Goal: Task Accomplishment & Management: Manage account settings

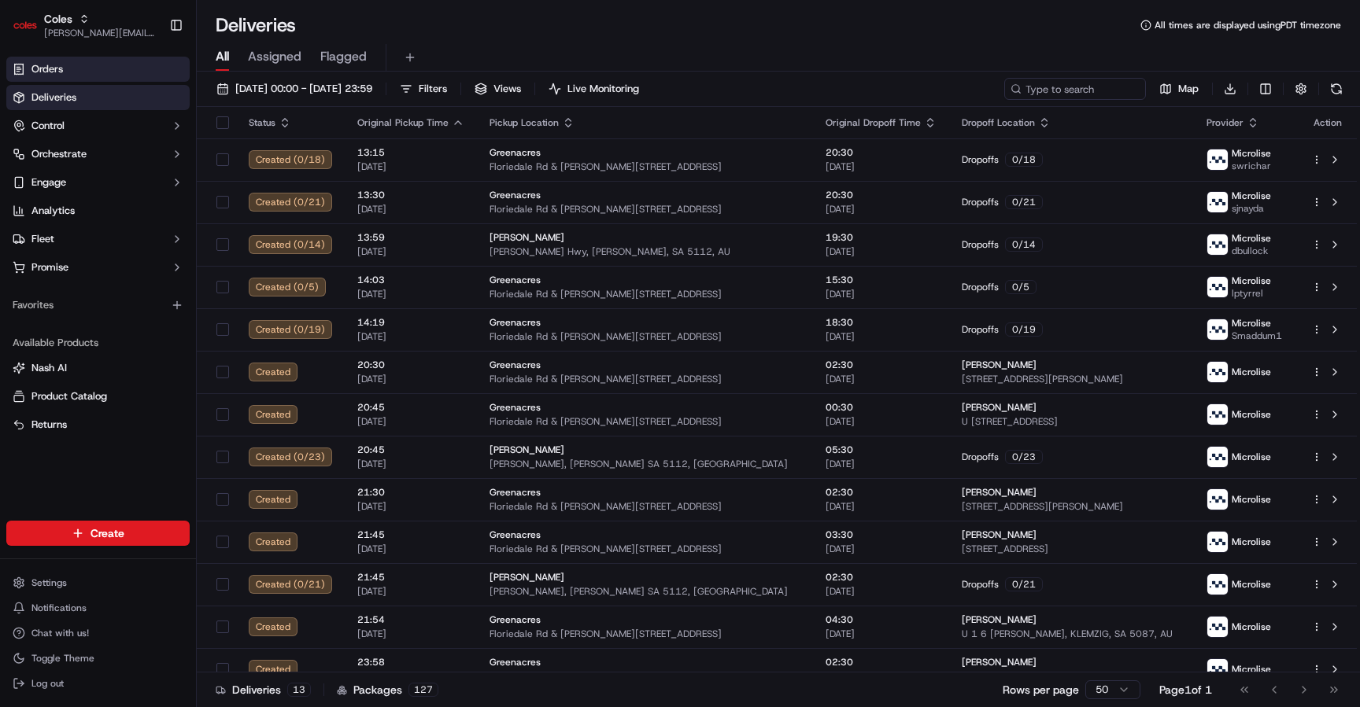
click at [107, 74] on link "Orders" at bounding box center [97, 69] width 183 height 25
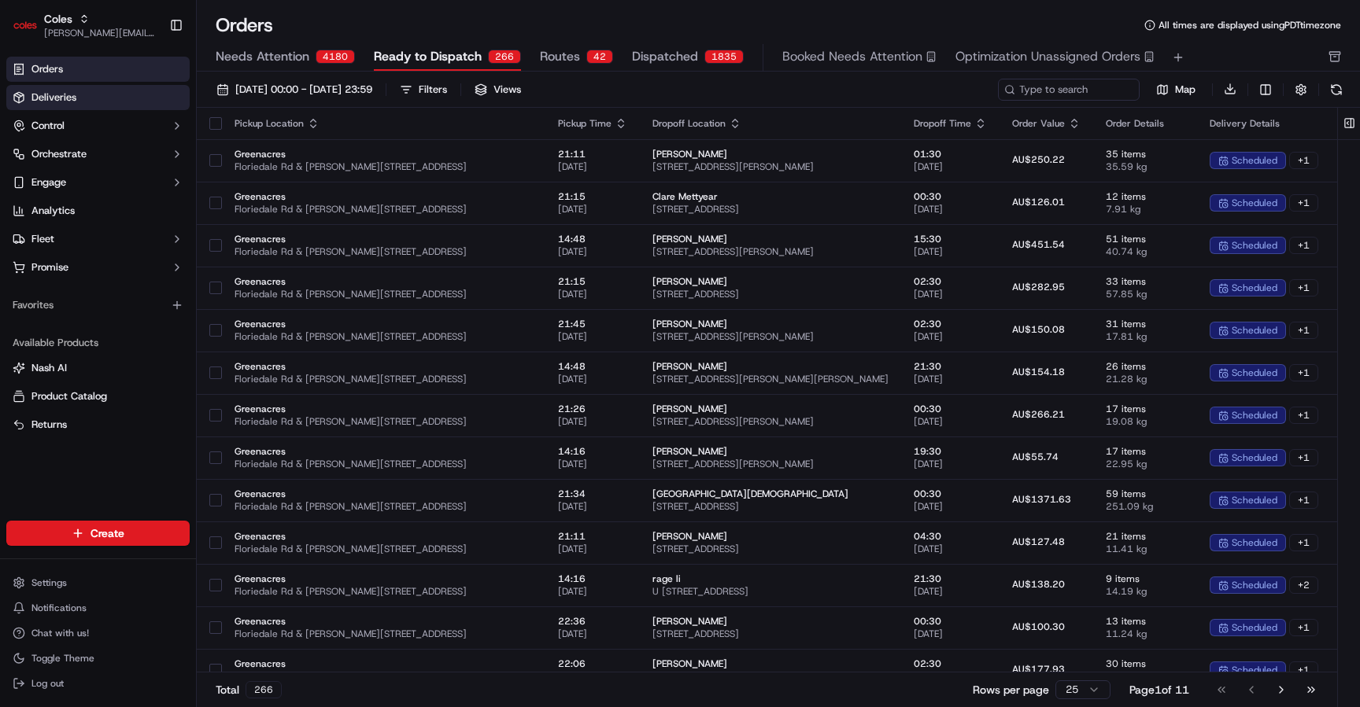
click at [93, 99] on link "Deliveries" at bounding box center [97, 97] width 183 height 25
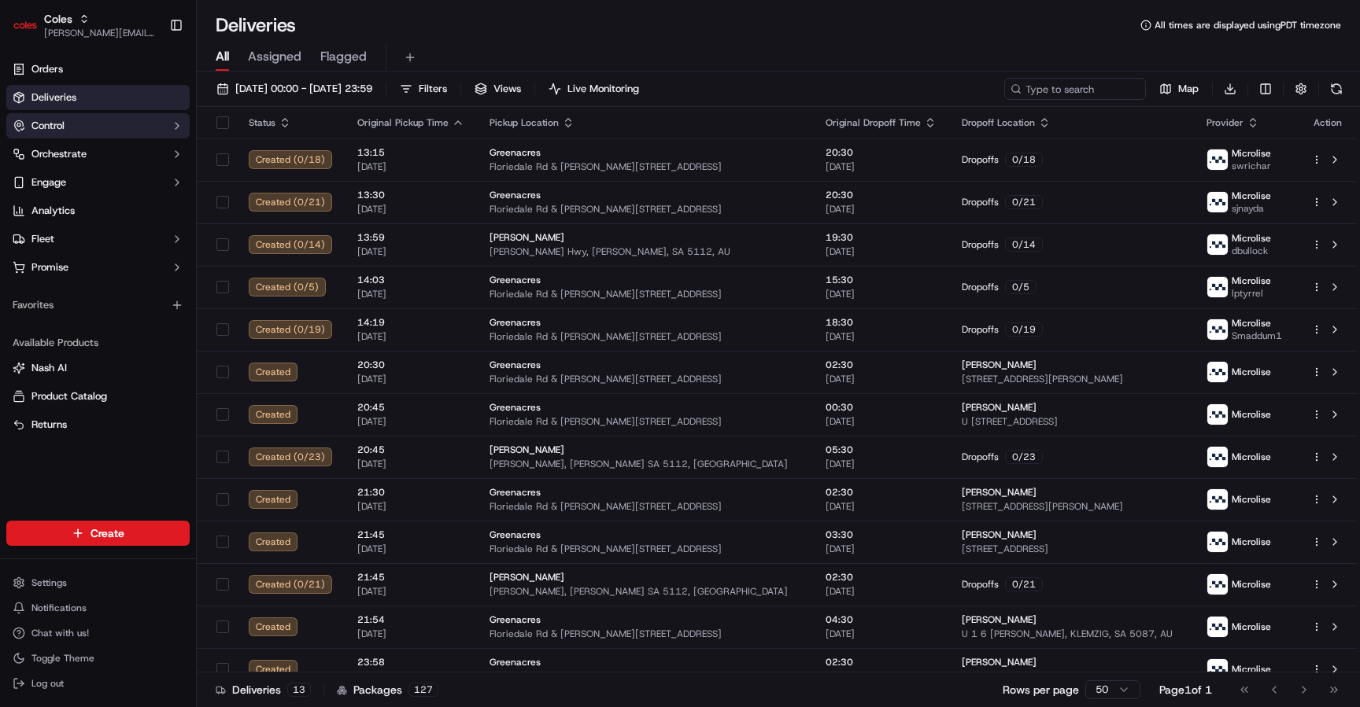
click at [101, 124] on button "Control" at bounding box center [97, 125] width 183 height 25
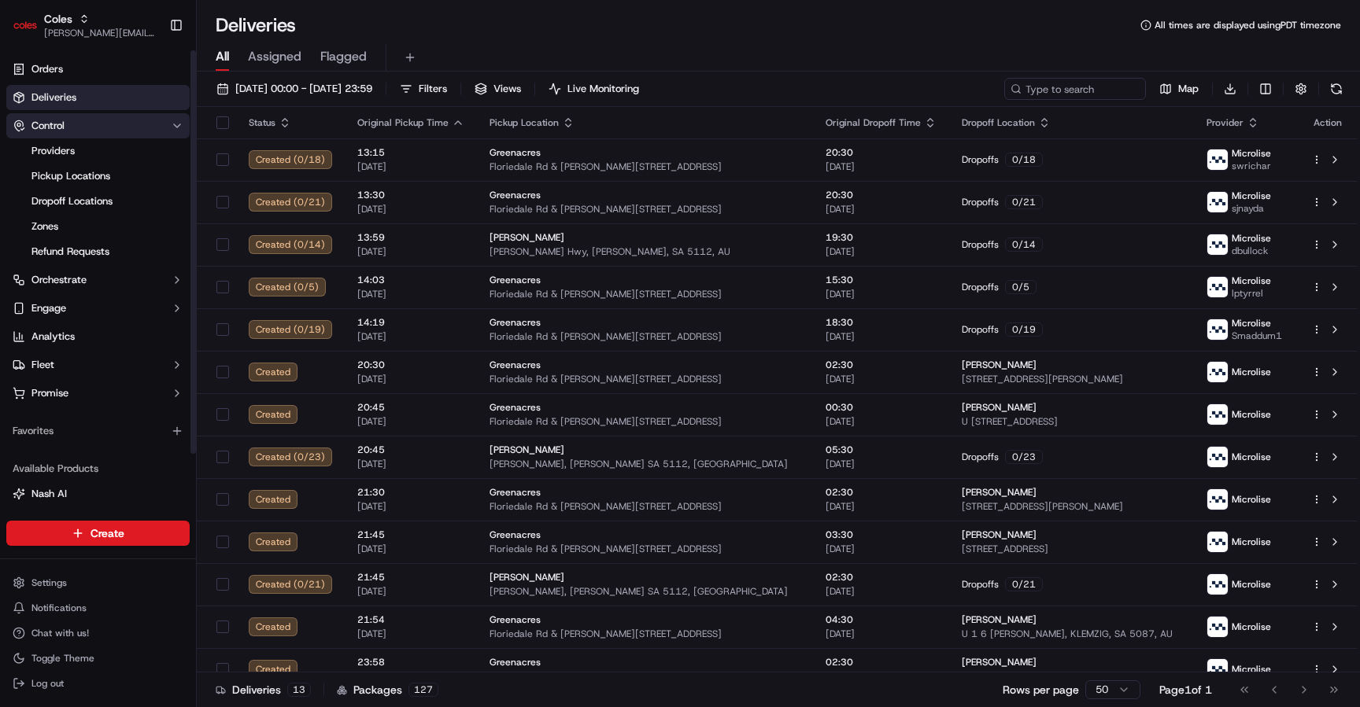
click at [101, 124] on button "Control" at bounding box center [97, 125] width 183 height 25
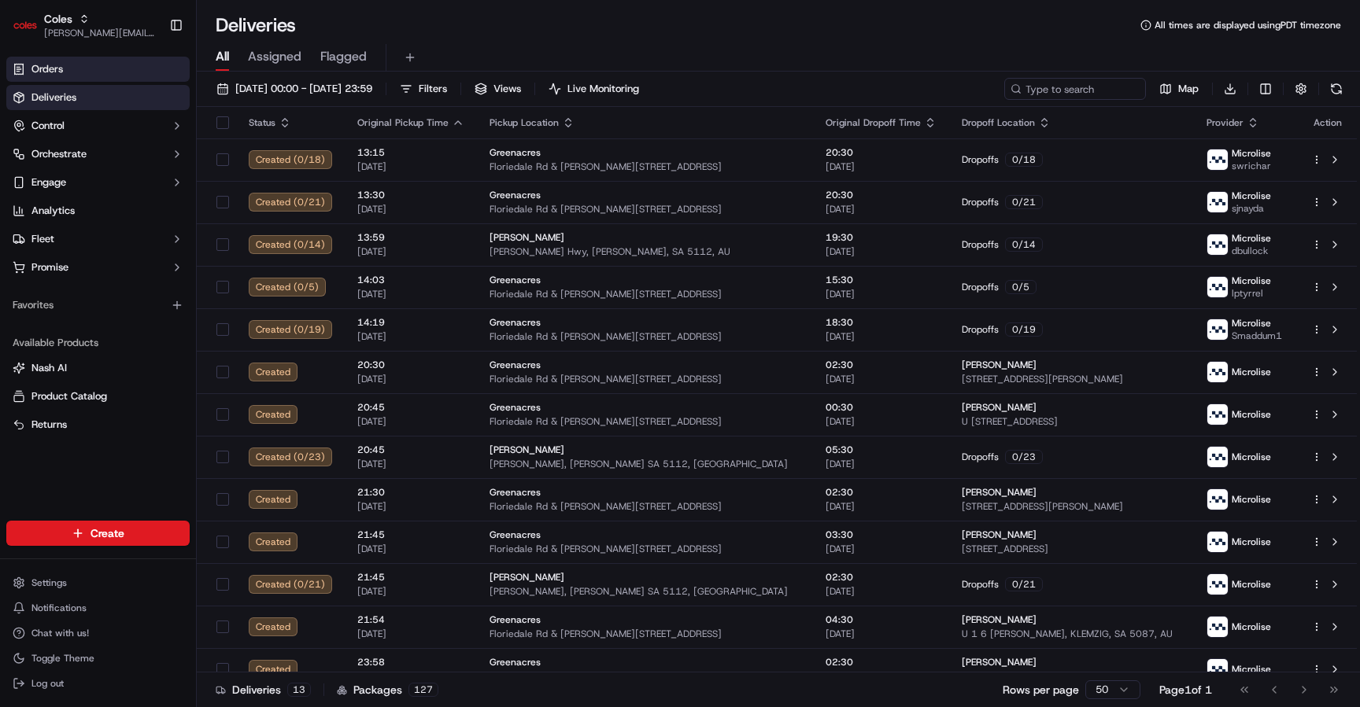
click at [78, 59] on link "Orders" at bounding box center [97, 69] width 183 height 25
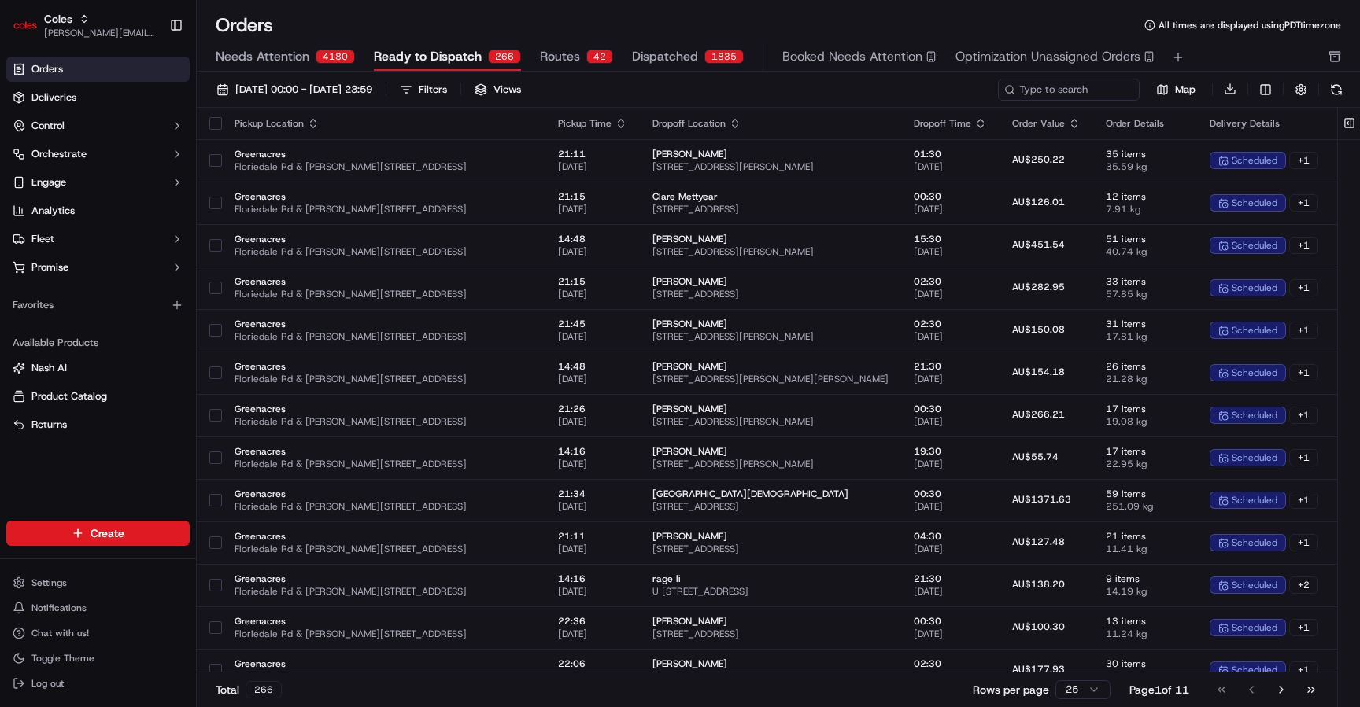
click at [565, 50] on span "Routes" at bounding box center [560, 56] width 40 height 19
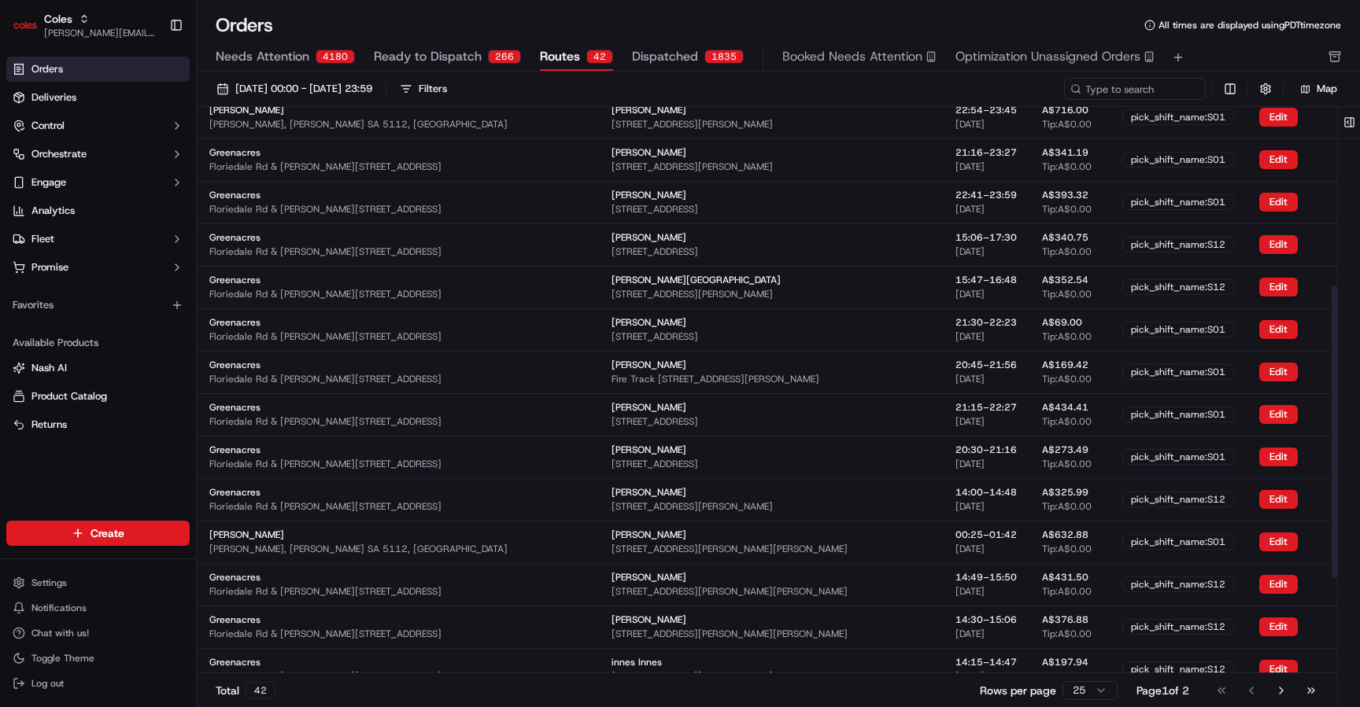
scroll to position [528, 0]
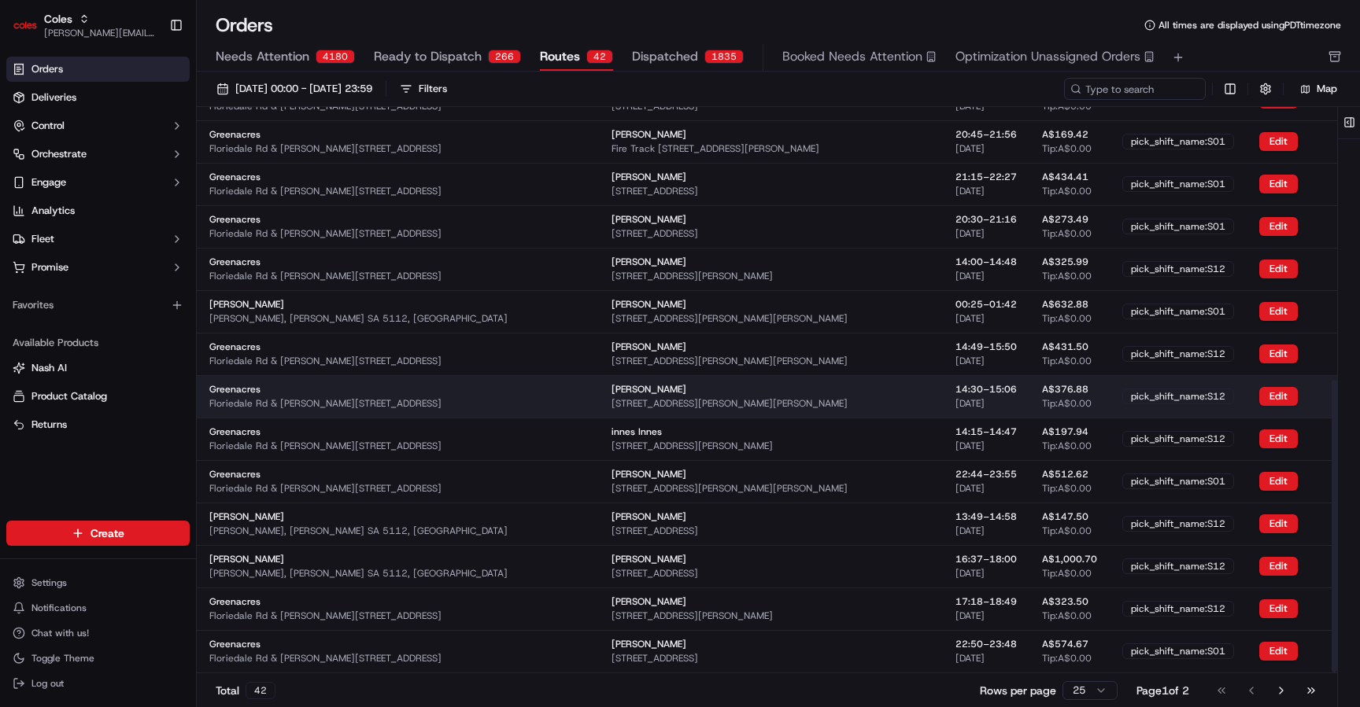
click at [771, 413] on td "Cathy Drodge 7 Marvin Ave, GILLES PLAINS, SA 5086, AU" at bounding box center [729, 396] width 261 height 42
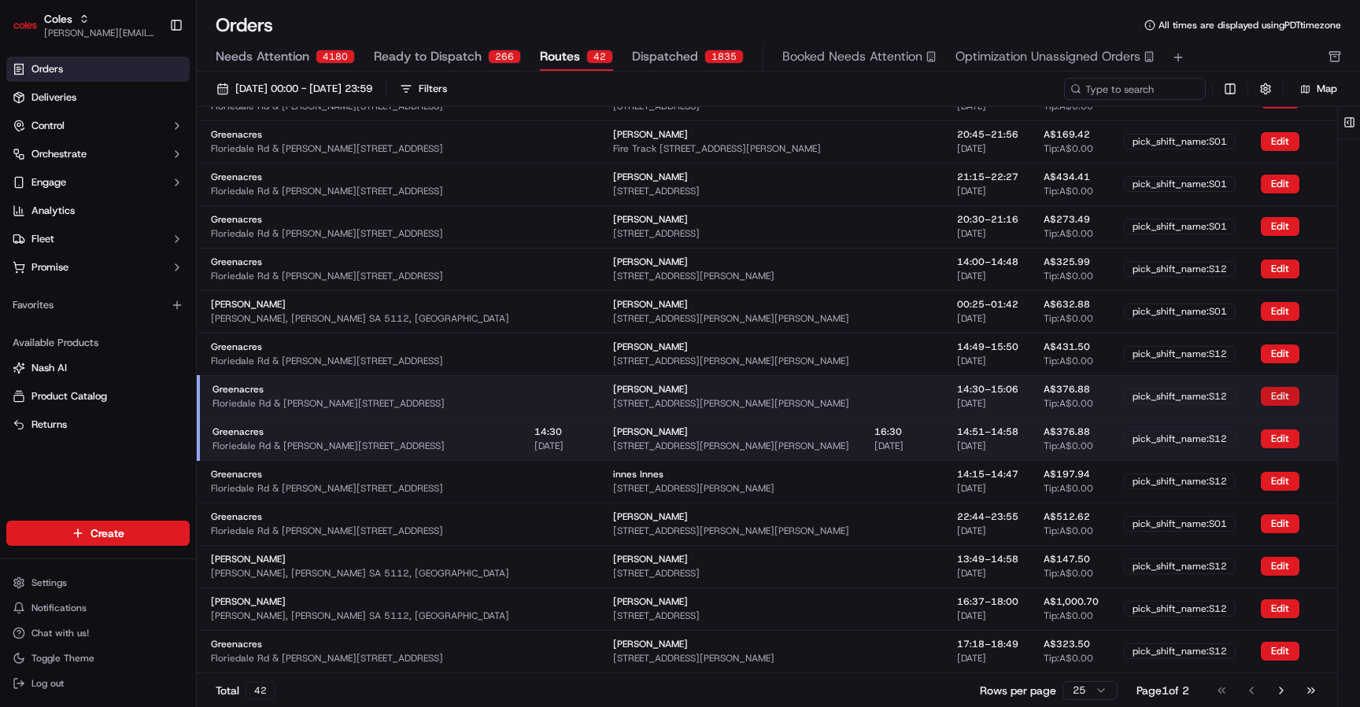
click at [1261, 393] on button "Edit" at bounding box center [1280, 396] width 39 height 19
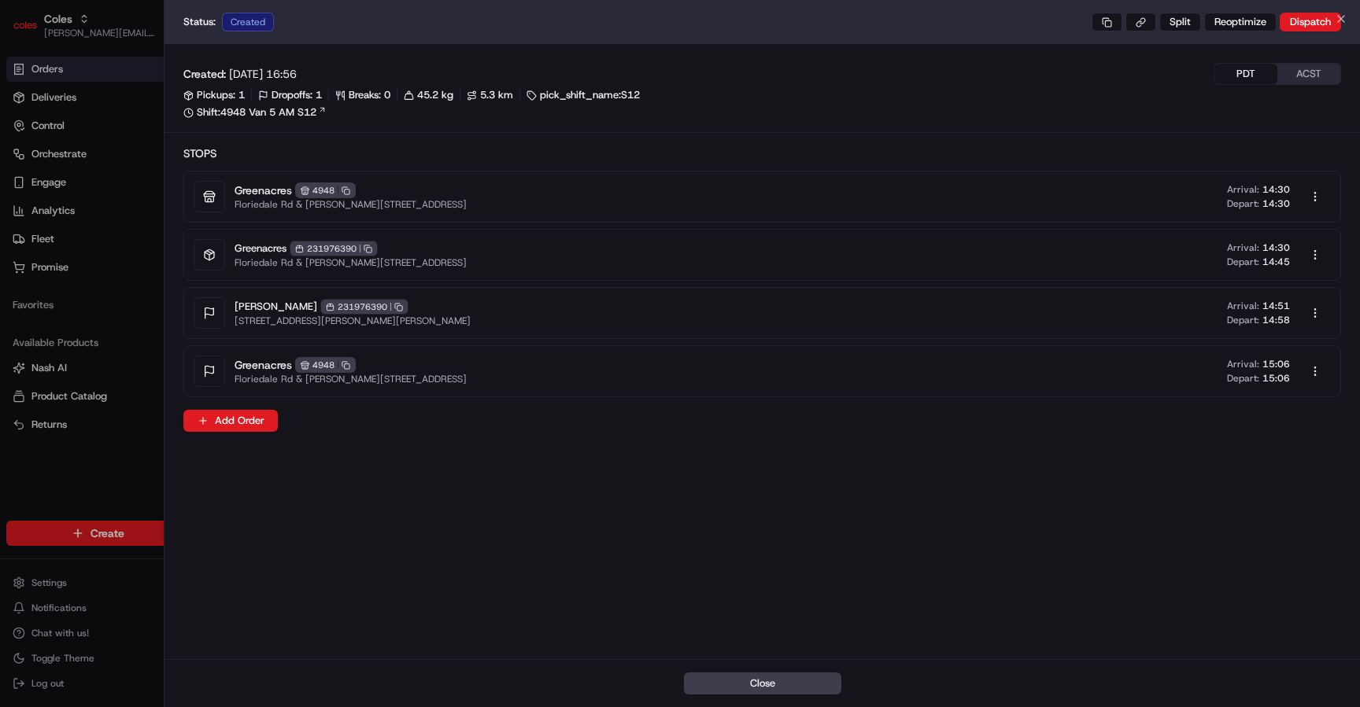
click at [131, 402] on div at bounding box center [680, 353] width 1360 height 707
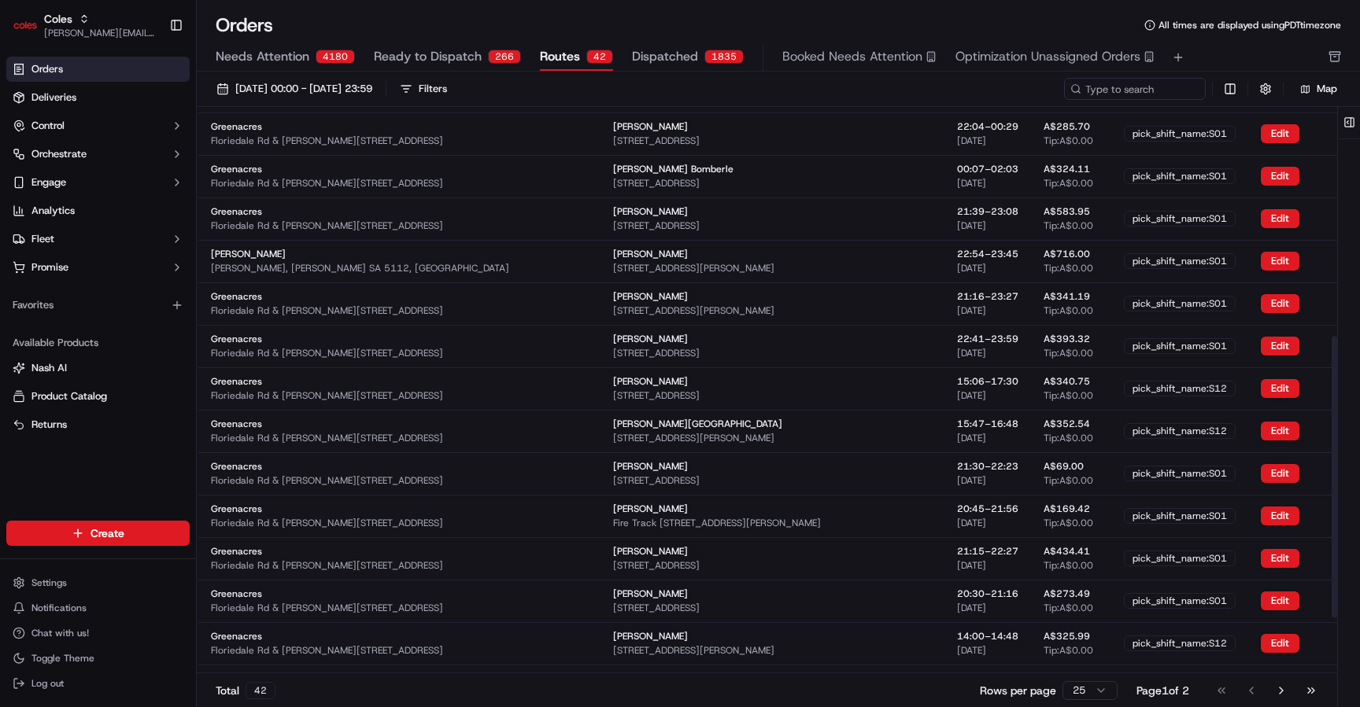
scroll to position [0, 0]
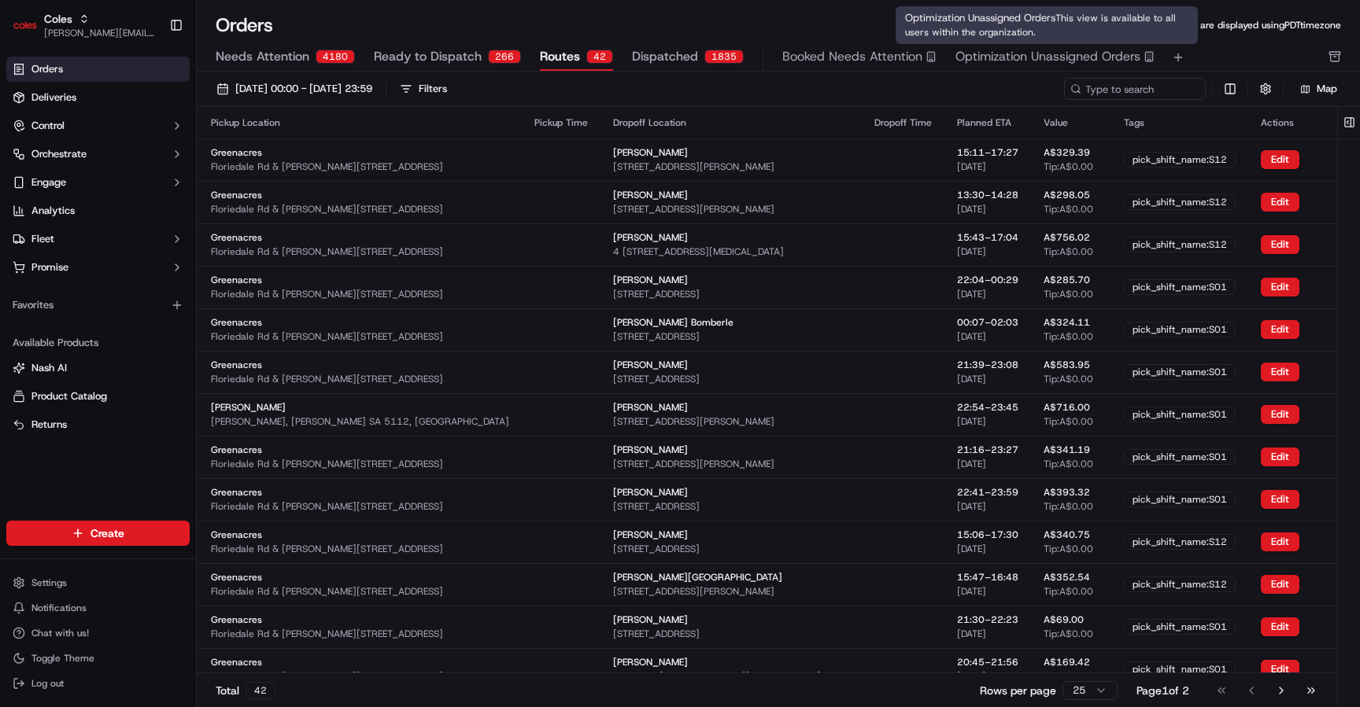
click at [1037, 51] on span "Optimization Unassigned Orders" at bounding box center [1047, 56] width 185 height 19
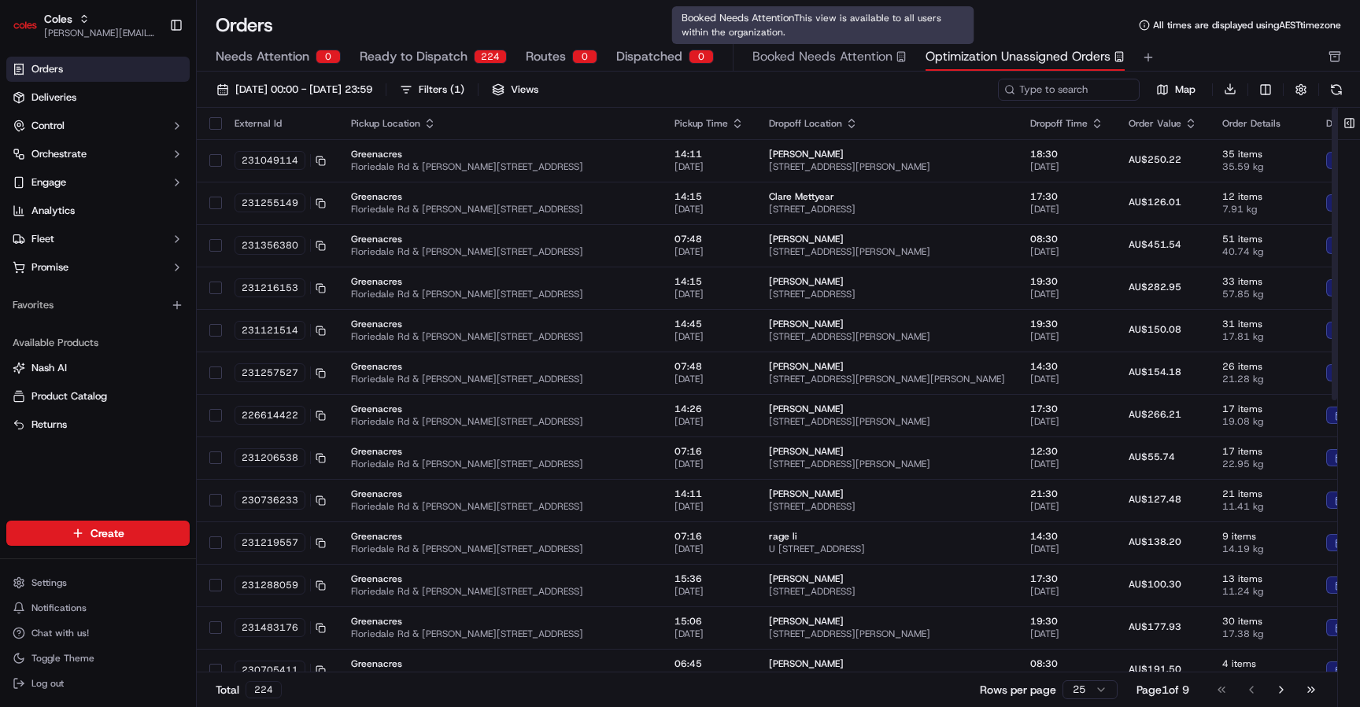
click at [791, 47] on span "Booked Needs Attention" at bounding box center [822, 56] width 140 height 19
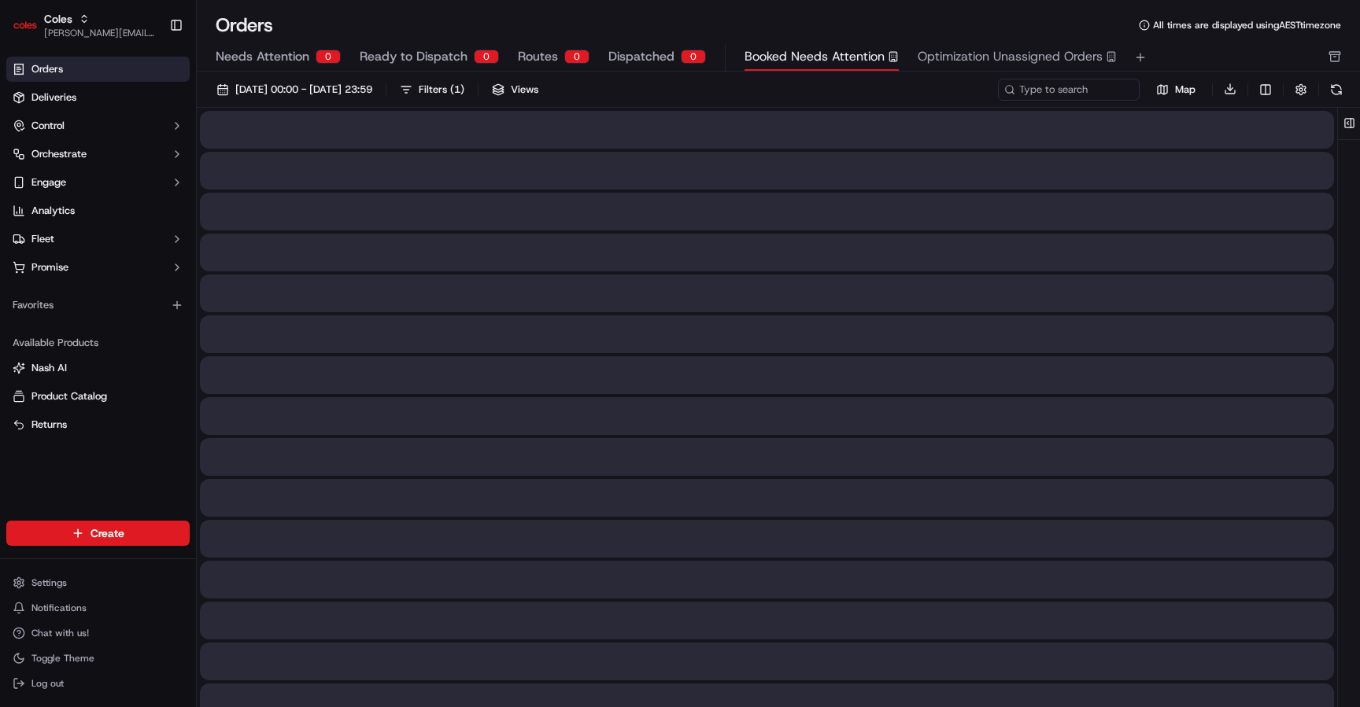
click at [644, 47] on span "Dispatched" at bounding box center [641, 56] width 66 height 19
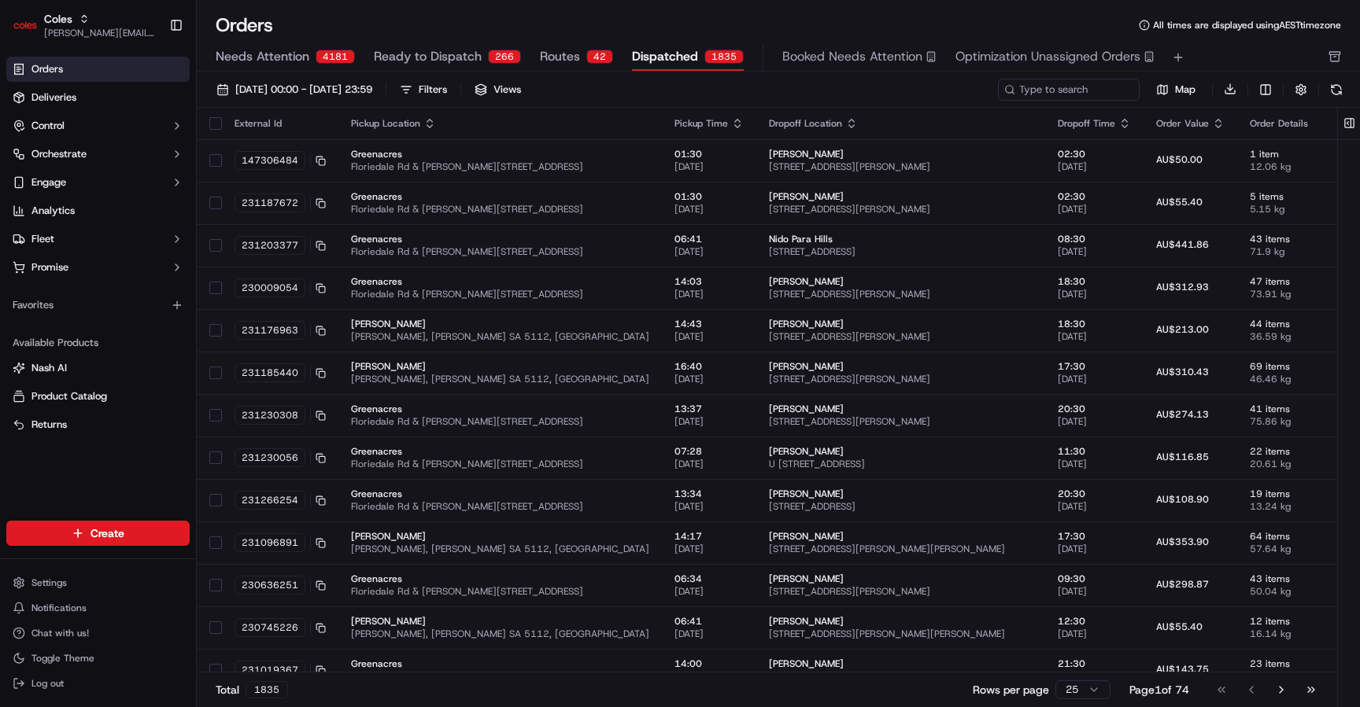
click at [447, 47] on span "Ready to Dispatch" at bounding box center [428, 56] width 108 height 19
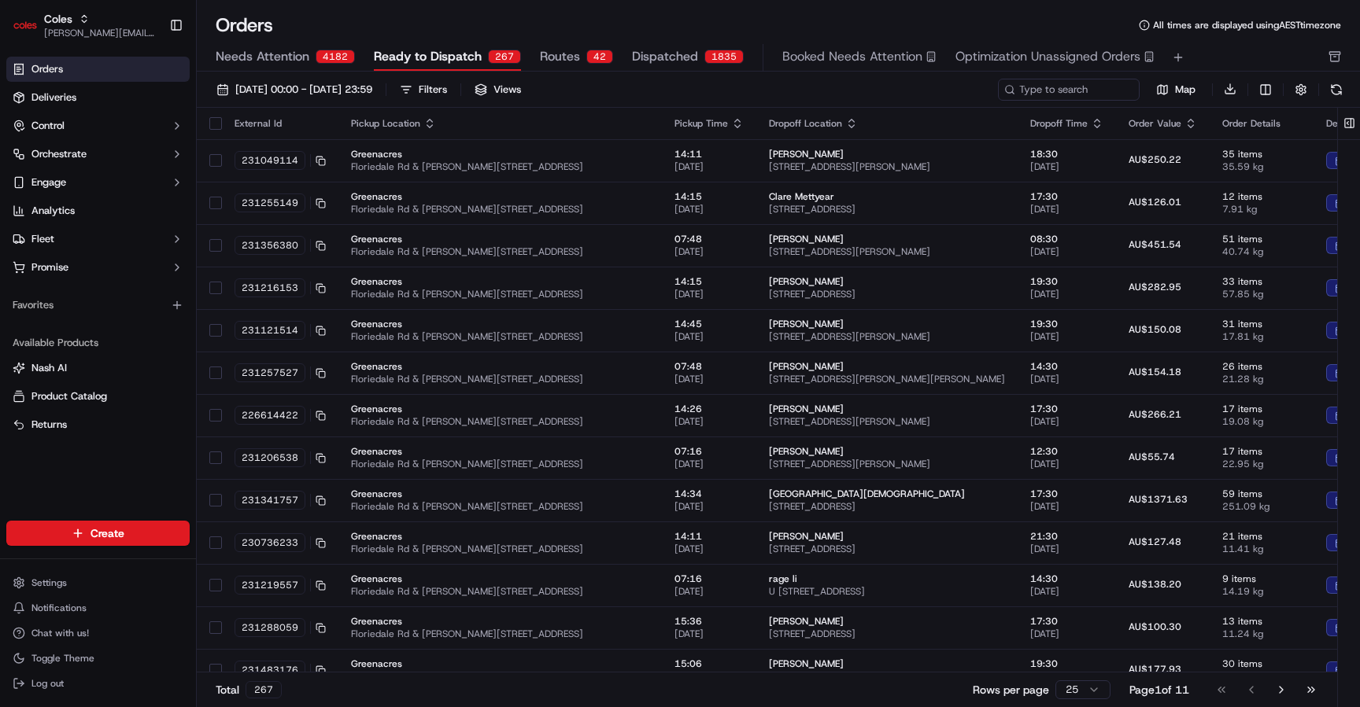
click at [564, 65] on span "Routes" at bounding box center [560, 56] width 40 height 19
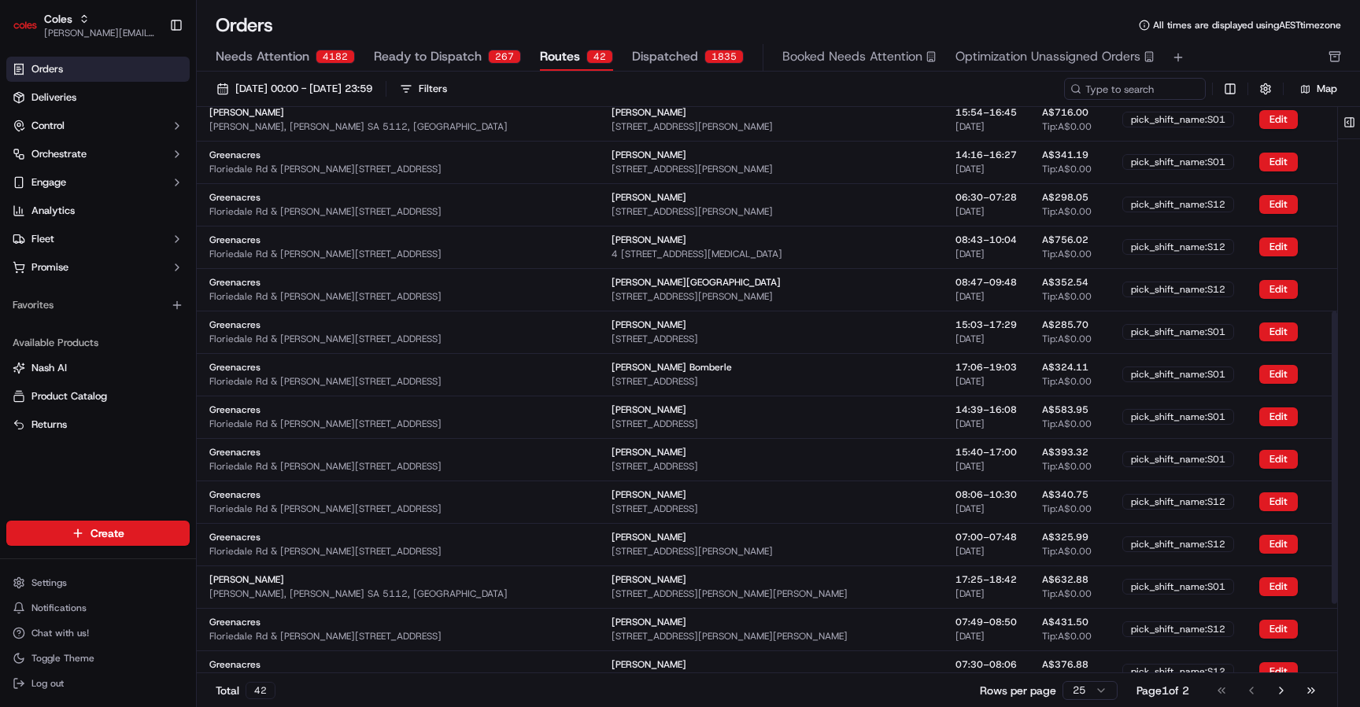
scroll to position [53, 0]
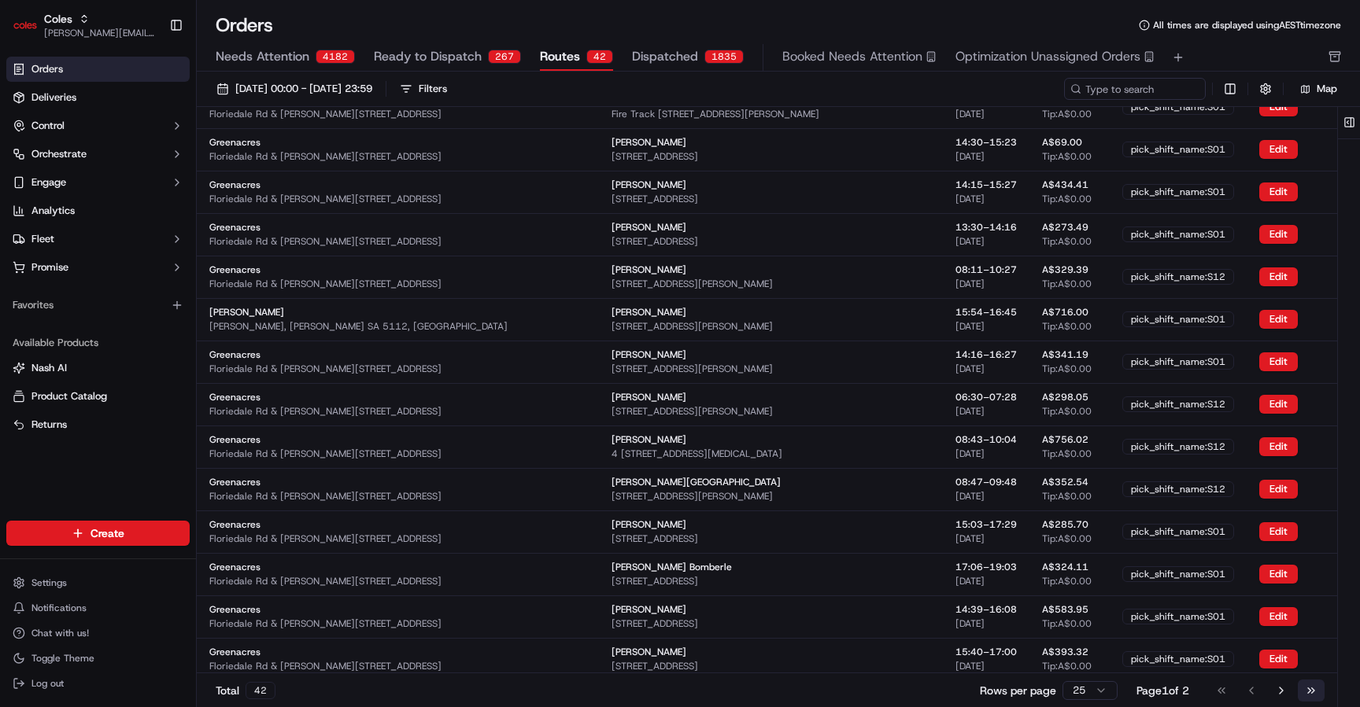
click at [1315, 694] on button "Go to last page" at bounding box center [1311, 691] width 27 height 22
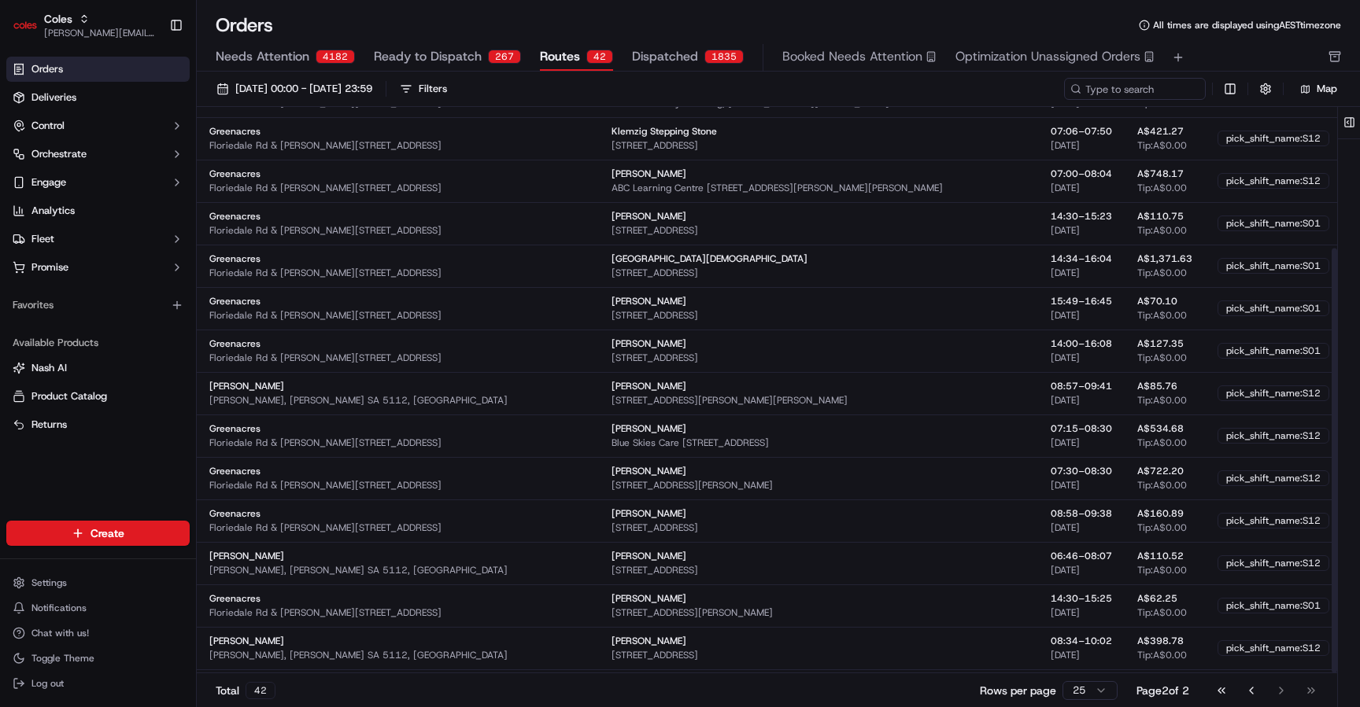
scroll to position [188, 0]
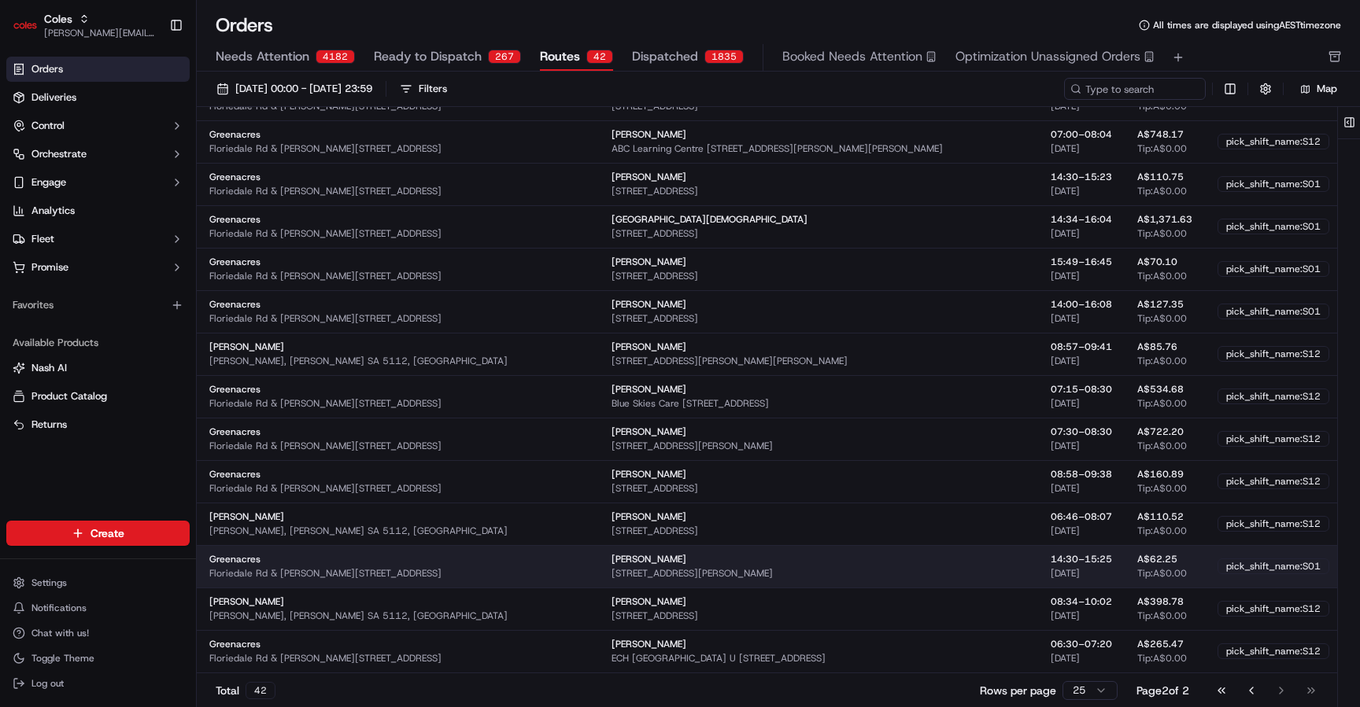
click at [1038, 584] on td "14:30 – 15:25 22/09/2025" at bounding box center [1081, 566] width 87 height 42
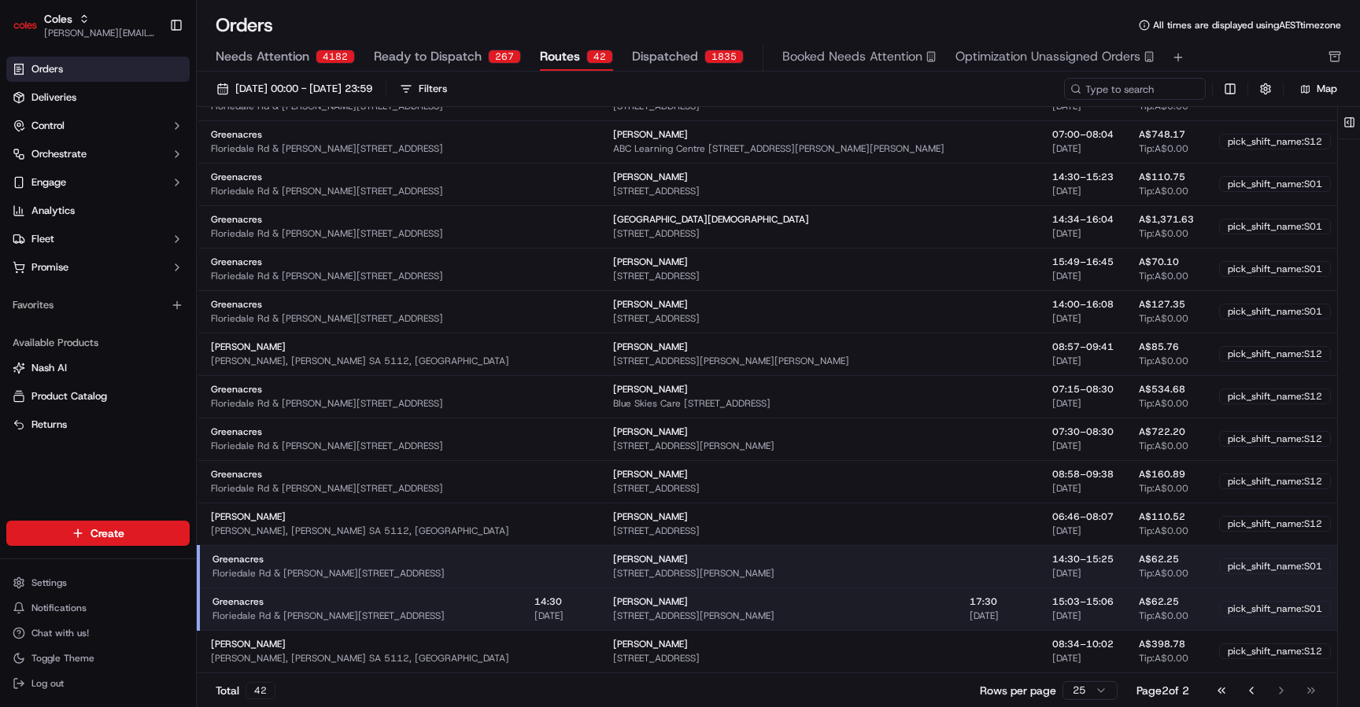
click at [957, 578] on td at bounding box center [998, 566] width 83 height 42
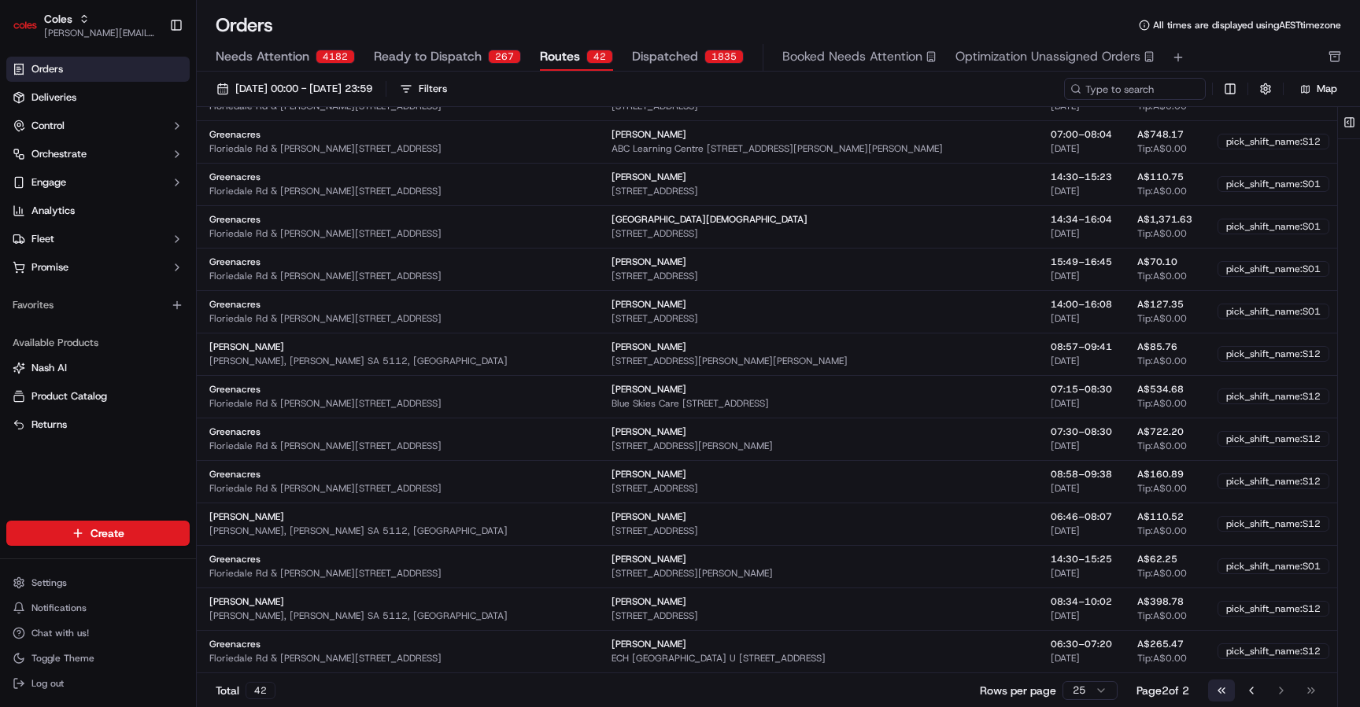
click at [1227, 690] on button "Go to first page" at bounding box center [1221, 691] width 27 height 22
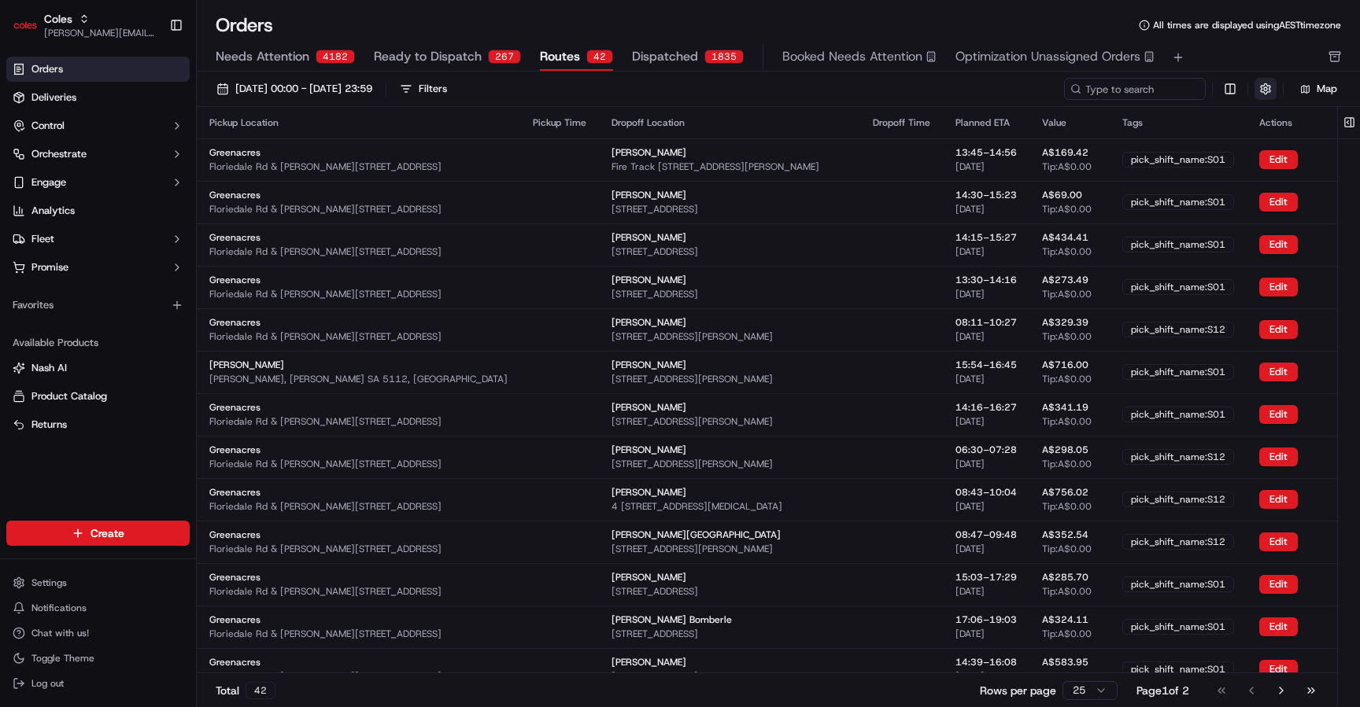
click at [1269, 93] on button "button" at bounding box center [1265, 89] width 22 height 22
click at [1194, 79] on input at bounding box center [1111, 89] width 189 height 22
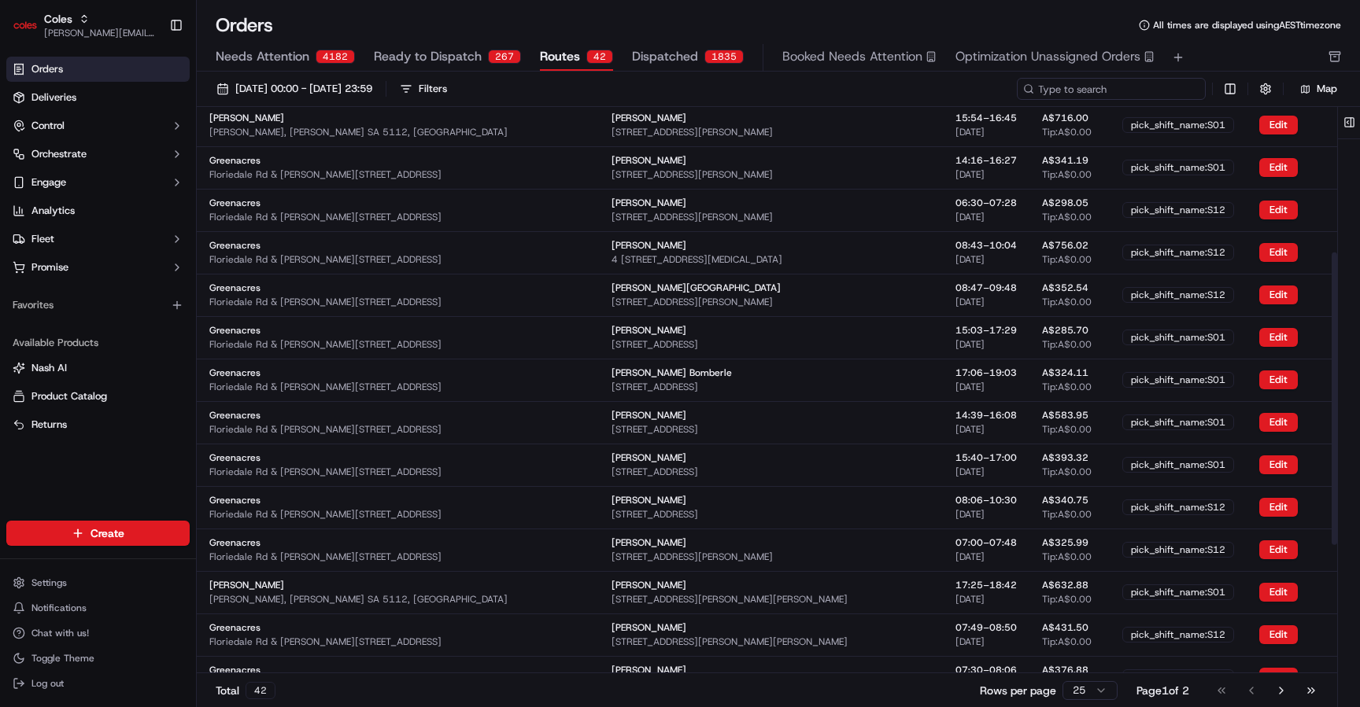
scroll to position [528, 0]
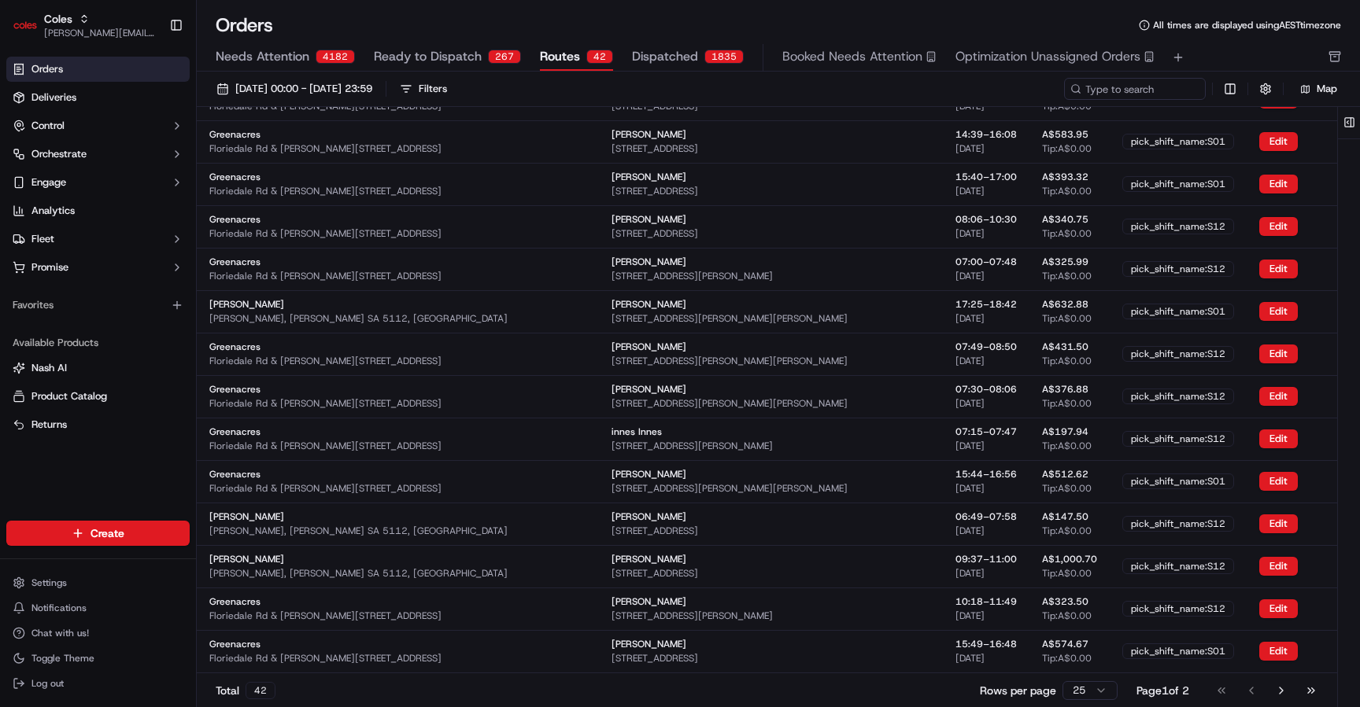
click at [1082, 700] on html "Coles majeed@usenash.com Toggle Sidebar Orders Deliveries Control Orchestrate E…" at bounding box center [680, 353] width 1360 height 707
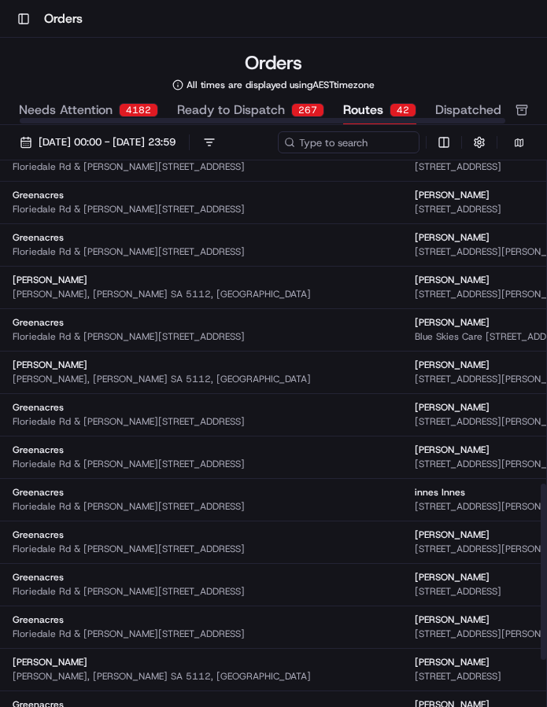
scroll to position [1250, 0]
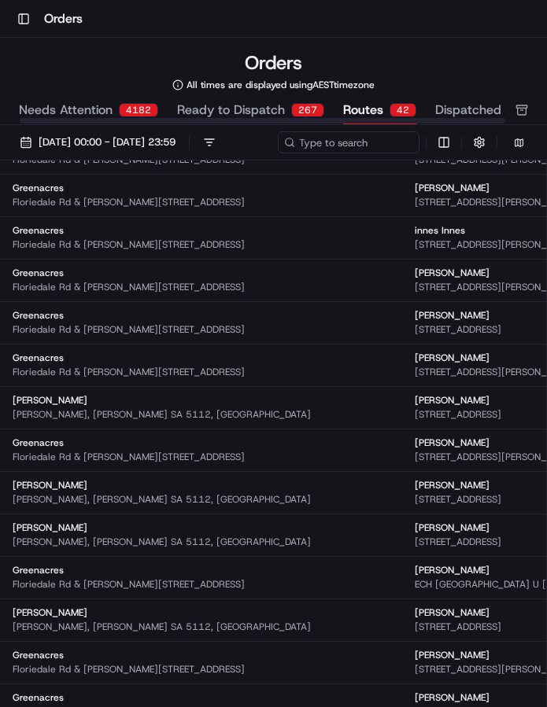
click at [397, 52] on div "Orders All times are displayed using AEST timezone" at bounding box center [273, 70] width 547 height 41
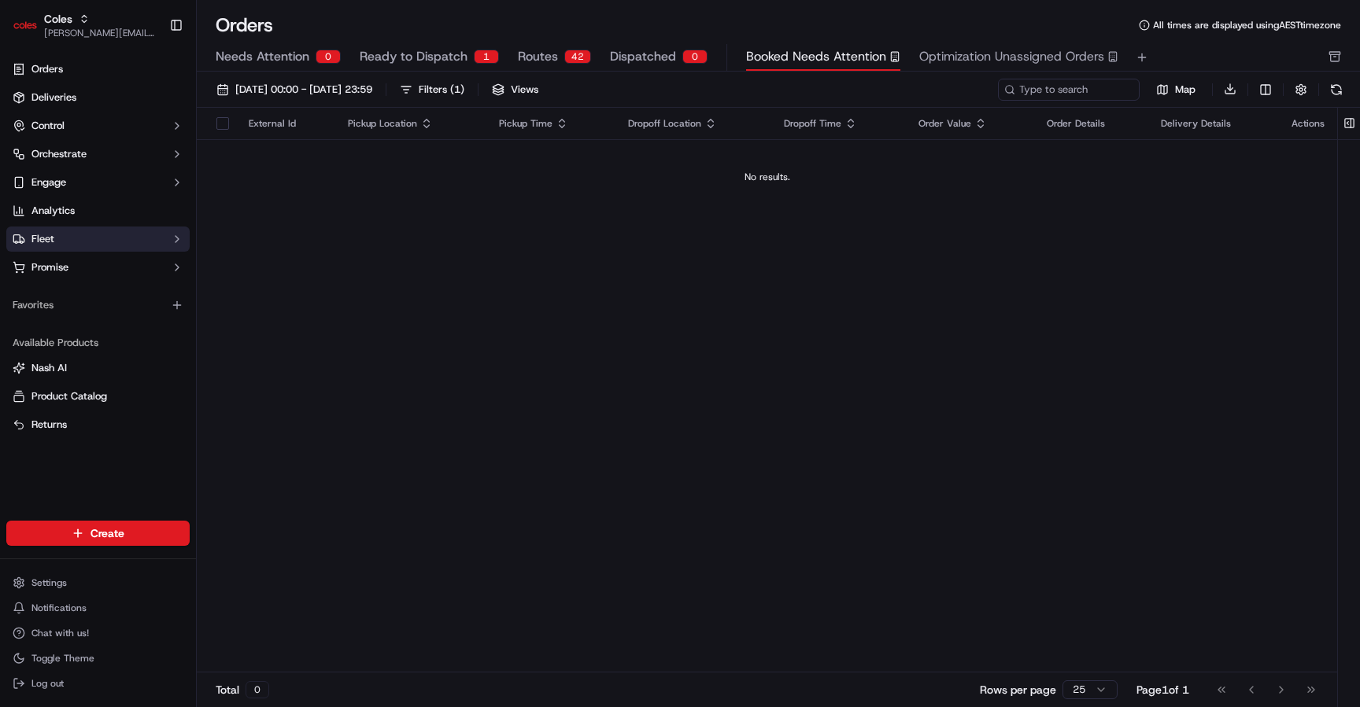
click at [72, 241] on button "Fleet" at bounding box center [97, 239] width 183 height 25
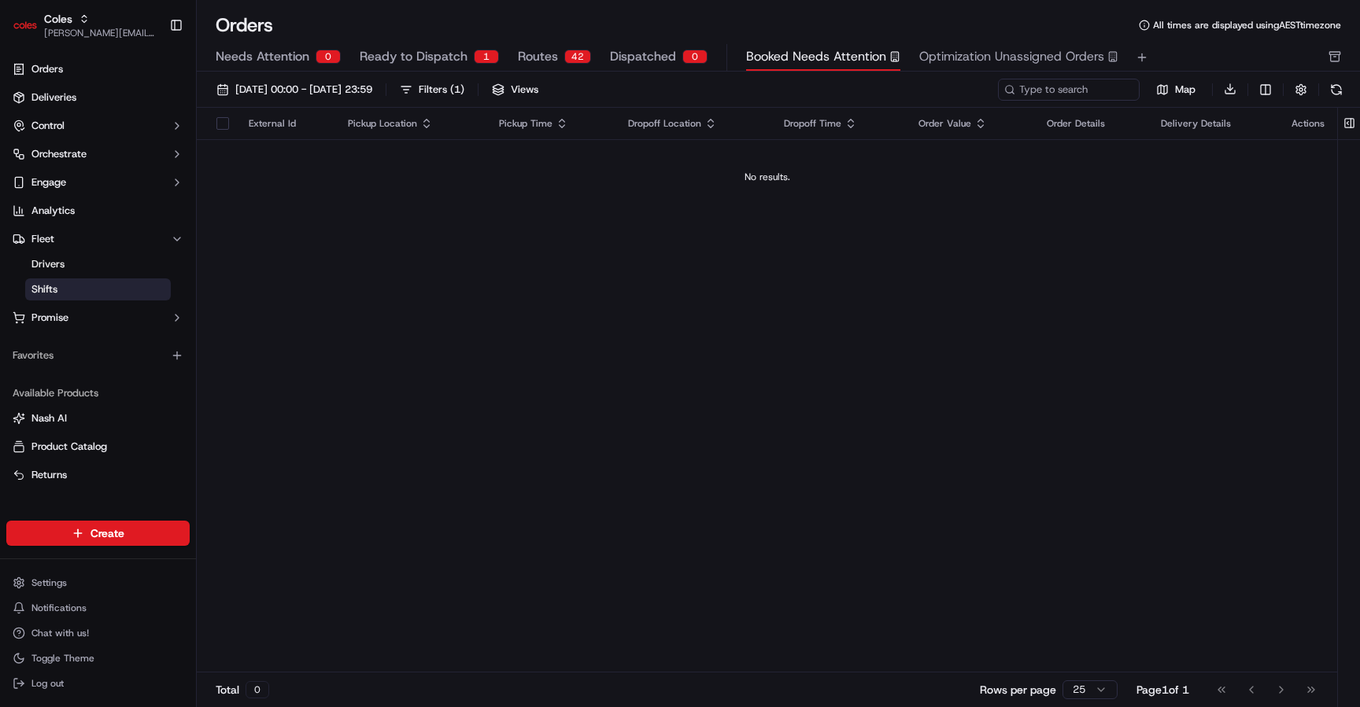
click at [77, 288] on link "Shifts" at bounding box center [98, 290] width 146 height 22
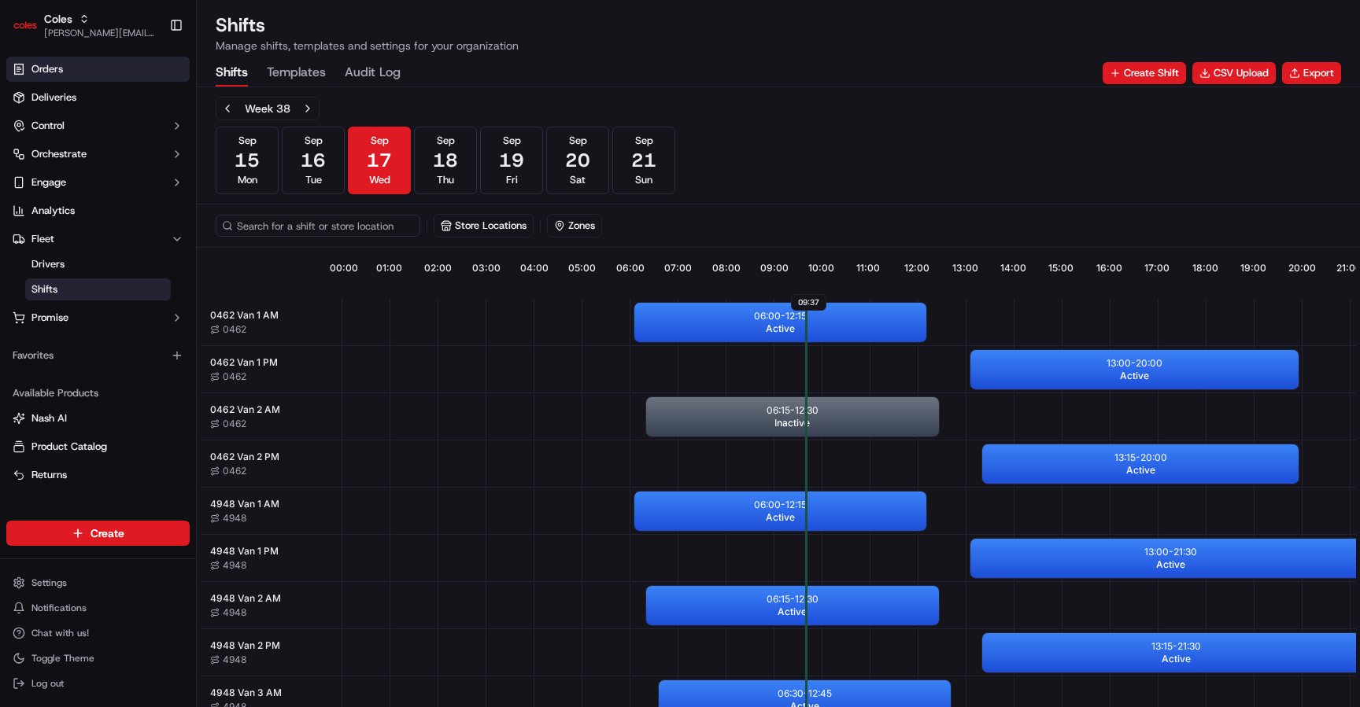
click at [89, 76] on link "Orders" at bounding box center [97, 69] width 183 height 25
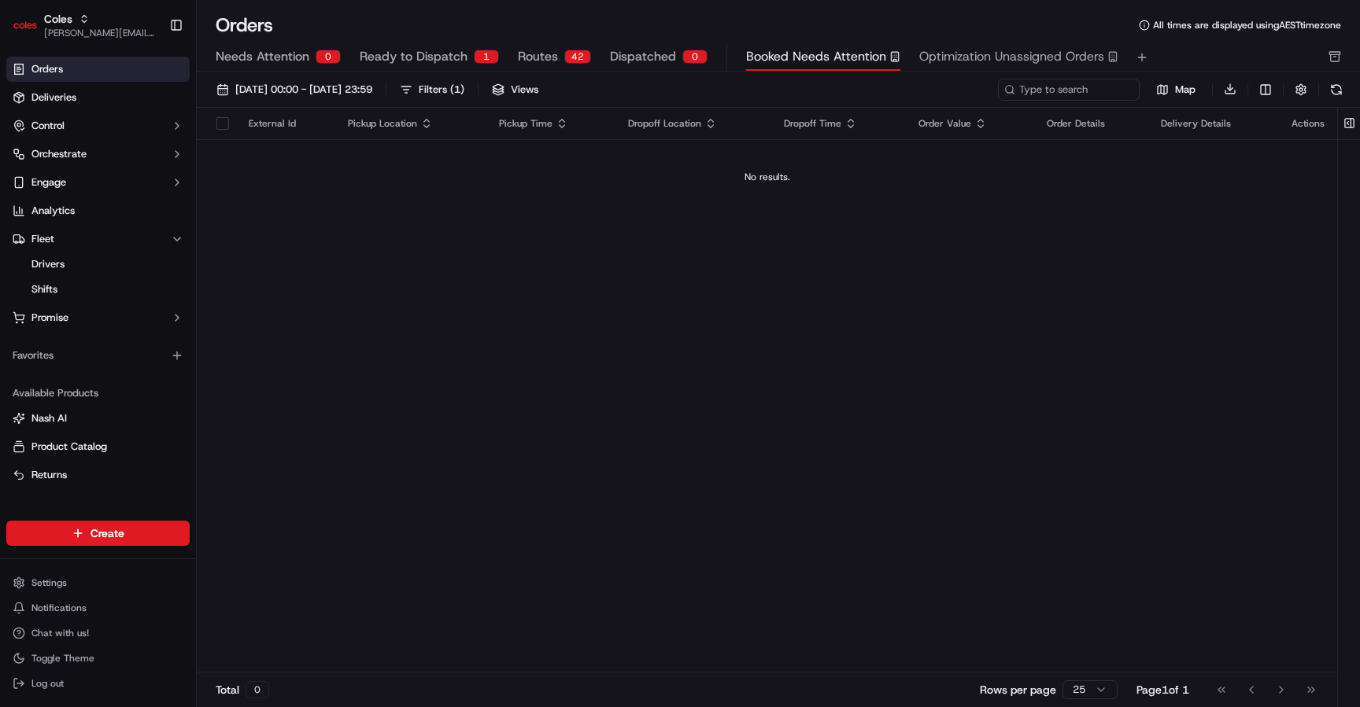
click at [564, 59] on div "42" at bounding box center [577, 57] width 27 height 14
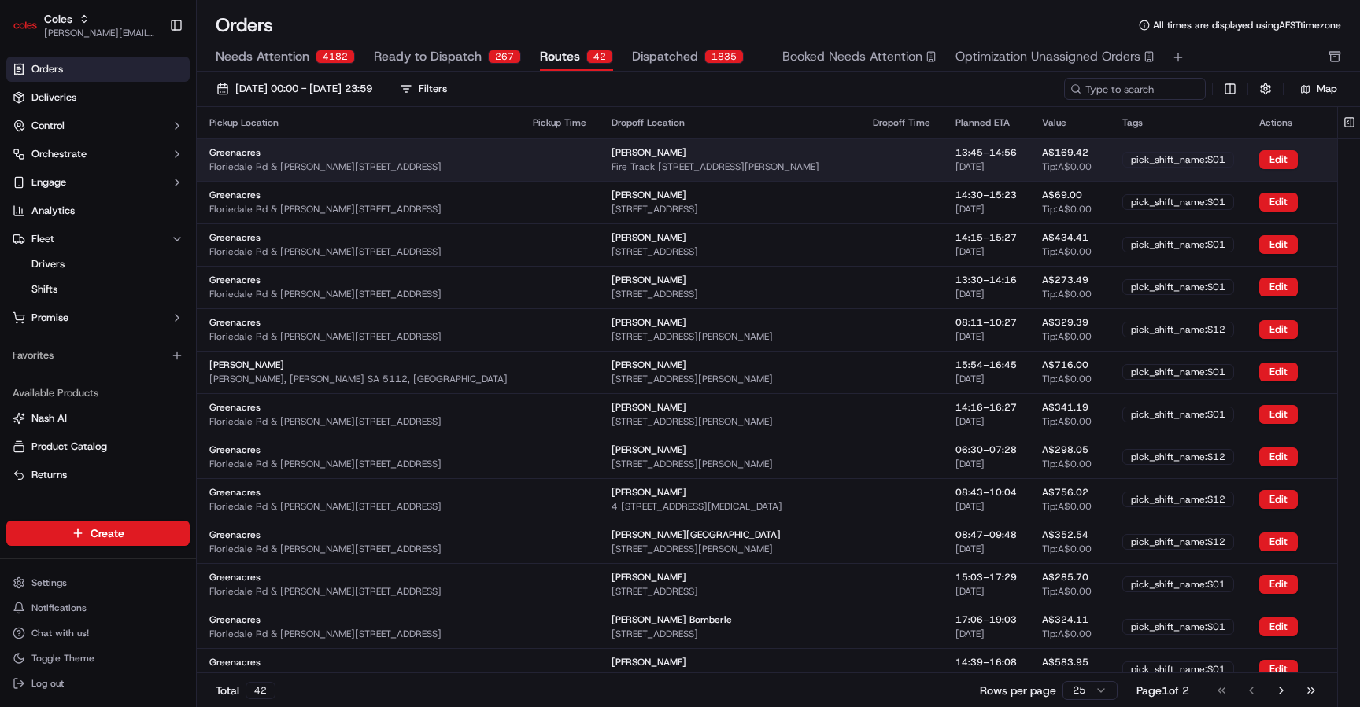
click at [629, 154] on div "Rob Vass Fire Track 18 100b Range Rd S, HOUGHTON, SA 5131, AU" at bounding box center [729, 159] width 236 height 27
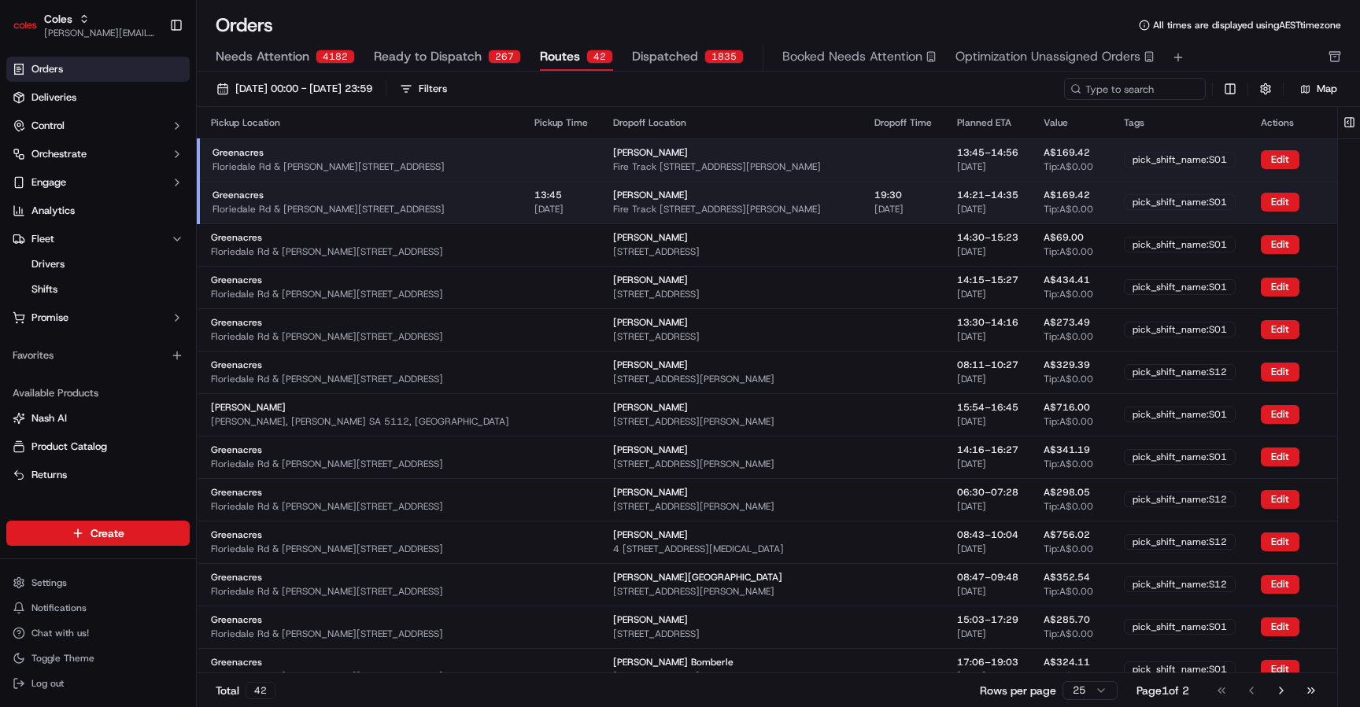
click at [648, 198] on td "Rob Vass Fire Track 18 100b Range Rd S, HOUGHTON, SA 5131, AU" at bounding box center [730, 202] width 261 height 42
click at [648, 202] on button "Edit" at bounding box center [1280, 202] width 39 height 19
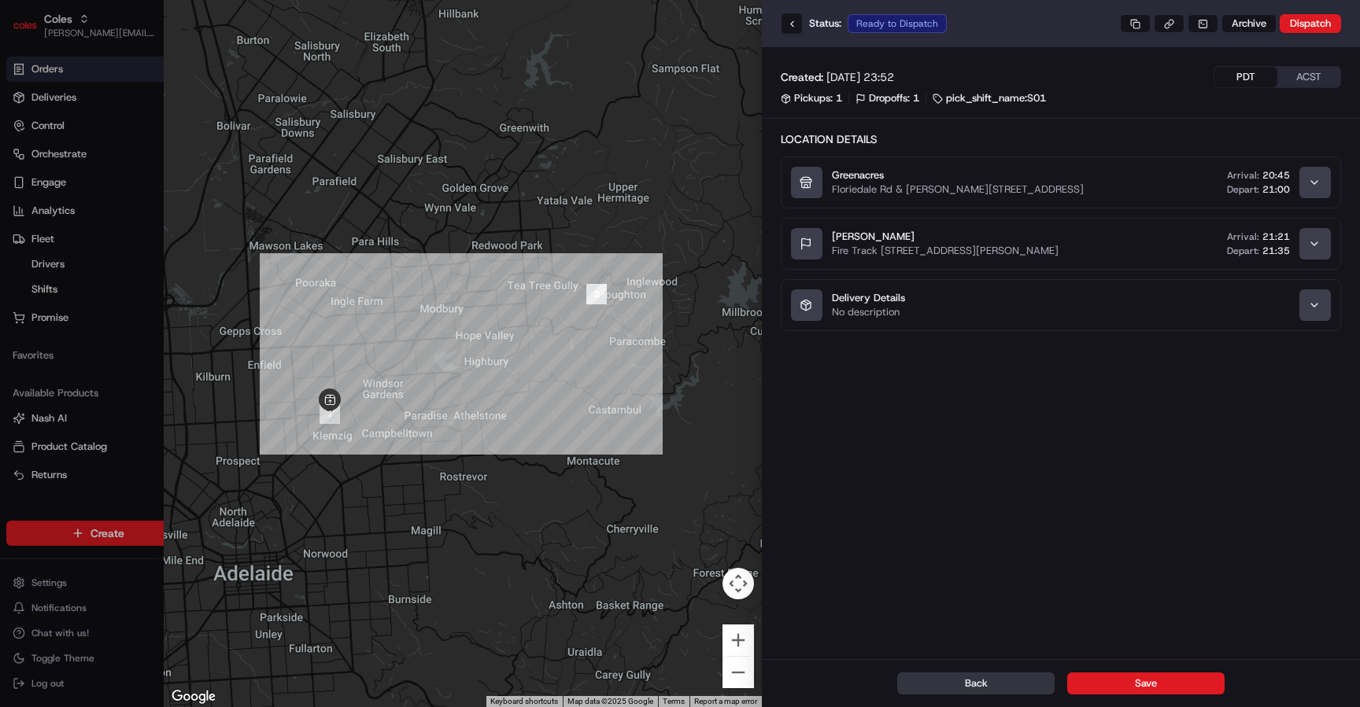
click at [648, 675] on button "Back" at bounding box center [975, 684] width 157 height 22
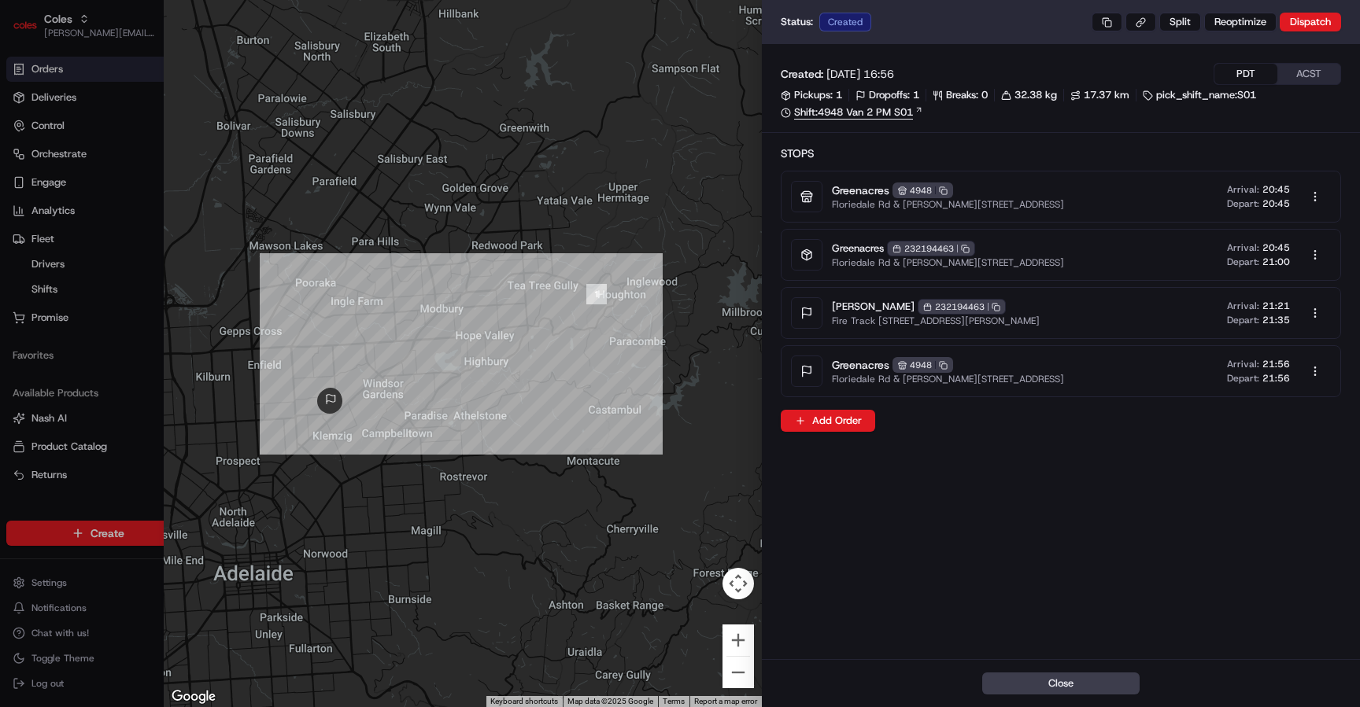
click at [648, 115] on link "Shift: 4948 Van 2 PM S01" at bounding box center [1061, 112] width 560 height 14
click at [74, 371] on div at bounding box center [680, 353] width 1360 height 707
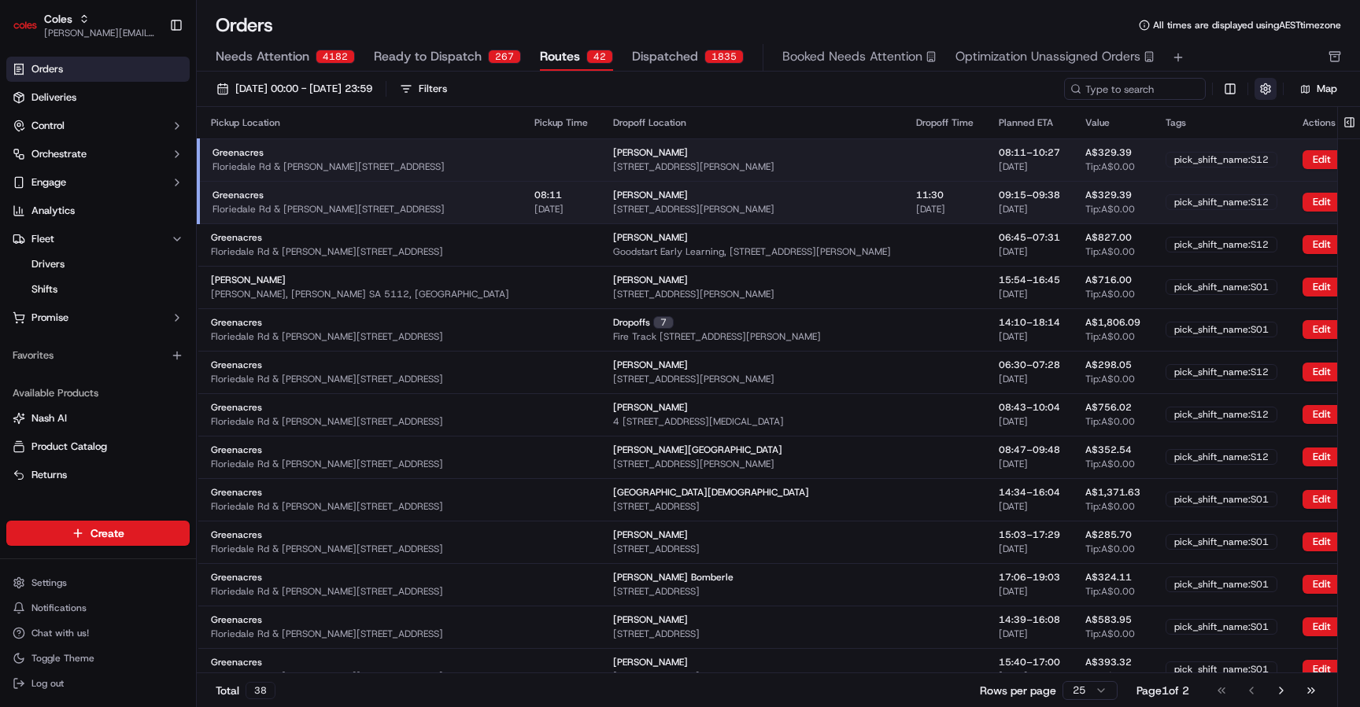
click at [648, 87] on button "button" at bounding box center [1265, 89] width 22 height 22
click at [648, 90] on html "Coles majeed@usenash.com Toggle Sidebar Orders Deliveries Control Orchestrate E…" at bounding box center [680, 353] width 1360 height 707
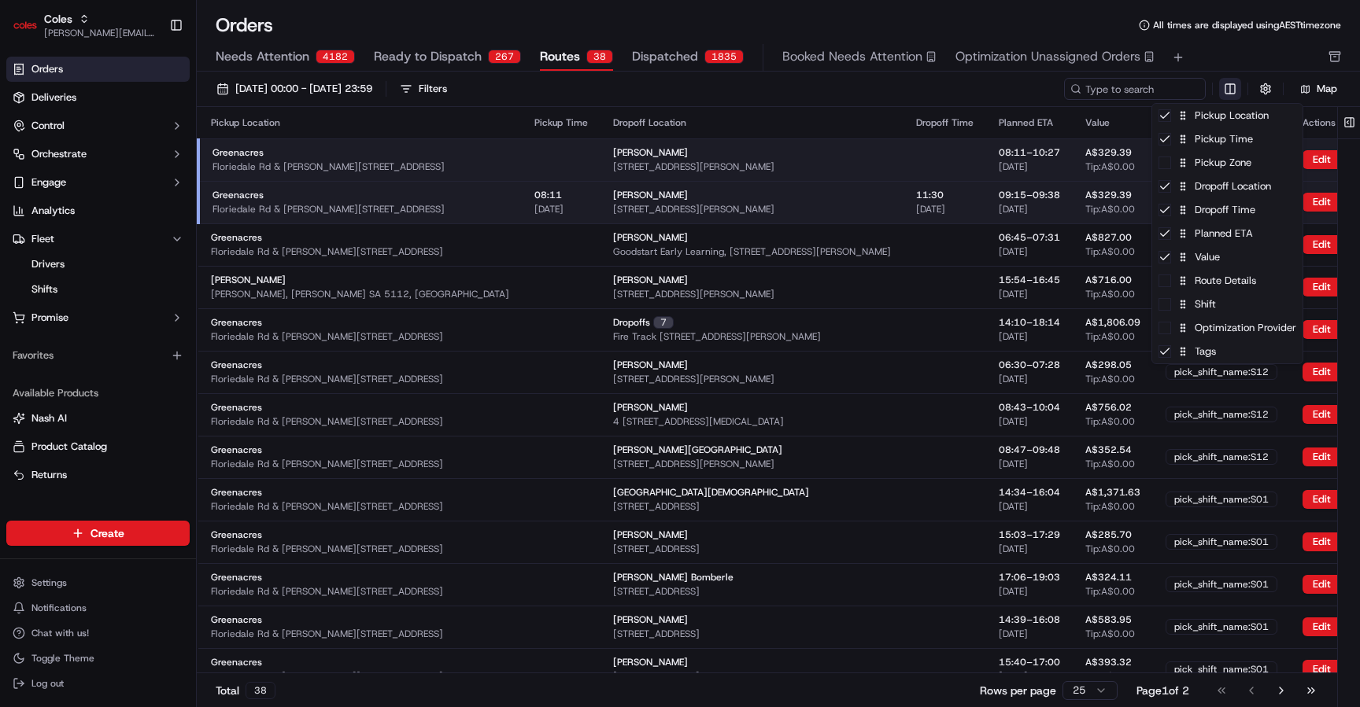
click at [648, 90] on html "Coles majeed@usenash.com Toggle Sidebar Orders Deliveries Control Orchestrate E…" at bounding box center [680, 353] width 1360 height 707
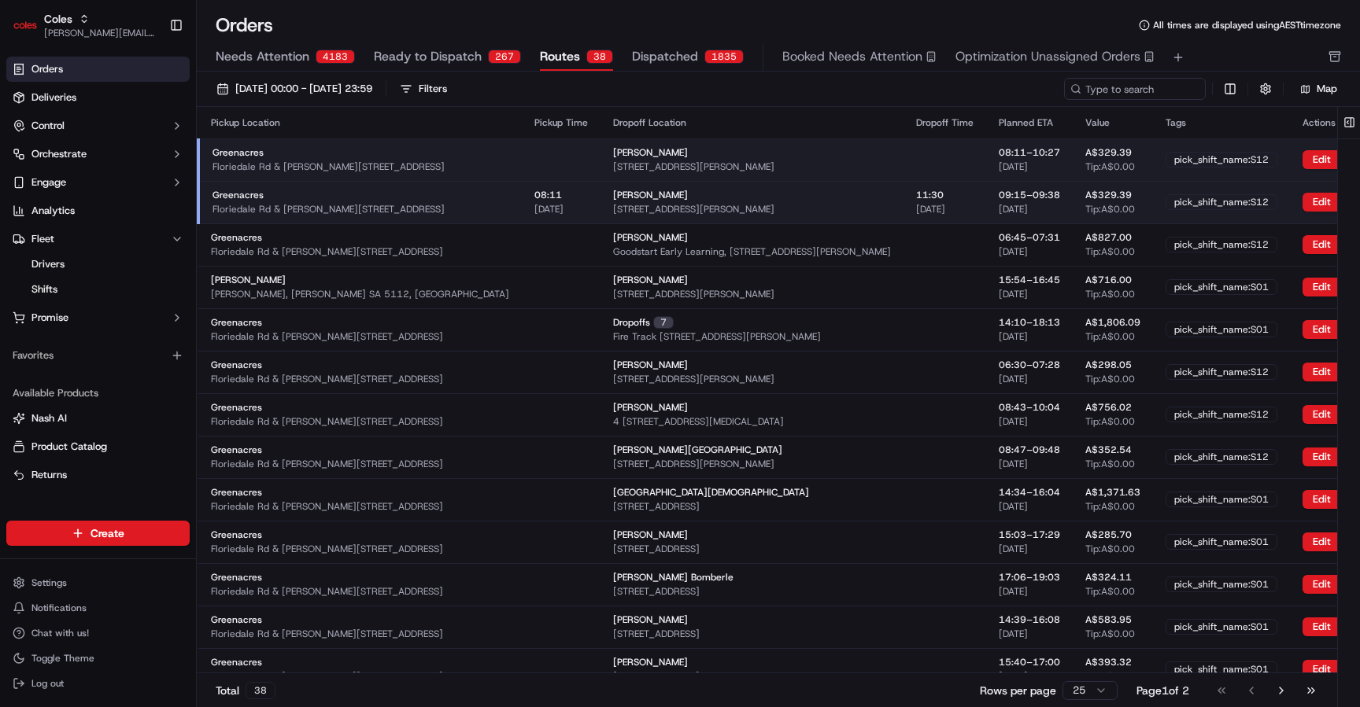
click at [339, 147] on div "Greenacres Floriedale Rd & Muller Rd, Greenacres SA 5086, Australia" at bounding box center [360, 159] width 297 height 27
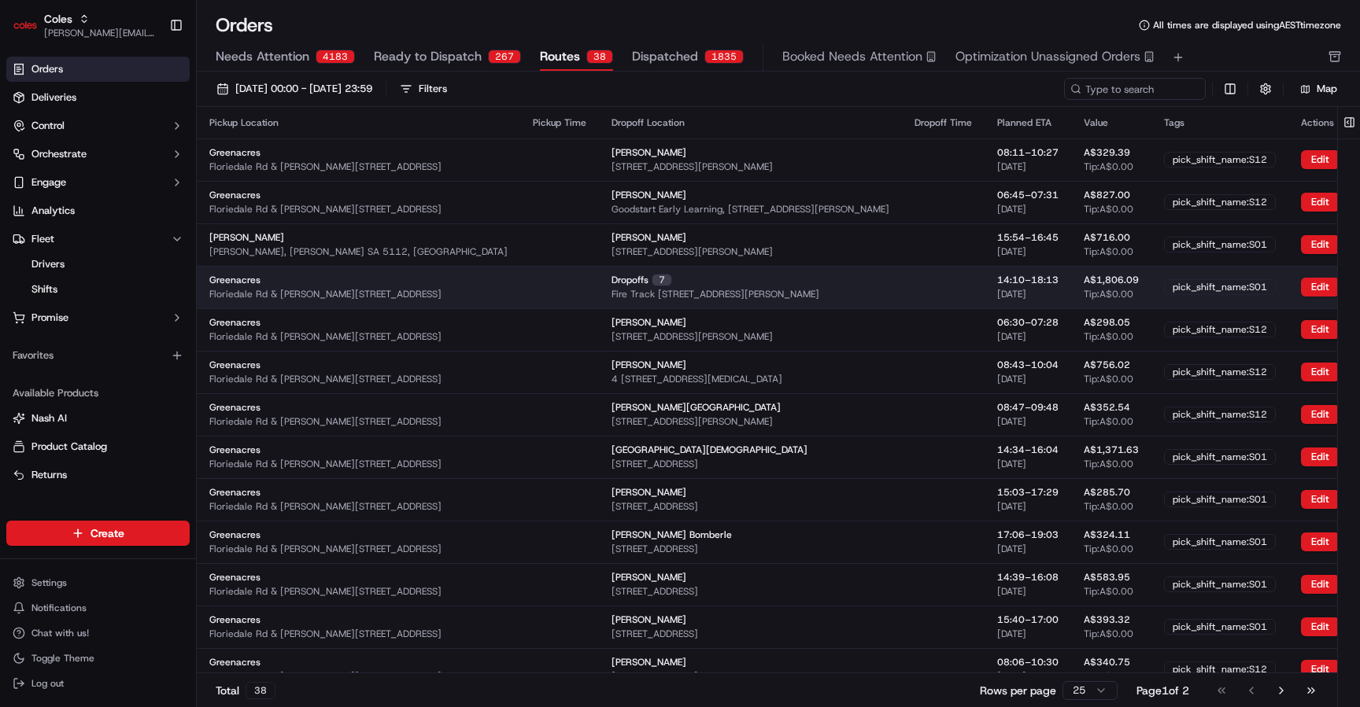
click at [611, 280] on span "Dropoffs" at bounding box center [629, 280] width 37 height 13
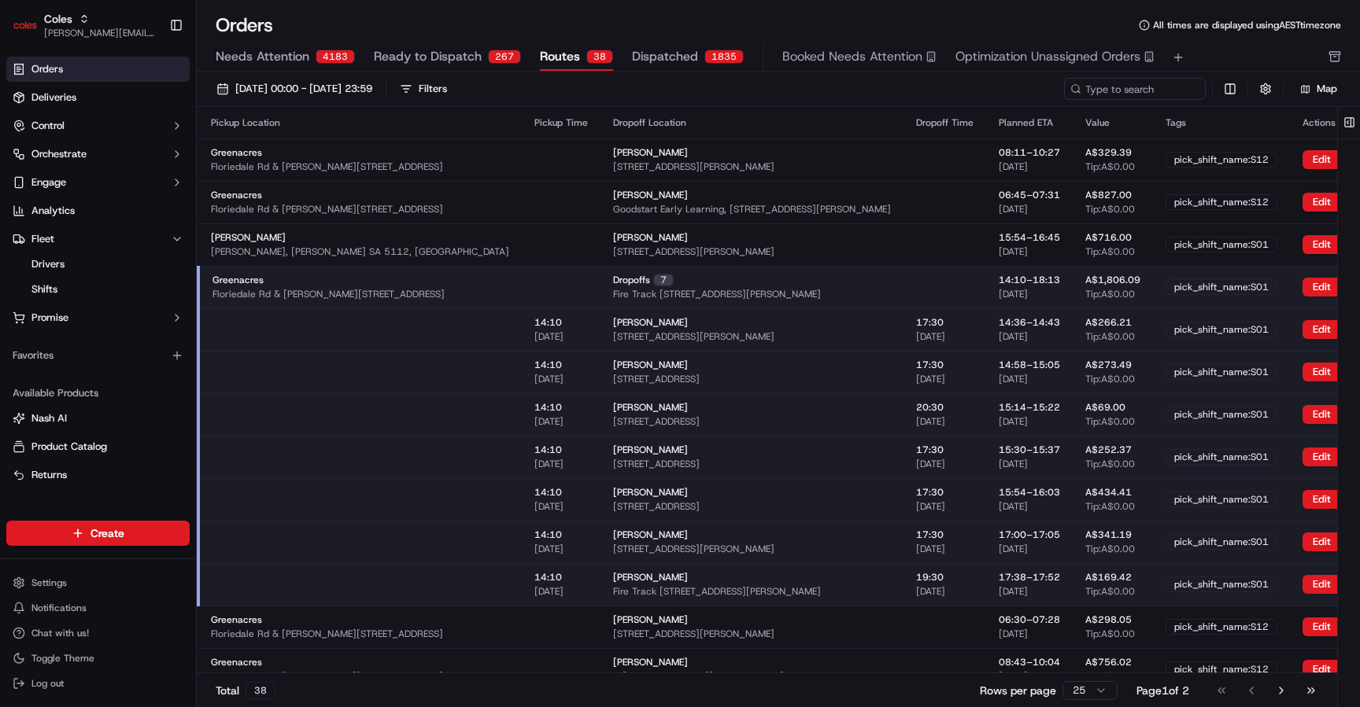
click at [613, 280] on span "Dropoffs" at bounding box center [631, 280] width 37 height 13
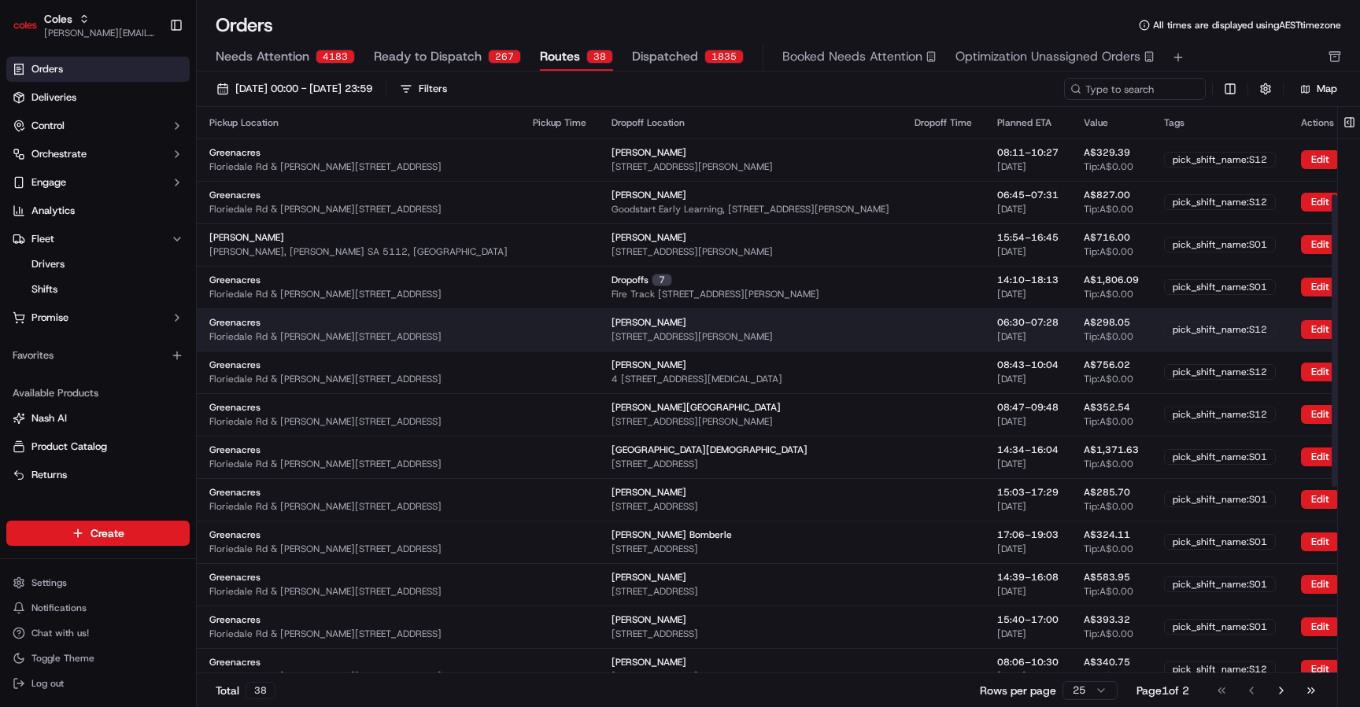
scroll to position [528, 0]
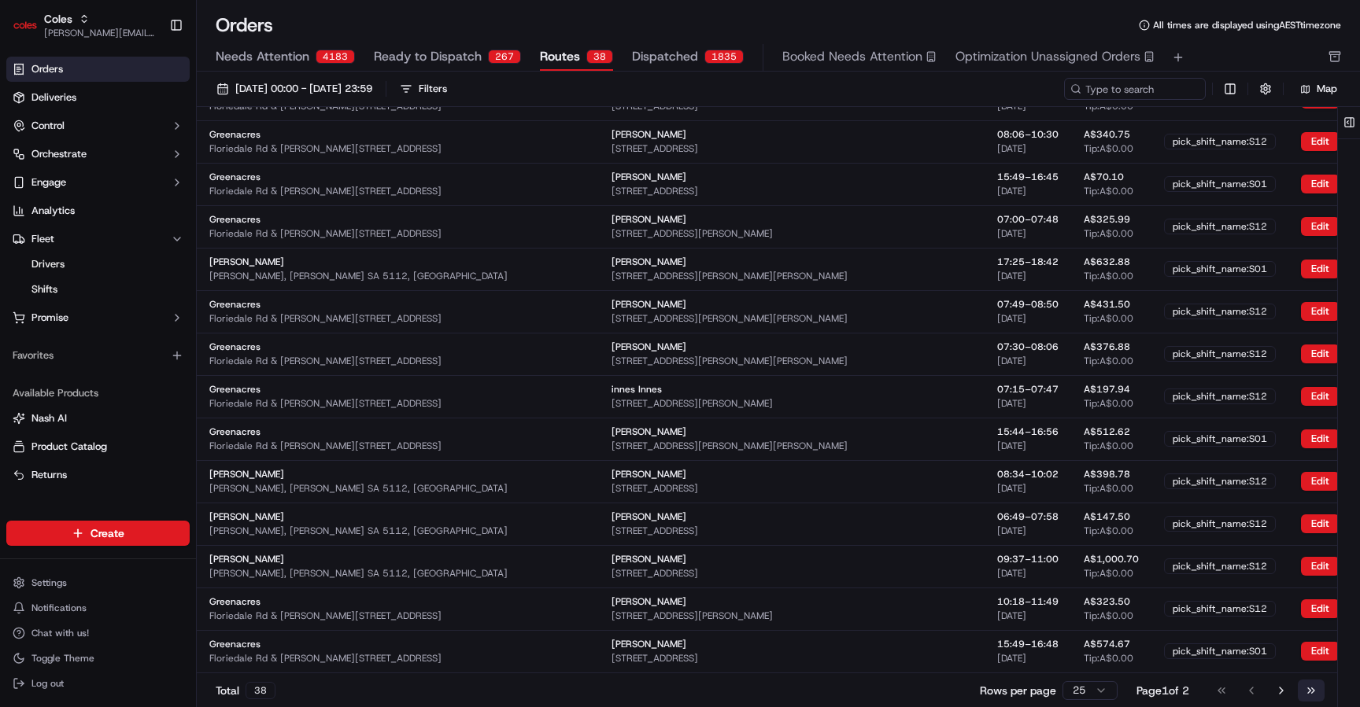
click at [648, 693] on button "Go to last page" at bounding box center [1311, 691] width 27 height 22
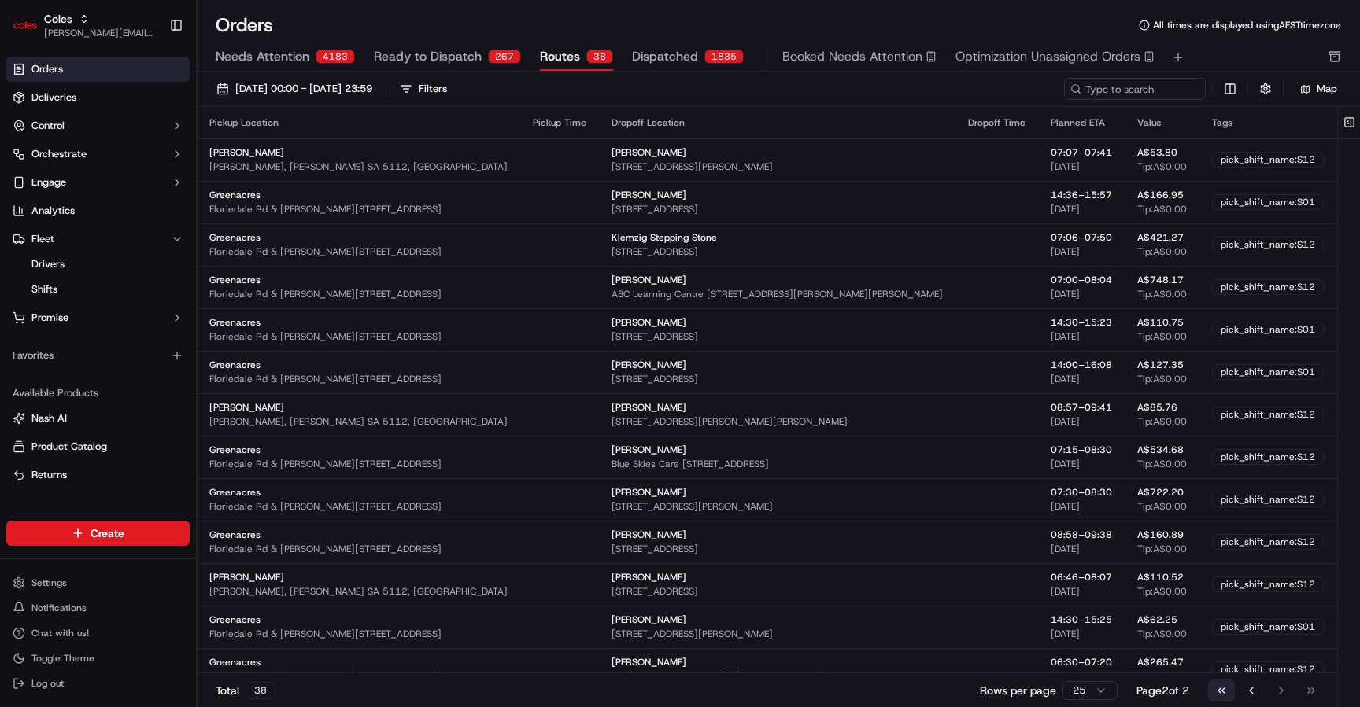
click at [648, 687] on button "Go to first page" at bounding box center [1221, 691] width 27 height 22
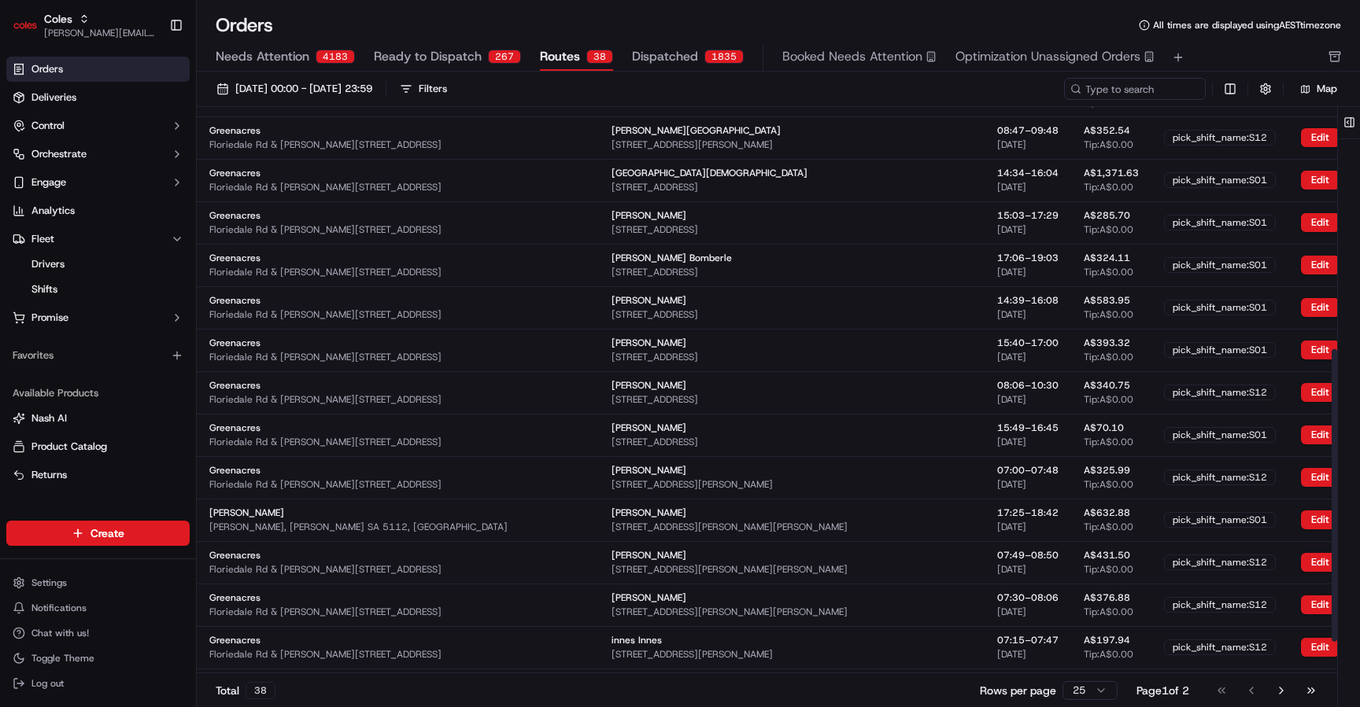
scroll to position [528, 0]
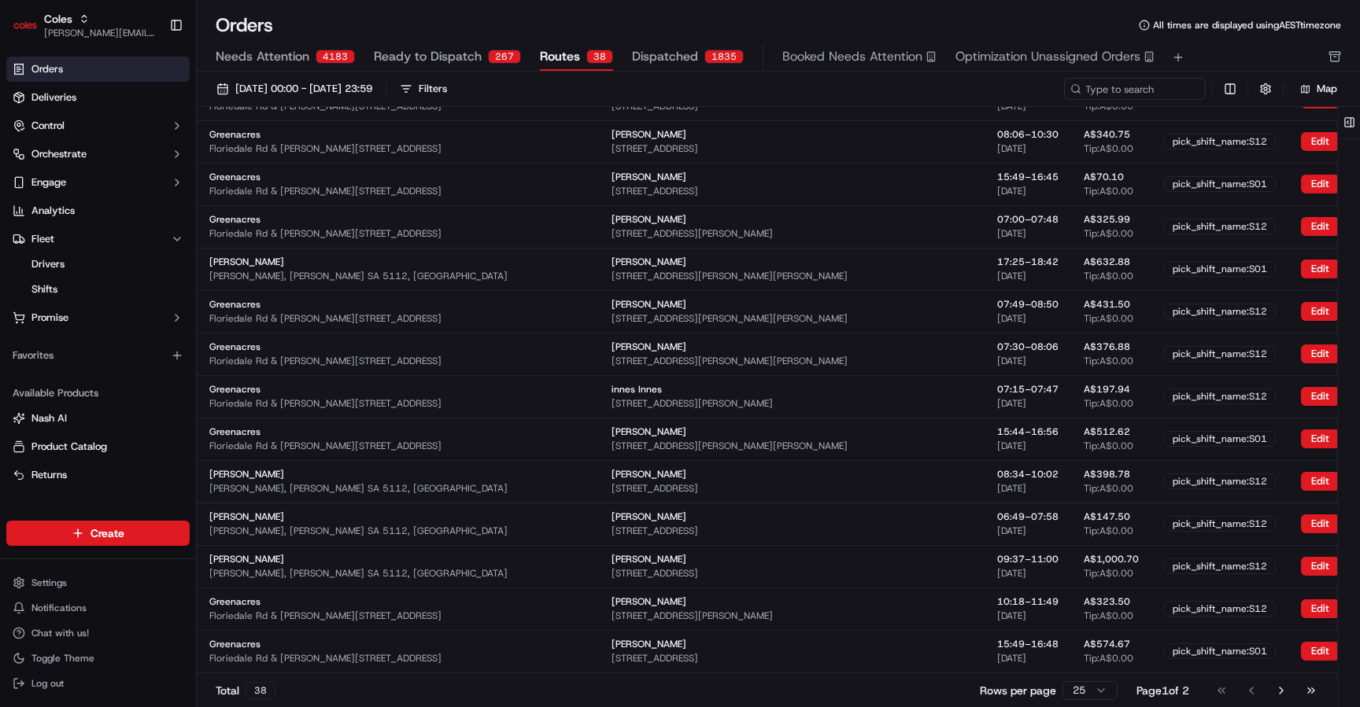
click at [648, 687] on html "Coles majeed@usenash.com Toggle Sidebar Orders Deliveries Control Orchestrate E…" at bounding box center [680, 353] width 1360 height 707
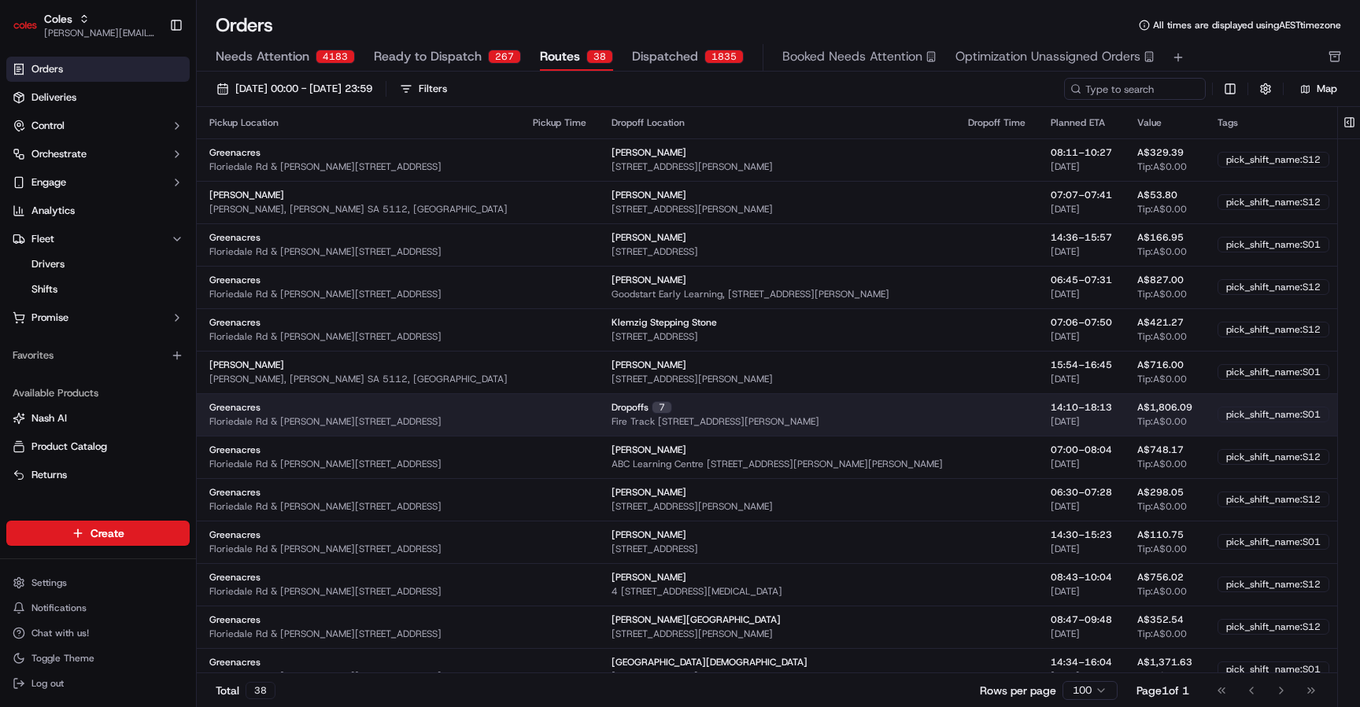
click at [648, 423] on div "Dropoffs 7 Fire Track 18 100b Range Rd S, HOUGHTON, SA 5131, AU" at bounding box center [776, 414] width 331 height 27
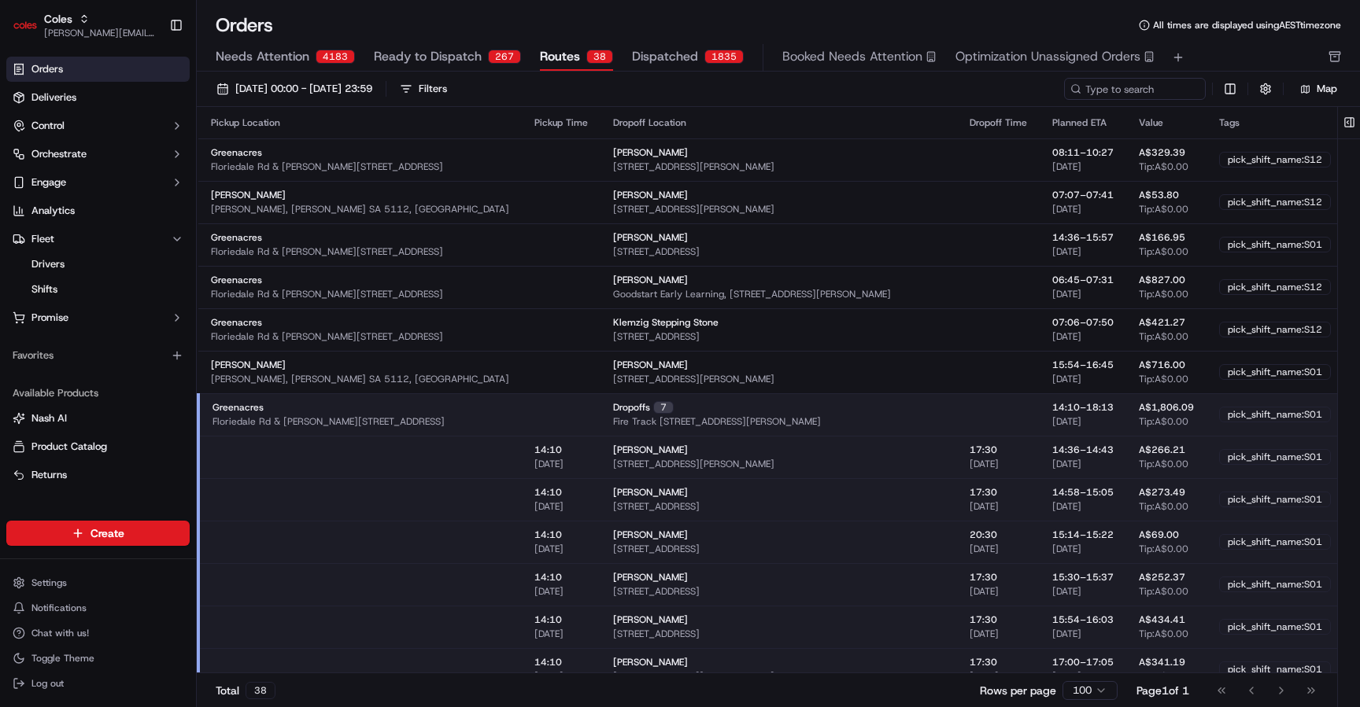
click at [648, 423] on div "Dropoffs 7 Fire Track 18 100b Range Rd S, HOUGHTON, SA 5131, AU" at bounding box center [778, 414] width 331 height 27
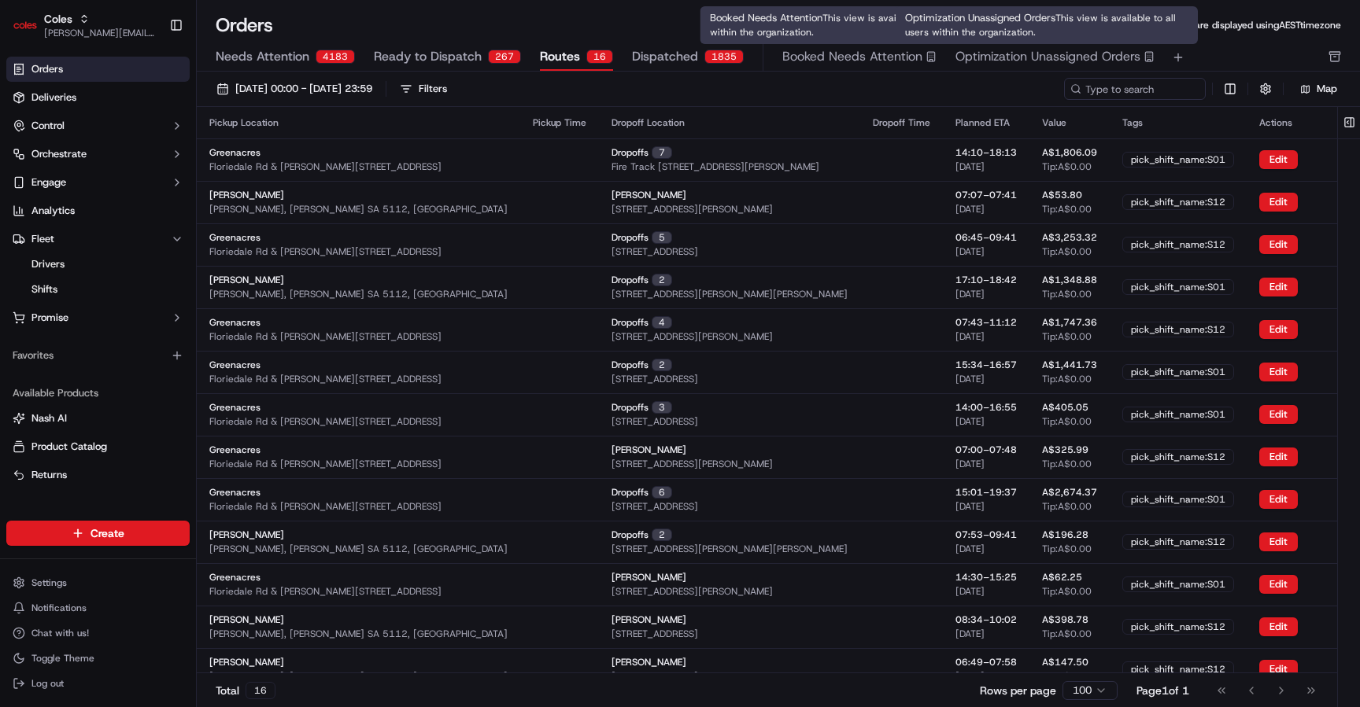
click at [648, 57] on span "Optimization Unassigned Orders" at bounding box center [1047, 56] width 185 height 19
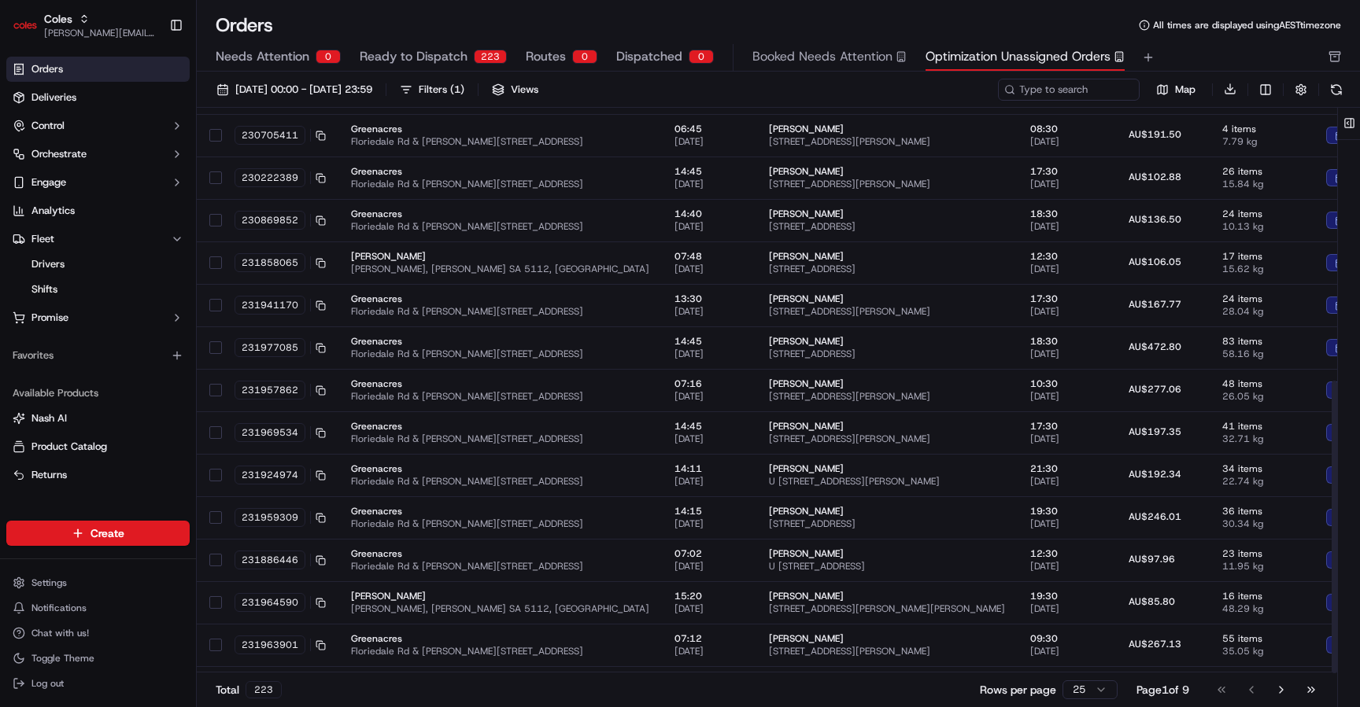
scroll to position [528, 0]
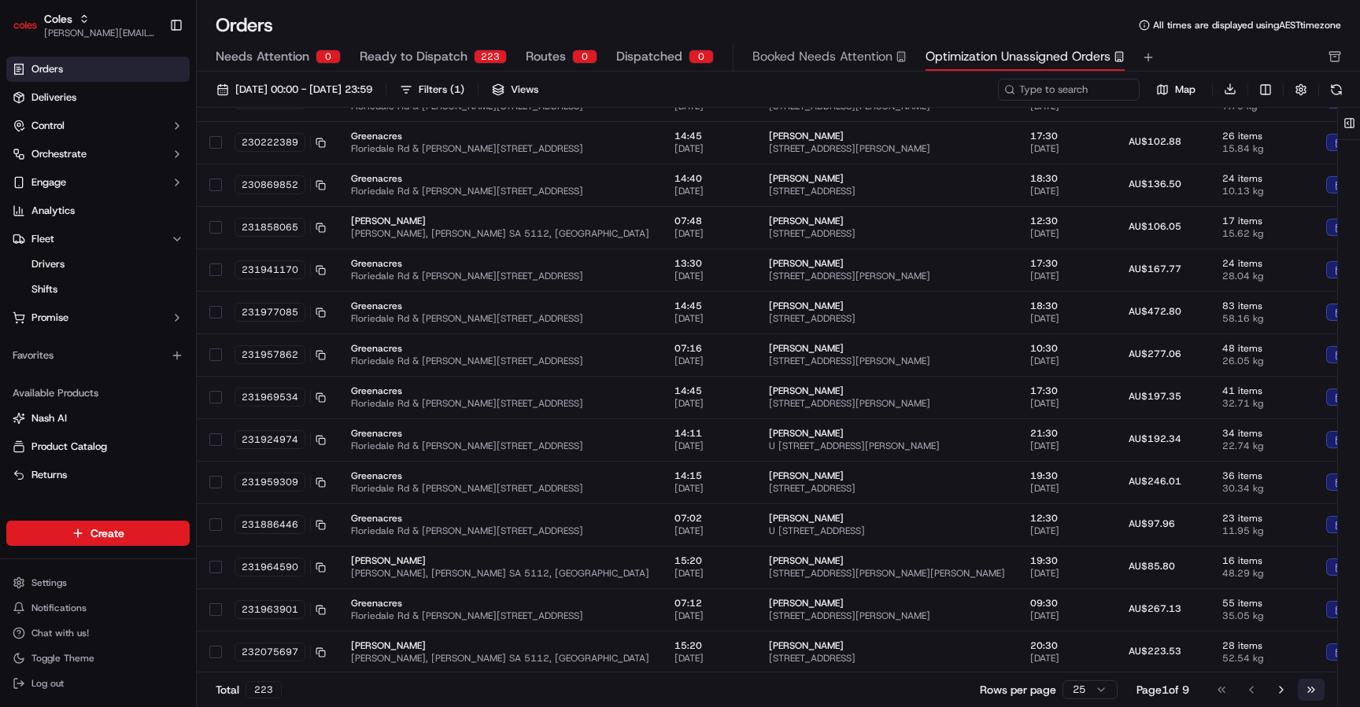
click at [648, 686] on button "Go to last page" at bounding box center [1311, 690] width 27 height 22
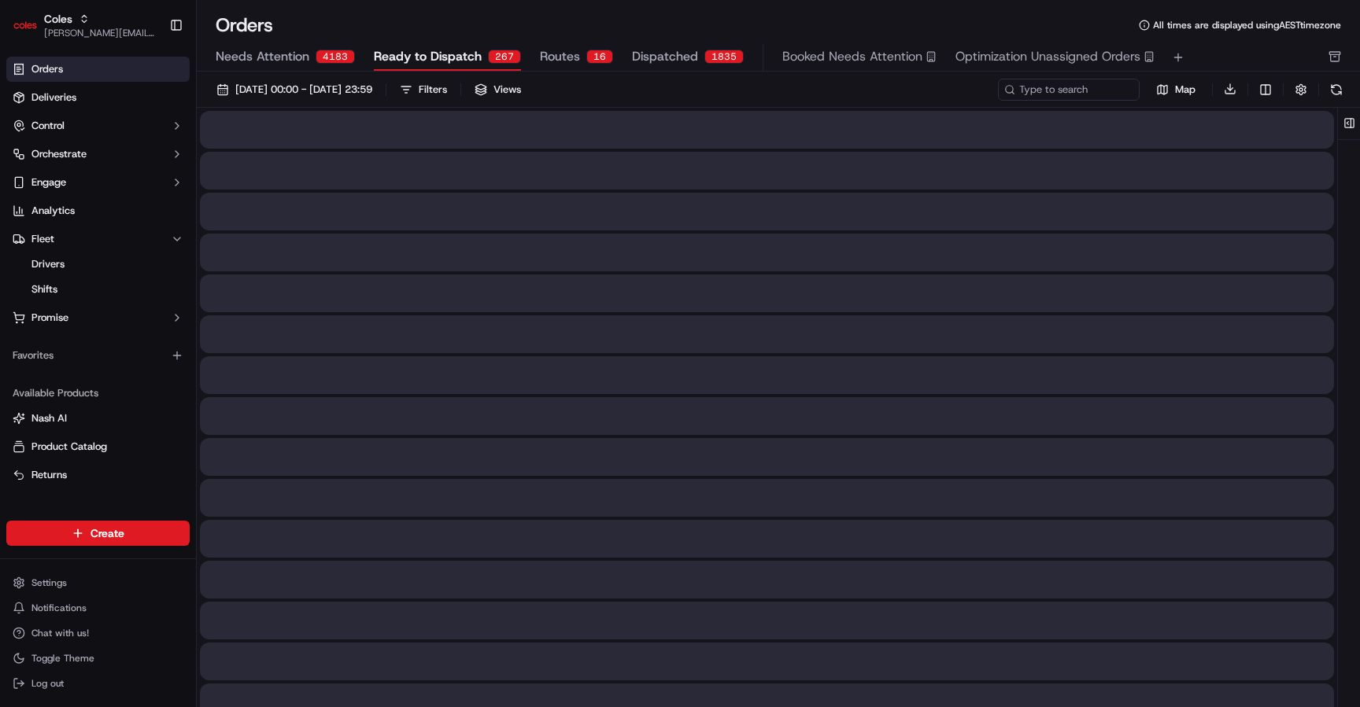
click at [447, 59] on span "Ready to Dispatch" at bounding box center [428, 56] width 108 height 19
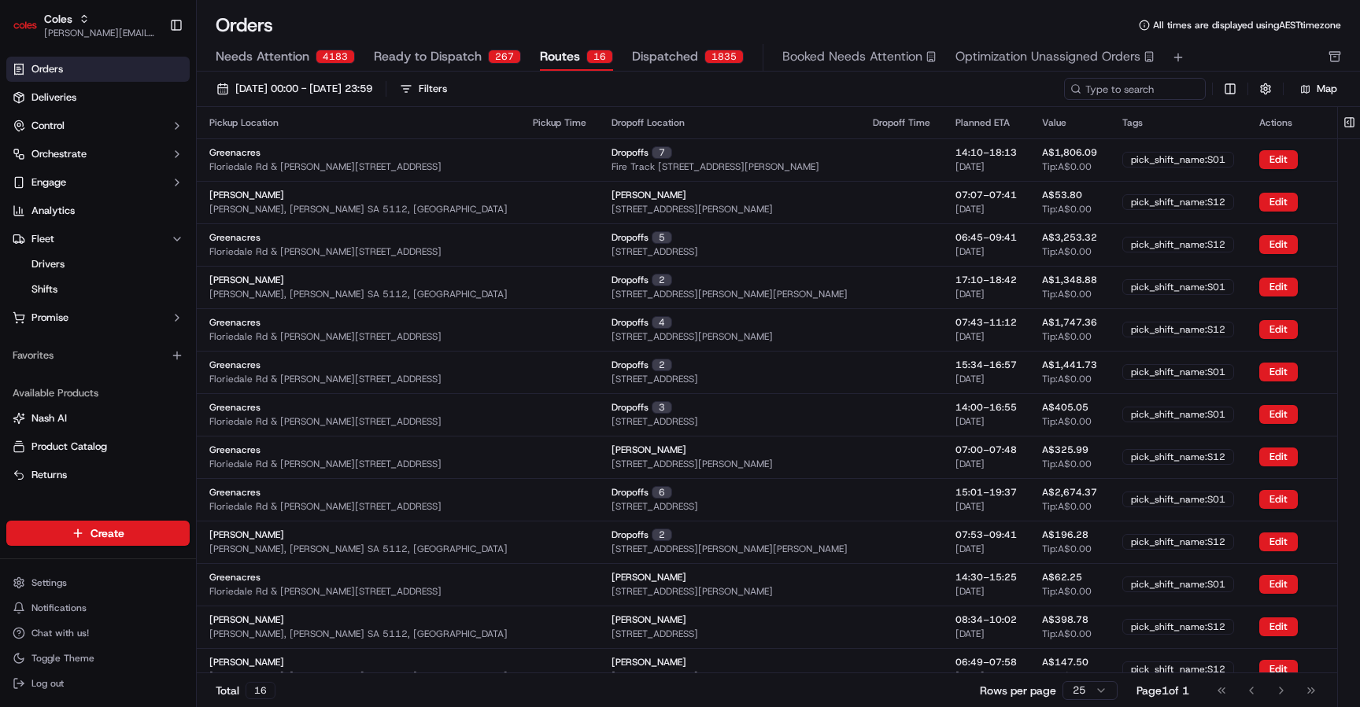
click at [562, 61] on span "Routes" at bounding box center [560, 56] width 40 height 19
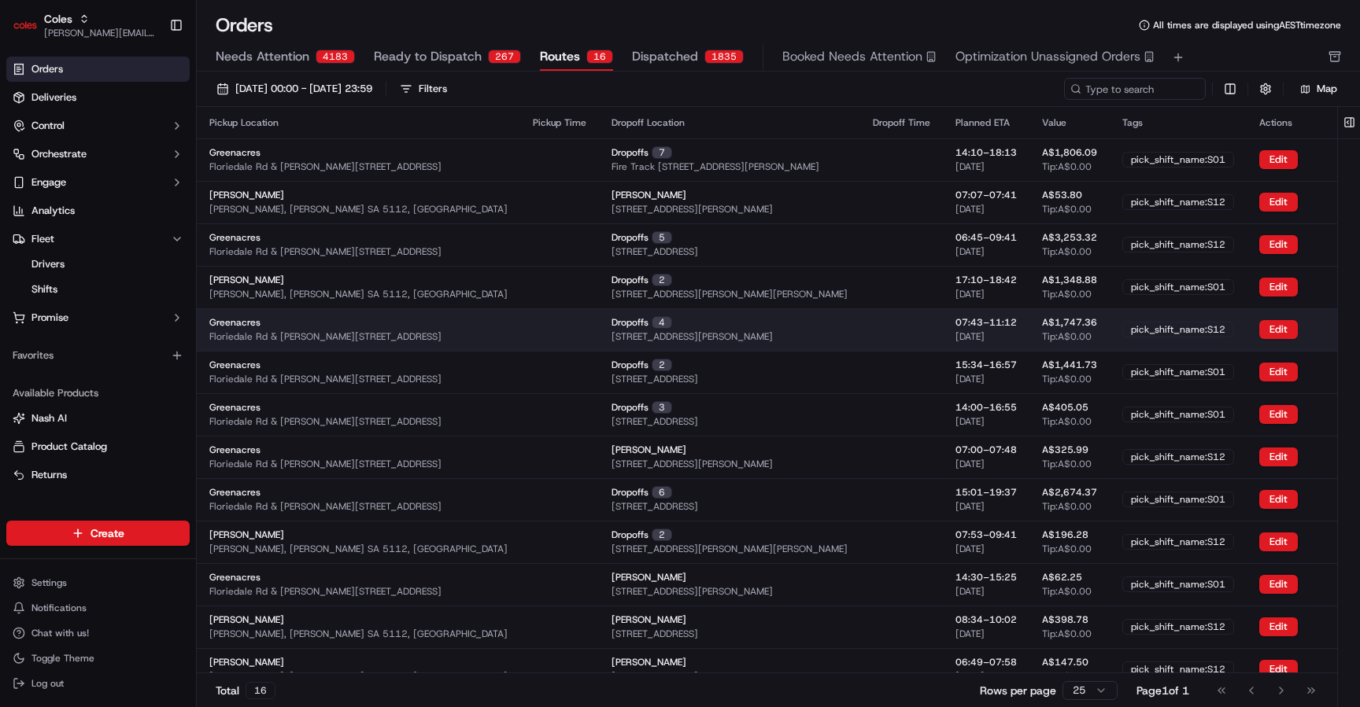
scroll to position [146, 0]
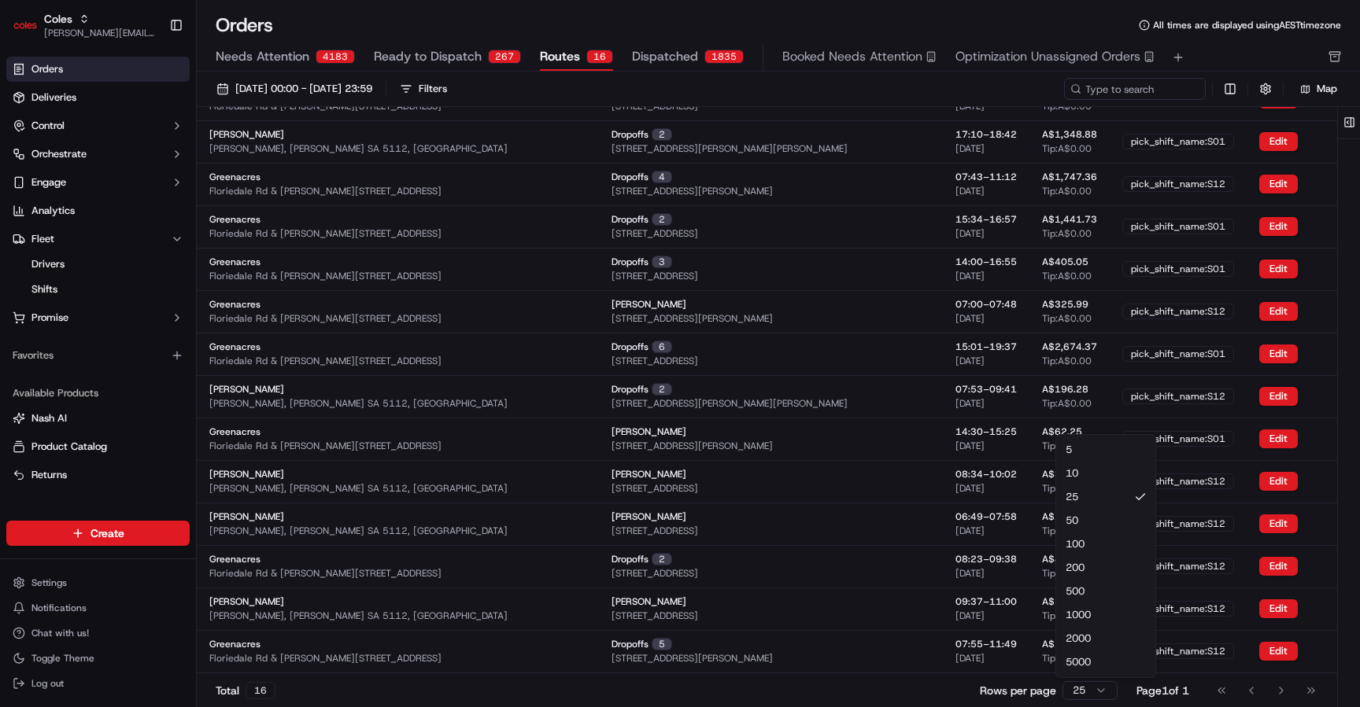
click at [648, 694] on html "Coles majeed@usenash.com Toggle Sidebar Orders Deliveries Control Orchestrate E…" at bounding box center [680, 353] width 1360 height 707
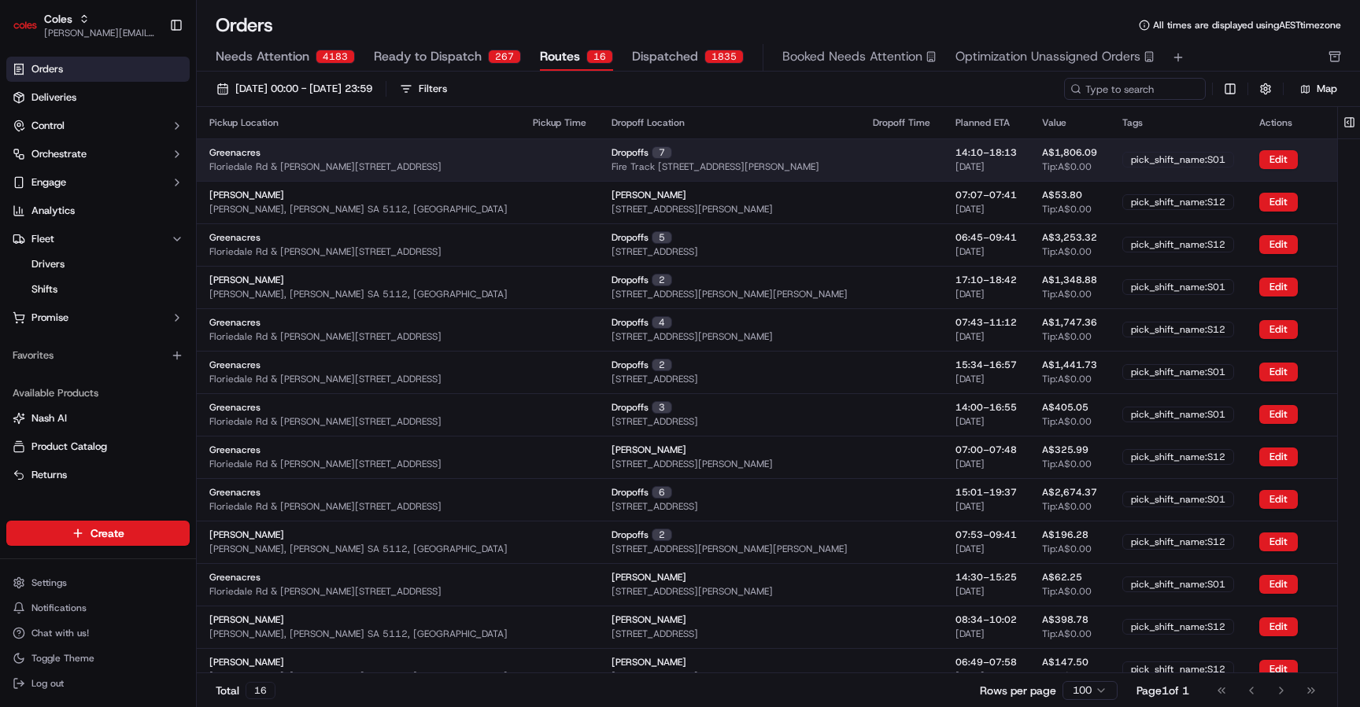
click at [648, 164] on td at bounding box center [901, 159] width 83 height 42
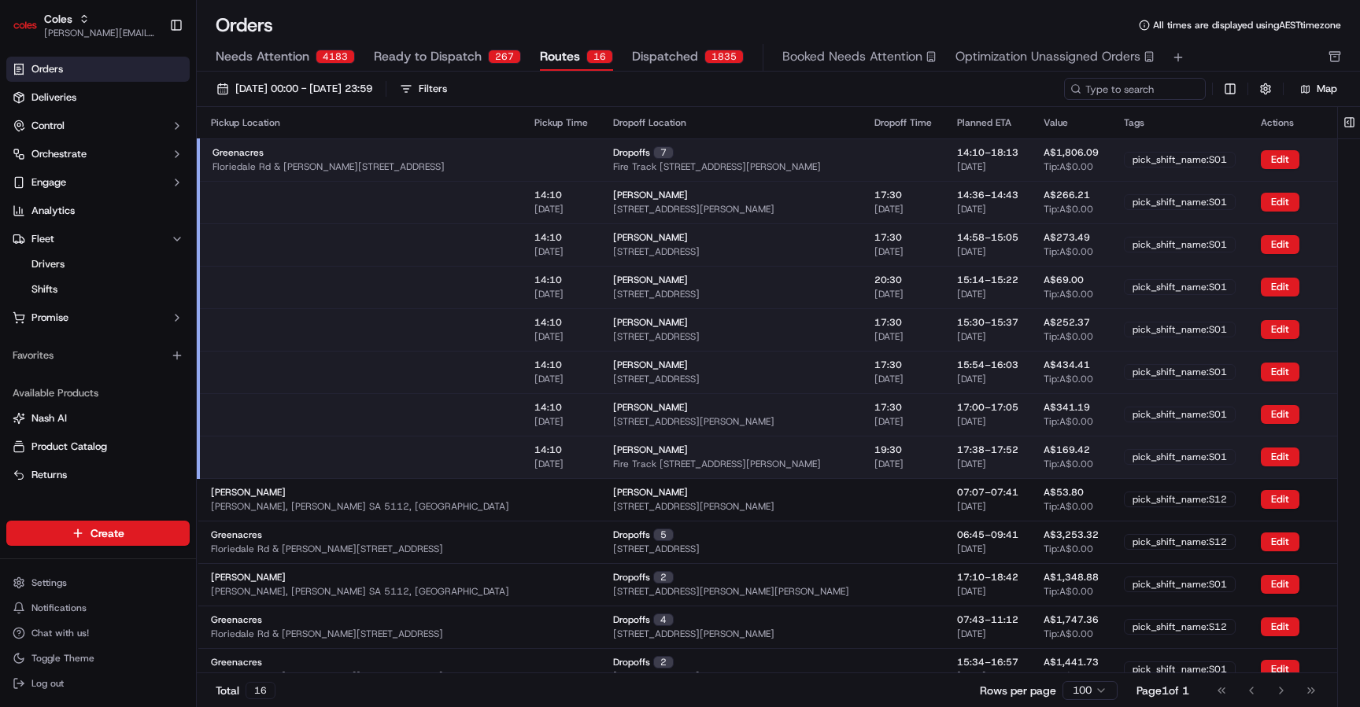
click at [648, 164] on td at bounding box center [903, 159] width 83 height 42
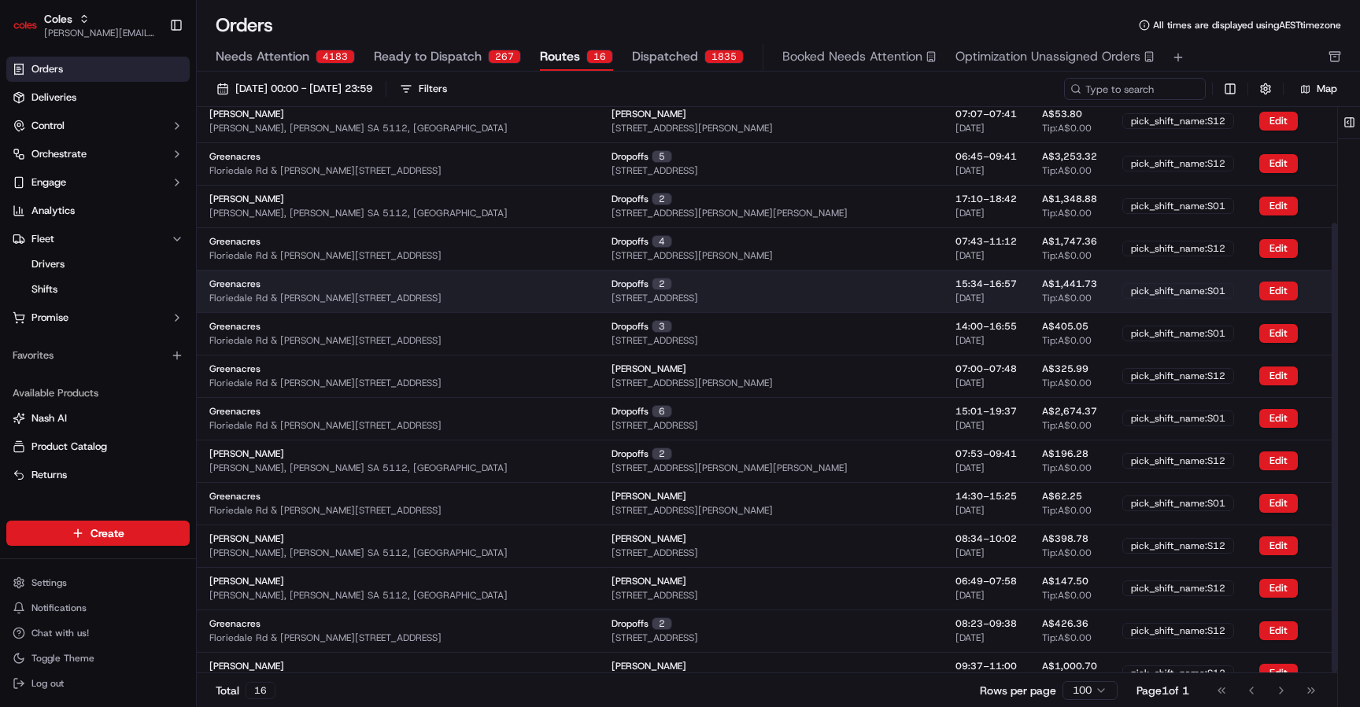
scroll to position [146, 0]
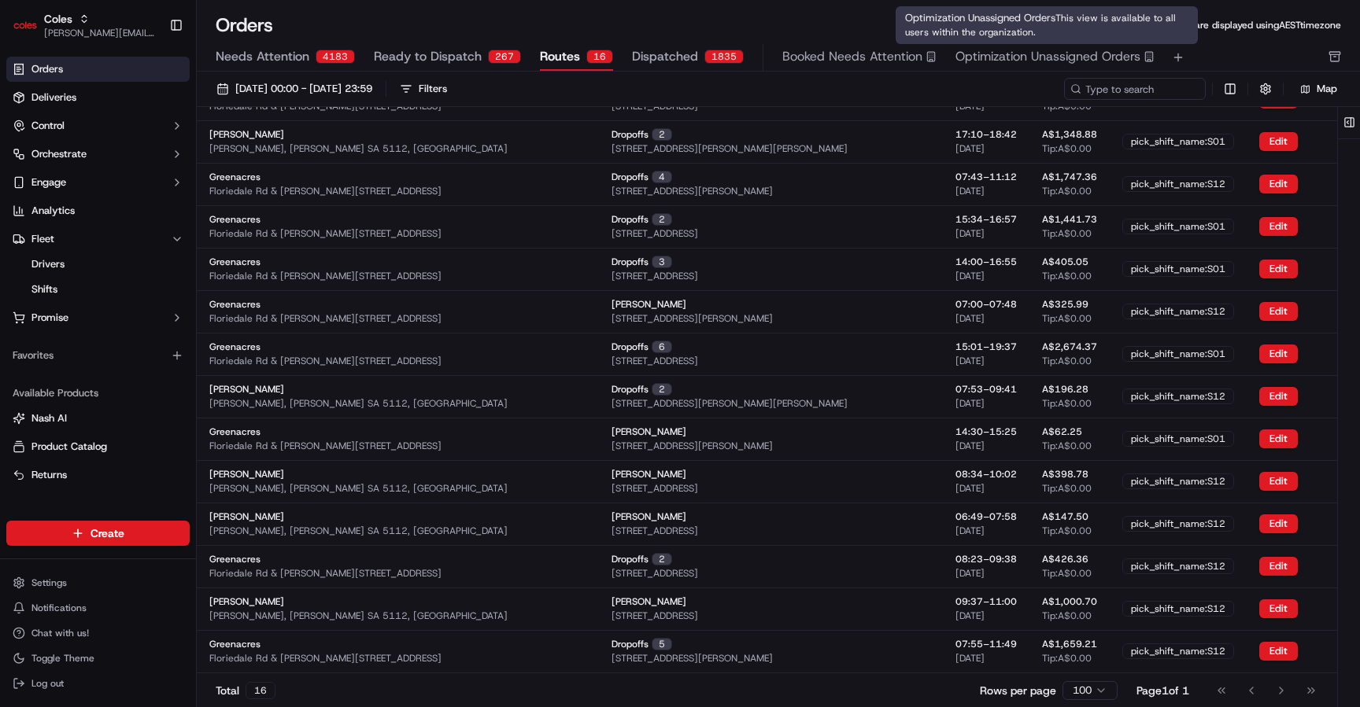
click at [648, 63] on span "Optimization Unassigned Orders" at bounding box center [1047, 56] width 185 height 19
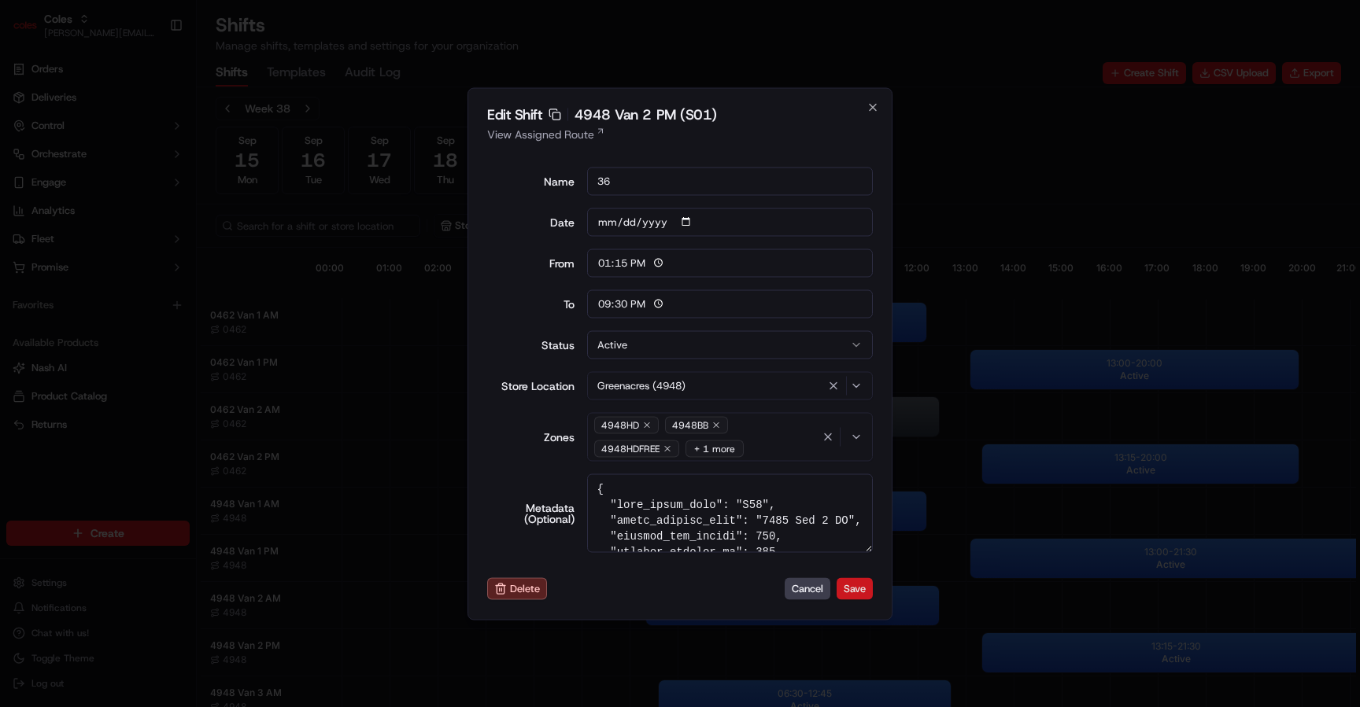
click at [851, 587] on button "Save" at bounding box center [854, 589] width 36 height 22
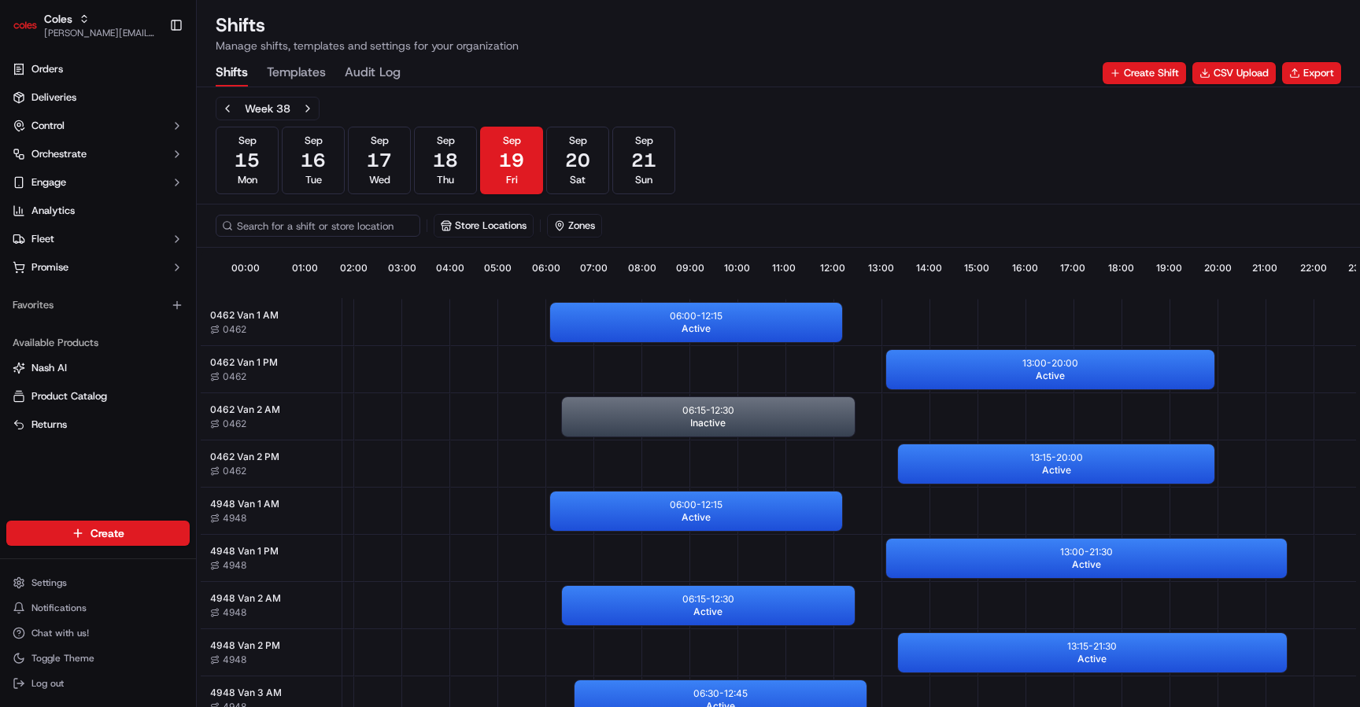
scroll to position [0, 146]
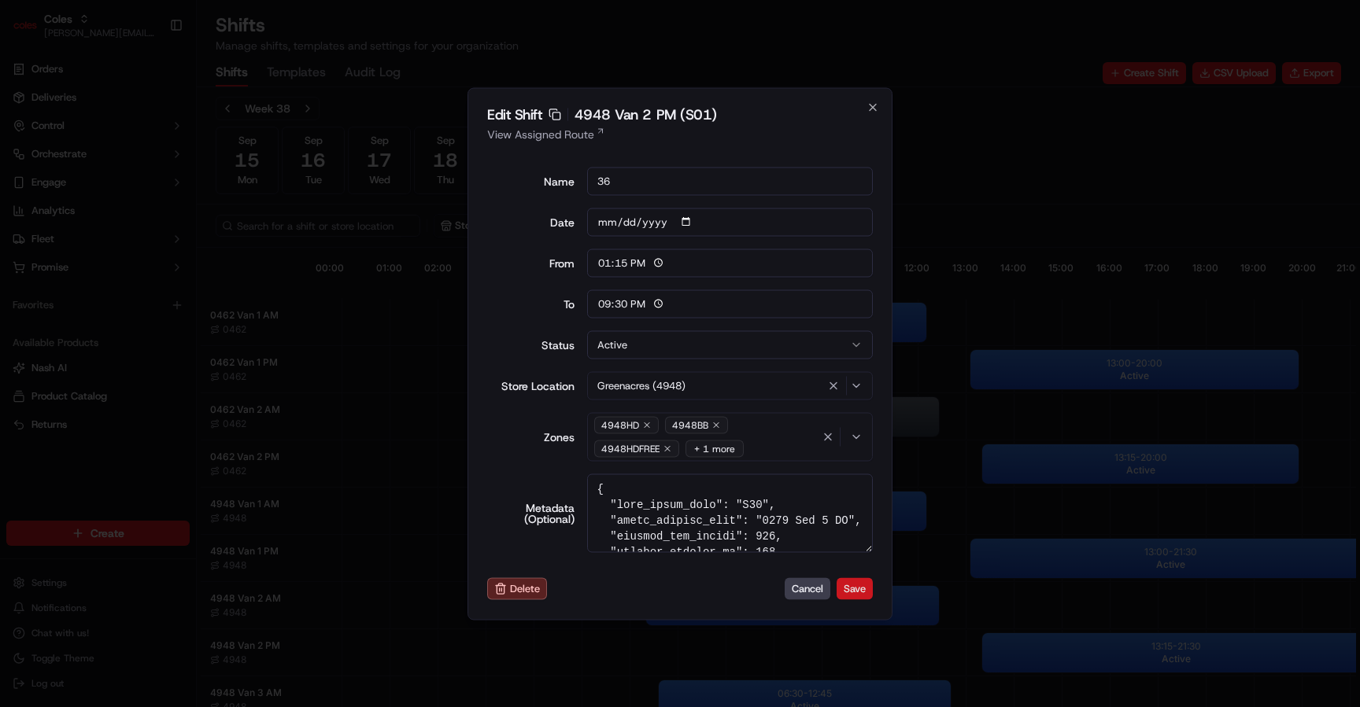
click at [855, 592] on button "Save" at bounding box center [854, 589] width 36 height 22
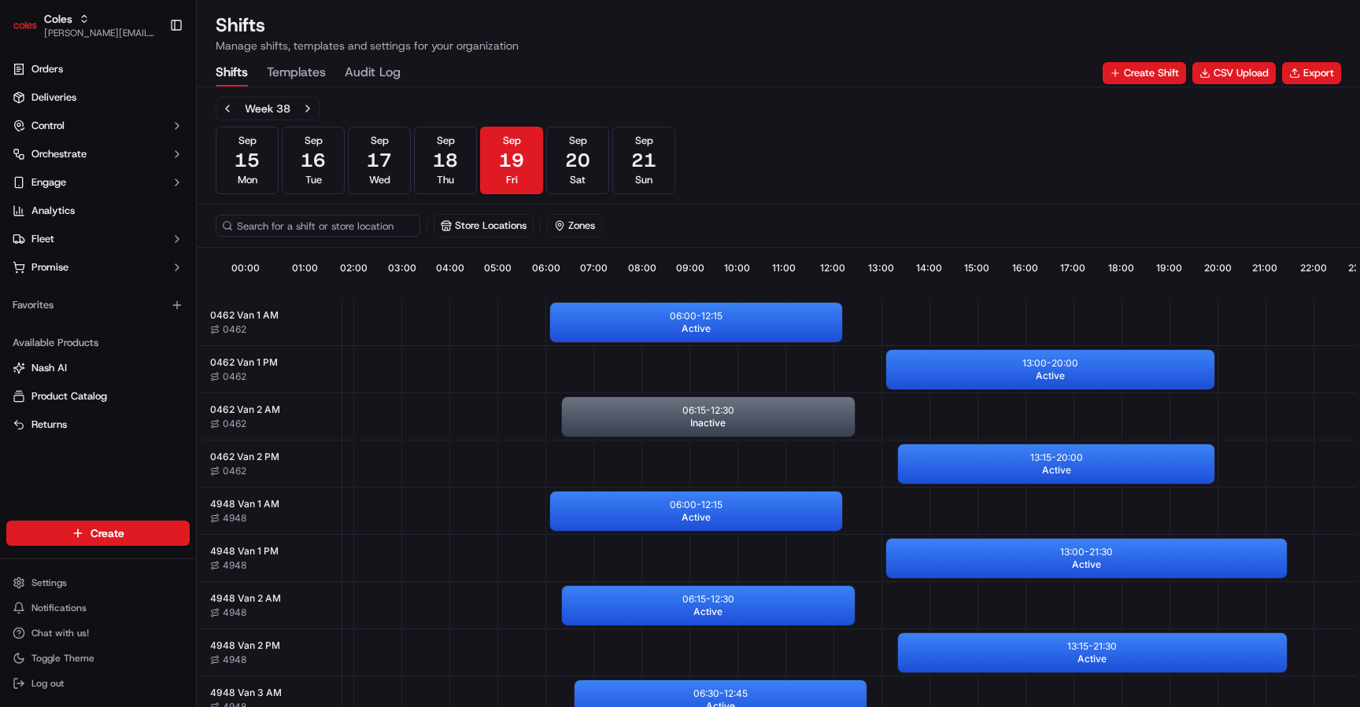
scroll to position [0, 146]
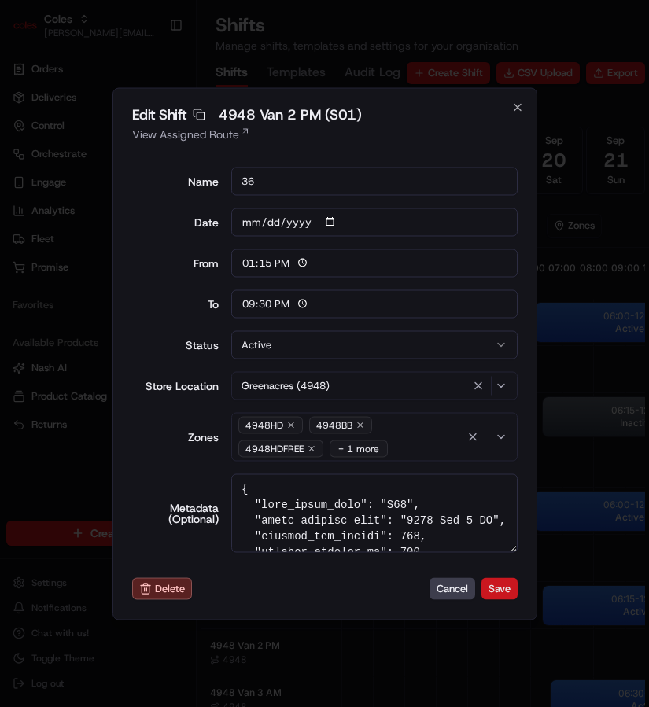
click at [504, 589] on button "Save" at bounding box center [500, 589] width 36 height 22
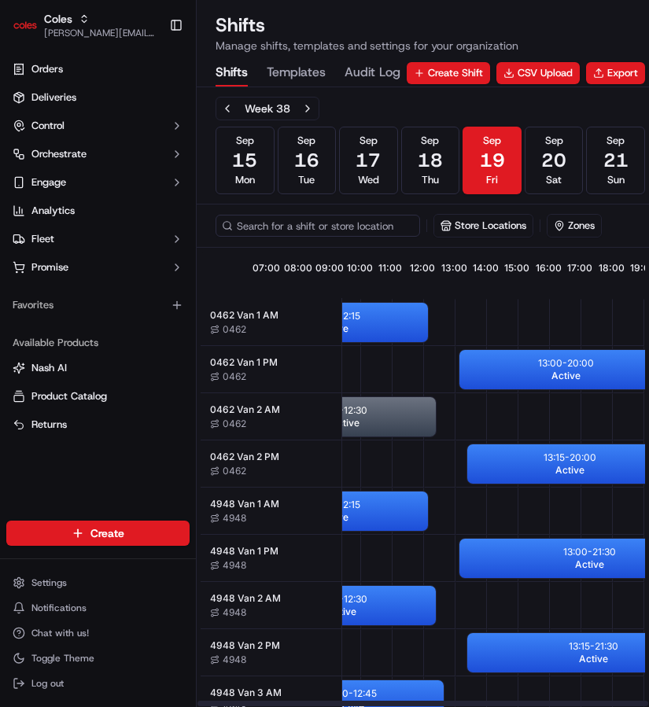
scroll to position [0, 378]
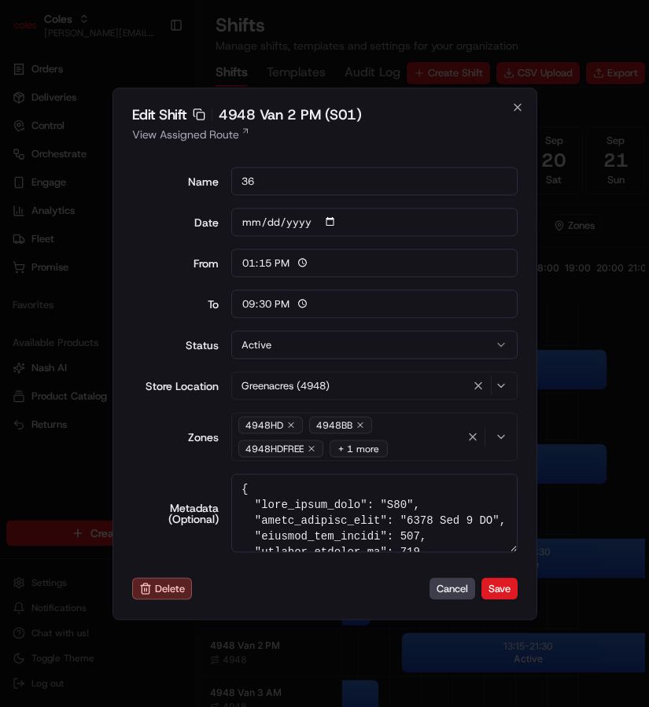
scroll to position [0, 378]
click at [510, 585] on button "Save" at bounding box center [500, 589] width 36 height 22
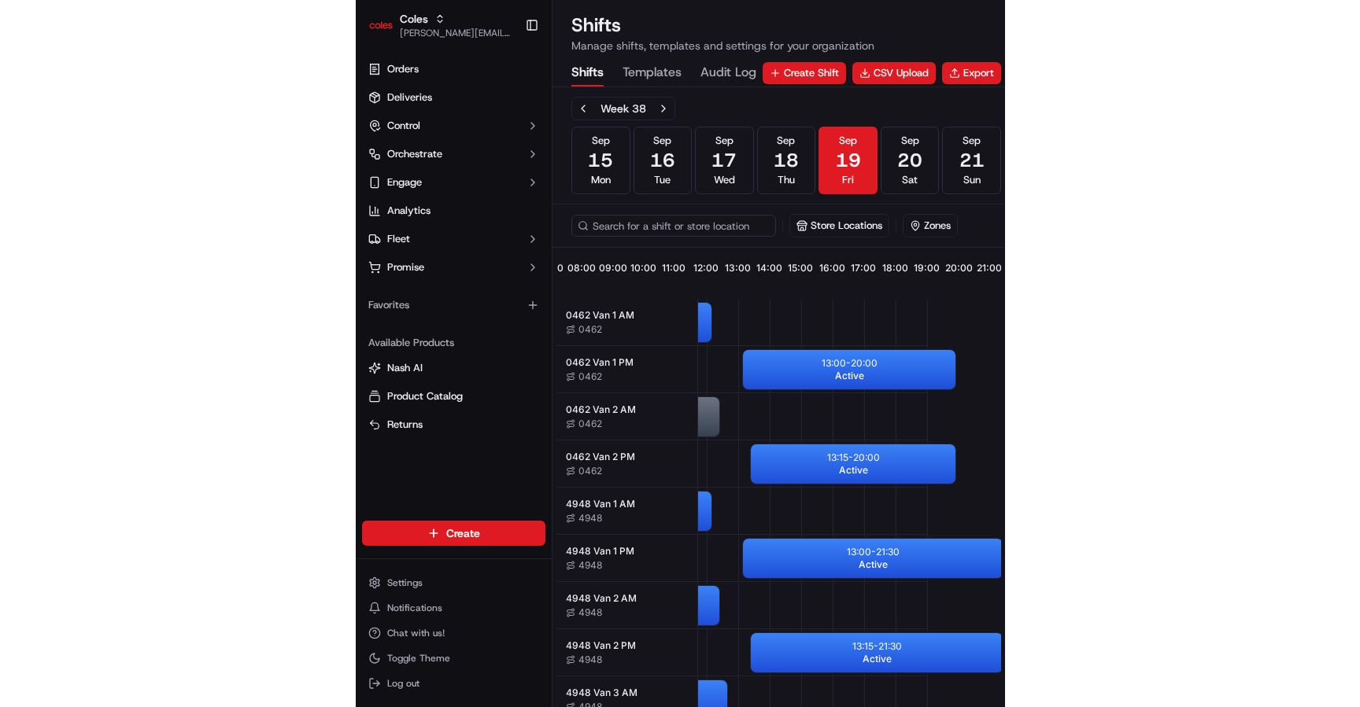
scroll to position [0, 378]
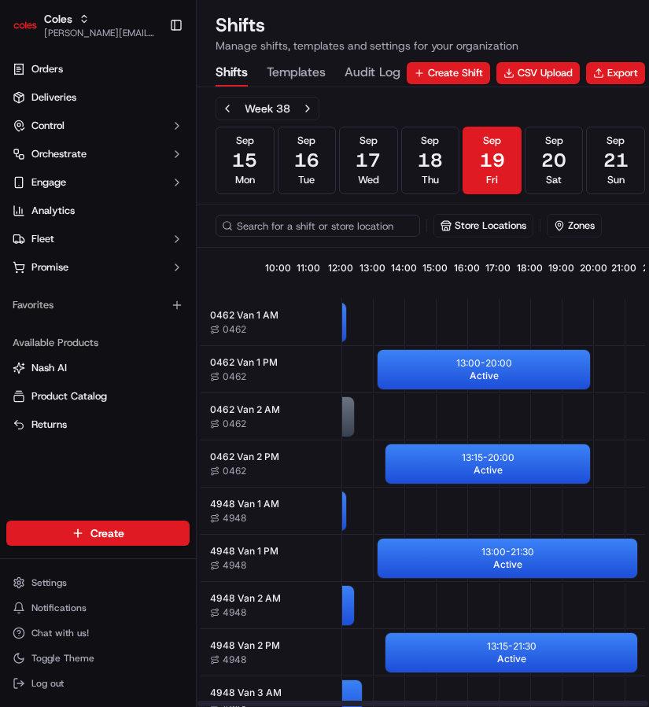
click at [209, 218] on div "Store Locations Zones" at bounding box center [430, 226] width 467 height 43
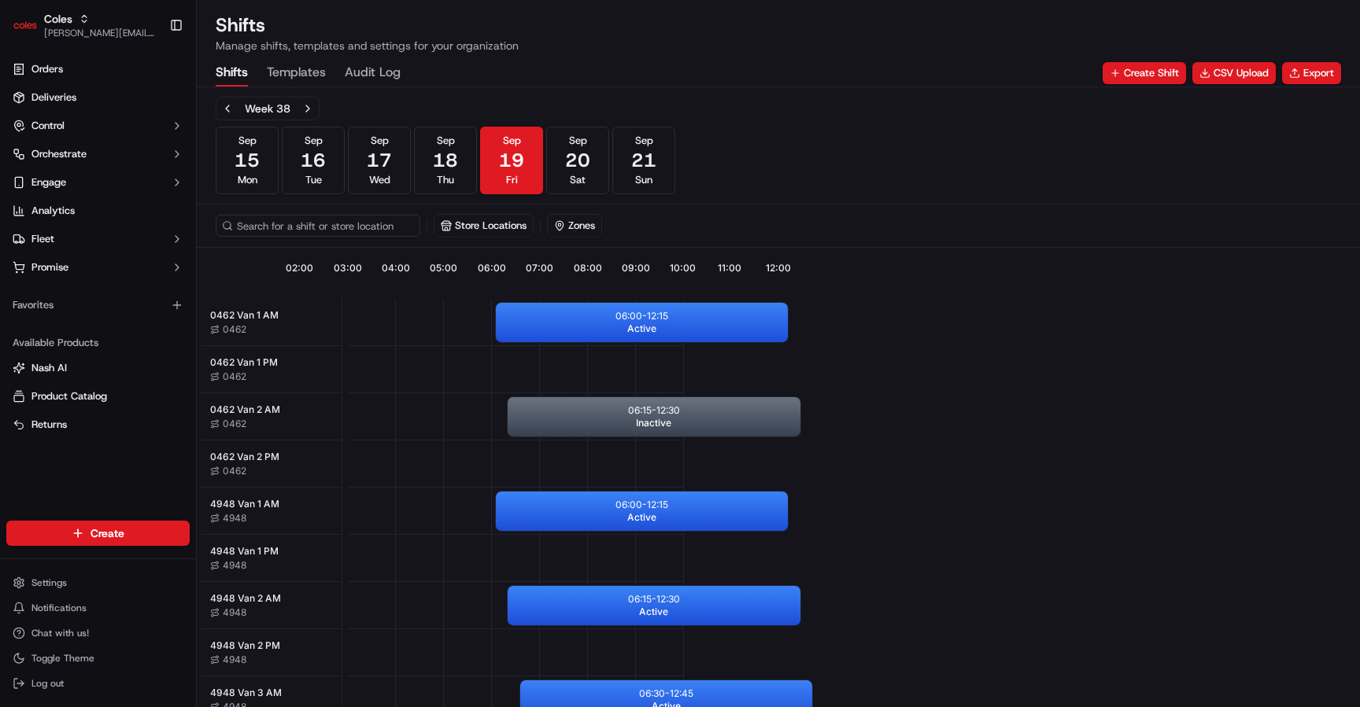
scroll to position [0, 146]
click at [648, 109] on div "Week 38 Sep 15 Mon Sep 16 Tue Sep 17 Wed Sep 18 Thu Sep 19 Fri Sep 20 Sat Sep 2…" at bounding box center [778, 146] width 1125 height 98
click at [87, 74] on link "Orders" at bounding box center [97, 69] width 183 height 25
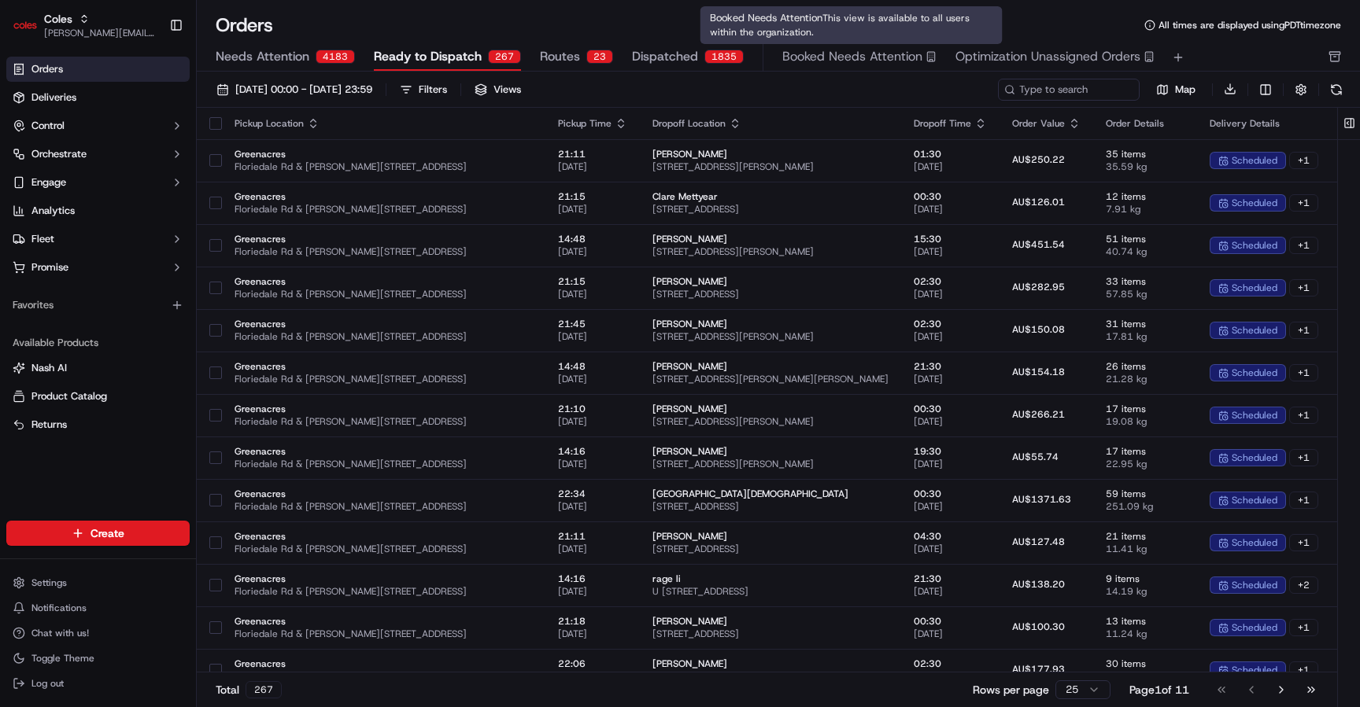
click at [648, 76] on div "01/09/2025 00:00 - 30/09/2025 23:59 Filters Views Map Download Pickup Location …" at bounding box center [778, 395] width 1163 height 647
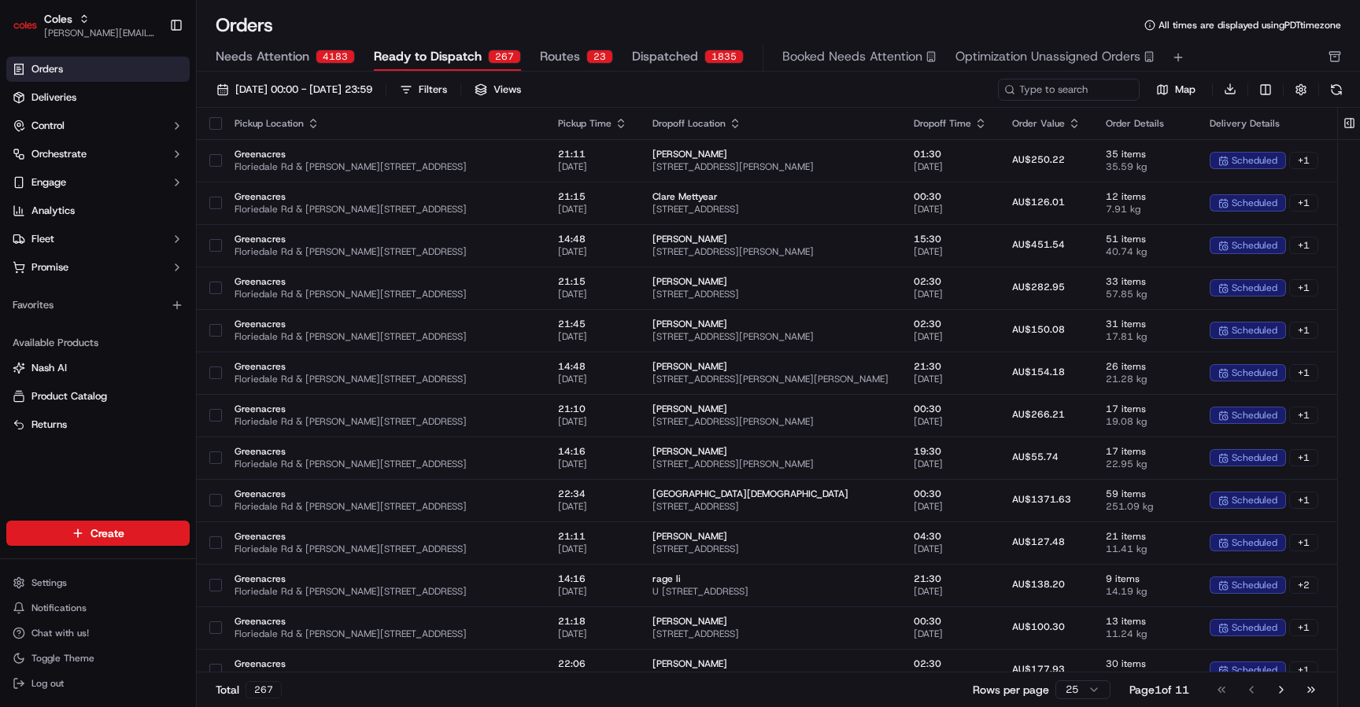
click at [648, 65] on span "Optimization Unassigned Orders" at bounding box center [1047, 56] width 185 height 19
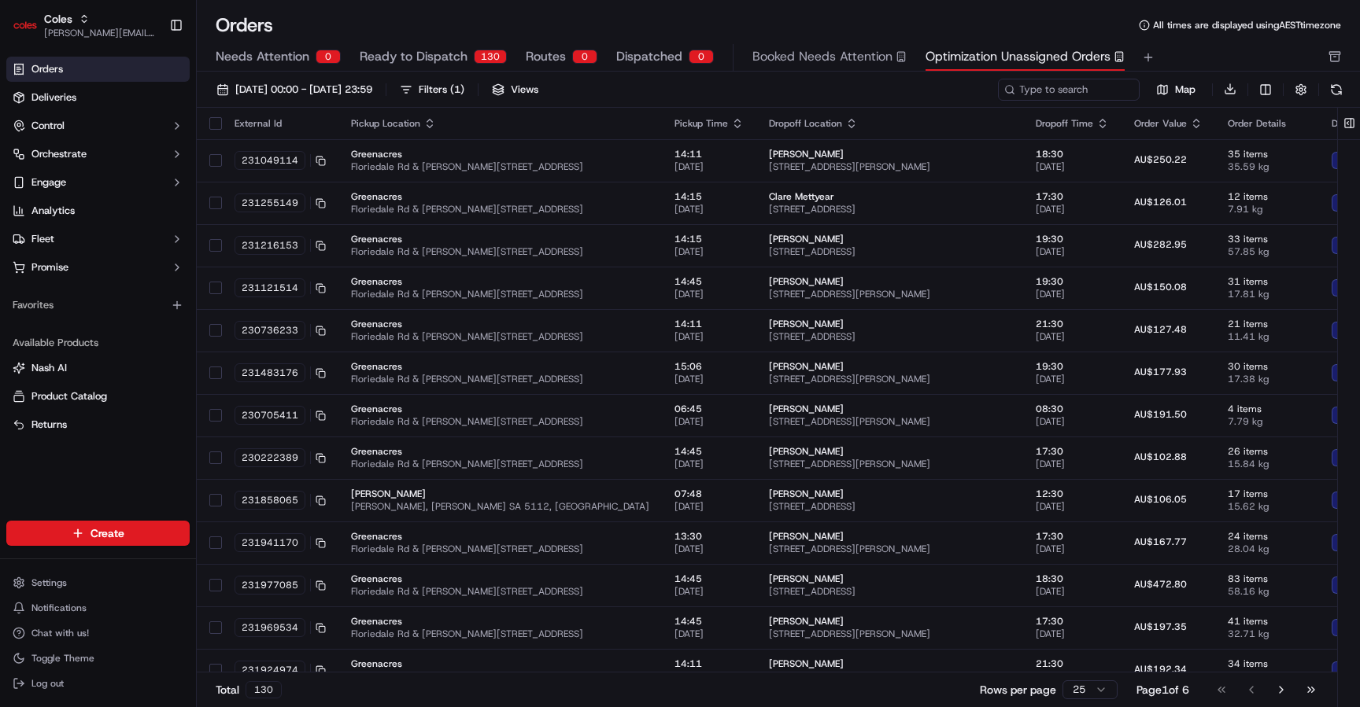
click at [261, 696] on div "130" at bounding box center [263, 689] width 36 height 17
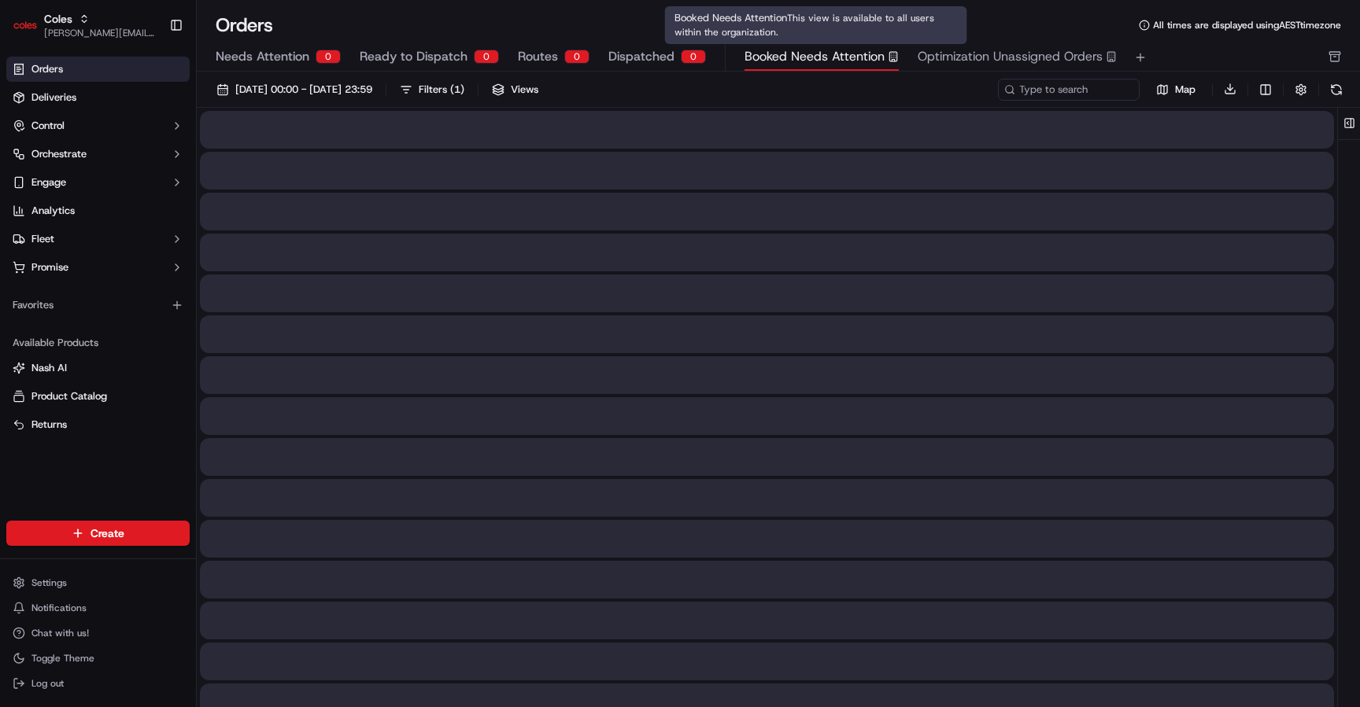
click at [648, 48] on span "Booked Needs Attention" at bounding box center [814, 56] width 140 height 19
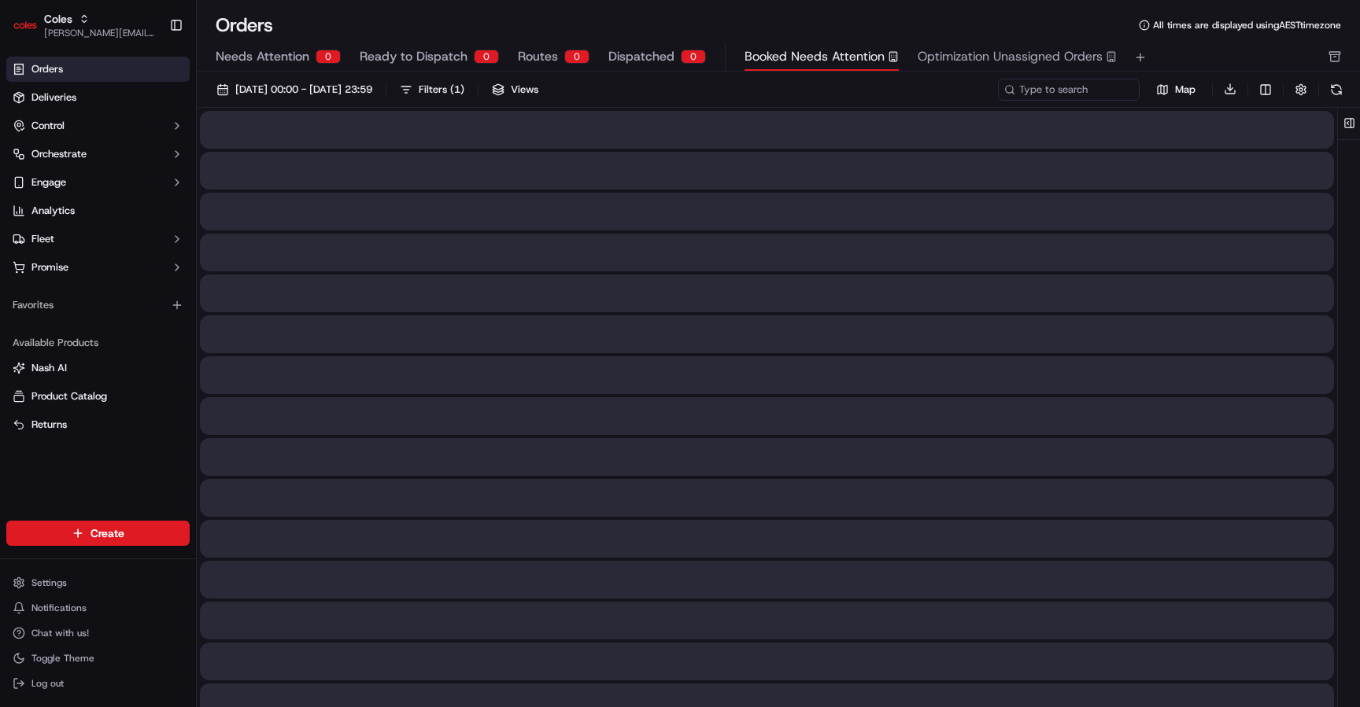
click at [453, 52] on span "Ready to Dispatch" at bounding box center [414, 56] width 108 height 19
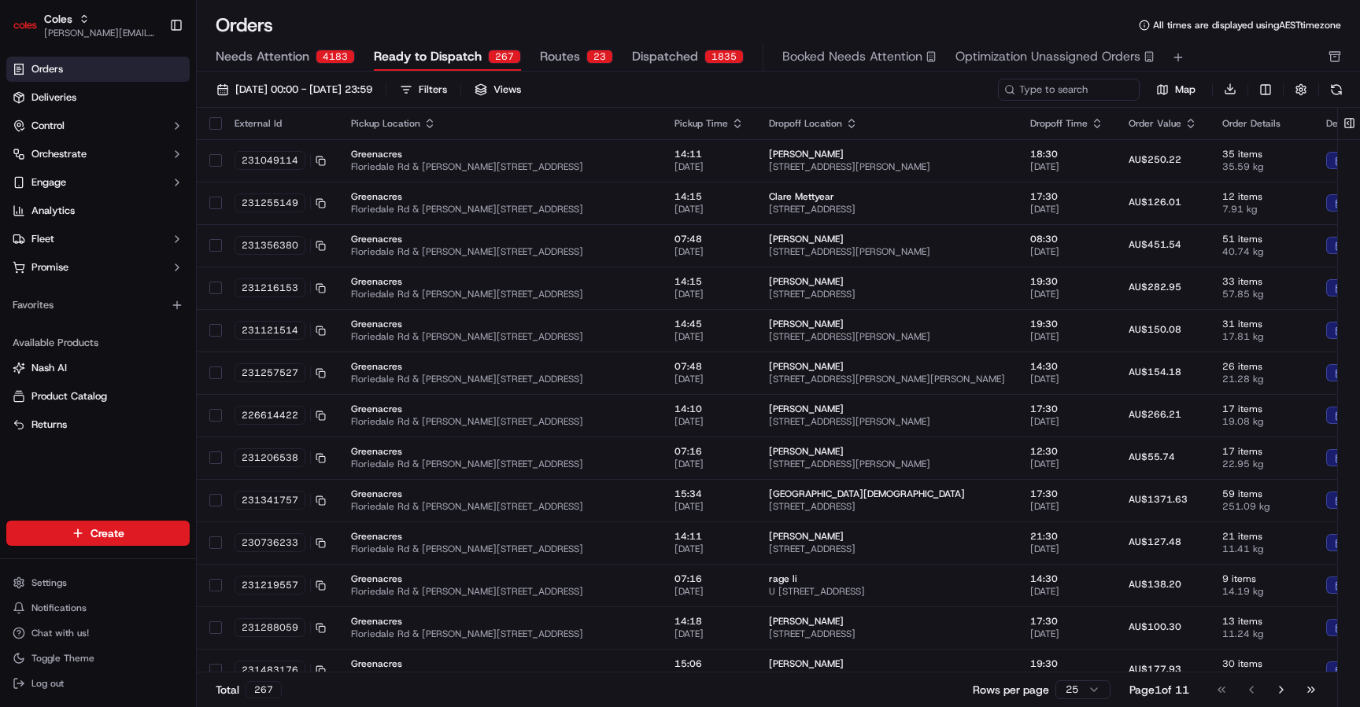
click at [562, 52] on span "Routes" at bounding box center [560, 56] width 40 height 19
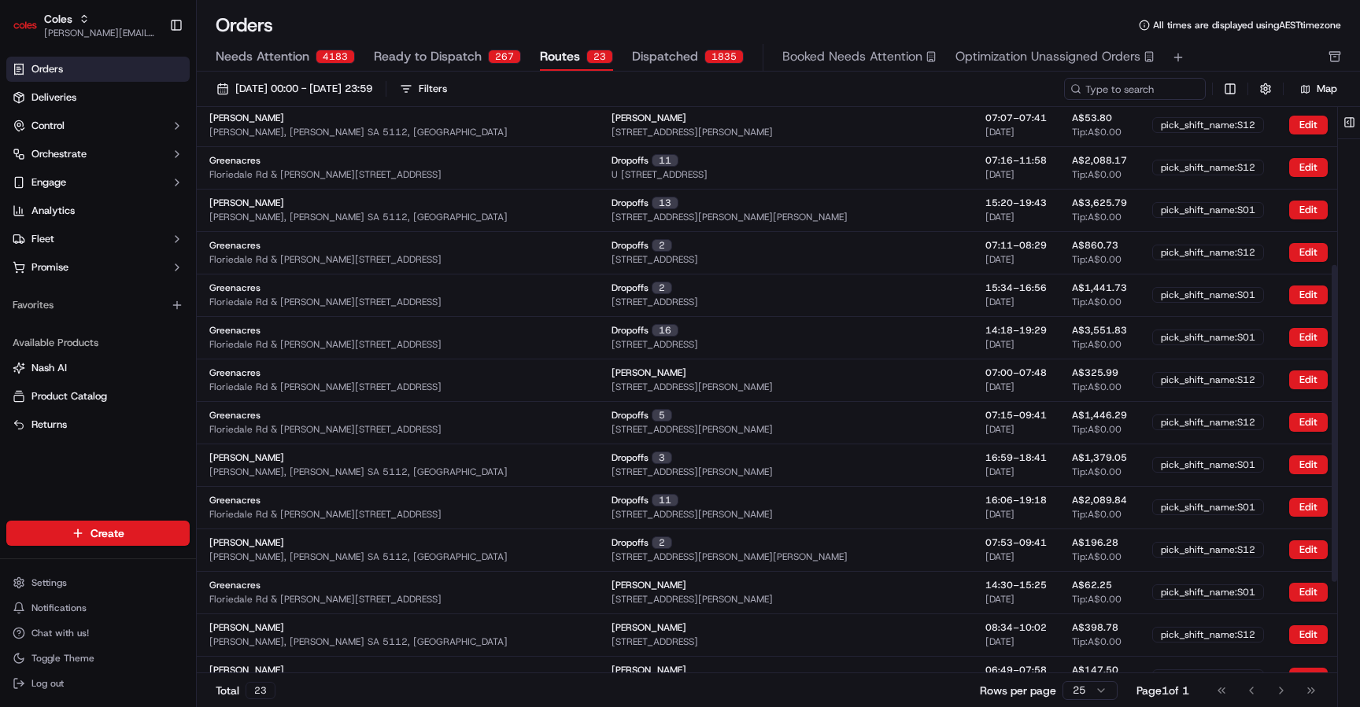
scroll to position [443, 0]
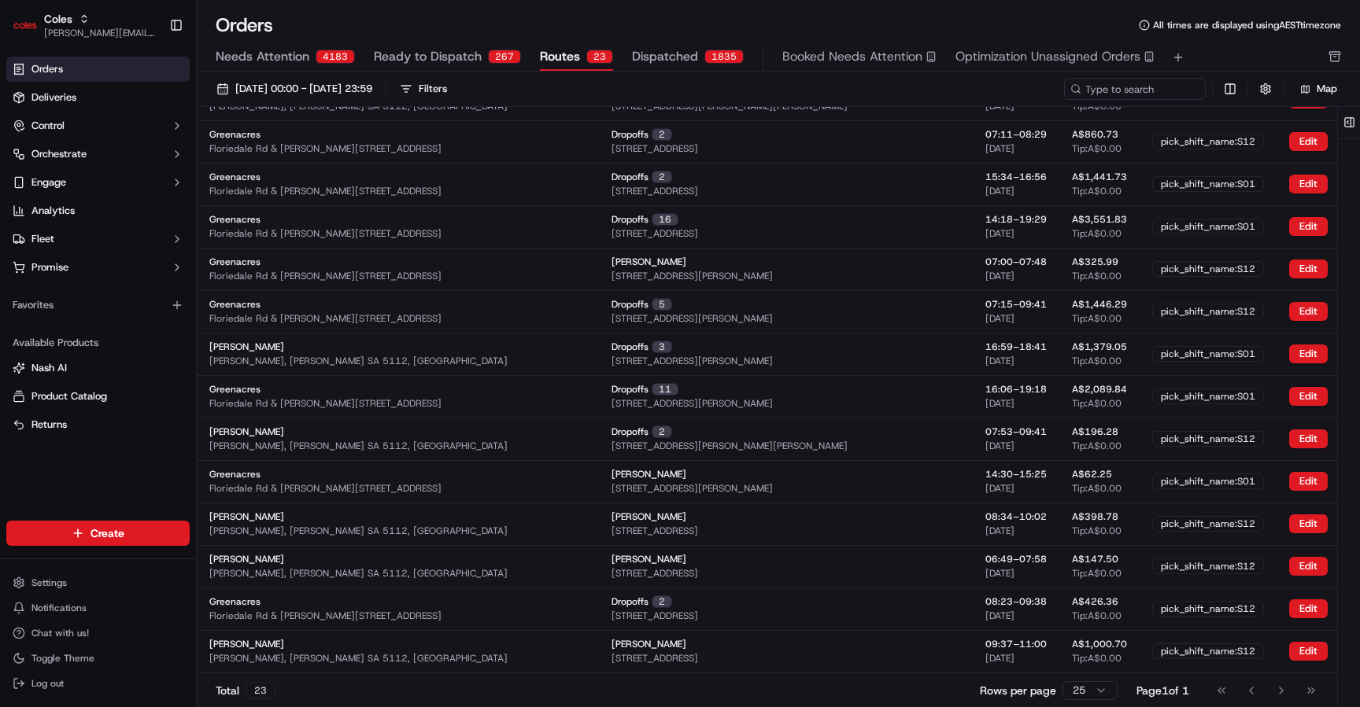
click at [648, 56] on span "Optimization Unassigned Orders" at bounding box center [1047, 56] width 185 height 19
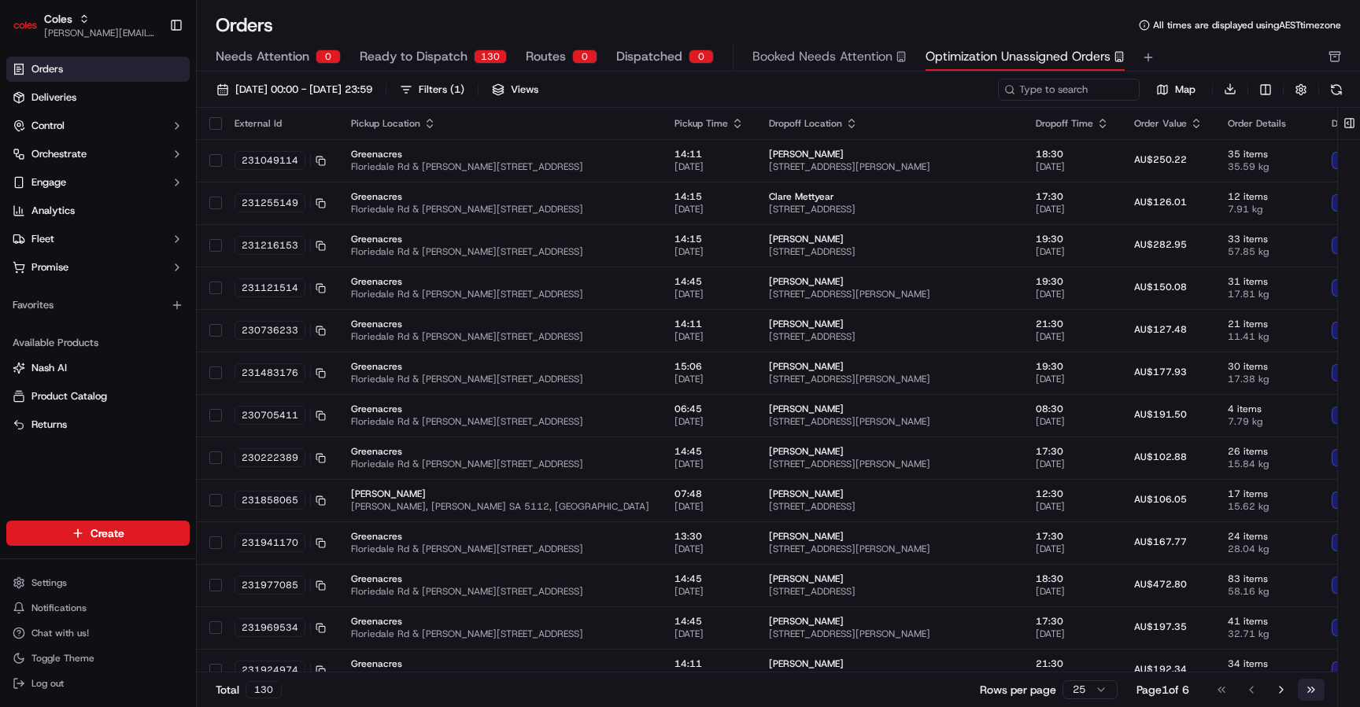
click at [648, 688] on button "Go to last page" at bounding box center [1311, 690] width 27 height 22
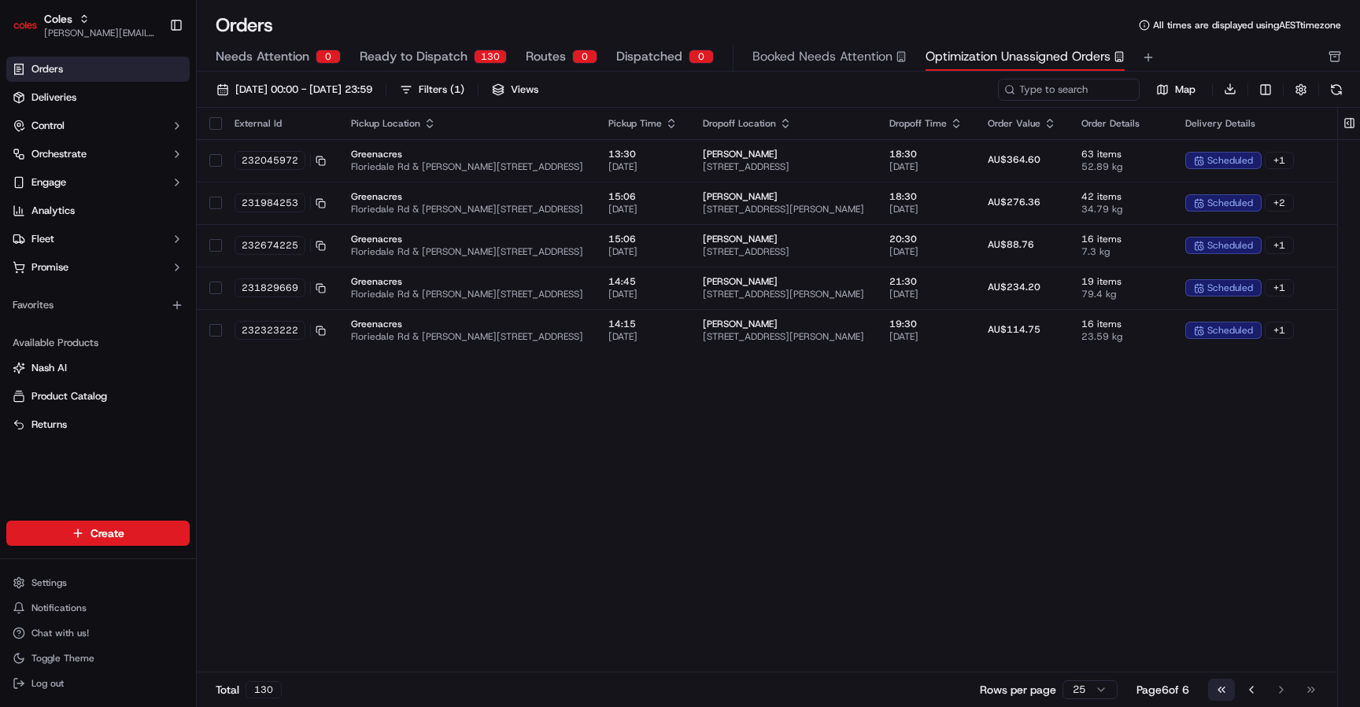
click at [648, 692] on button "Go to first page" at bounding box center [1221, 690] width 27 height 22
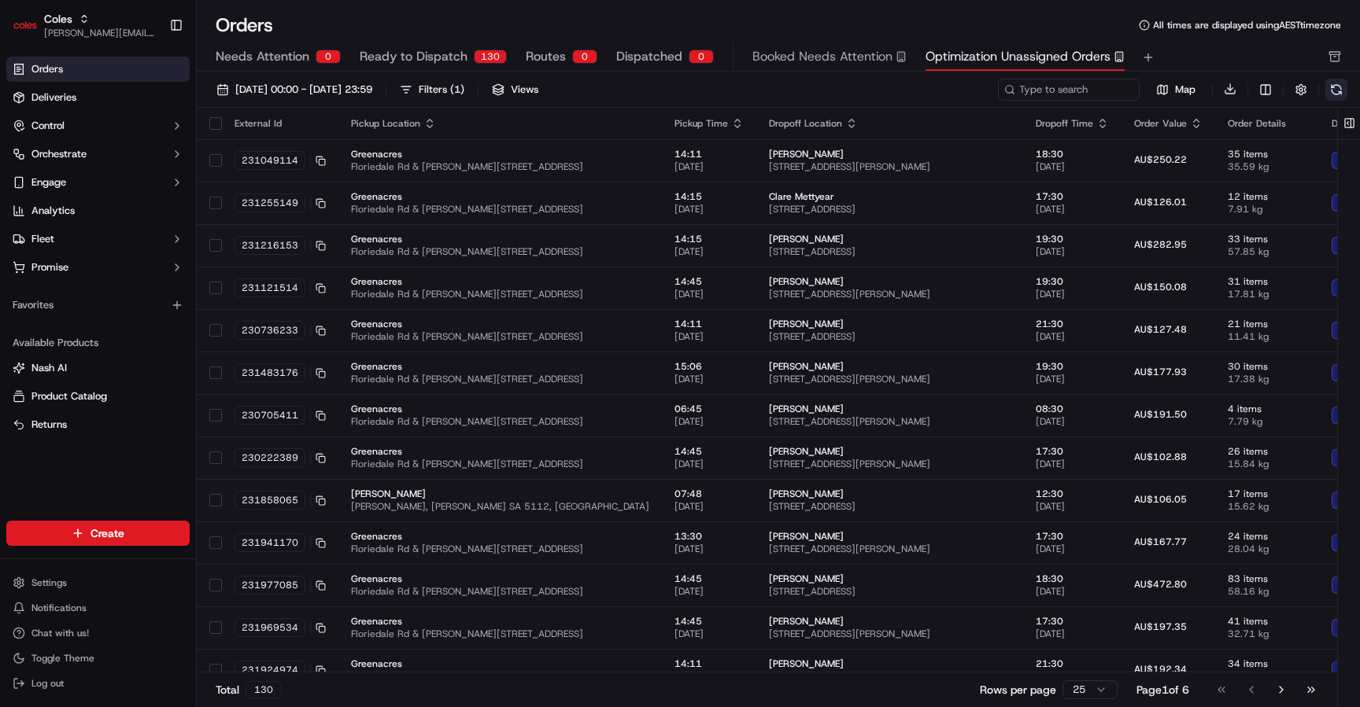
click at [648, 84] on button at bounding box center [1336, 90] width 22 height 22
click at [469, 56] on button "Ready to Dispatch 130" at bounding box center [433, 57] width 147 height 27
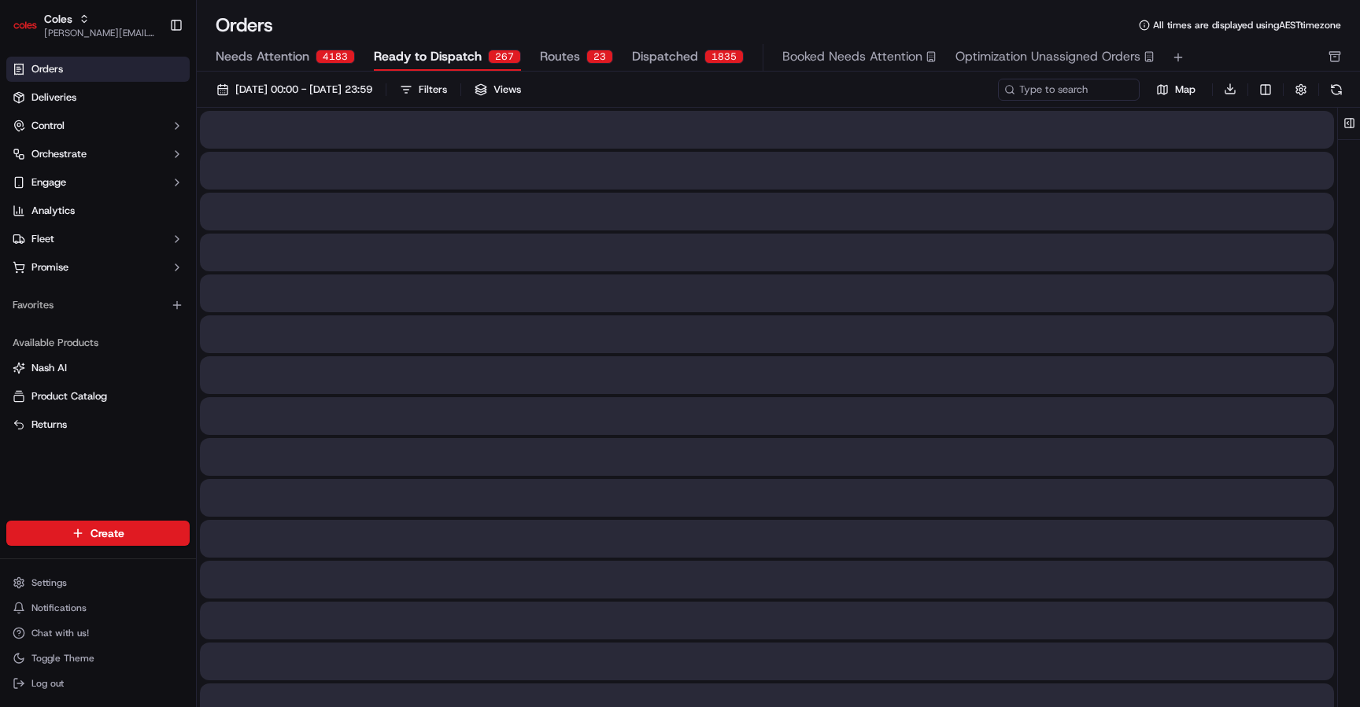
click at [586, 54] on div "23" at bounding box center [599, 57] width 27 height 14
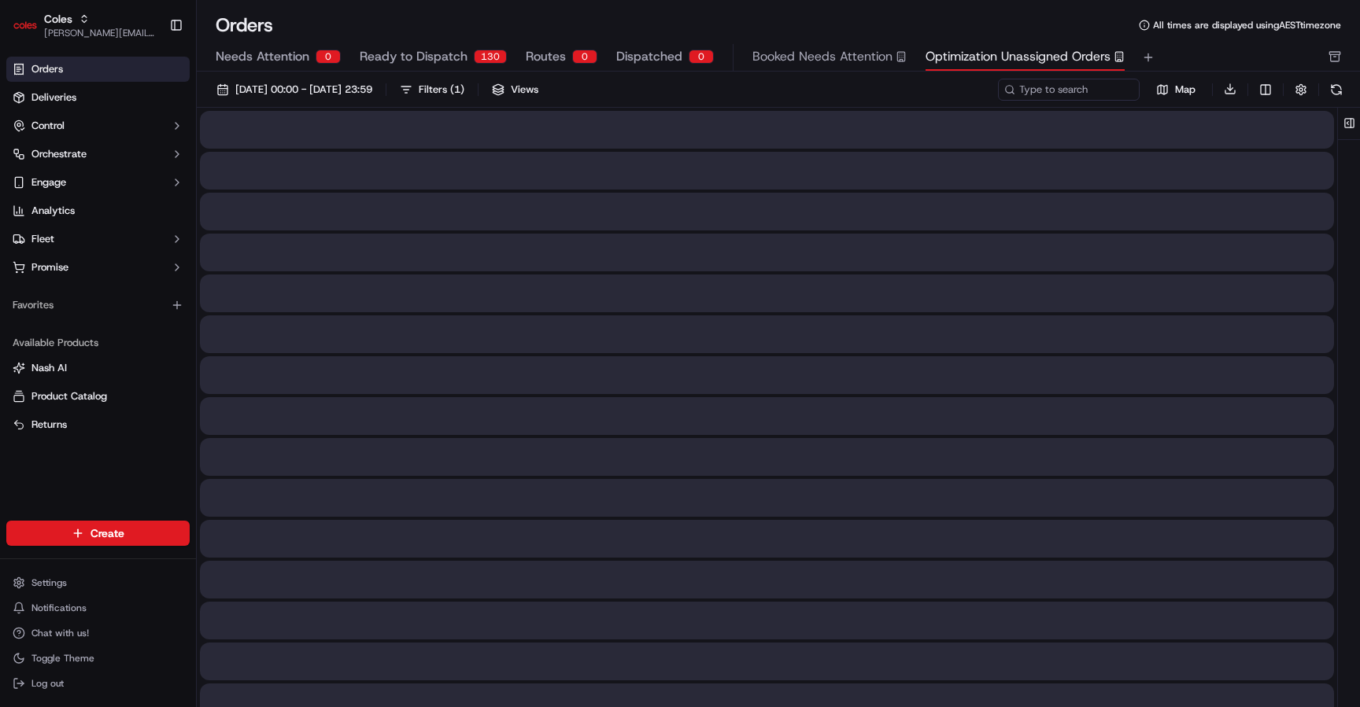
click at [648, 68] on button "Optimization Unassigned Orders" at bounding box center [1024, 57] width 199 height 27
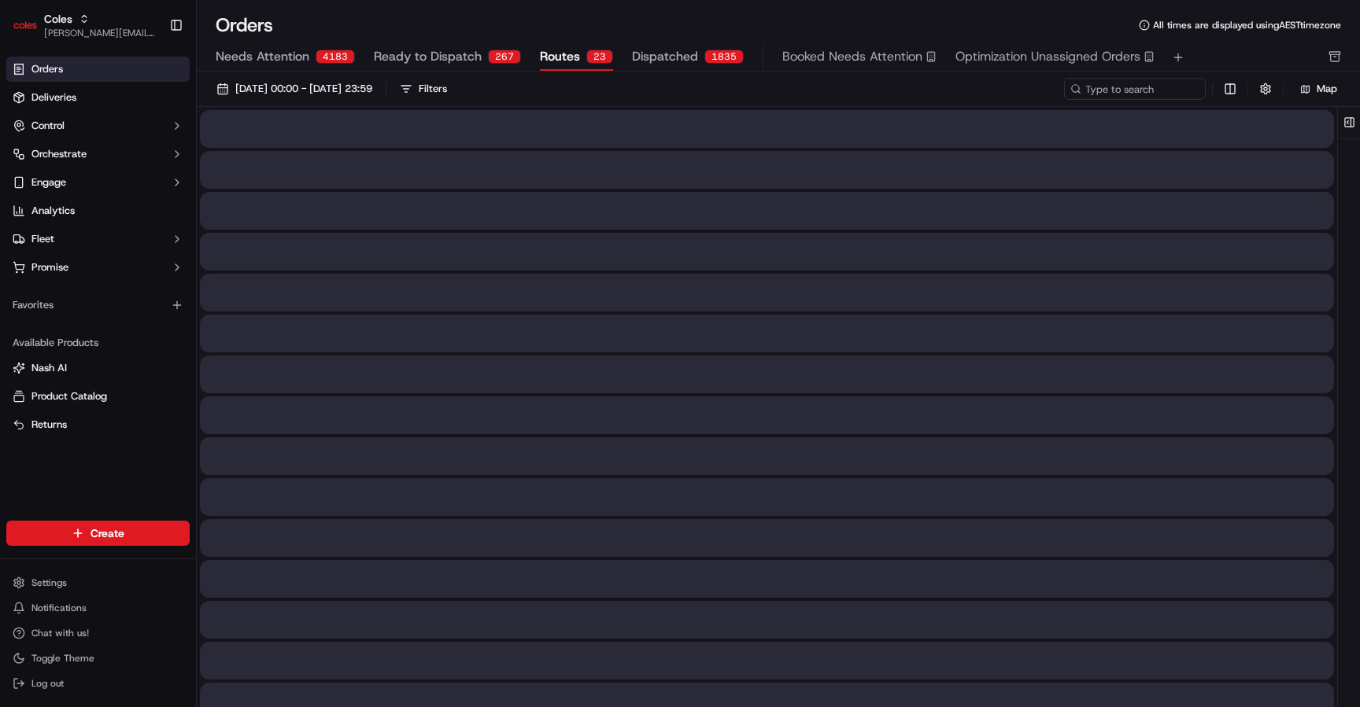
click at [530, 61] on div "Needs Attention 4183 Ready to Dispatch 267 Routes 23 Dispatched 1835 Booked Nee…" at bounding box center [767, 57] width 1103 height 27
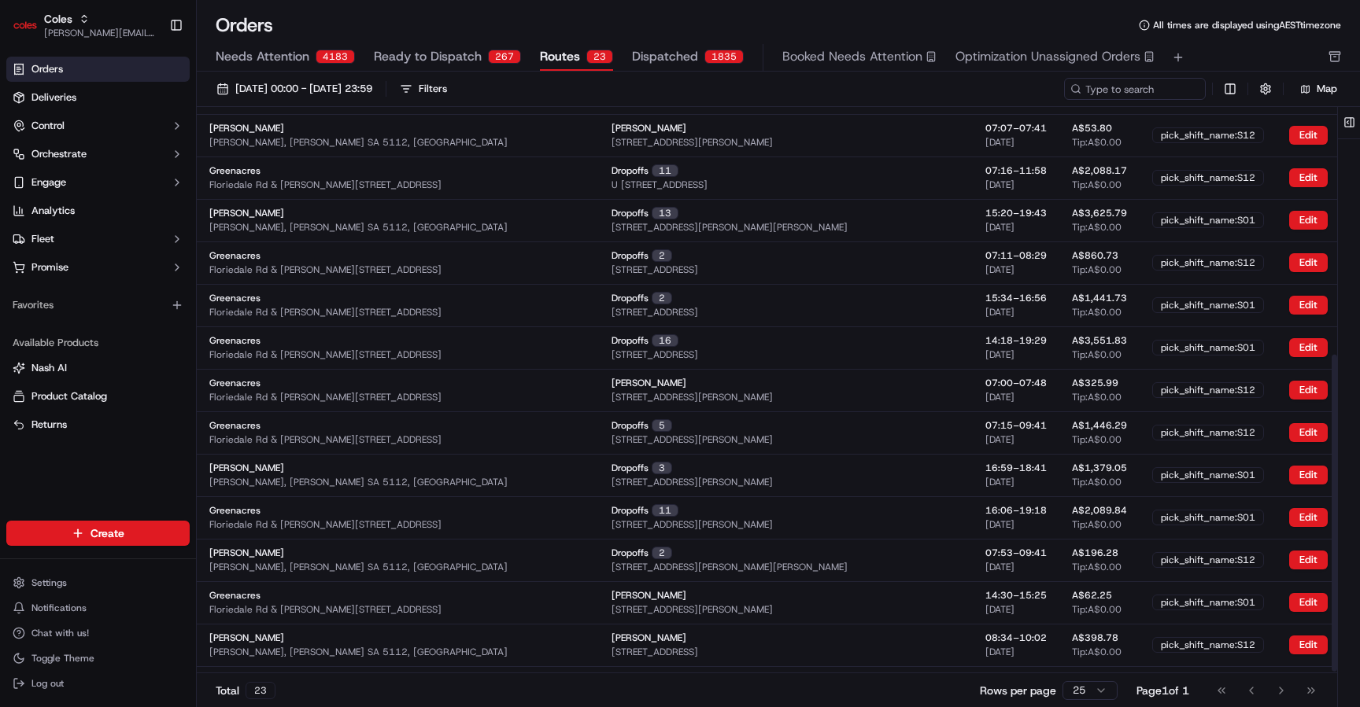
scroll to position [443, 0]
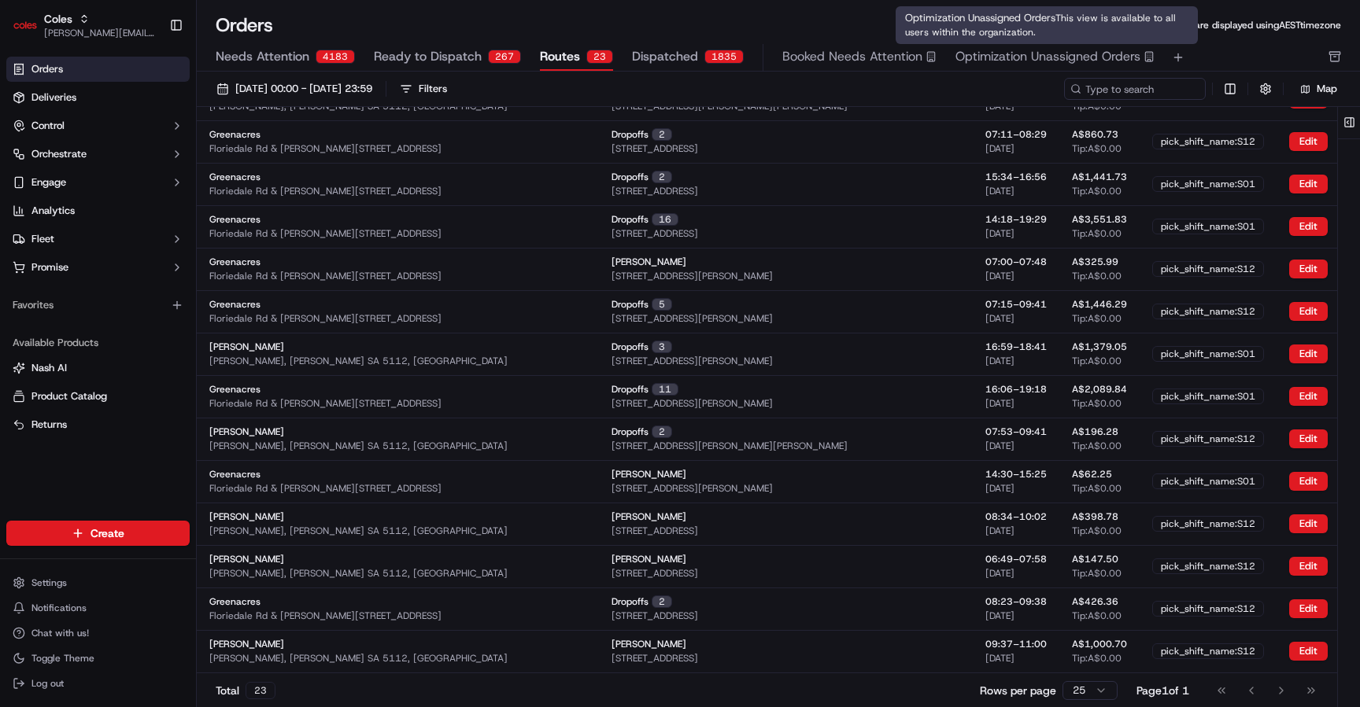
click at [648, 47] on span "Optimization Unassigned Orders" at bounding box center [1047, 56] width 185 height 19
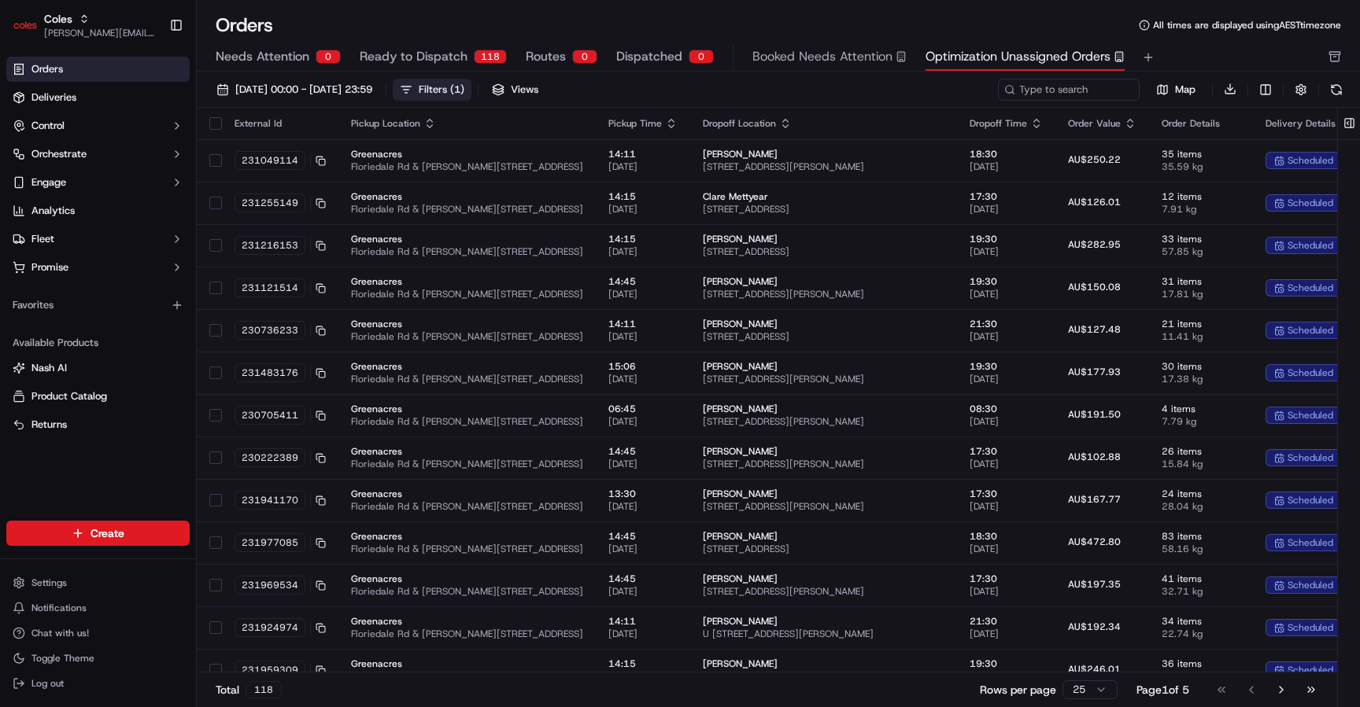
click at [464, 85] on div "Filters ( 1 )" at bounding box center [442, 90] width 46 height 14
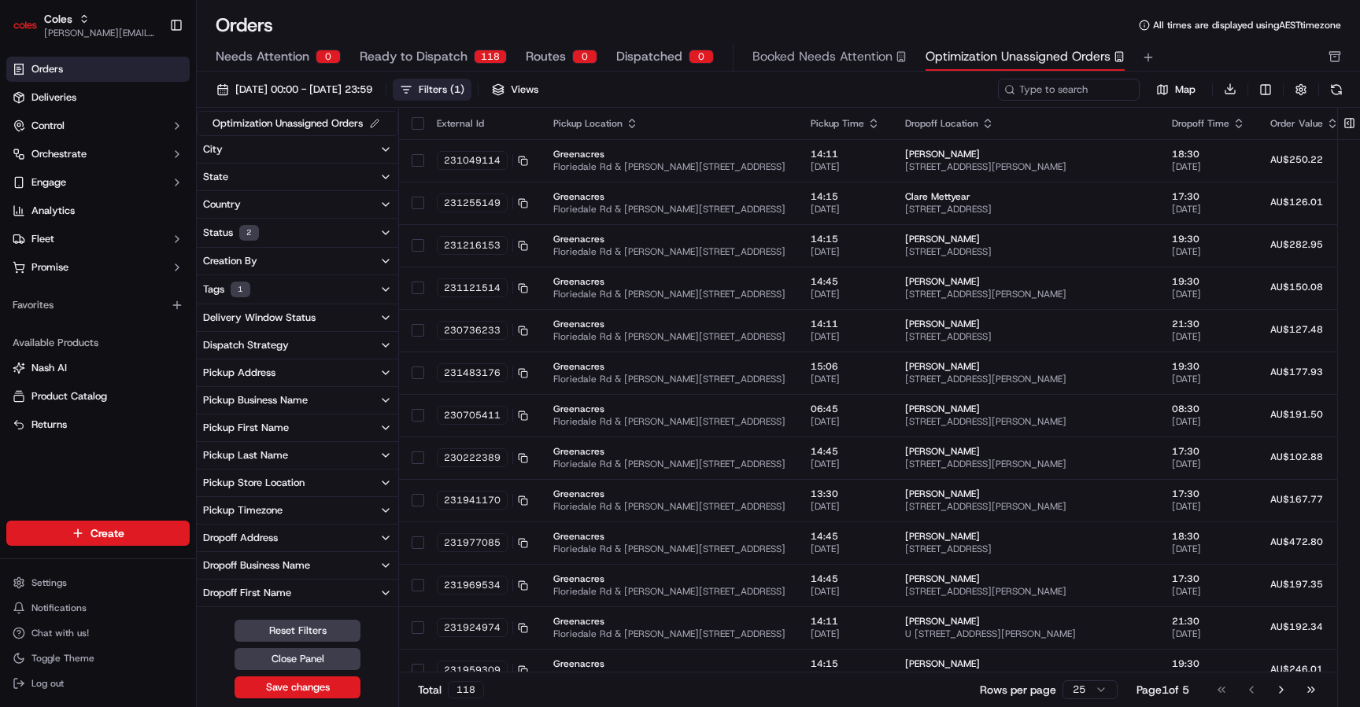
click at [343, 292] on button "Tags 1" at bounding box center [297, 289] width 201 height 28
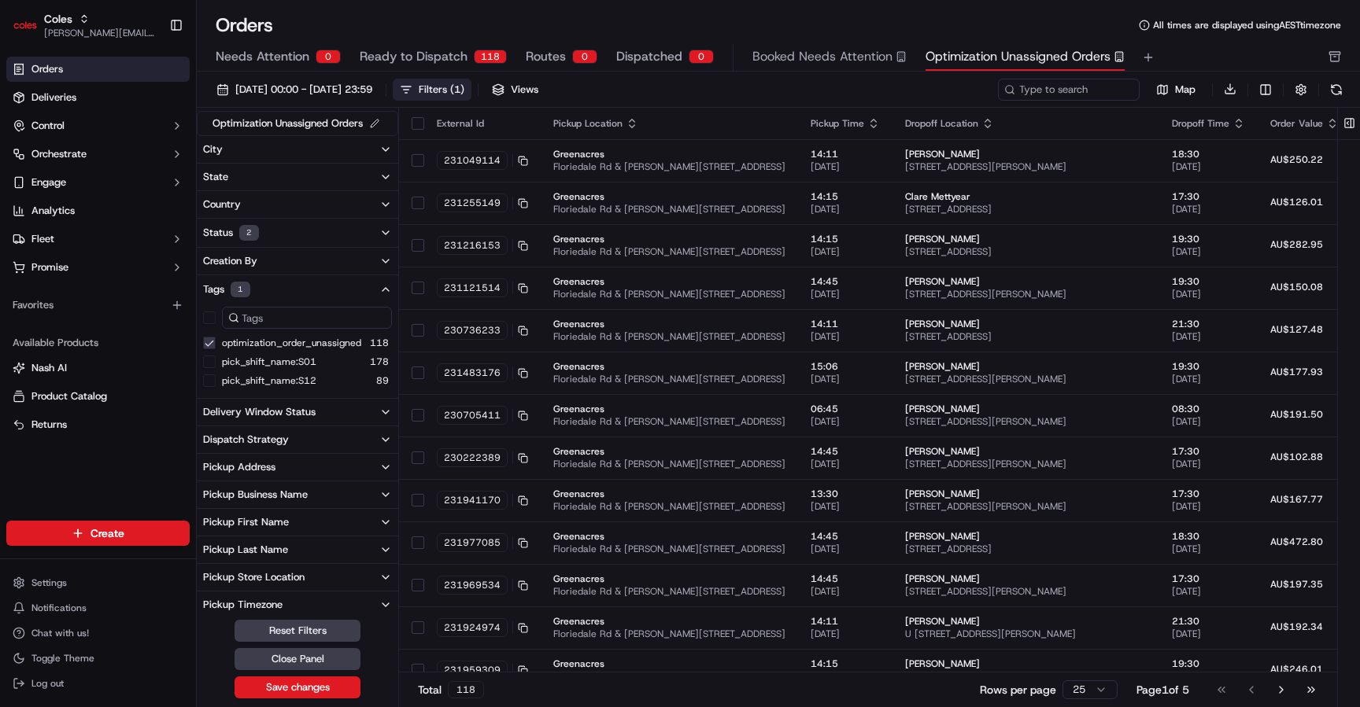
click at [367, 290] on button "Tags 1" at bounding box center [297, 289] width 201 height 28
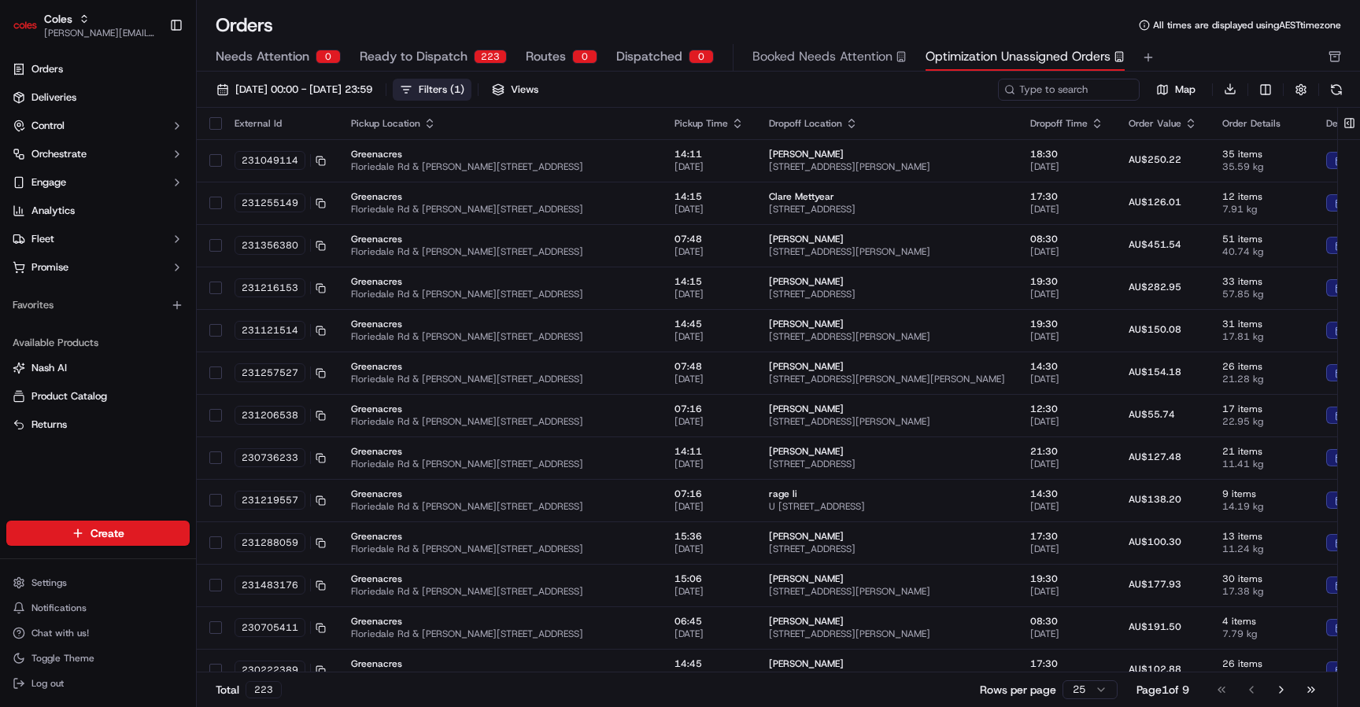
click at [471, 97] on button "Filters ( 1 )" at bounding box center [432, 90] width 79 height 22
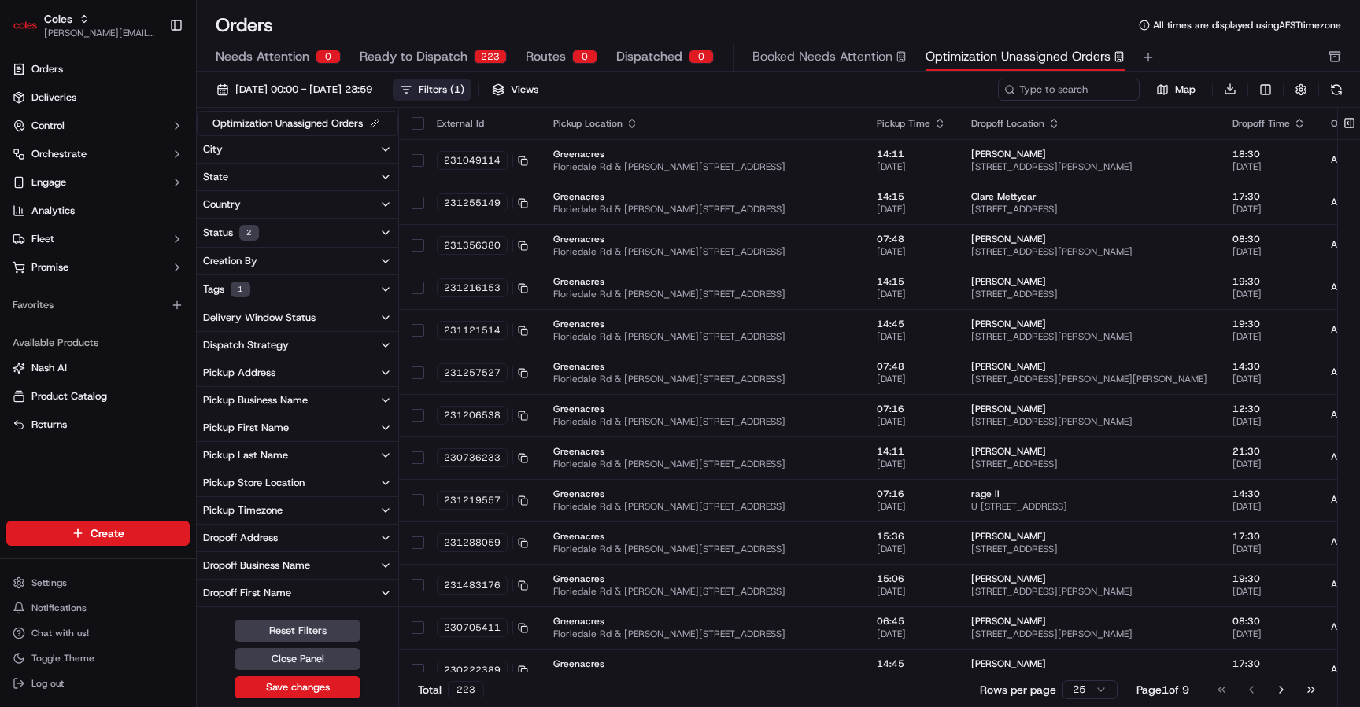
scroll to position [4, 0]
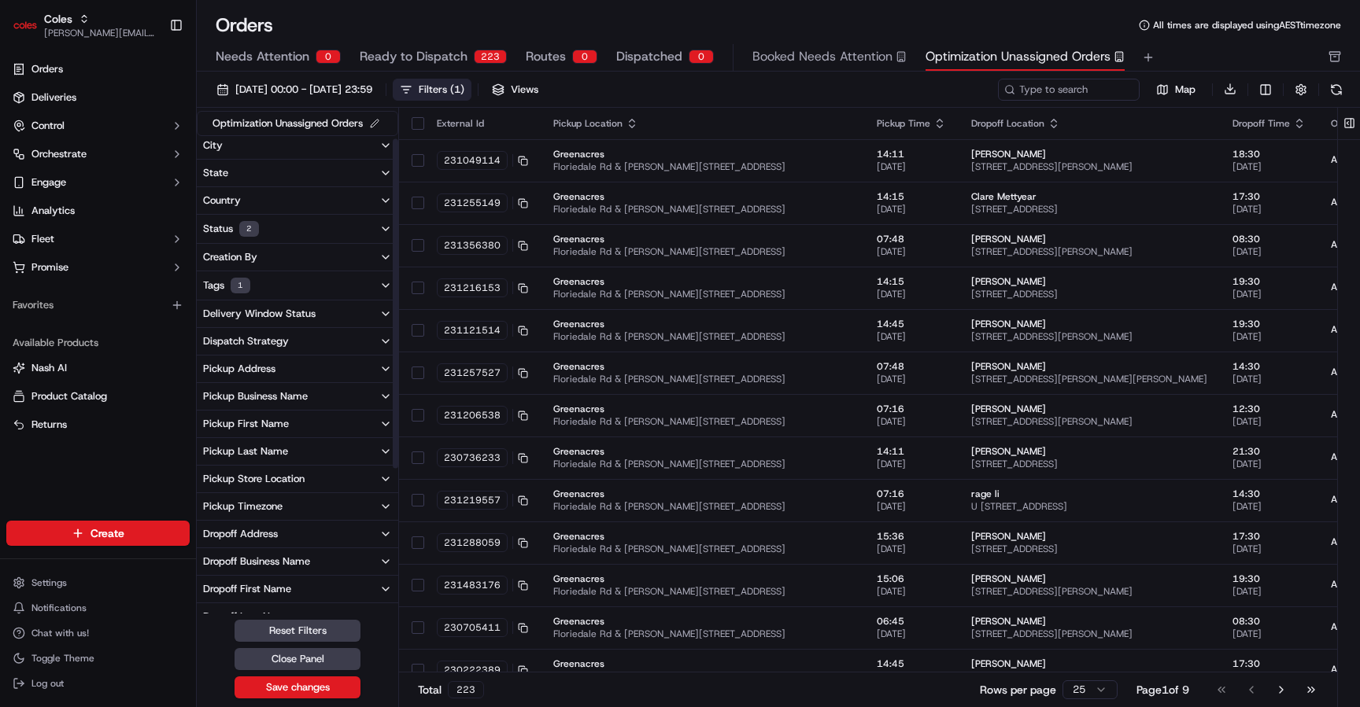
click at [307, 279] on button "Tags 1" at bounding box center [297, 285] width 201 height 28
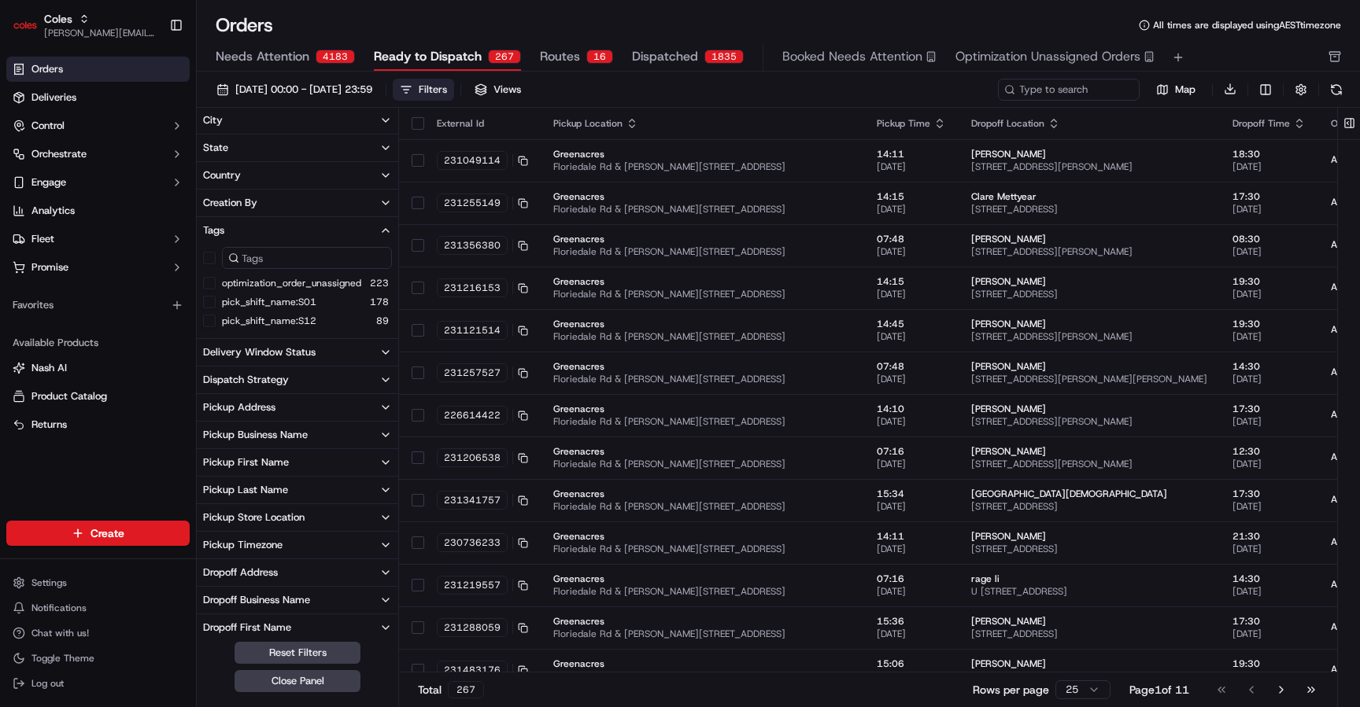
click at [596, 56] on div "16" at bounding box center [599, 57] width 27 height 14
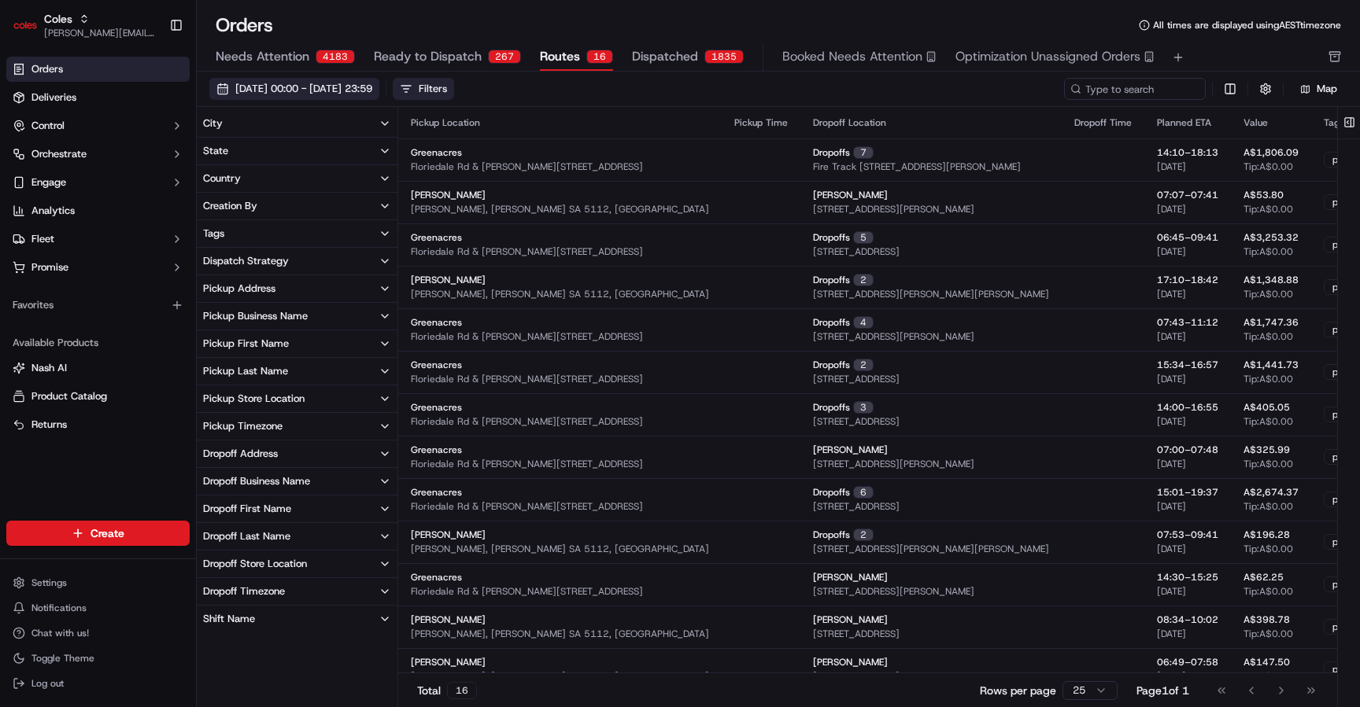
click at [322, 86] on span "01/09/2025 00:00 - 30/09/2025 23:59" at bounding box center [303, 89] width 137 height 14
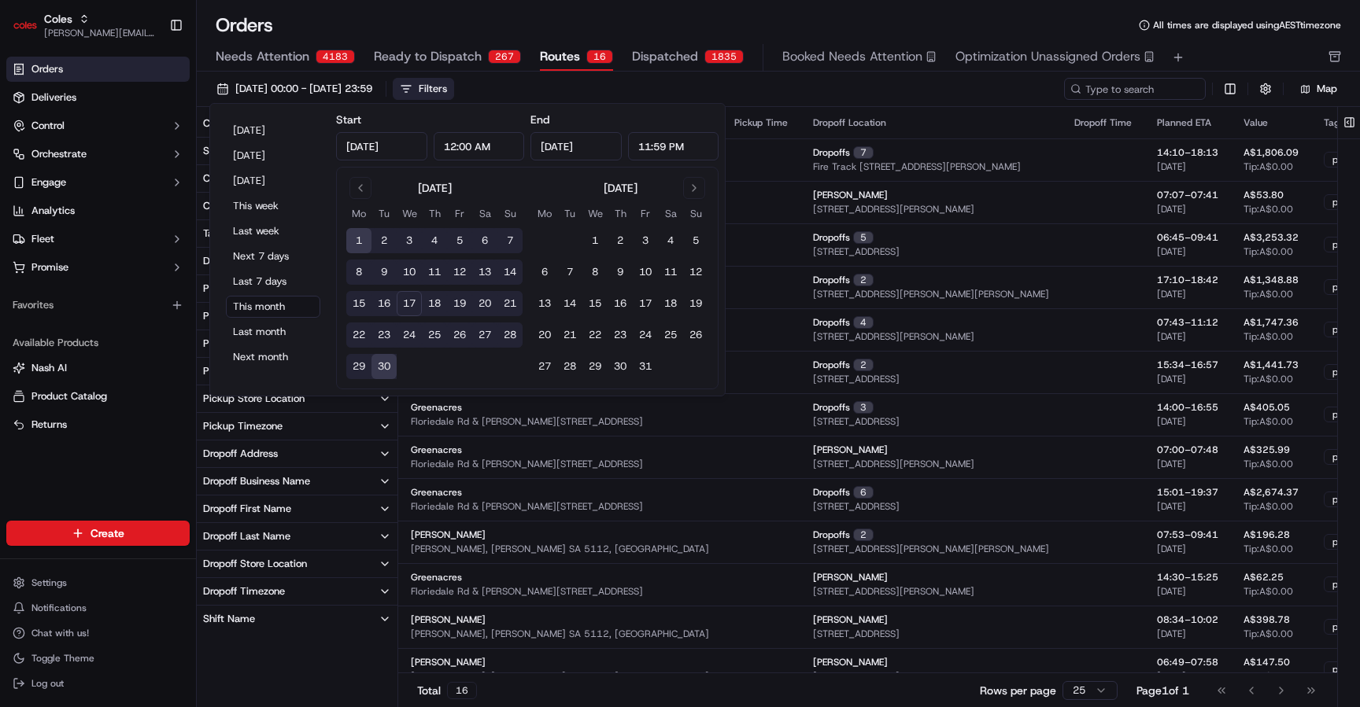
click at [447, 86] on div "Filters" at bounding box center [433, 89] width 28 height 14
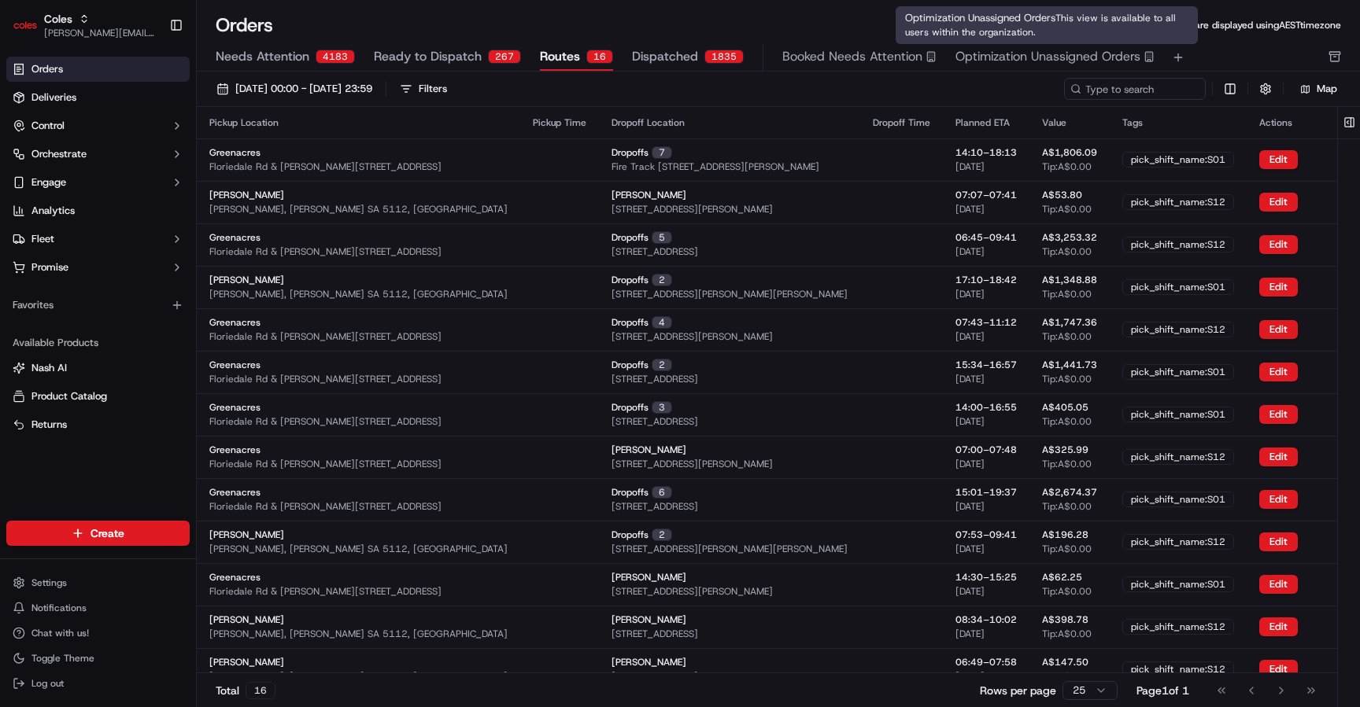
click at [1054, 51] on span "Optimization Unassigned Orders" at bounding box center [1047, 56] width 185 height 19
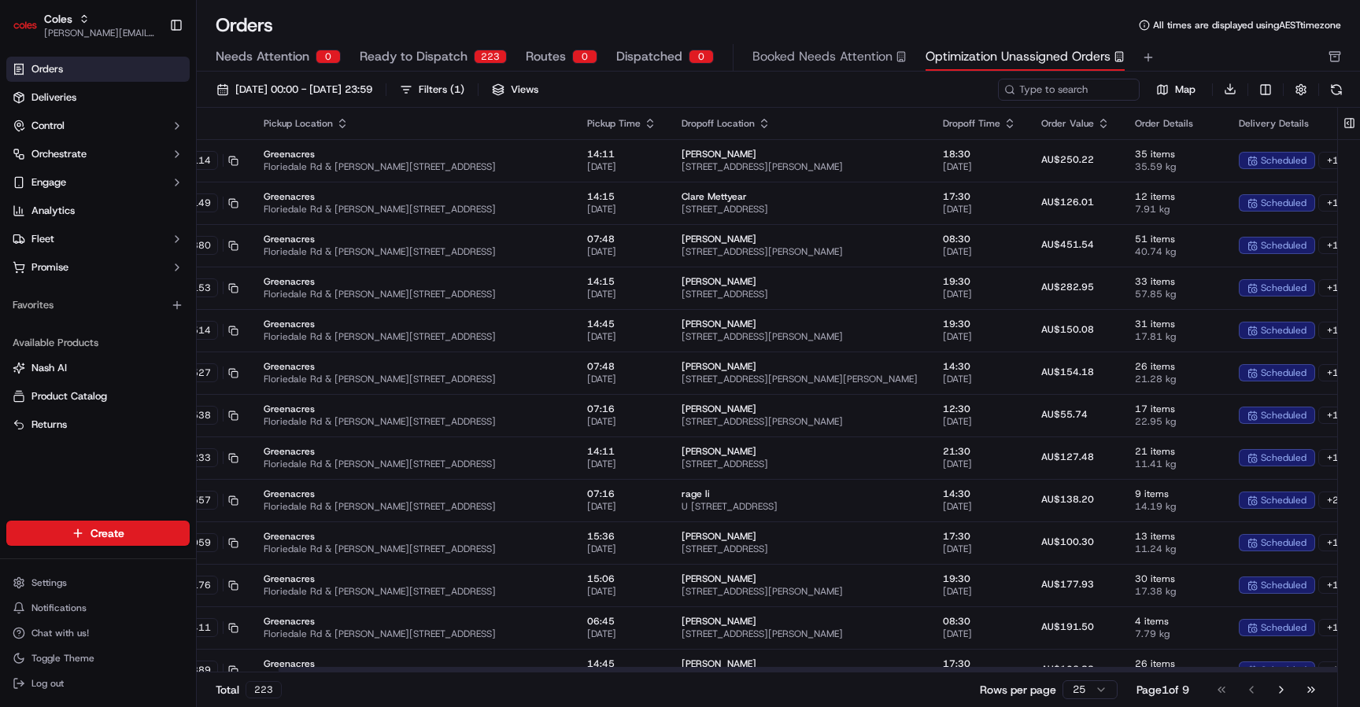
scroll to position [0, 98]
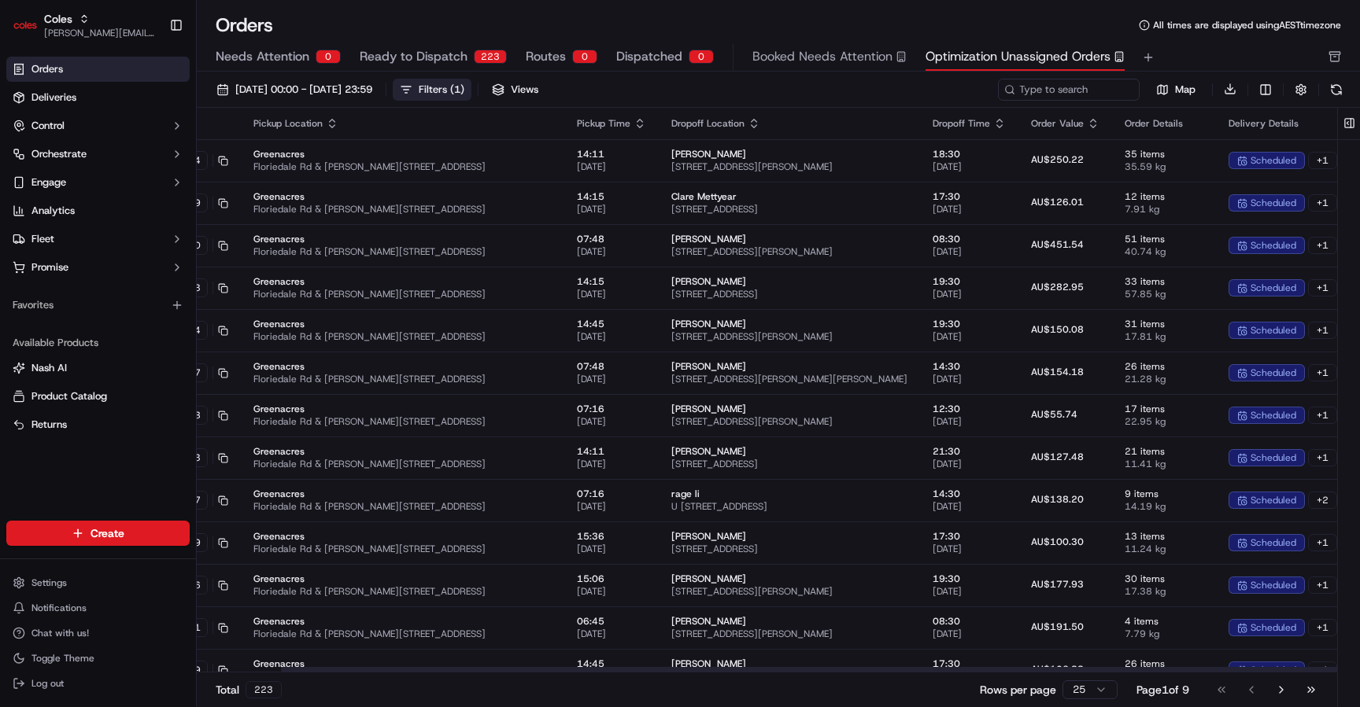
click at [464, 85] on div "Filters ( 1 )" at bounding box center [442, 90] width 46 height 14
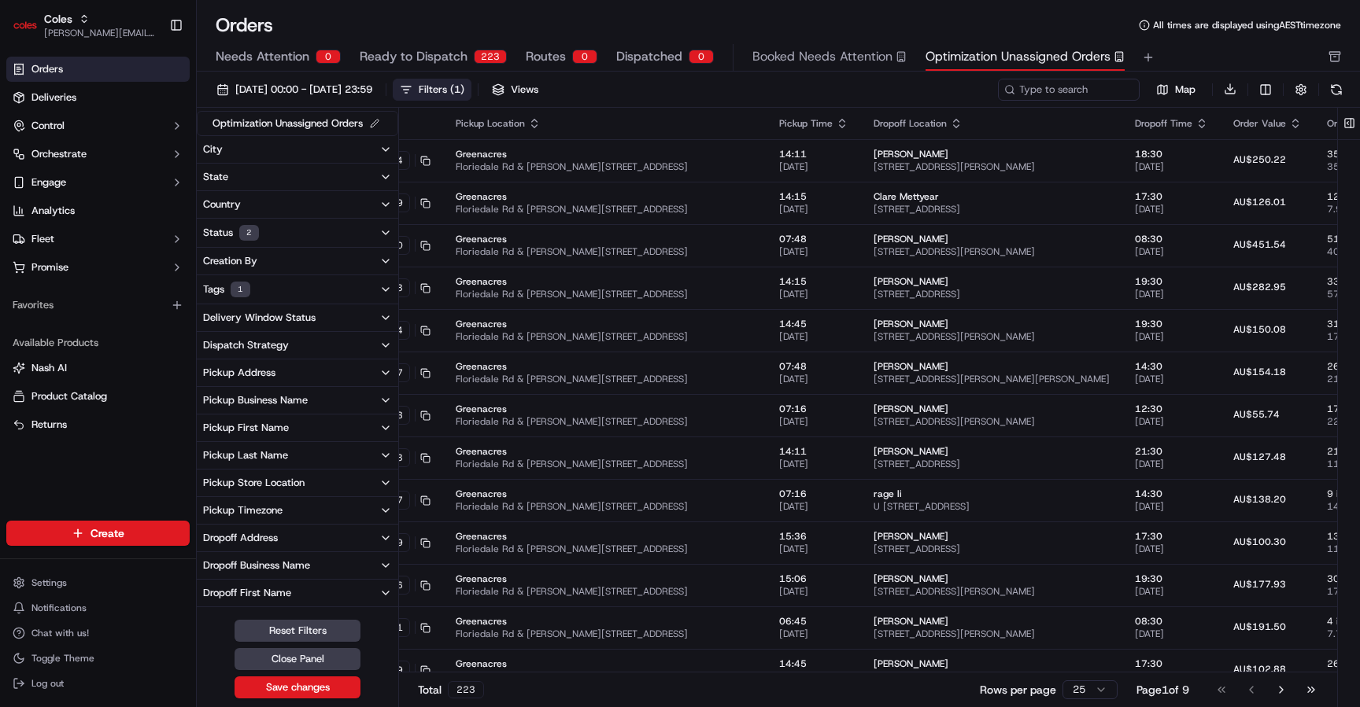
click at [305, 301] on button "Tags 1" at bounding box center [297, 289] width 201 height 28
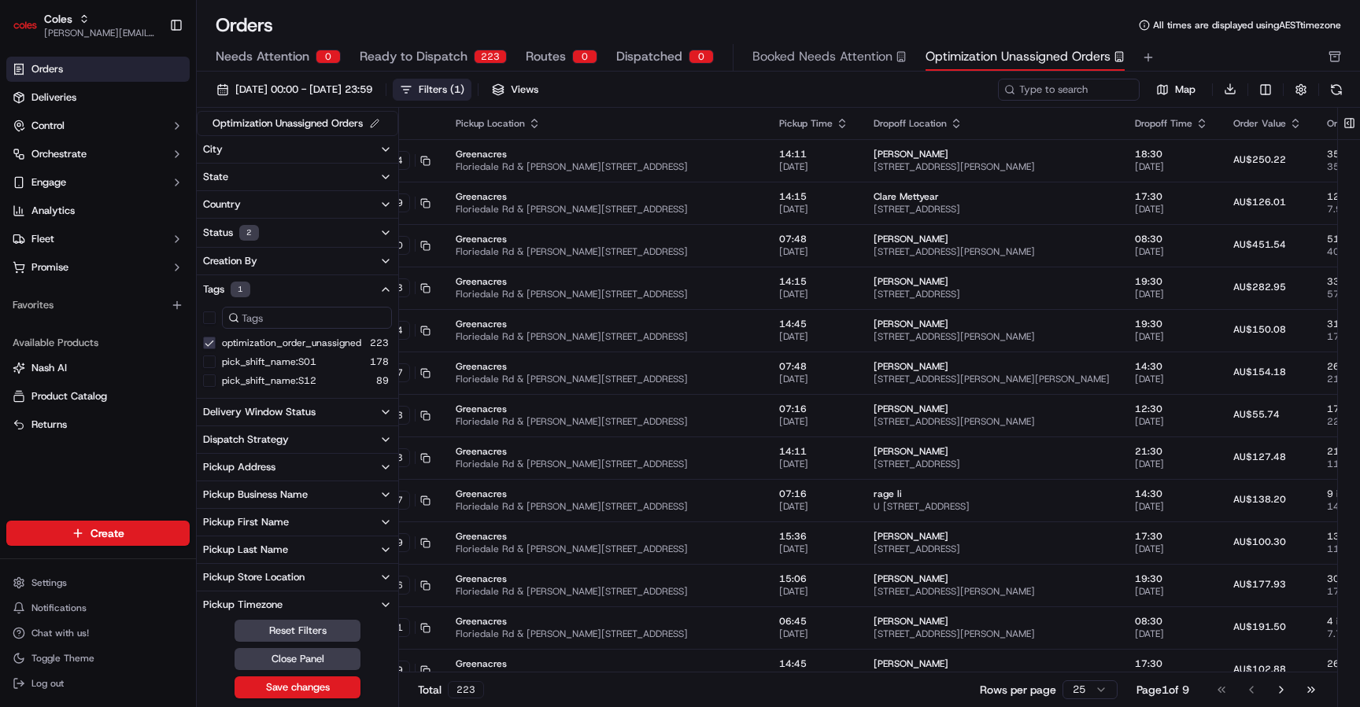
click at [454, 56] on span "Ready to Dispatch" at bounding box center [414, 56] width 108 height 19
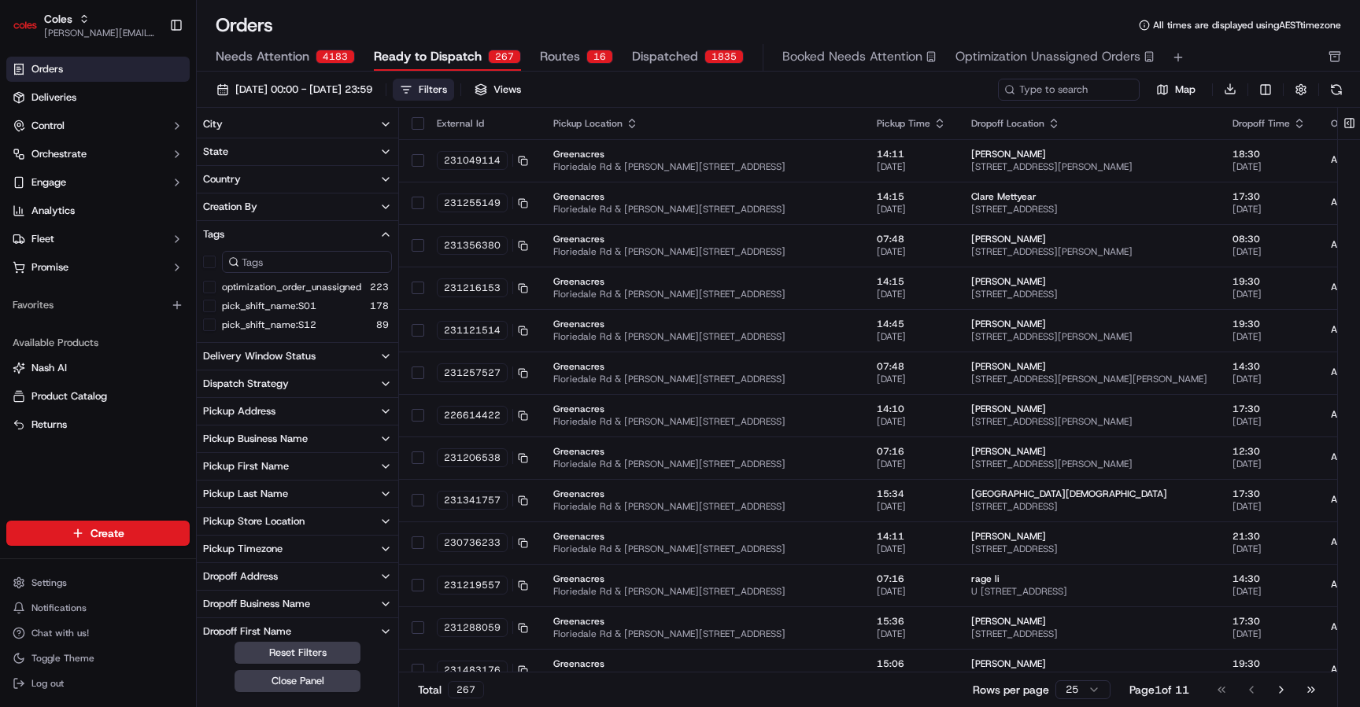
click at [474, 57] on span "Ready to Dispatch" at bounding box center [428, 56] width 108 height 19
click at [454, 79] on button "Filters" at bounding box center [423, 90] width 61 height 22
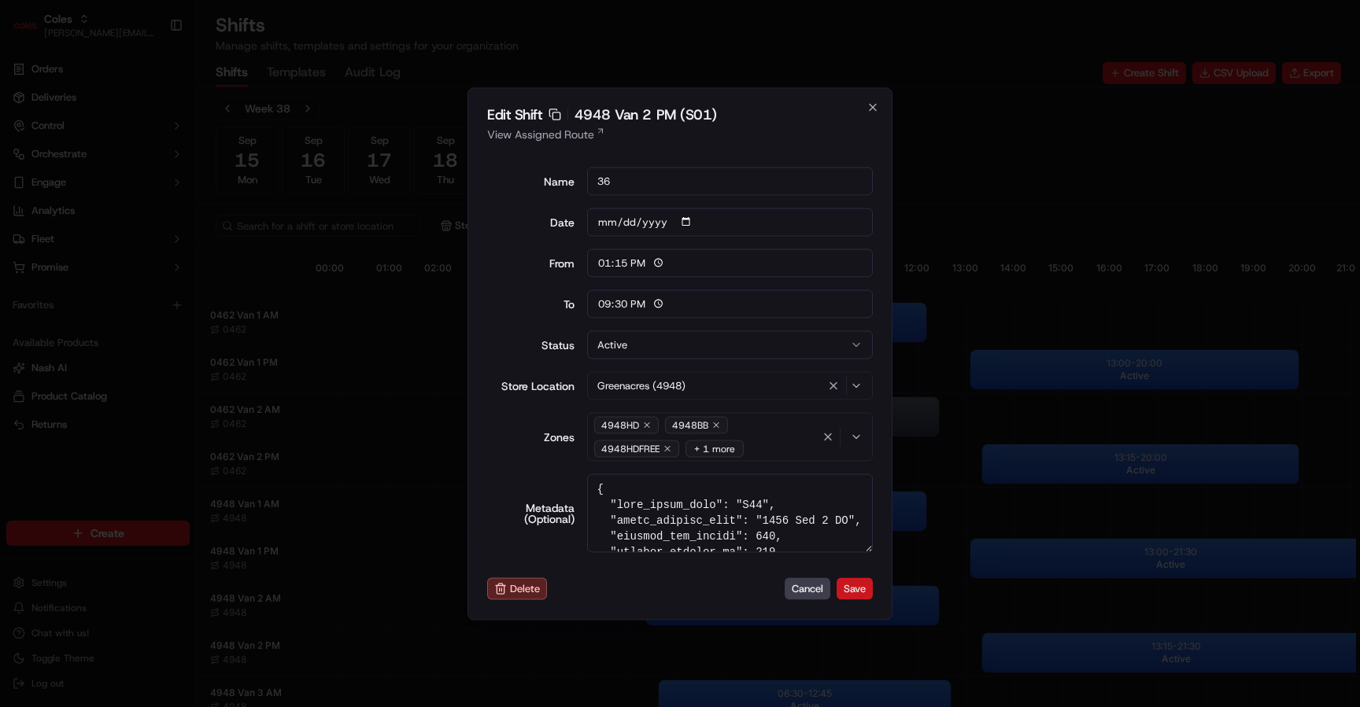
click at [849, 593] on button "Save" at bounding box center [854, 589] width 36 height 22
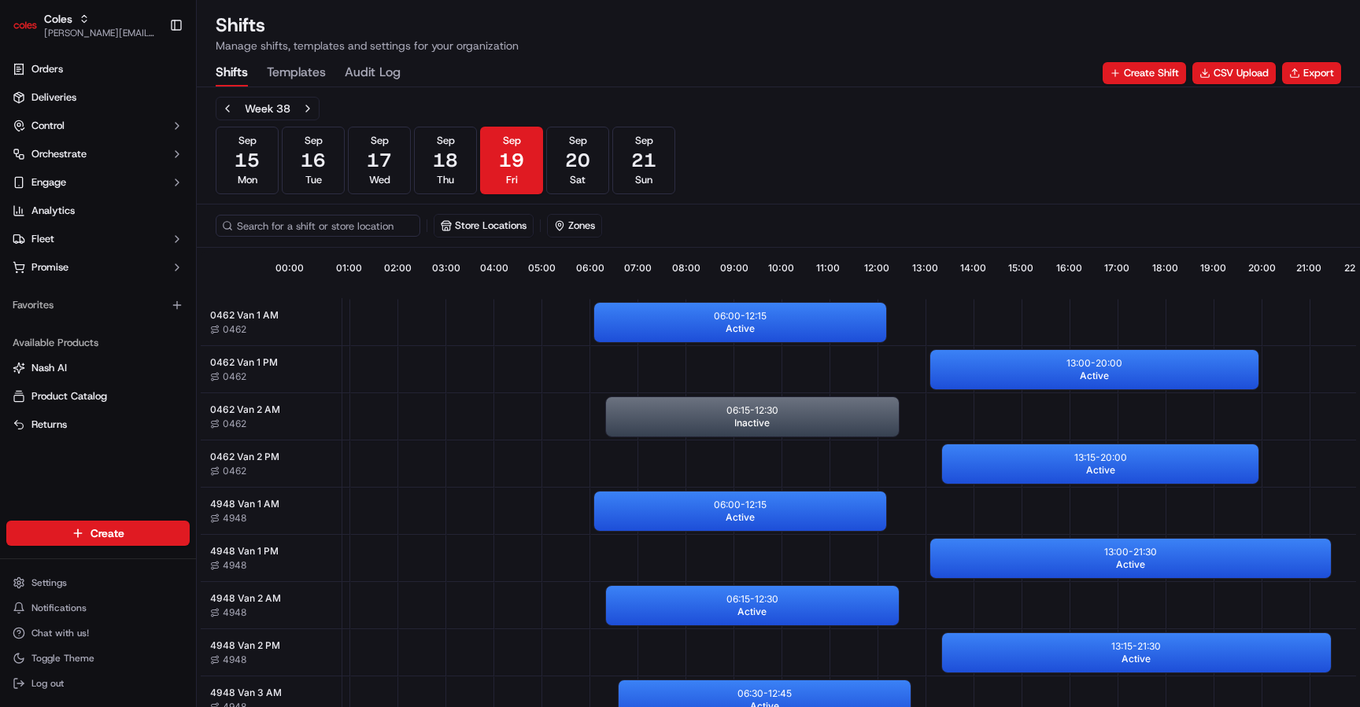
scroll to position [0, 146]
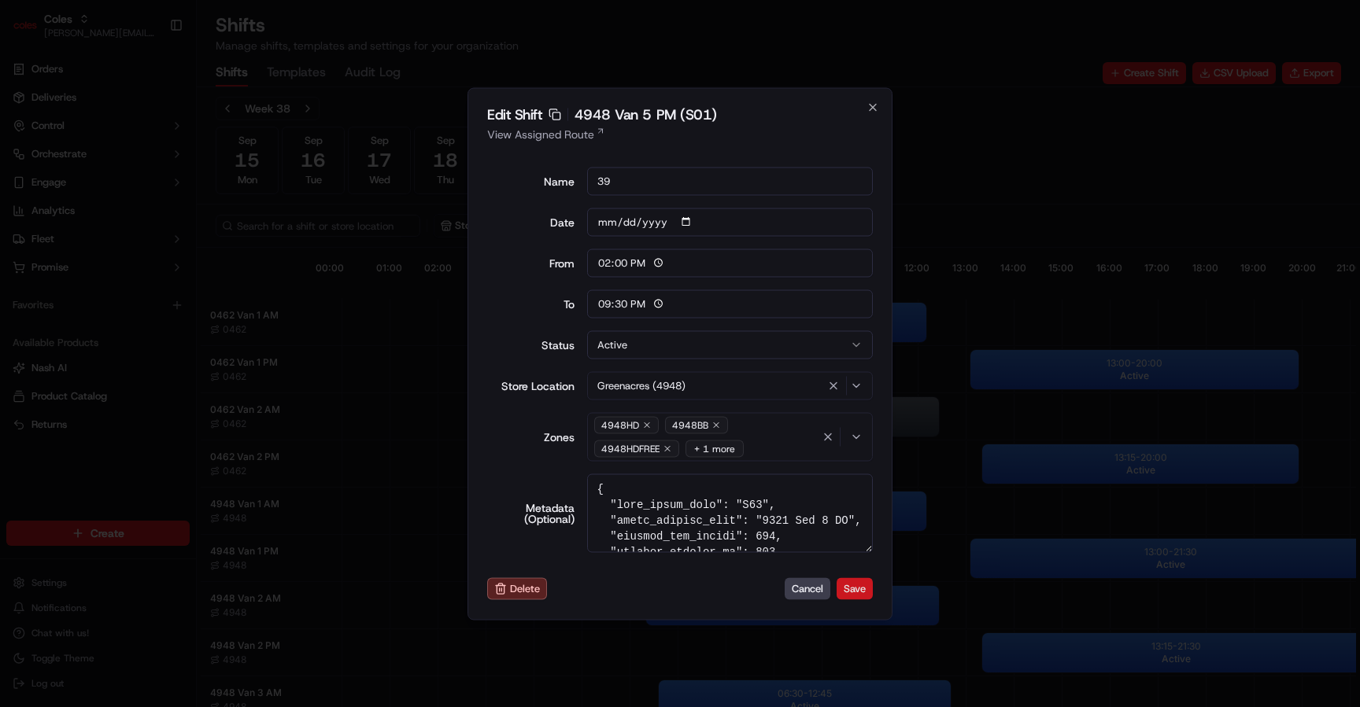
click at [851, 593] on button "Save" at bounding box center [854, 589] width 36 height 22
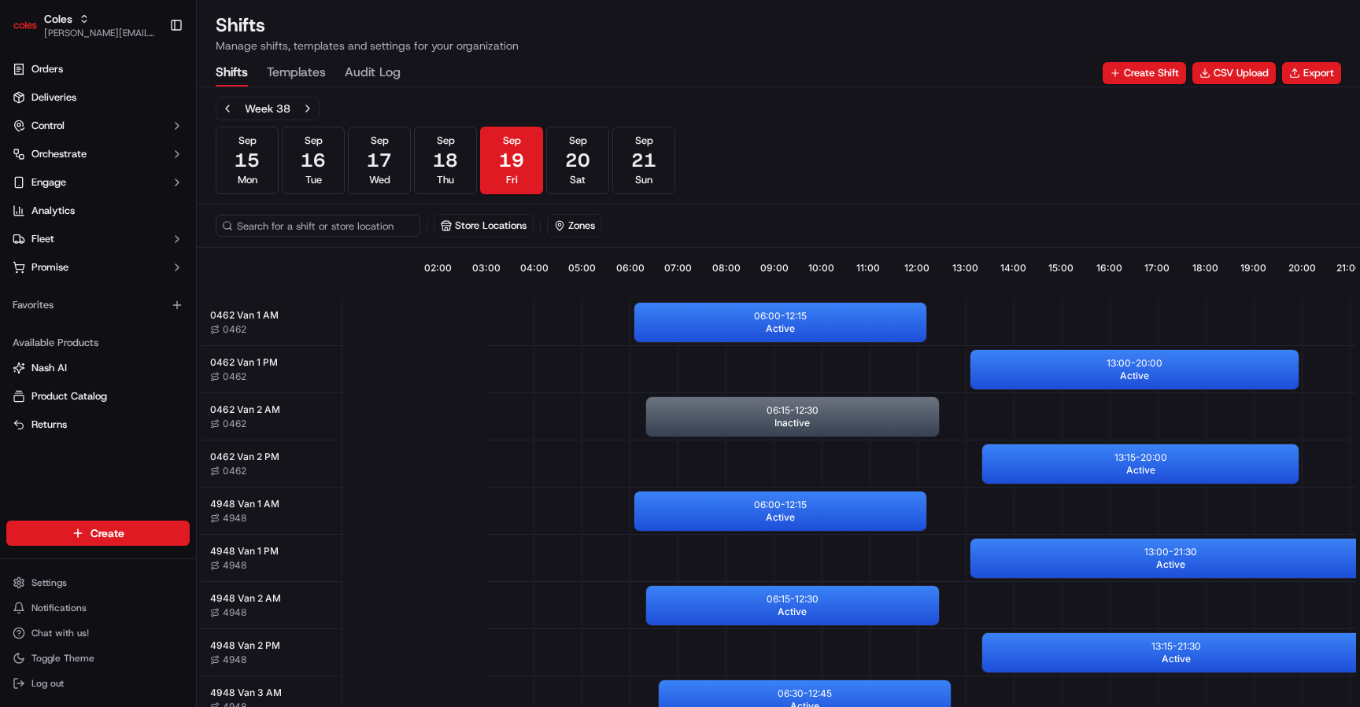
scroll to position [0, 146]
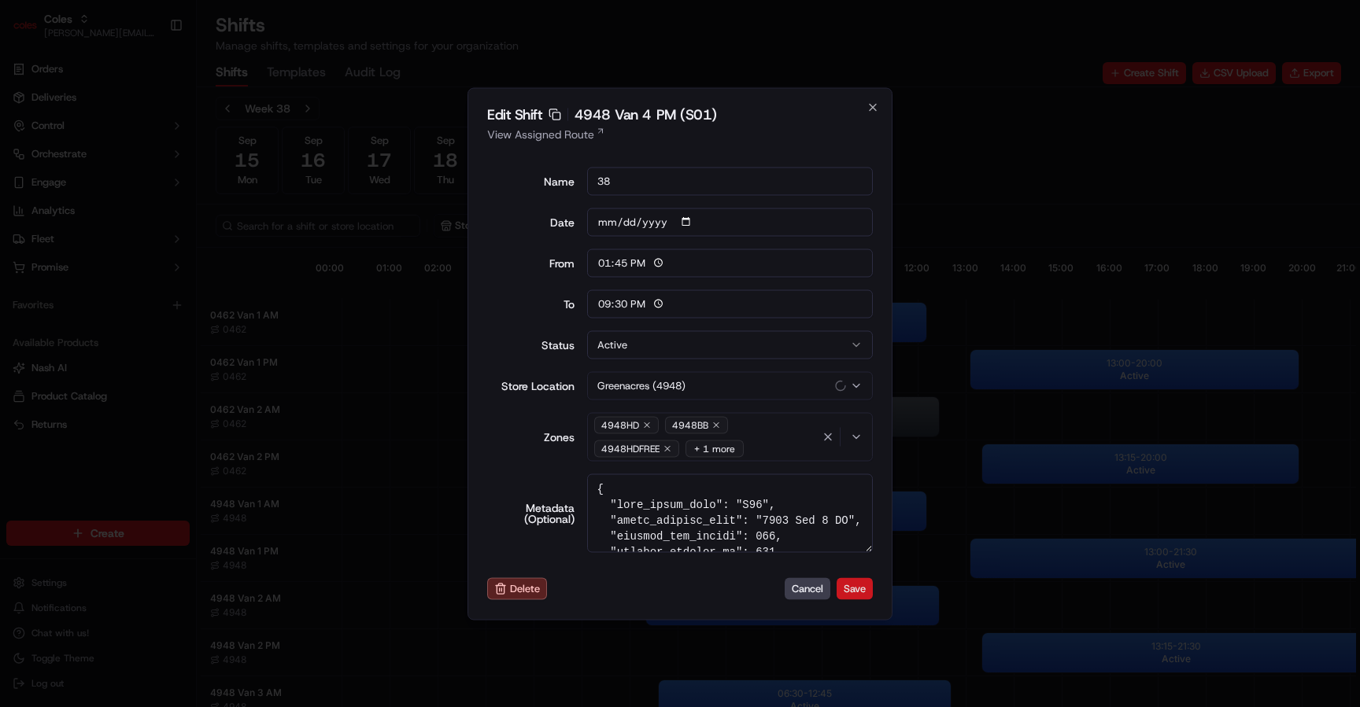
click at [857, 584] on button "Save" at bounding box center [854, 589] width 36 height 22
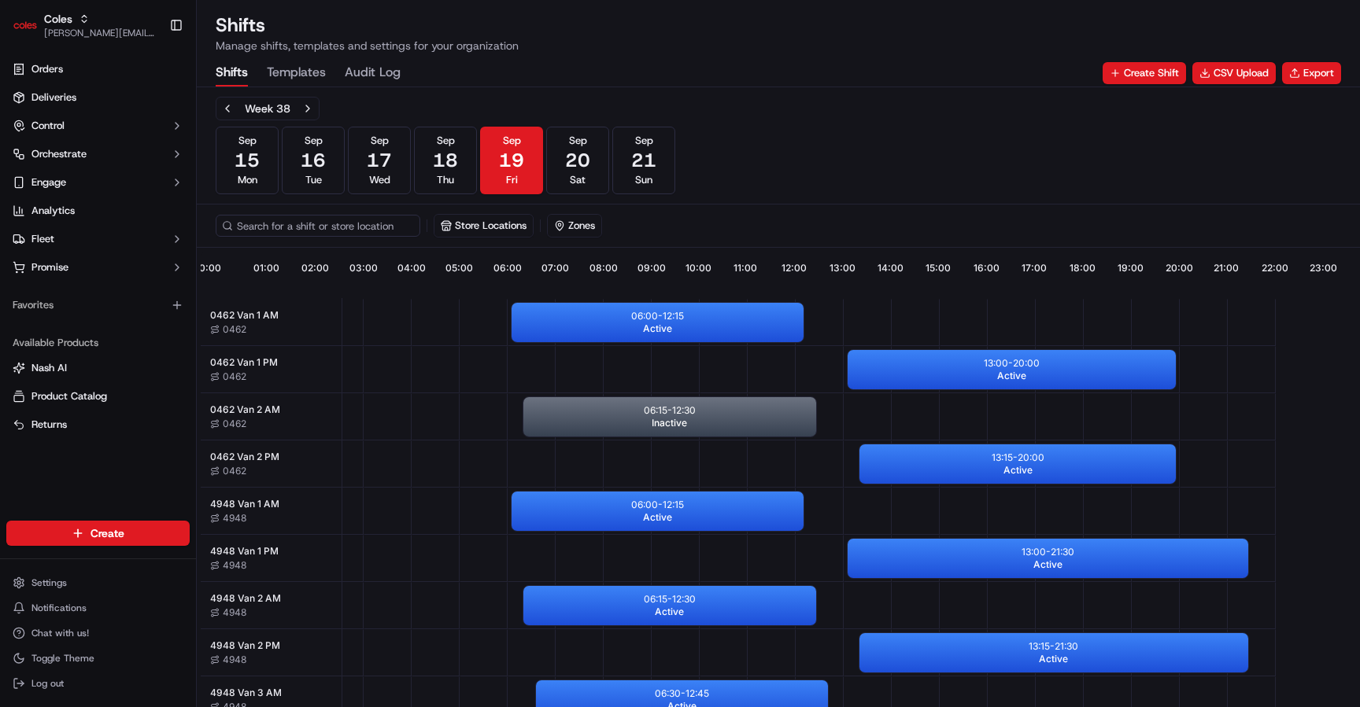
scroll to position [0, 146]
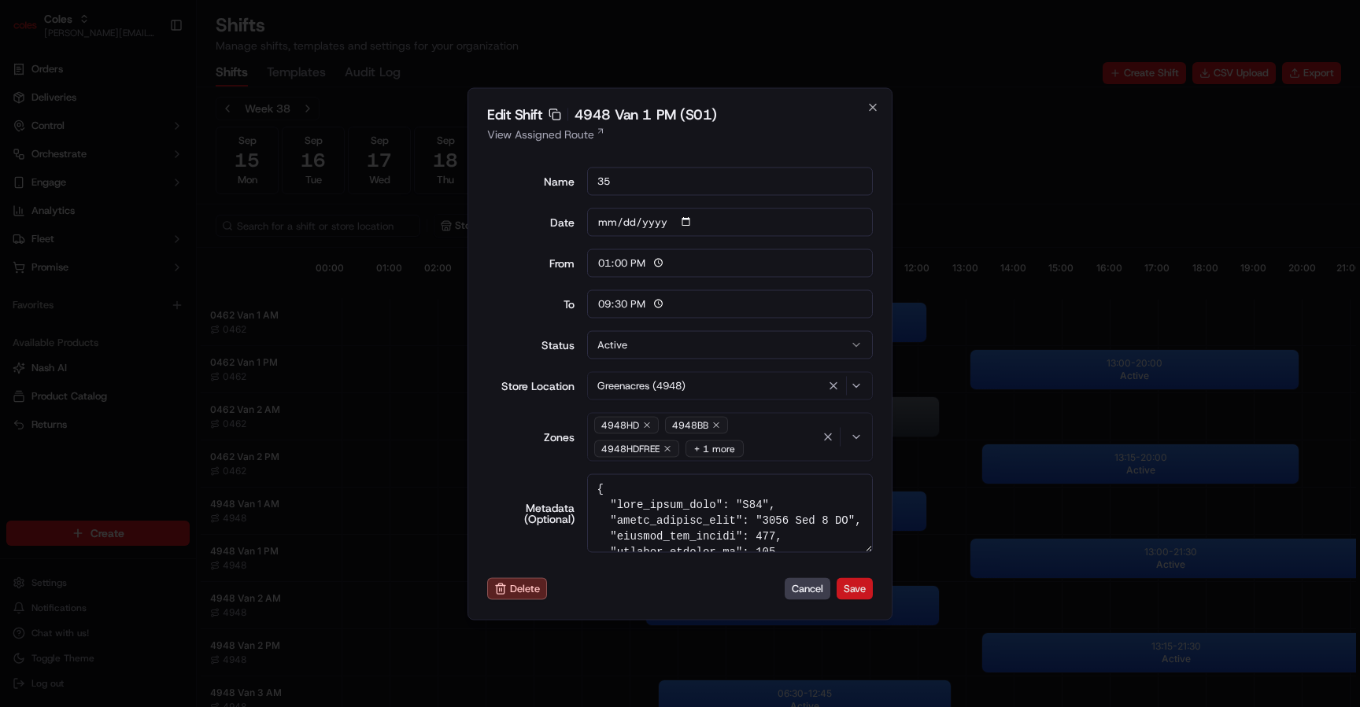
click at [866, 592] on button "Save" at bounding box center [854, 589] width 36 height 22
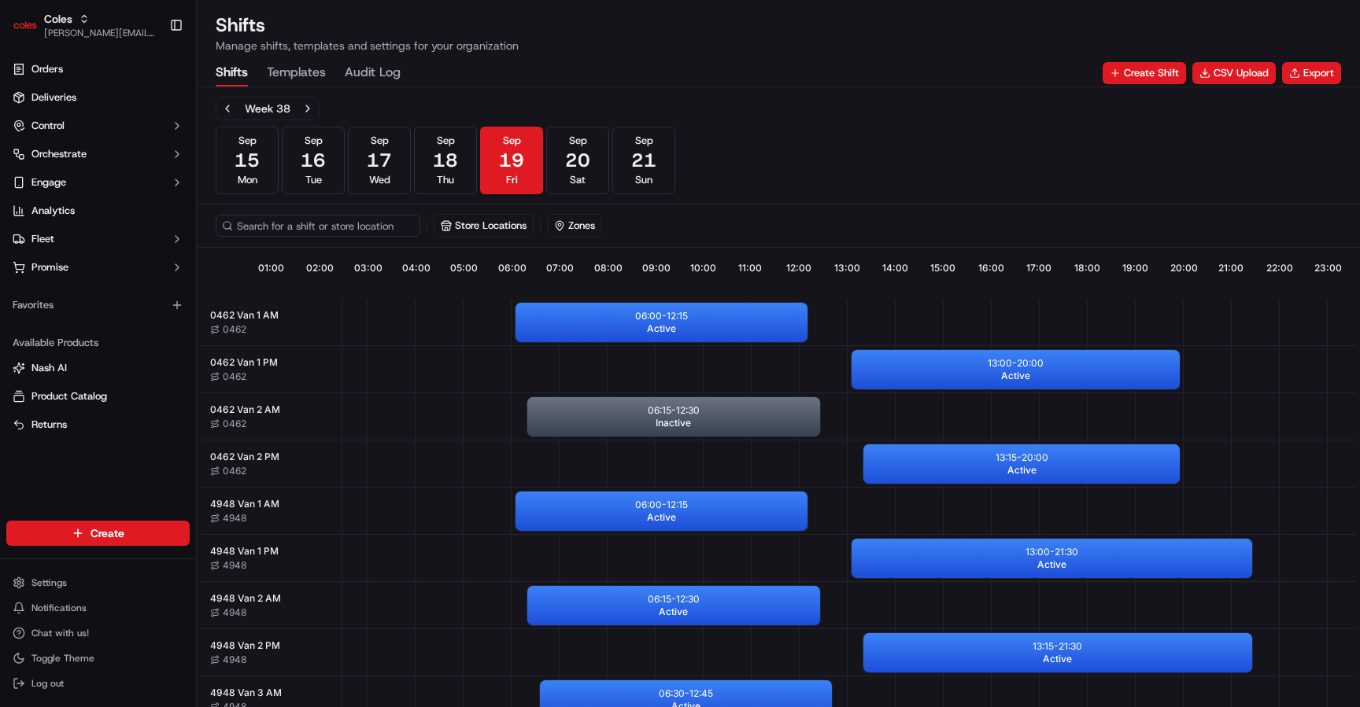
scroll to position [0, 146]
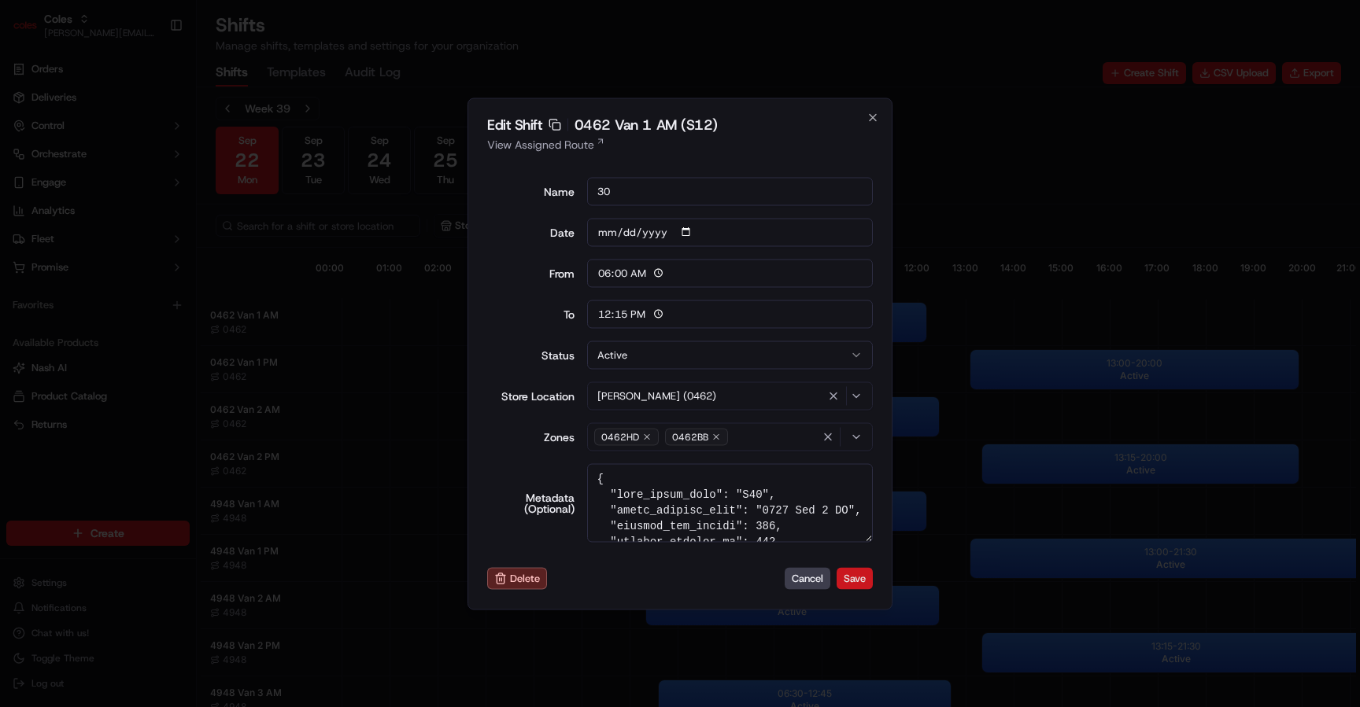
click at [861, 581] on button "Save" at bounding box center [854, 579] width 36 height 22
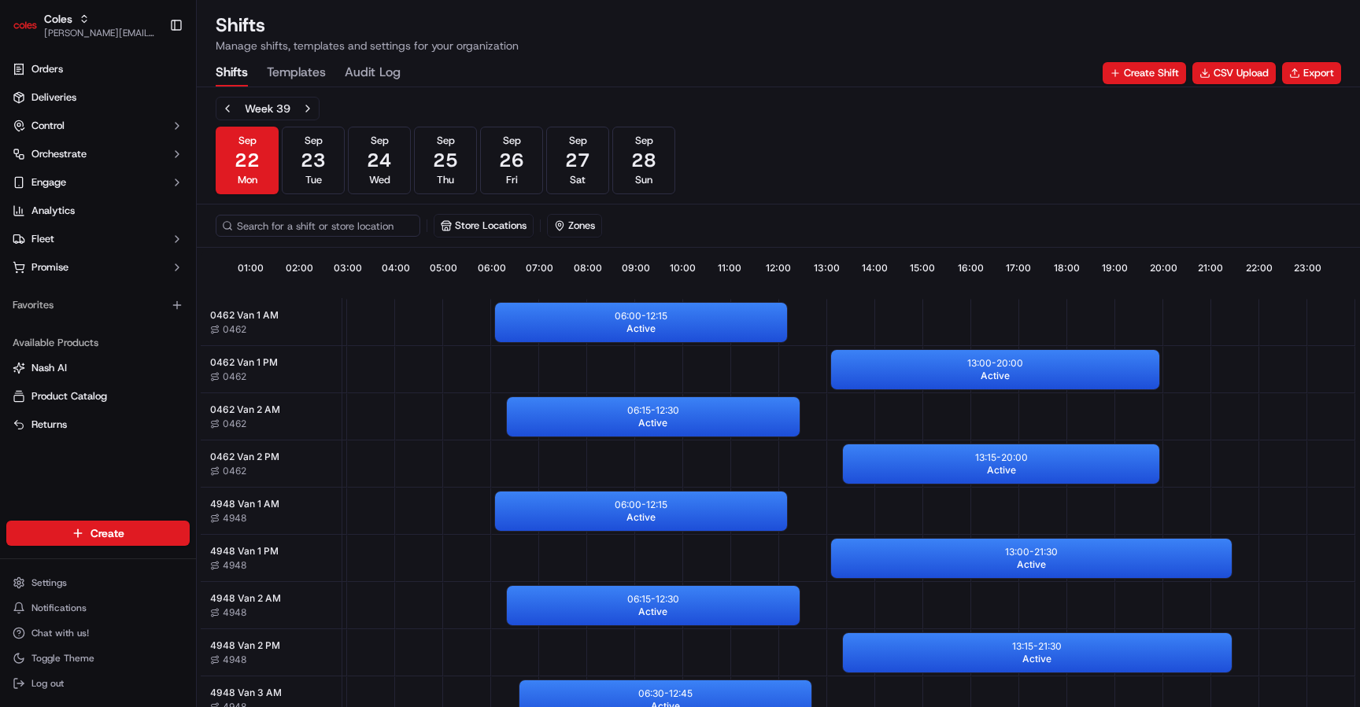
scroll to position [0, 146]
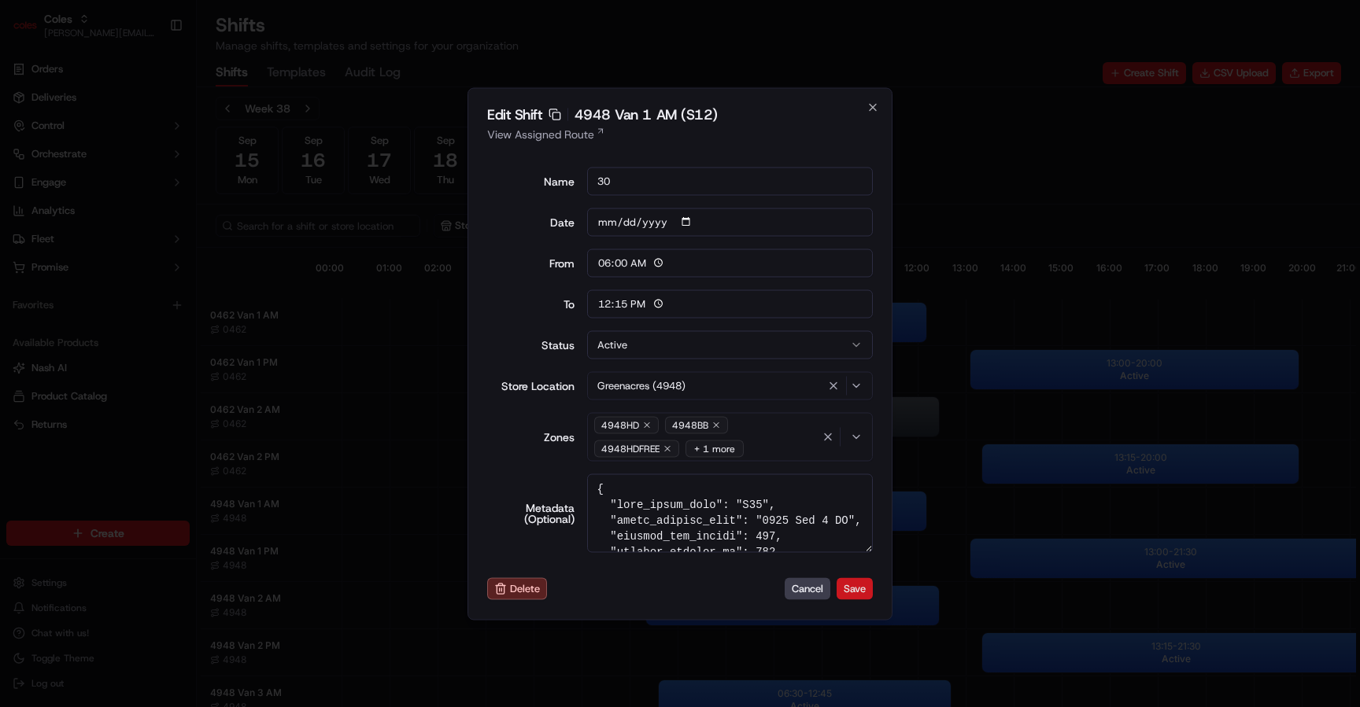
click at [866, 592] on button "Save" at bounding box center [854, 589] width 36 height 22
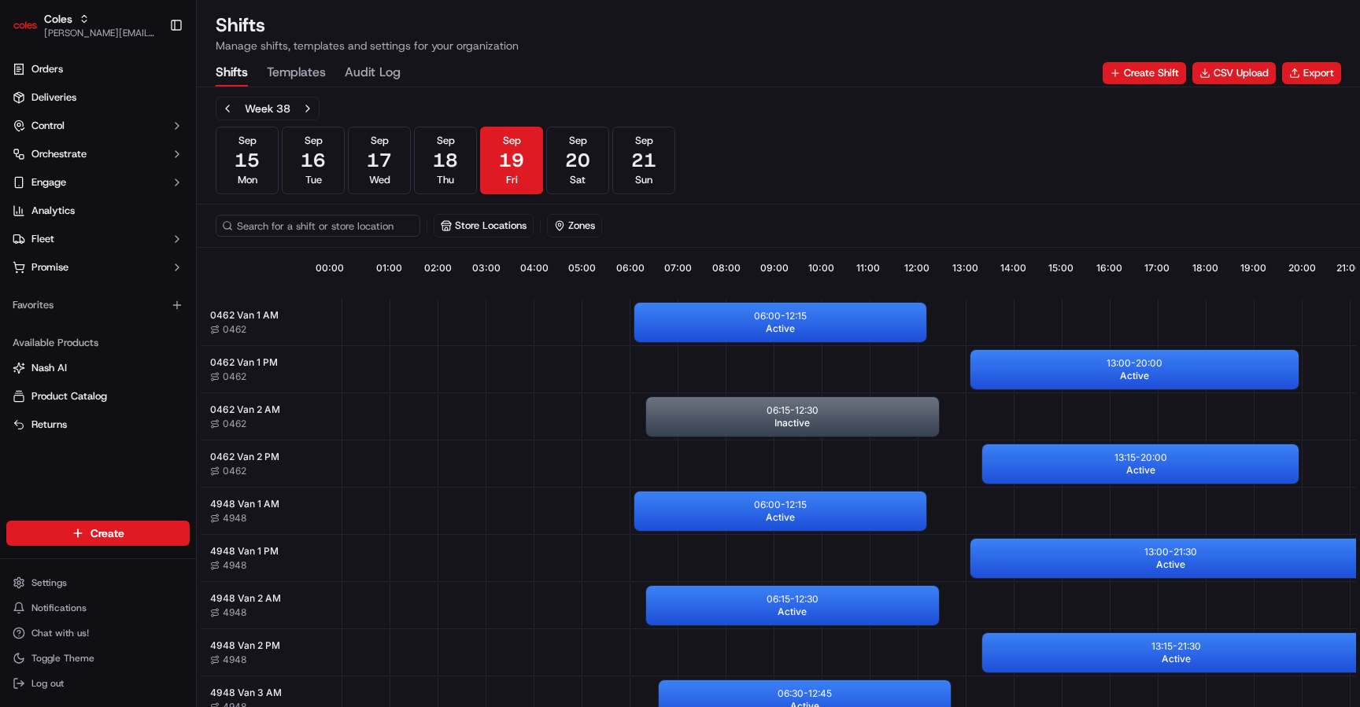
scroll to position [0, 146]
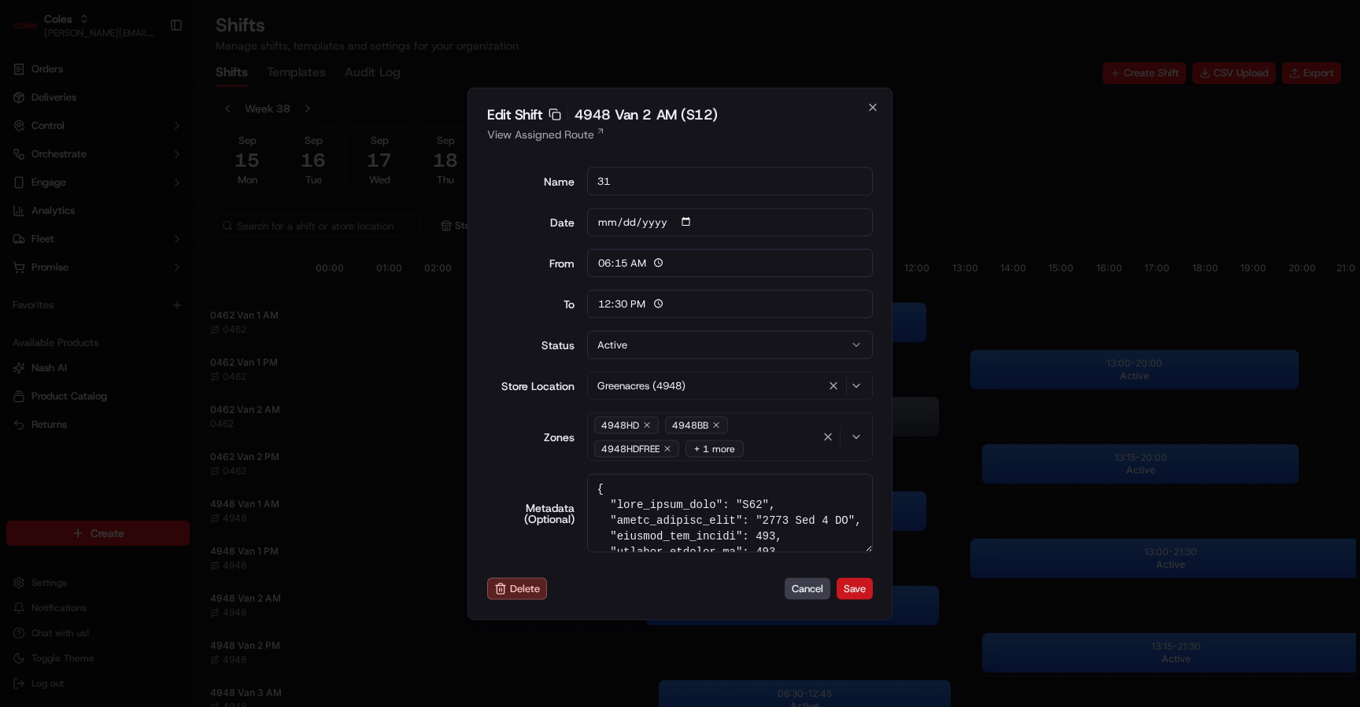
click at [857, 596] on button "Save" at bounding box center [854, 589] width 36 height 22
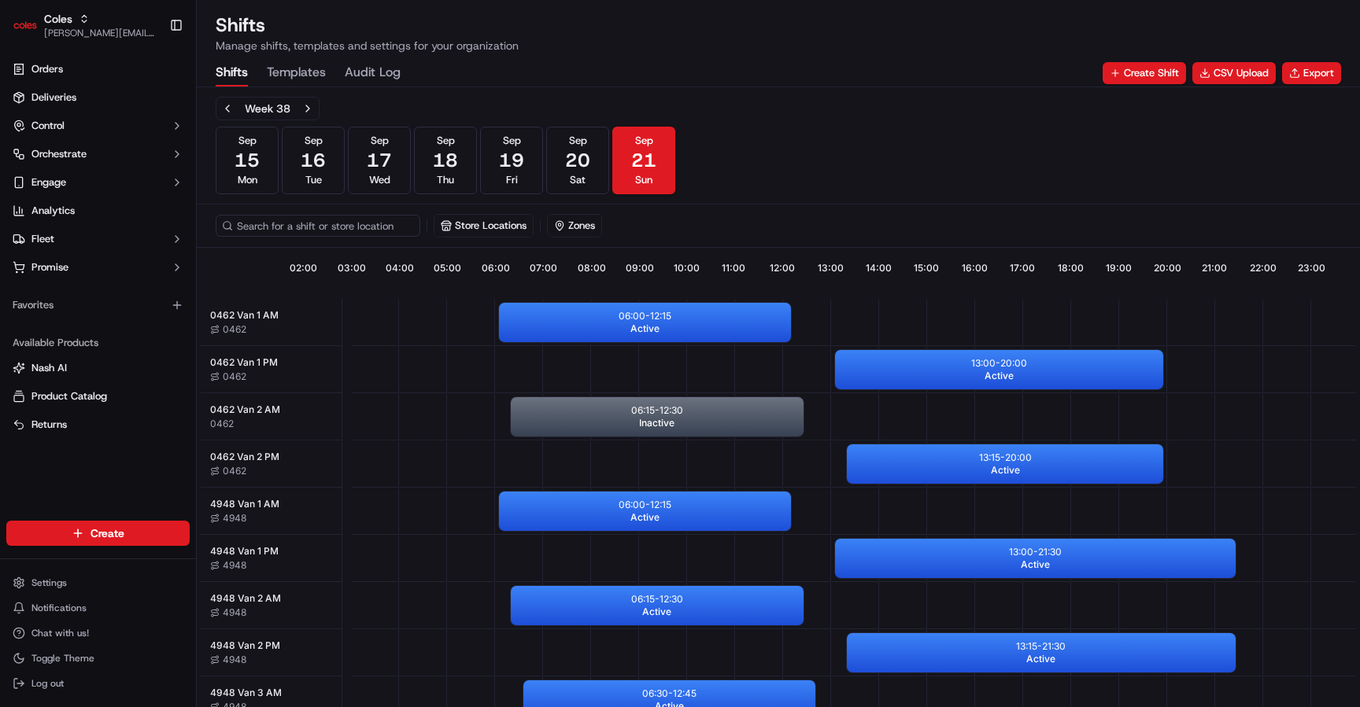
scroll to position [0, 146]
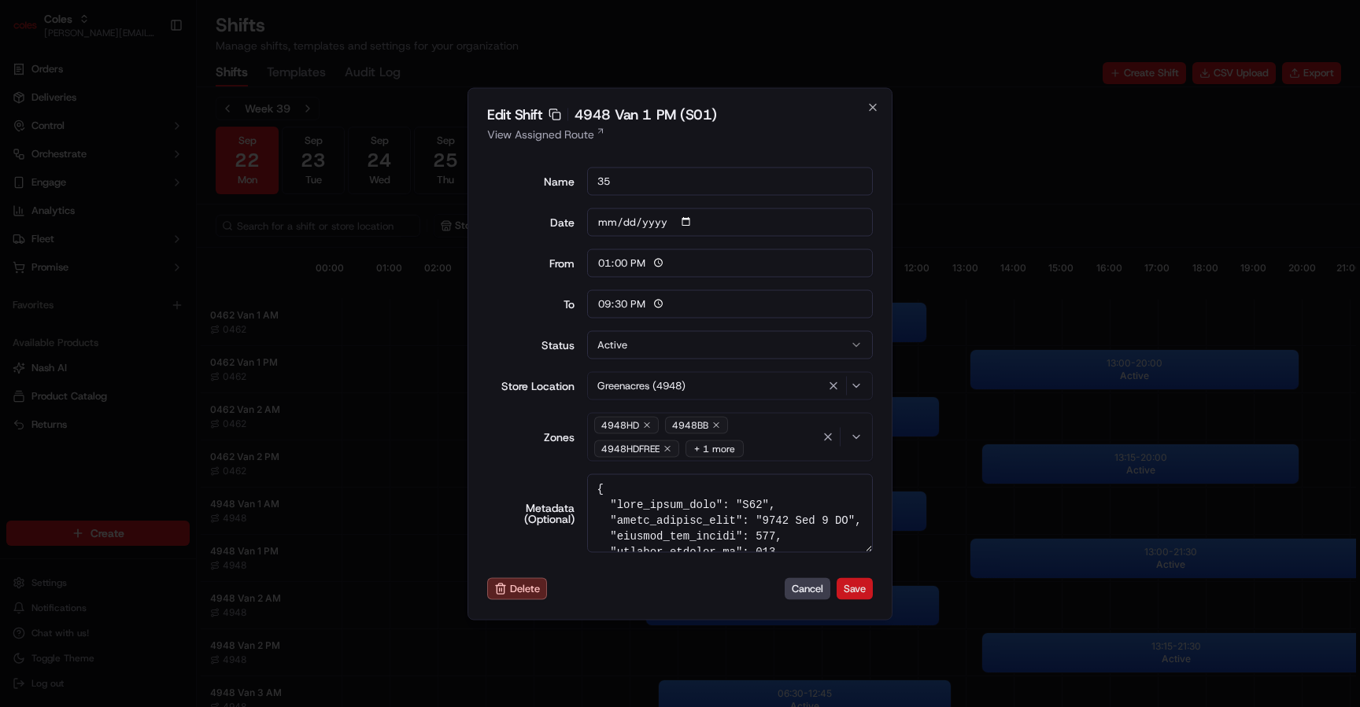
click at [859, 593] on button "Save" at bounding box center [854, 589] width 36 height 22
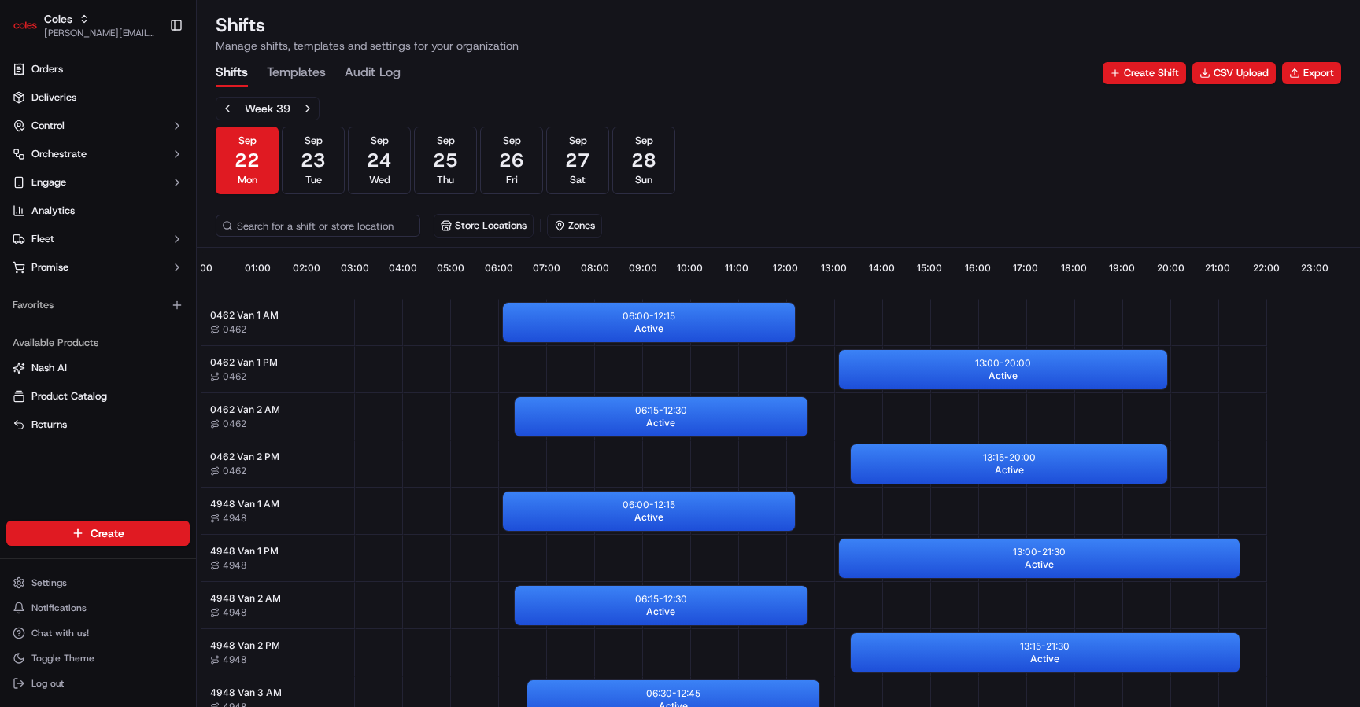
scroll to position [0, 146]
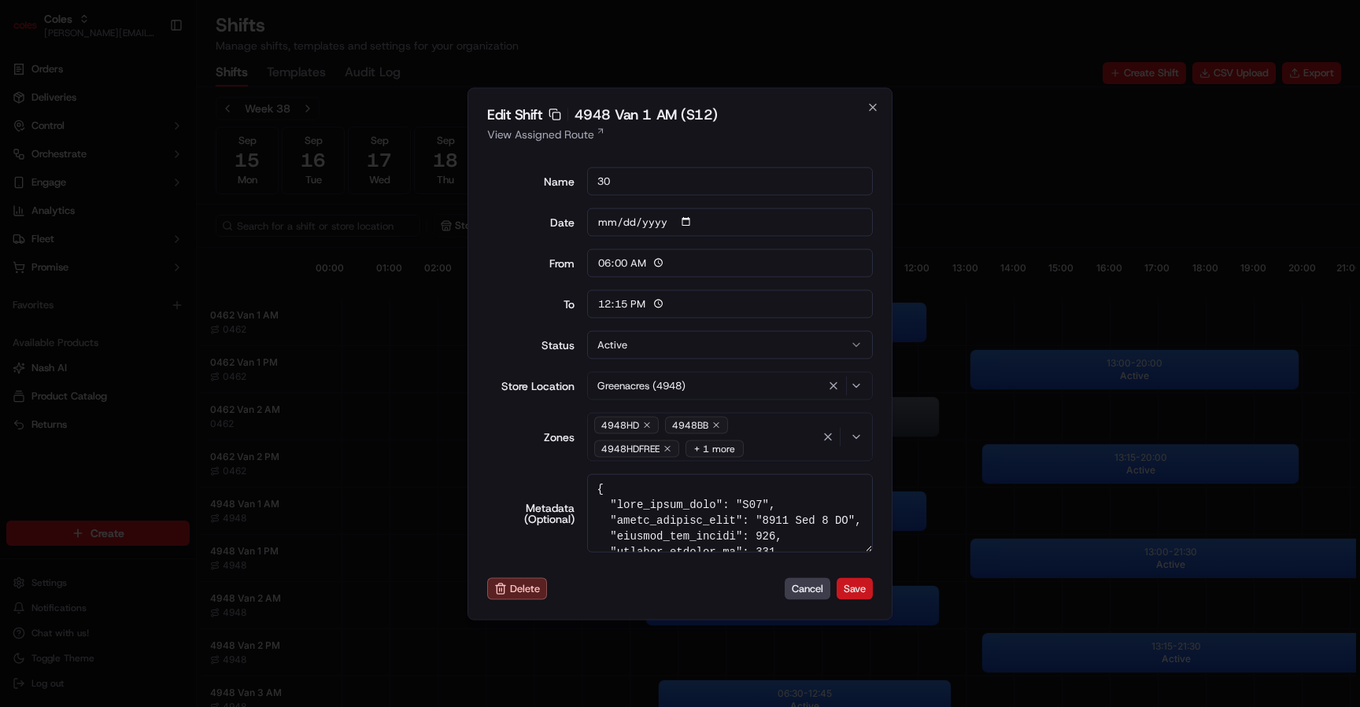
click at [866, 583] on button "Save" at bounding box center [854, 589] width 36 height 22
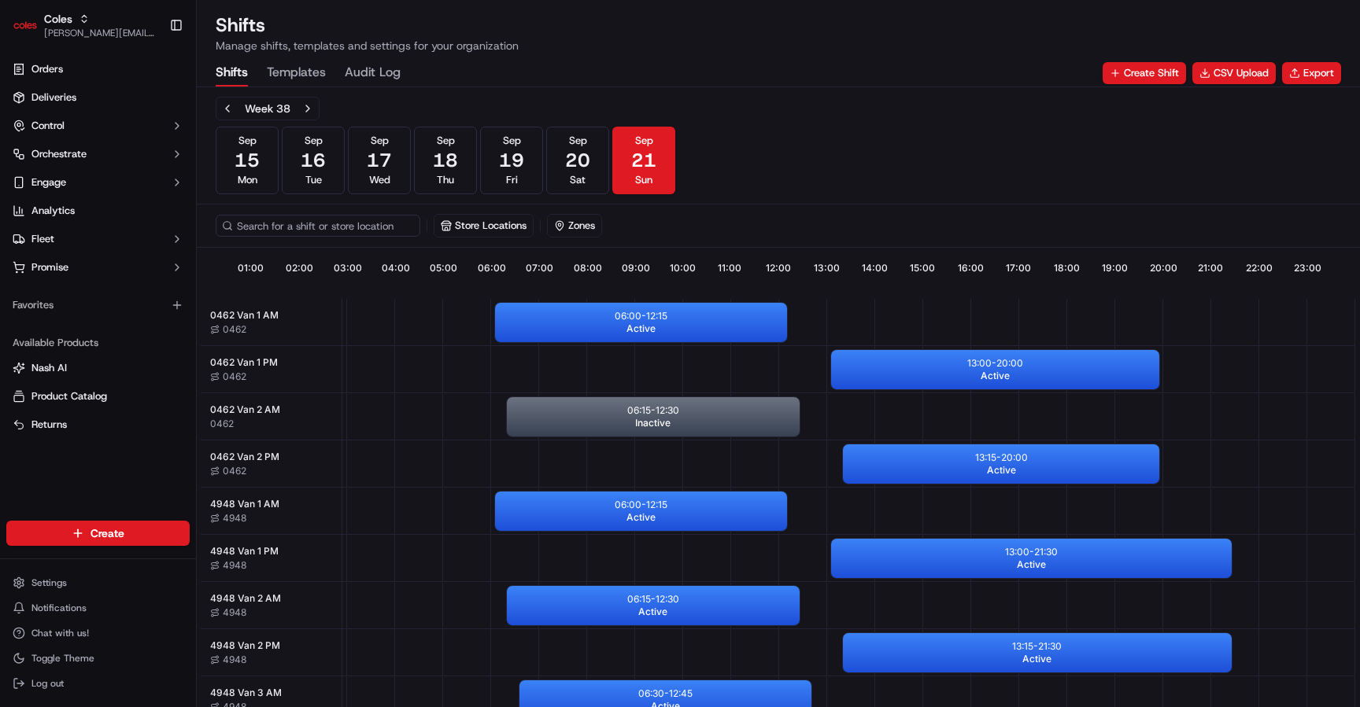
scroll to position [0, 146]
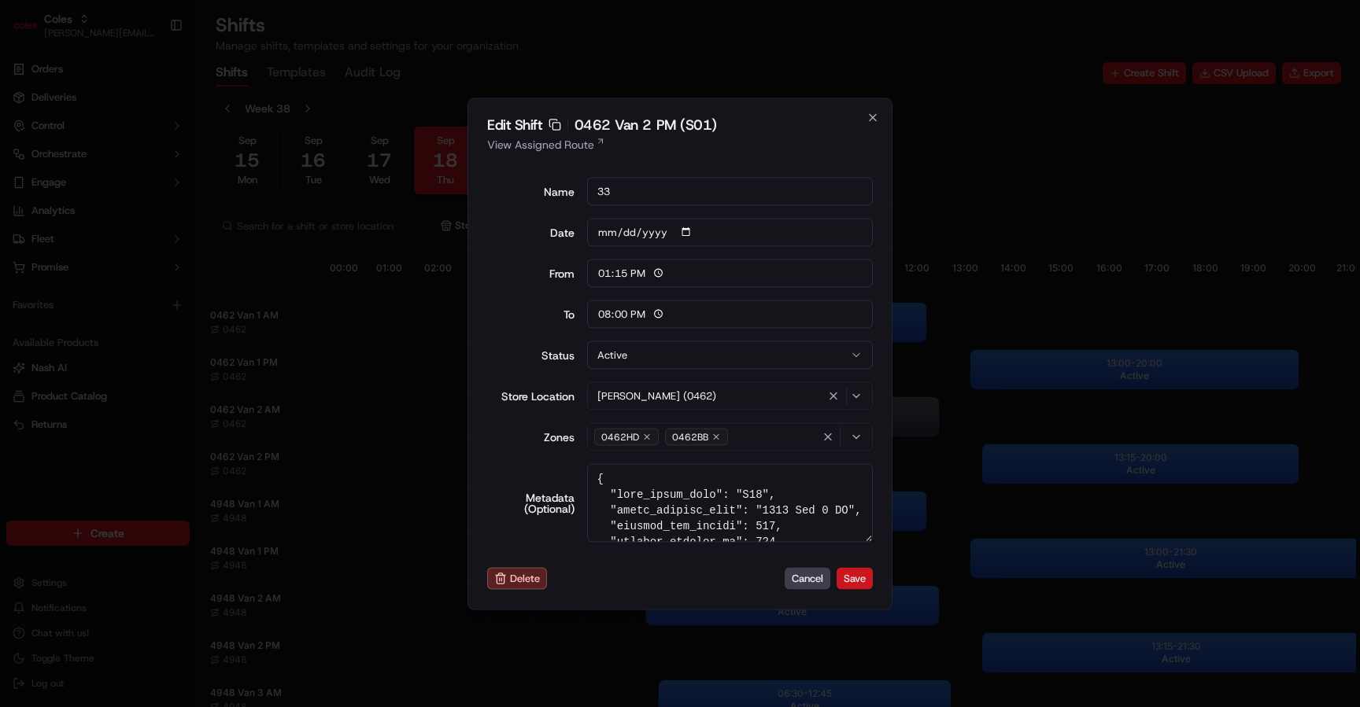
click at [855, 580] on button "Save" at bounding box center [854, 579] width 36 height 22
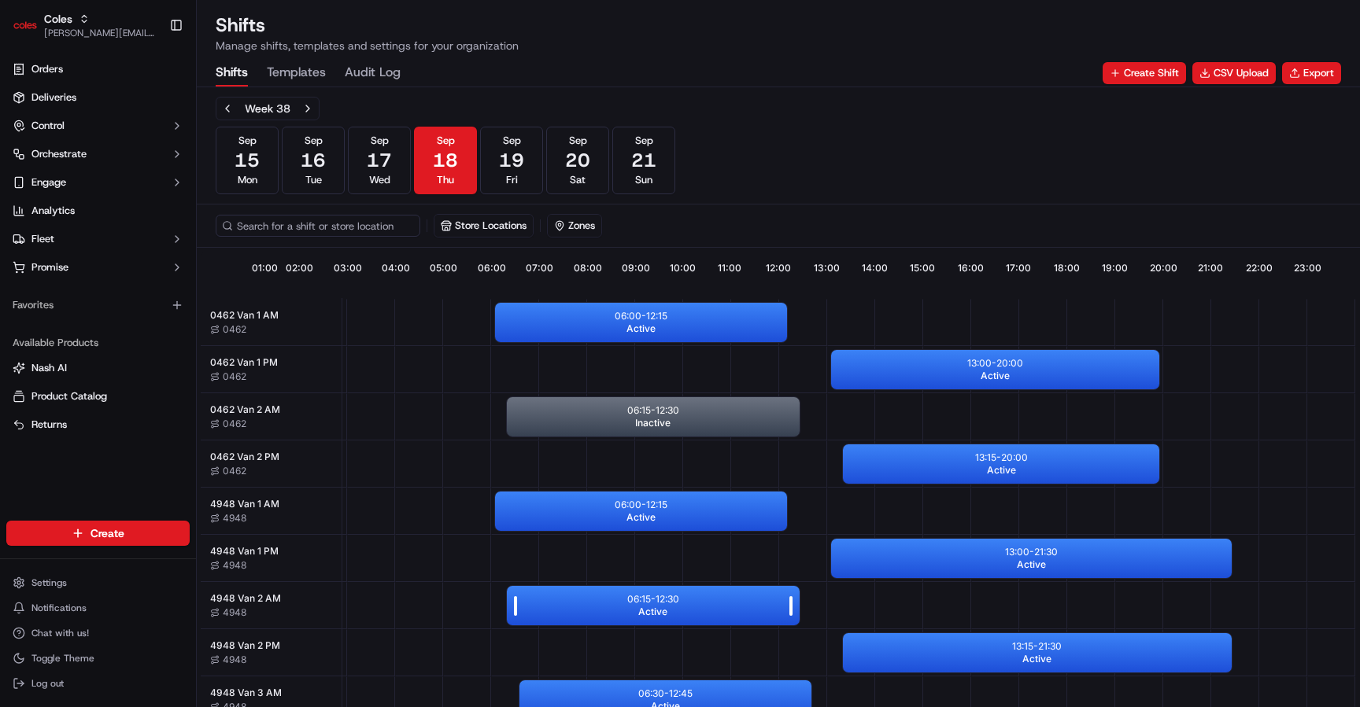
scroll to position [0, 146]
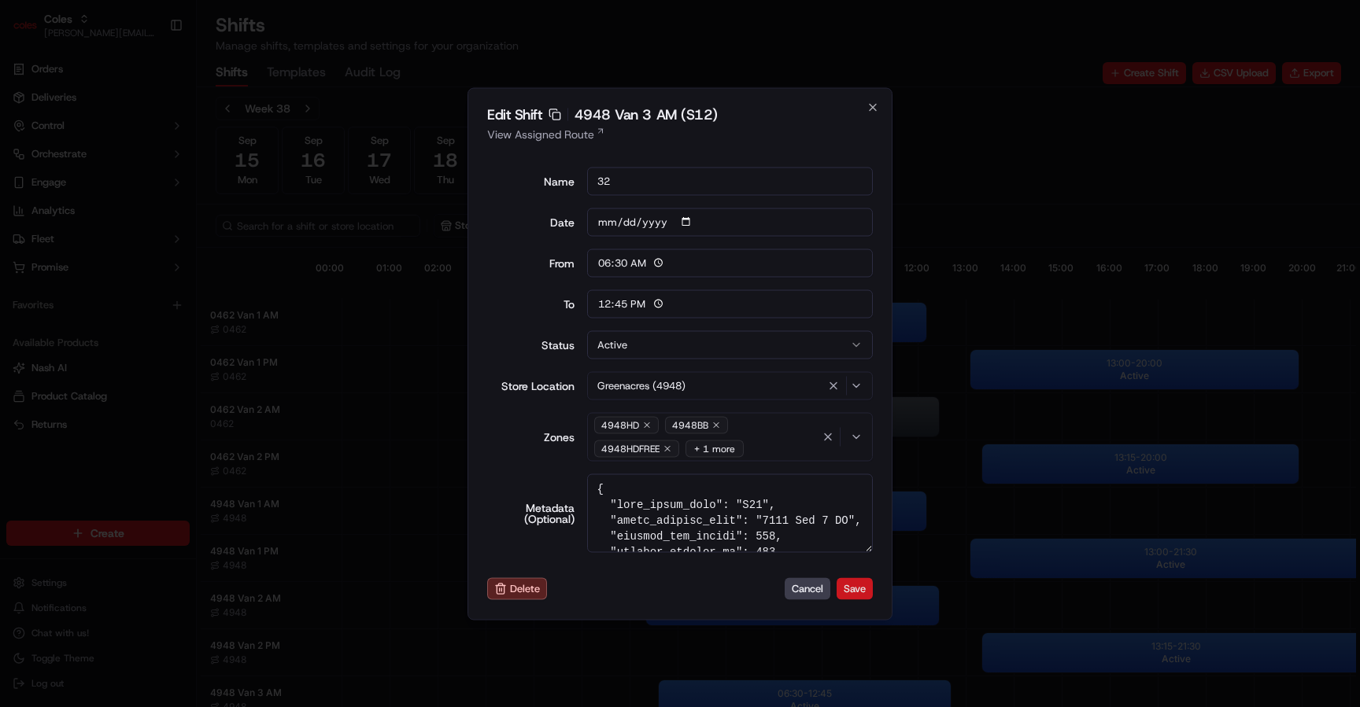
click at [851, 585] on button "Save" at bounding box center [854, 589] width 36 height 22
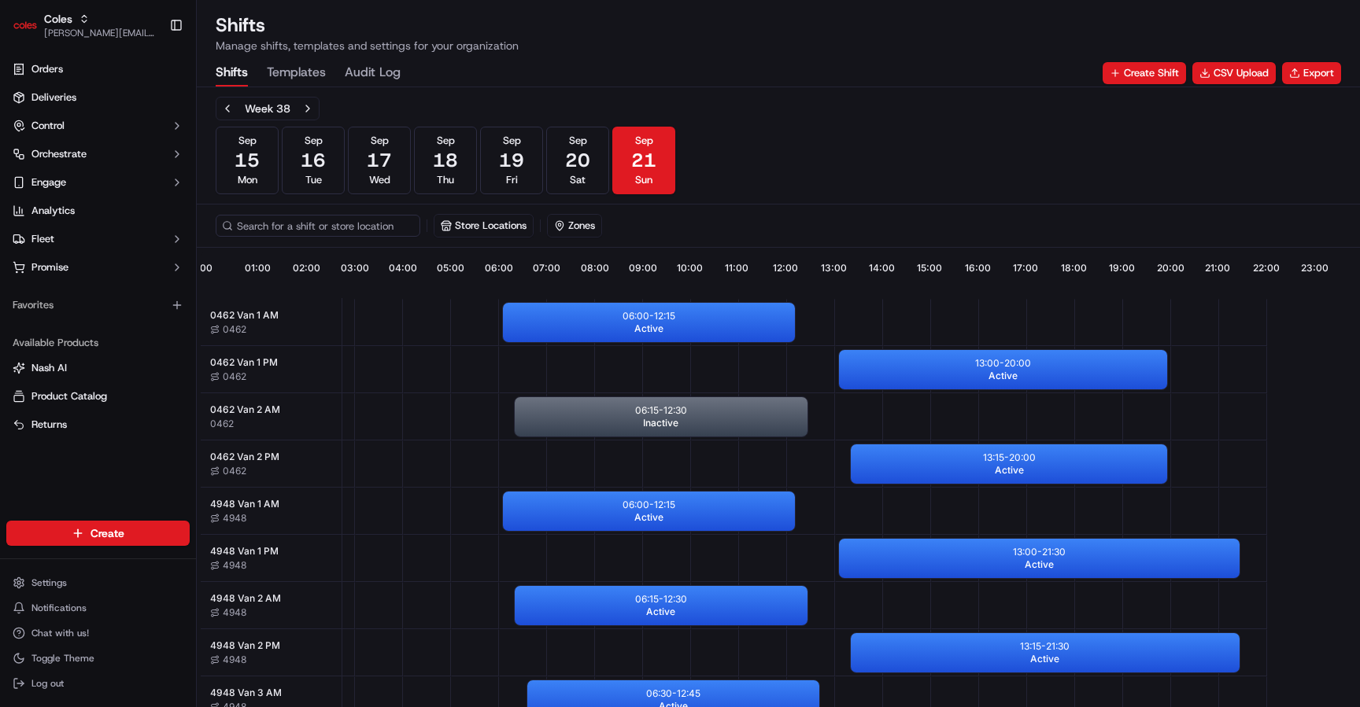
scroll to position [0, 146]
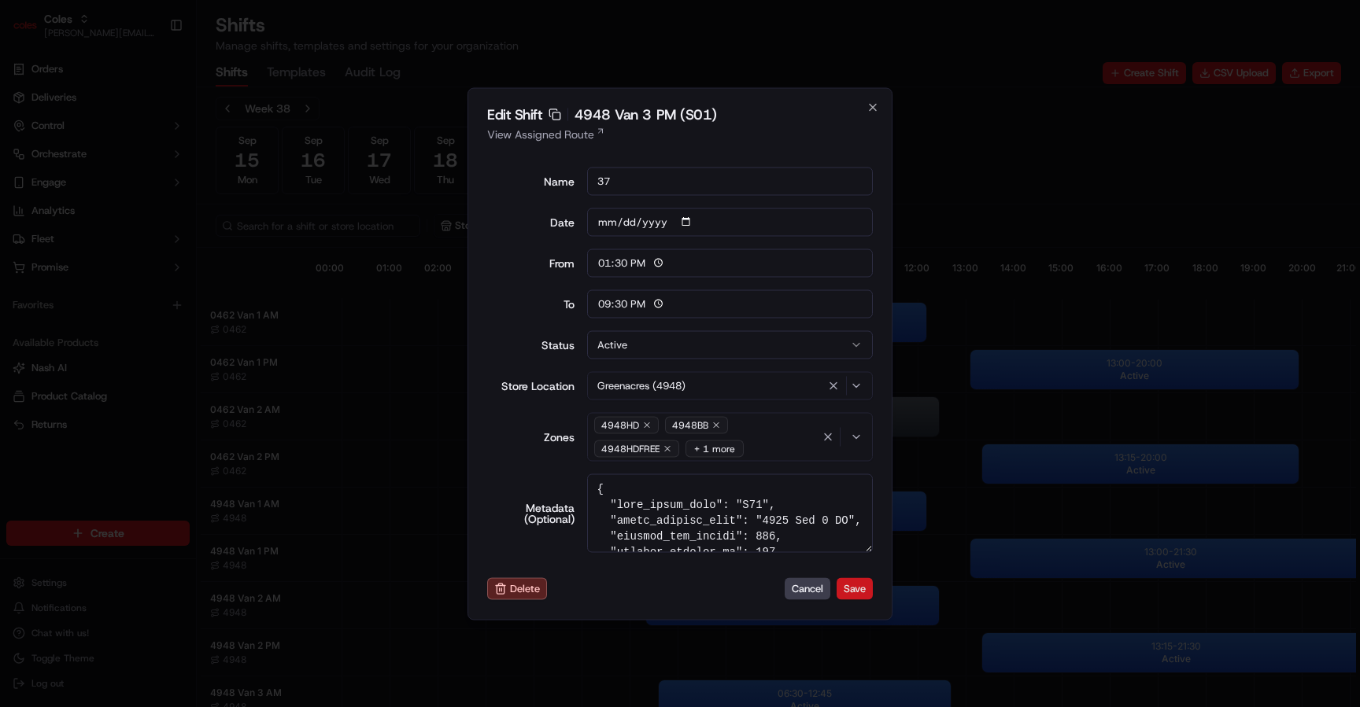
click at [845, 583] on button "Save" at bounding box center [854, 589] width 36 height 22
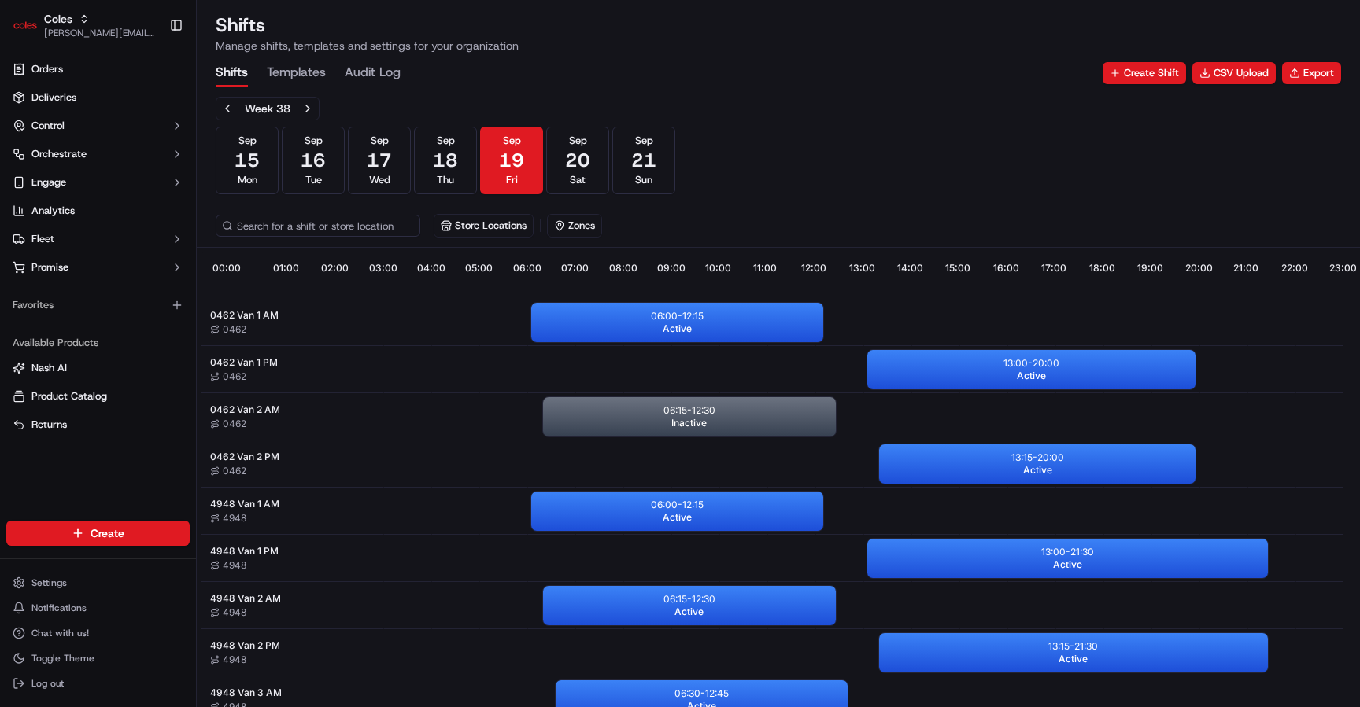
scroll to position [0, 146]
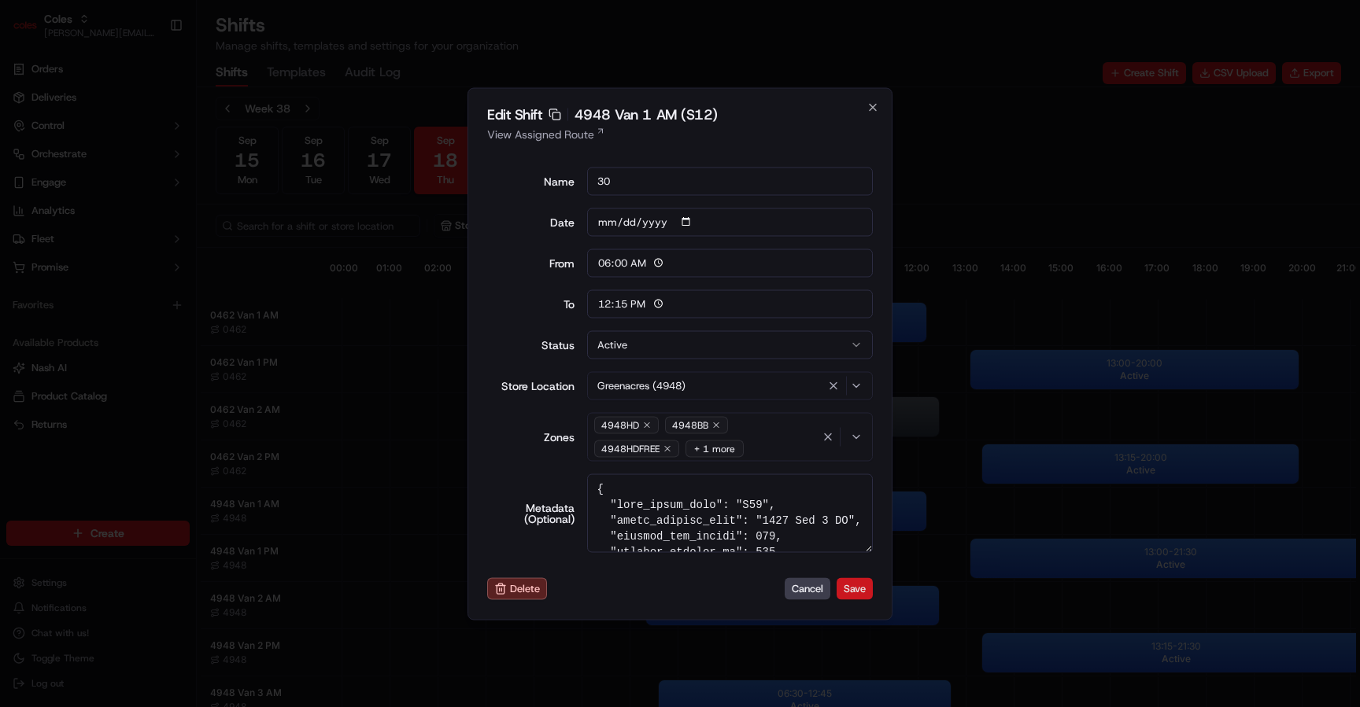
click at [852, 590] on button "Save" at bounding box center [854, 589] width 36 height 22
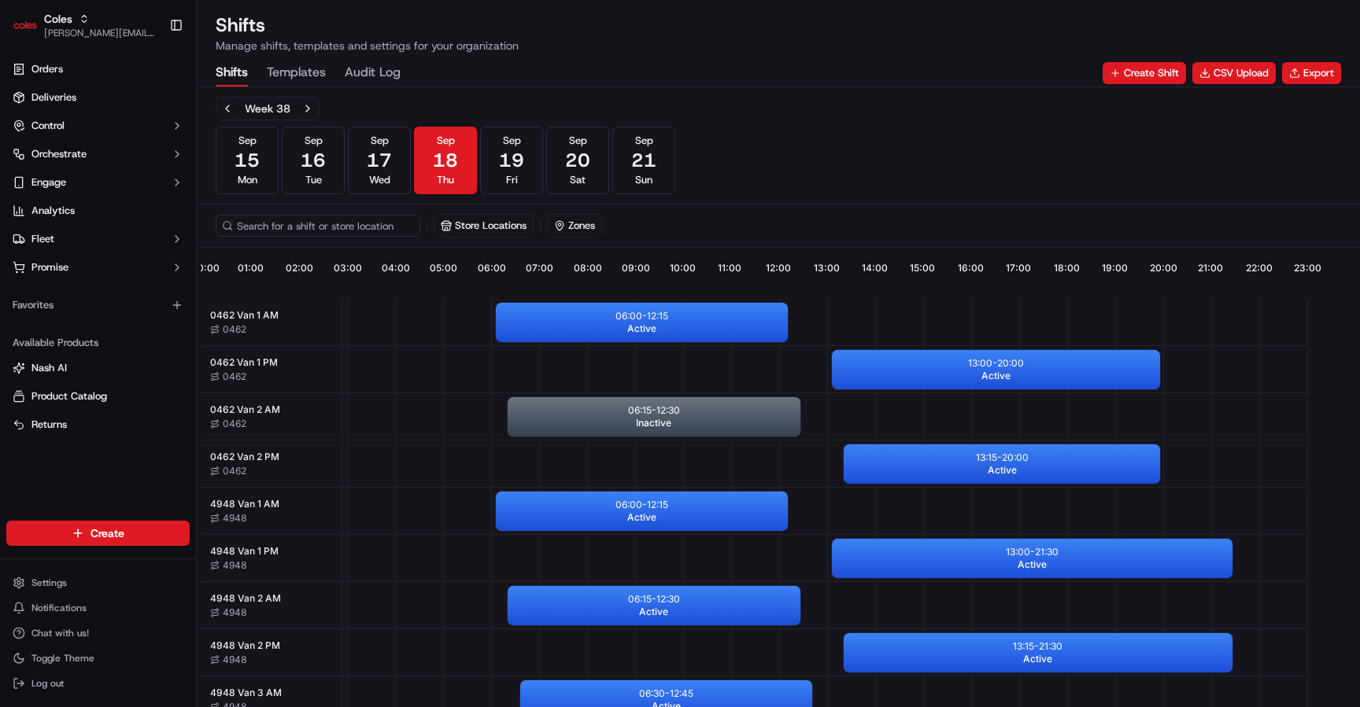
scroll to position [0, 146]
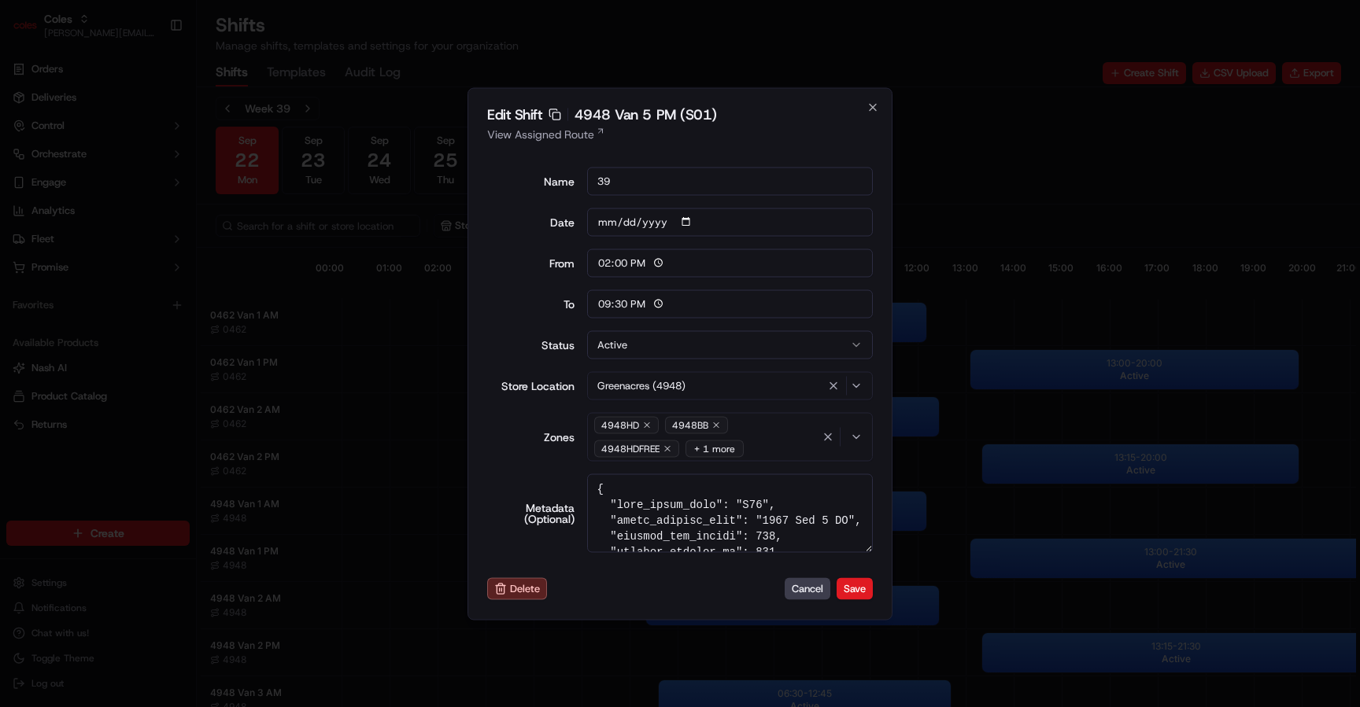
click at [854, 585] on button "Save" at bounding box center [854, 589] width 36 height 22
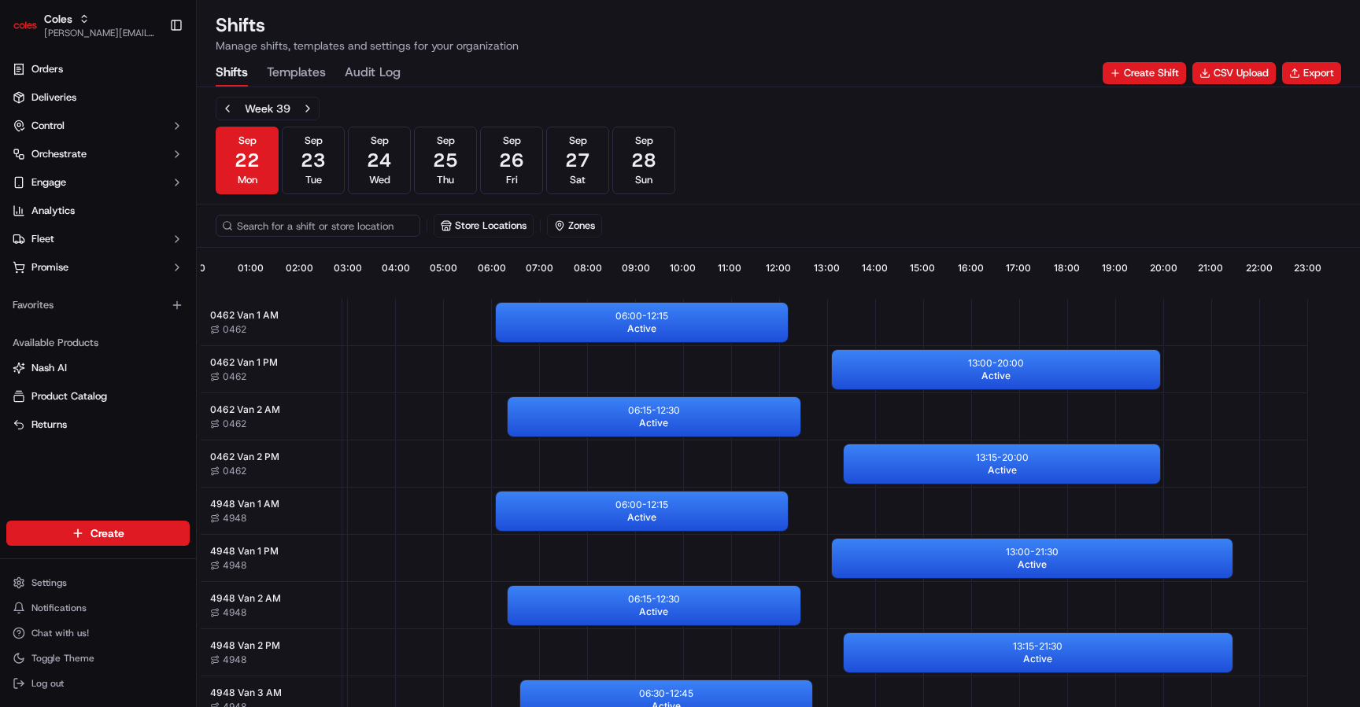
scroll to position [0, 146]
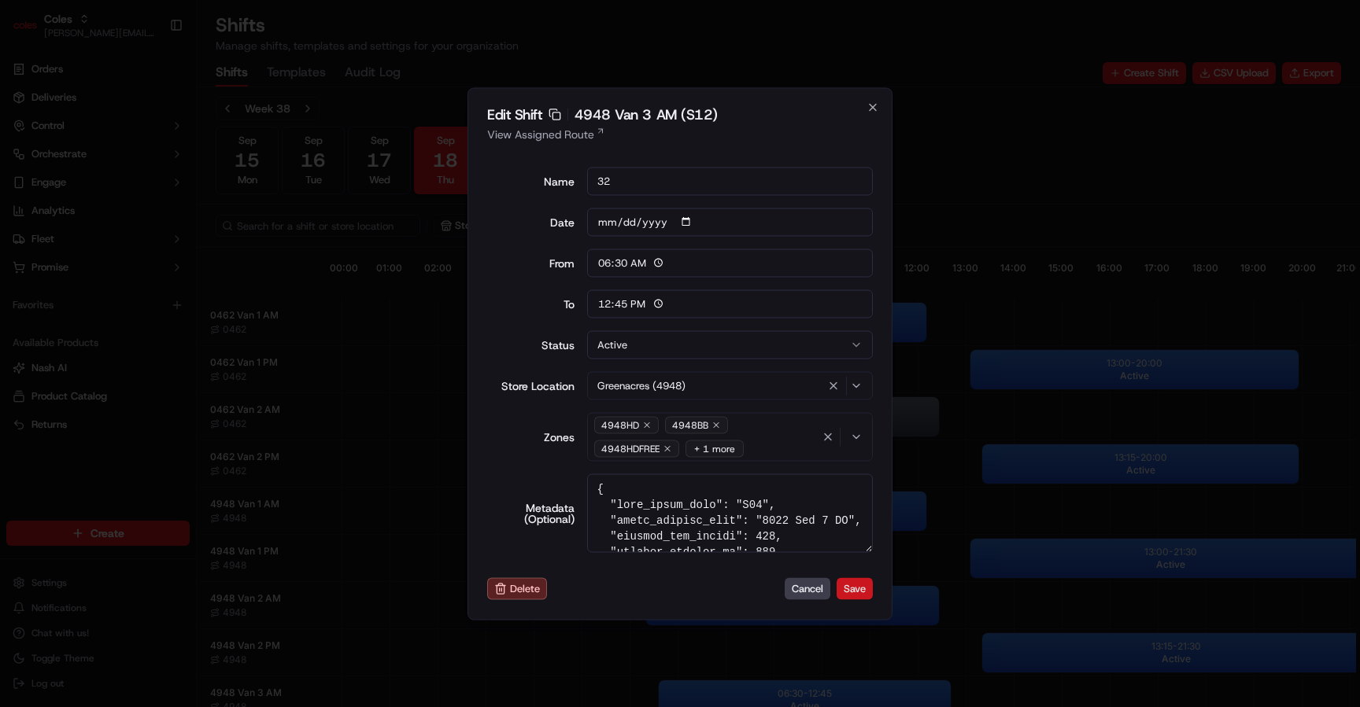
click at [860, 596] on button "Save" at bounding box center [854, 589] width 36 height 22
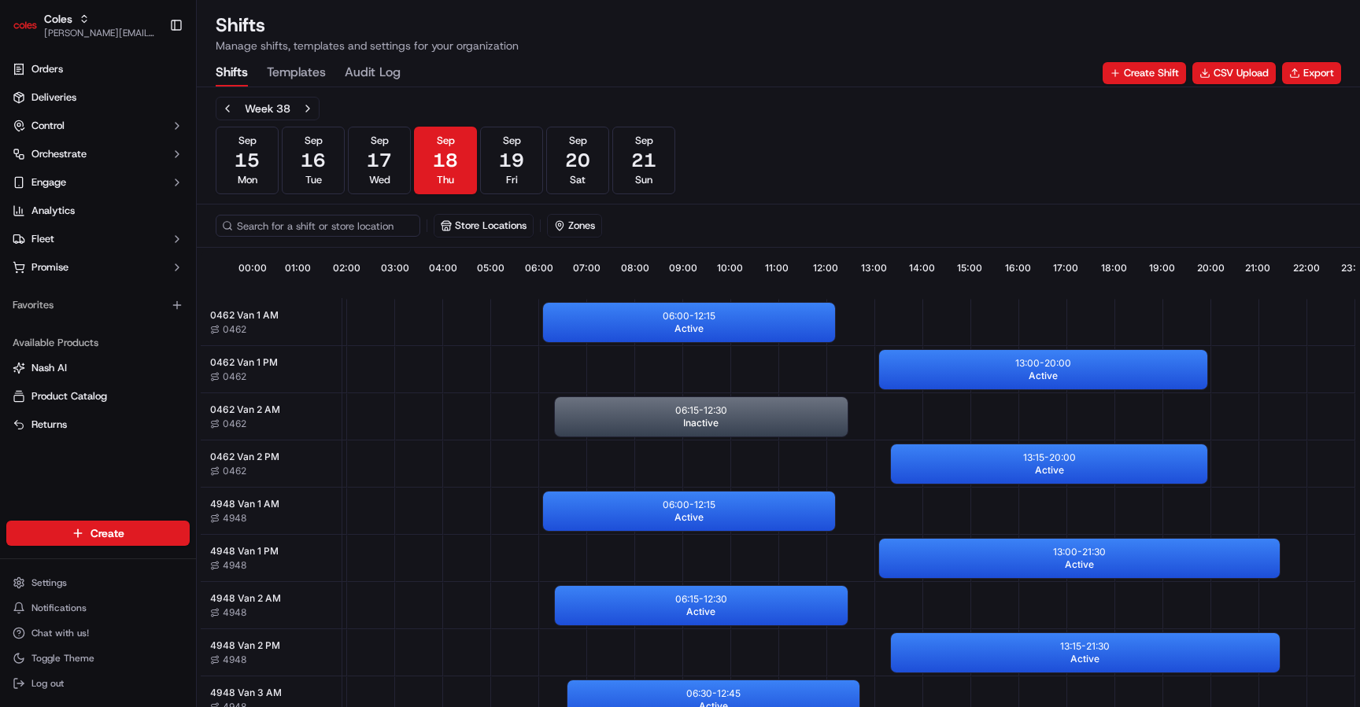
scroll to position [0, 146]
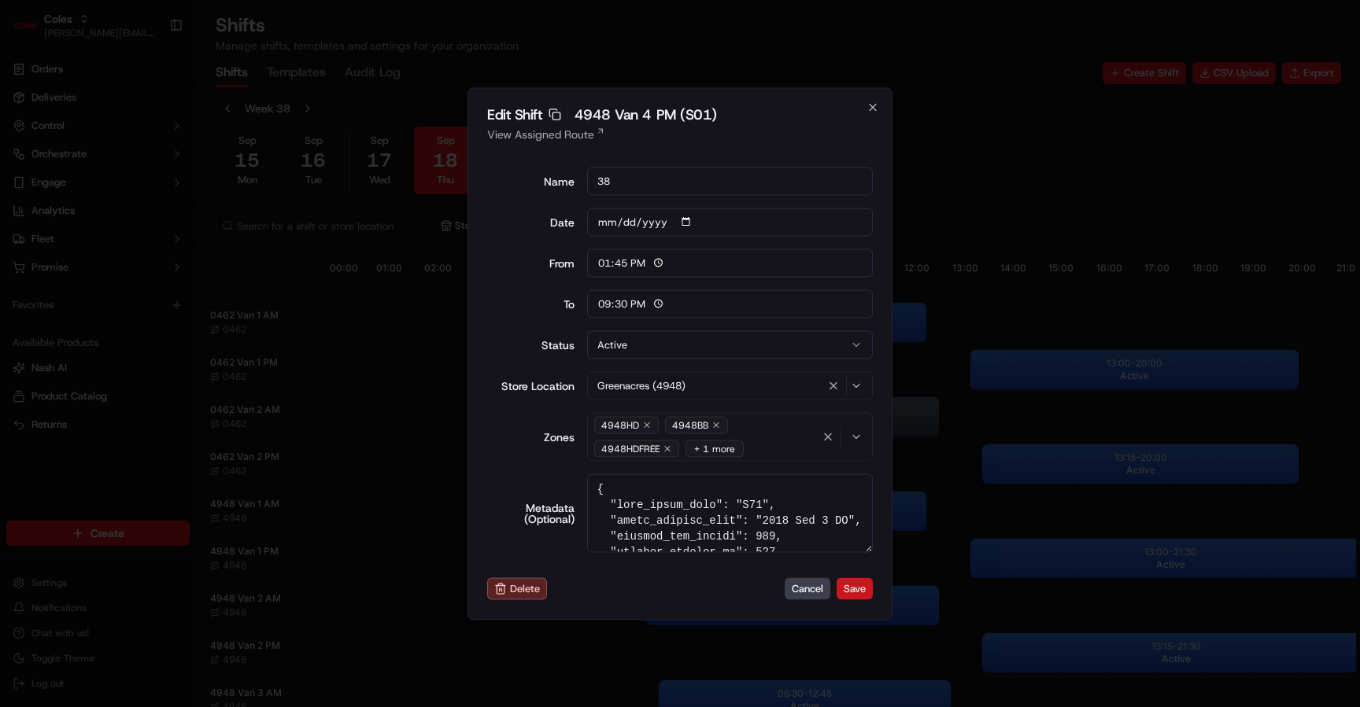
click at [858, 589] on button "Save" at bounding box center [854, 589] width 36 height 22
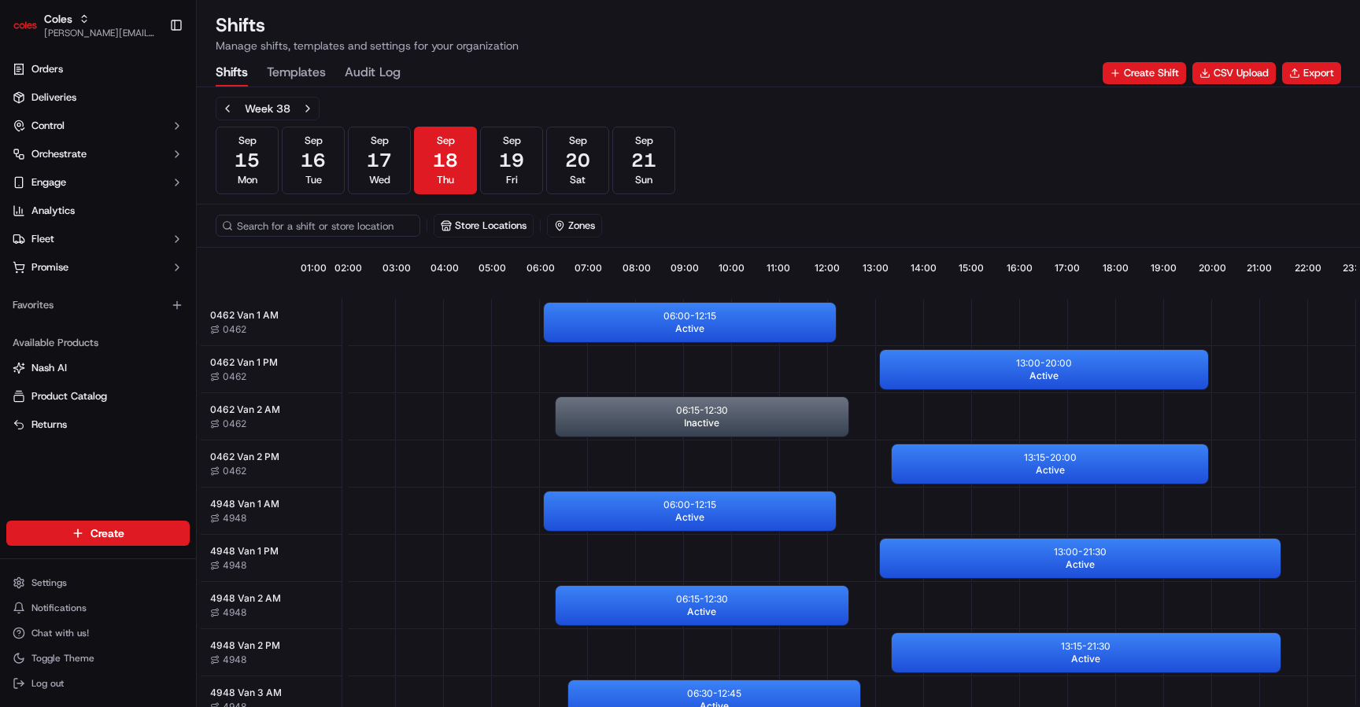
scroll to position [0, 146]
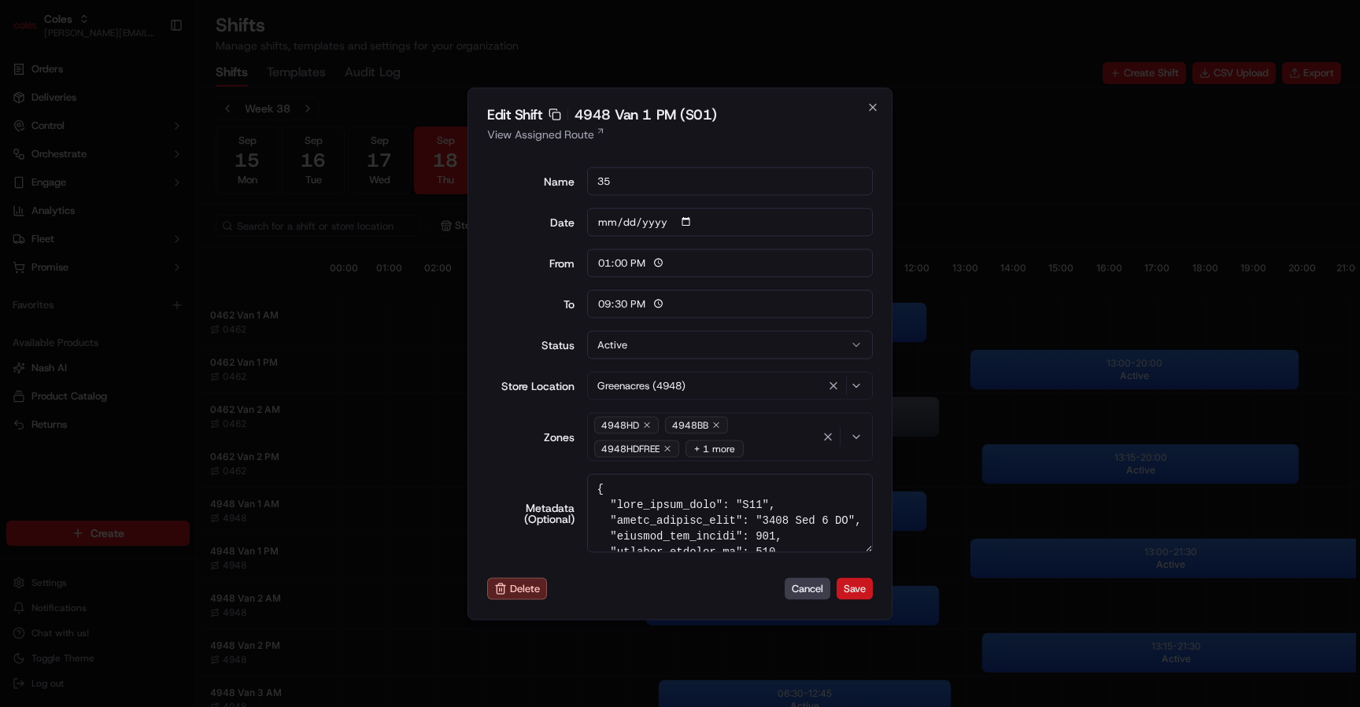
click at [849, 587] on button "Save" at bounding box center [854, 589] width 36 height 22
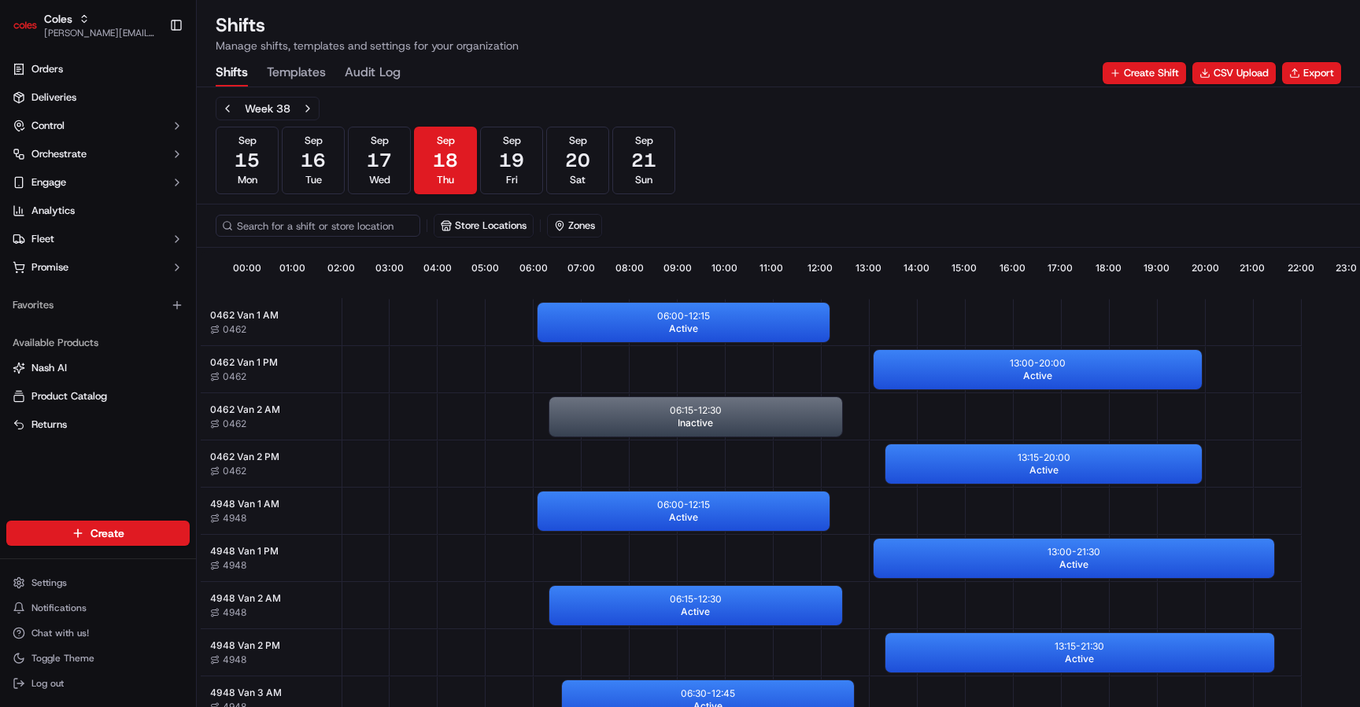
scroll to position [0, 146]
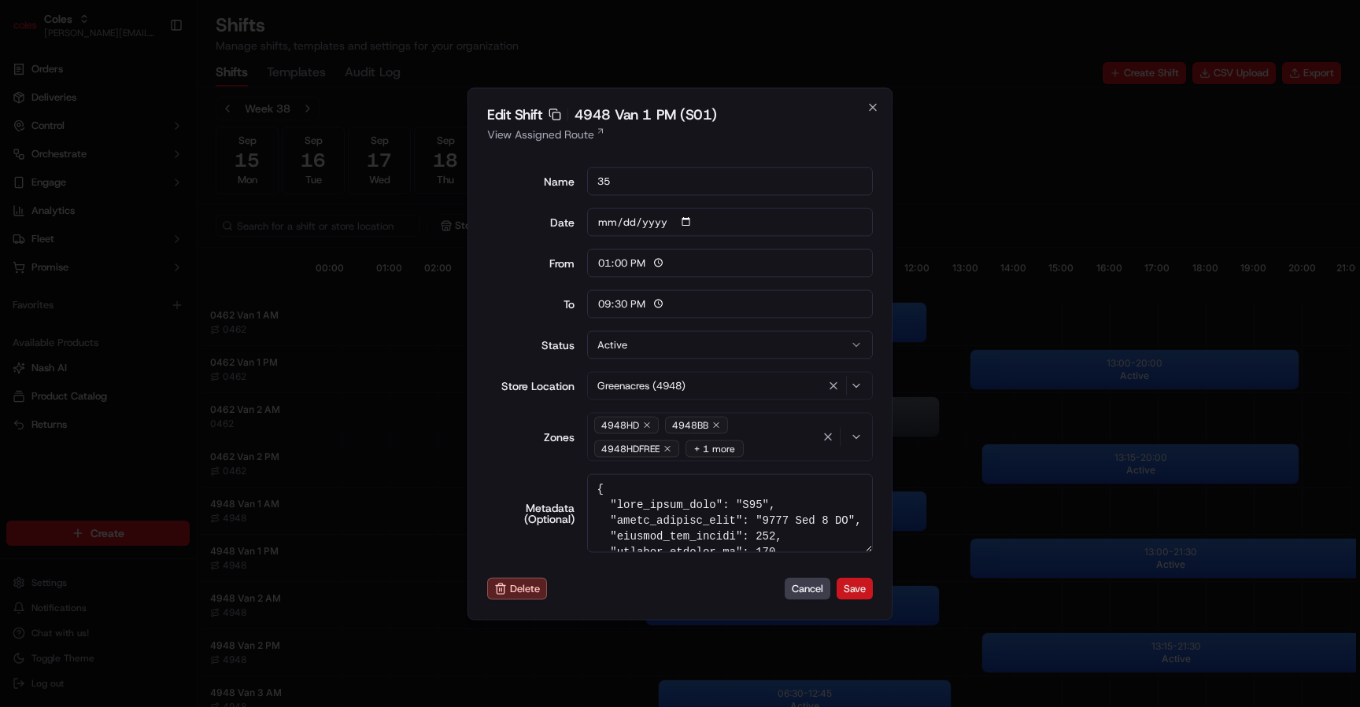
click at [845, 585] on button "Save" at bounding box center [854, 589] width 36 height 22
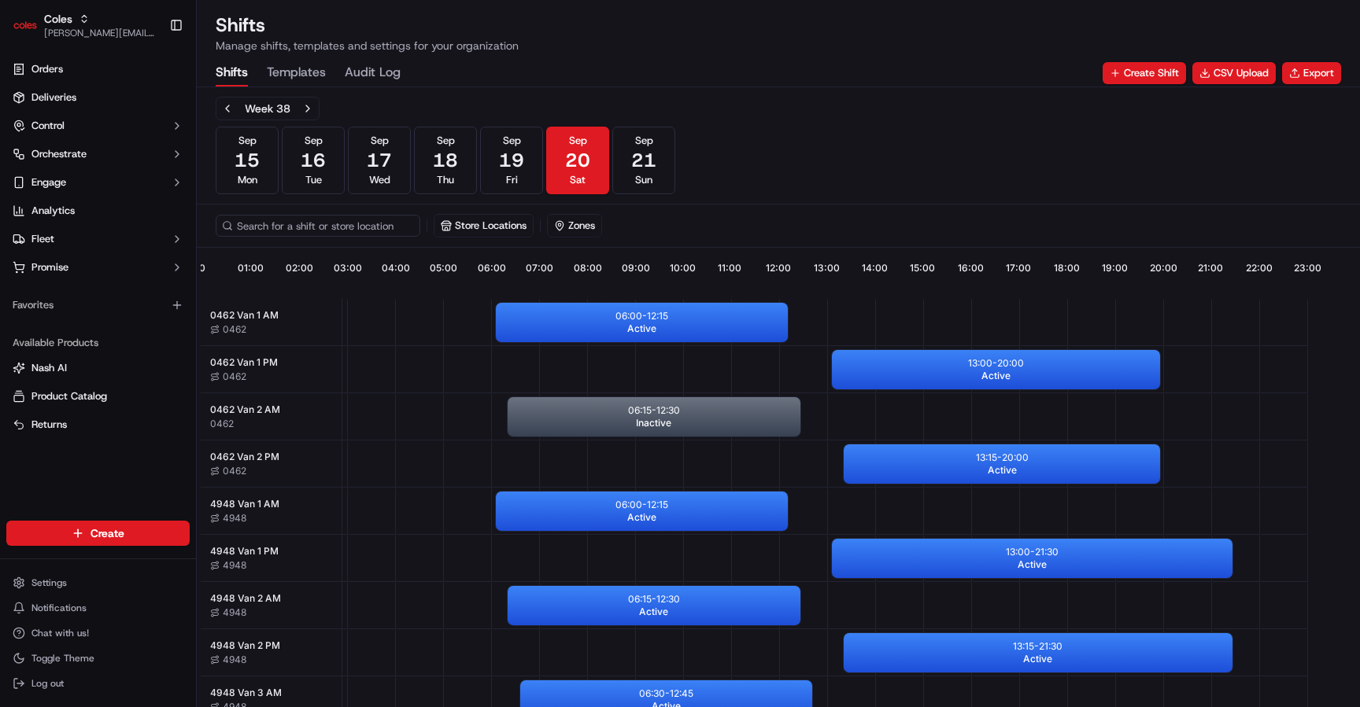
scroll to position [0, 146]
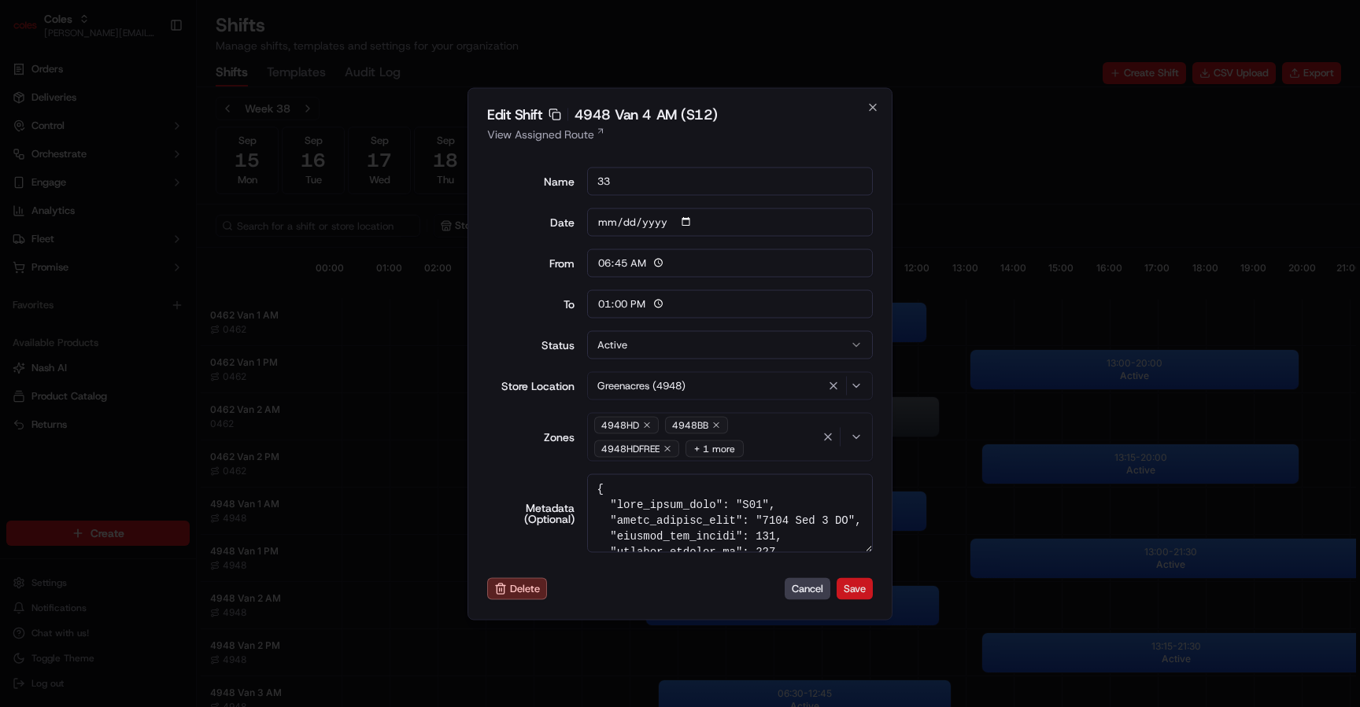
click at [851, 587] on button "Save" at bounding box center [854, 589] width 36 height 22
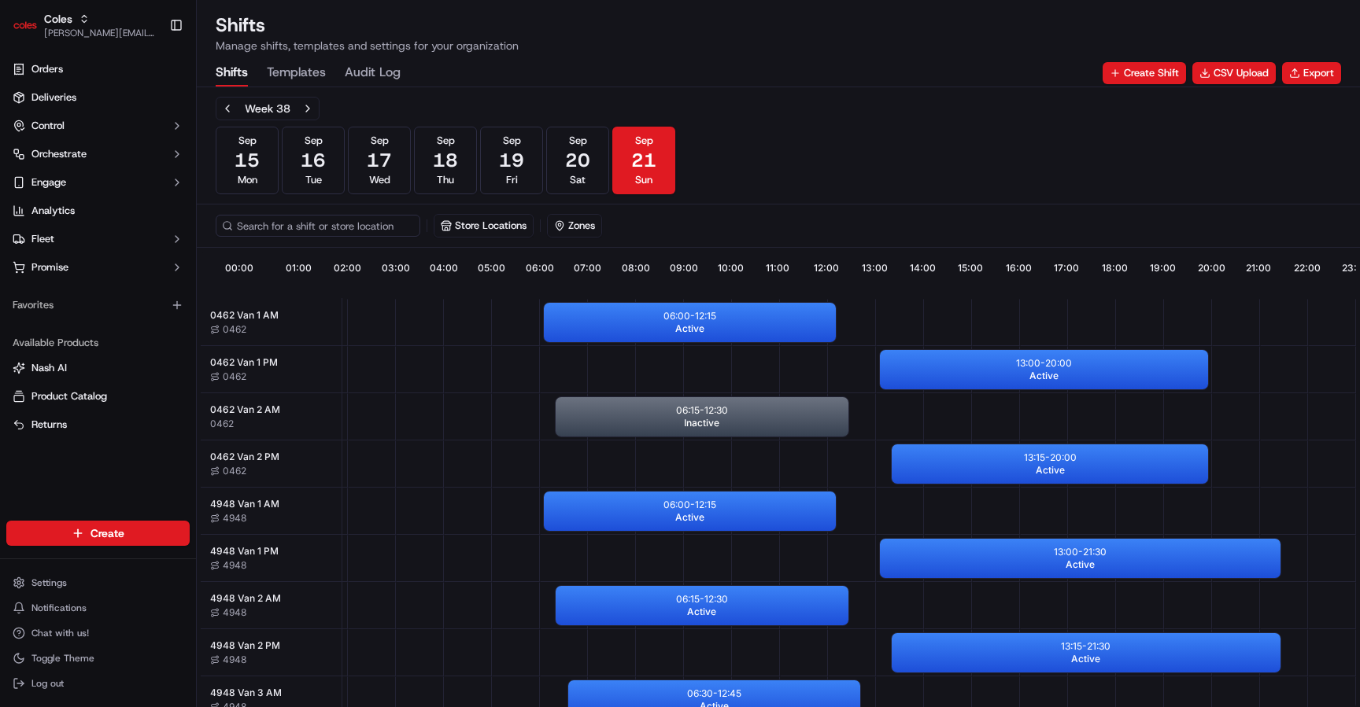
scroll to position [0, 138]
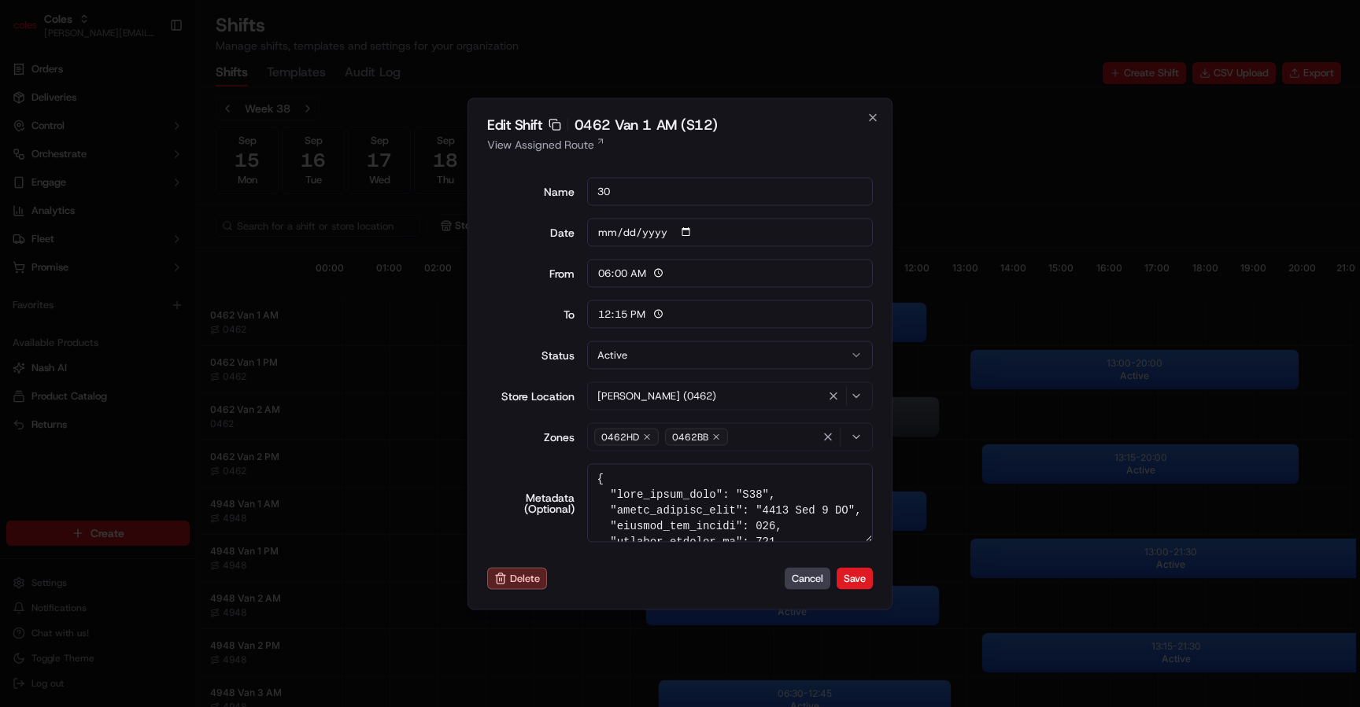
click at [851, 593] on div "Edit Shift Copy sft_DQ9eta4TFL4roKLK6HnDvu 0462 Van 1 AM (S12) View Assigned Ro…" at bounding box center [679, 354] width 425 height 512
click at [851, 589] on button "Save" at bounding box center [854, 579] width 36 height 22
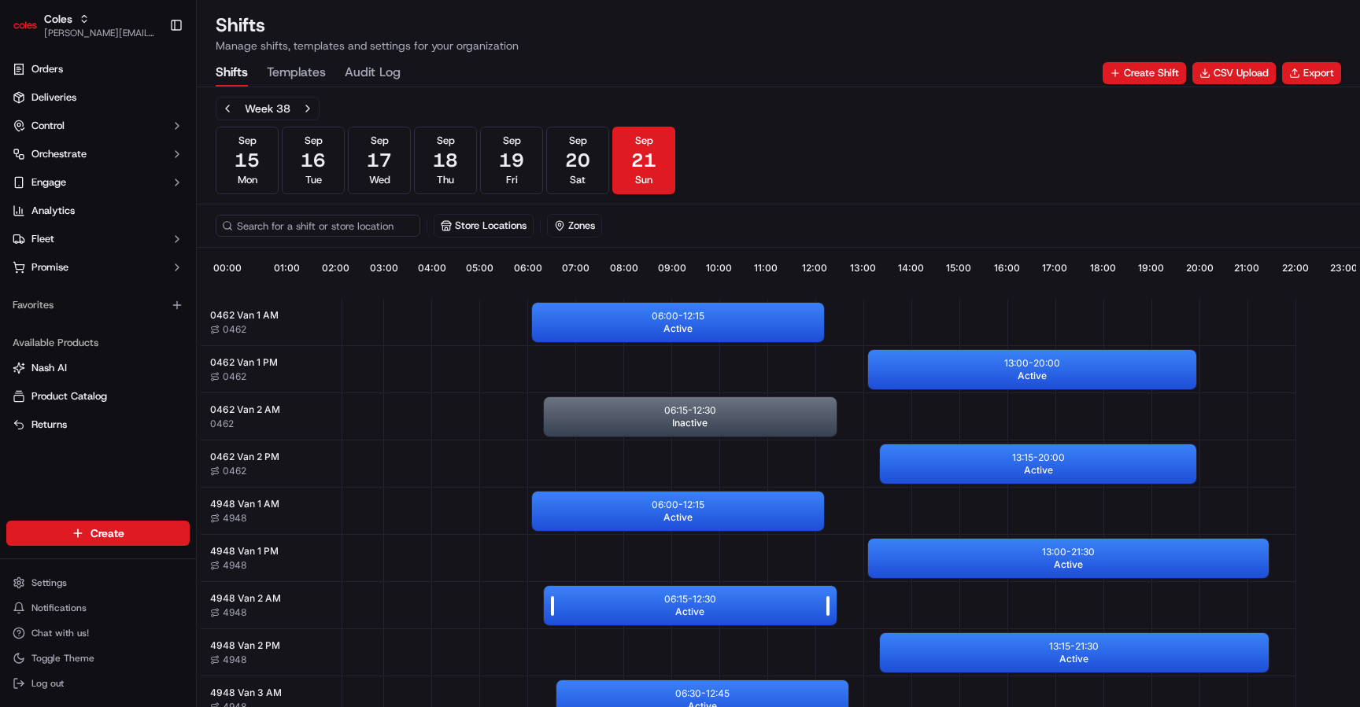
scroll to position [0, 146]
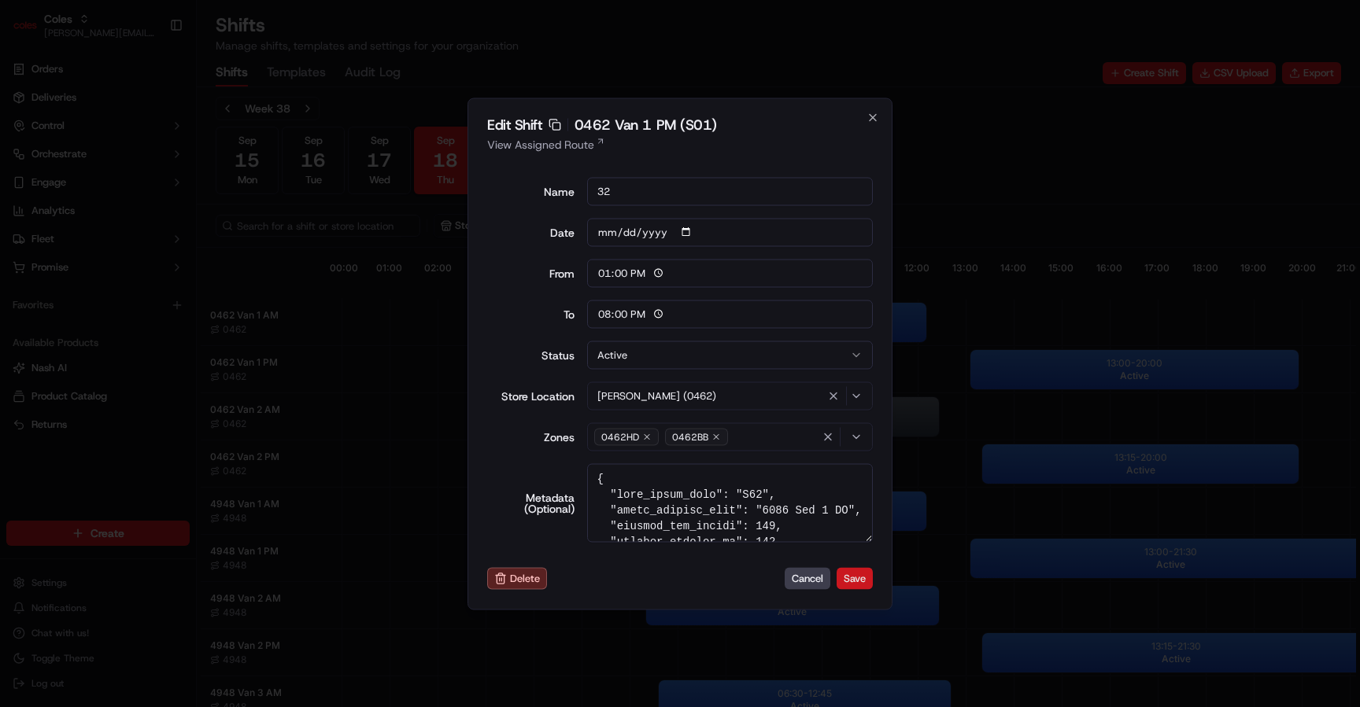
click at [852, 587] on button "Save" at bounding box center [854, 579] width 36 height 22
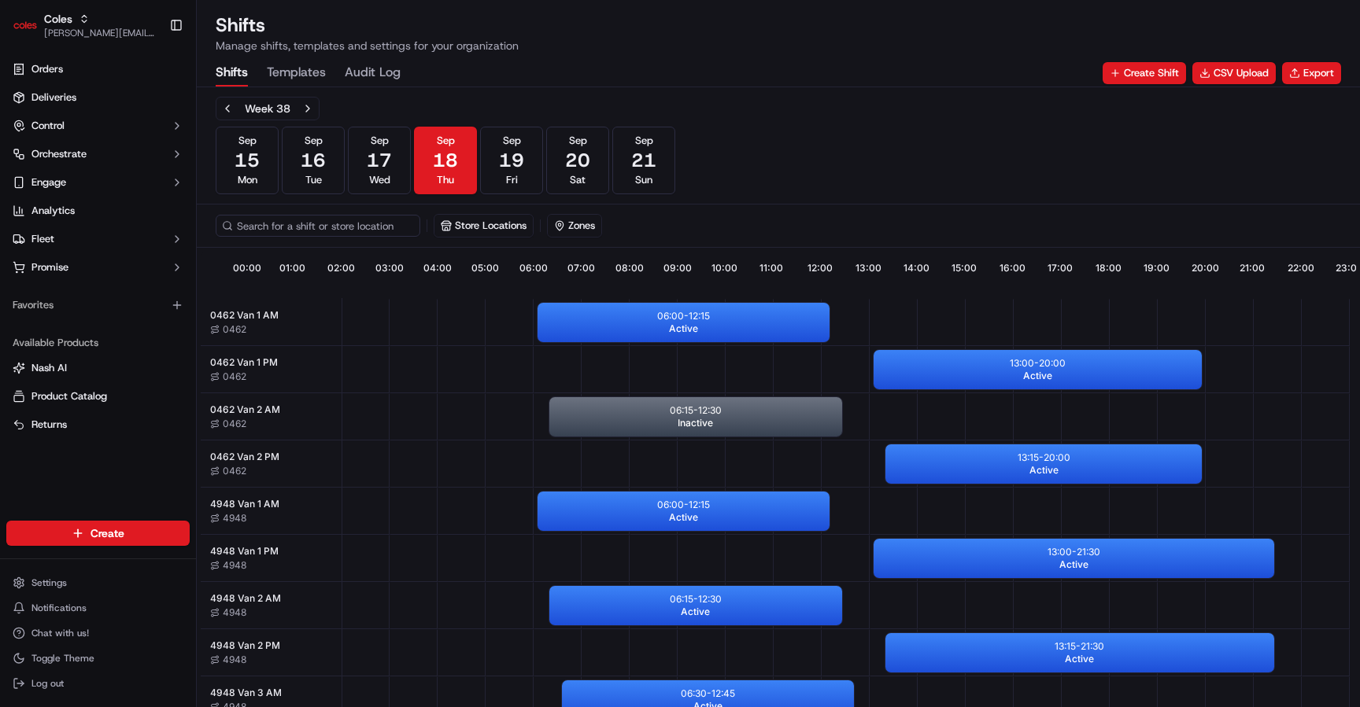
scroll to position [0, 140]
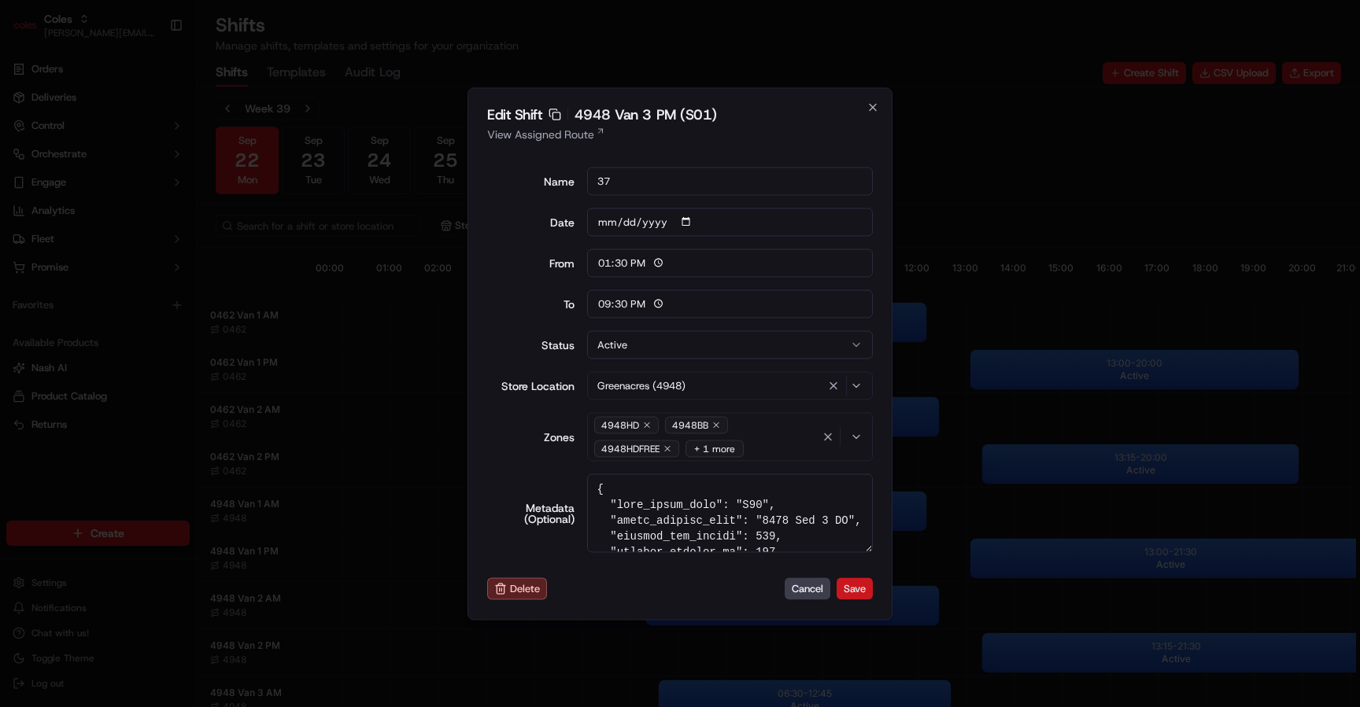
click at [846, 593] on button "Save" at bounding box center [854, 589] width 36 height 22
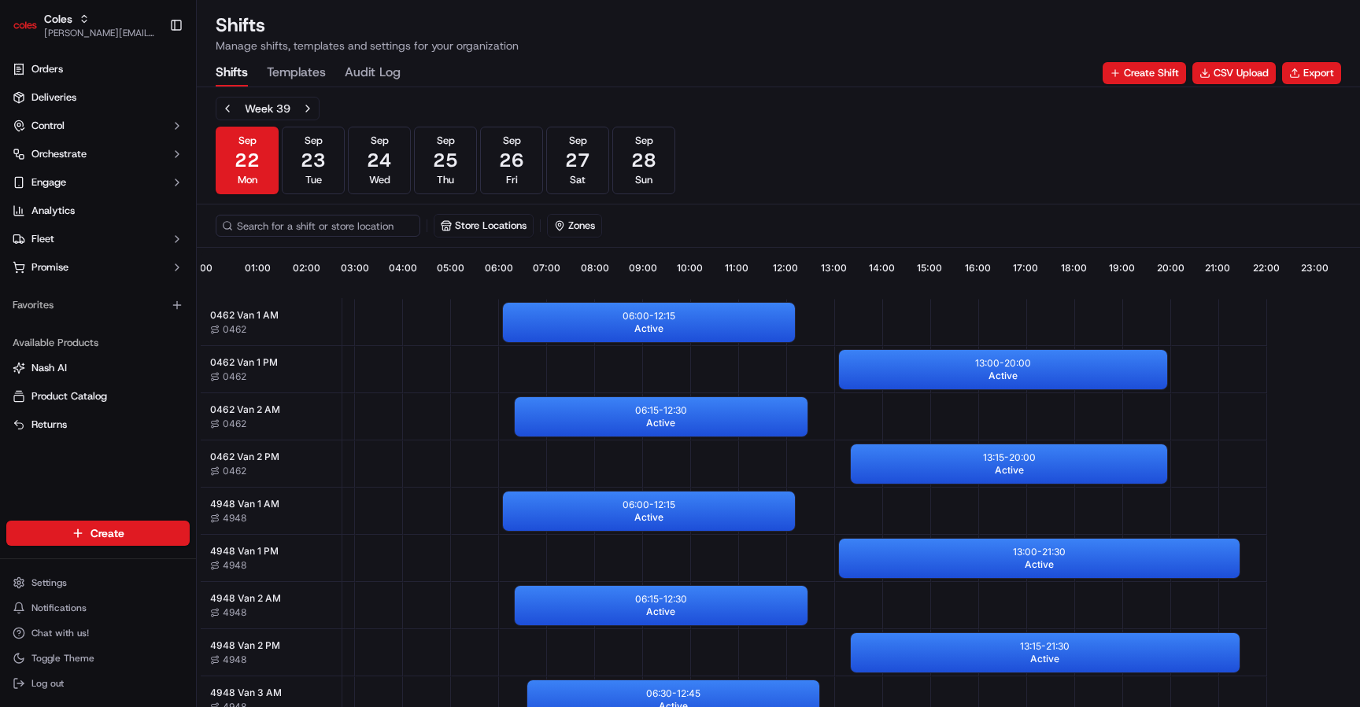
scroll to position [0, 146]
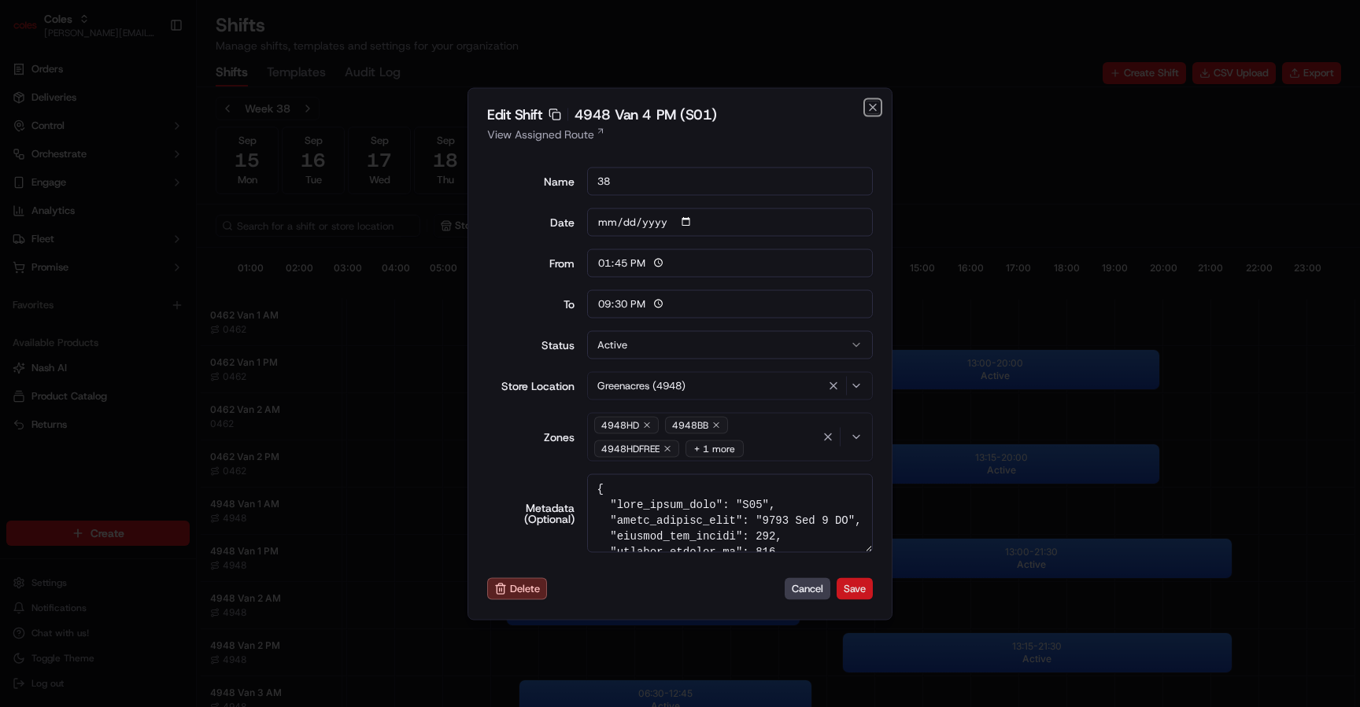
scroll to position [0, 146]
click at [847, 593] on button "Save" at bounding box center [854, 589] width 36 height 22
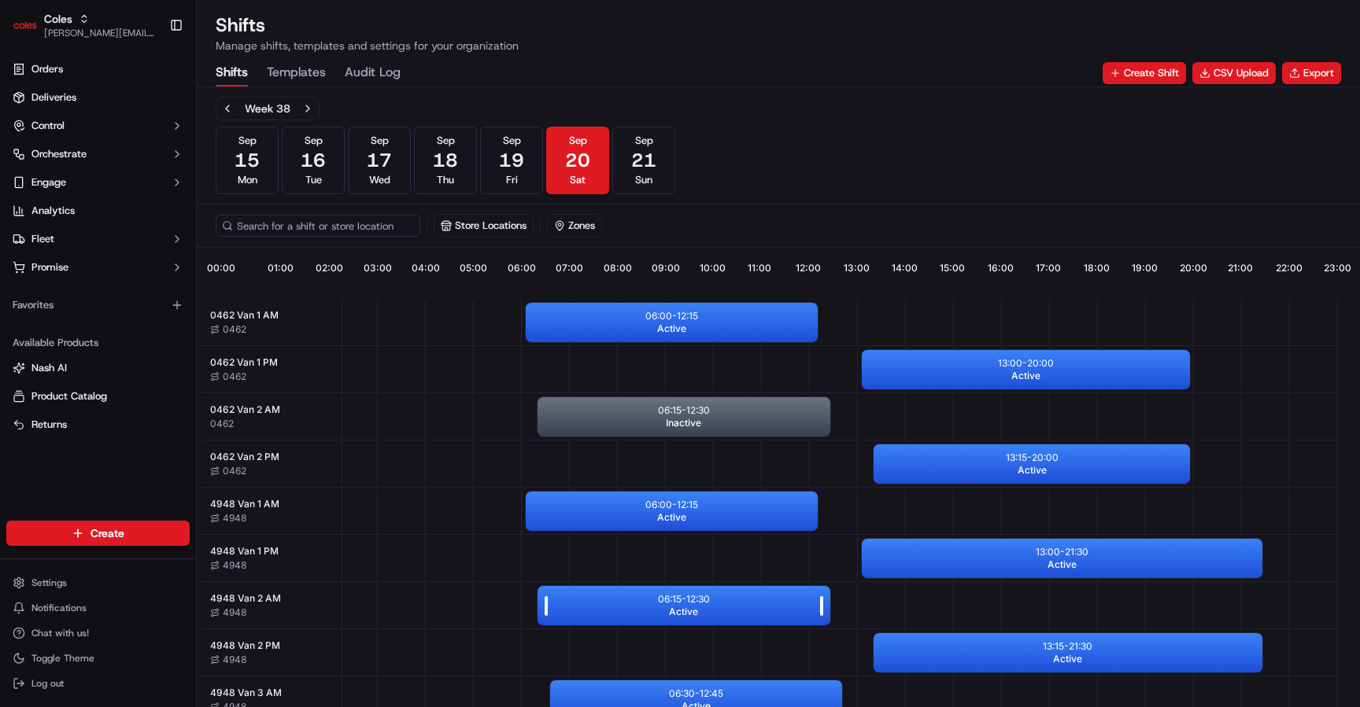
scroll to position [0, 146]
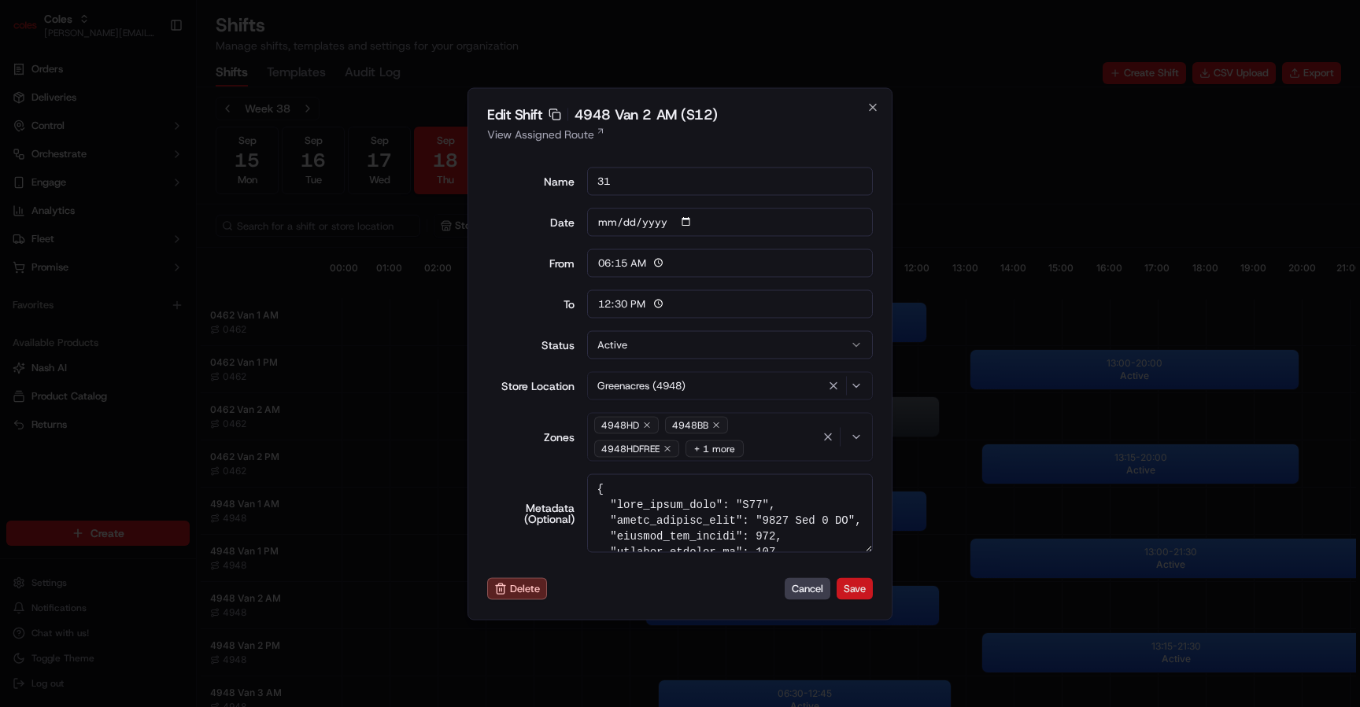
click at [862, 586] on button "Save" at bounding box center [854, 589] width 36 height 22
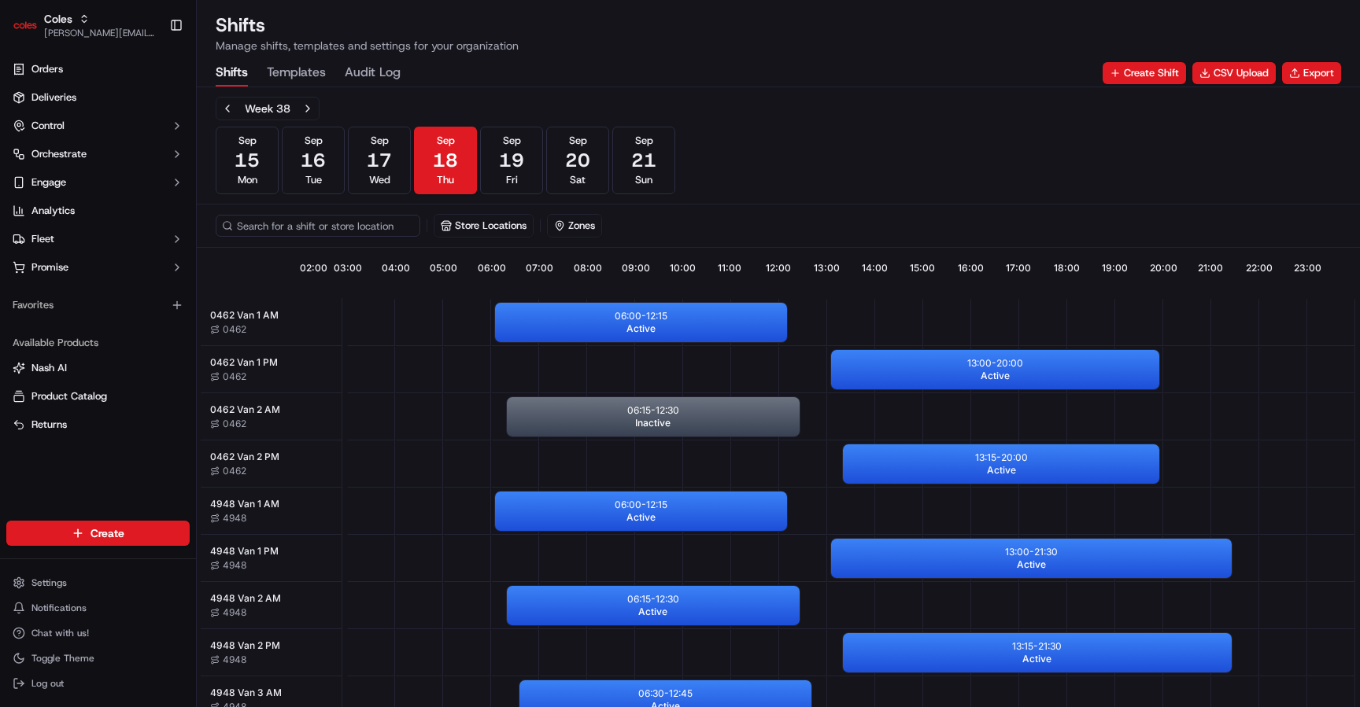
scroll to position [0, 146]
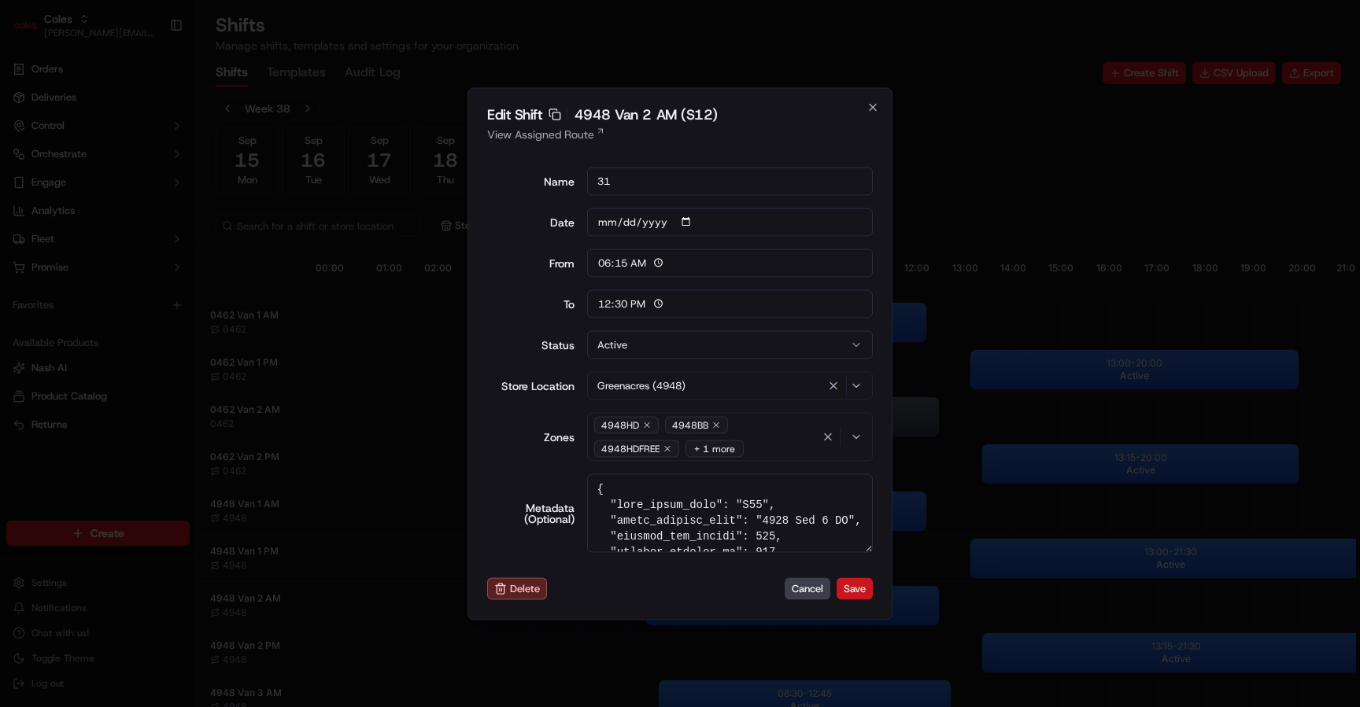
click at [851, 593] on button "Save" at bounding box center [854, 589] width 36 height 22
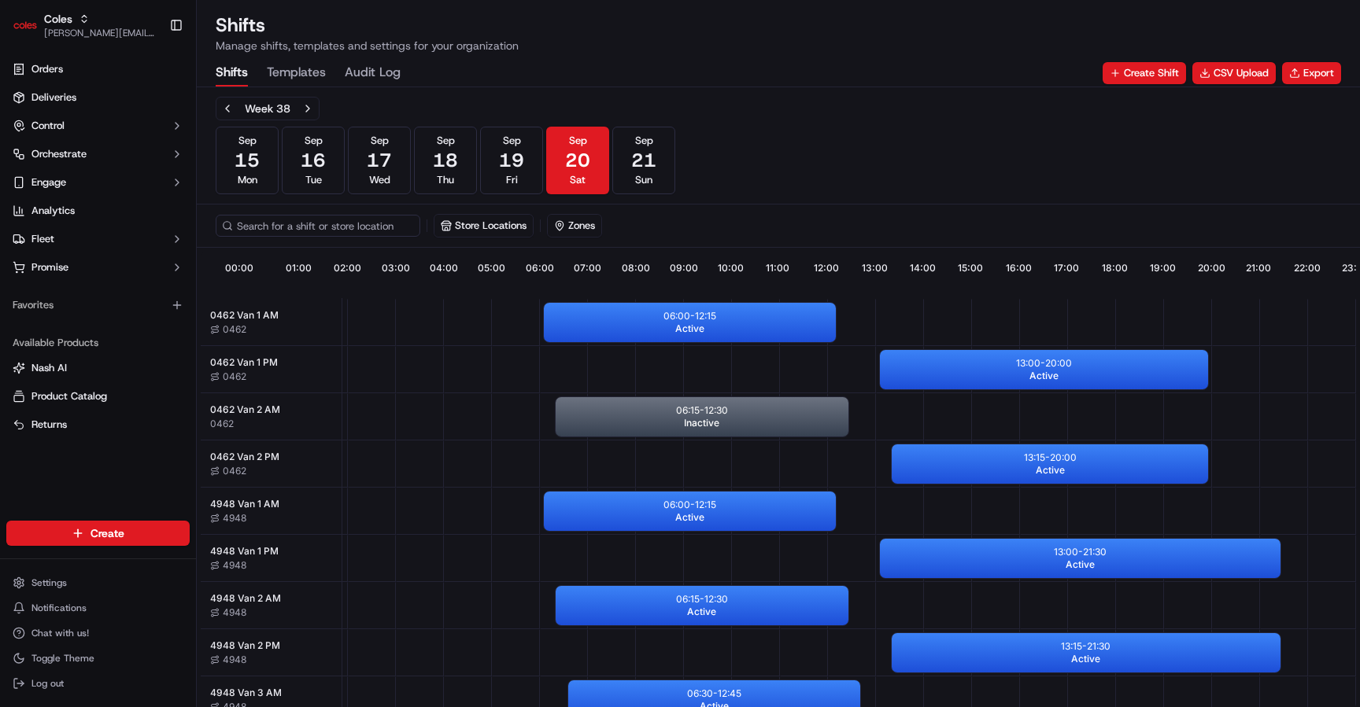
scroll to position [0, 146]
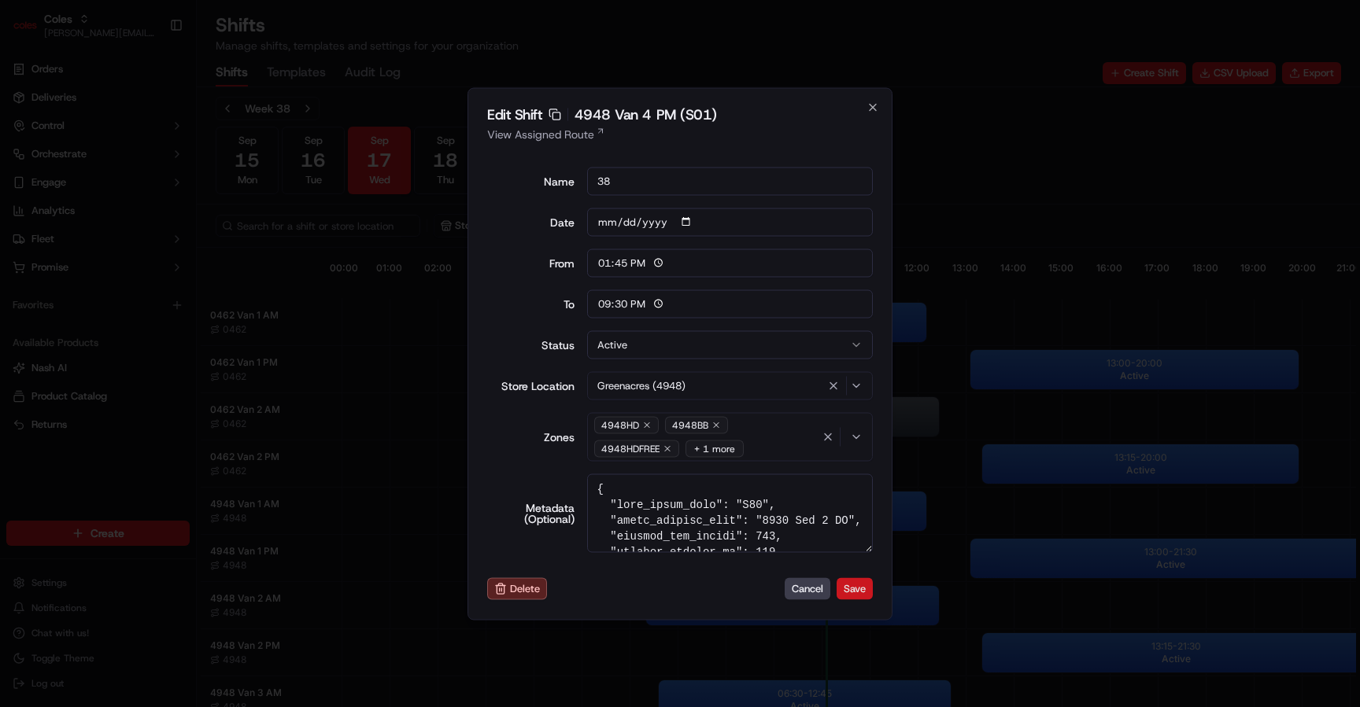
click at [862, 590] on button "Save" at bounding box center [854, 589] width 36 height 22
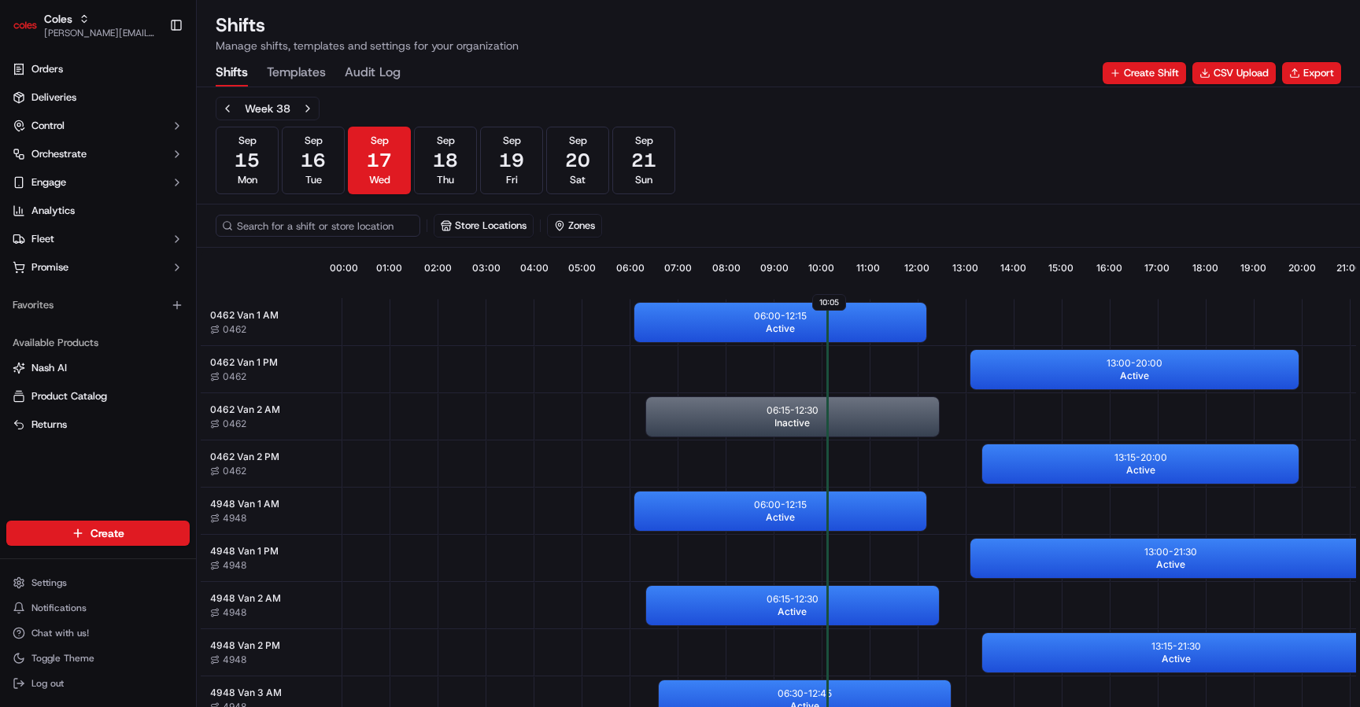
scroll to position [0, 40]
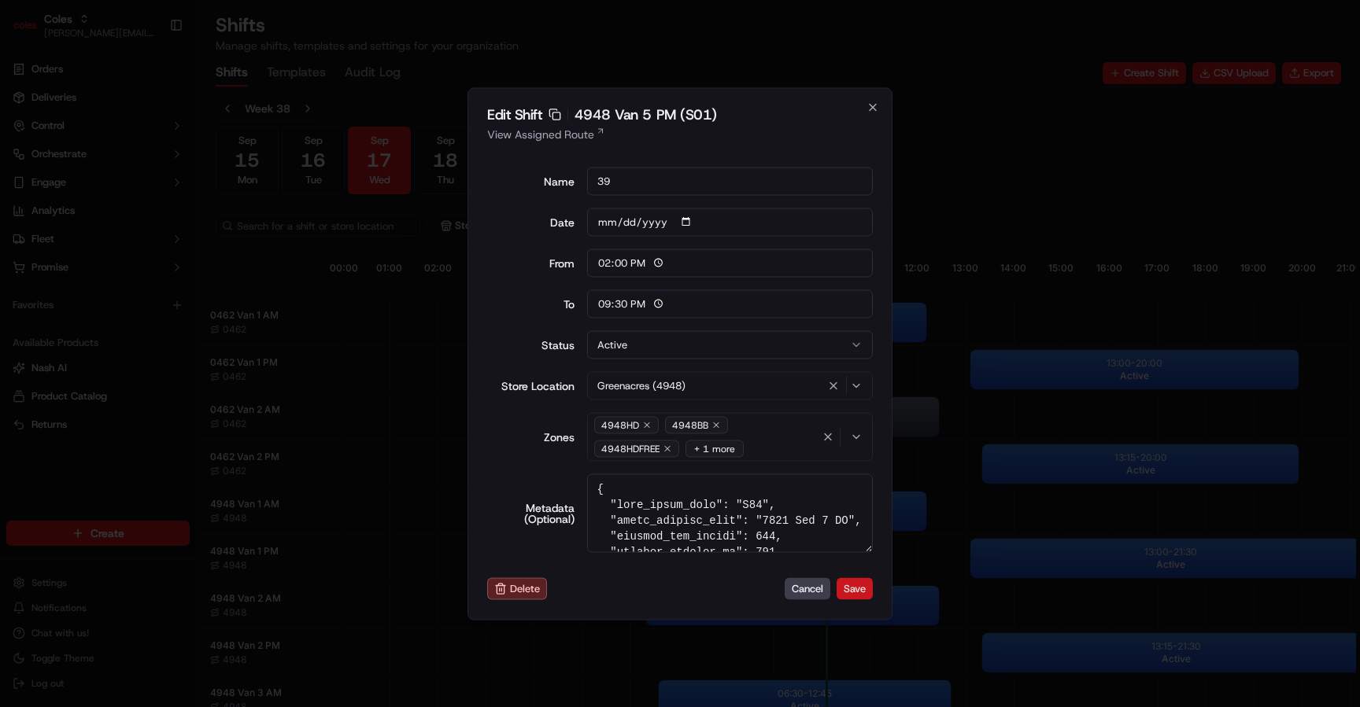
click at [862, 590] on button "Save" at bounding box center [854, 589] width 36 height 22
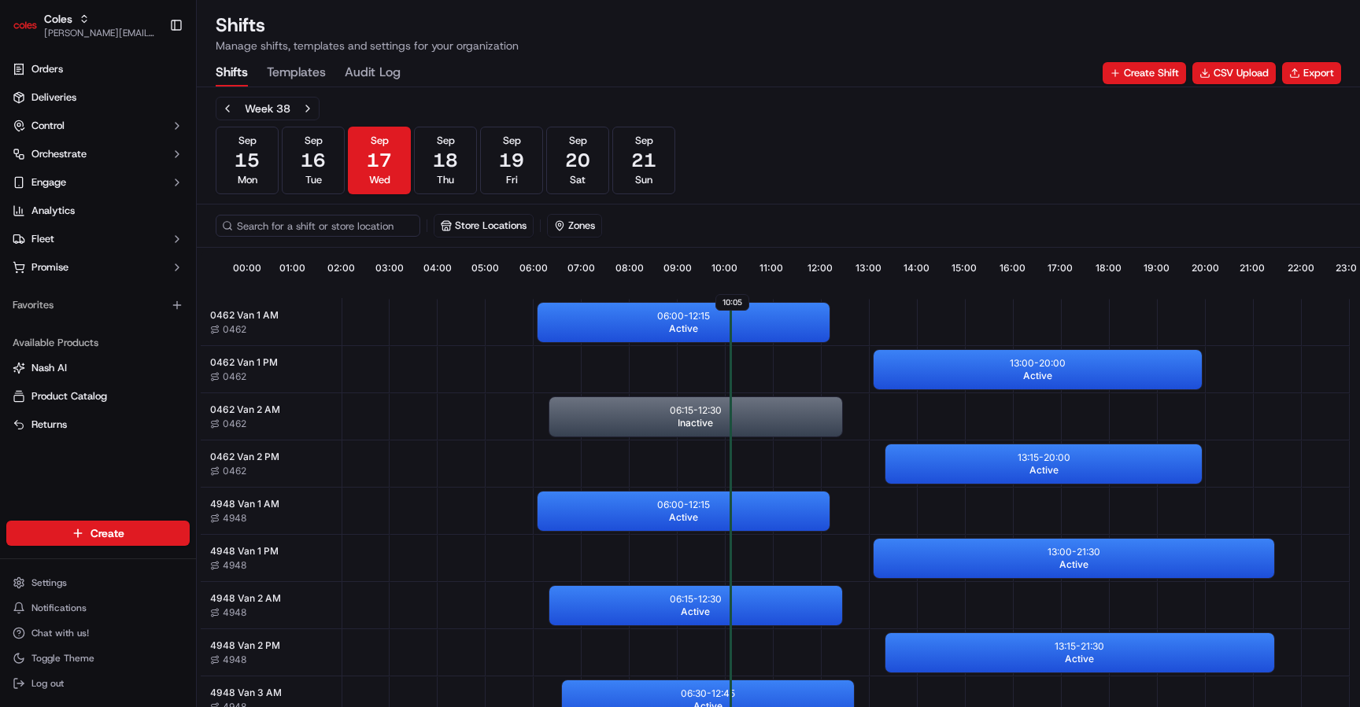
scroll to position [0, 146]
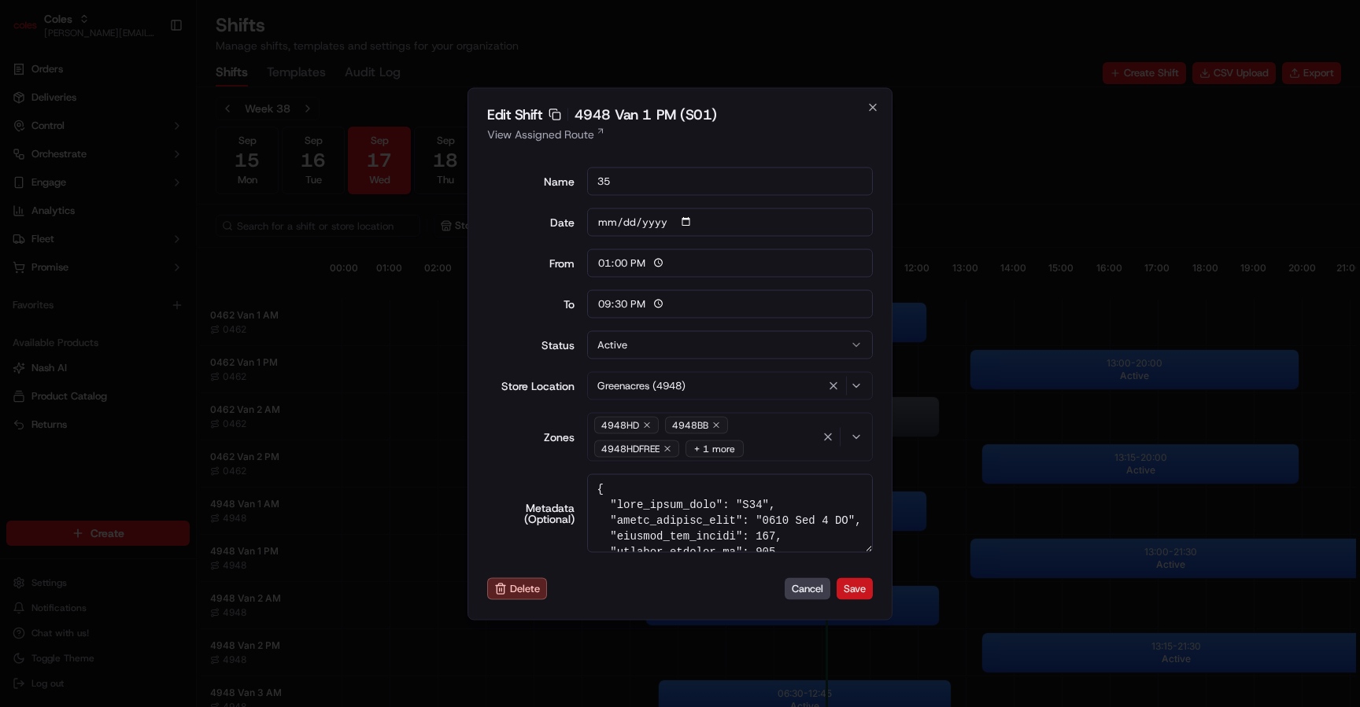
click at [862, 590] on button "Save" at bounding box center [854, 589] width 36 height 22
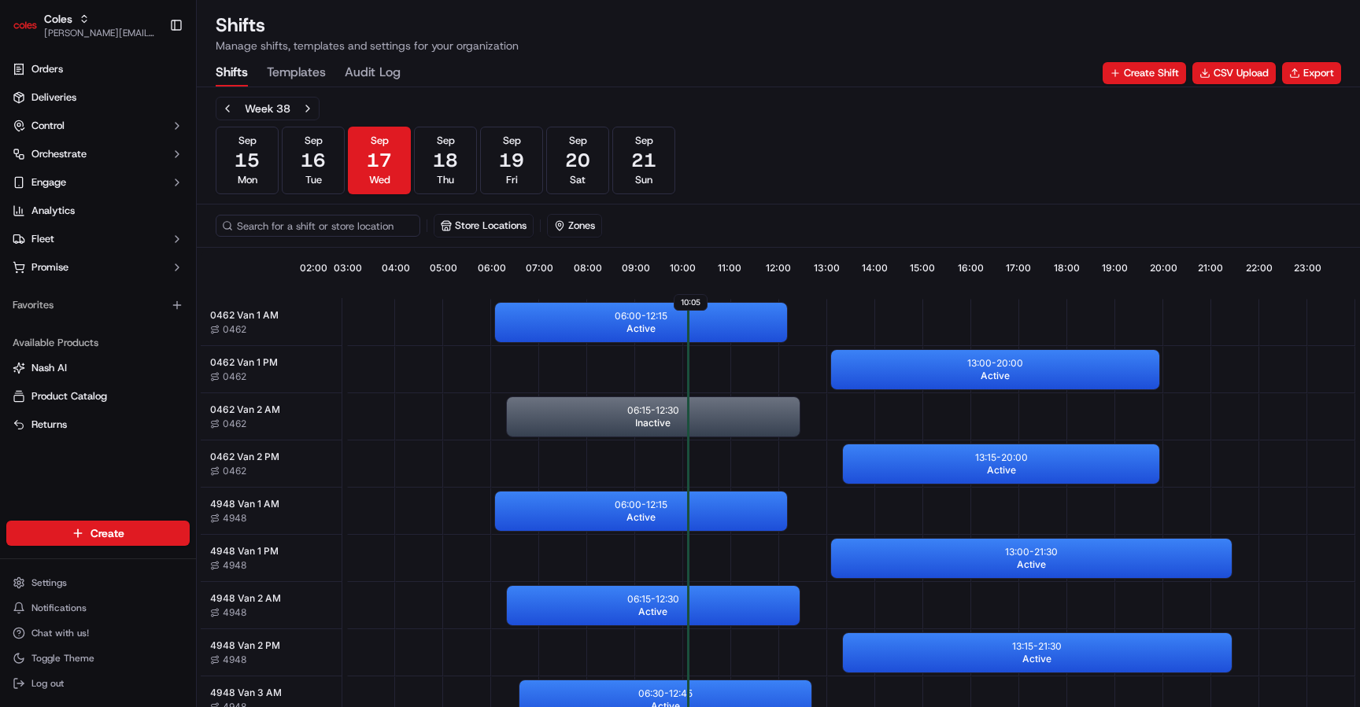
scroll to position [0, 146]
click at [109, 68] on link "Orders" at bounding box center [97, 69] width 183 height 25
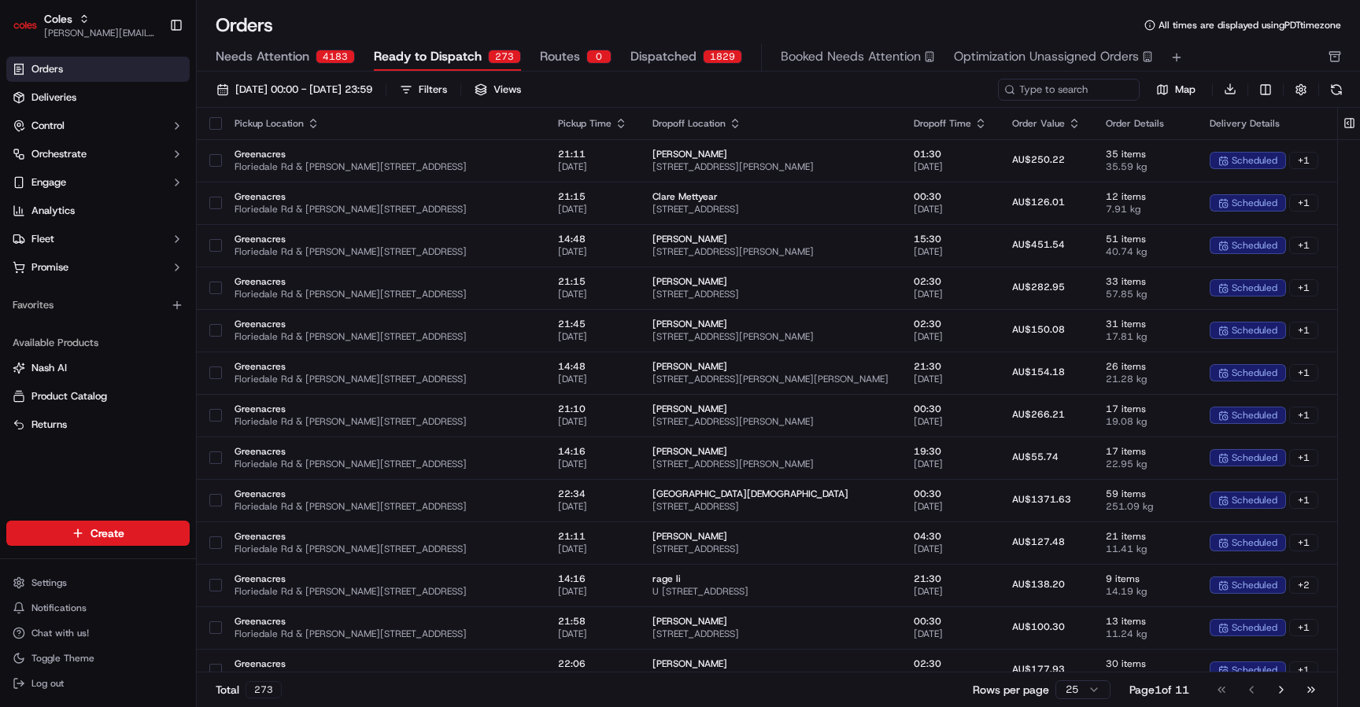
click at [681, 58] on span "Dispatched" at bounding box center [663, 56] width 66 height 19
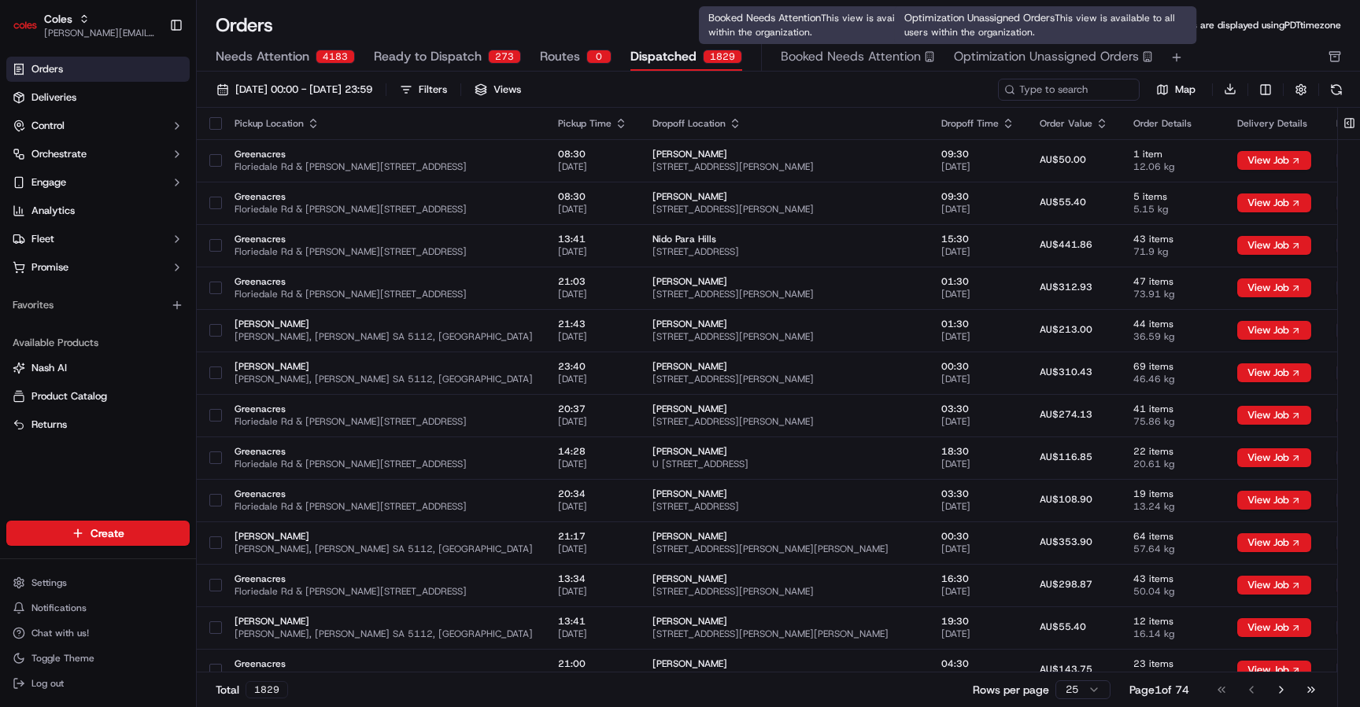
click at [1057, 62] on span "Optimization Unassigned Orders" at bounding box center [1046, 56] width 185 height 19
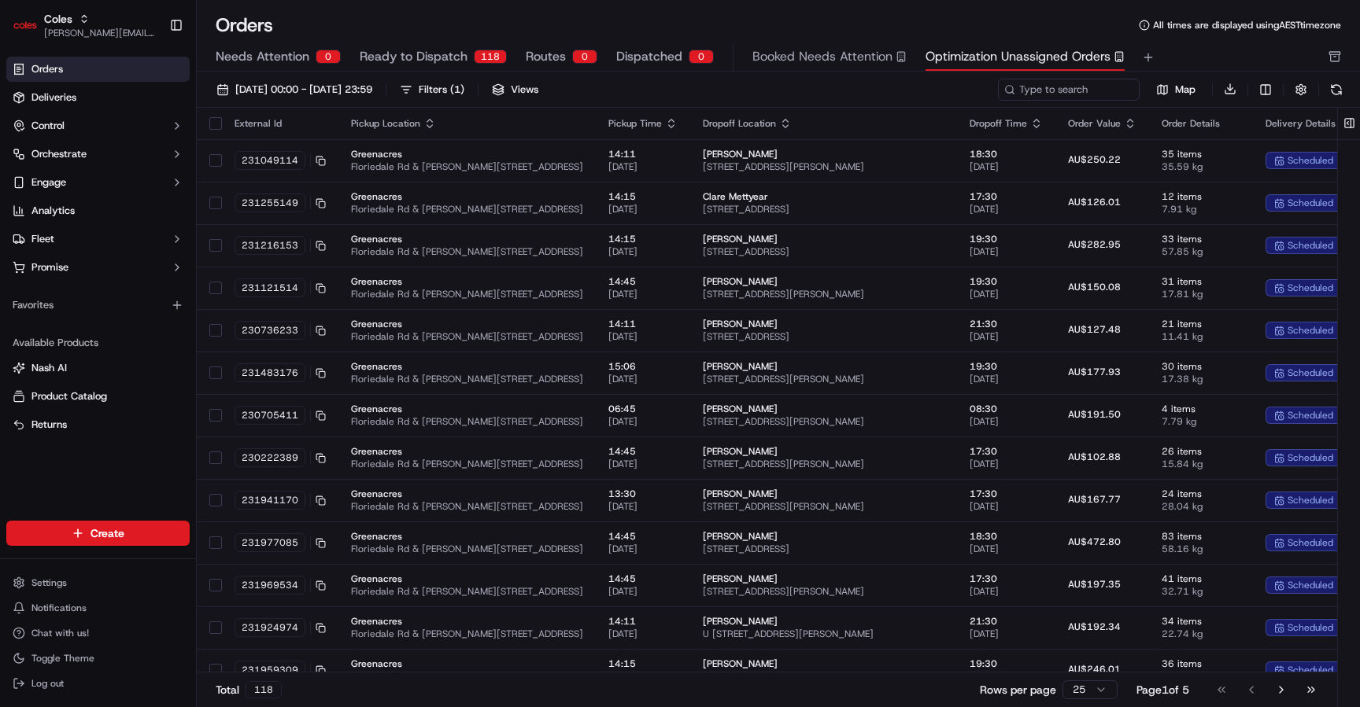
click at [258, 694] on div "118" at bounding box center [263, 689] width 36 height 17
click at [1331, 85] on button at bounding box center [1336, 90] width 22 height 22
click at [420, 65] on span "Ready to Dispatch" at bounding box center [414, 56] width 108 height 19
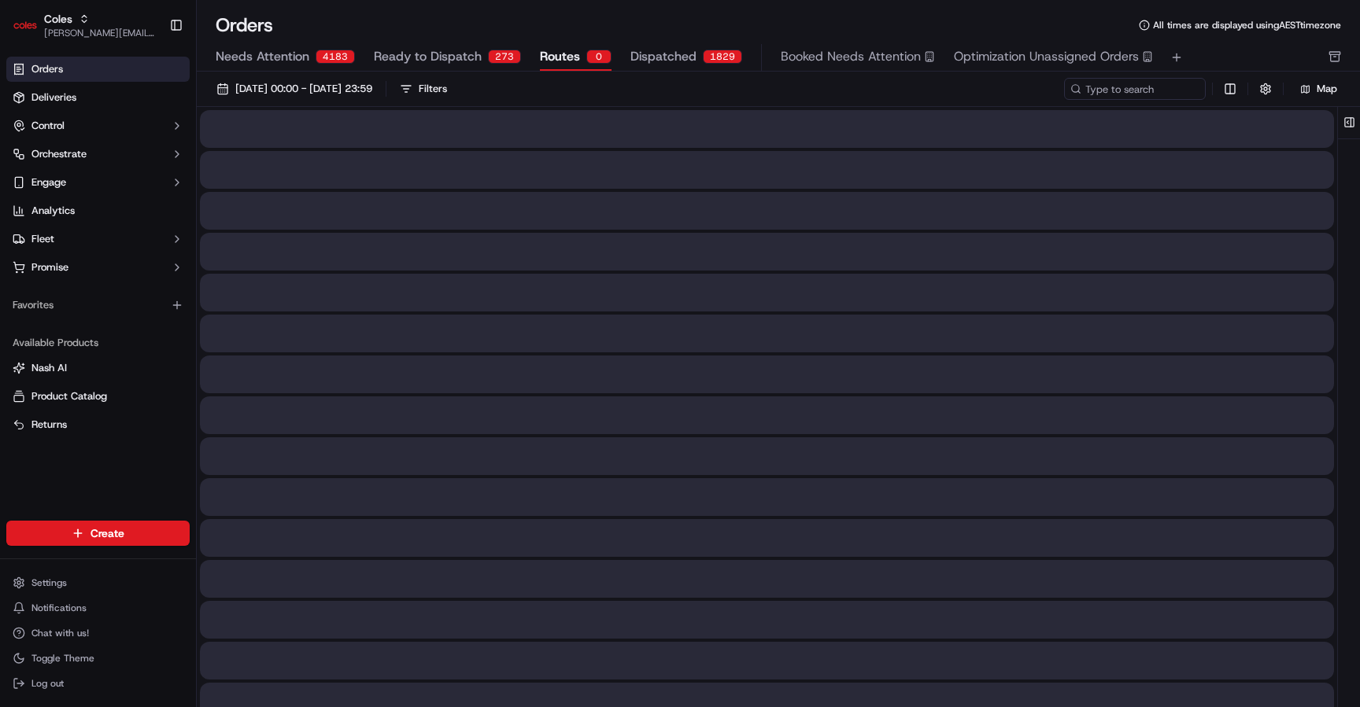
click at [559, 57] on span "Routes" at bounding box center [560, 56] width 40 height 19
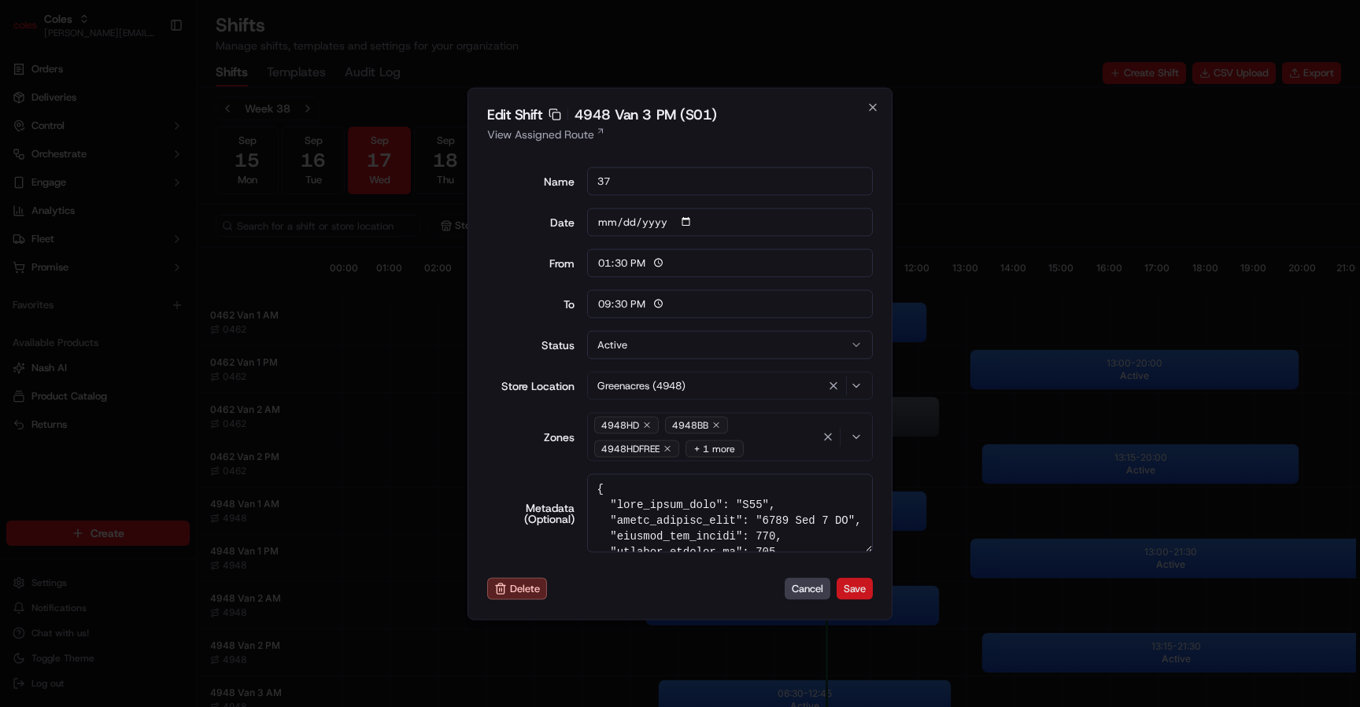
click at [862, 590] on button "Save" at bounding box center [854, 589] width 36 height 22
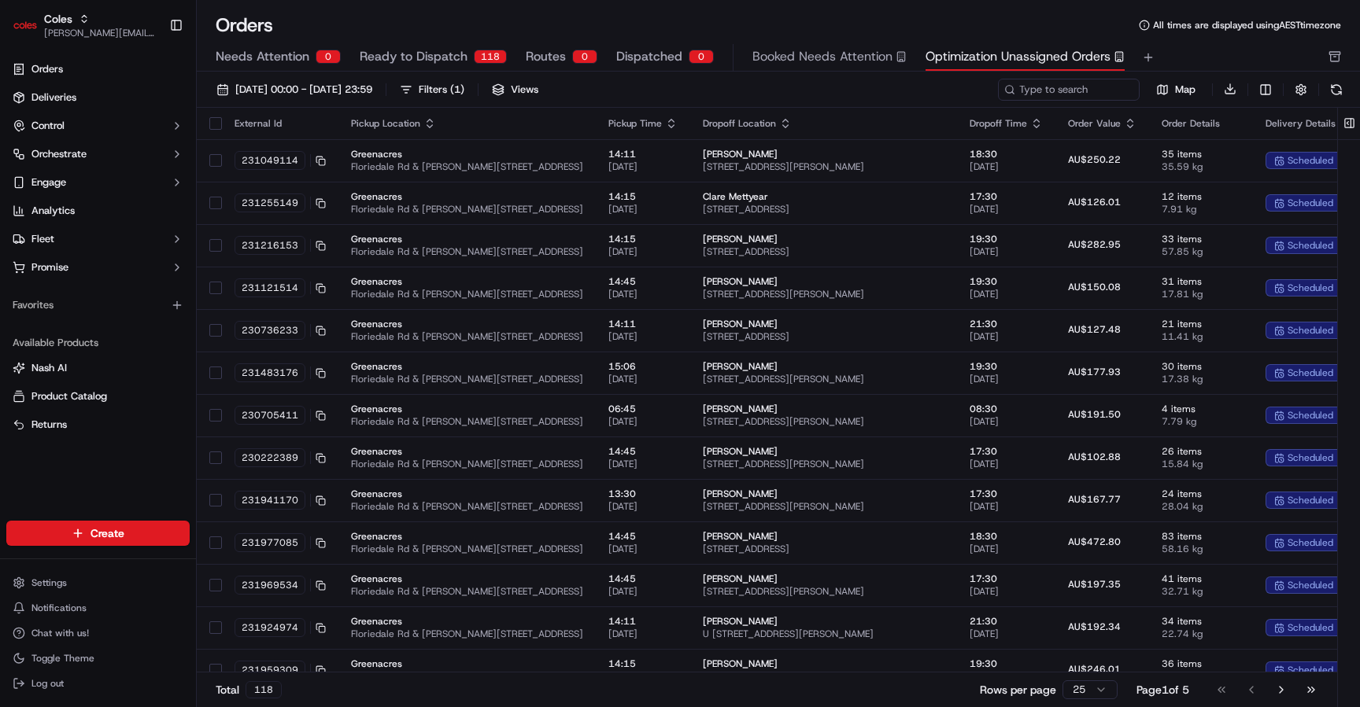
click at [520, 64] on div "Needs Attention 0 Ready to Dispatch 118 Routes 0 Dispatched 0 Booked Needs Atte…" at bounding box center [767, 57] width 1103 height 27
click at [555, 62] on button "Routes 0" at bounding box center [562, 57] width 72 height 27
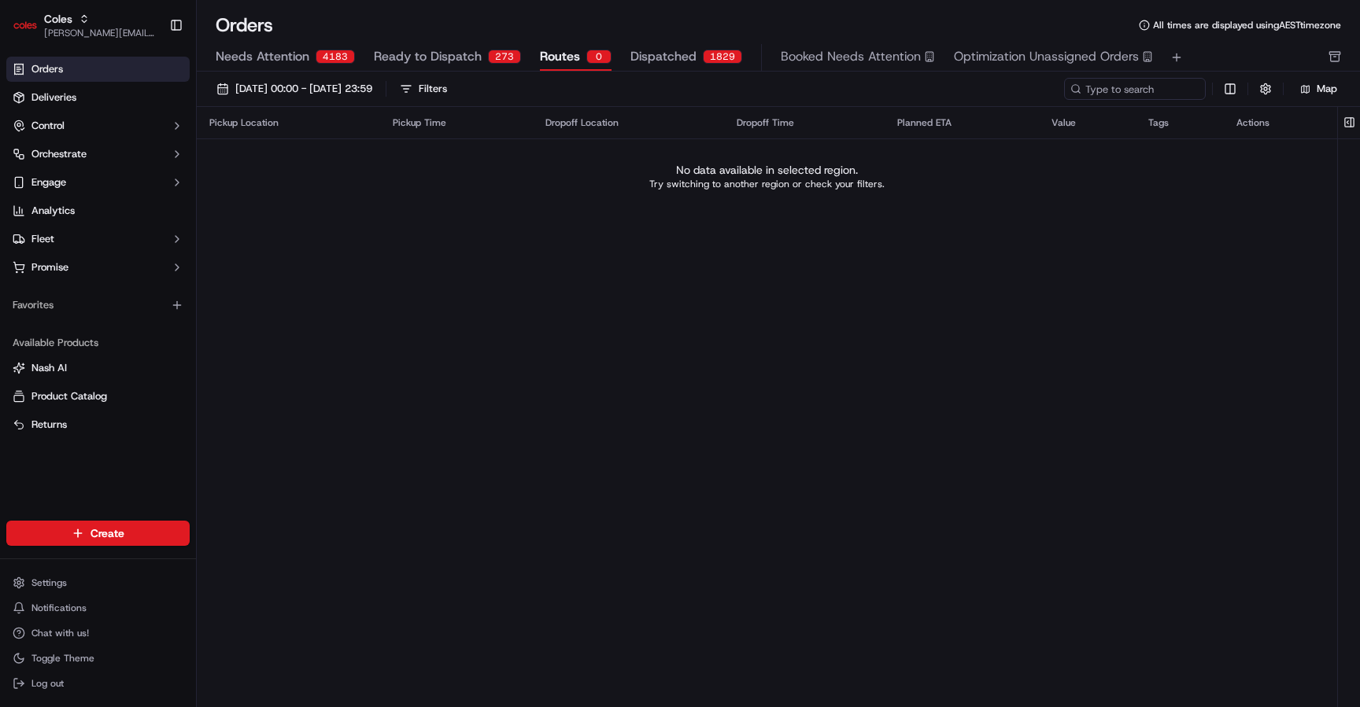
click at [456, 59] on span "Ready to Dispatch" at bounding box center [428, 56] width 108 height 19
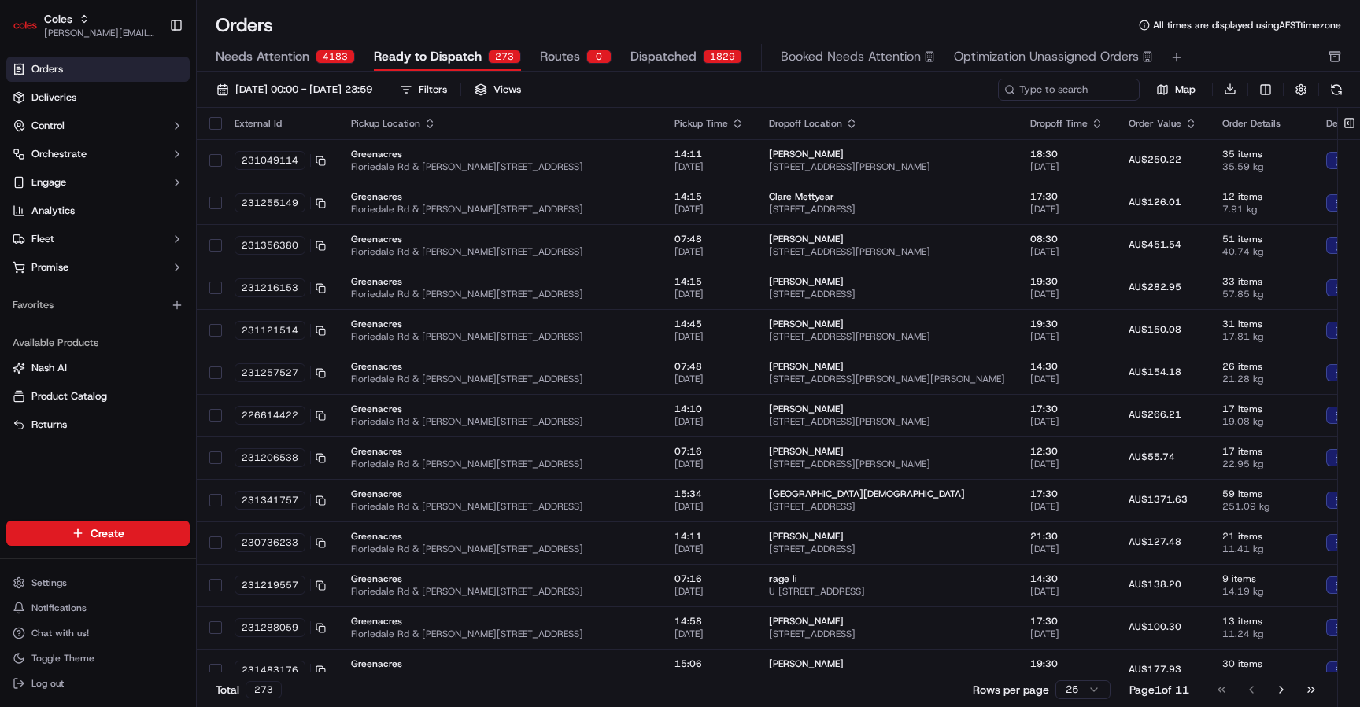
click at [534, 58] on div "Needs Attention 4183 Ready to Dispatch 273 Routes 0 Dispatched 1829 Booked Need…" at bounding box center [767, 57] width 1103 height 27
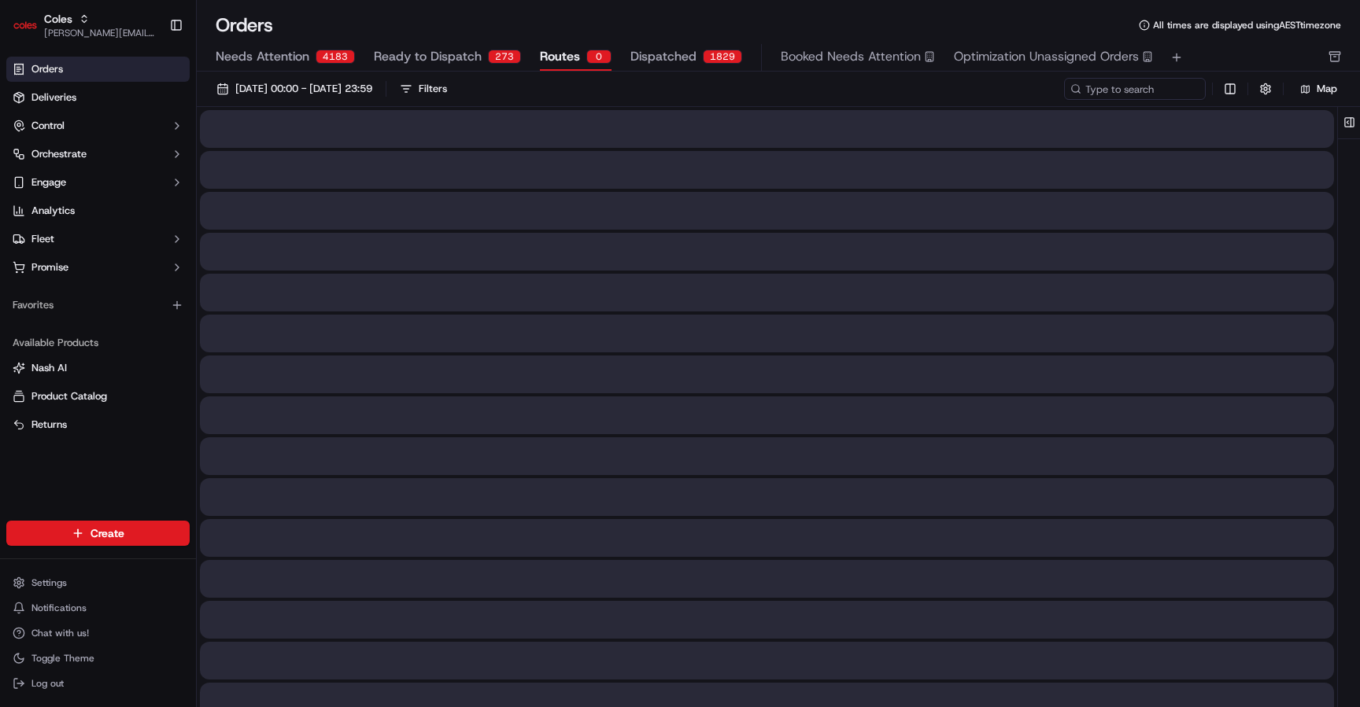
click at [556, 48] on span "Routes" at bounding box center [560, 56] width 40 height 19
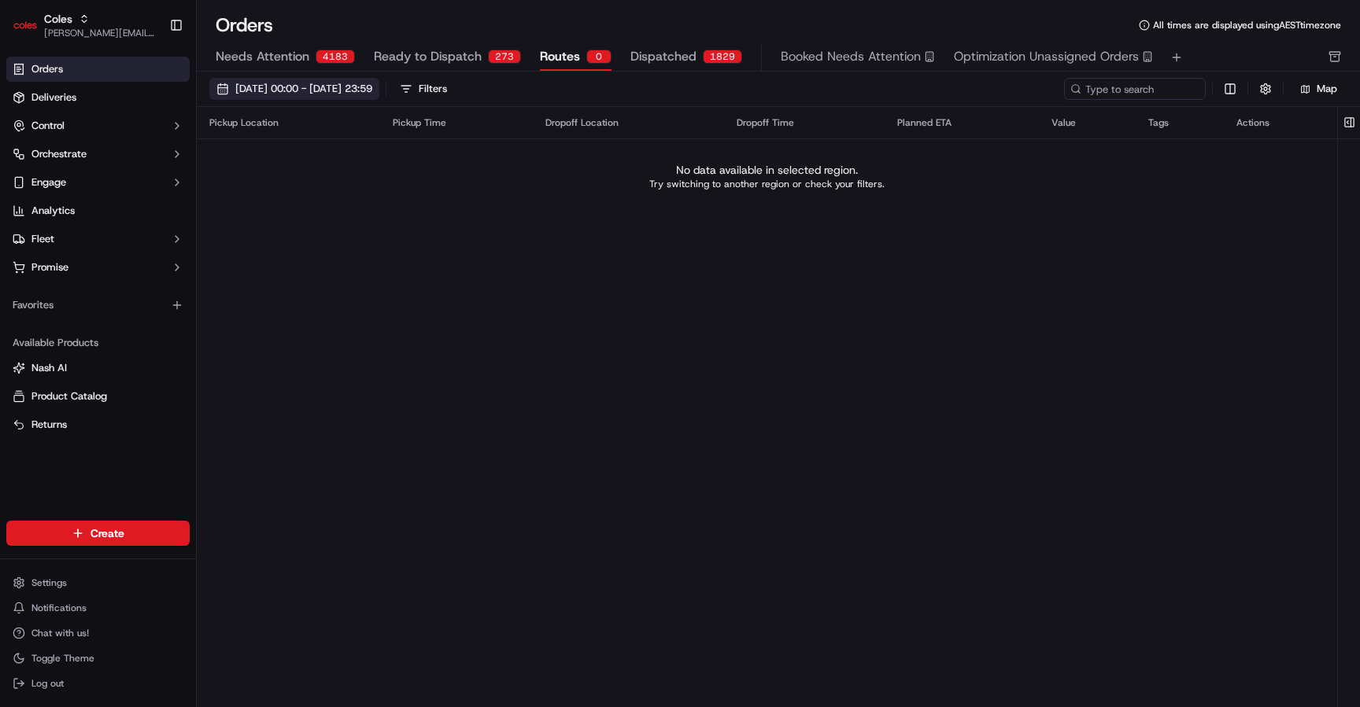
click at [361, 91] on span "[DATE] 00:00 - [DATE] 23:59" at bounding box center [303, 89] width 137 height 14
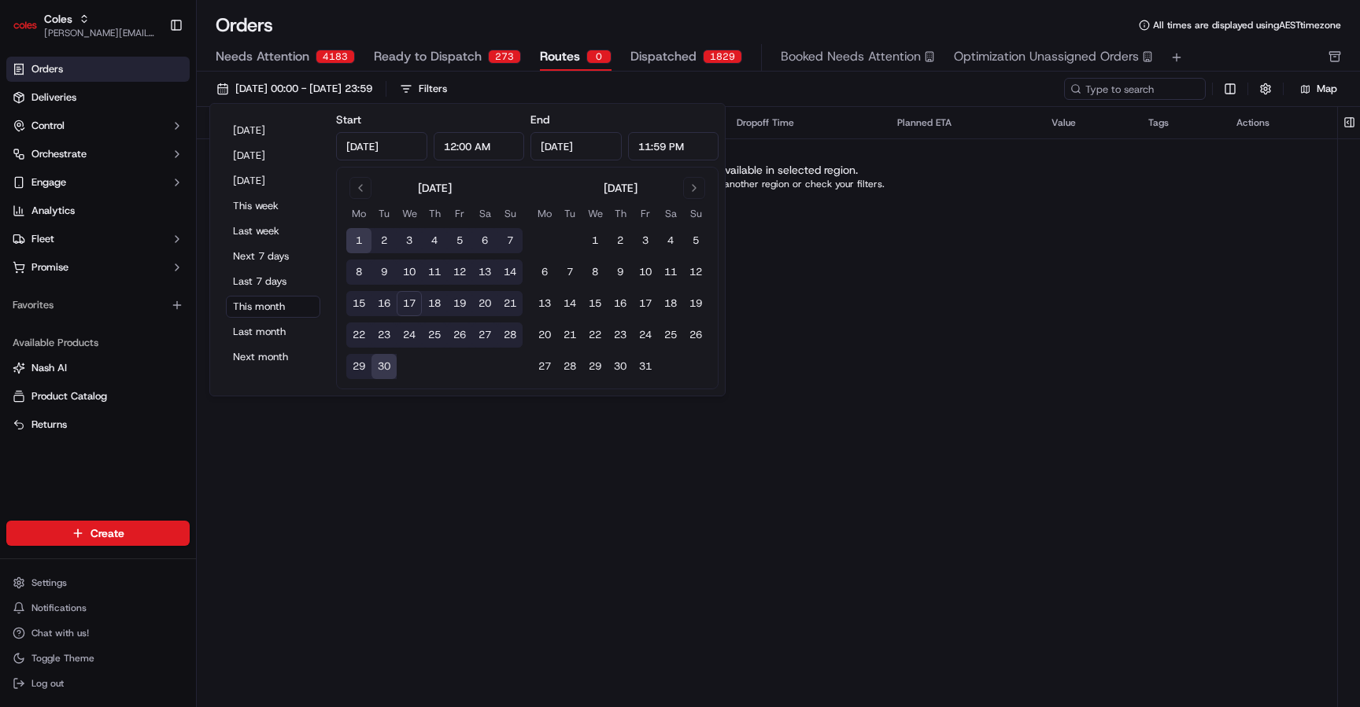
click at [365, 238] on button "1" at bounding box center [358, 240] width 25 height 25
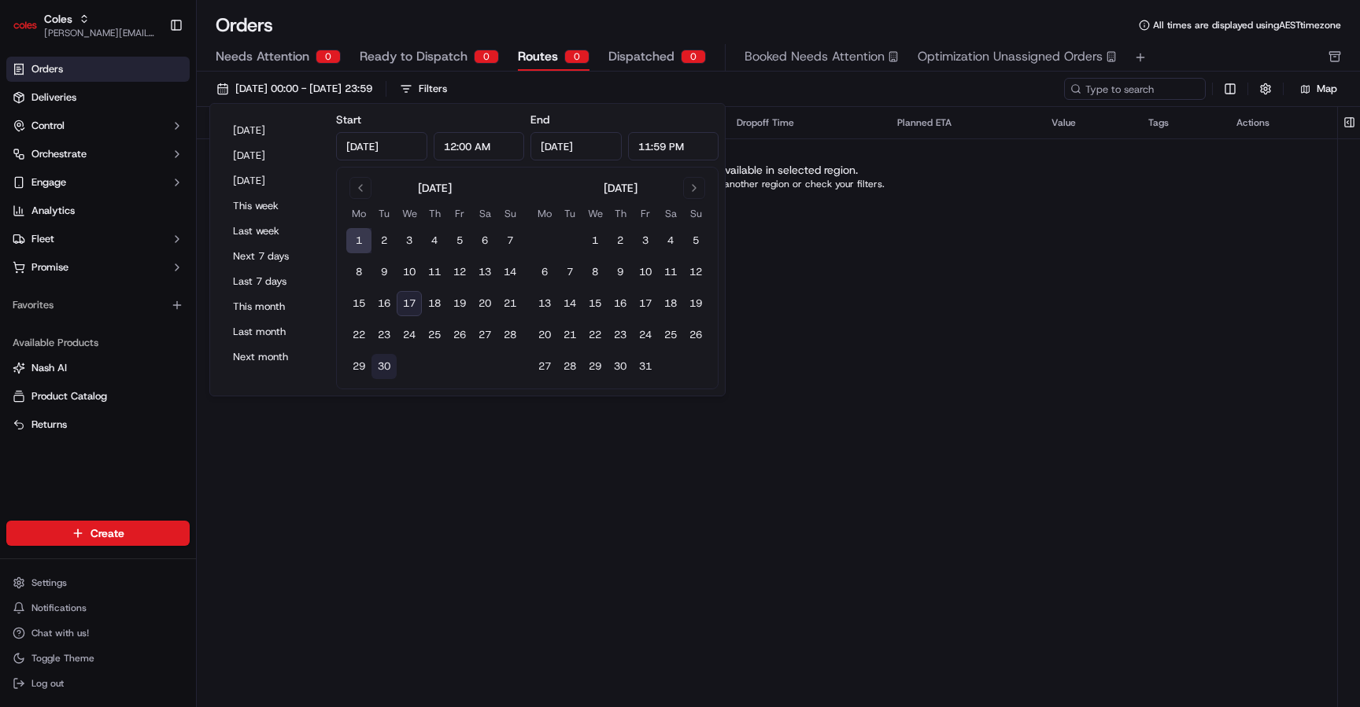
click at [390, 369] on button "30" at bounding box center [383, 366] width 25 height 25
type input "[DATE]"
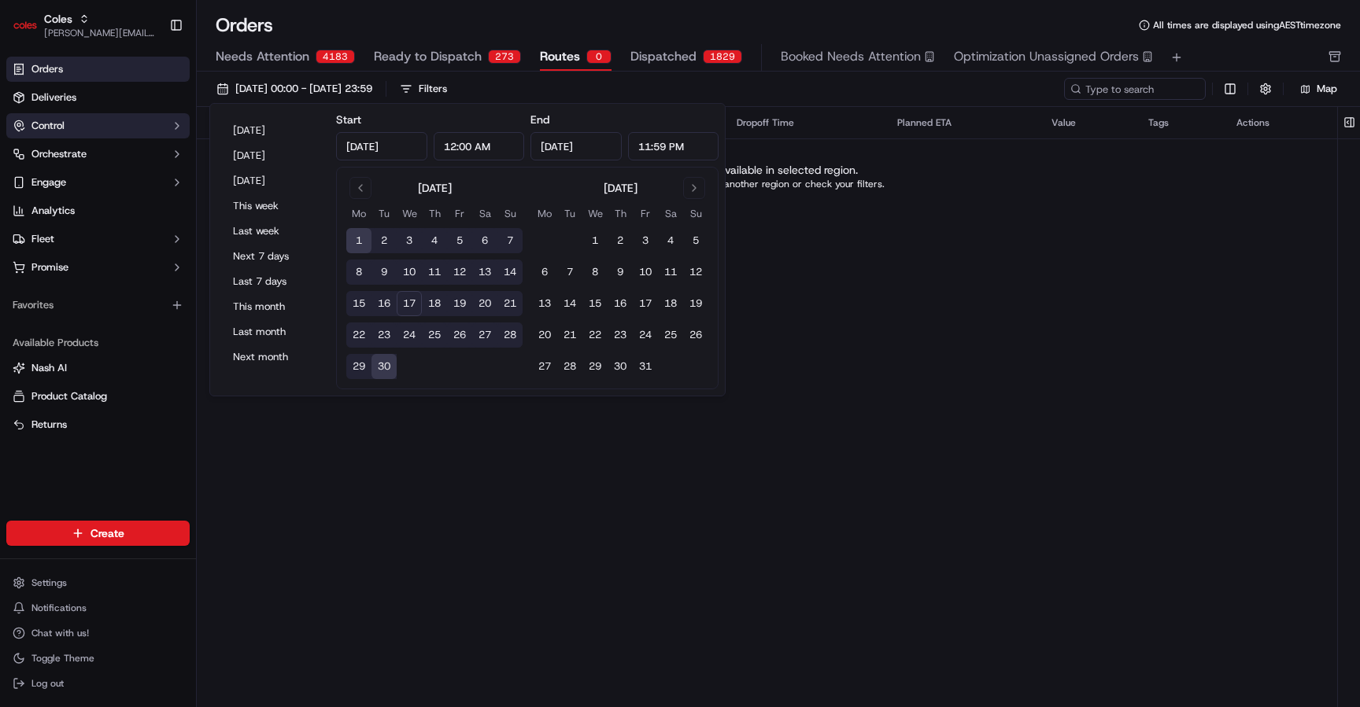
click at [127, 116] on button "Control" at bounding box center [97, 125] width 183 height 25
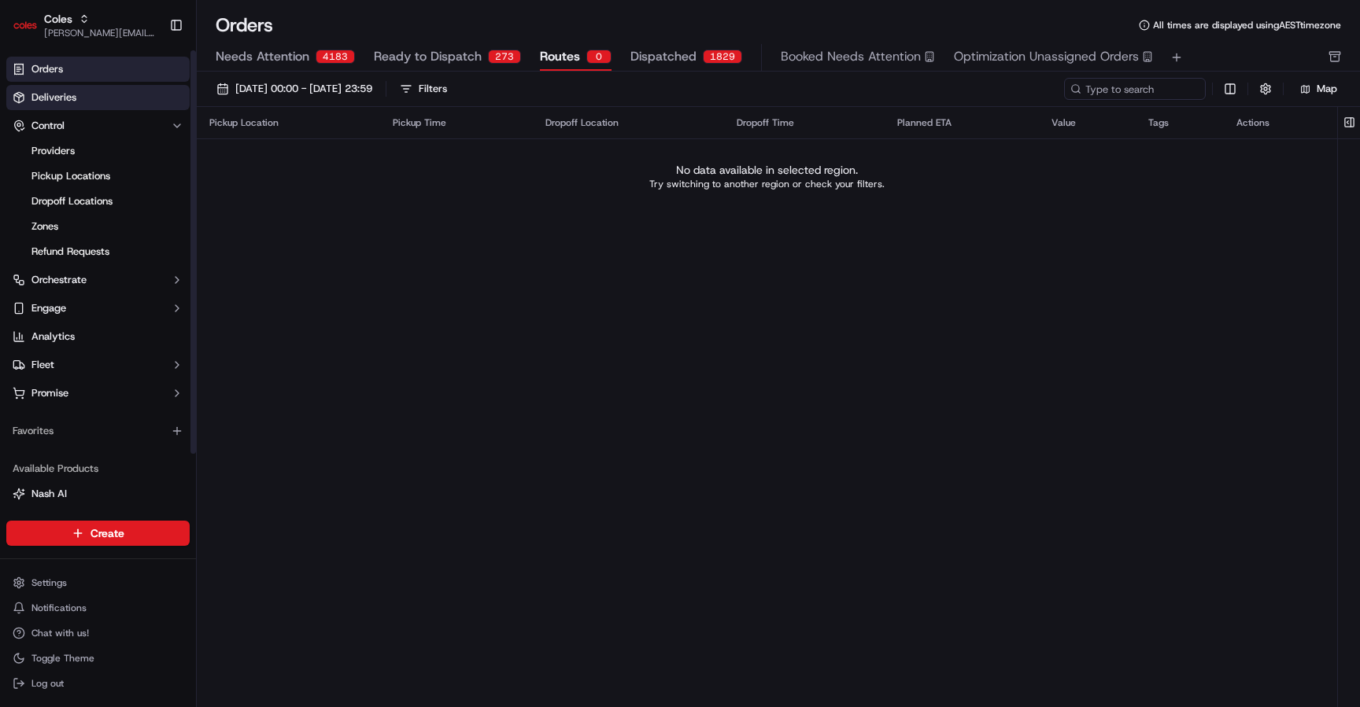
click at [124, 98] on link "Deliveries" at bounding box center [97, 97] width 183 height 25
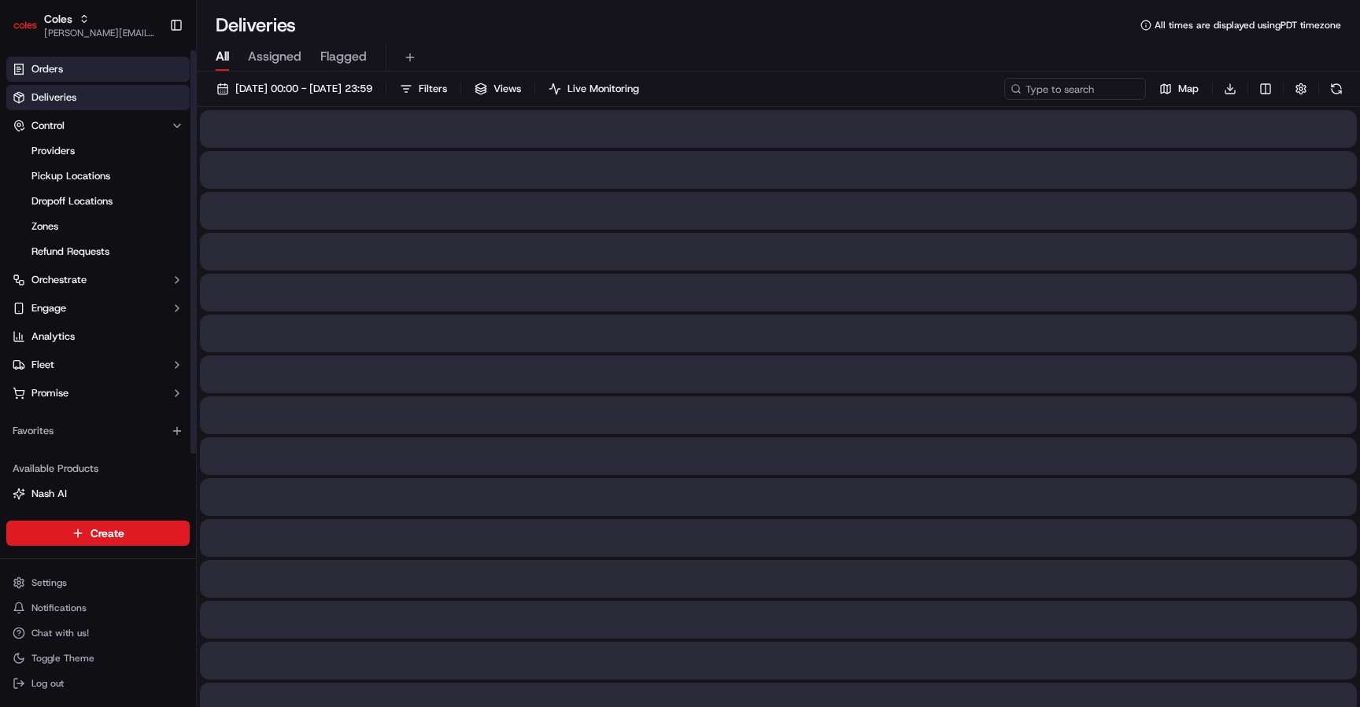
click at [120, 71] on link "Orders" at bounding box center [97, 69] width 183 height 25
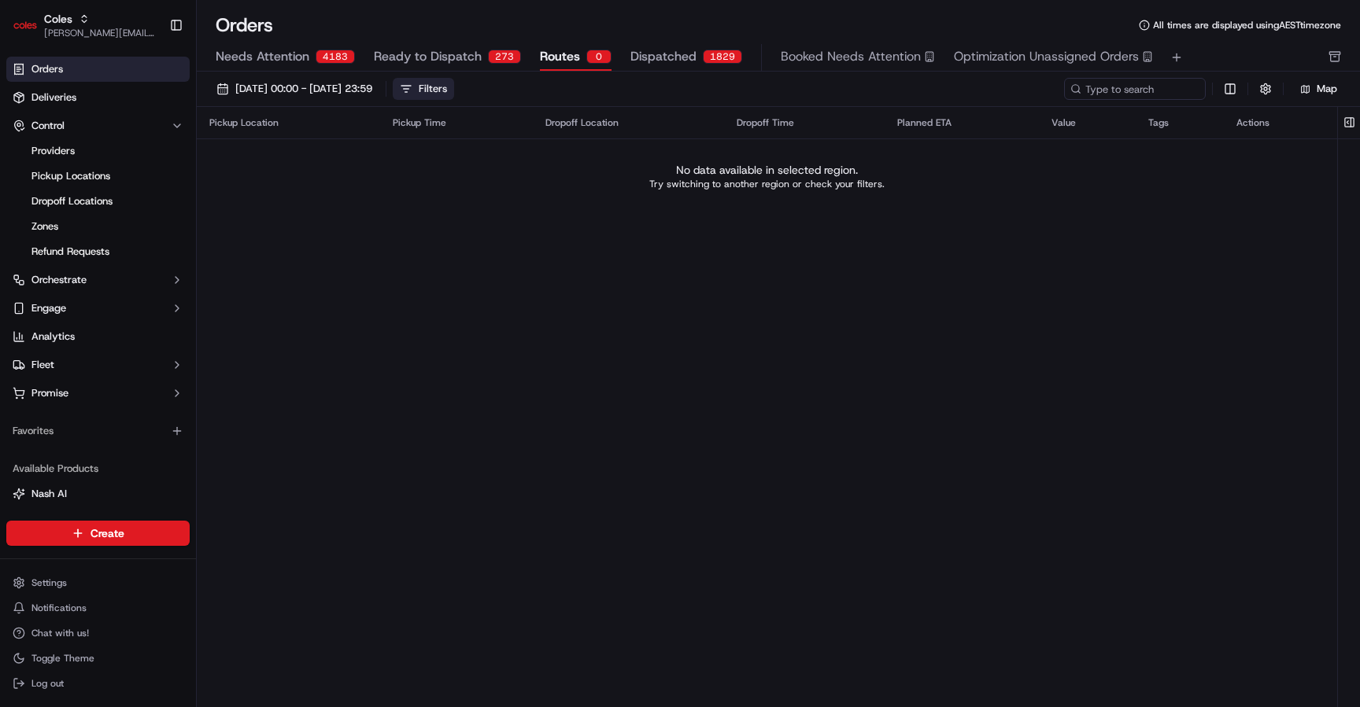
click at [447, 86] on div "Filters" at bounding box center [433, 89] width 28 height 14
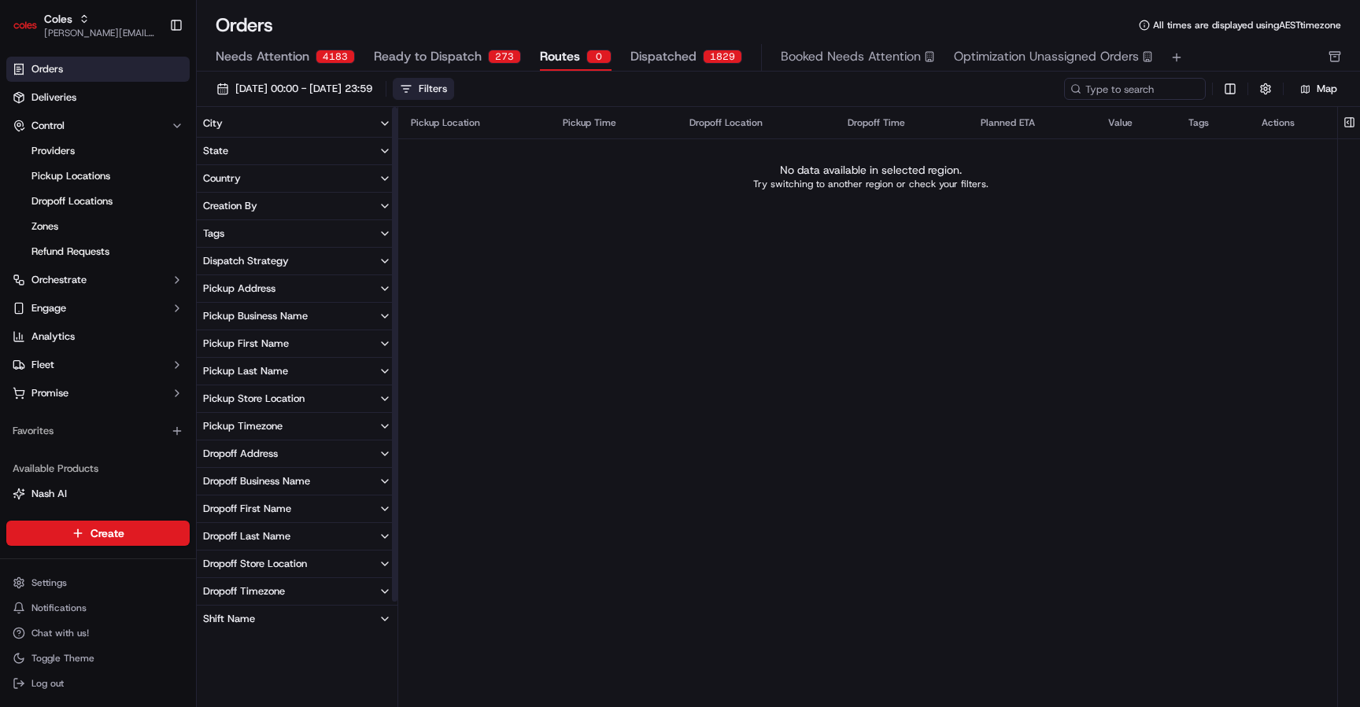
click at [551, 191] on td "No data available in selected region. Try switching to another region or check …" at bounding box center [870, 176] width 944 height 76
click at [664, 57] on span "Dispatched" at bounding box center [663, 56] width 66 height 19
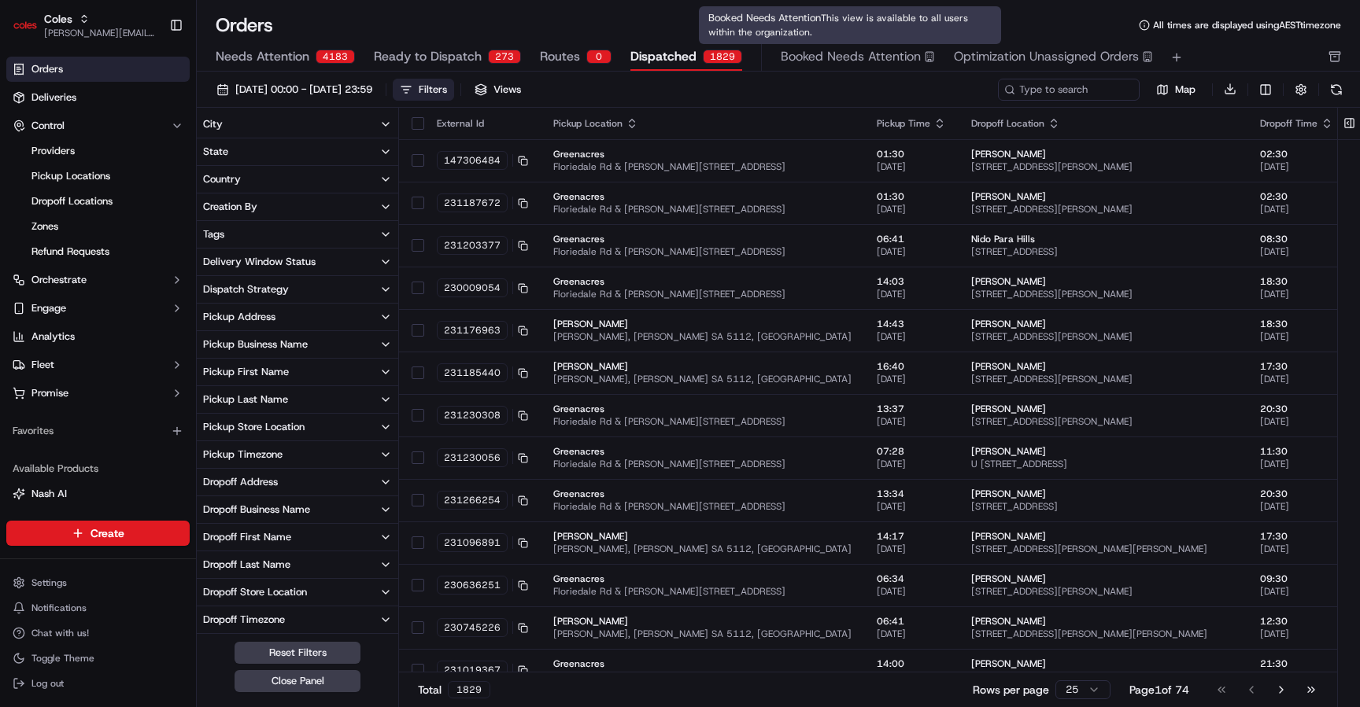
click at [797, 57] on span "Booked Needs Attention" at bounding box center [851, 56] width 140 height 19
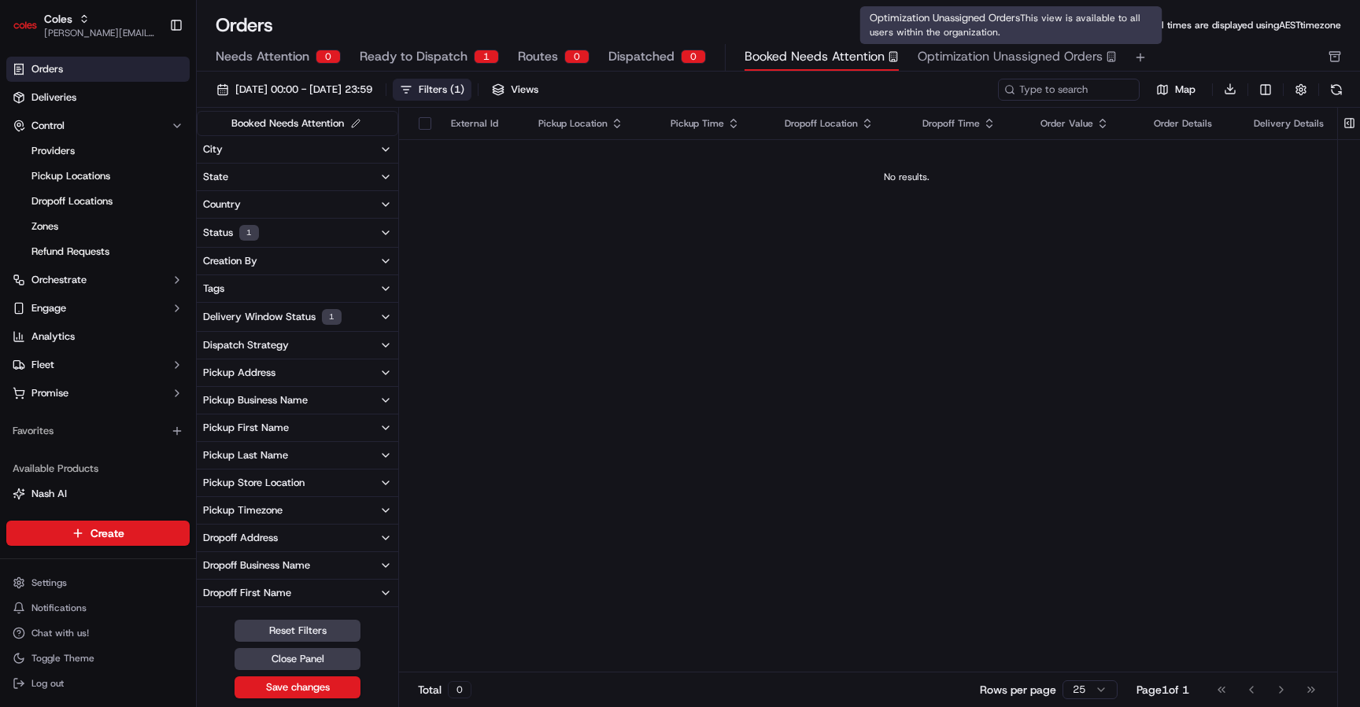
click at [936, 54] on span "Optimization Unassigned Orders" at bounding box center [1009, 56] width 185 height 19
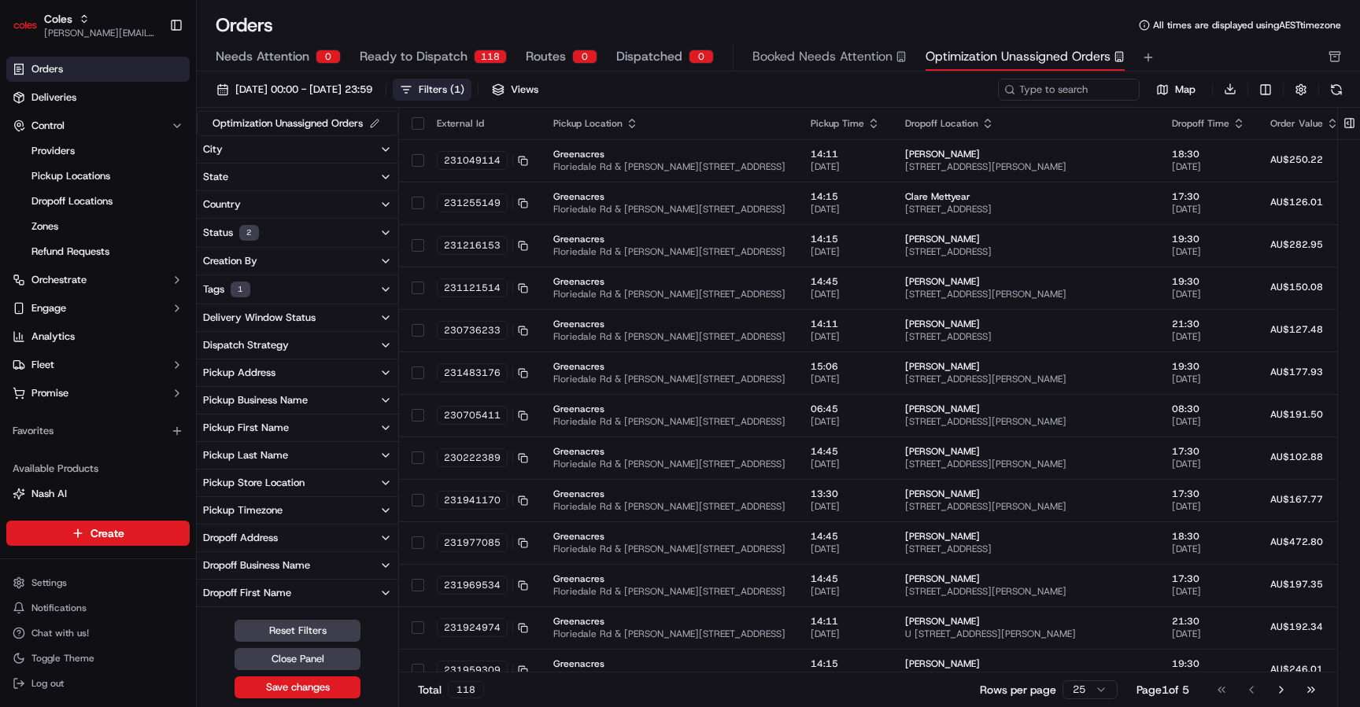
click at [464, 84] on div "Filters ( 1 )" at bounding box center [442, 90] width 46 height 14
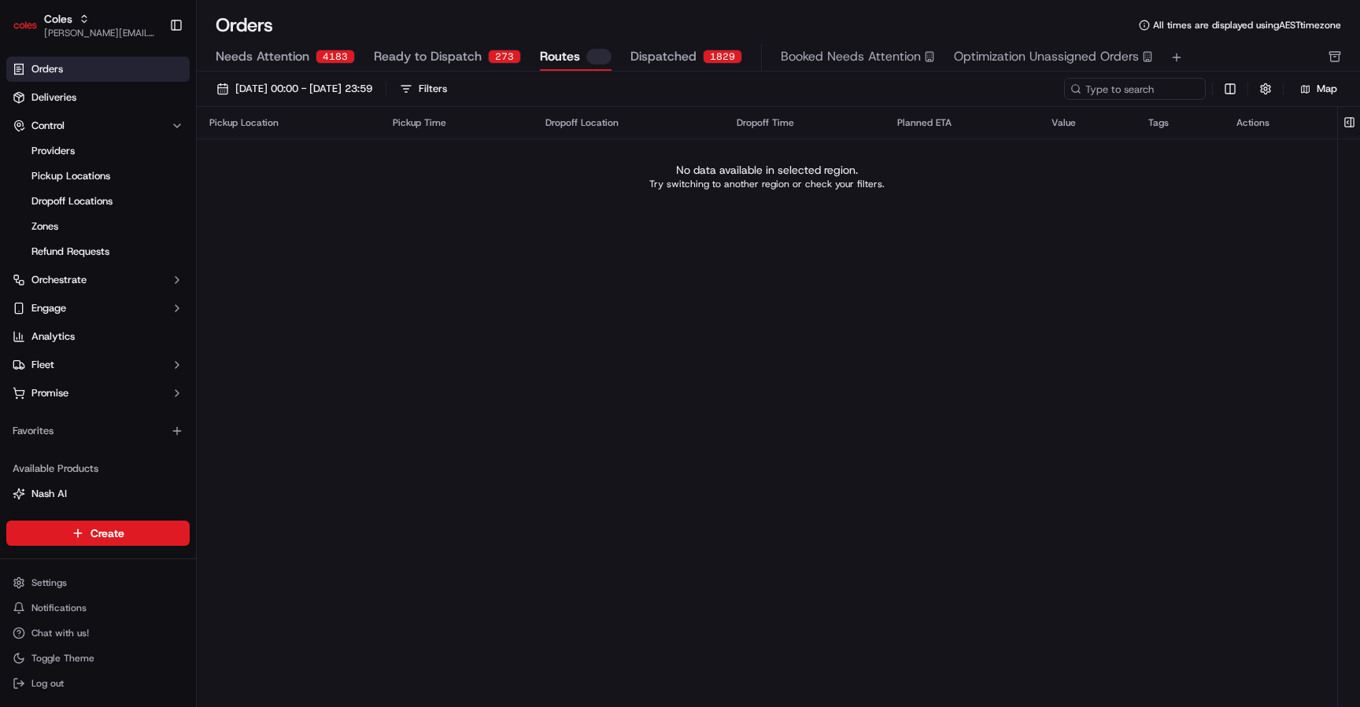
click at [583, 64] on button "Routes" at bounding box center [576, 57] width 72 height 27
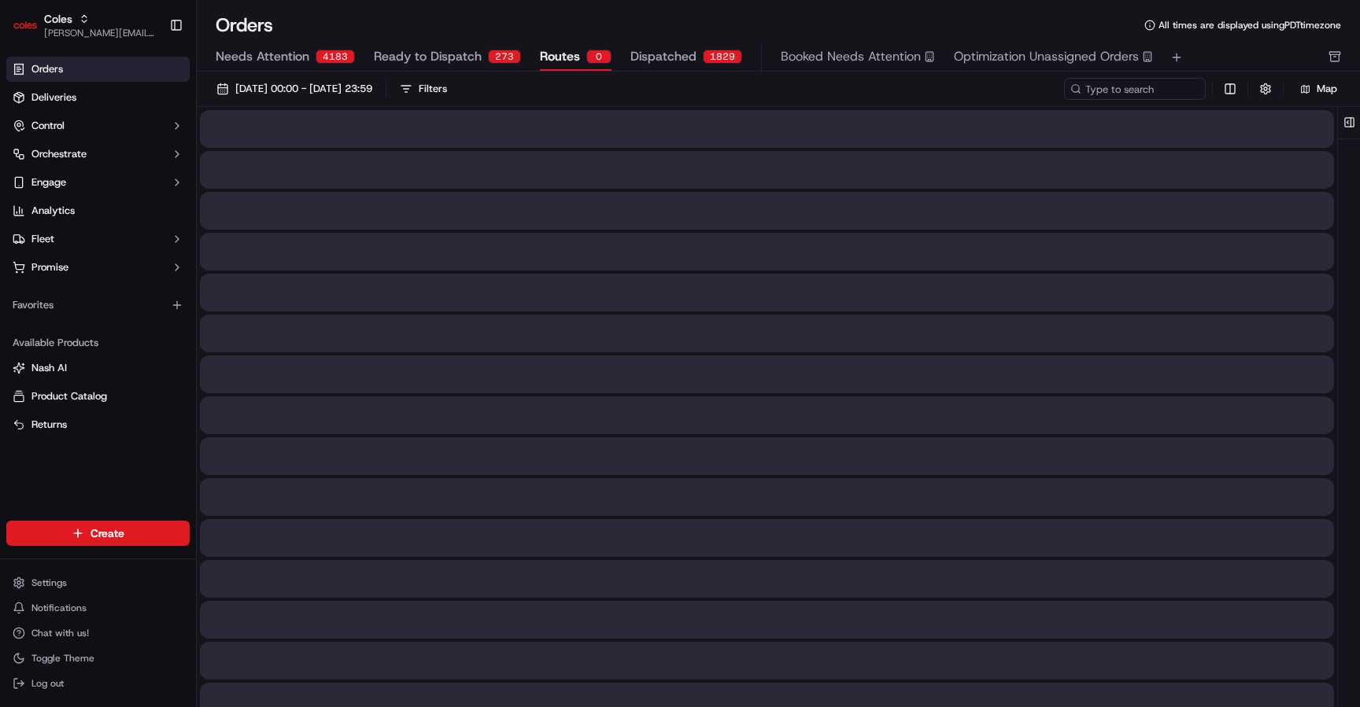
click at [544, 64] on span "Routes" at bounding box center [560, 56] width 40 height 19
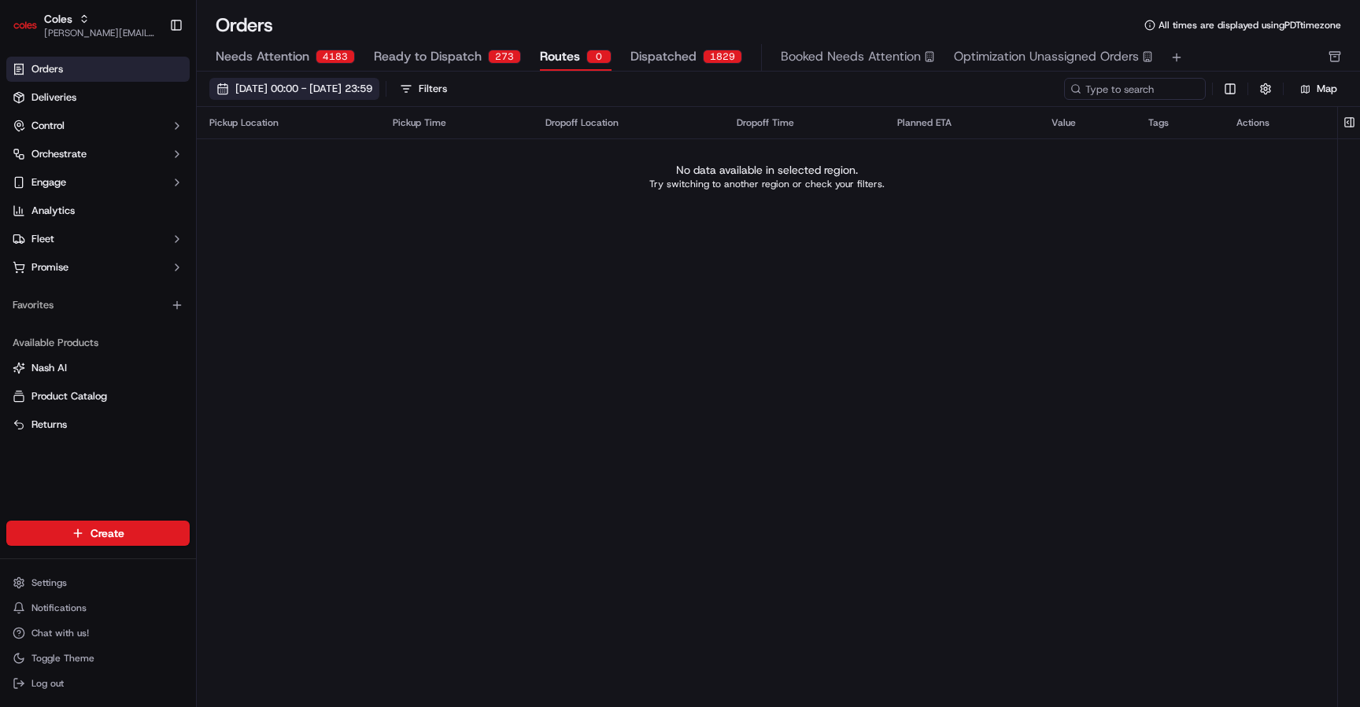
click at [372, 87] on span "[DATE] 00:00 - [DATE] 23:59" at bounding box center [303, 89] width 137 height 14
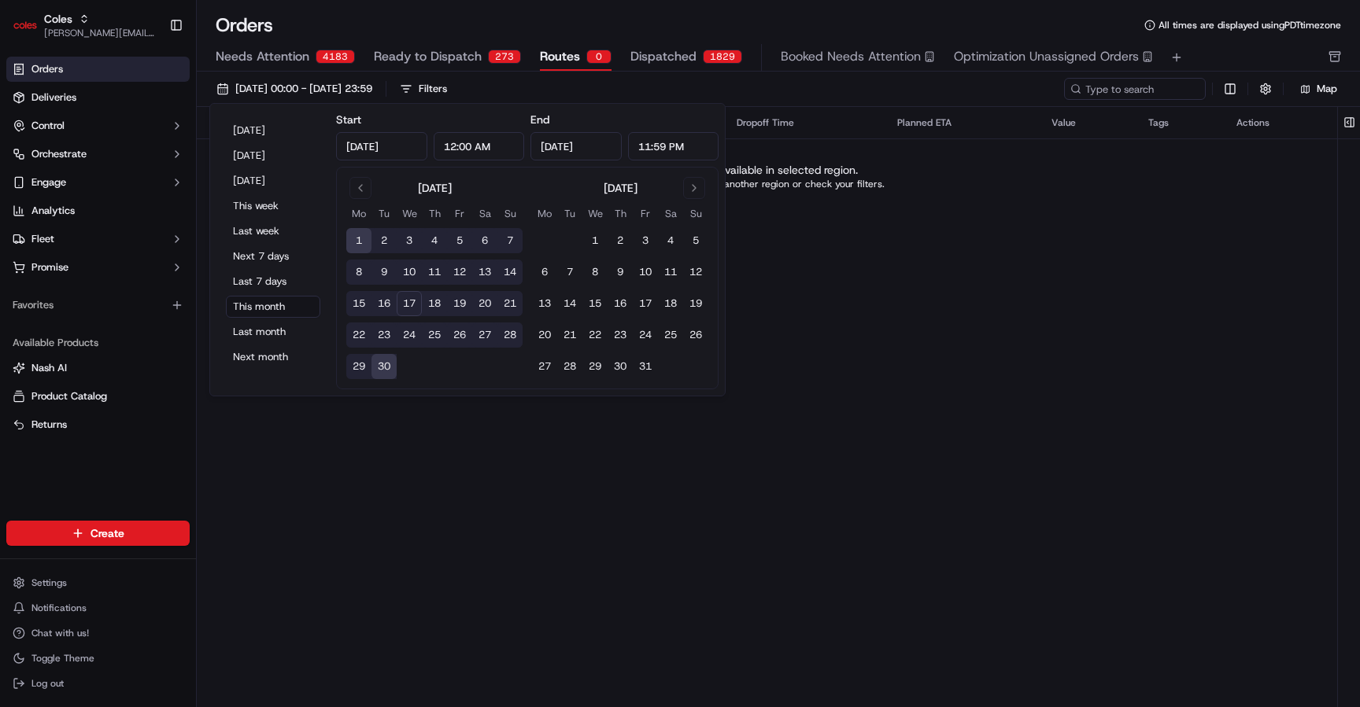
click at [769, 252] on div "Pickup Location Pickup Time Dropoff Location Dropoff Time Planned ETA Value Tag…" at bounding box center [767, 390] width 1140 height 566
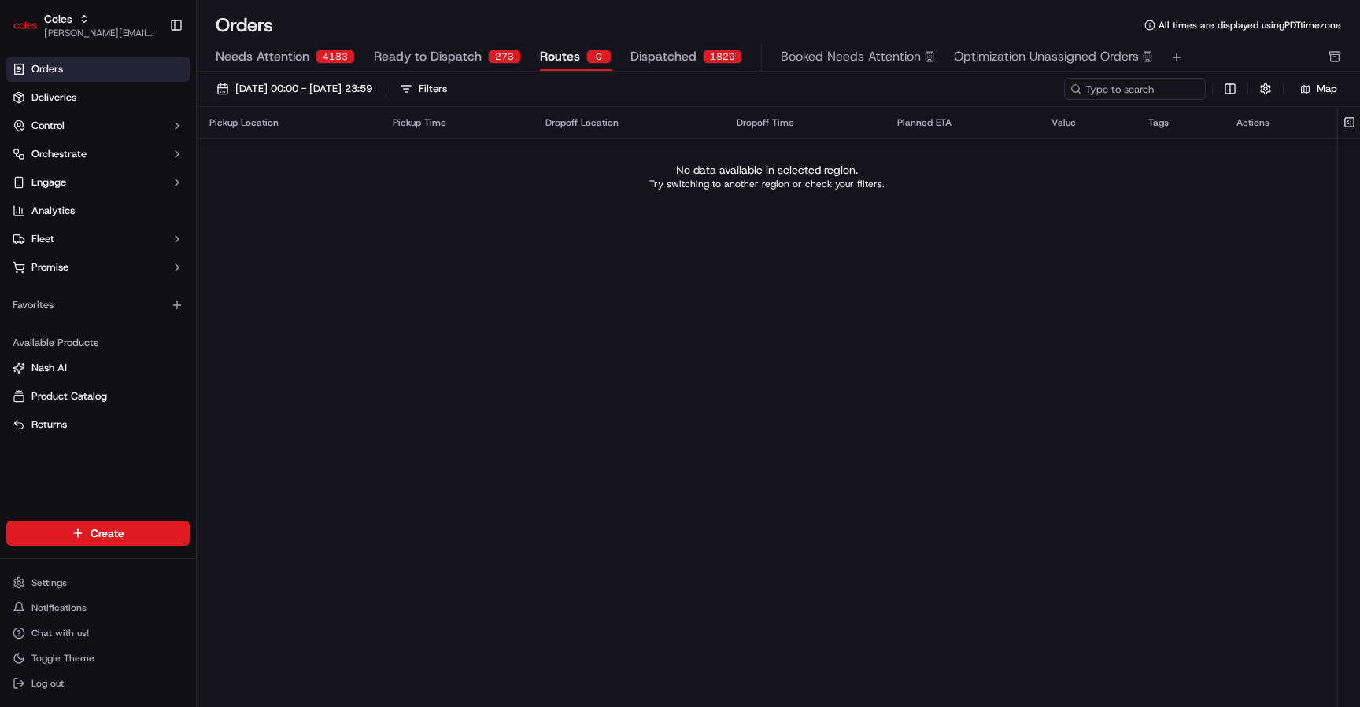
click at [652, 61] on span "Dispatched" at bounding box center [663, 56] width 66 height 19
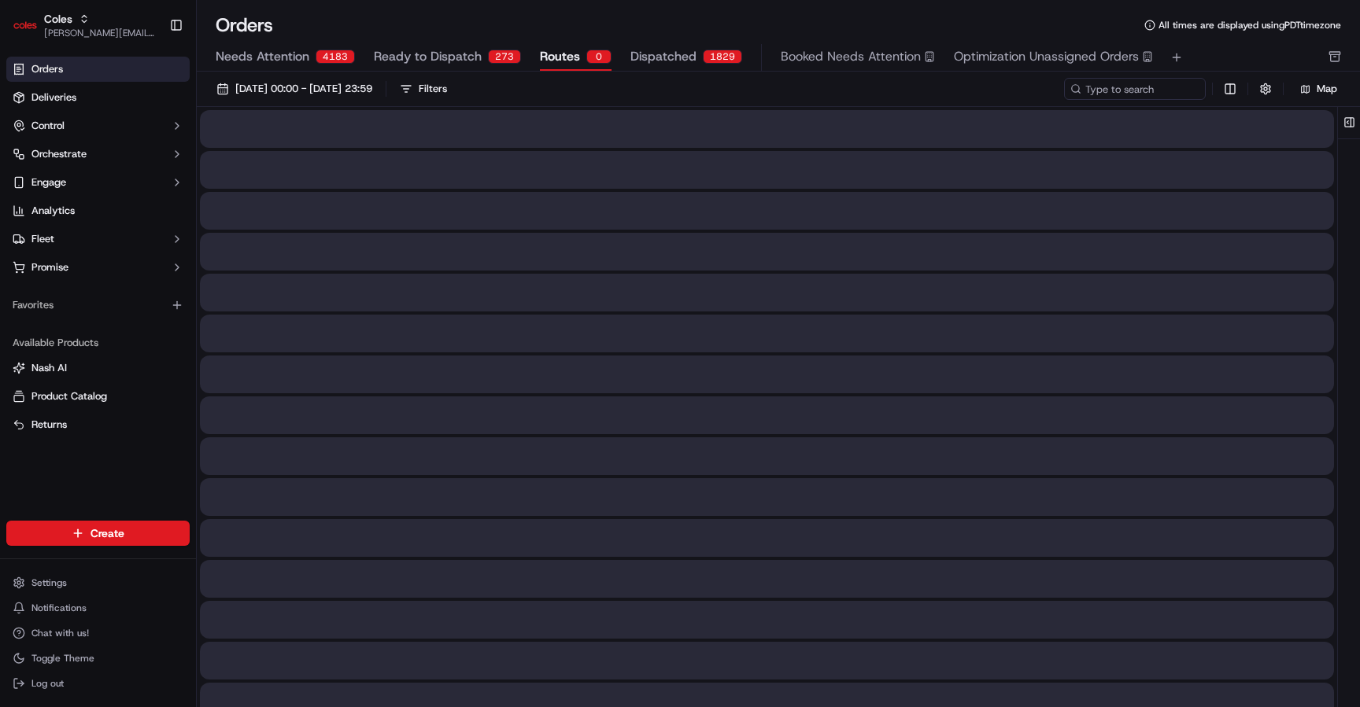
click at [574, 48] on span "Routes" at bounding box center [560, 56] width 40 height 19
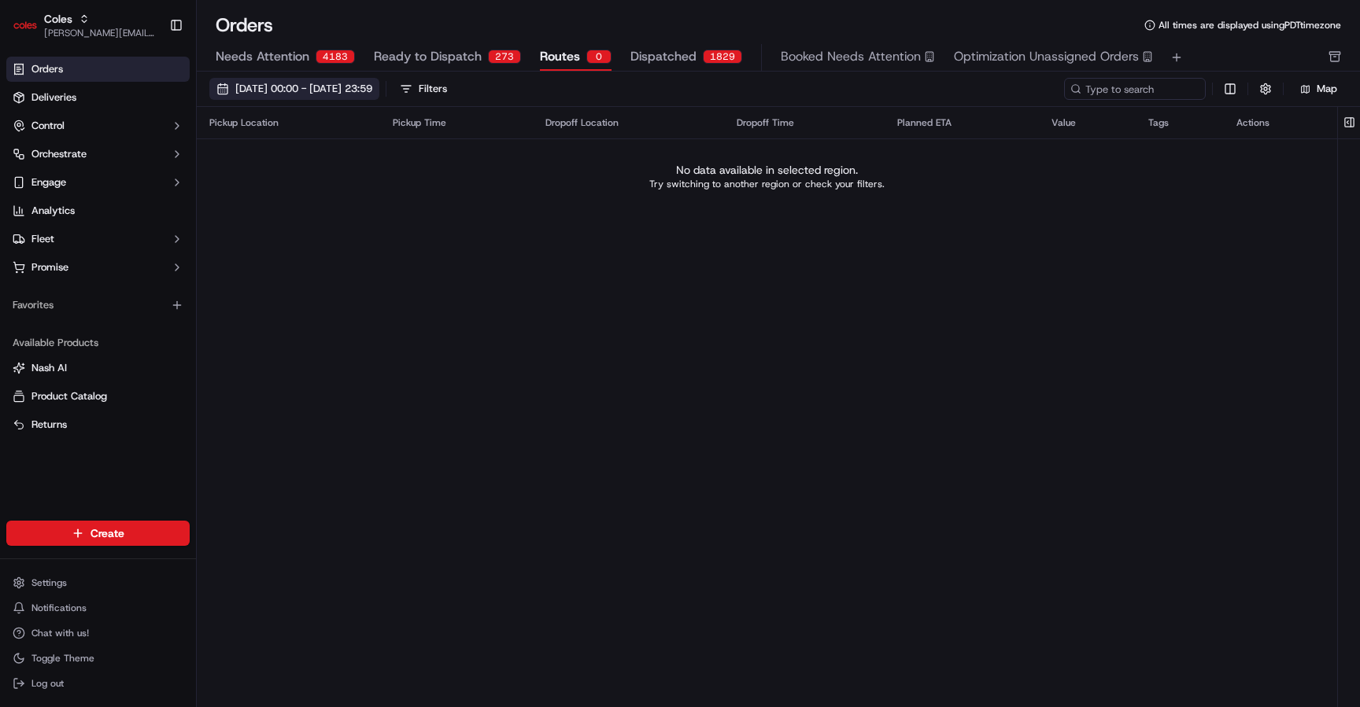
click at [372, 95] on span "[DATE] 00:00 - [DATE] 23:59" at bounding box center [303, 89] width 137 height 14
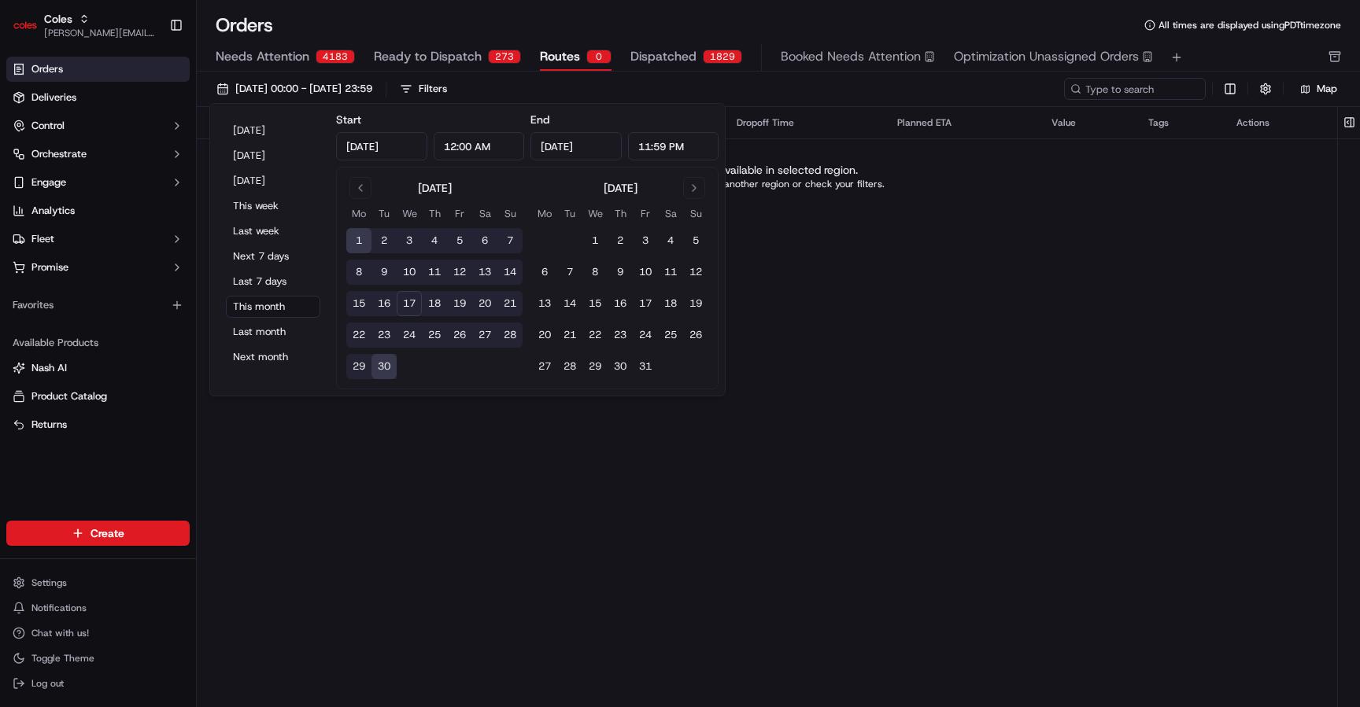
click at [349, 238] on button "1" at bounding box center [358, 240] width 25 height 25
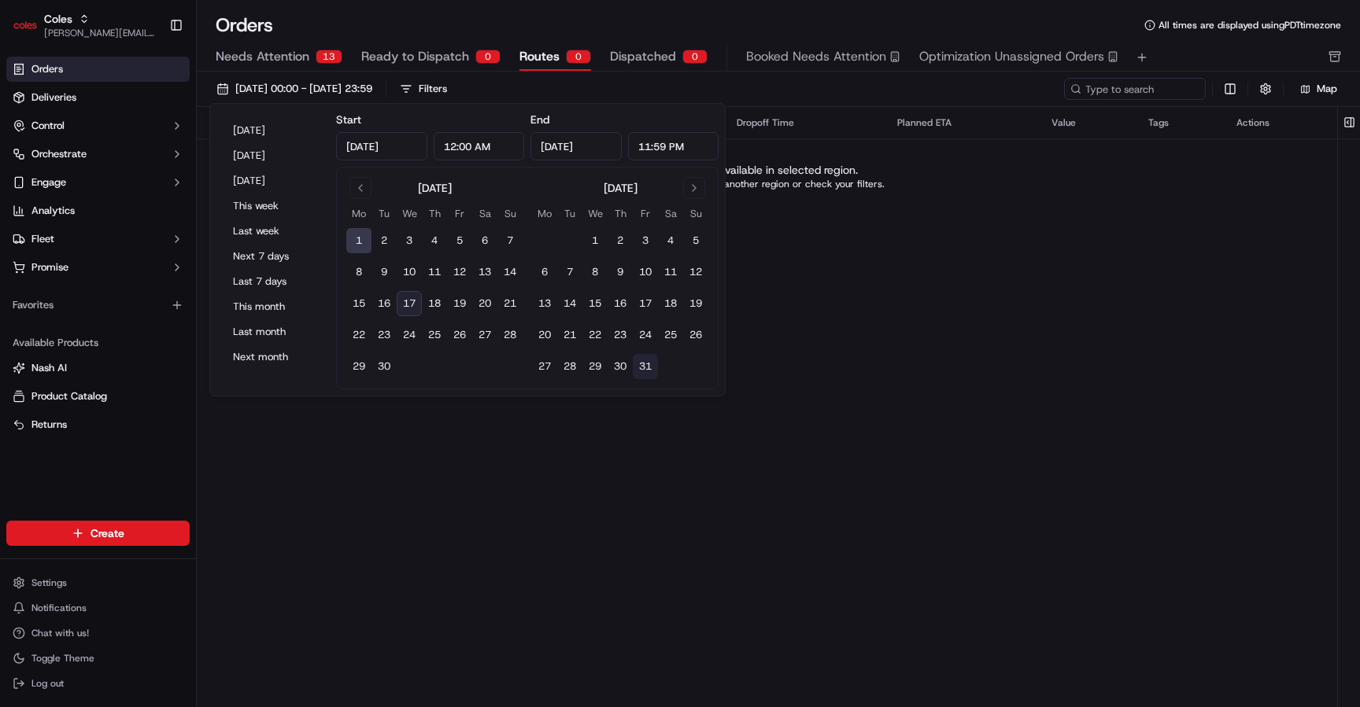
click at [652, 374] on button "31" at bounding box center [645, 366] width 25 height 25
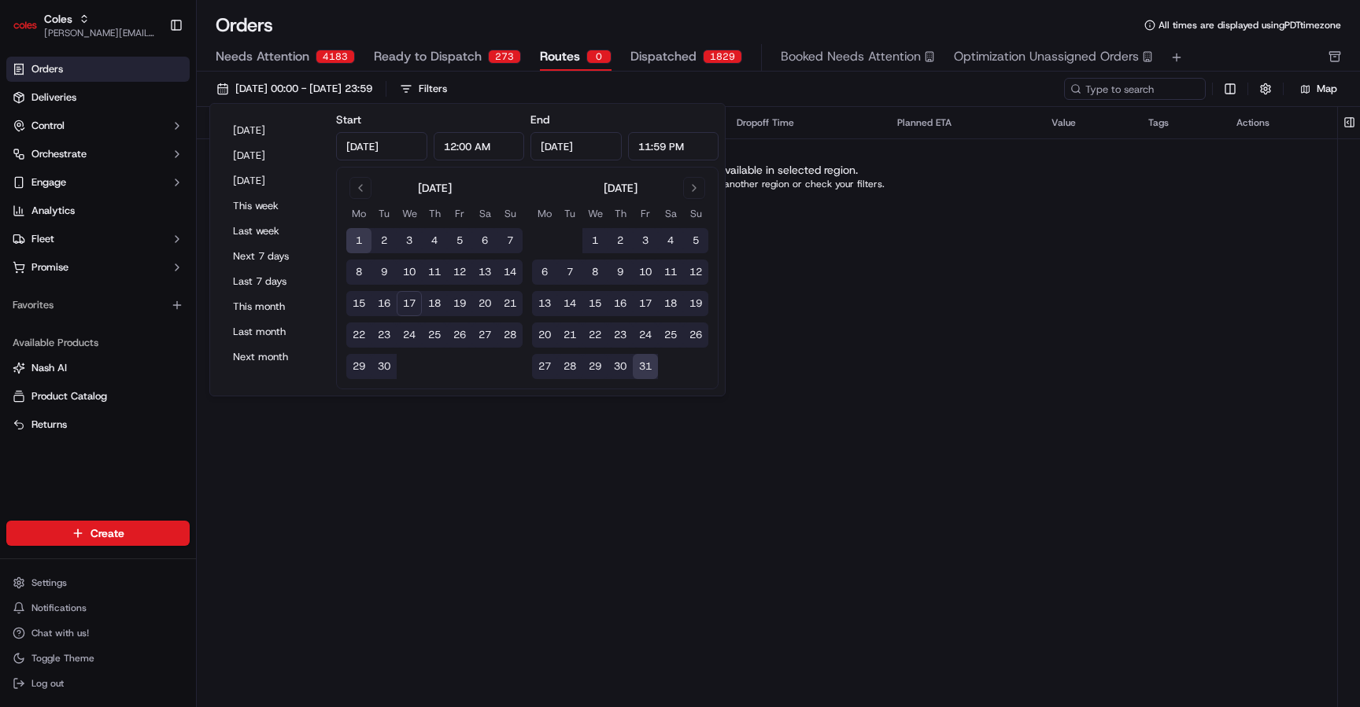
click at [366, 238] on button "1" at bounding box center [358, 240] width 25 height 25
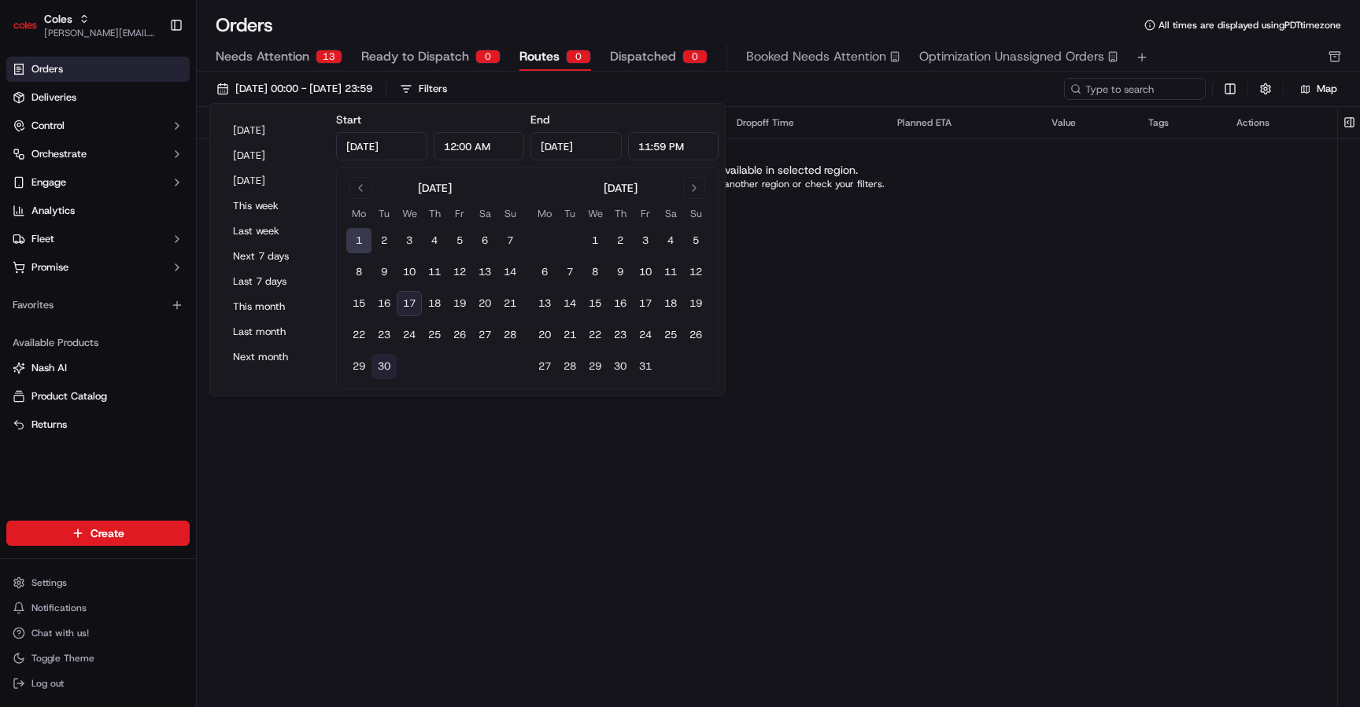
click at [392, 369] on button "30" at bounding box center [383, 366] width 25 height 25
type input "[DATE]"
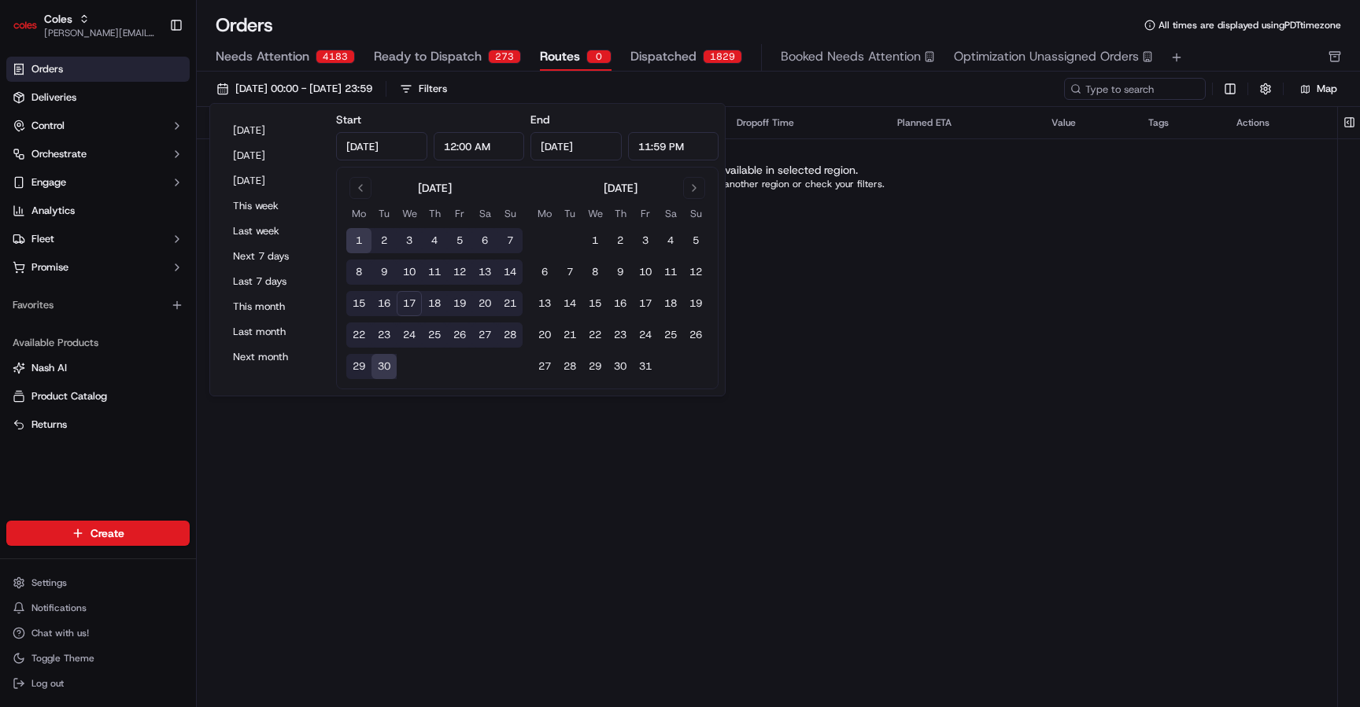
click at [878, 293] on div "Pickup Location Pickup Time Dropoff Location Dropoff Time Planned ETA Value Tag…" at bounding box center [767, 390] width 1140 height 566
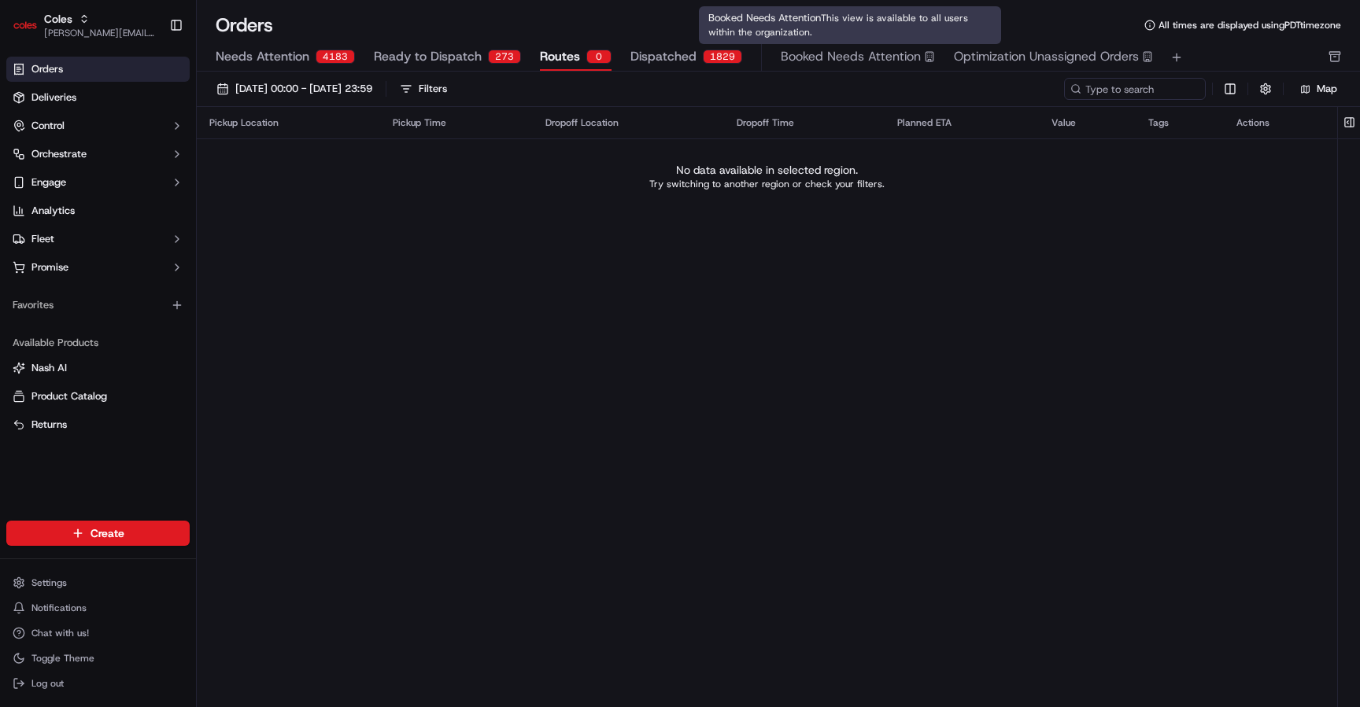
click at [865, 57] on span "Booked Needs Attention" at bounding box center [851, 56] width 140 height 19
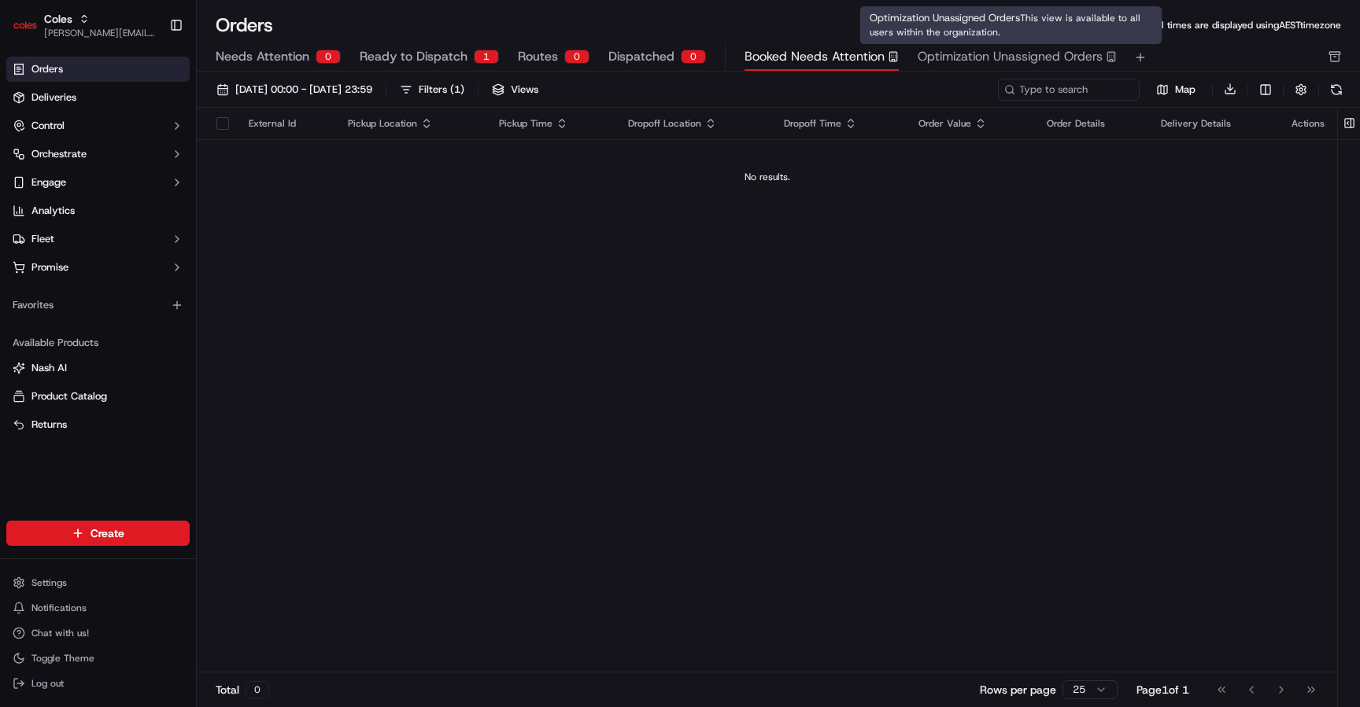
click at [984, 62] on span "Optimization Unassigned Orders" at bounding box center [1009, 56] width 185 height 19
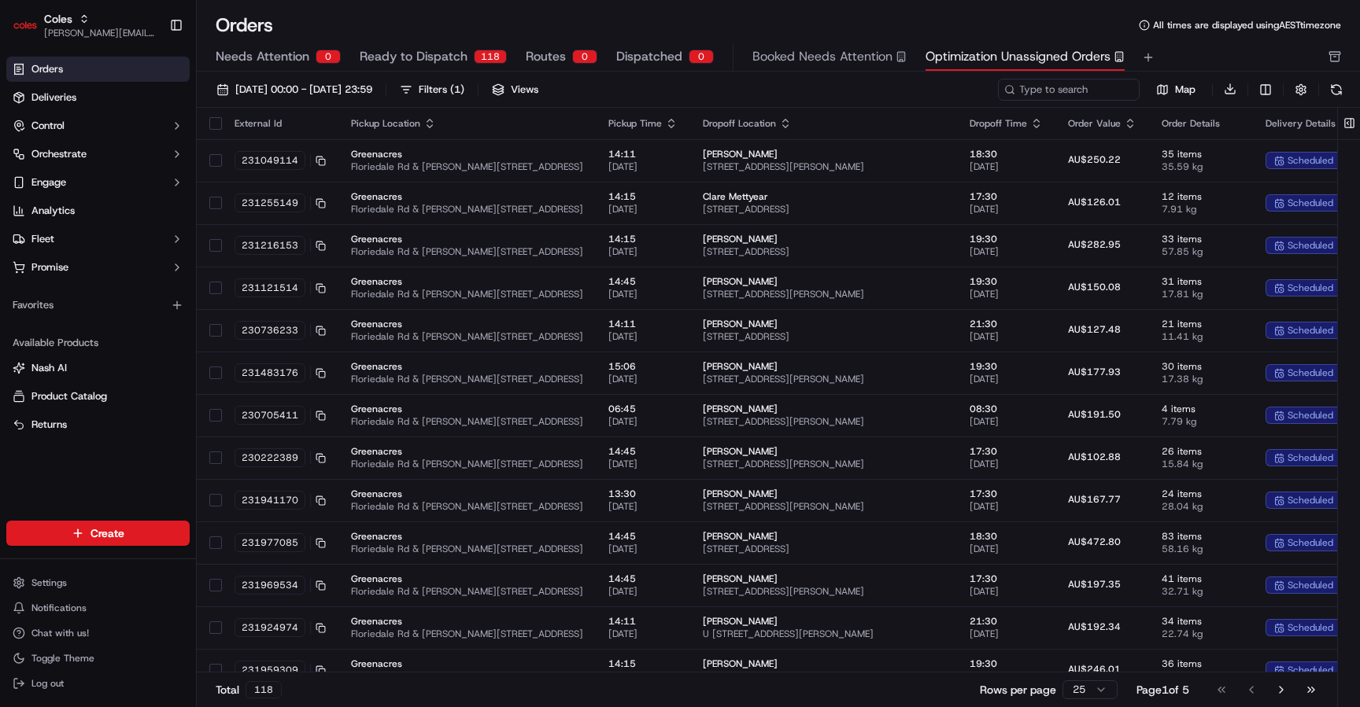
click at [566, 50] on button "Routes 0" at bounding box center [562, 57] width 72 height 27
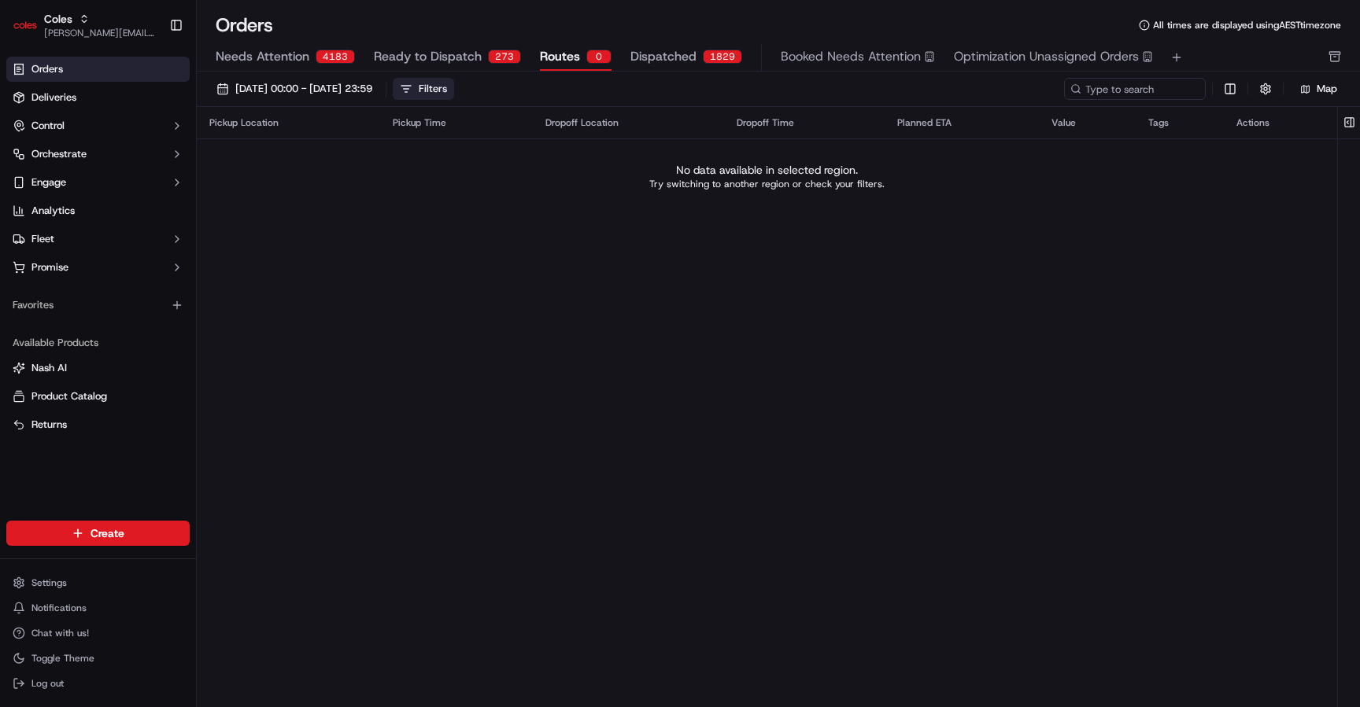
click at [454, 88] on button "Filters" at bounding box center [423, 89] width 61 height 22
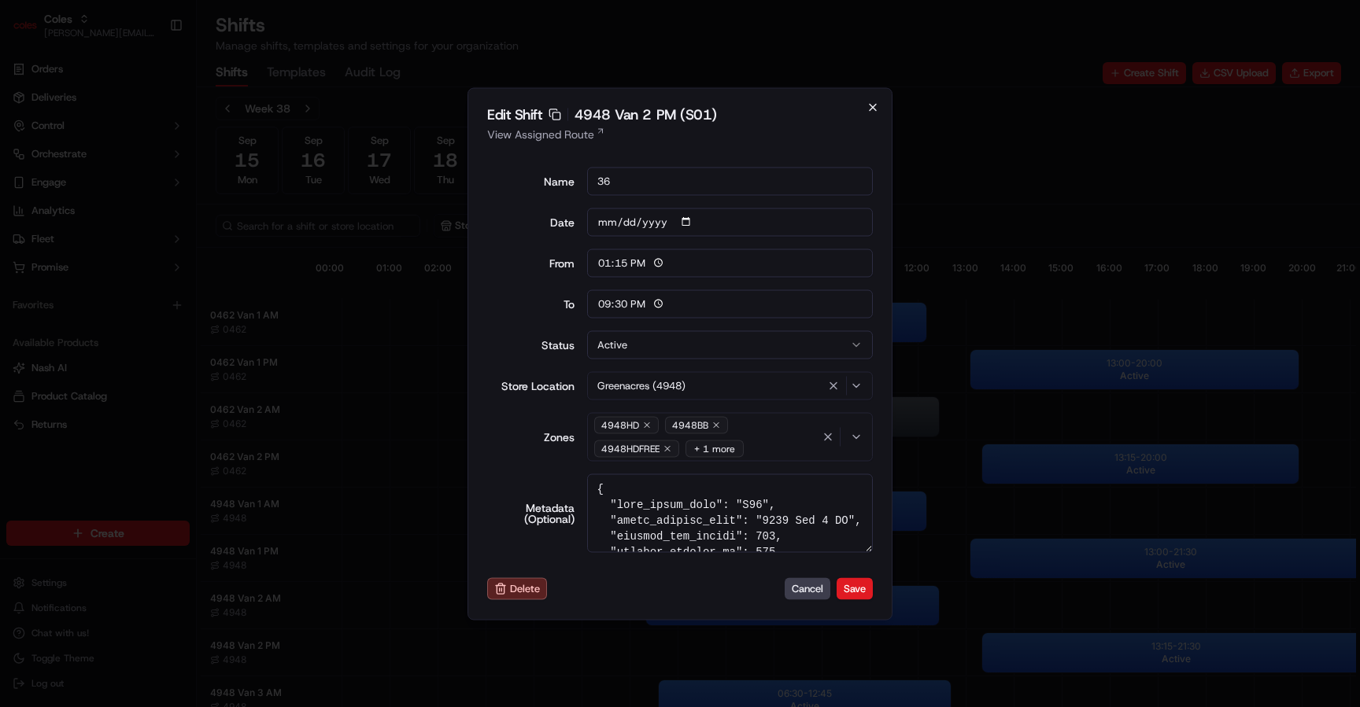
click at [872, 109] on icon "button" at bounding box center [872, 107] width 13 height 13
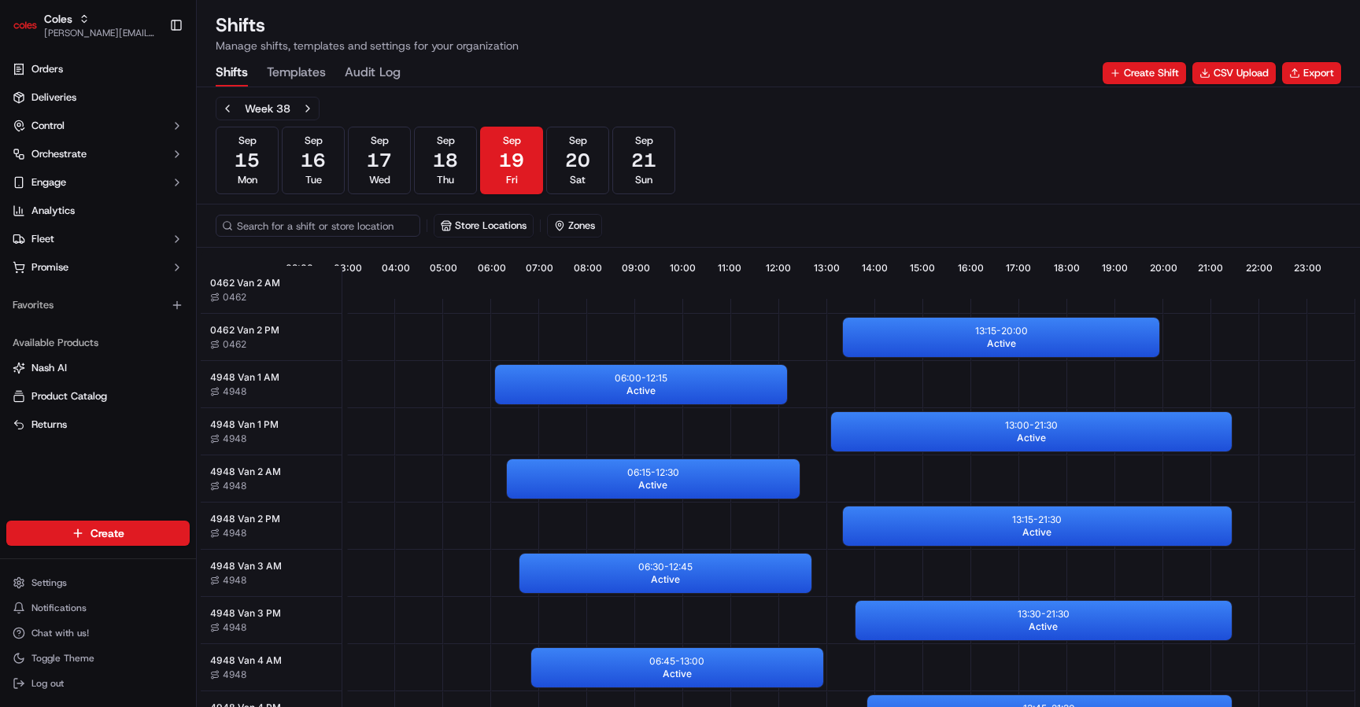
scroll to position [47, 146]
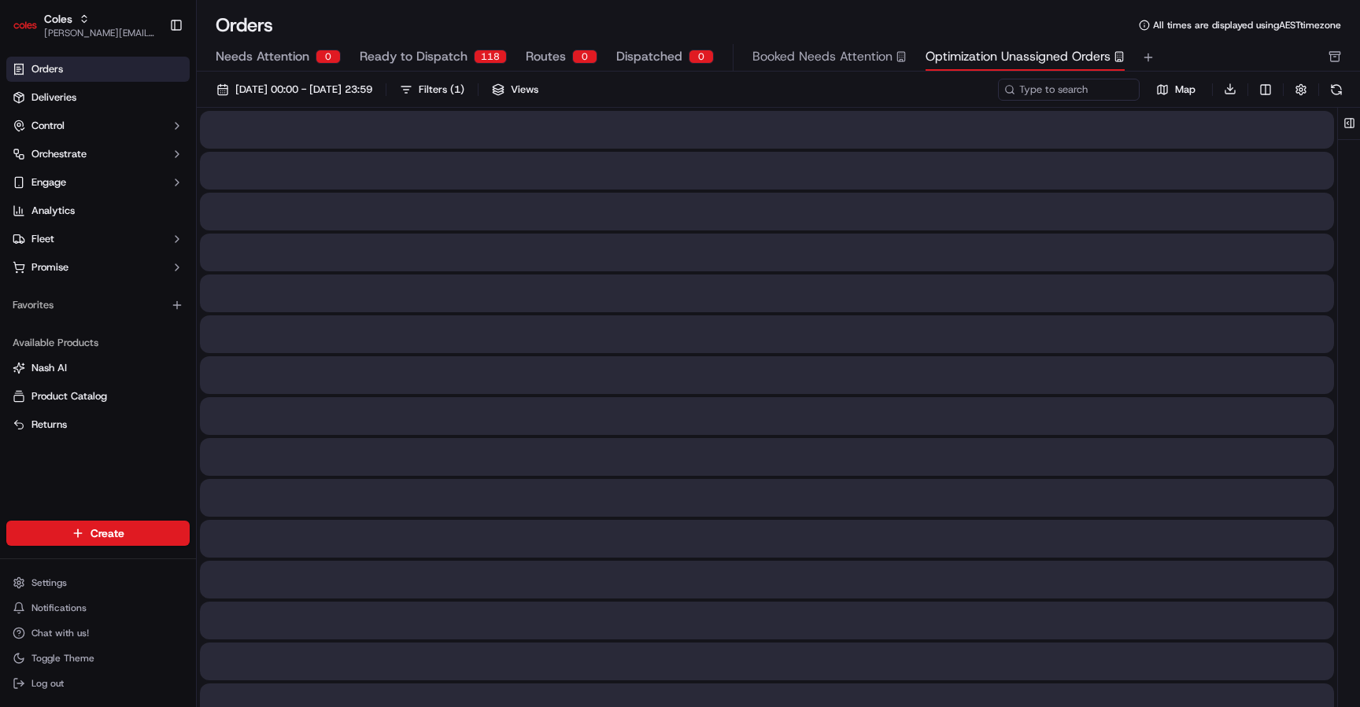
click at [1029, 68] on button "Optimization Unassigned Orders" at bounding box center [1024, 57] width 199 height 27
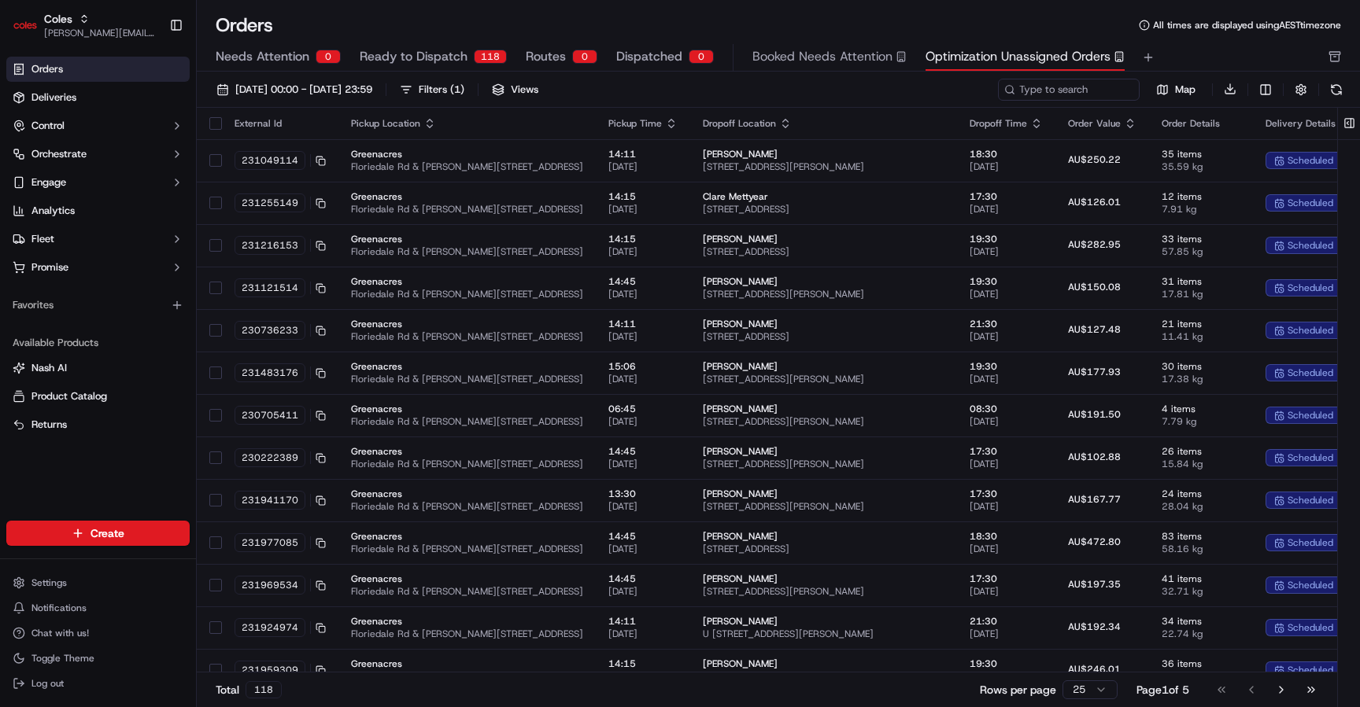
click at [535, 42] on div "Orders All times are displayed using AEST timezone Needs Attention 0 Ready to D…" at bounding box center [778, 42] width 1163 height 59
click at [571, 62] on button "Routes 0" at bounding box center [562, 57] width 72 height 27
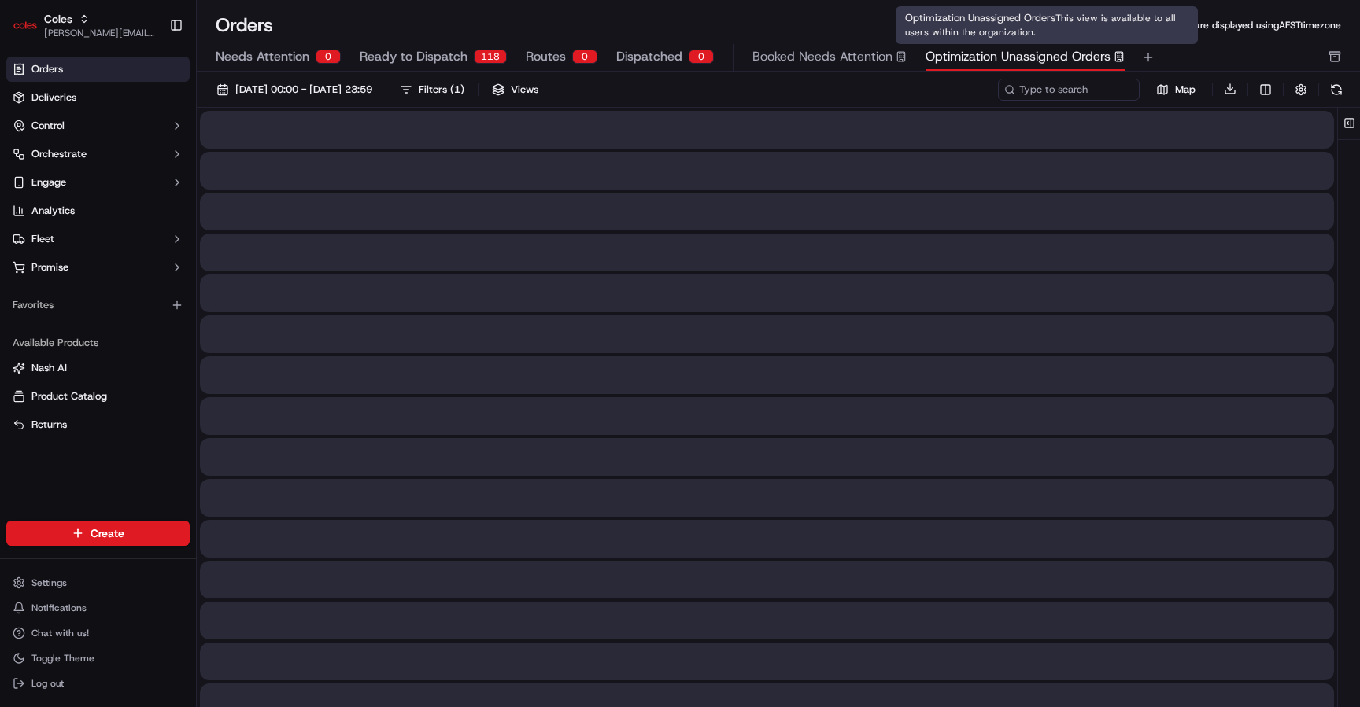
click at [990, 53] on span "Optimization Unassigned Orders" at bounding box center [1017, 56] width 185 height 19
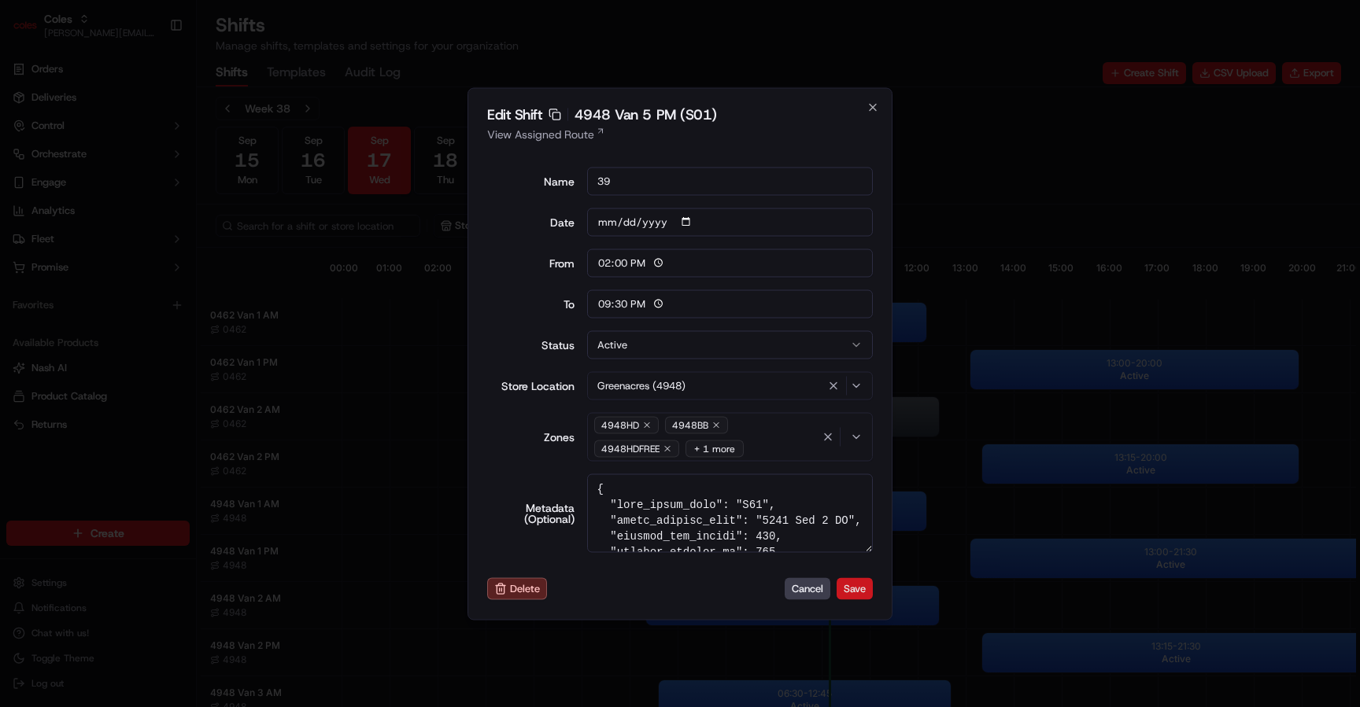
click at [869, 589] on button "Save" at bounding box center [854, 589] width 36 height 22
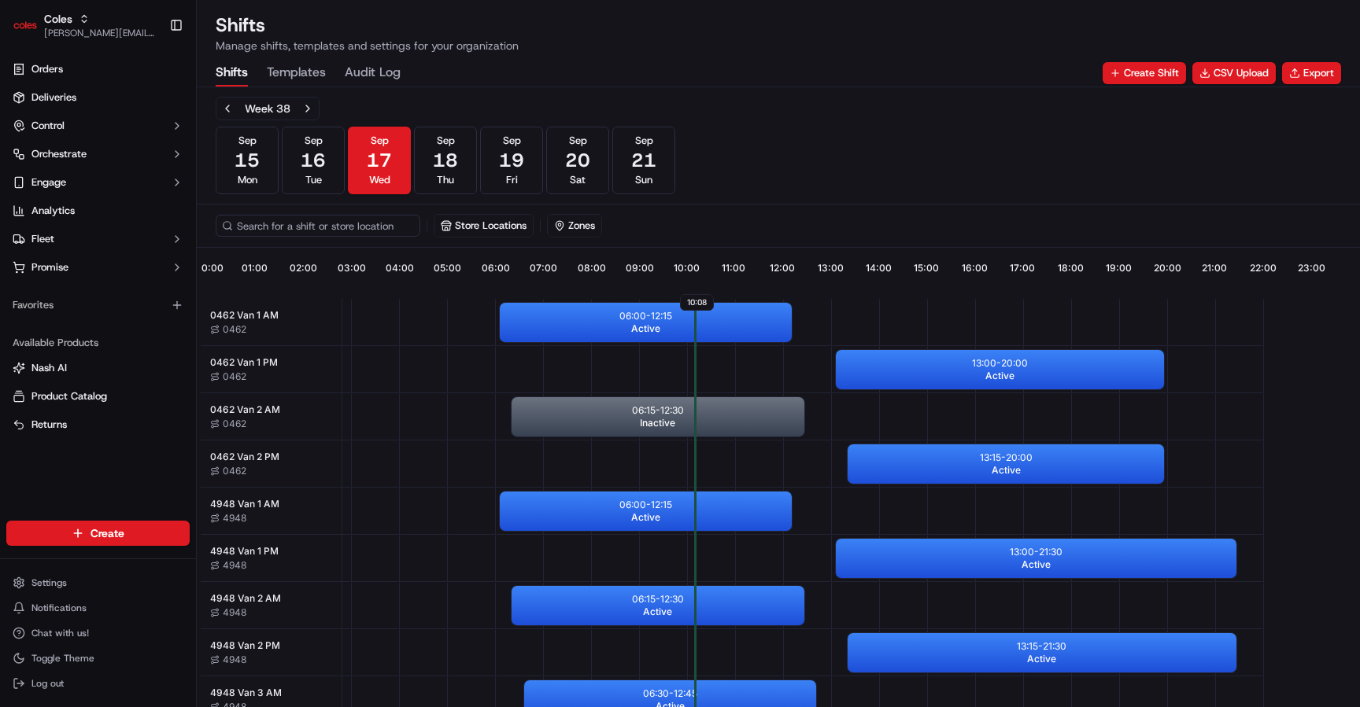
scroll to position [0, 146]
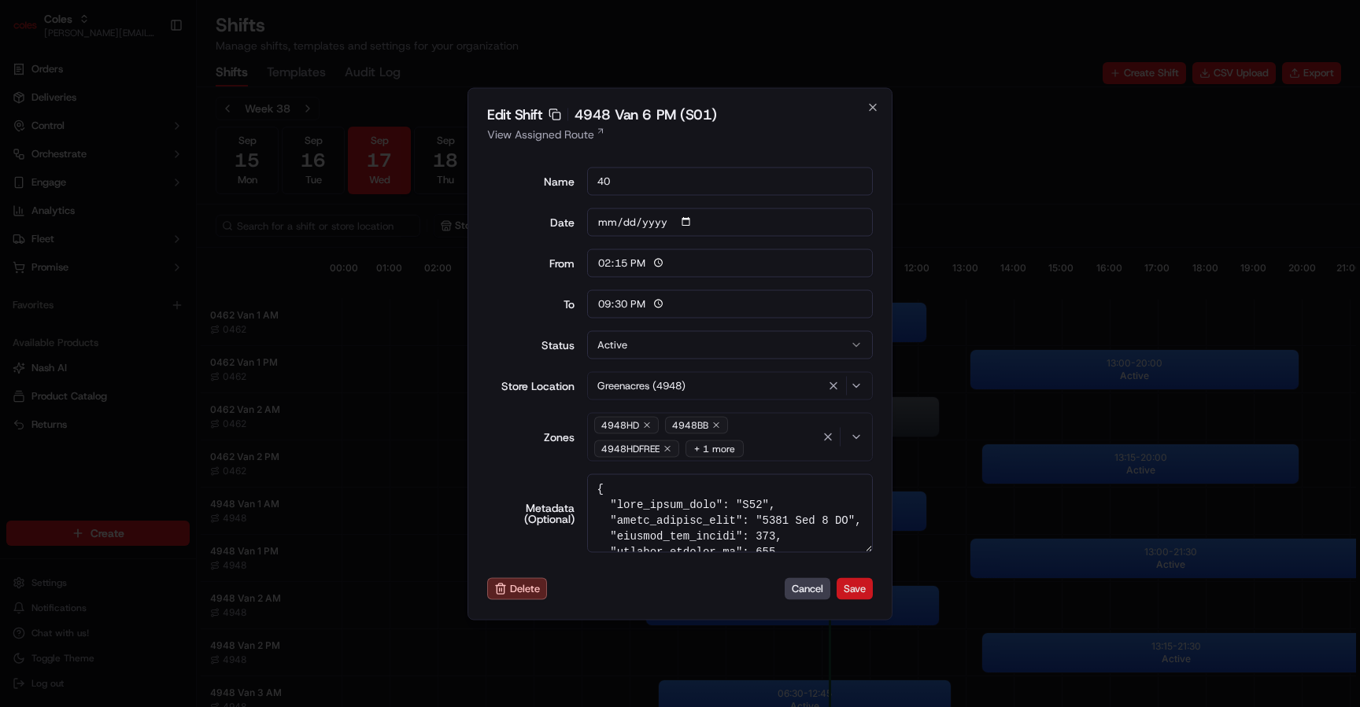
click at [861, 584] on button "Save" at bounding box center [854, 589] width 36 height 22
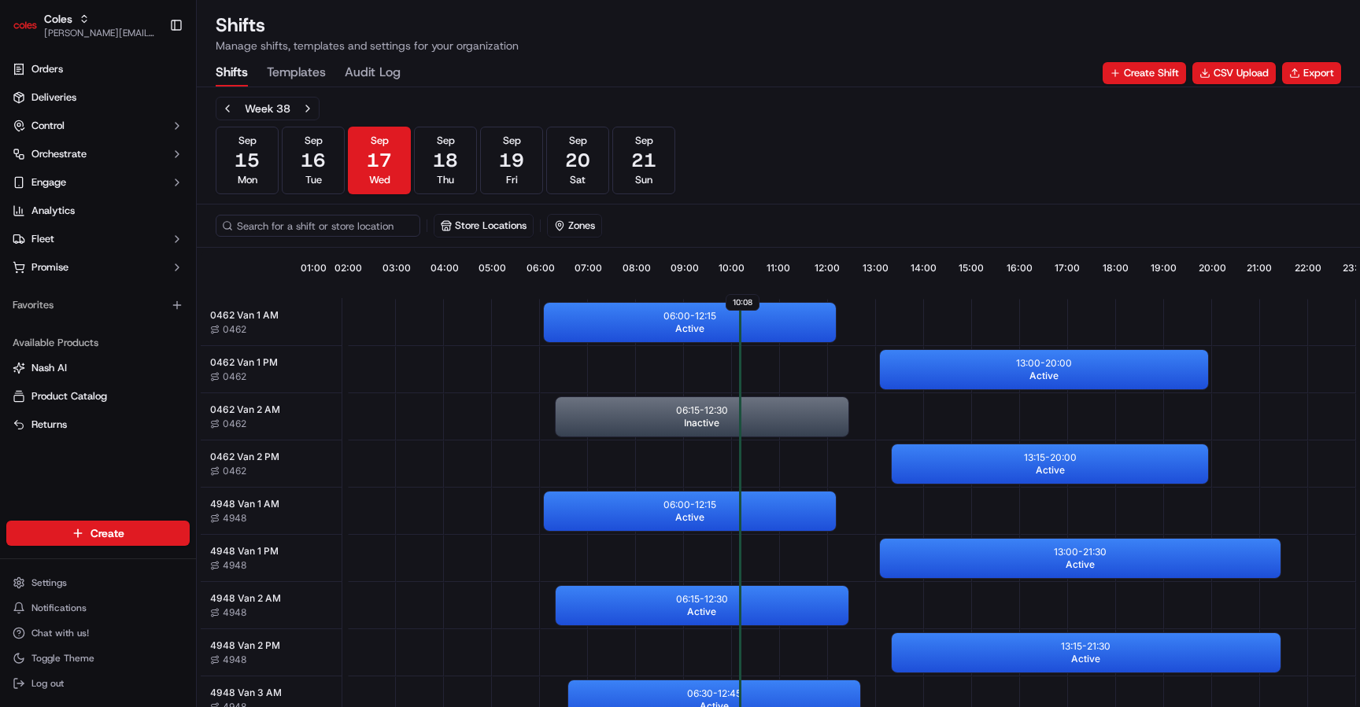
scroll to position [0, 146]
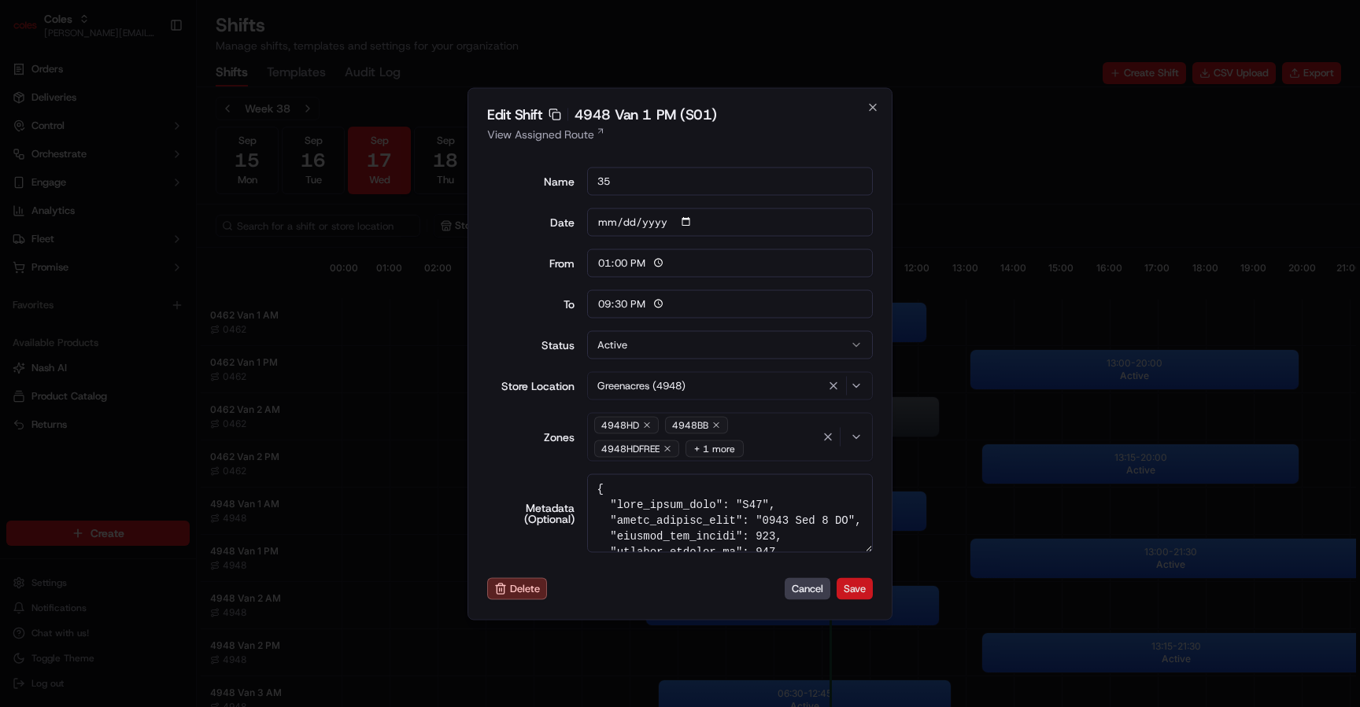
click at [858, 597] on button "Save" at bounding box center [854, 589] width 36 height 22
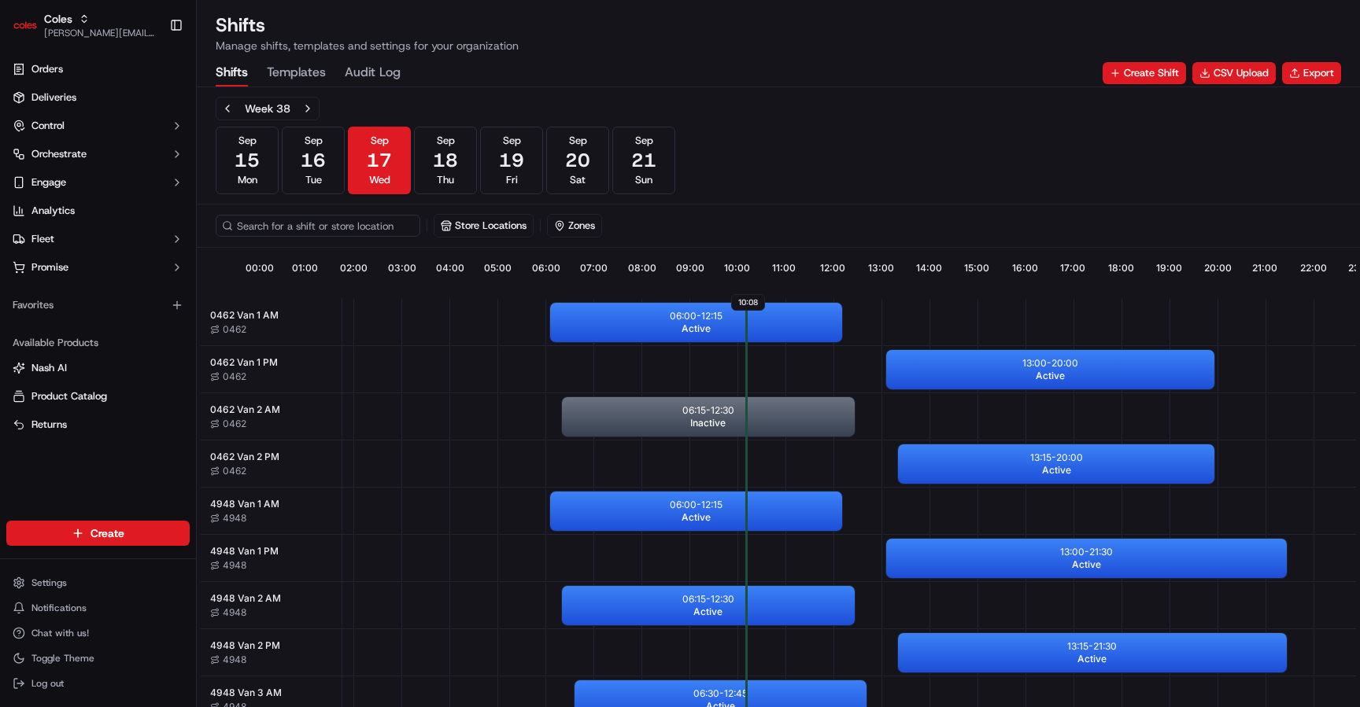
scroll to position [0, 146]
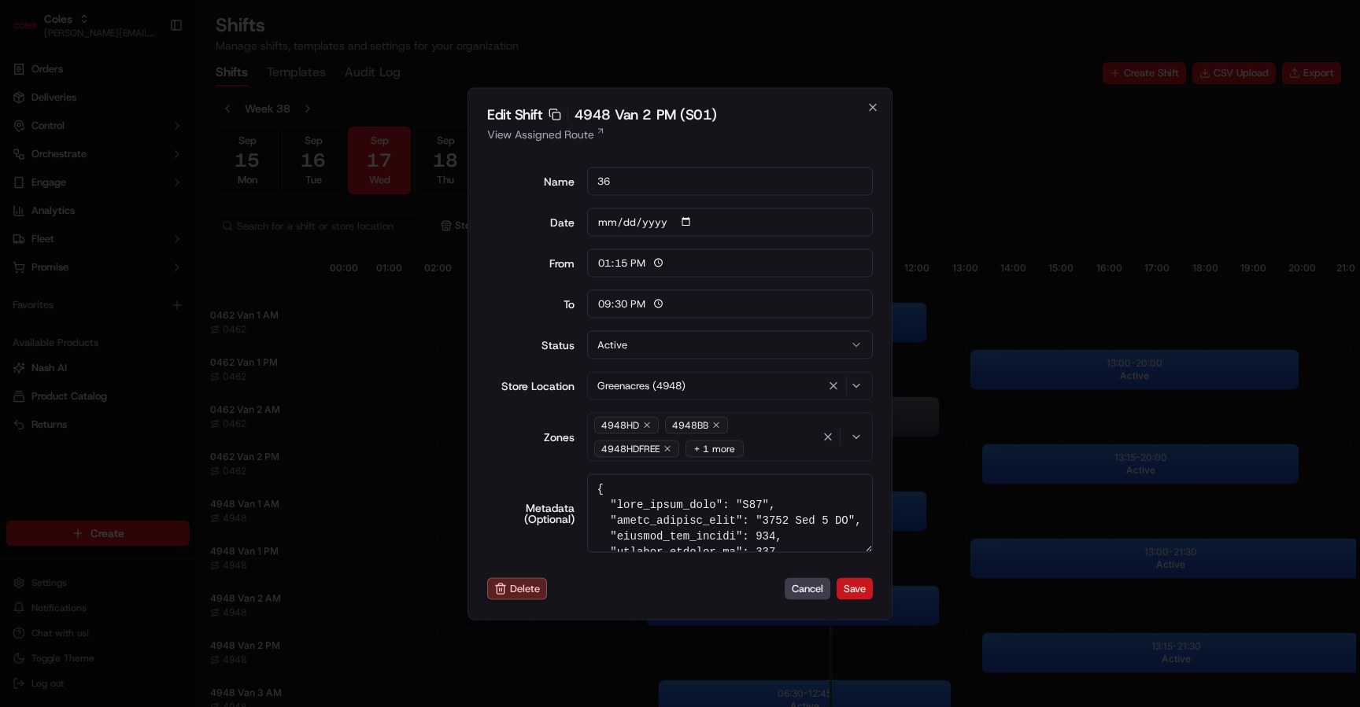
click at [858, 585] on button "Save" at bounding box center [854, 589] width 36 height 22
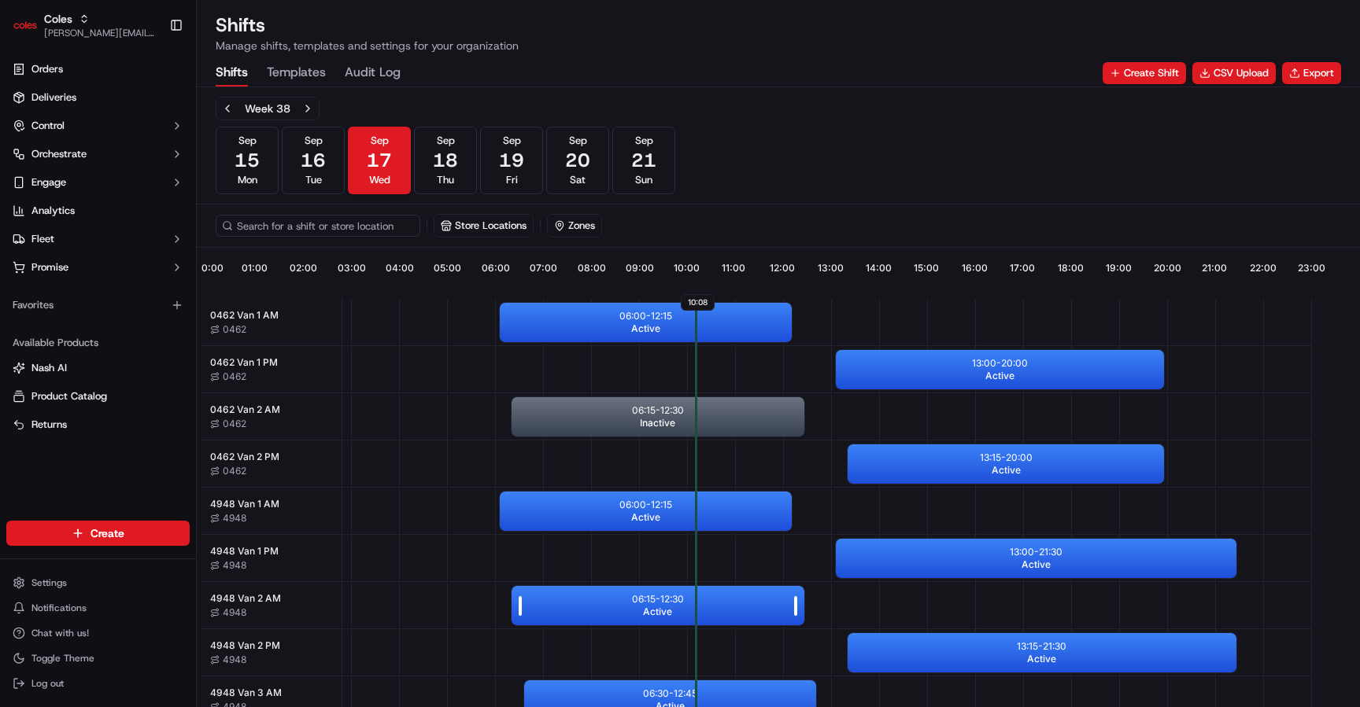
scroll to position [0, 146]
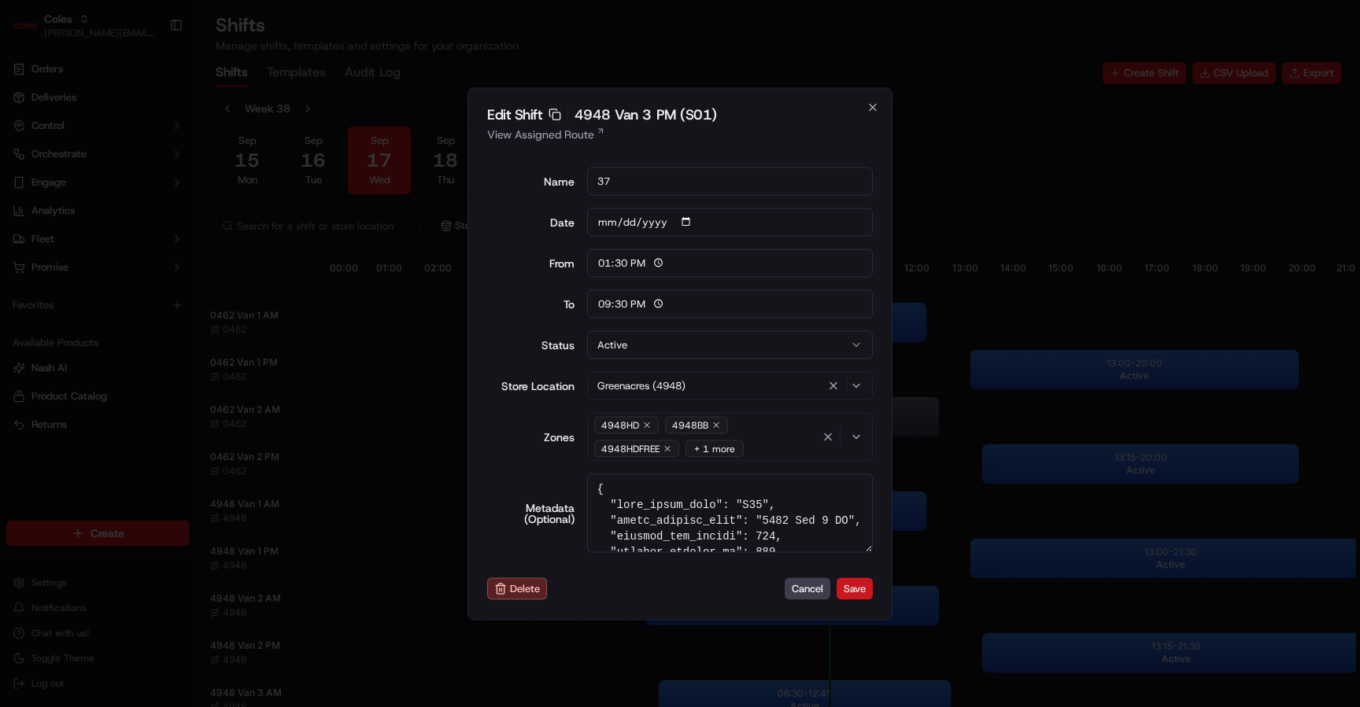
click at [865, 587] on button "Save" at bounding box center [854, 589] width 36 height 22
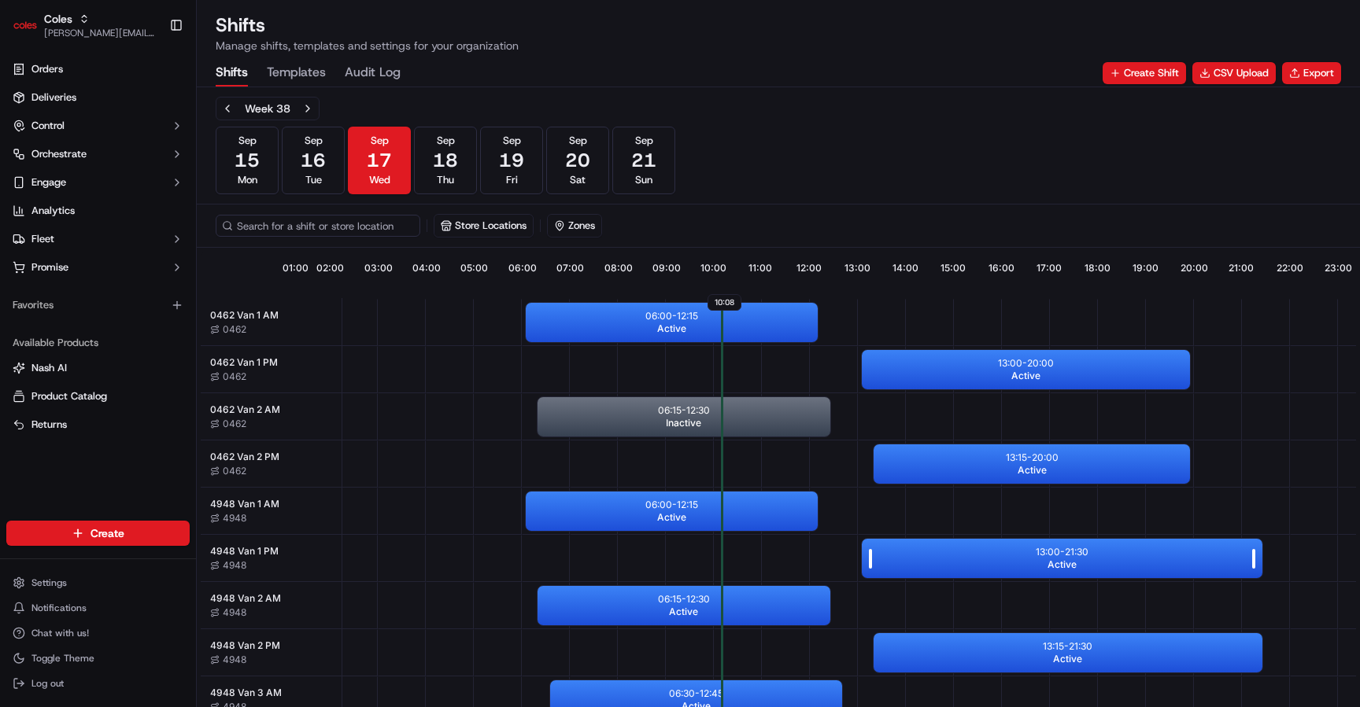
scroll to position [0, 144]
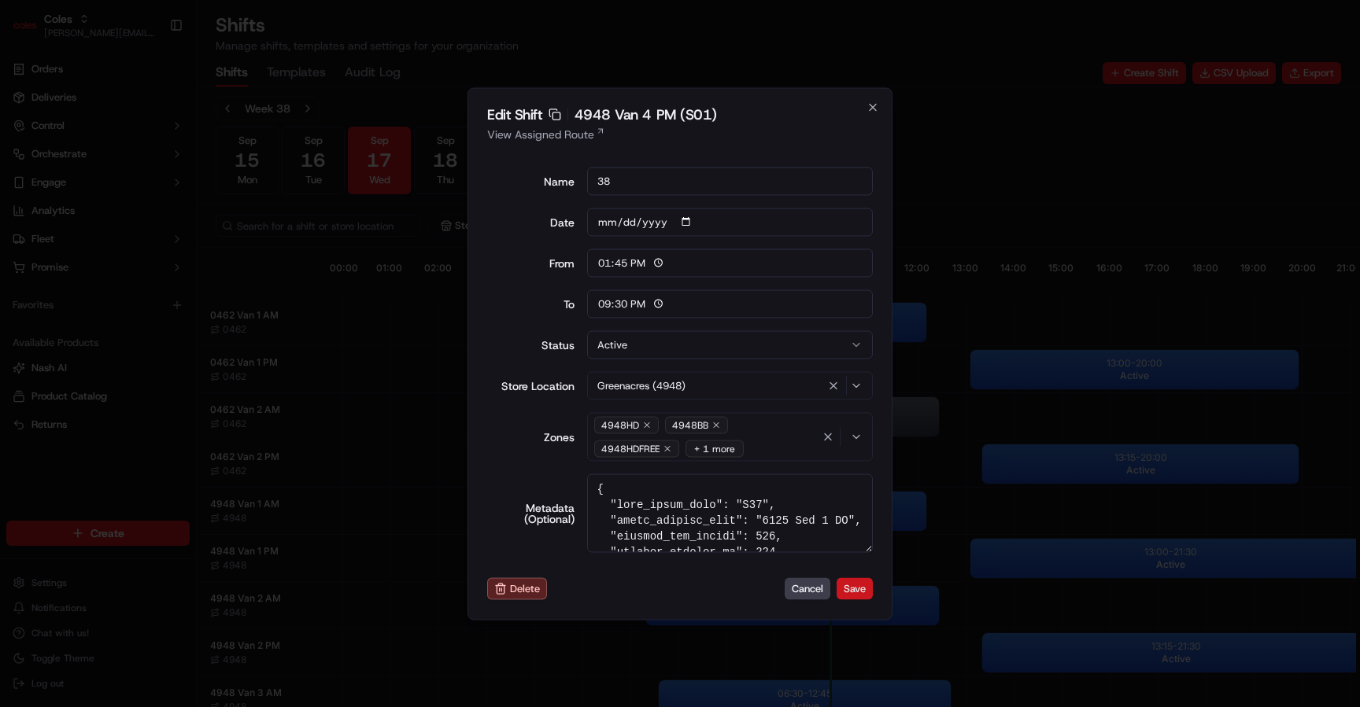
click at [860, 596] on button "Save" at bounding box center [854, 589] width 36 height 22
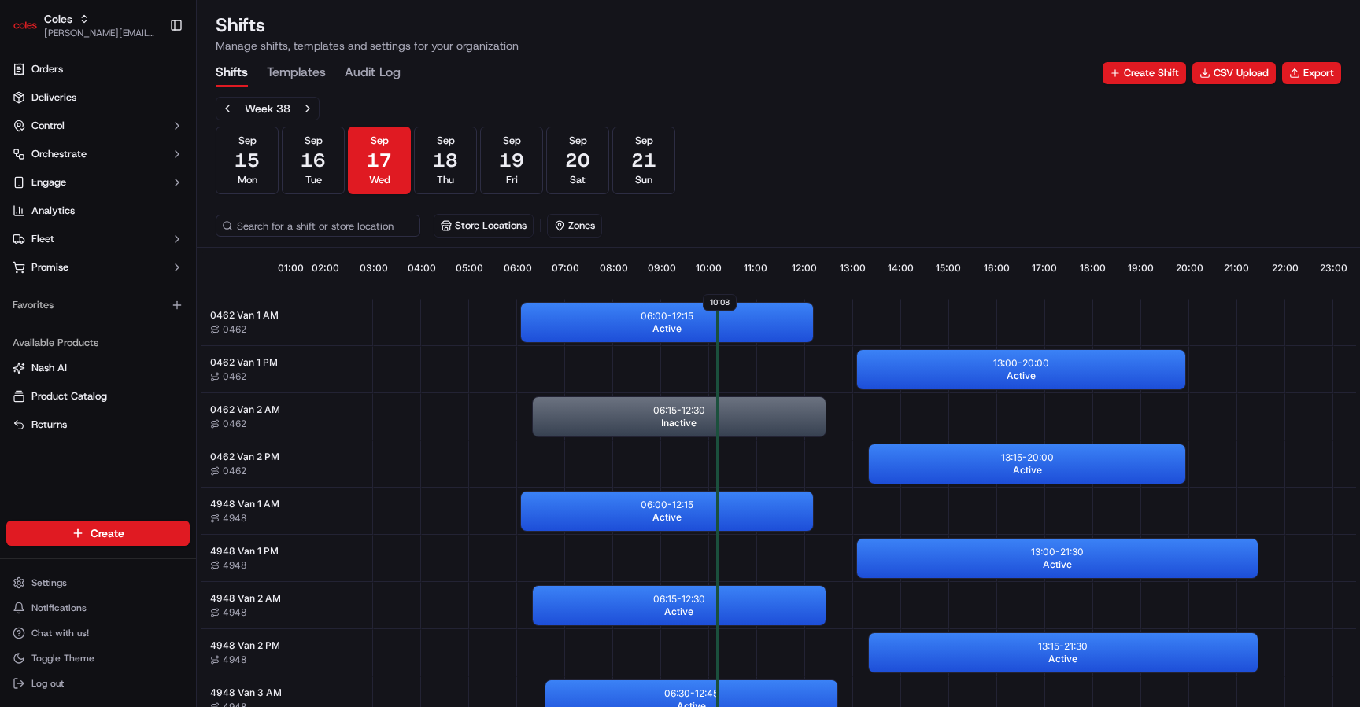
scroll to position [0, 146]
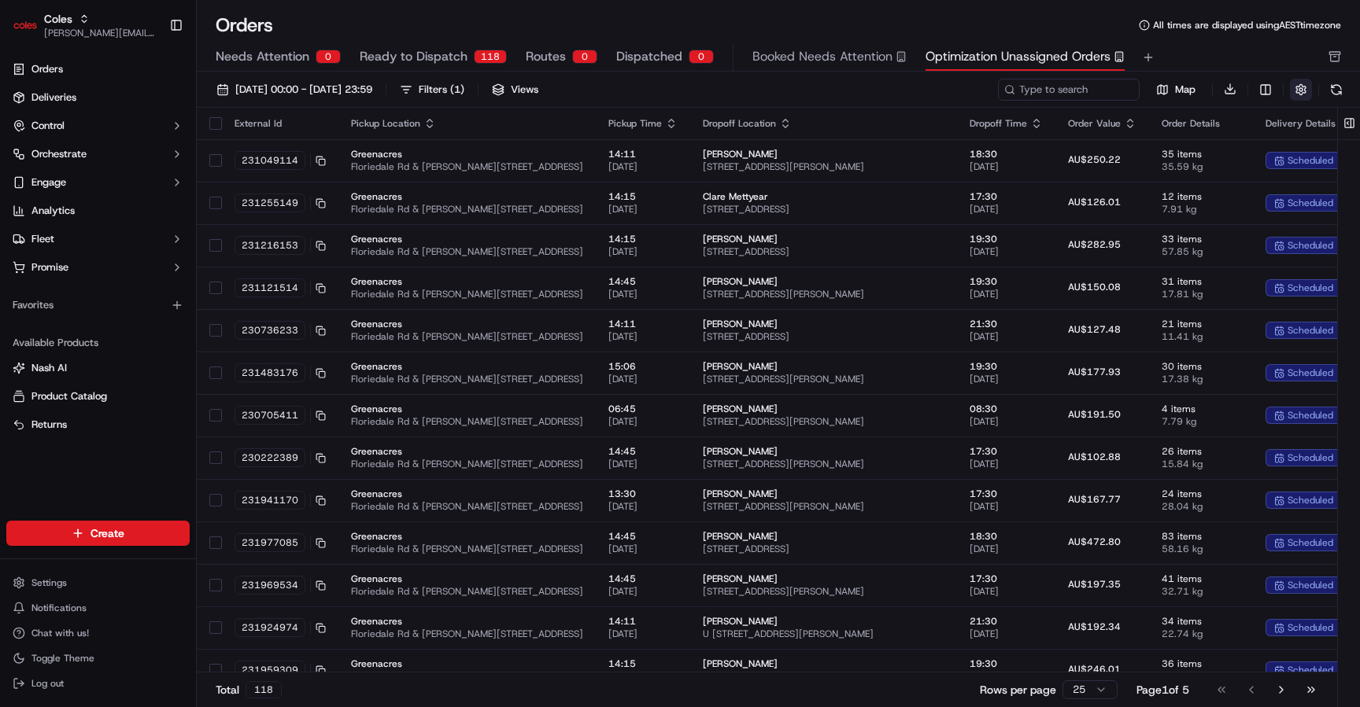
click at [1301, 90] on button "button" at bounding box center [1301, 90] width 22 height 22
click at [1349, 124] on button at bounding box center [1349, 123] width 26 height 31
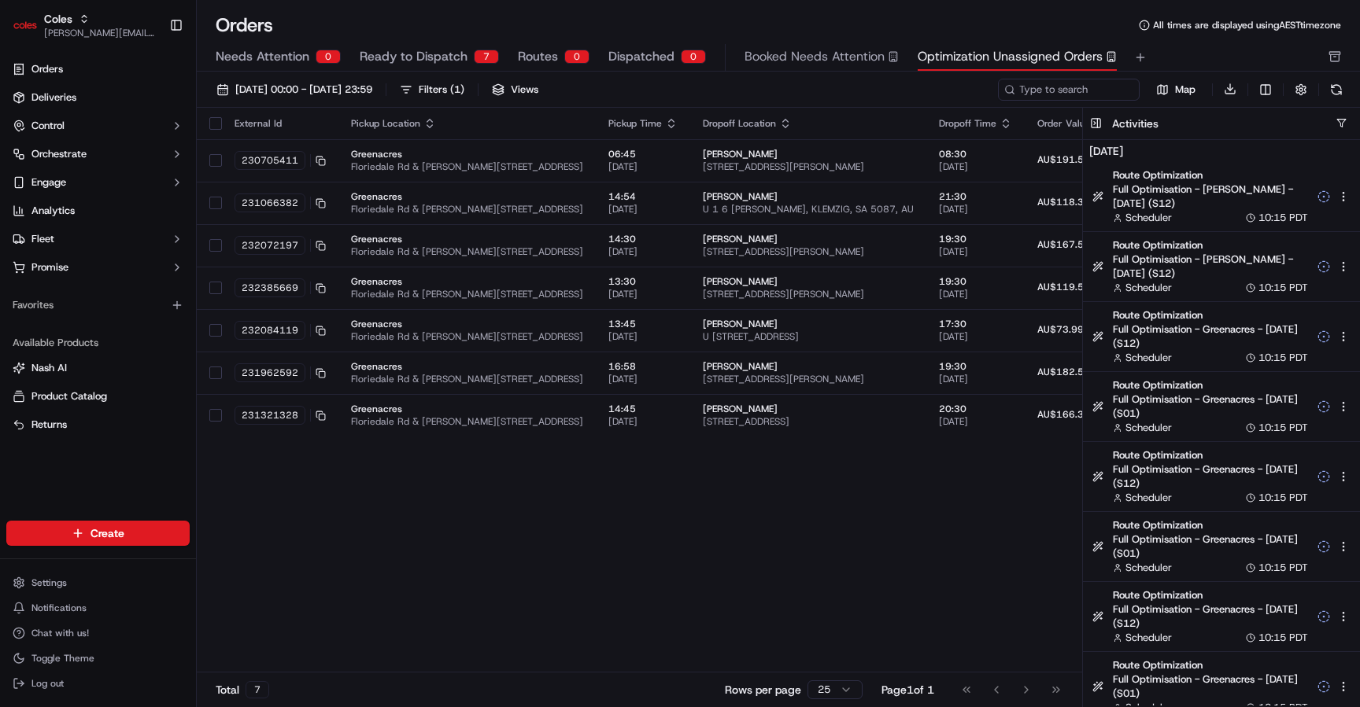
click at [722, 519] on div "External Id Pickup Location Pickup Time Dropoff Location Dropoff Time Order Val…" at bounding box center [846, 391] width 1299 height 566
click at [467, 62] on button "Ready to Dispatch 7" at bounding box center [429, 57] width 139 height 27
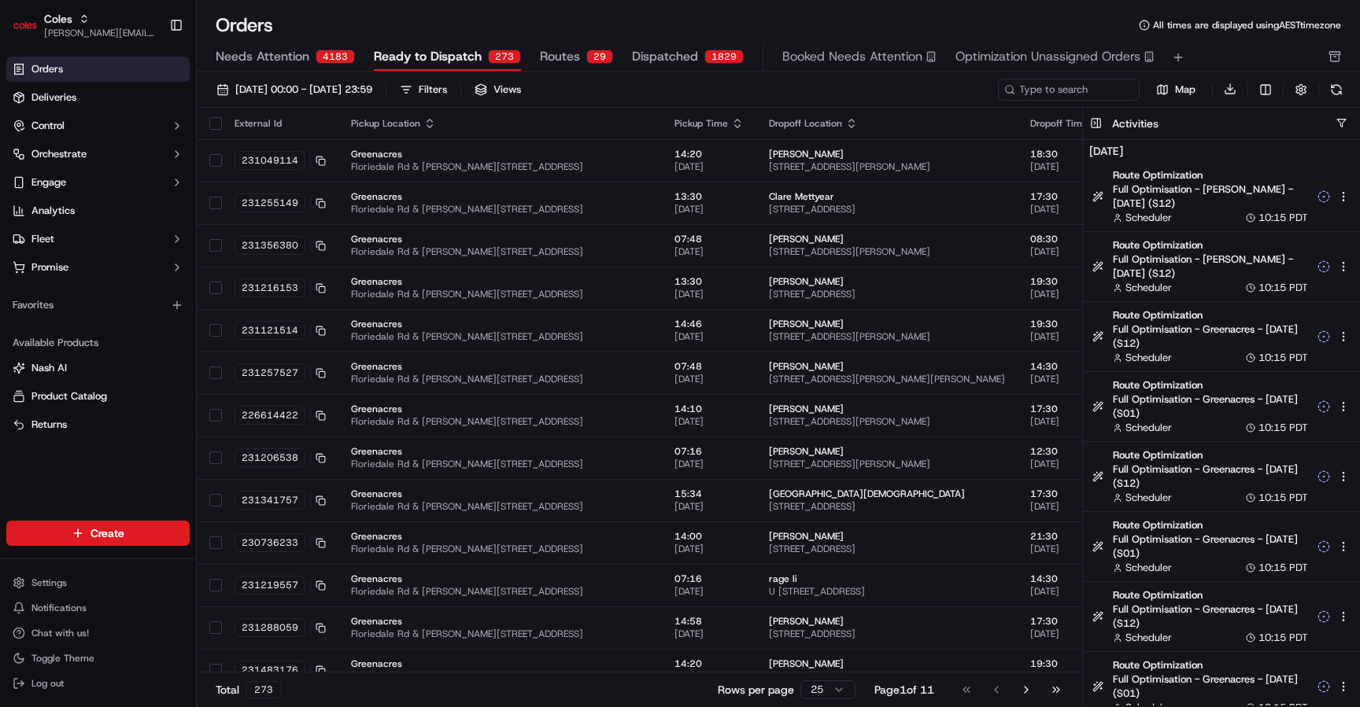
click at [600, 64] on button "Routes 29" at bounding box center [576, 57] width 73 height 27
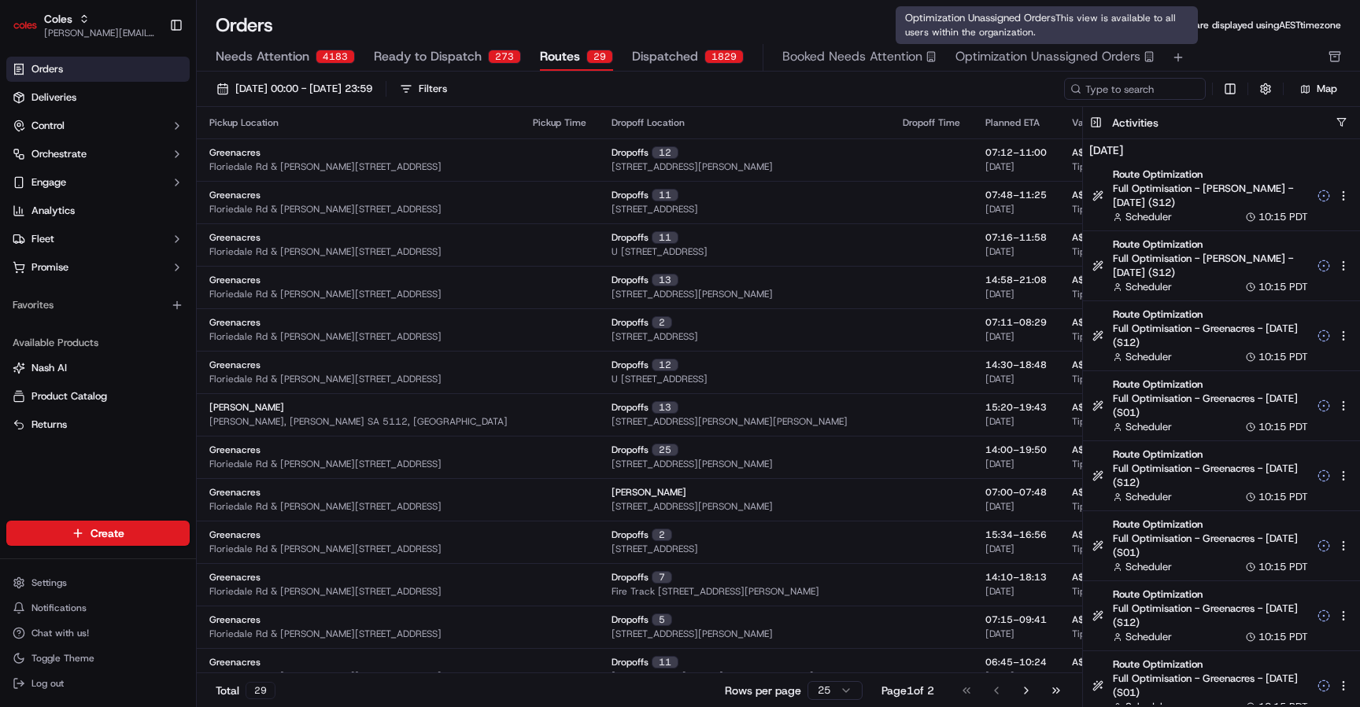
click at [1006, 57] on span "Optimization Unassigned Orders" at bounding box center [1047, 56] width 185 height 19
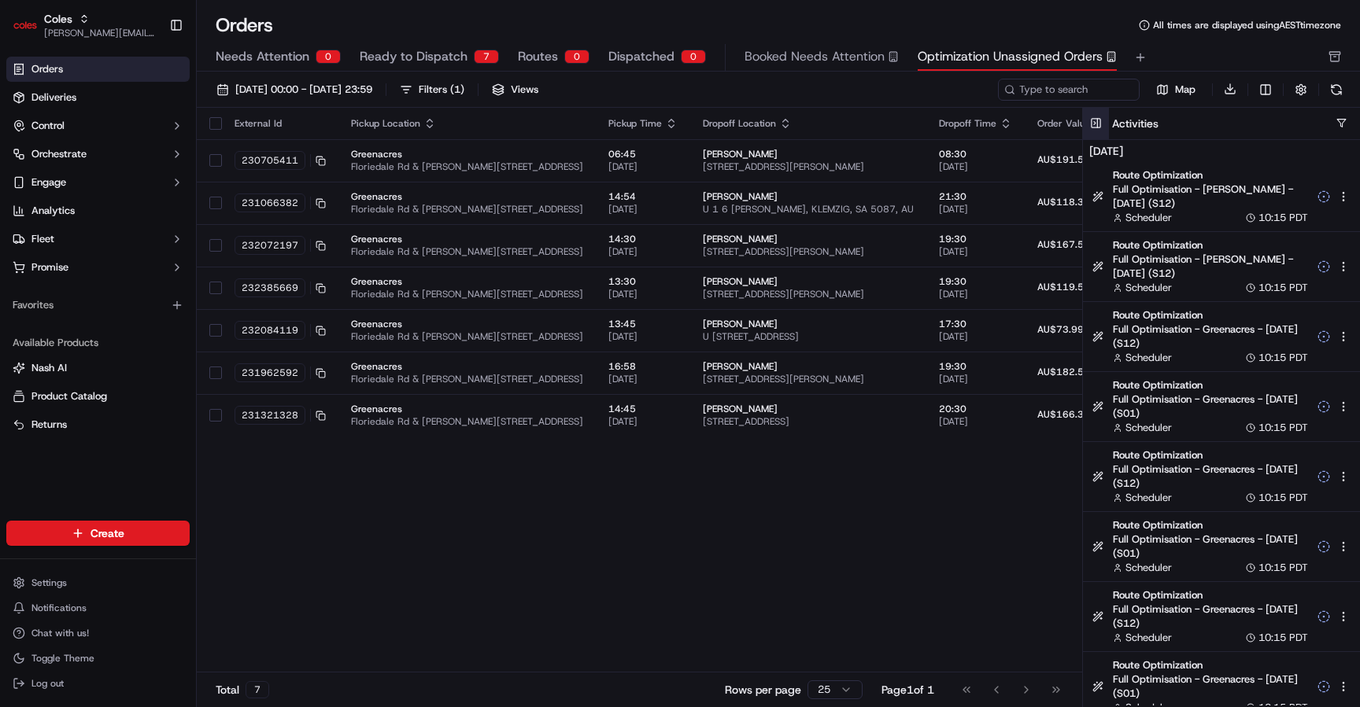
click at [1095, 128] on button at bounding box center [1096, 123] width 26 height 31
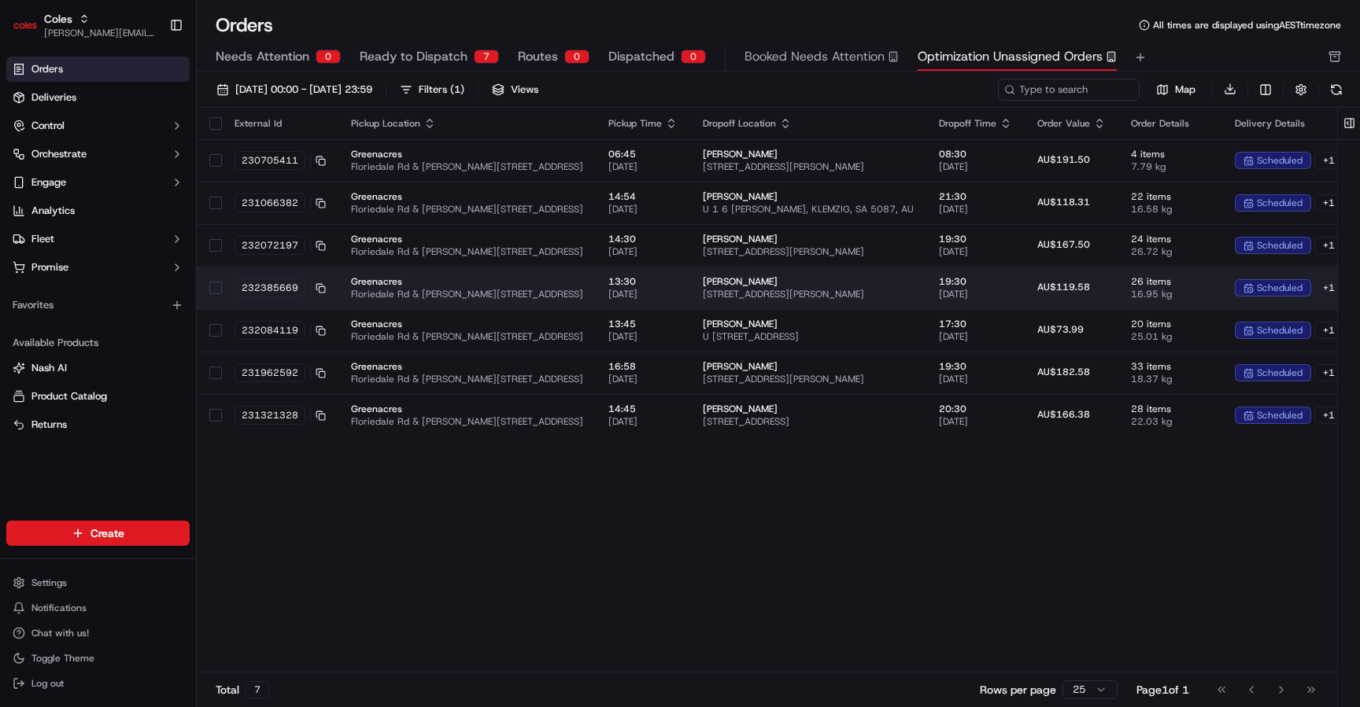
click at [670, 298] on span "18/09/2025" at bounding box center [642, 294] width 69 height 13
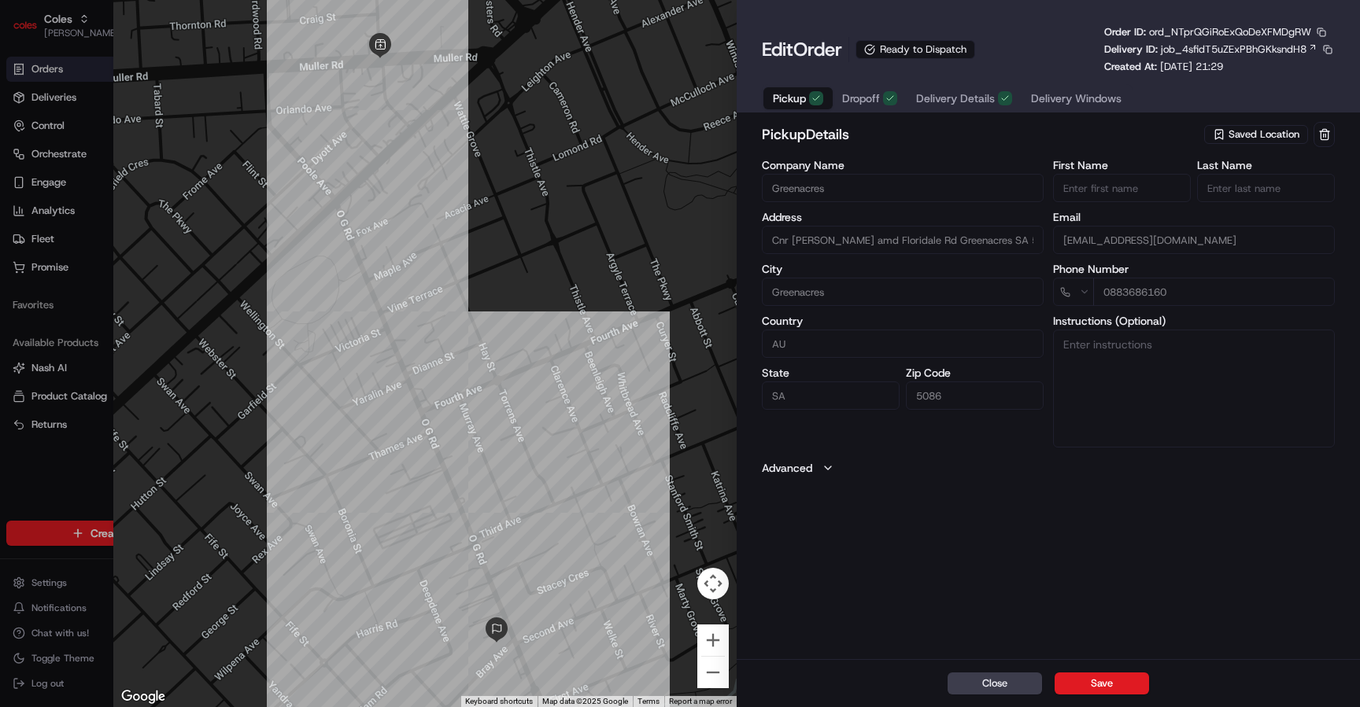
type input "+1"
click at [23, 380] on div at bounding box center [680, 353] width 1360 height 707
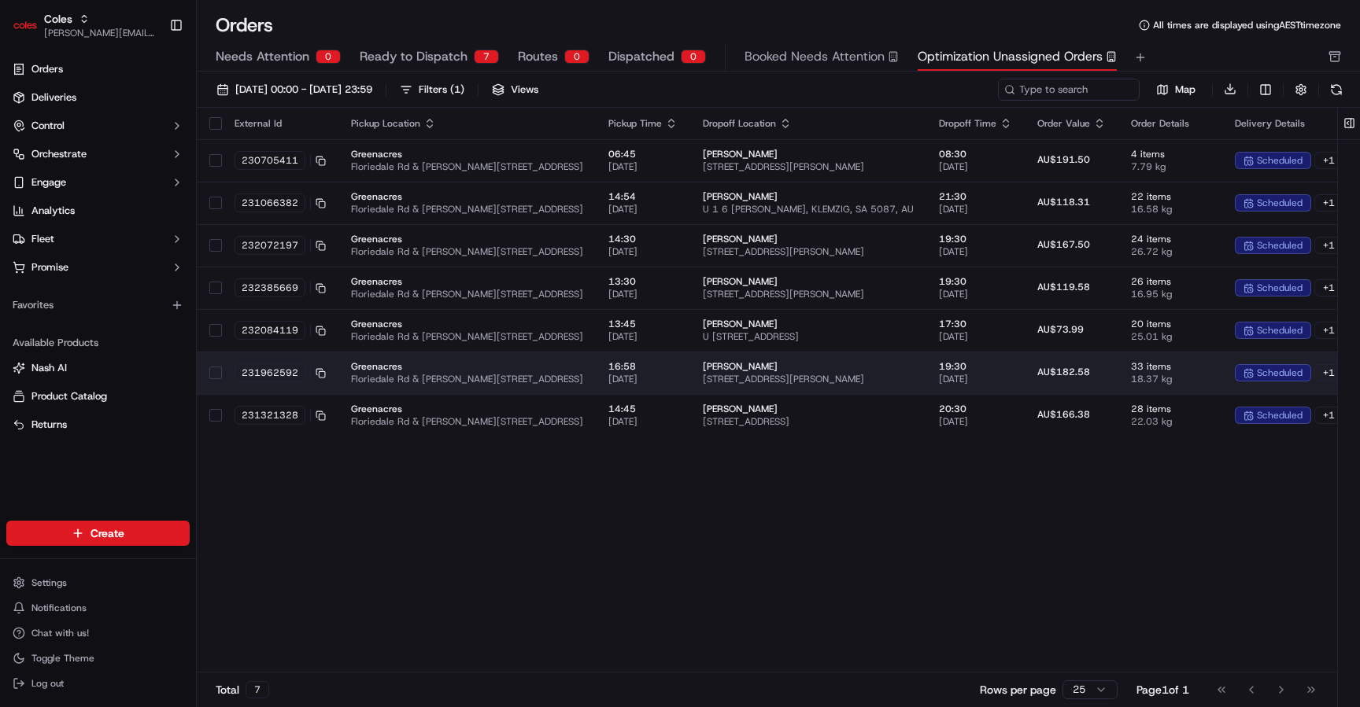
click at [491, 368] on span "Greenacres" at bounding box center [467, 366] width 232 height 13
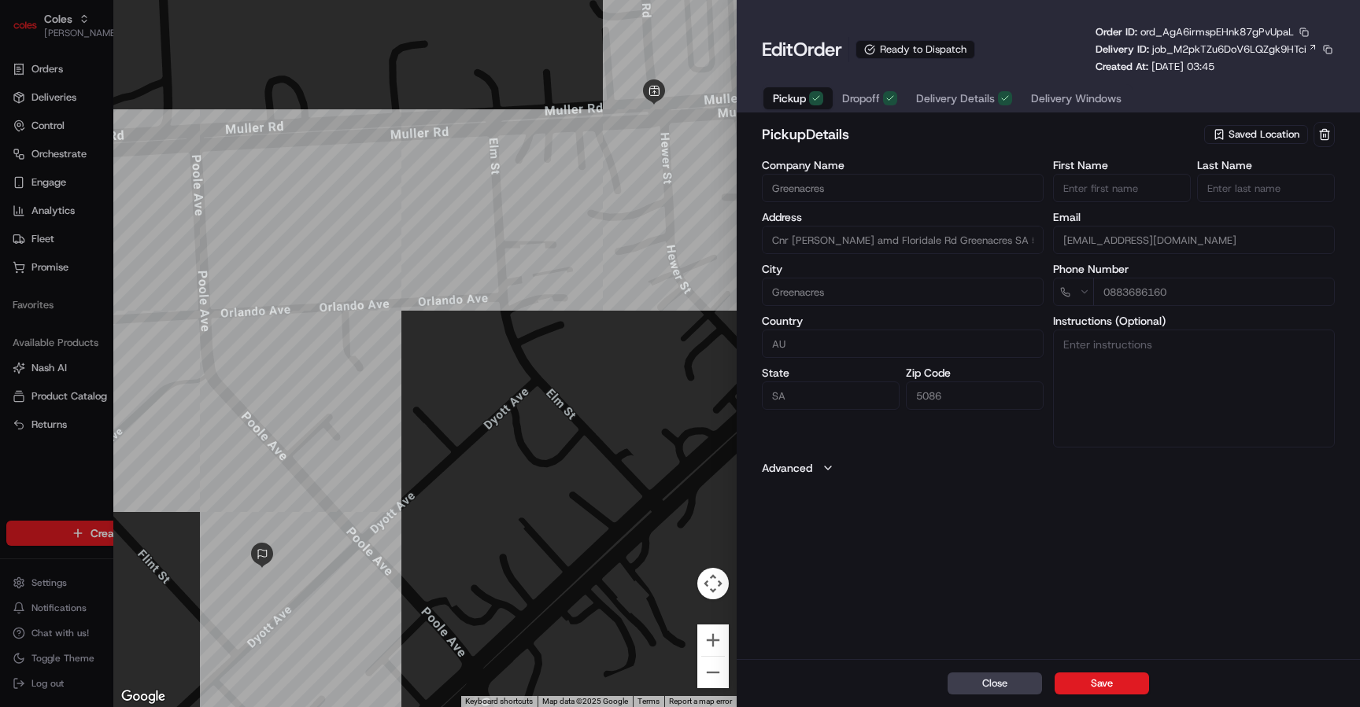
click at [29, 496] on div at bounding box center [680, 353] width 1360 height 707
type input "+1"
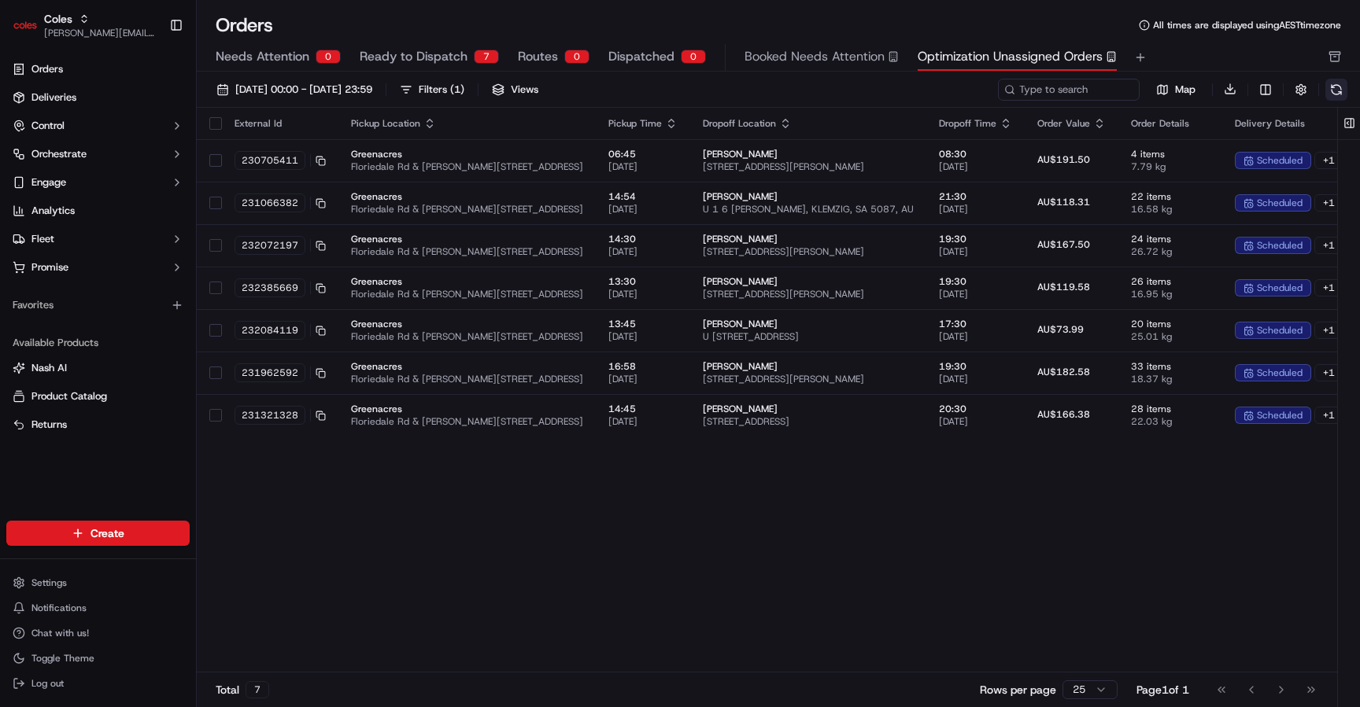
click at [1345, 83] on button at bounding box center [1336, 90] width 22 height 22
click at [932, 446] on div "External Id Pickup Location Pickup Time Dropoff Location Dropoff Time Order Val…" at bounding box center [846, 391] width 1299 height 566
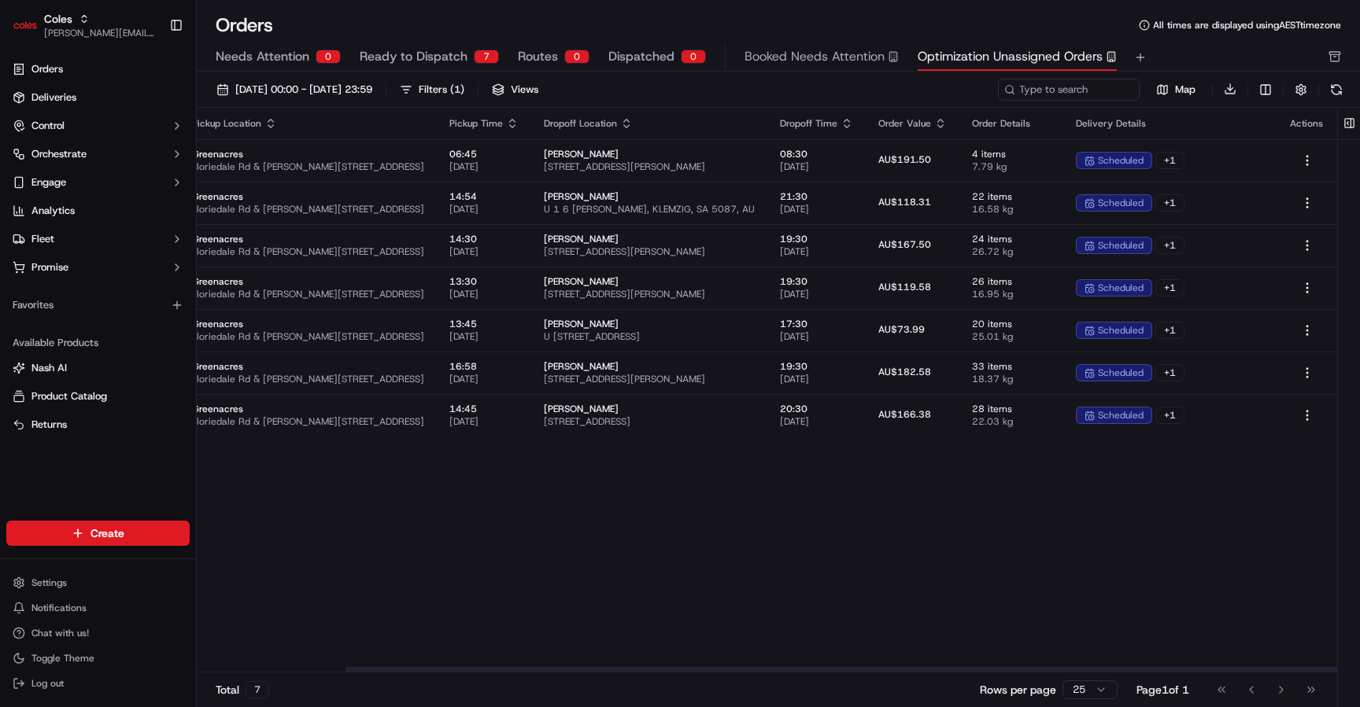
scroll to position [0, 220]
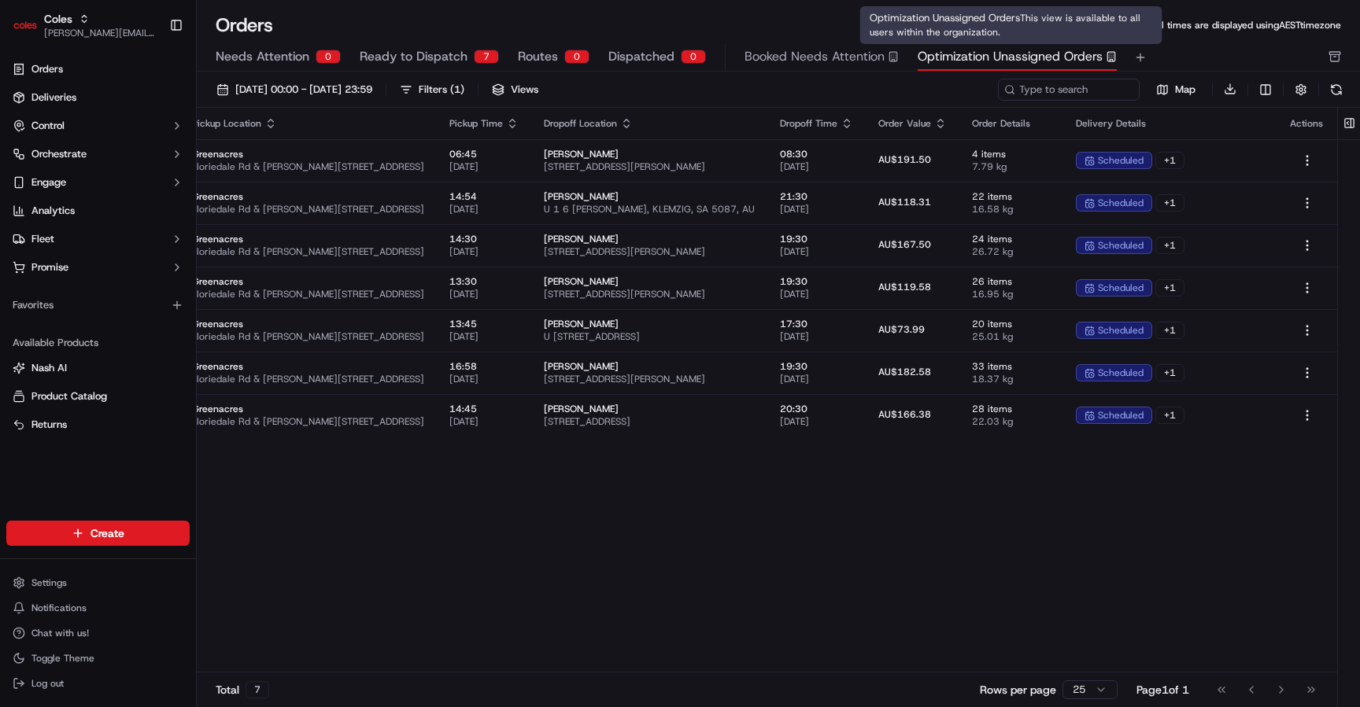
click at [991, 61] on span "Optimization Unassigned Orders" at bounding box center [1009, 56] width 185 height 19
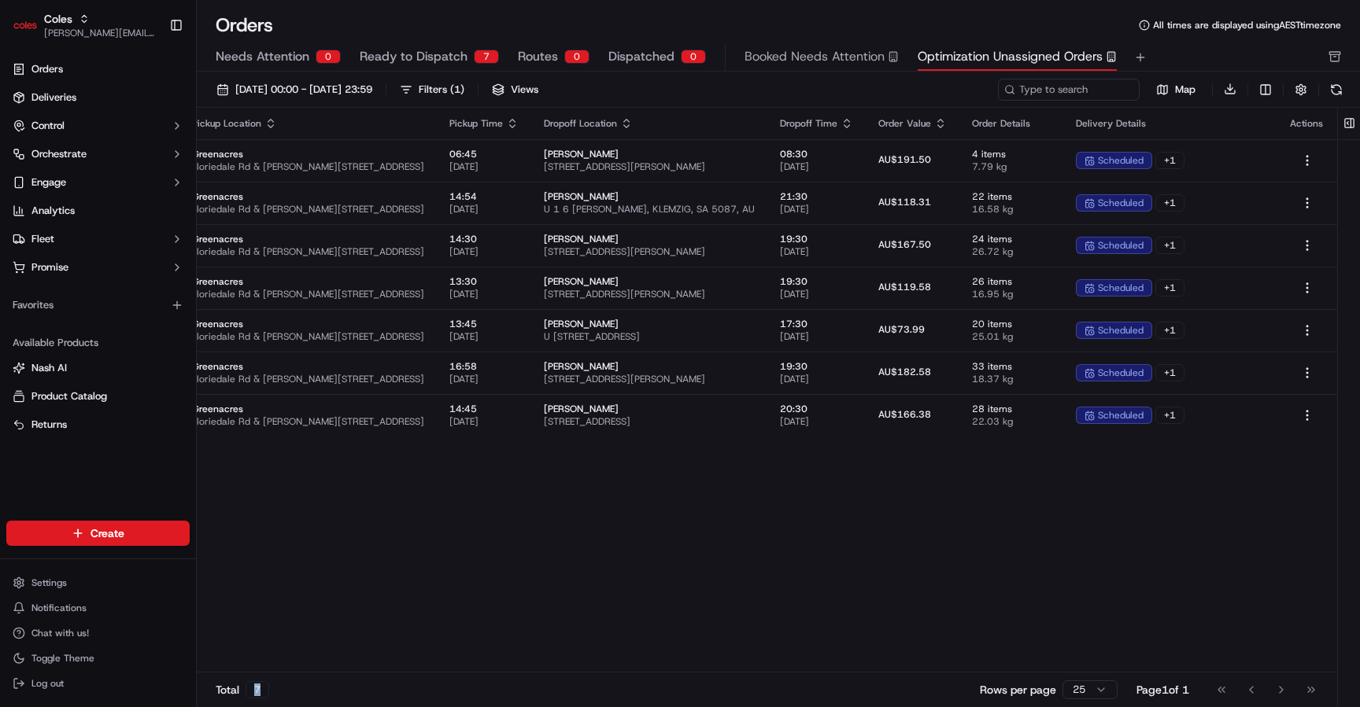
drag, startPoint x: 249, startPoint y: 694, endPoint x: 260, endPoint y: 692, distance: 11.9
click at [260, 692] on div "7" at bounding box center [257, 689] width 24 height 17
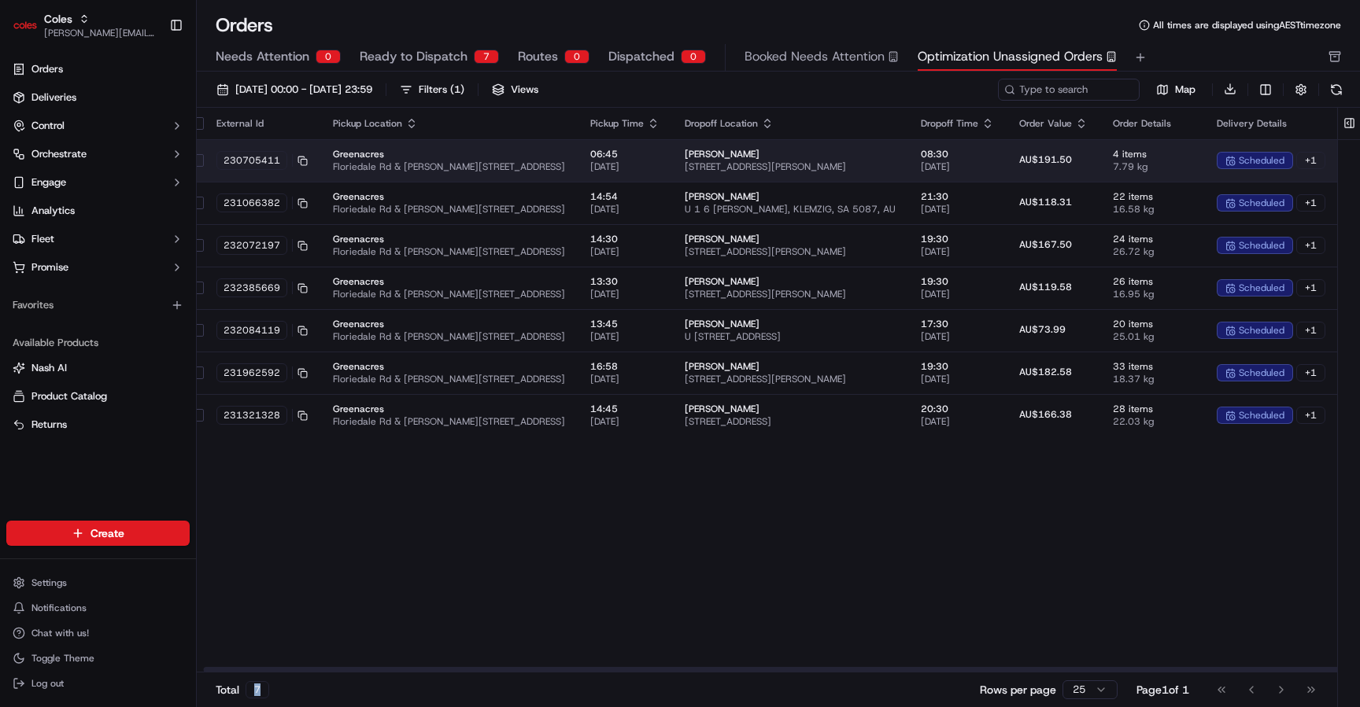
scroll to position [0, 0]
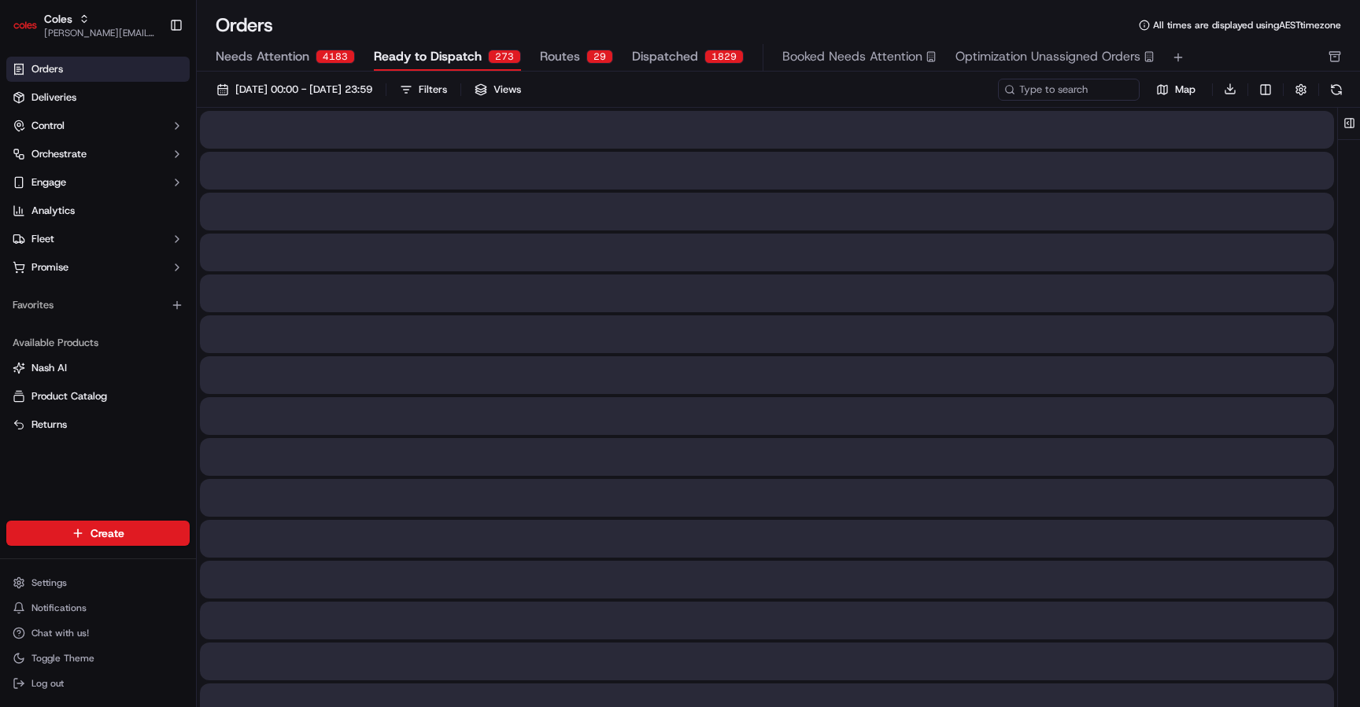
click at [447, 51] on span "Ready to Dispatch" at bounding box center [428, 56] width 108 height 19
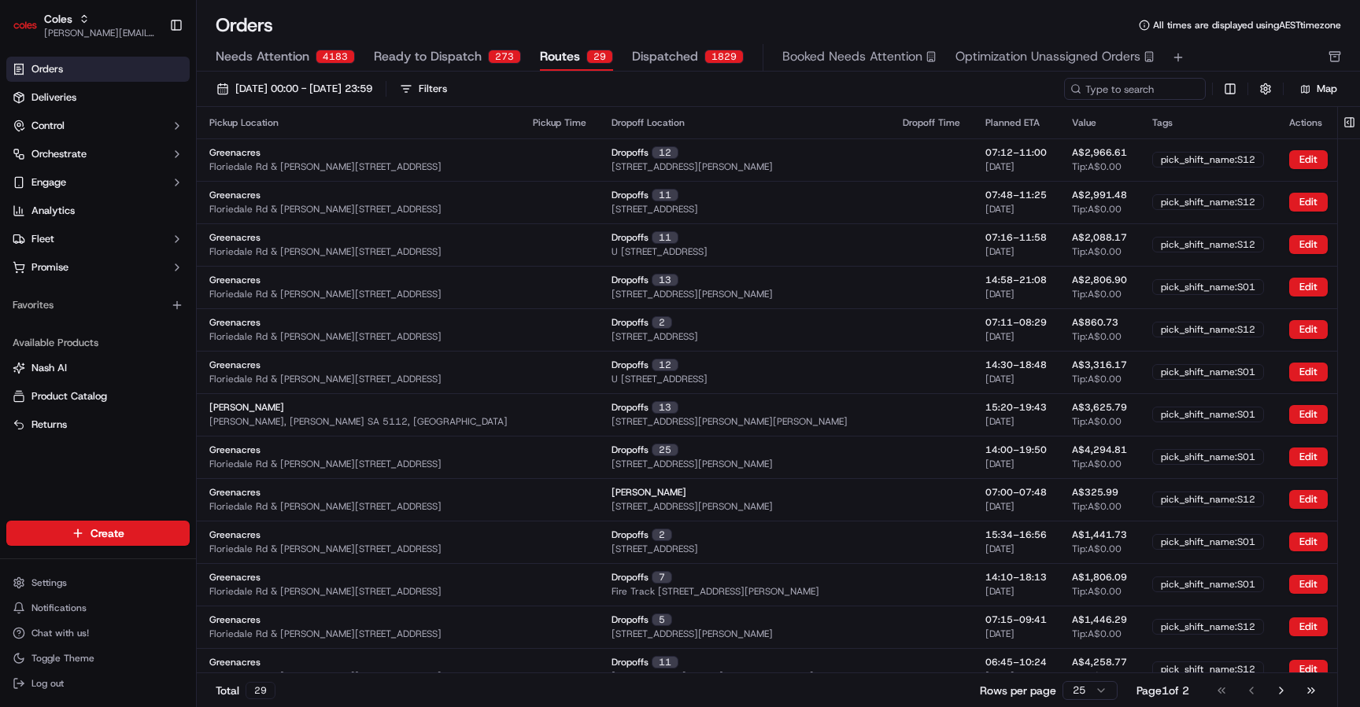
click at [593, 62] on div "29" at bounding box center [599, 57] width 27 height 14
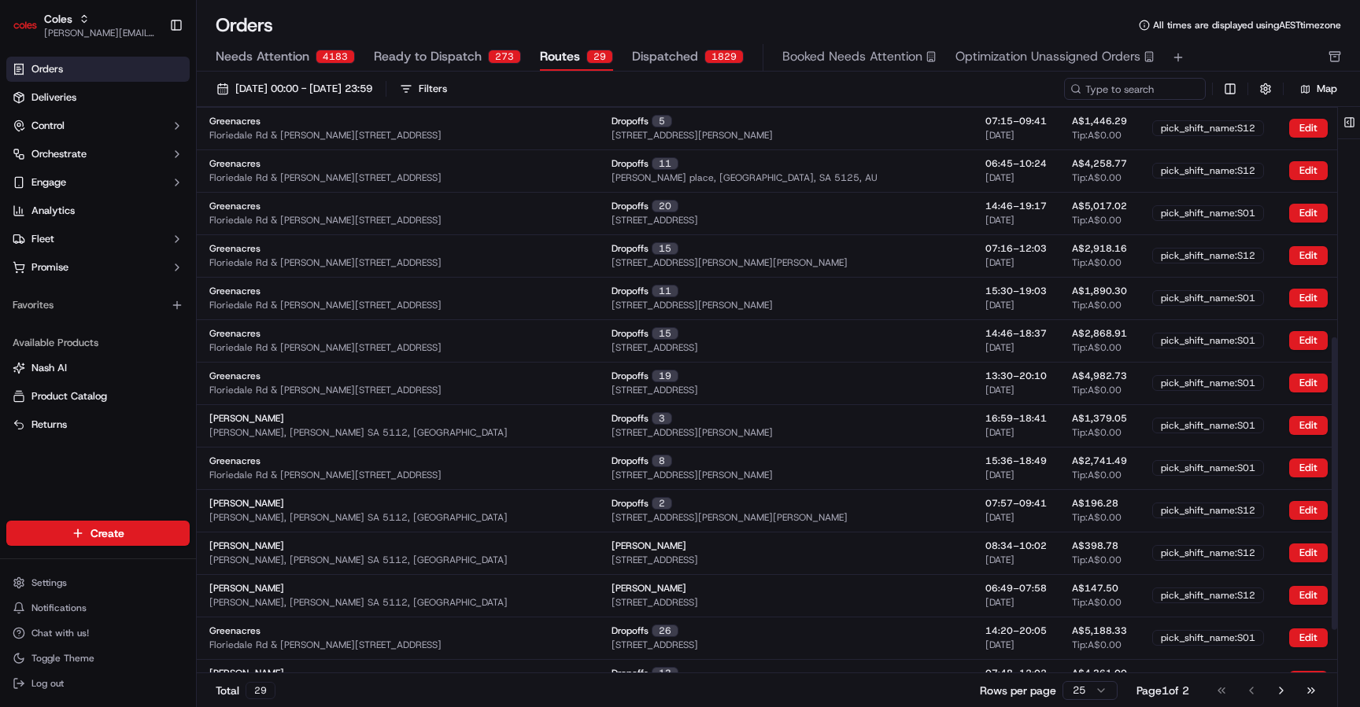
scroll to position [528, 0]
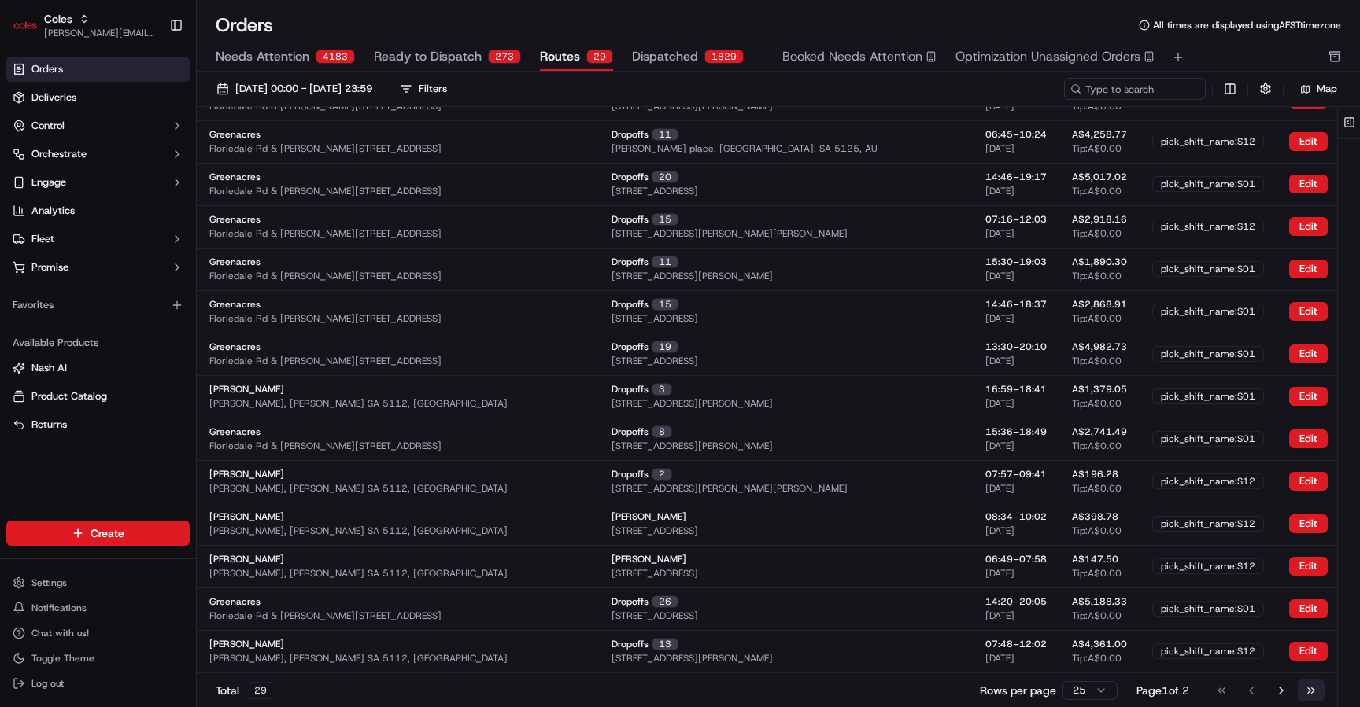
click at [1316, 697] on button "Go to last page" at bounding box center [1311, 691] width 27 height 22
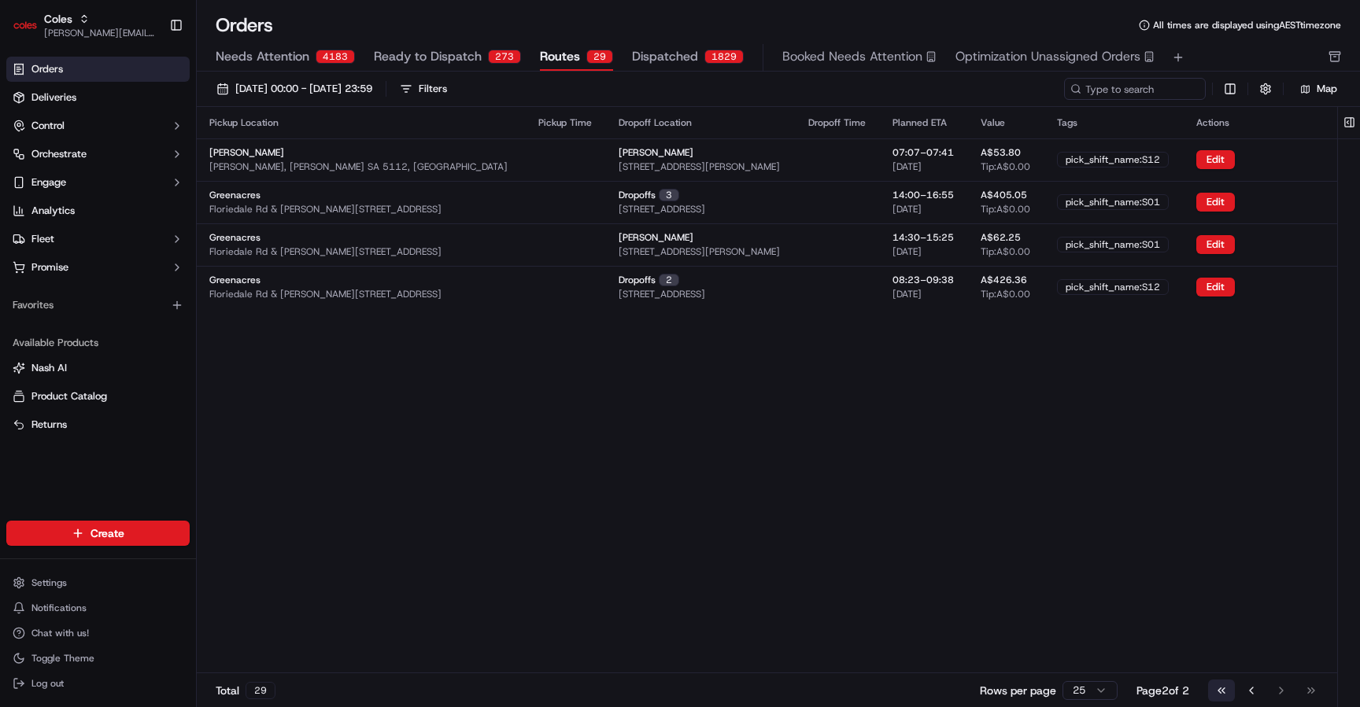
click at [1221, 691] on button "Go to first page" at bounding box center [1221, 691] width 27 height 22
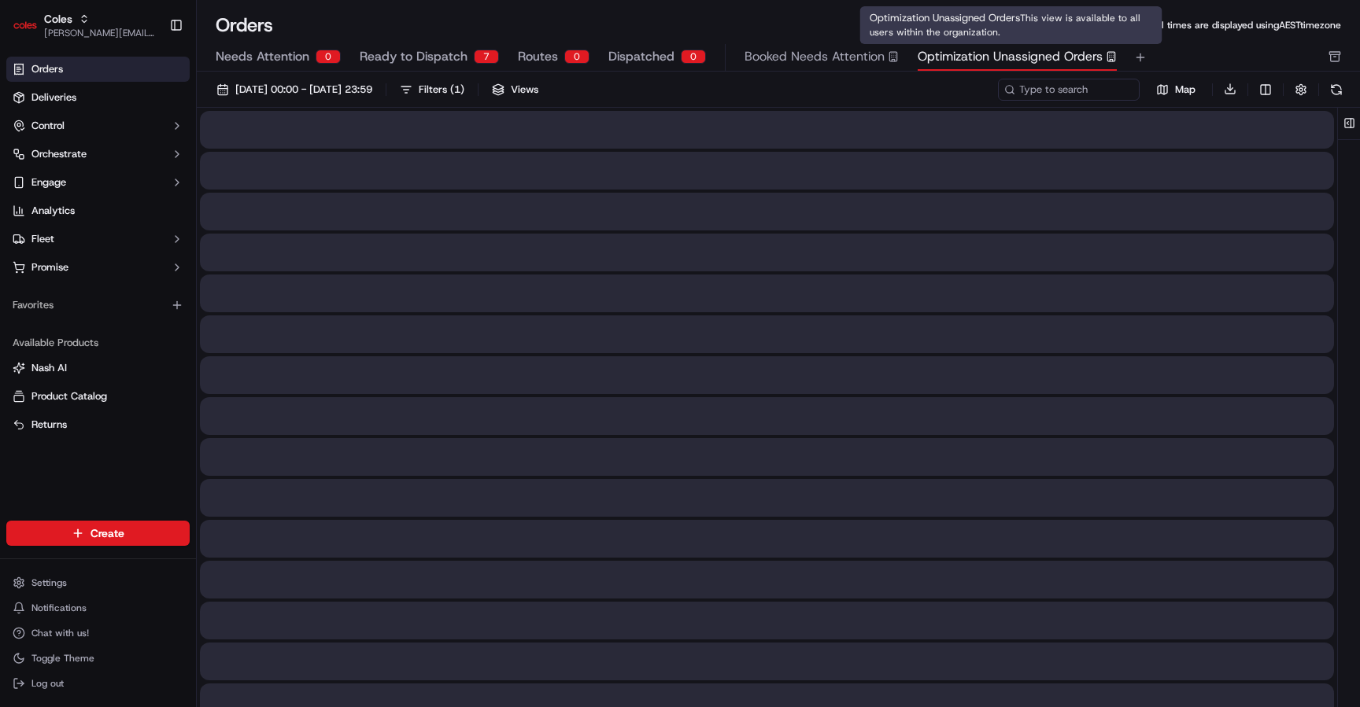
click at [1087, 47] on span "Optimization Unassigned Orders" at bounding box center [1009, 56] width 185 height 19
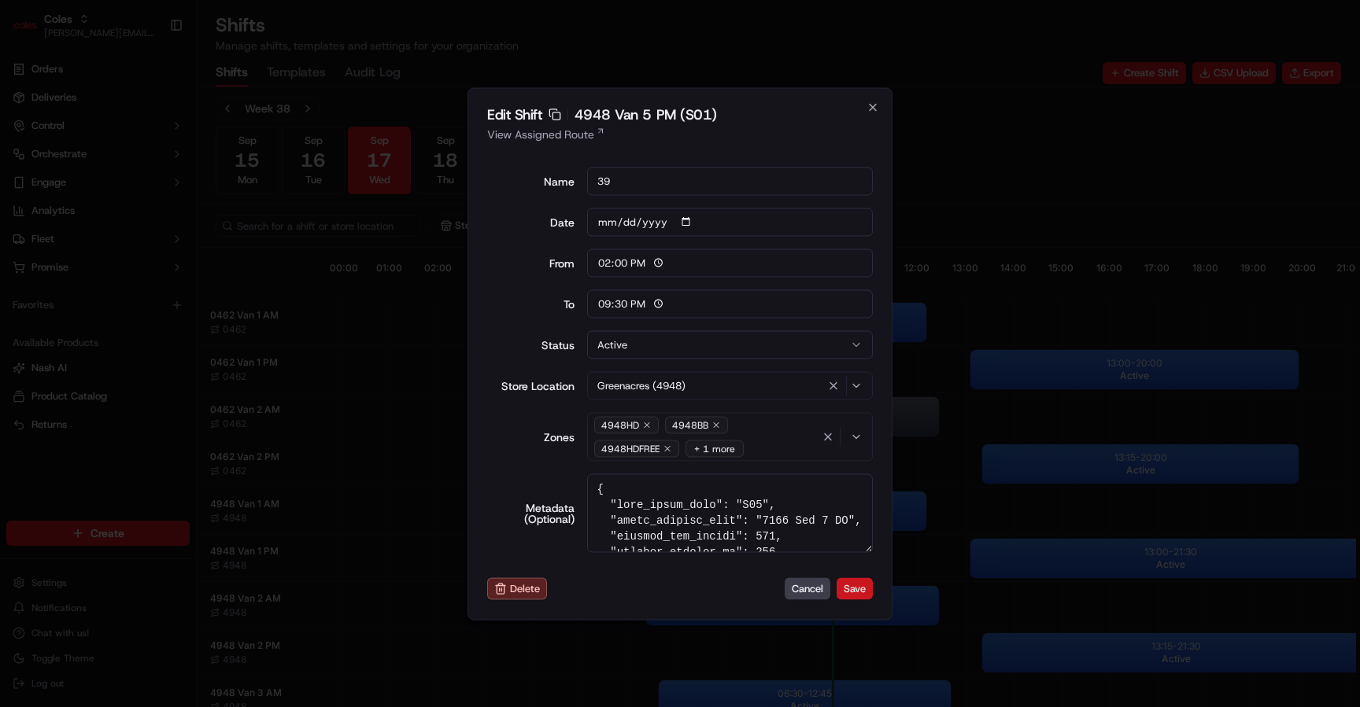
click at [856, 590] on button "Save" at bounding box center [854, 589] width 36 height 22
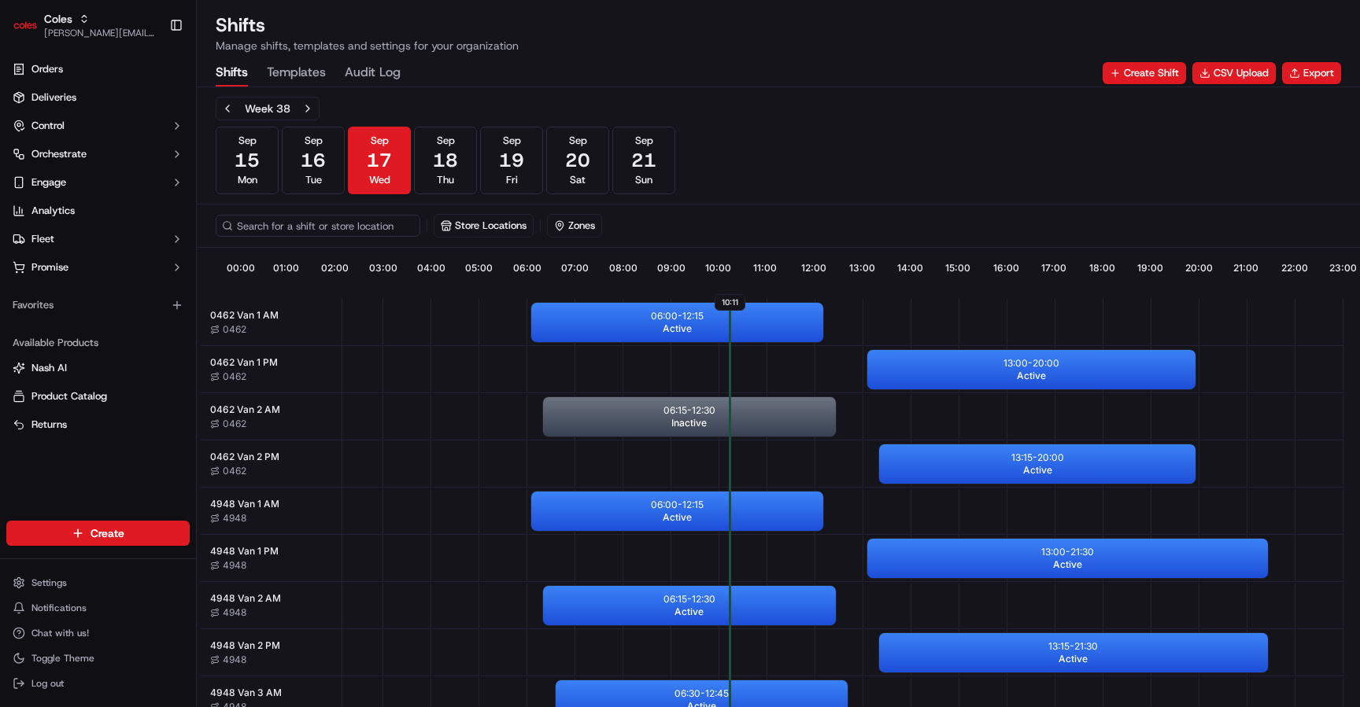
scroll to position [0, 146]
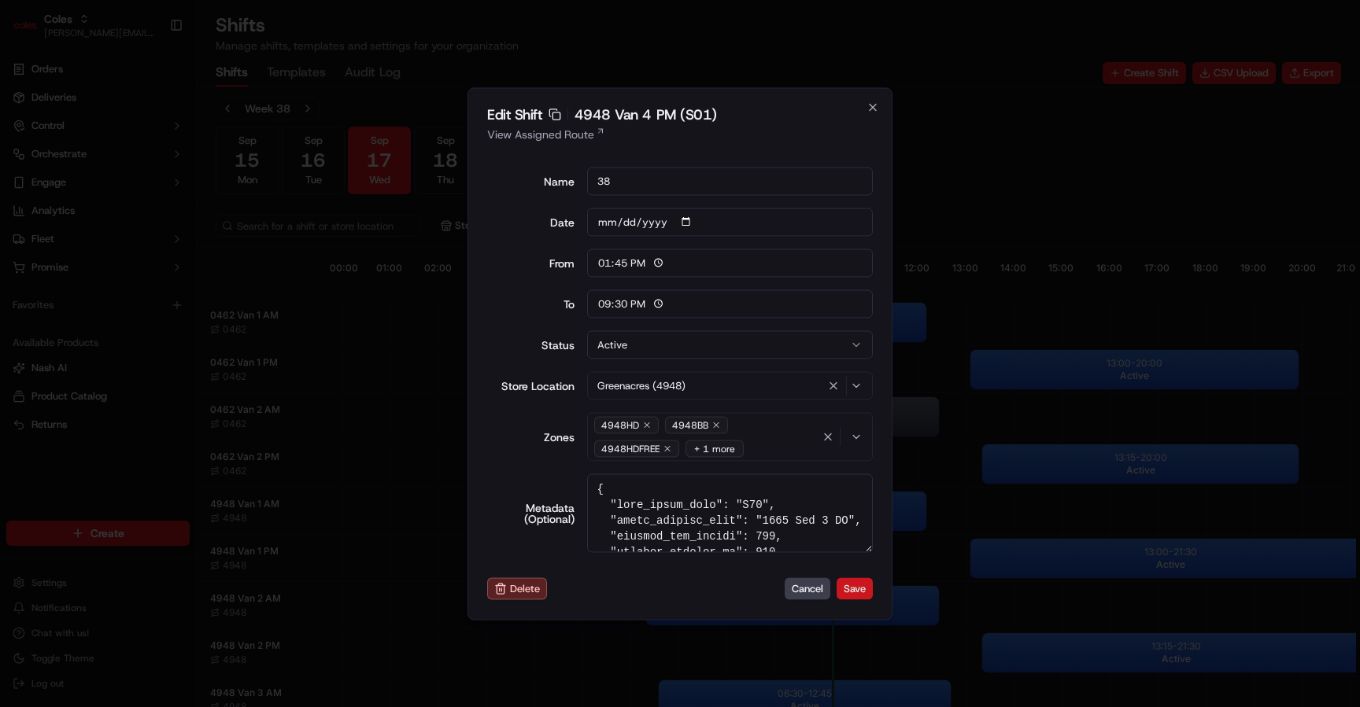
click at [856, 590] on button "Save" at bounding box center [854, 589] width 36 height 22
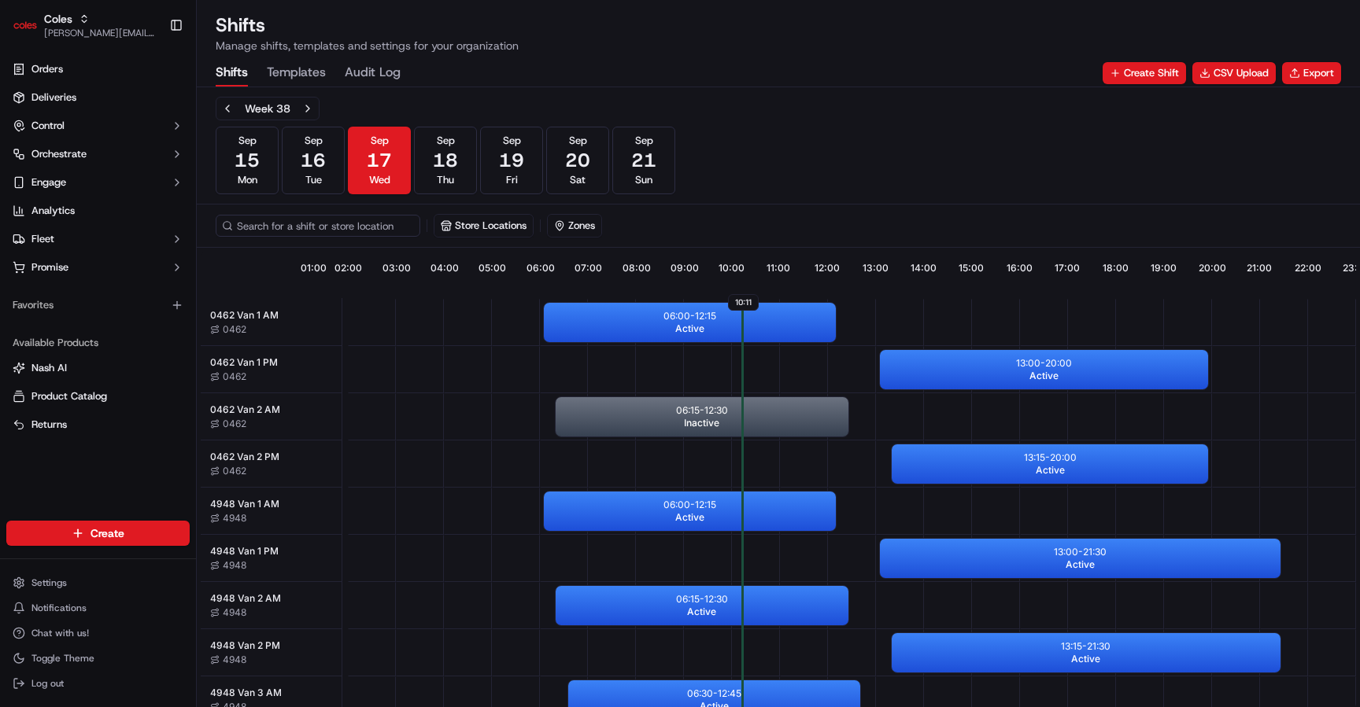
scroll to position [0, 146]
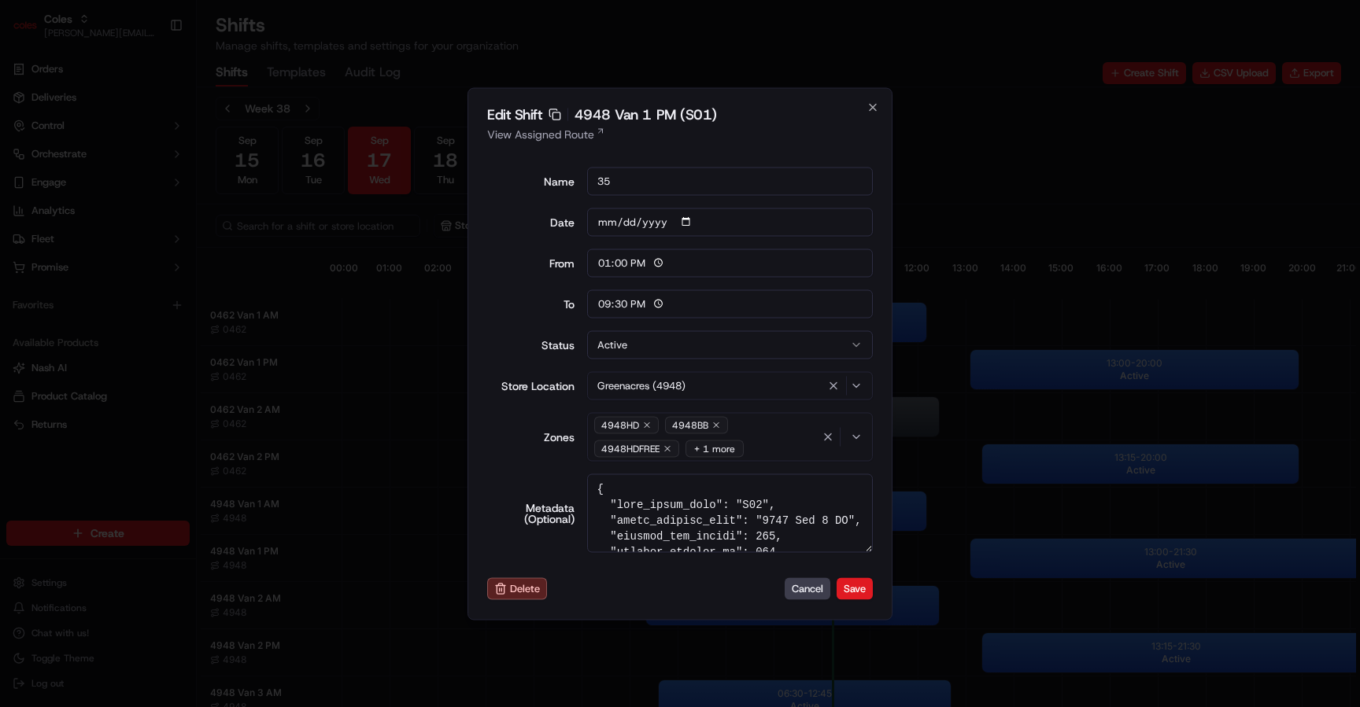
click at [857, 589] on button "Save" at bounding box center [854, 589] width 36 height 22
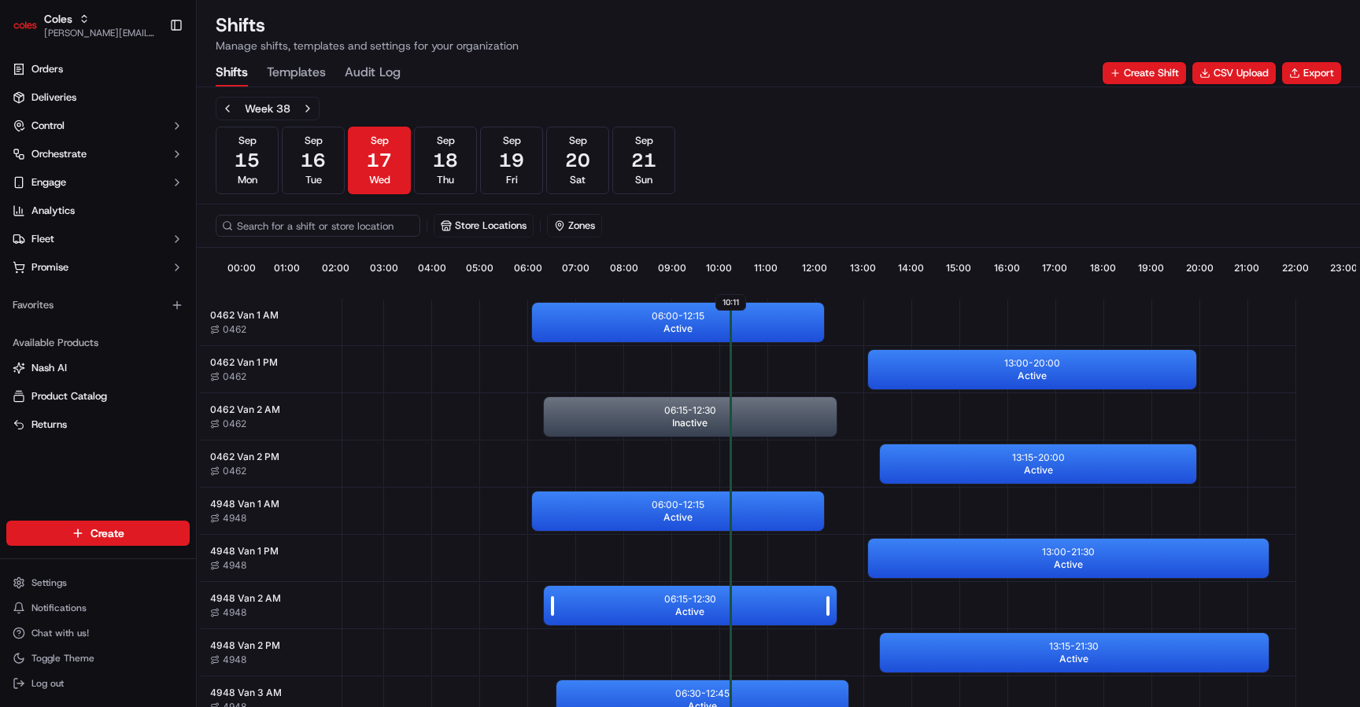
scroll to position [0, 142]
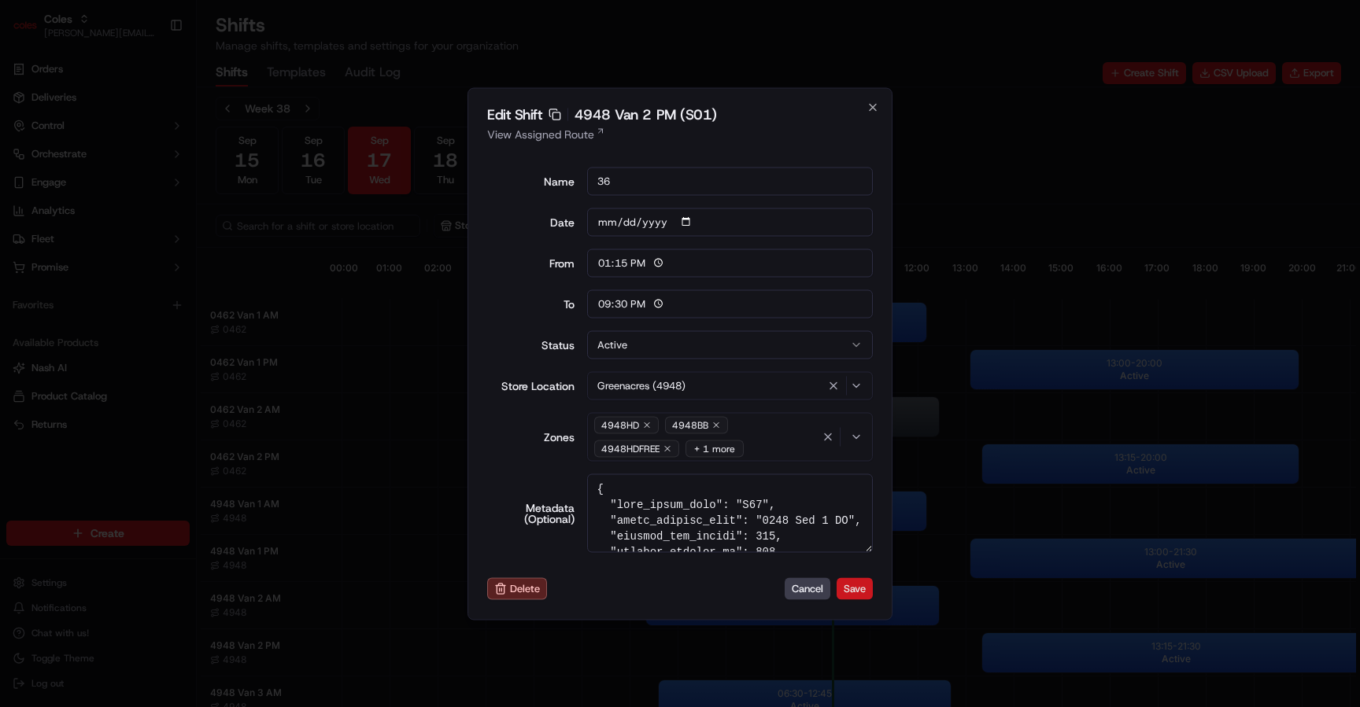
click at [866, 588] on button "Save" at bounding box center [854, 589] width 36 height 22
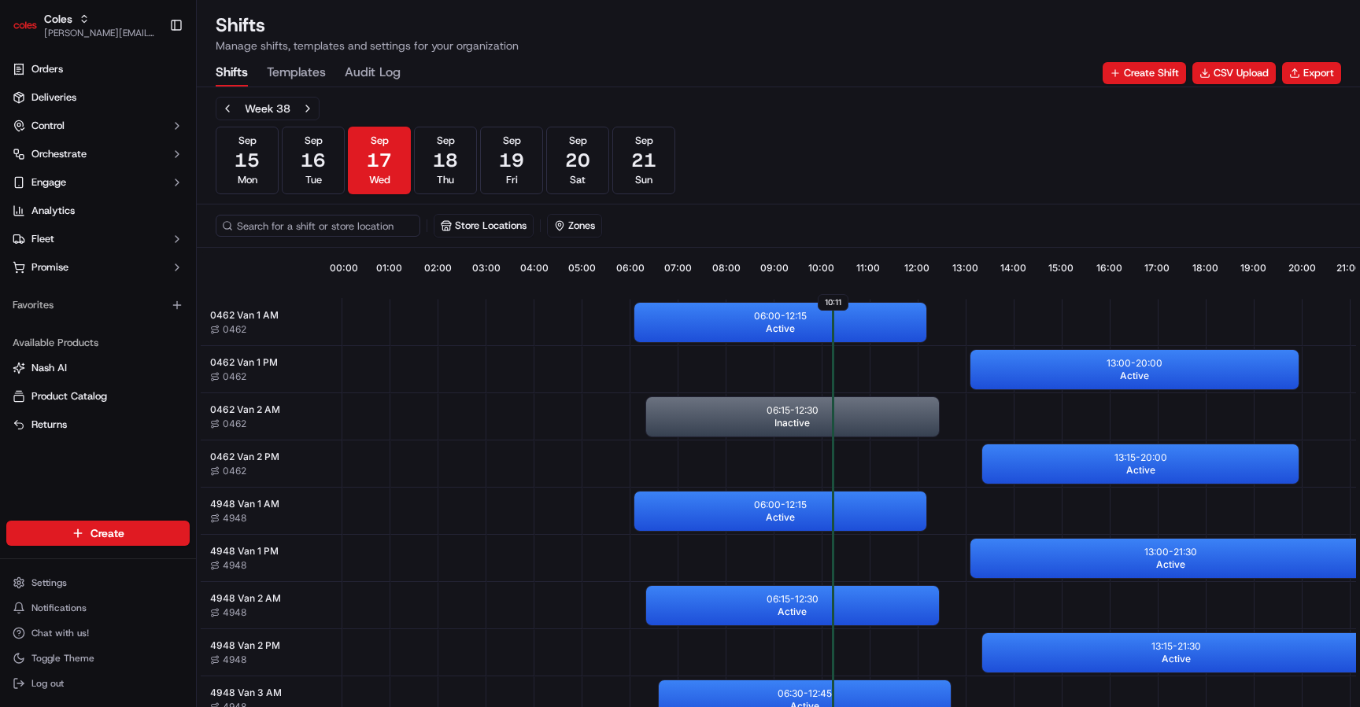
scroll to position [0, 142]
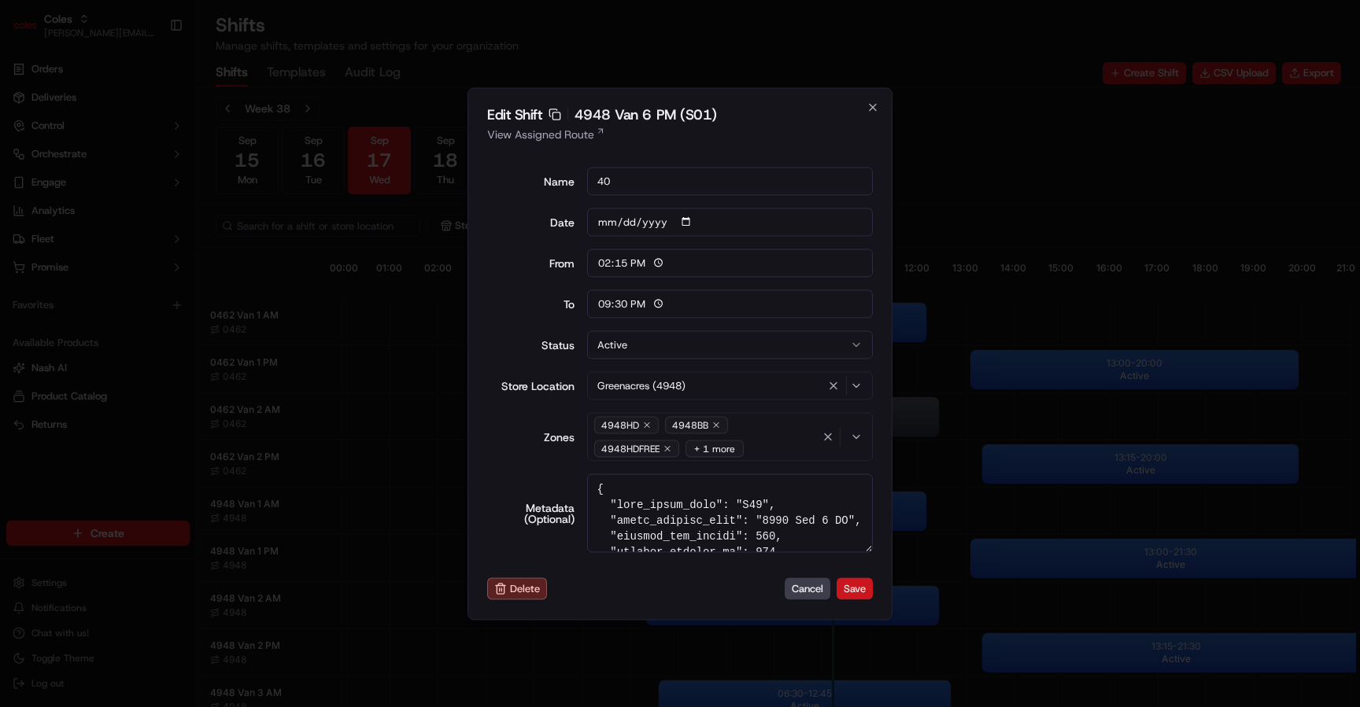
click at [865, 588] on button "Save" at bounding box center [854, 589] width 36 height 22
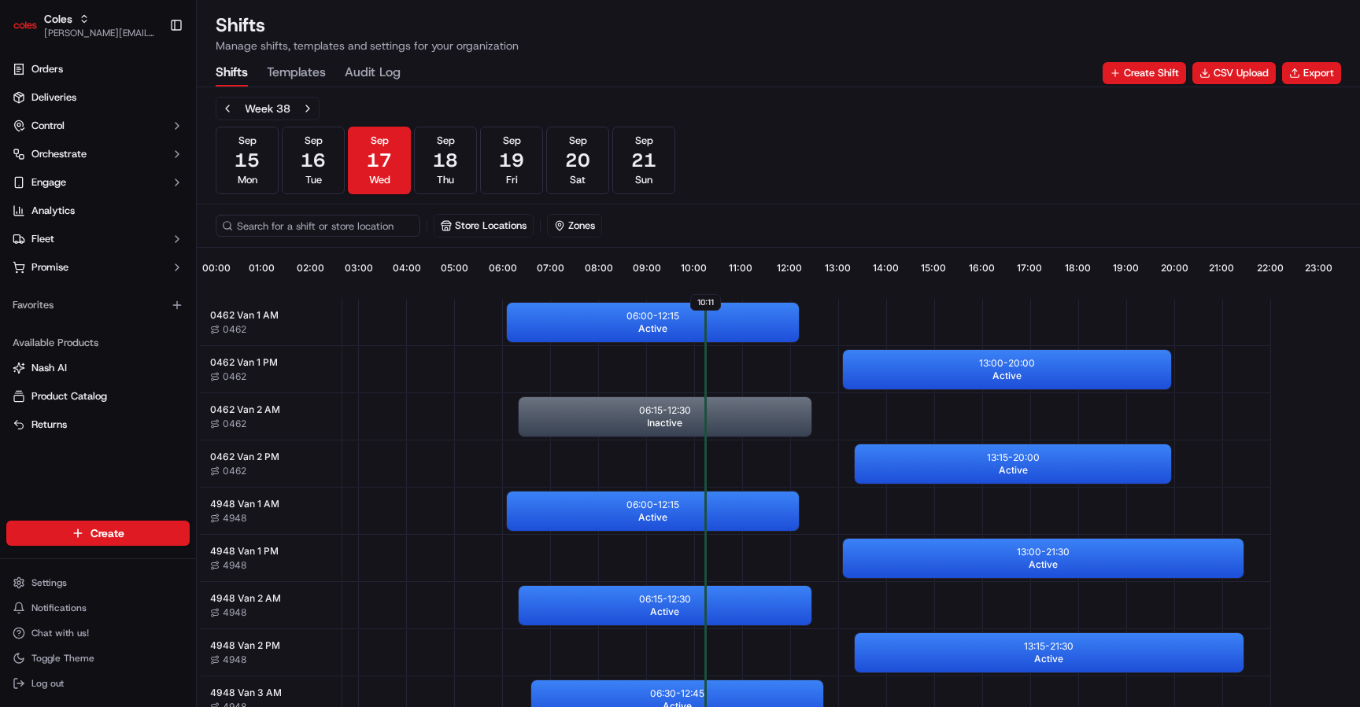
scroll to position [0, 146]
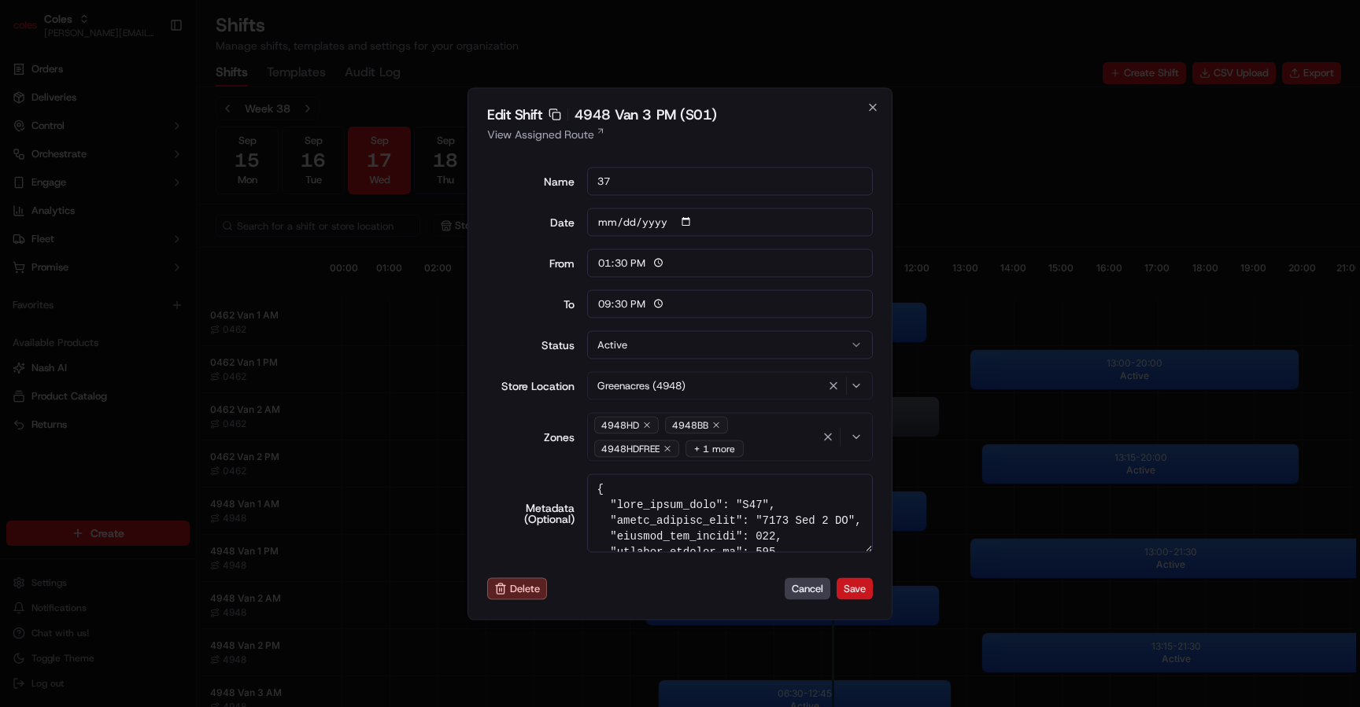
click at [866, 588] on button "Save" at bounding box center [854, 589] width 36 height 22
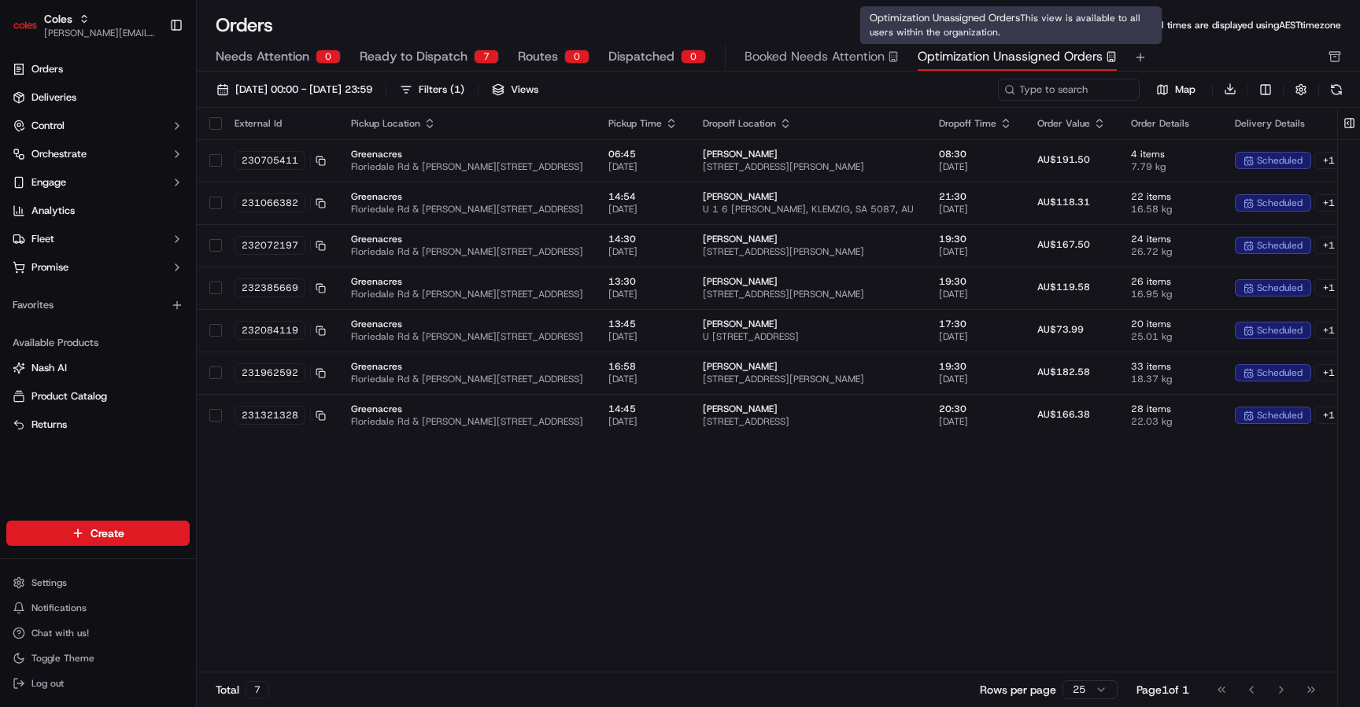
click at [1000, 65] on span "Optimization Unassigned Orders" at bounding box center [1009, 56] width 185 height 19
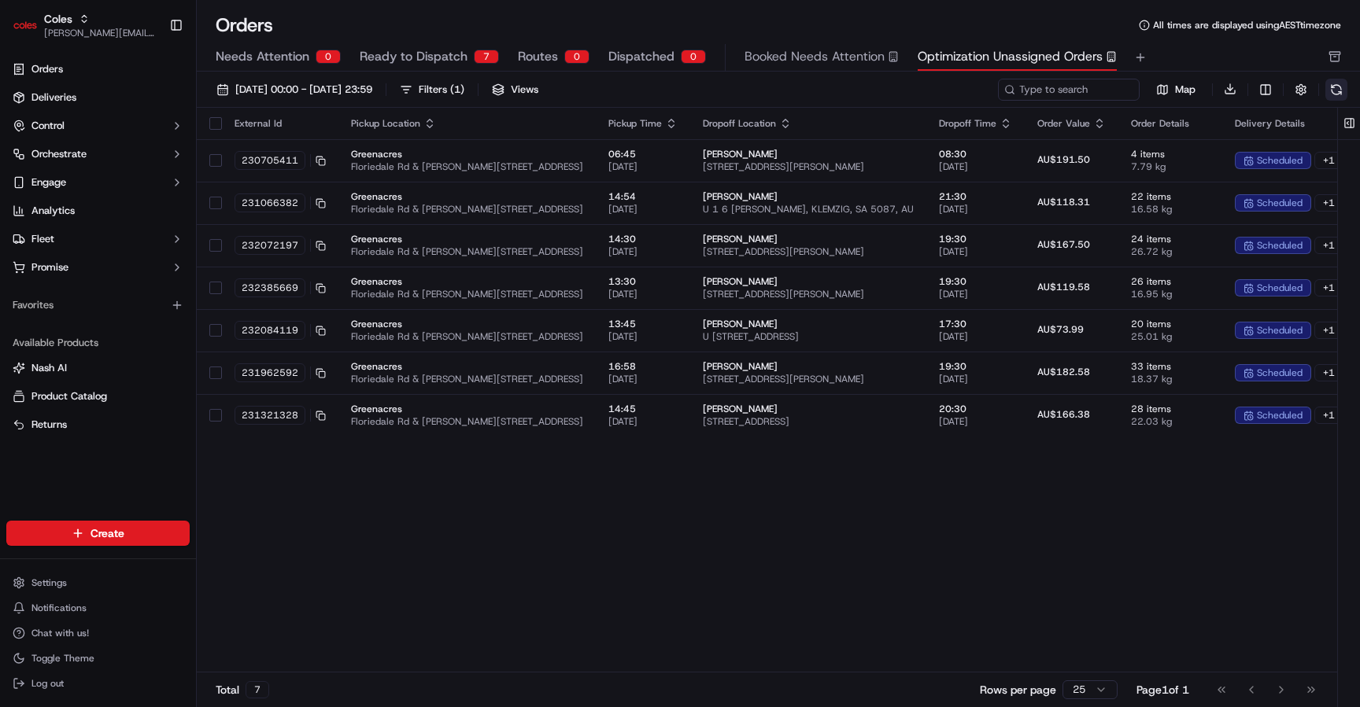
click at [1344, 80] on button at bounding box center [1336, 90] width 22 height 22
click at [1340, 92] on button at bounding box center [1336, 90] width 22 height 22
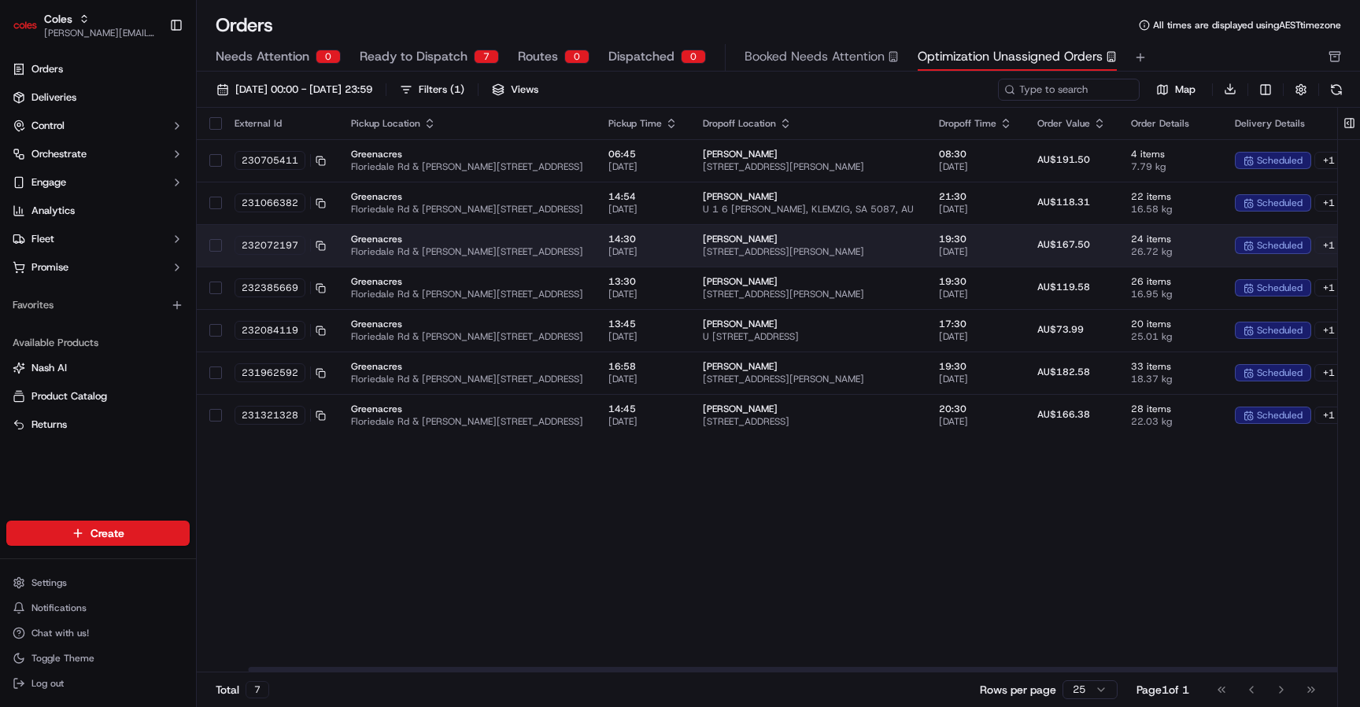
scroll to position [0, 220]
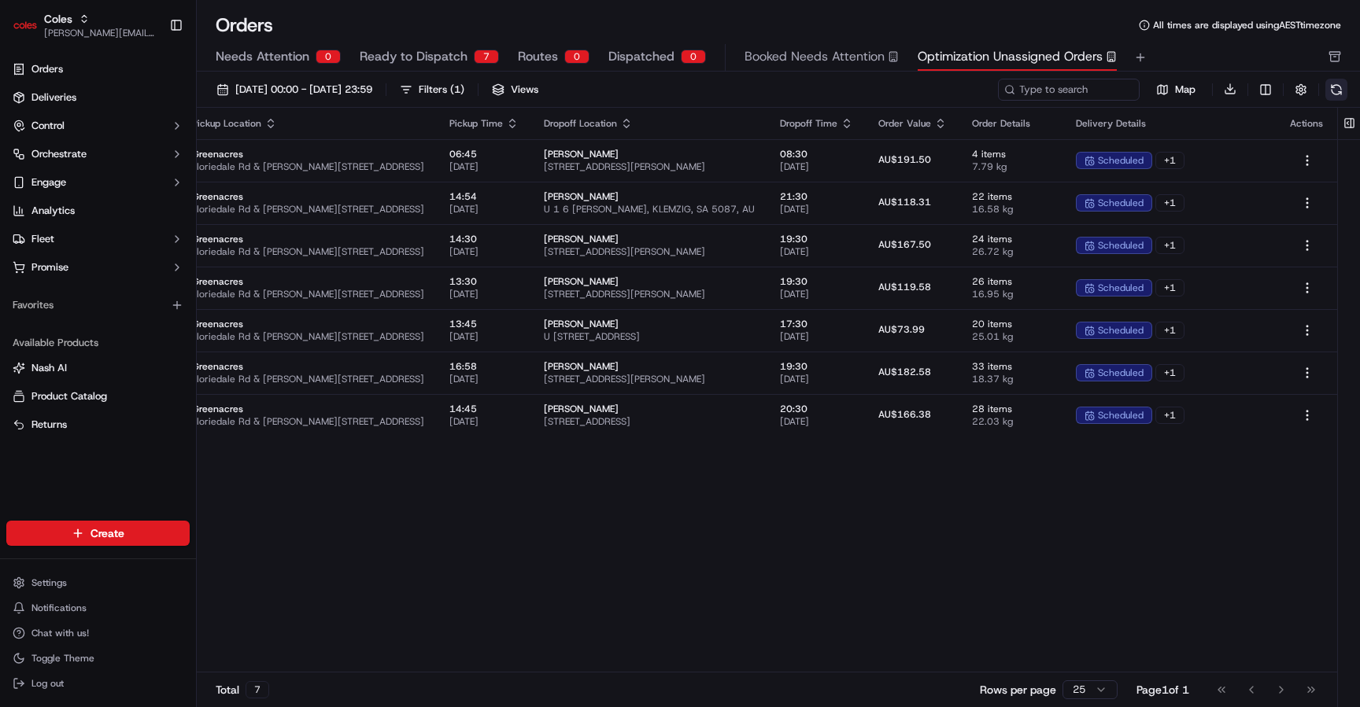
click at [1336, 90] on button at bounding box center [1336, 90] width 22 height 22
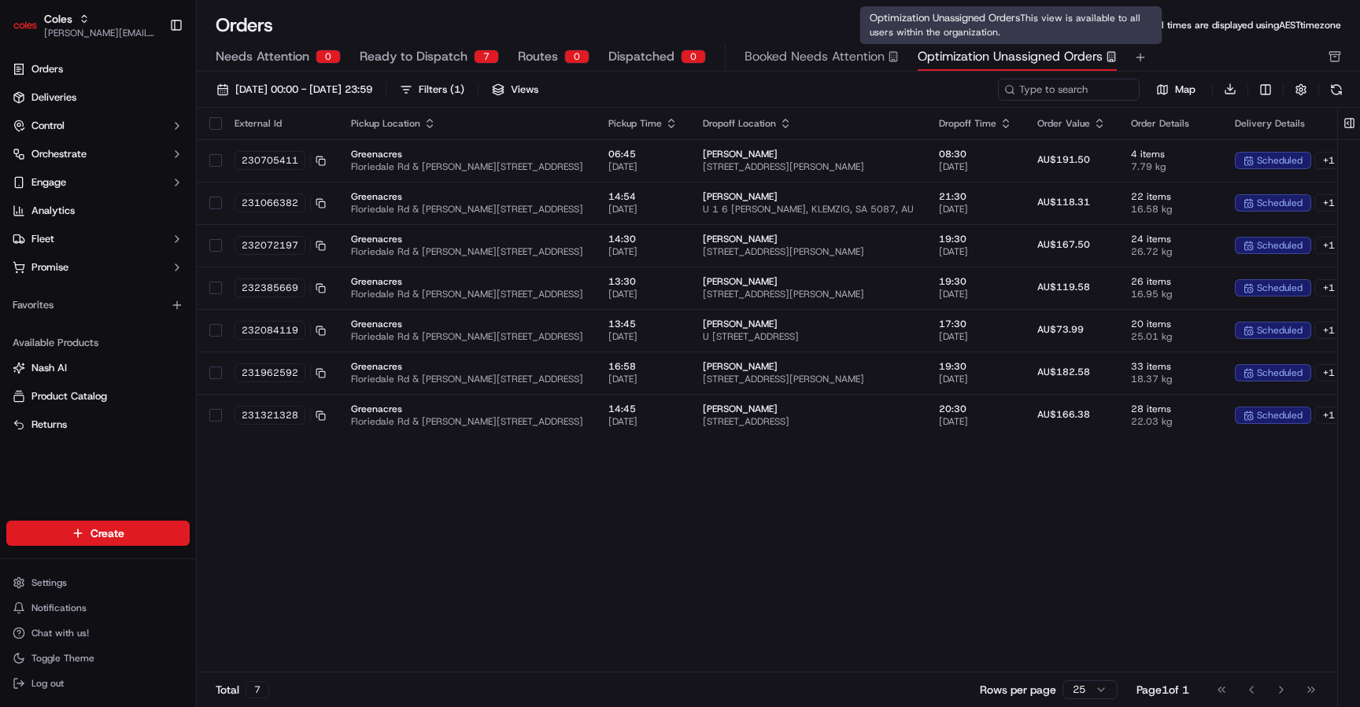
click at [972, 62] on span "Optimization Unassigned Orders" at bounding box center [1009, 56] width 185 height 19
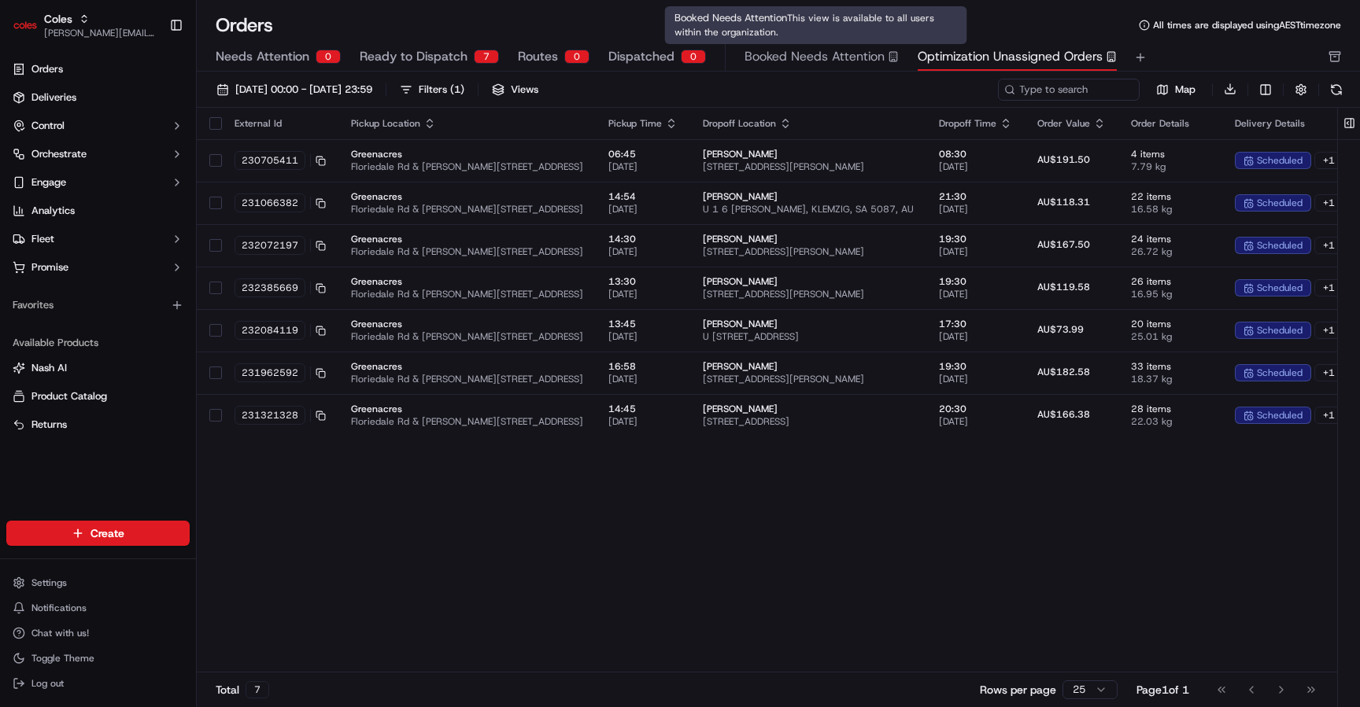
click at [811, 52] on span "Booked Needs Attention" at bounding box center [814, 56] width 140 height 19
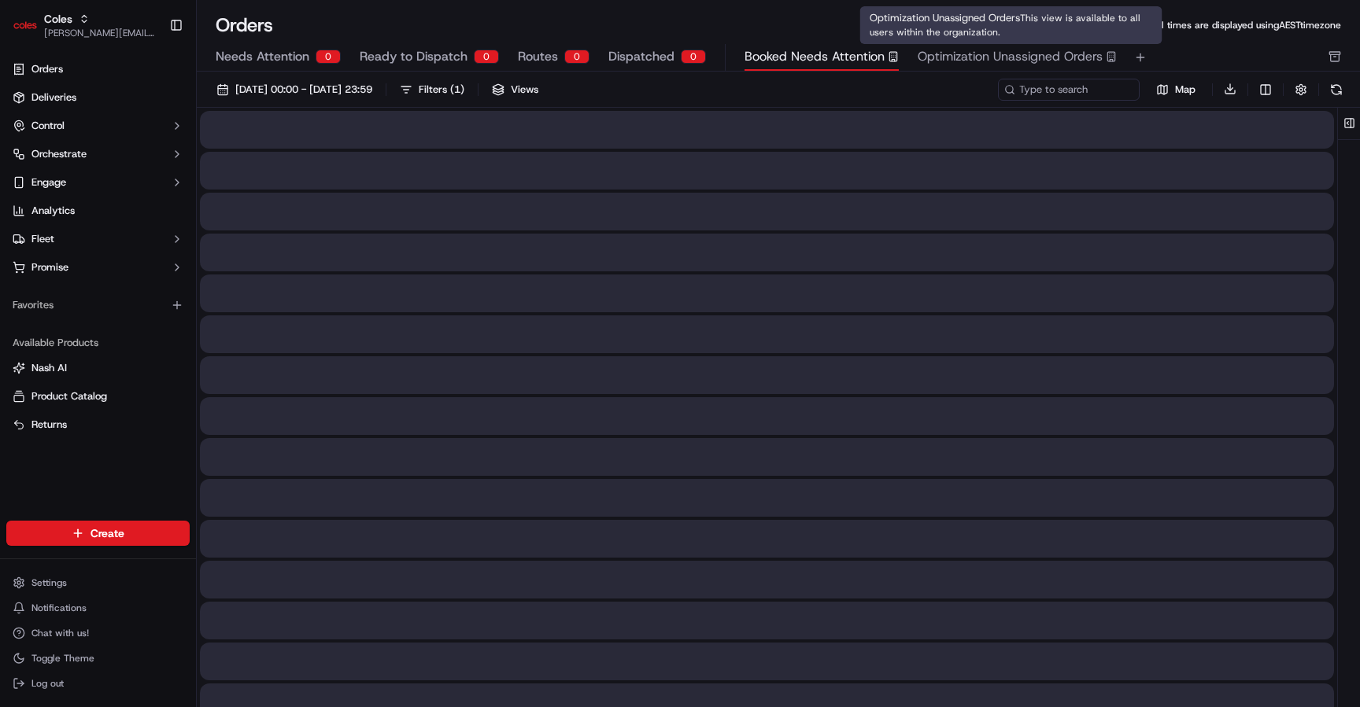
click at [982, 61] on span "Optimization Unassigned Orders" at bounding box center [1009, 56] width 185 height 19
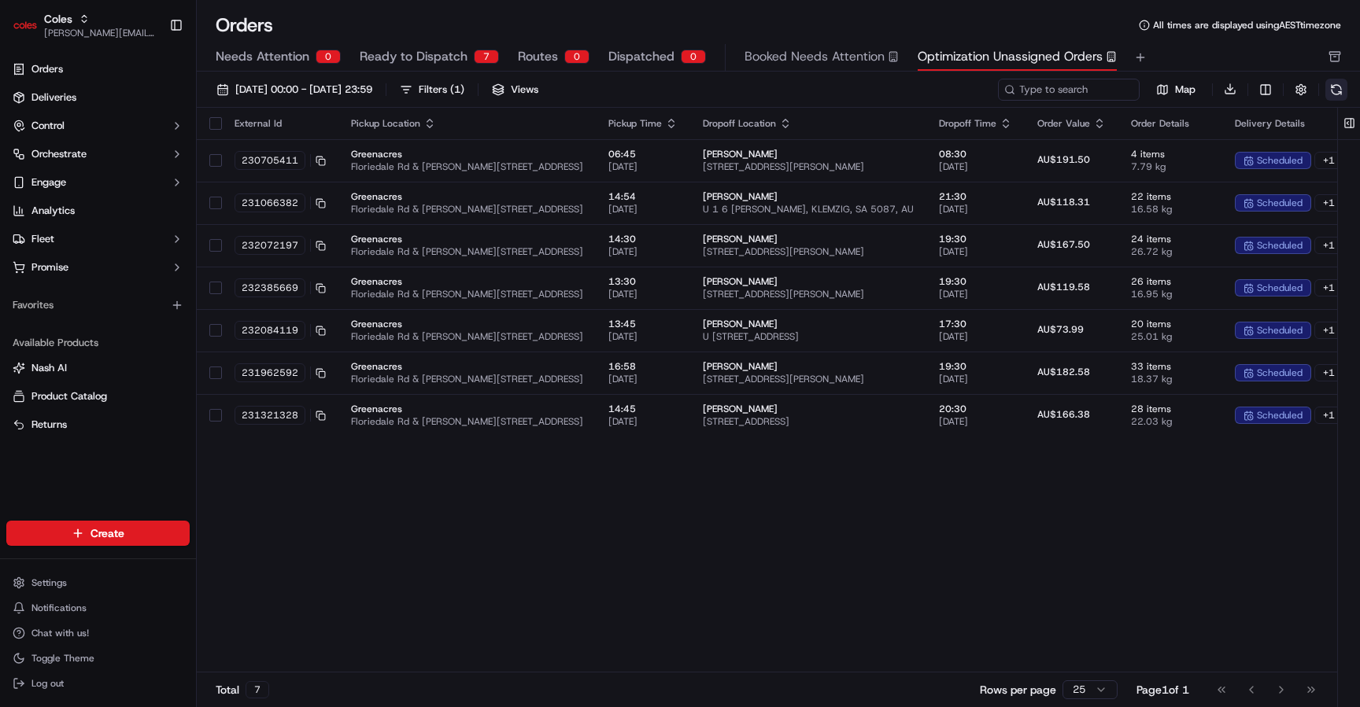
click at [1338, 88] on button at bounding box center [1336, 90] width 22 height 22
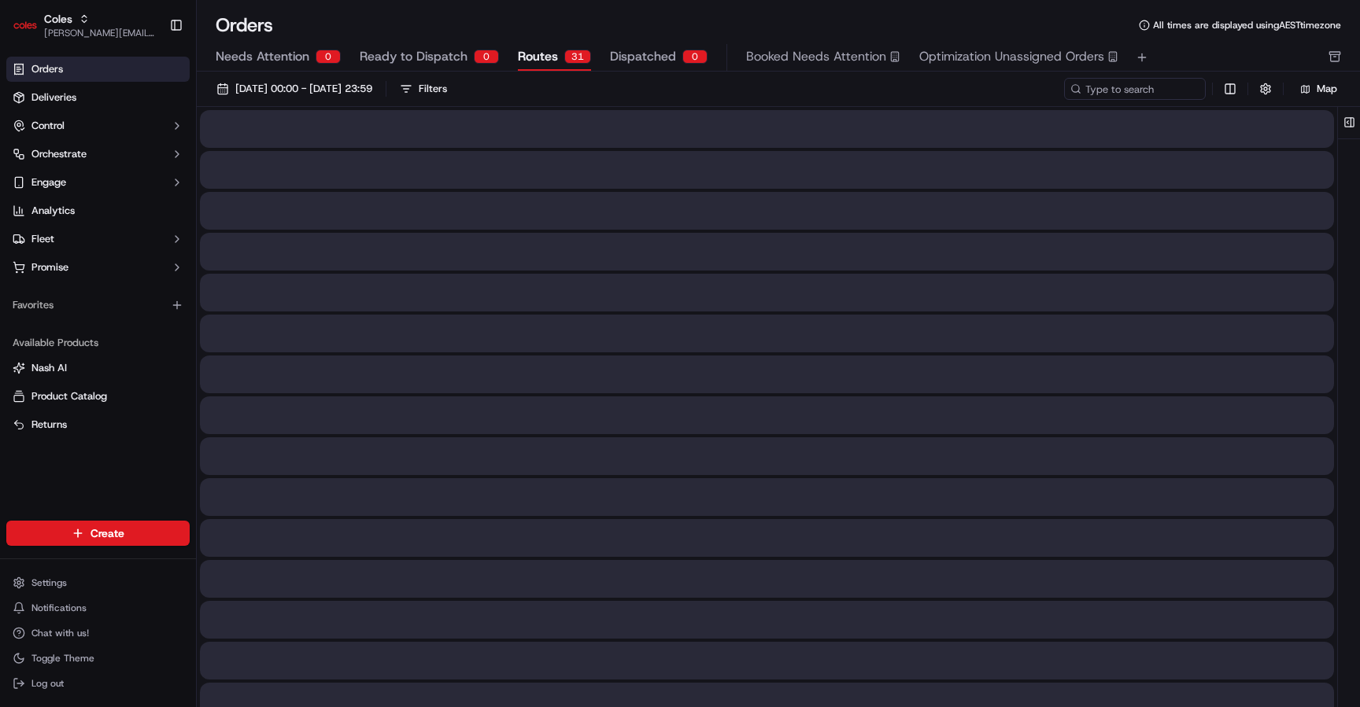
click at [547, 49] on span "Routes" at bounding box center [538, 56] width 40 height 19
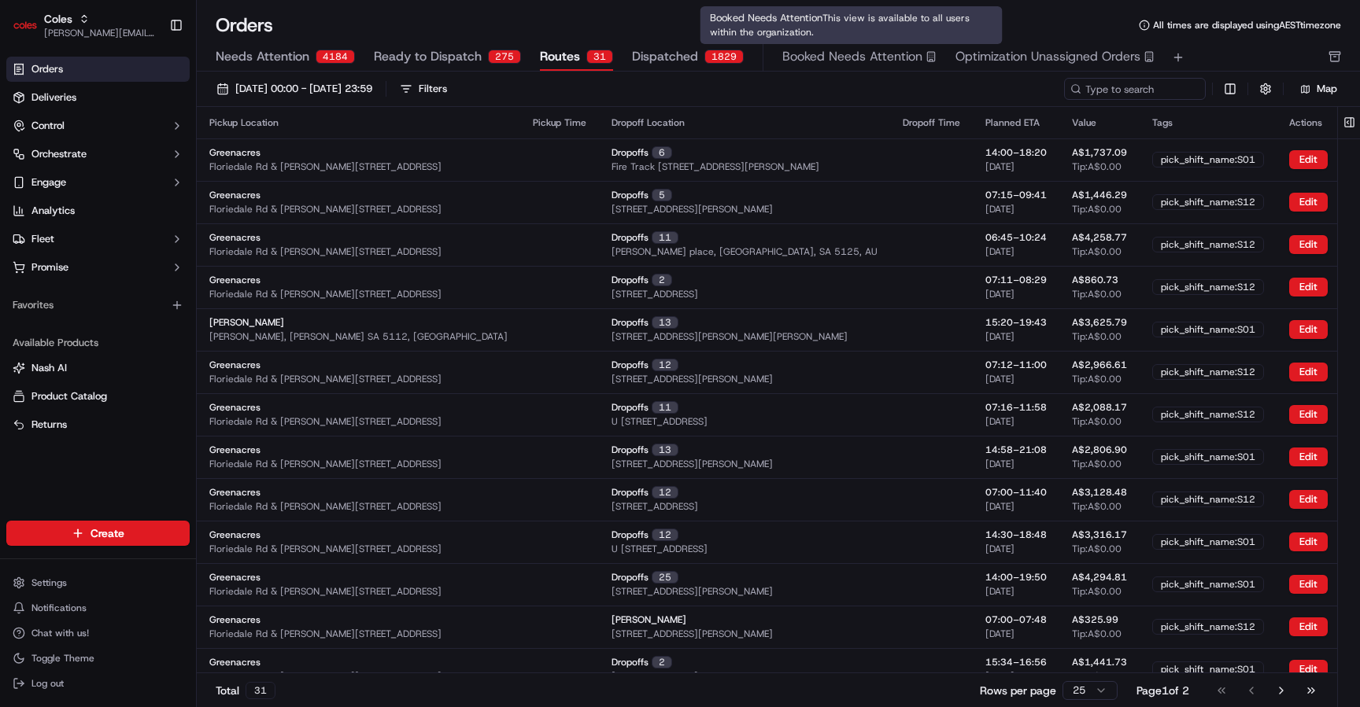
click at [1026, 68] on button "Optimization Unassigned Orders" at bounding box center [1054, 57] width 199 height 27
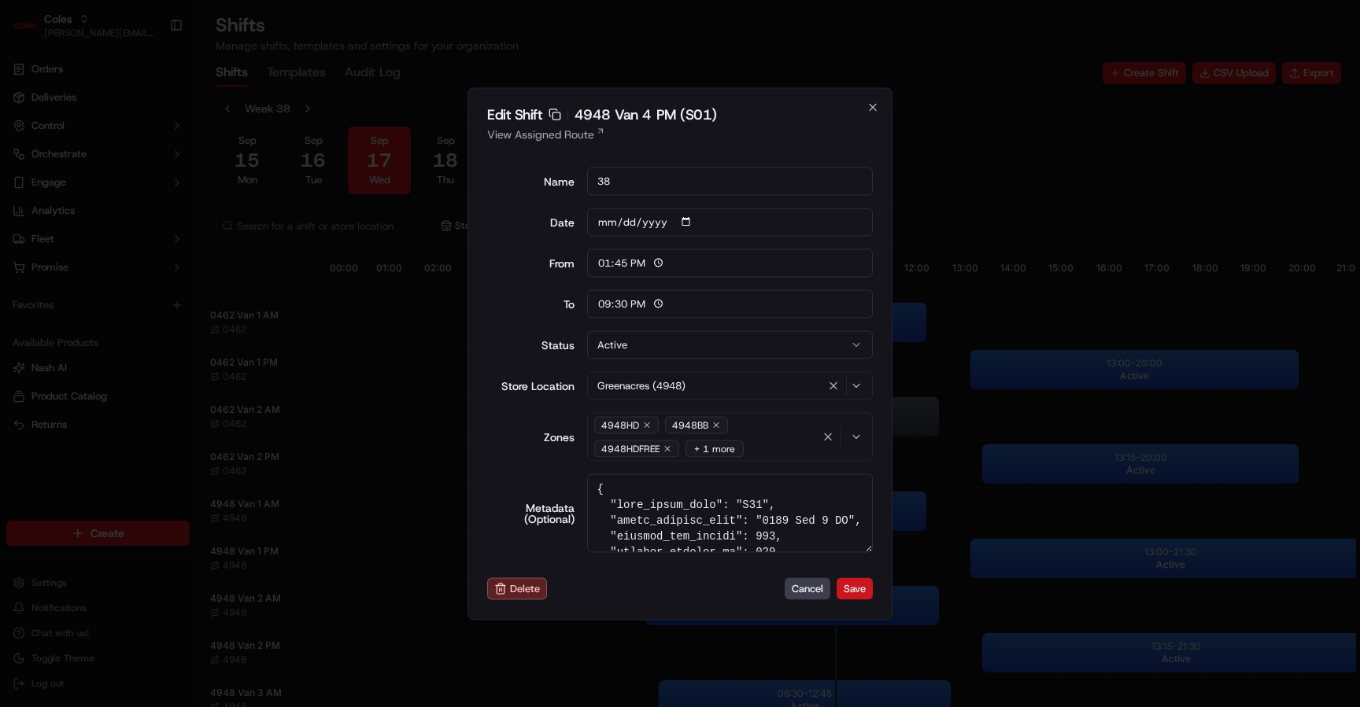
click at [858, 589] on button "Save" at bounding box center [854, 589] width 36 height 22
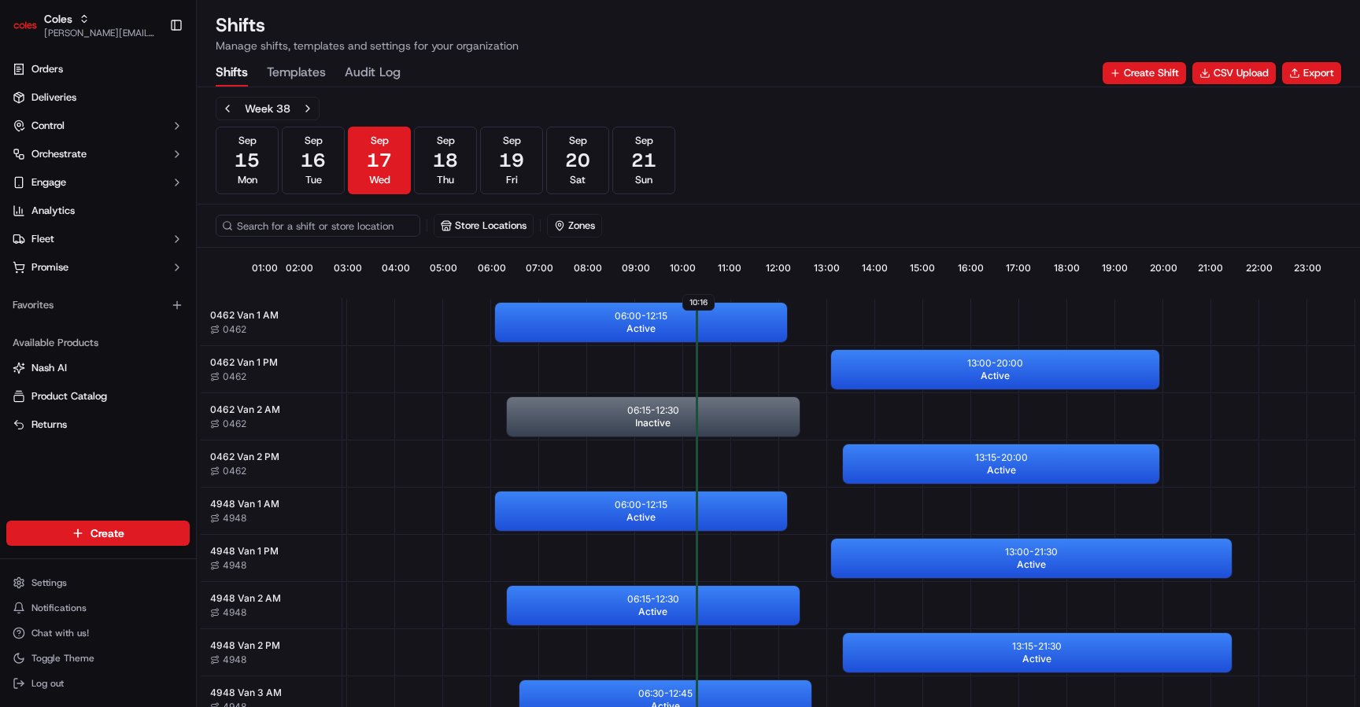
scroll to position [0, 146]
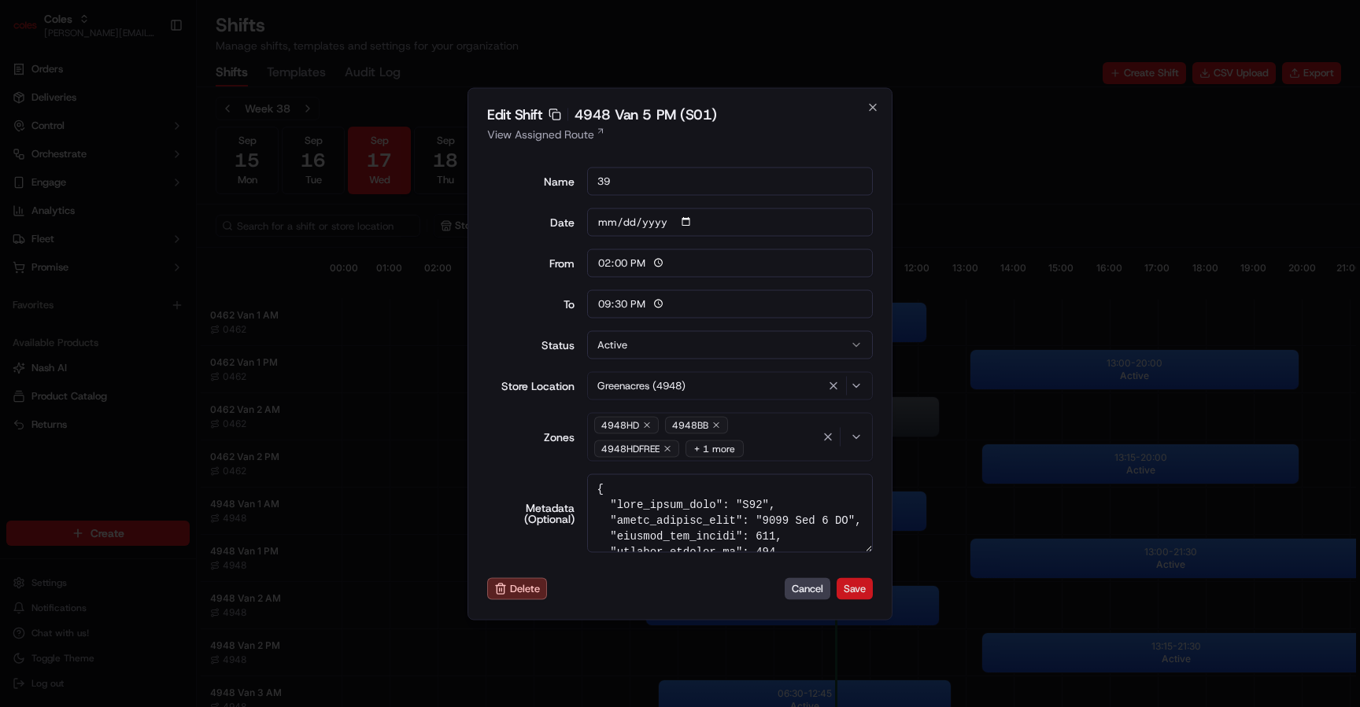
click at [859, 590] on button "Save" at bounding box center [854, 589] width 36 height 22
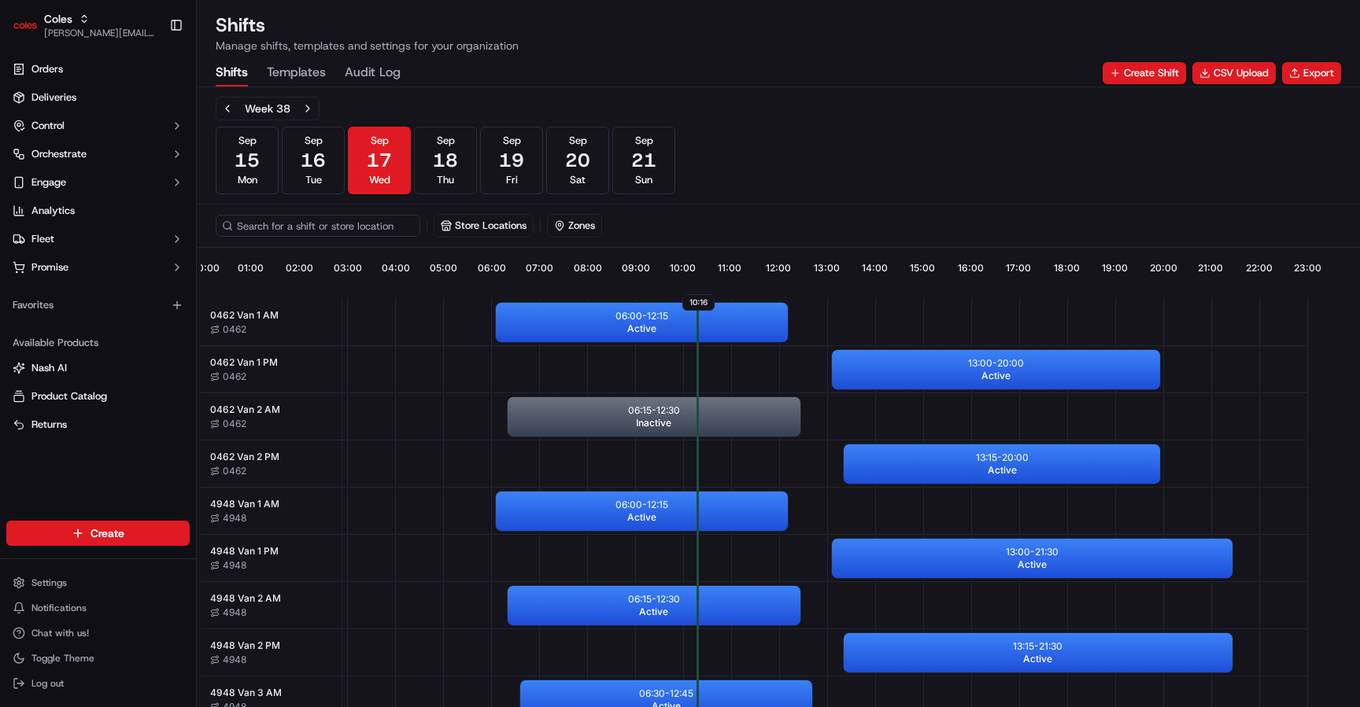
scroll to position [0, 146]
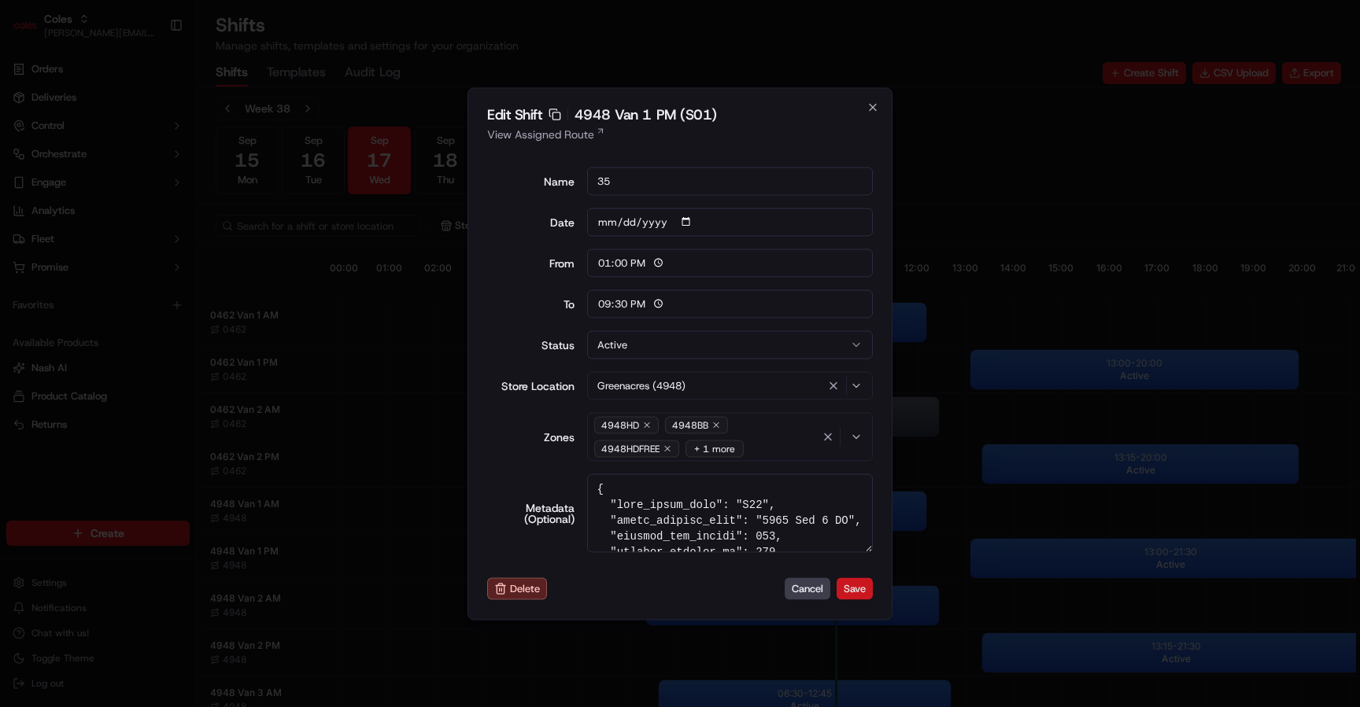
click at [858, 589] on button "Save" at bounding box center [854, 589] width 36 height 22
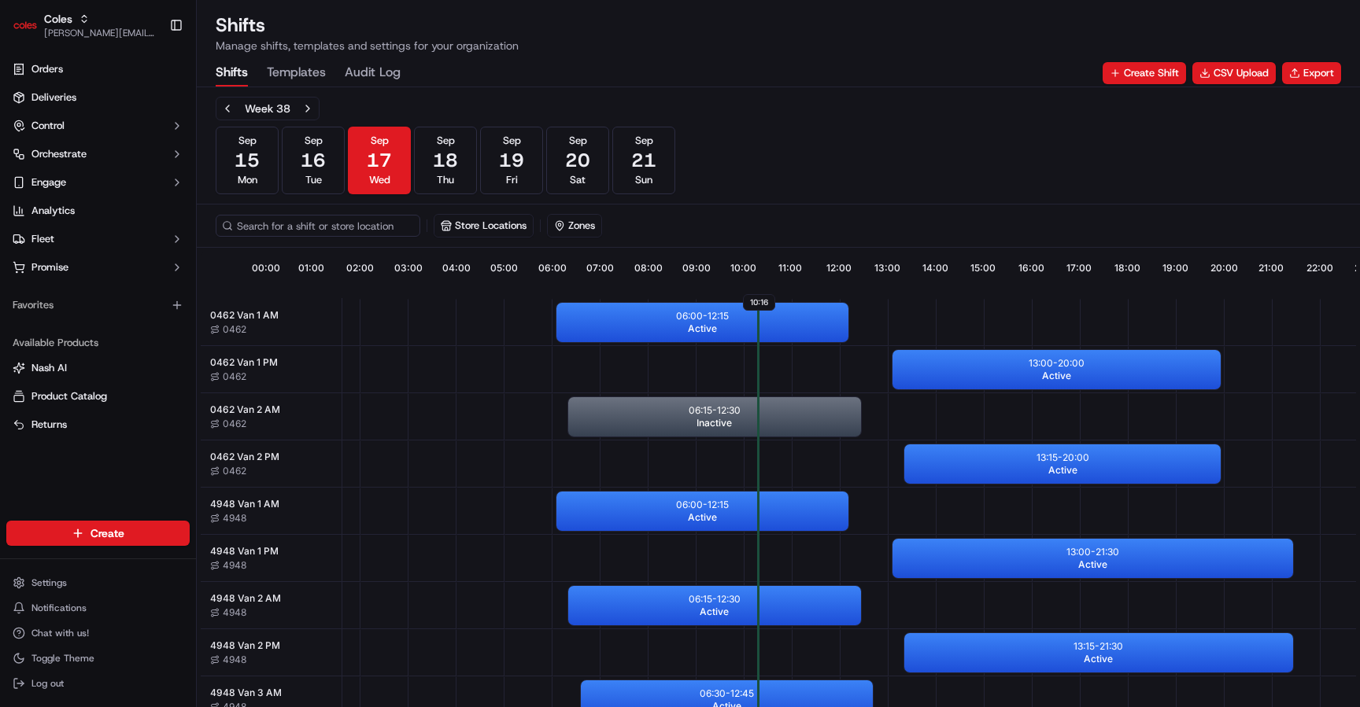
scroll to position [0, 146]
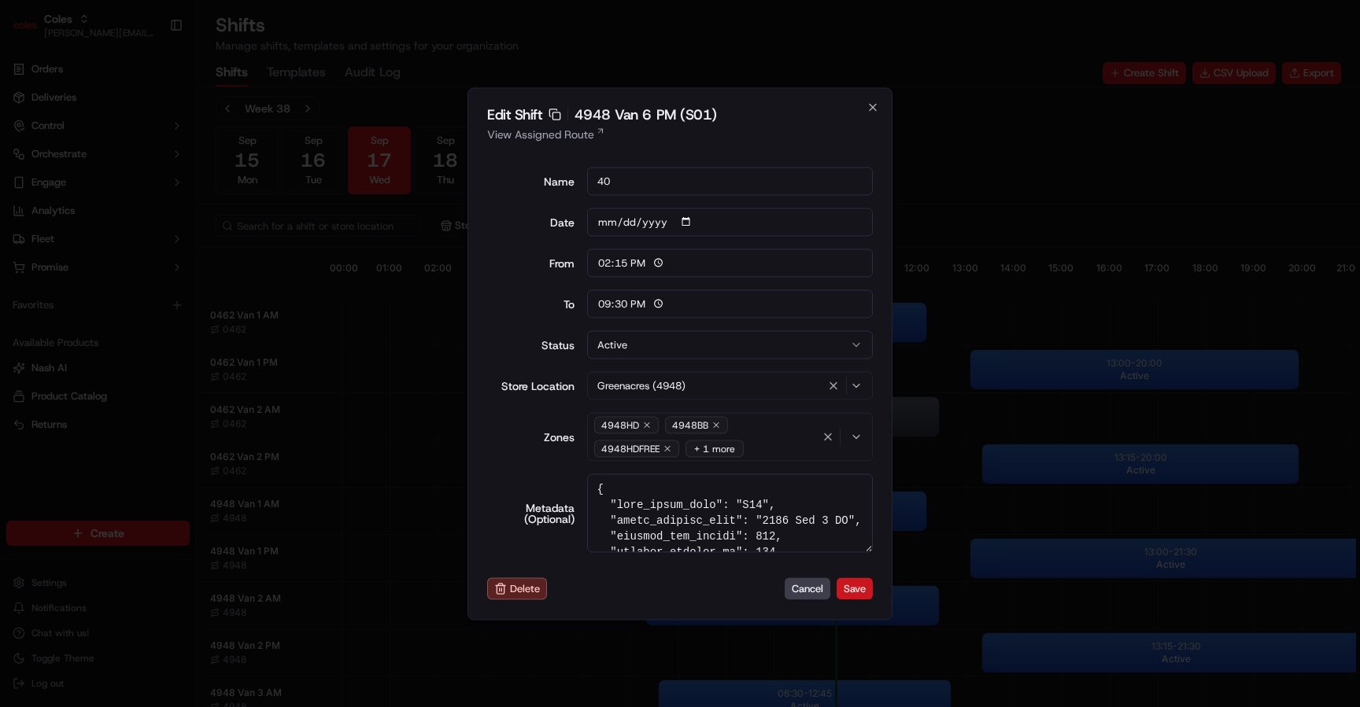
click at [858, 589] on button "Save" at bounding box center [854, 589] width 36 height 22
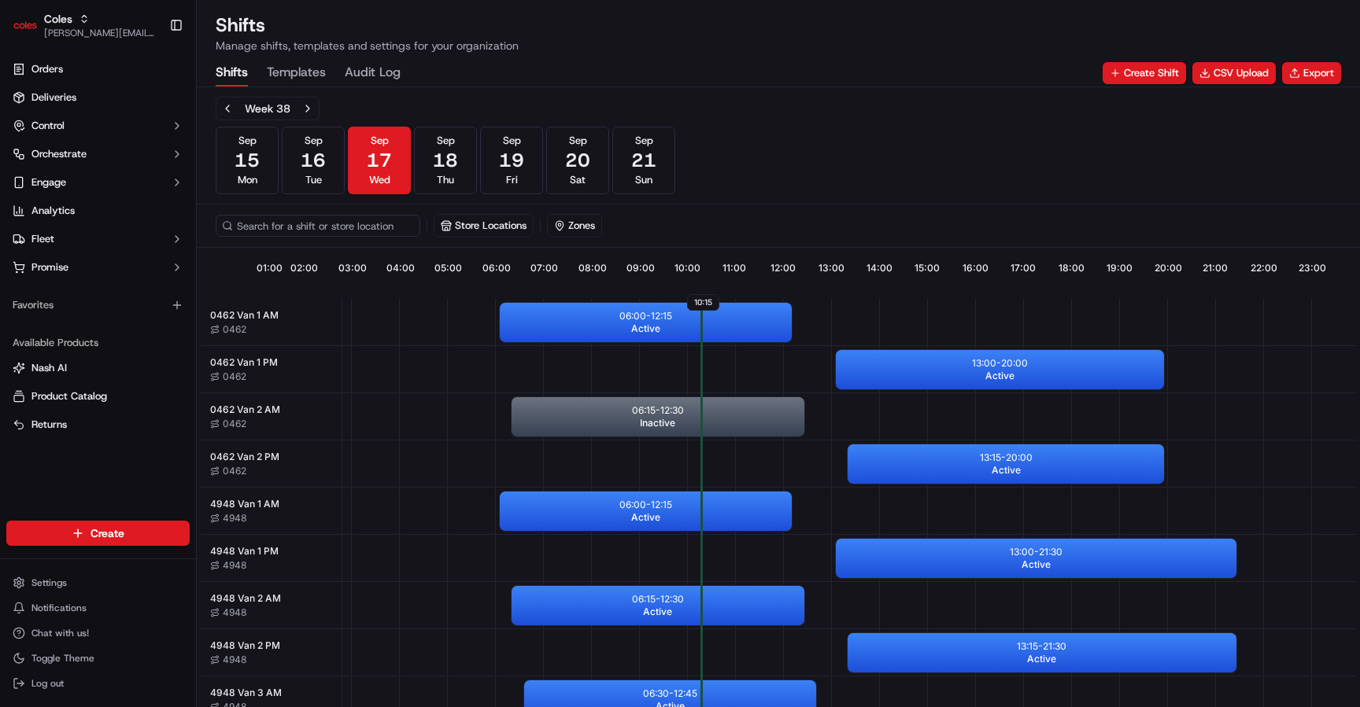
scroll to position [0, 146]
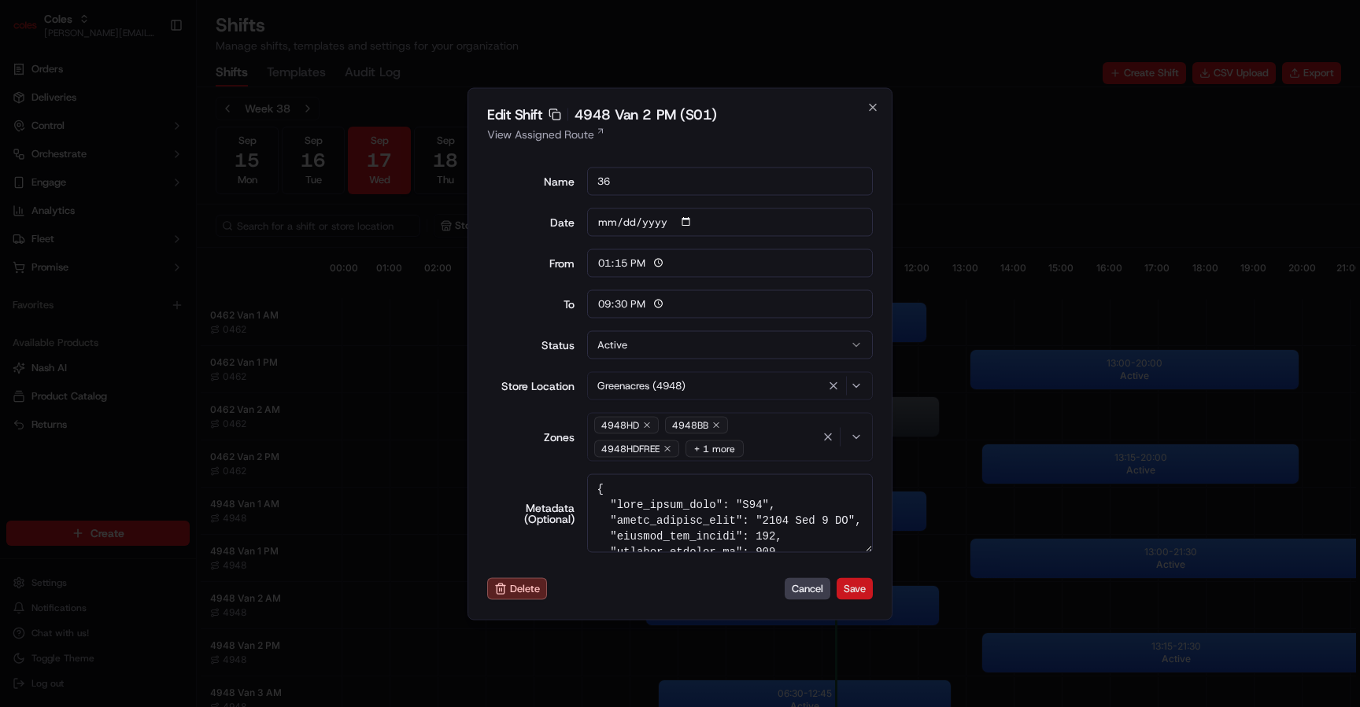
click at [858, 589] on button "Save" at bounding box center [854, 589] width 36 height 22
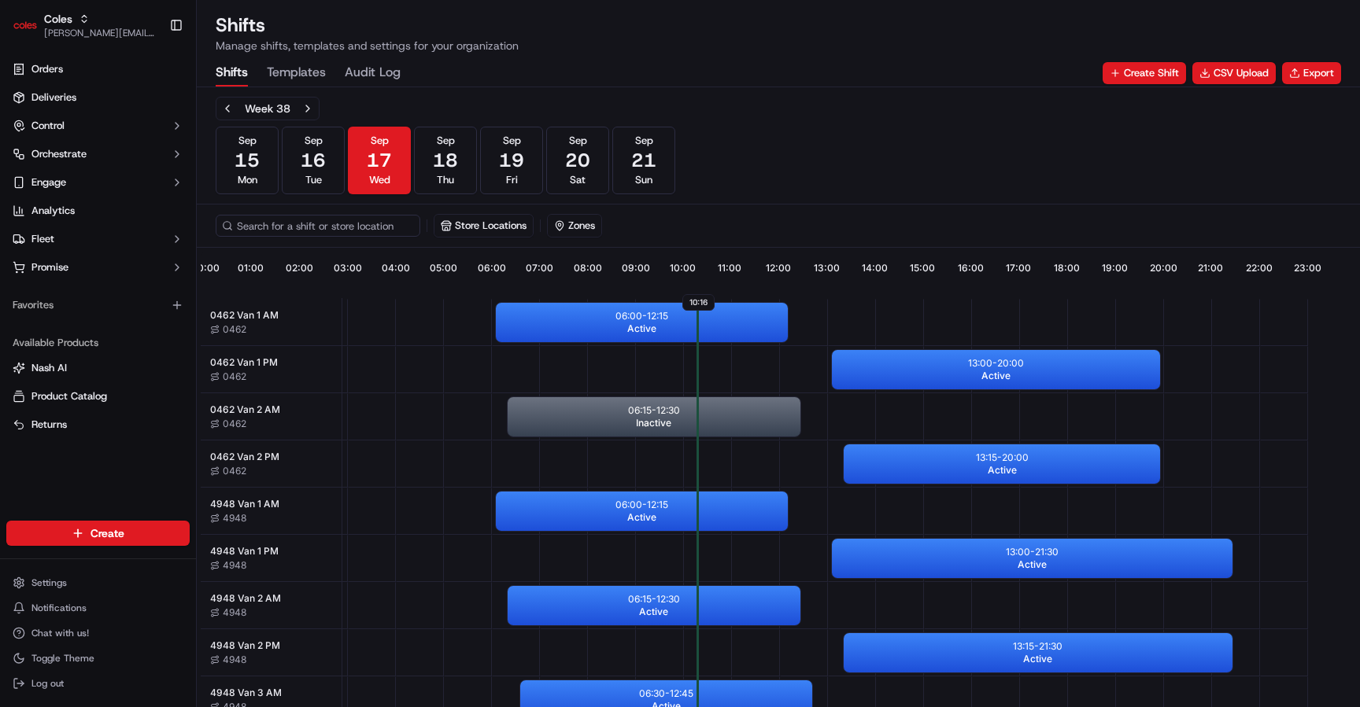
scroll to position [0, 146]
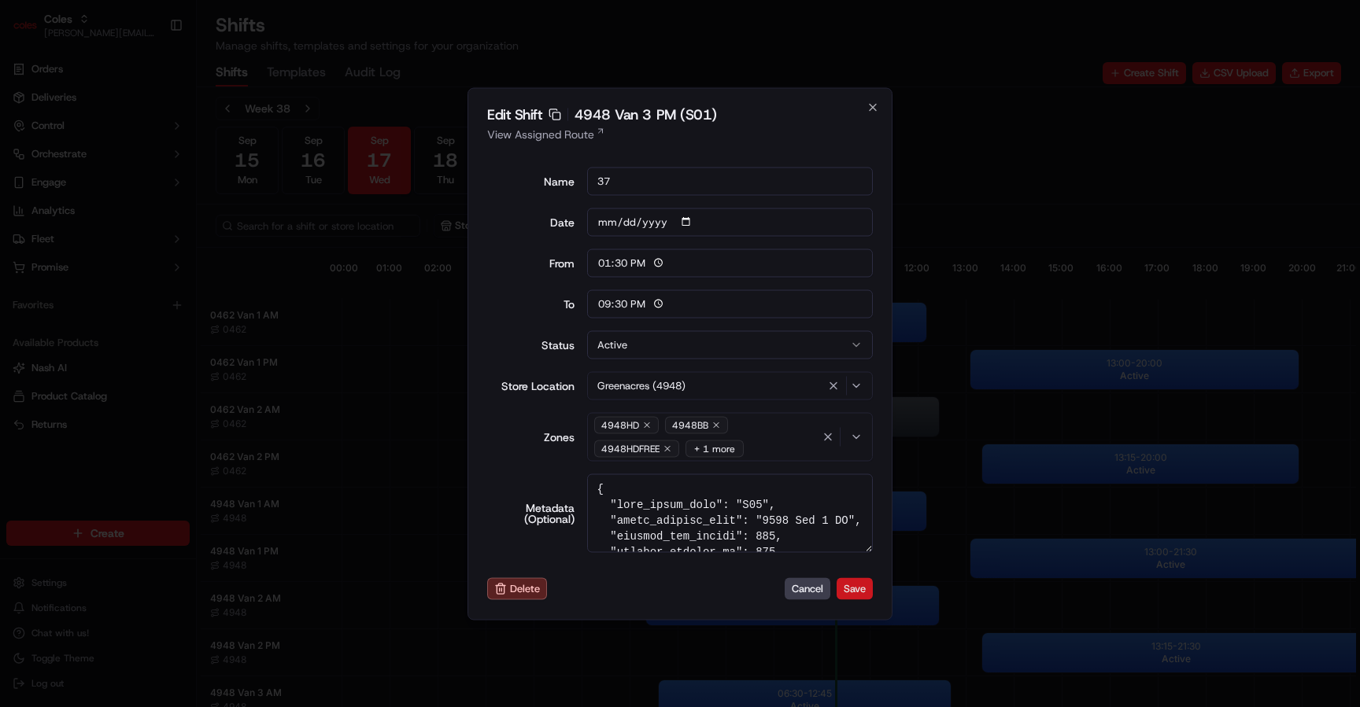
click at [858, 589] on button "Save" at bounding box center [854, 589] width 36 height 22
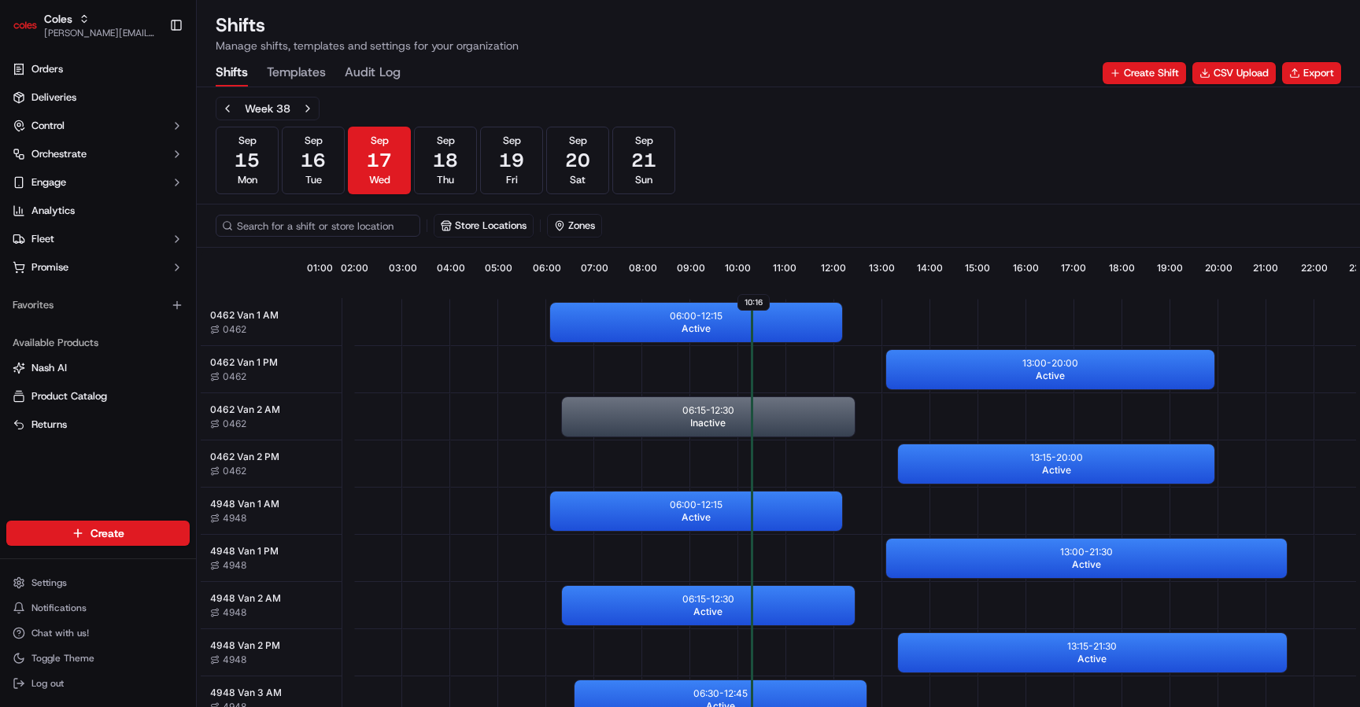
scroll to position [0, 146]
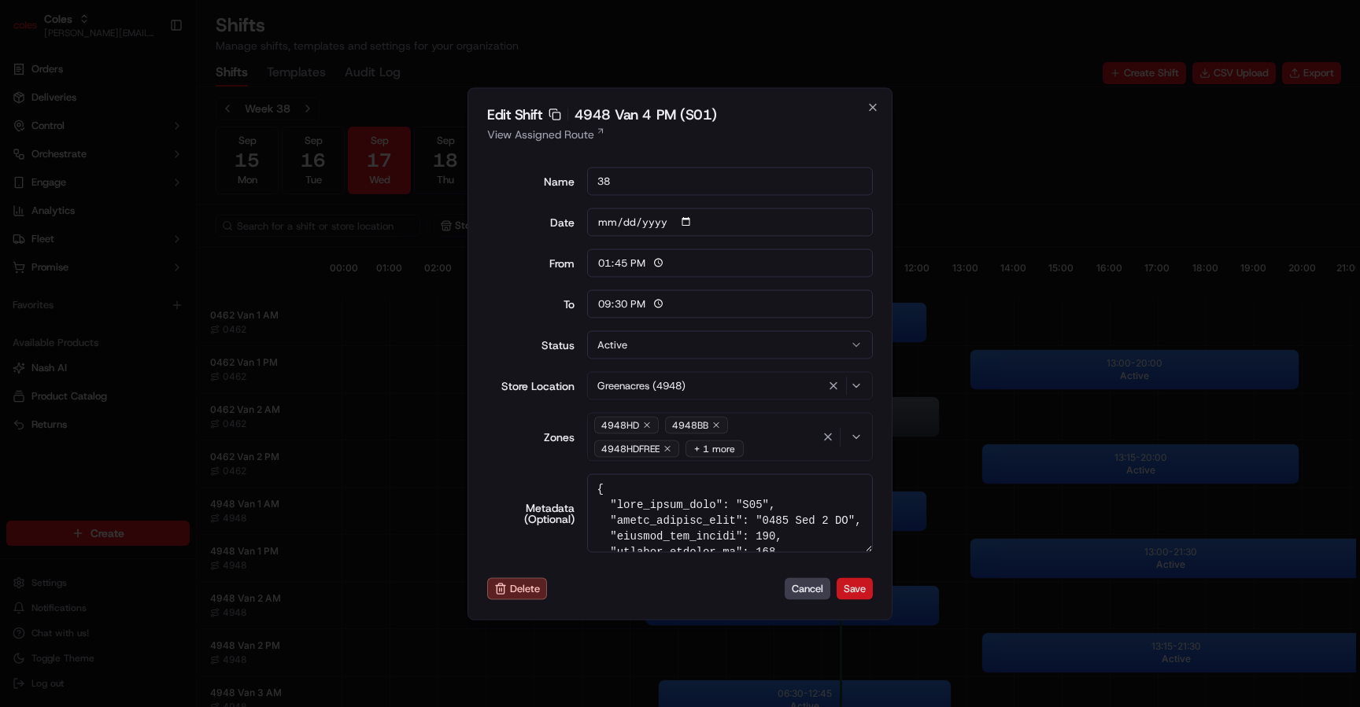
click at [865, 591] on button "Save" at bounding box center [854, 589] width 36 height 22
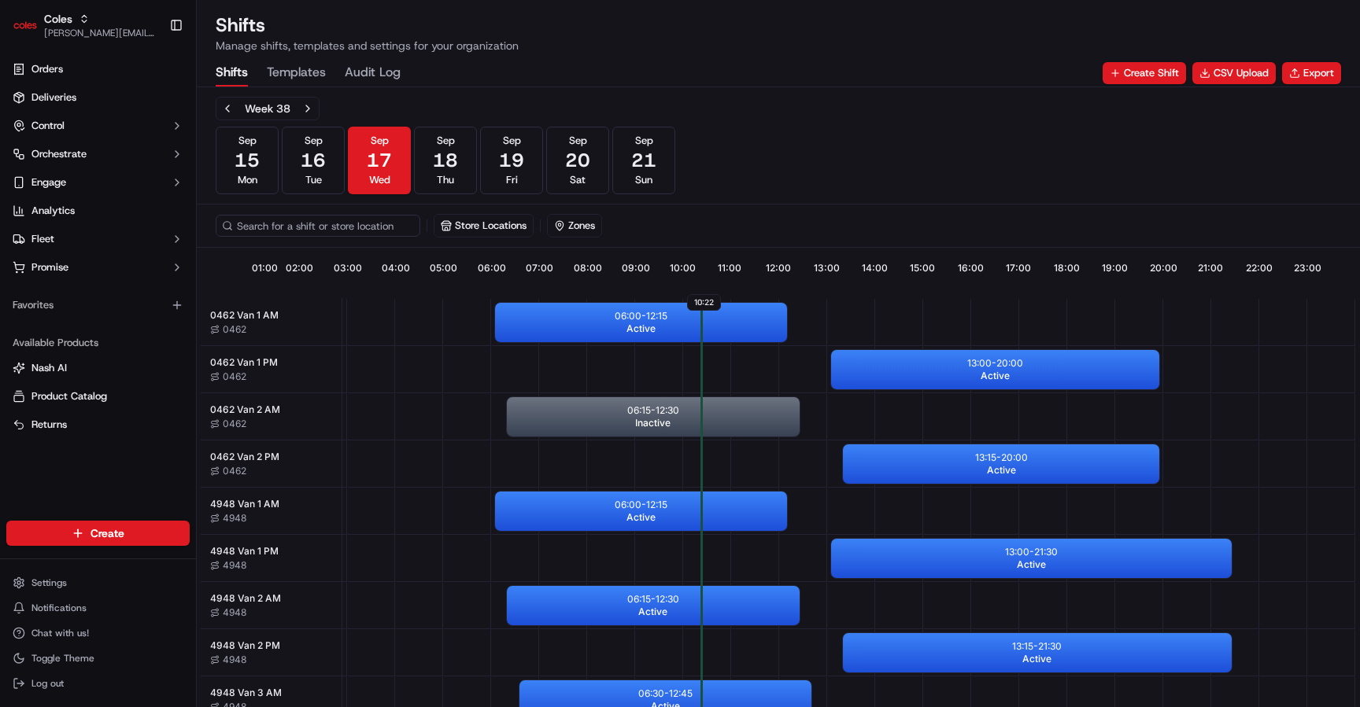
scroll to position [0, 146]
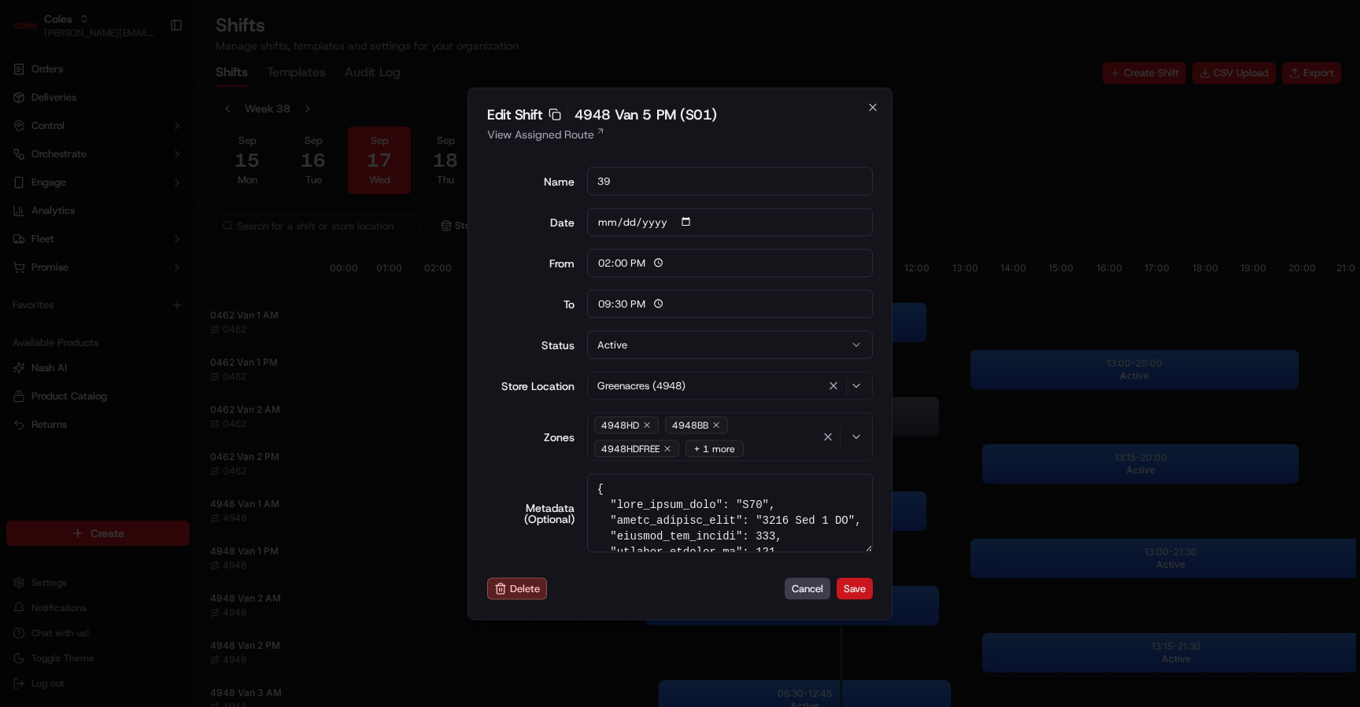
click at [869, 587] on button "Save" at bounding box center [854, 589] width 36 height 22
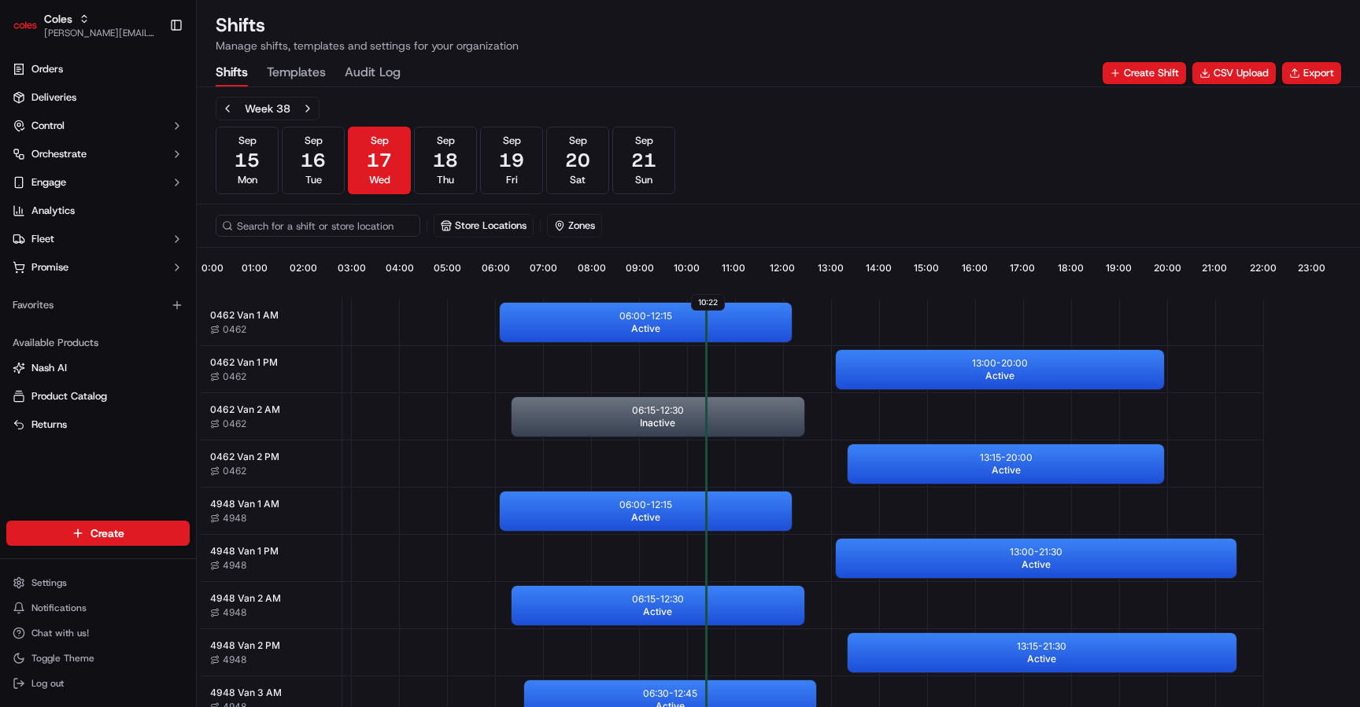
scroll to position [0, 146]
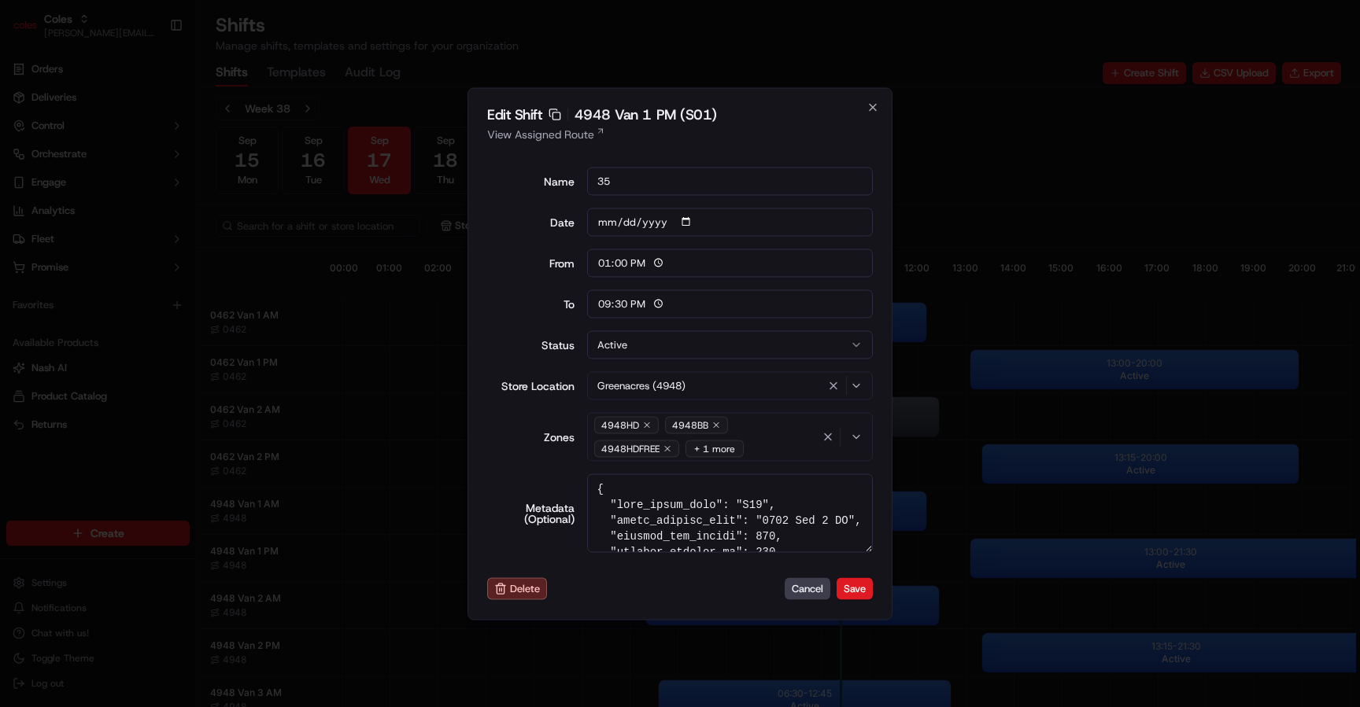
click at [864, 591] on button "Save" at bounding box center [854, 589] width 36 height 22
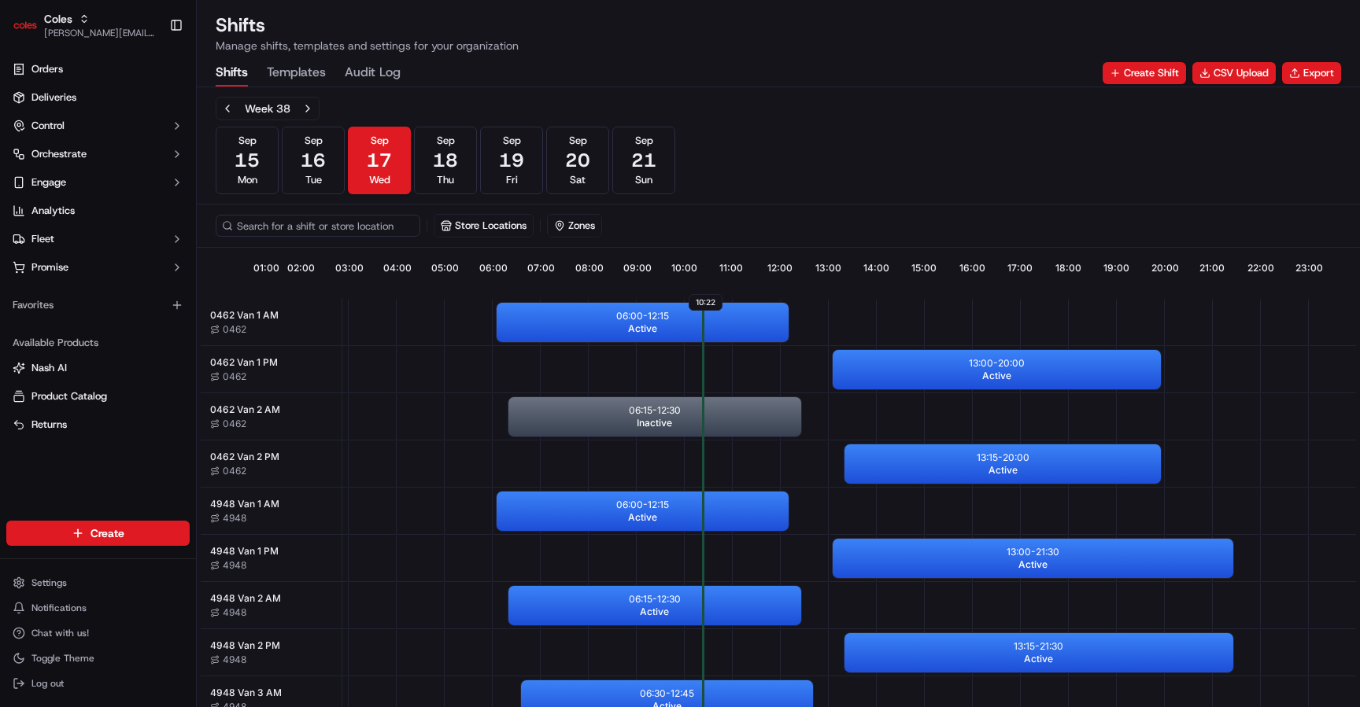
scroll to position [0, 146]
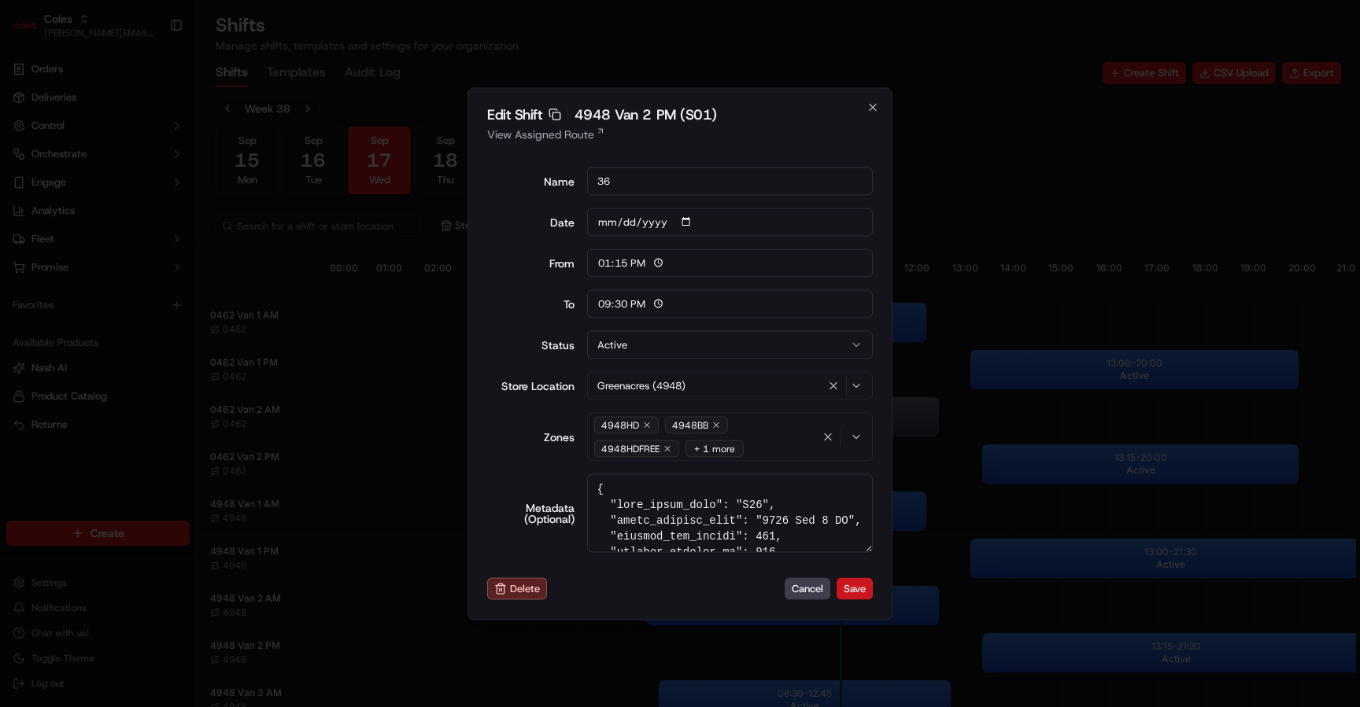
click at [863, 587] on button "Save" at bounding box center [854, 589] width 36 height 22
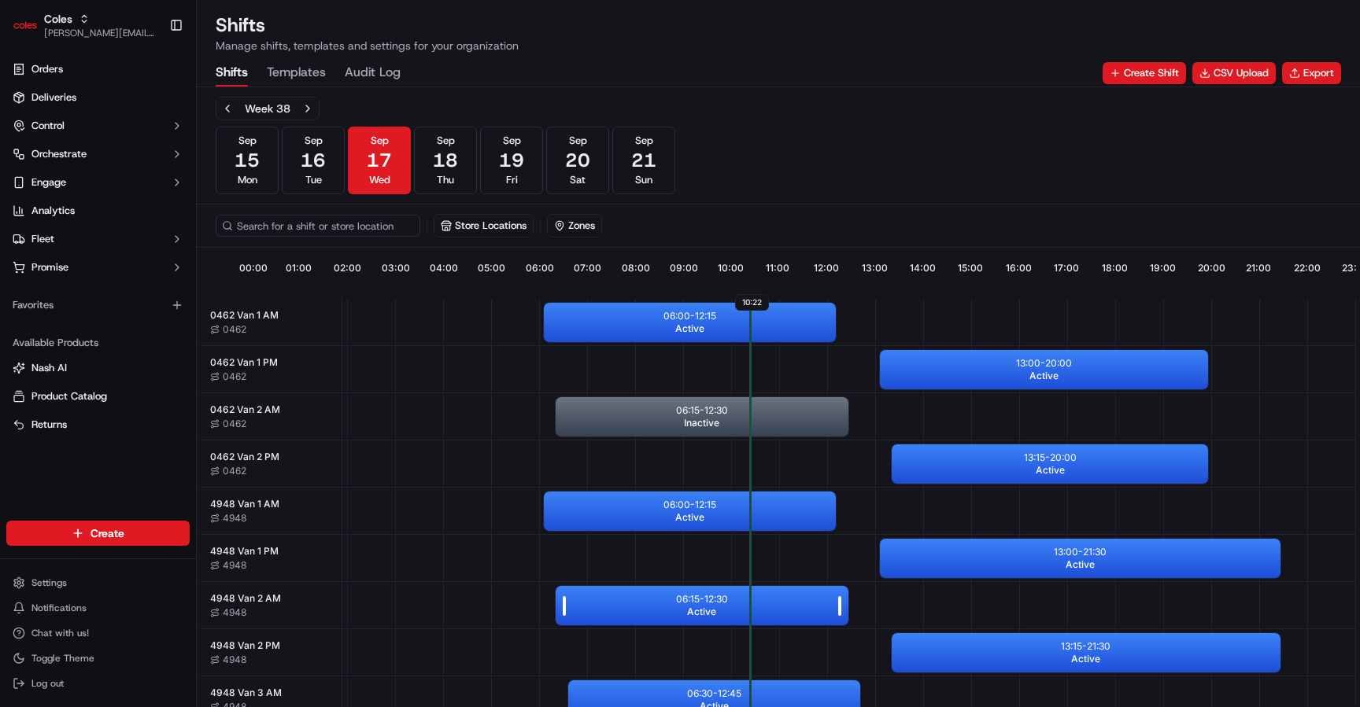
scroll to position [0, 146]
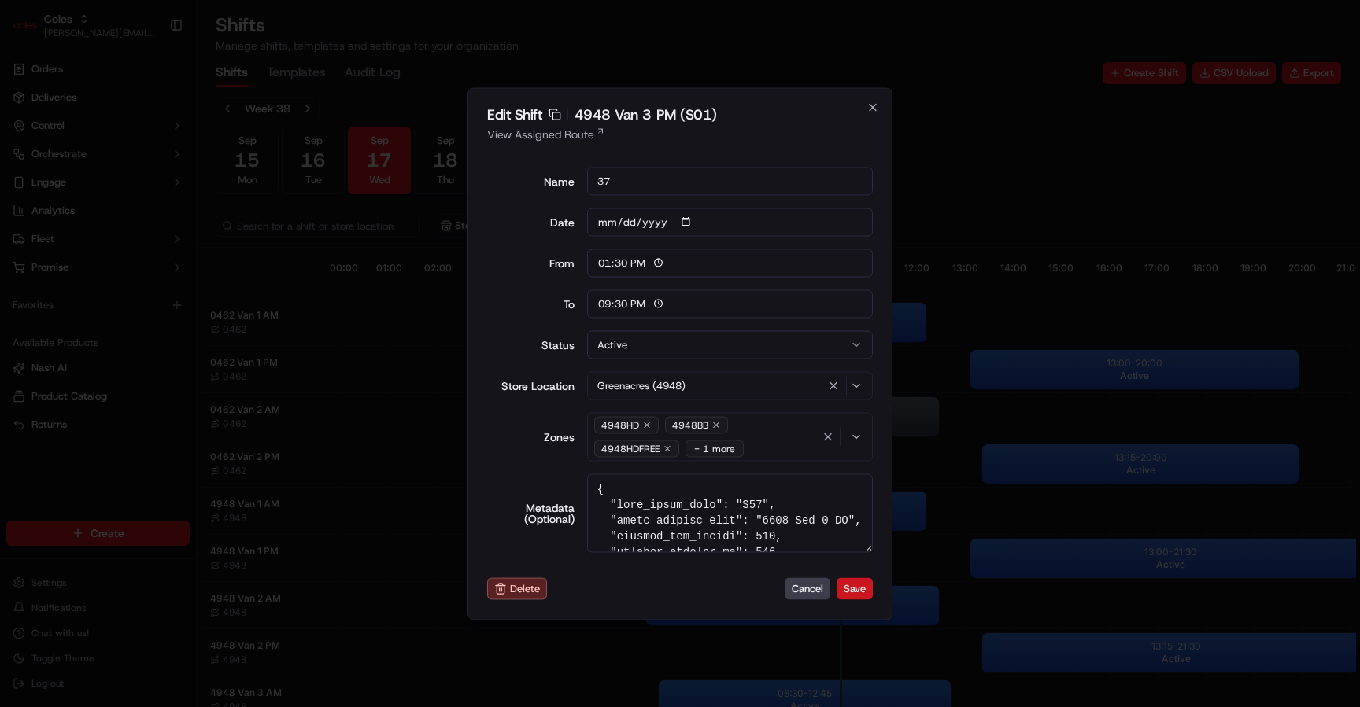
click at [866, 585] on button "Save" at bounding box center [854, 589] width 36 height 22
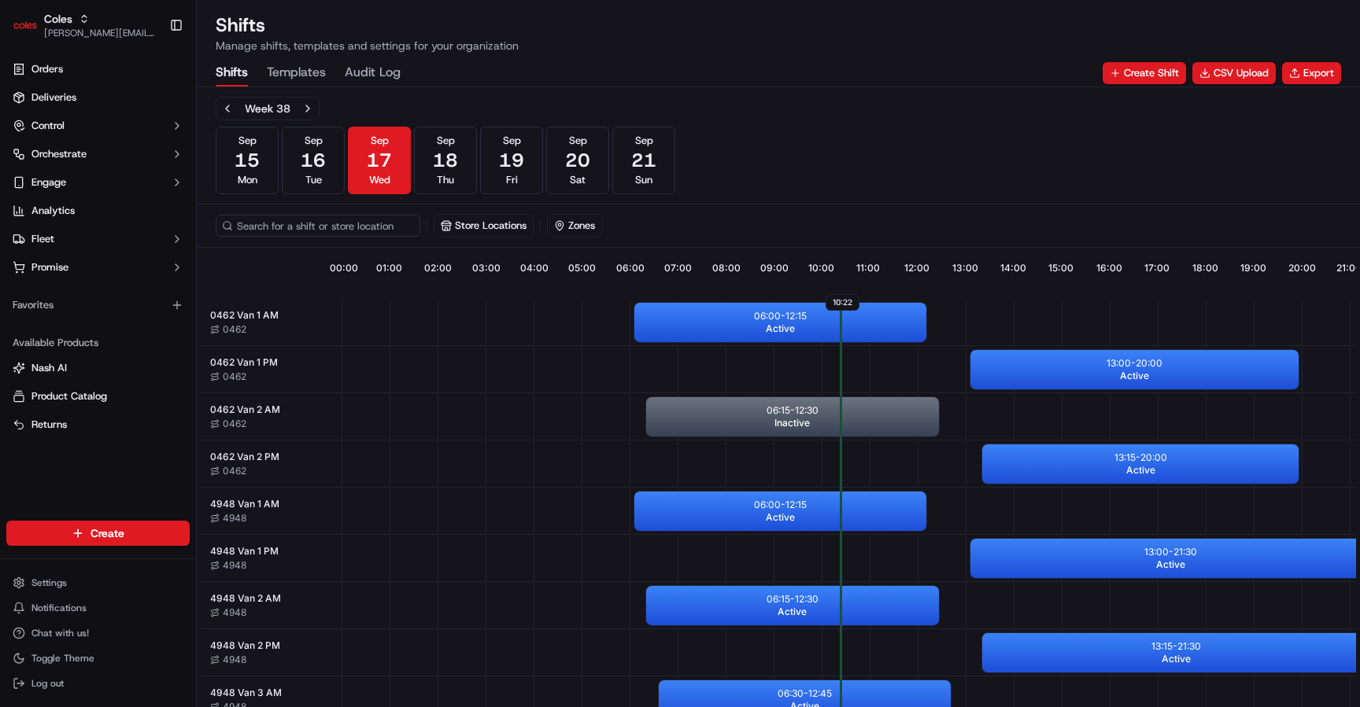
scroll to position [0, 146]
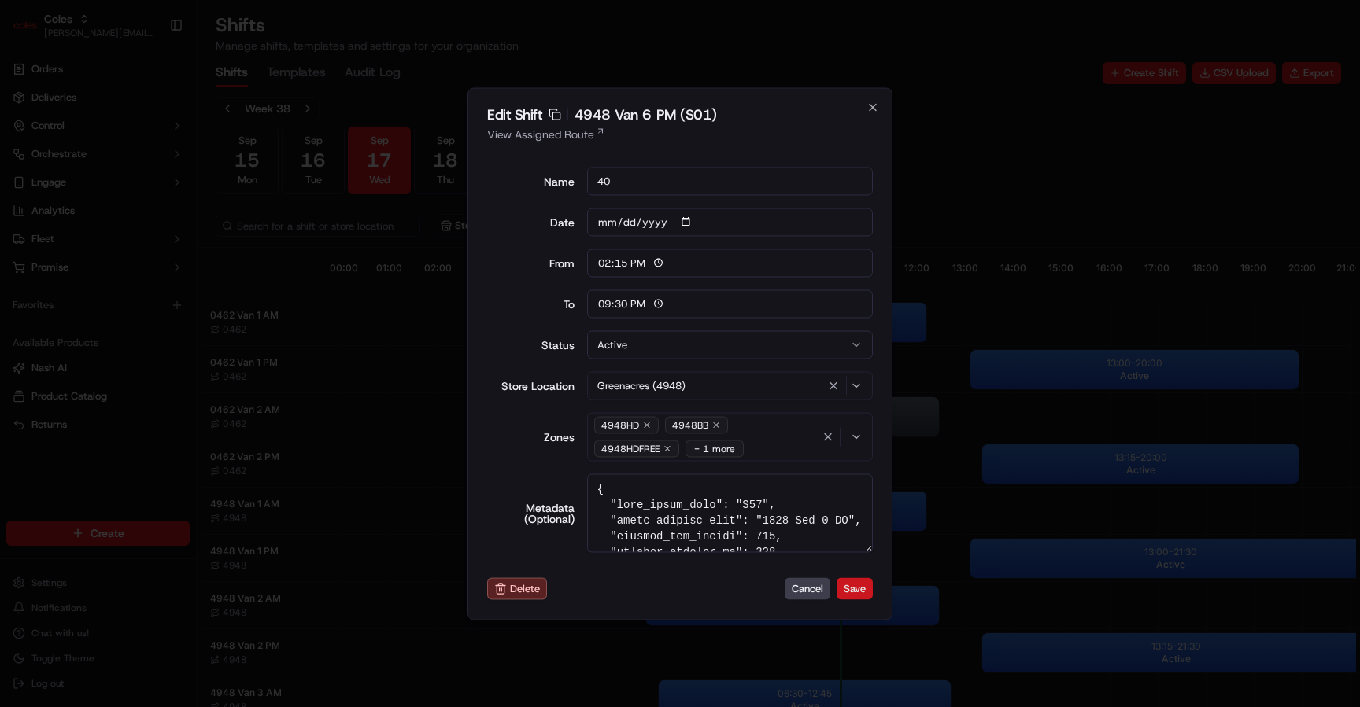
click at [862, 590] on button "Save" at bounding box center [854, 589] width 36 height 22
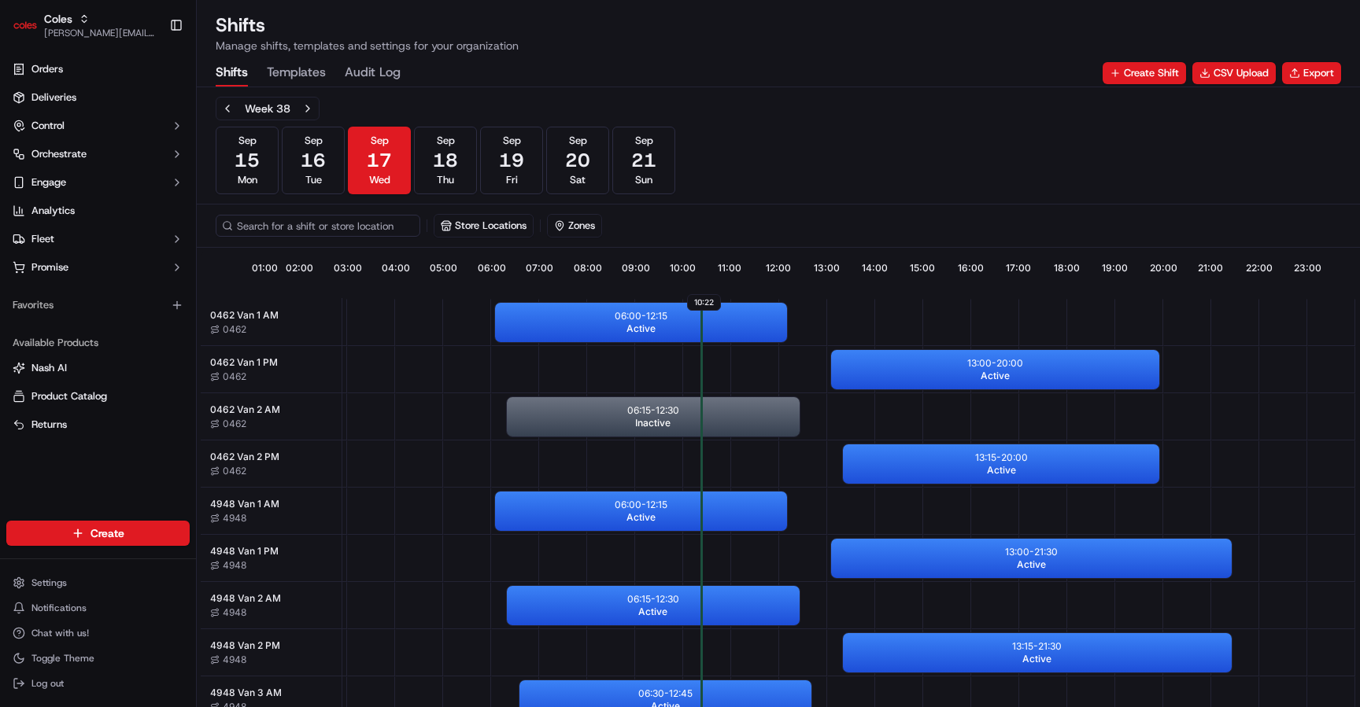
scroll to position [0, 146]
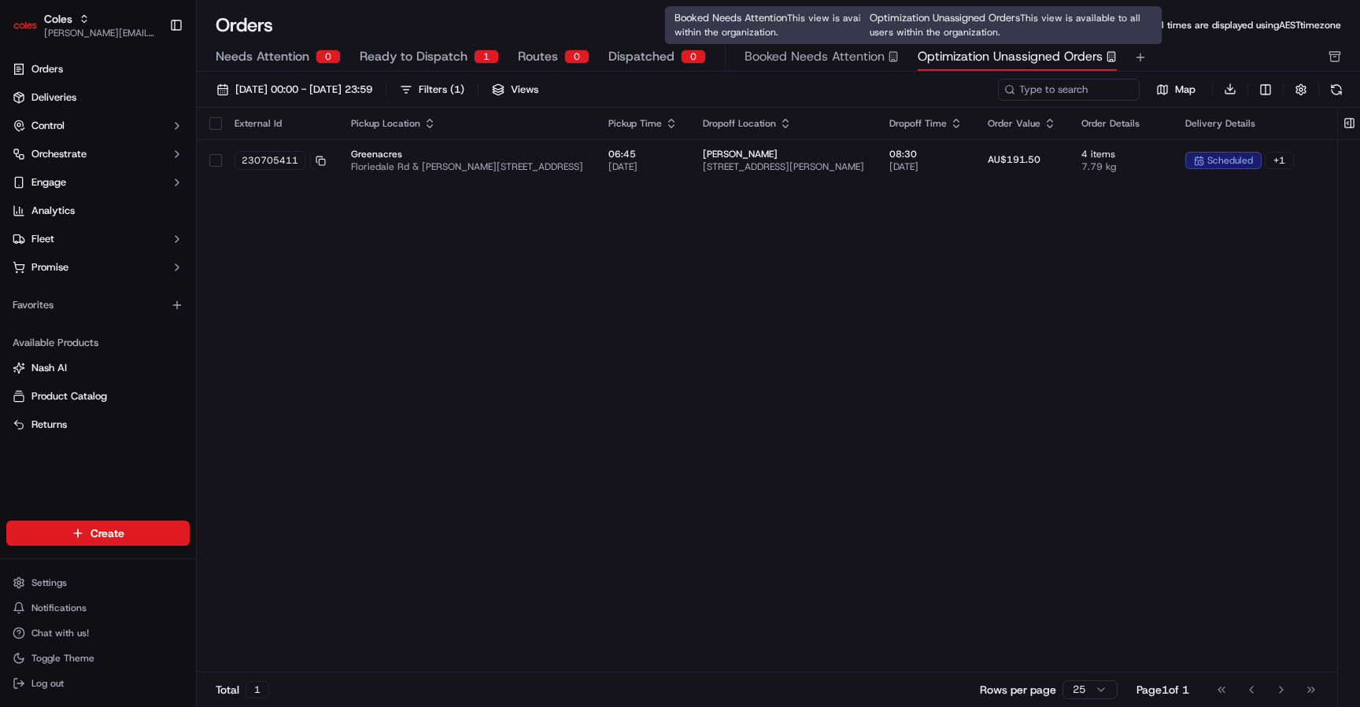
click at [954, 58] on span "Optimization Unassigned Orders" at bounding box center [1009, 56] width 185 height 19
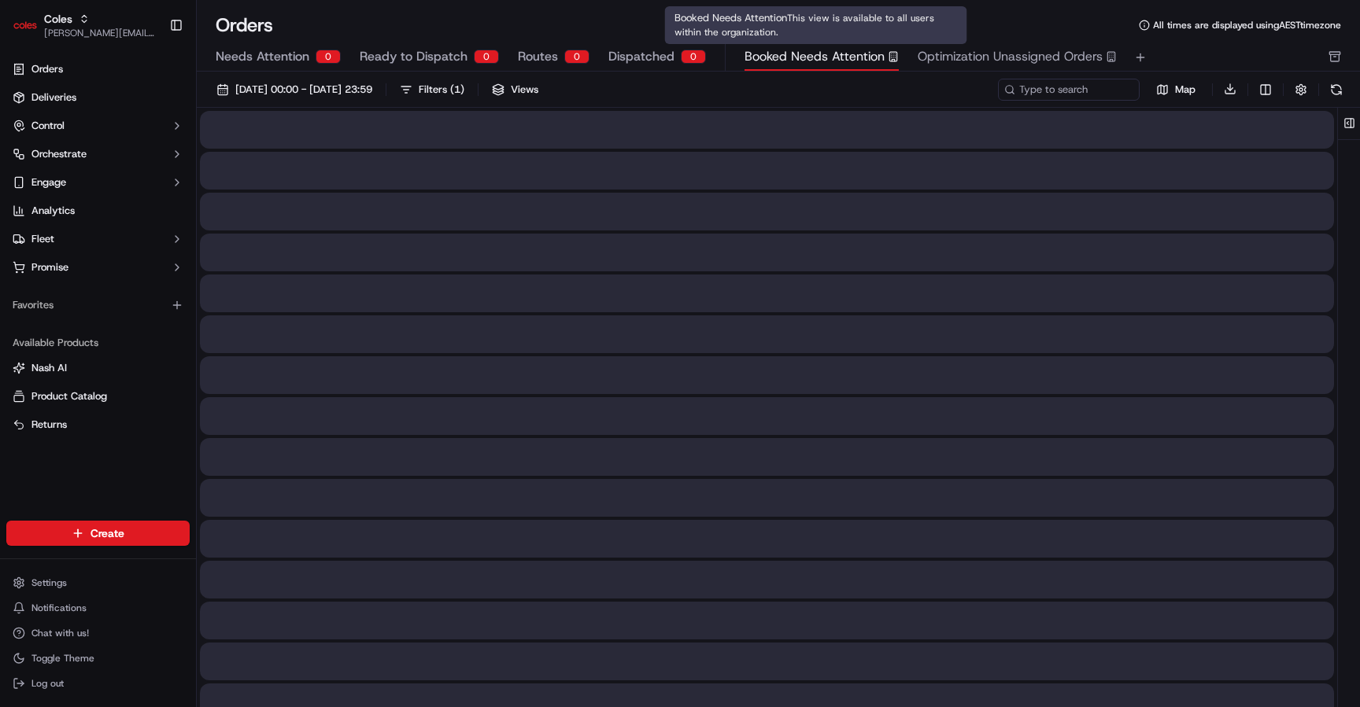
click at [833, 63] on span "Booked Needs Attention" at bounding box center [814, 56] width 140 height 19
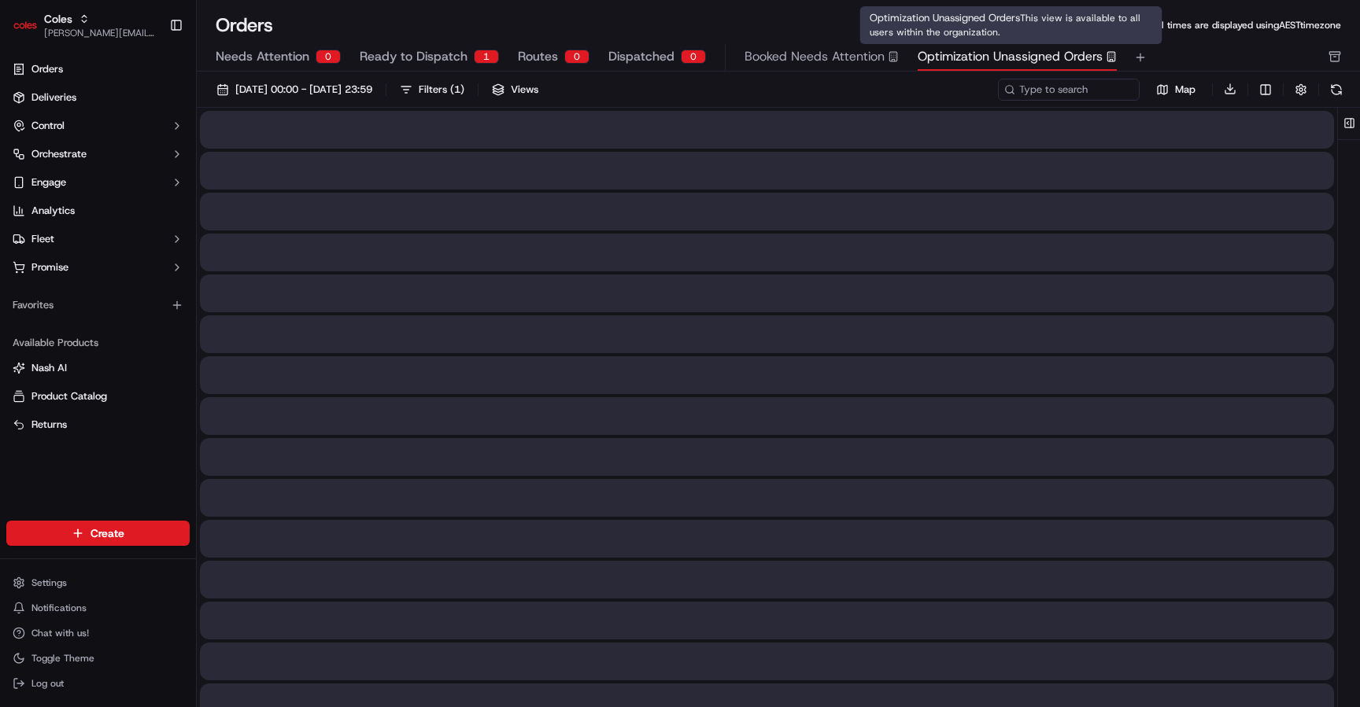
click at [990, 50] on span "Optimization Unassigned Orders" at bounding box center [1009, 56] width 185 height 19
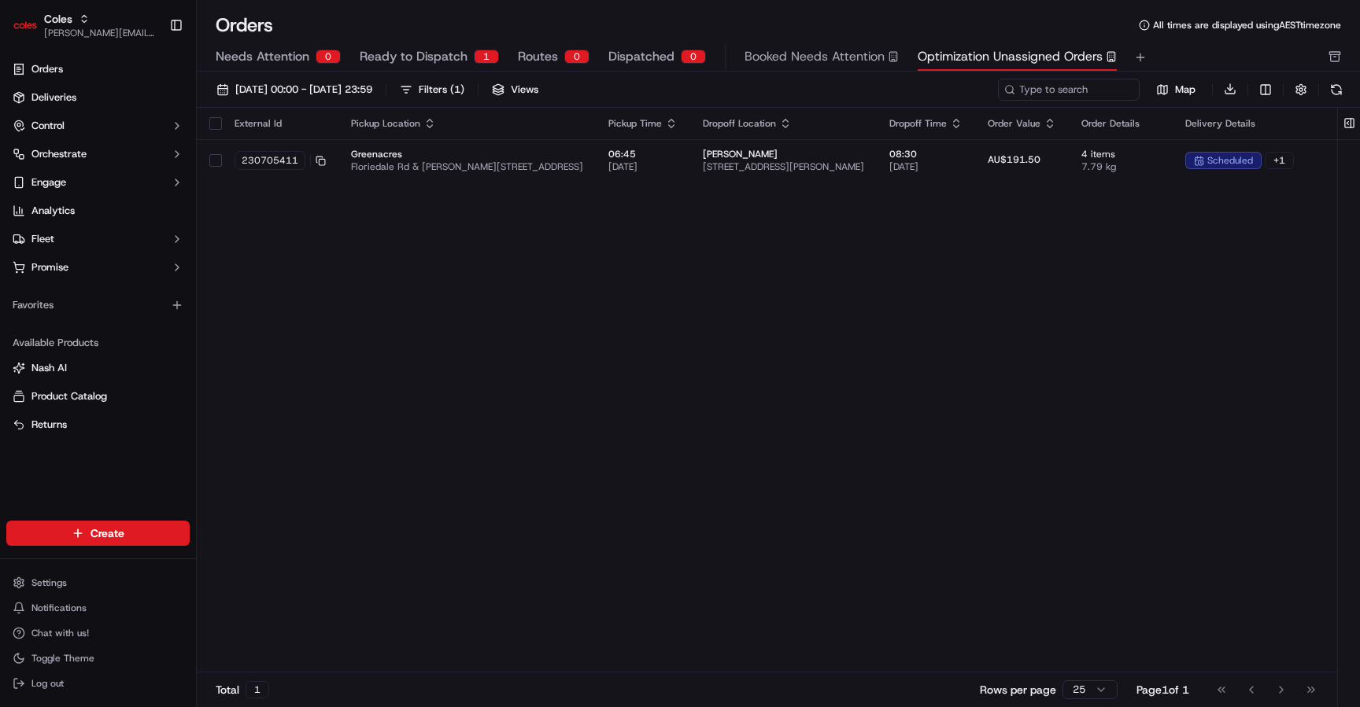
click at [466, 59] on button "Ready to Dispatch 1" at bounding box center [429, 57] width 139 height 27
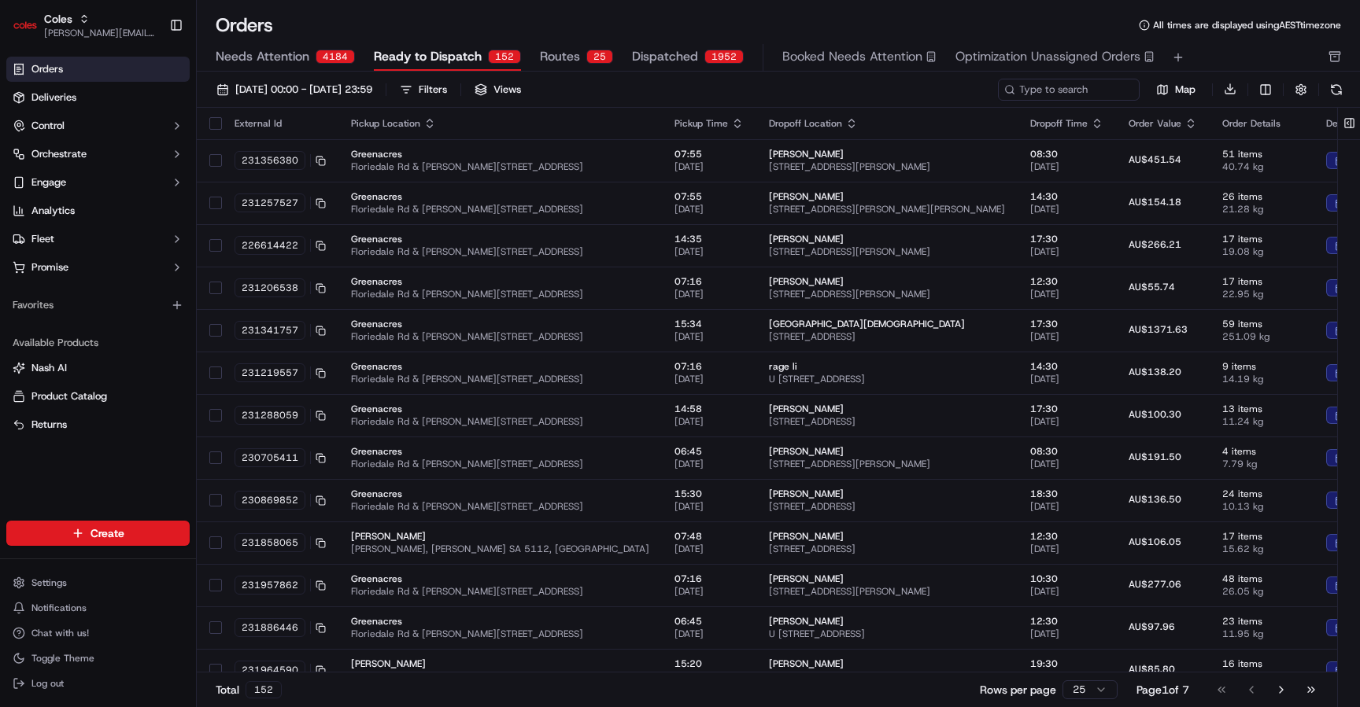
click at [580, 57] on button "Routes 25" at bounding box center [576, 57] width 73 height 27
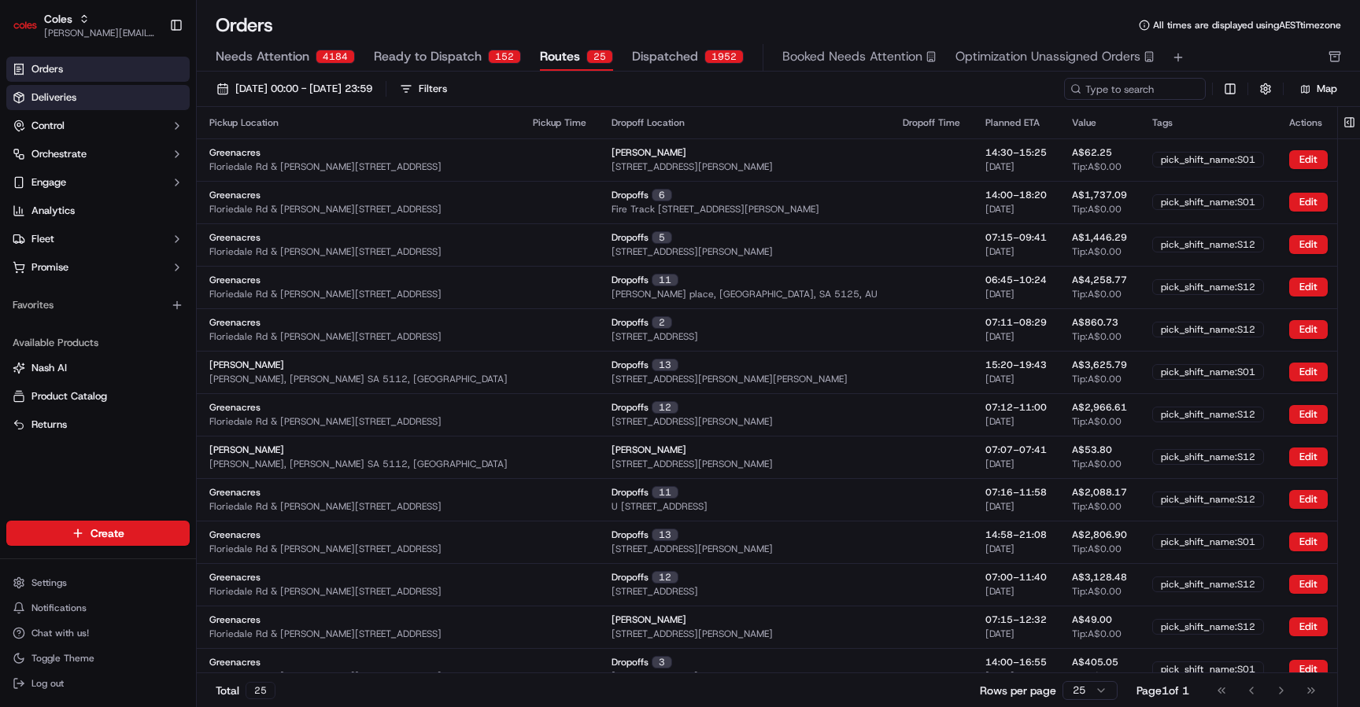
click at [105, 103] on link "Deliveries" at bounding box center [97, 97] width 183 height 25
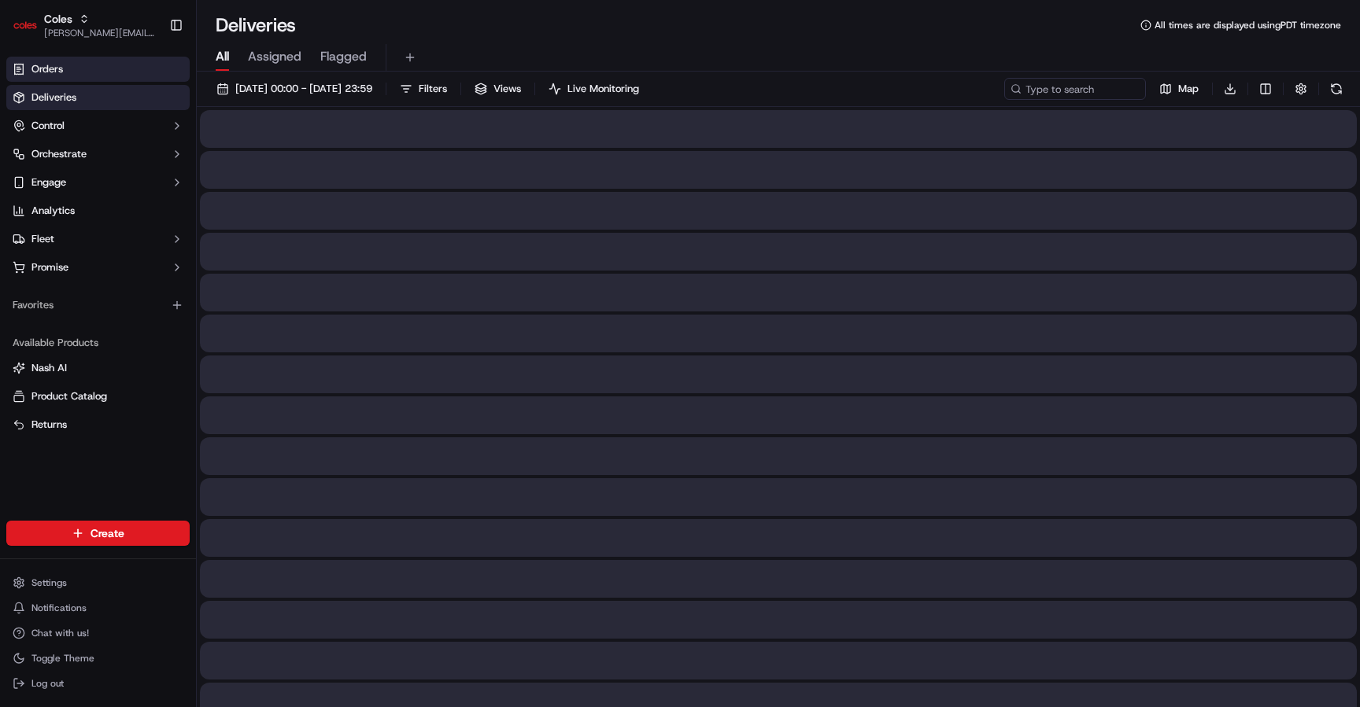
click at [114, 61] on link "Orders" at bounding box center [97, 69] width 183 height 25
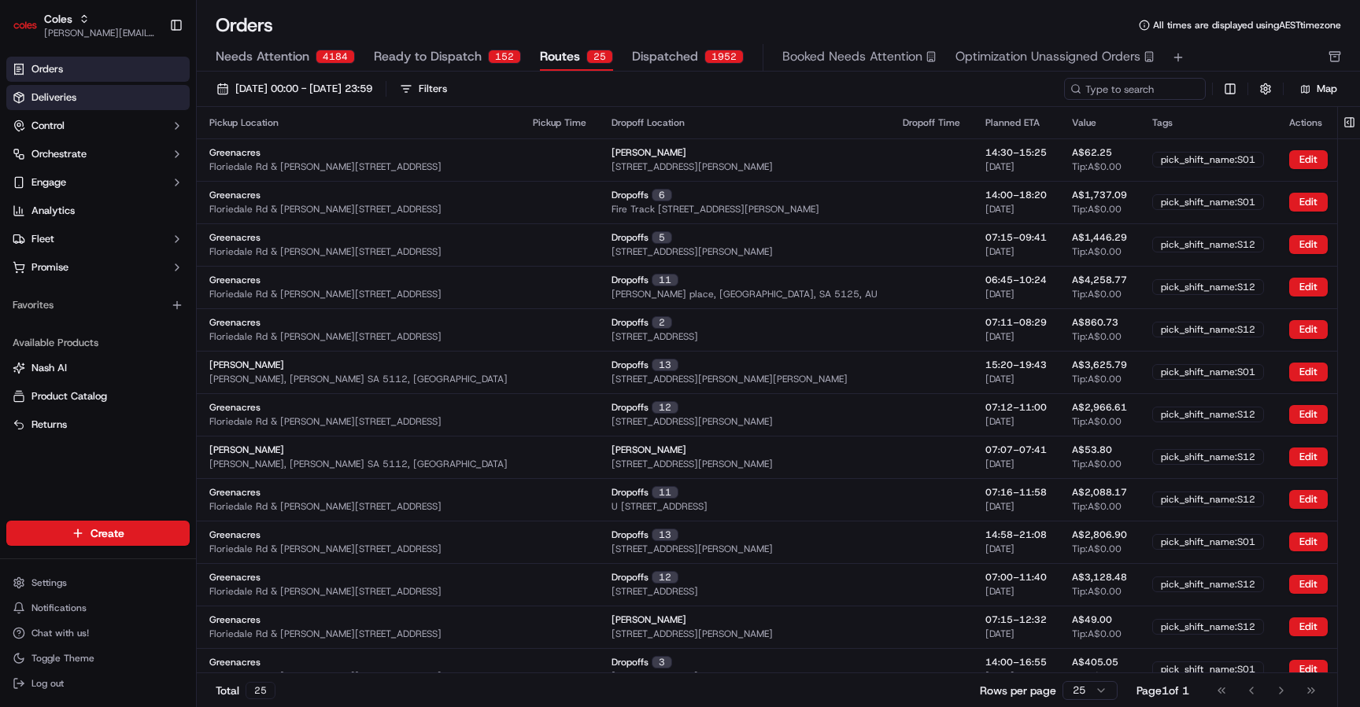
click at [131, 89] on link "Deliveries" at bounding box center [97, 97] width 183 height 25
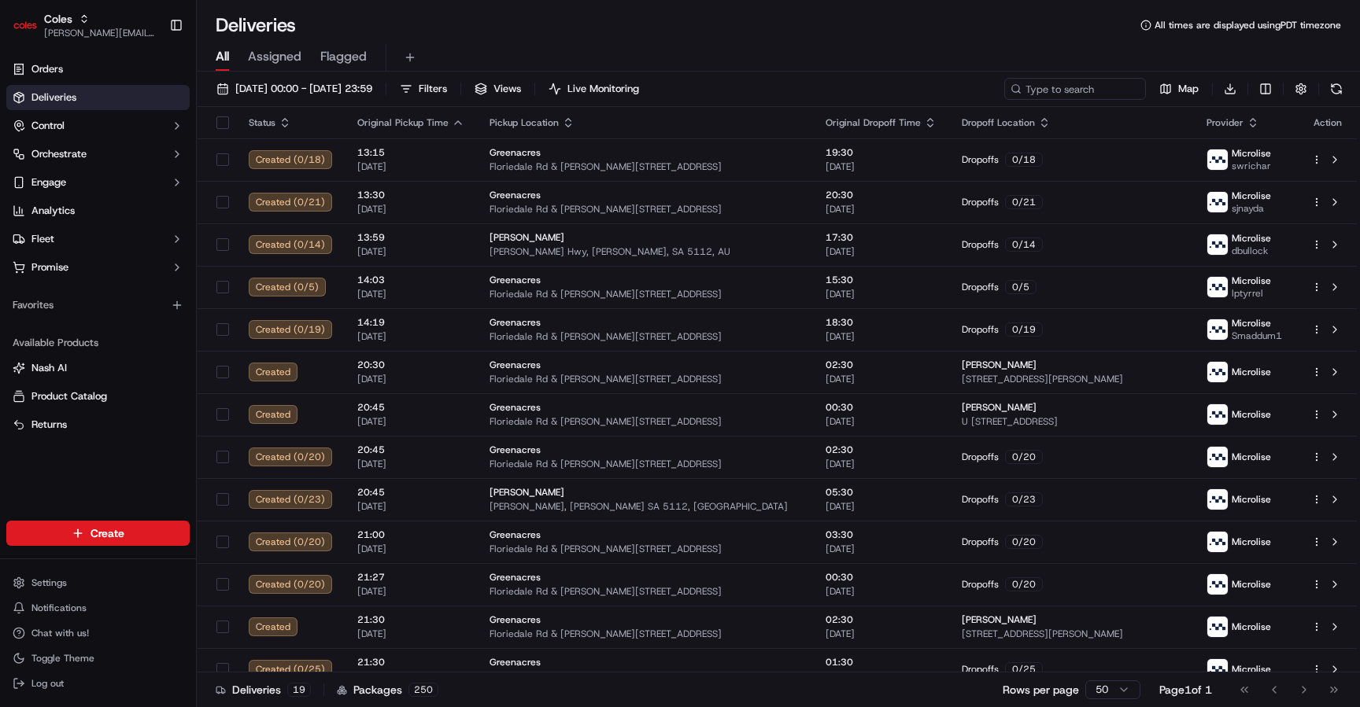
click at [98, 83] on ul "Orders Deliveries Control Orchestrate Engage Analytics Fleet Promise" at bounding box center [97, 168] width 183 height 223
click at [101, 74] on link "Orders" at bounding box center [97, 69] width 183 height 25
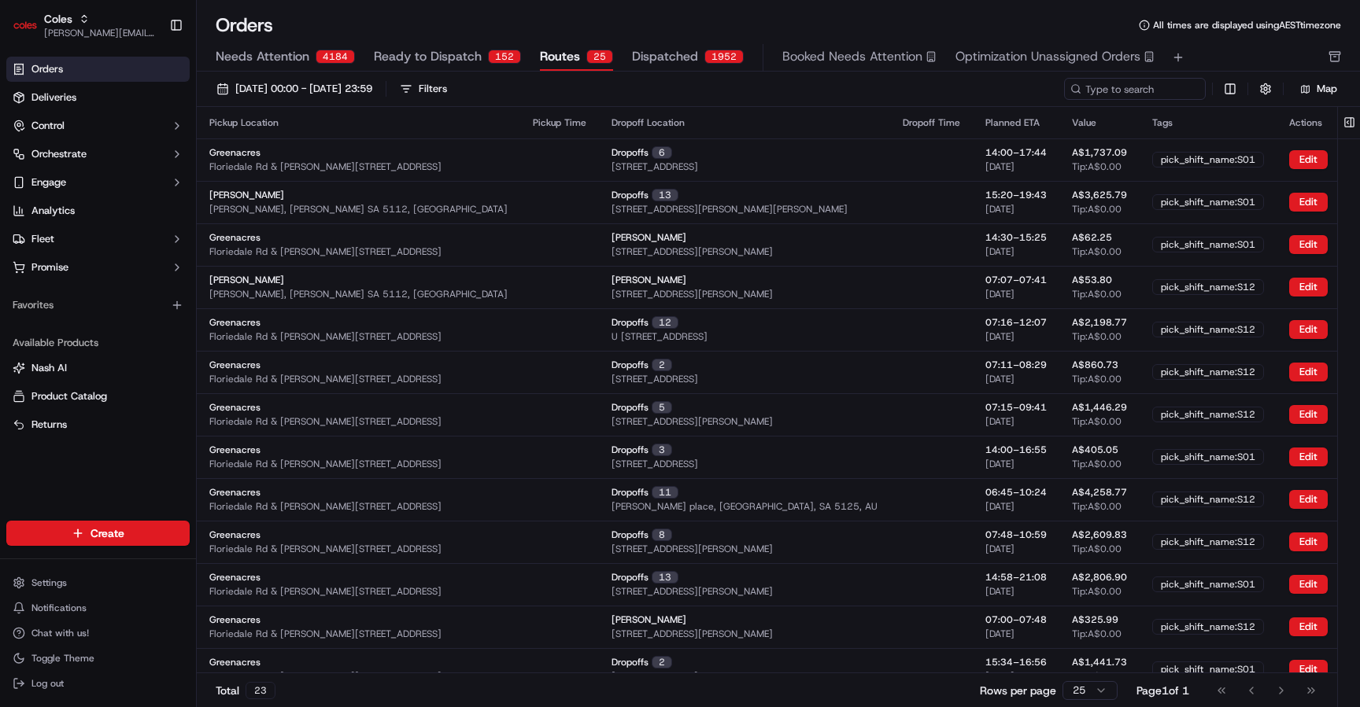
click at [711, 71] on div "Needs Attention 4184 Ready to Dispatch 152 Routes 25 Dispatched 1952 Booked Nee…" at bounding box center [778, 58] width 1163 height 28
click at [714, 68] on button "Dispatched 1952" at bounding box center [688, 57] width 112 height 27
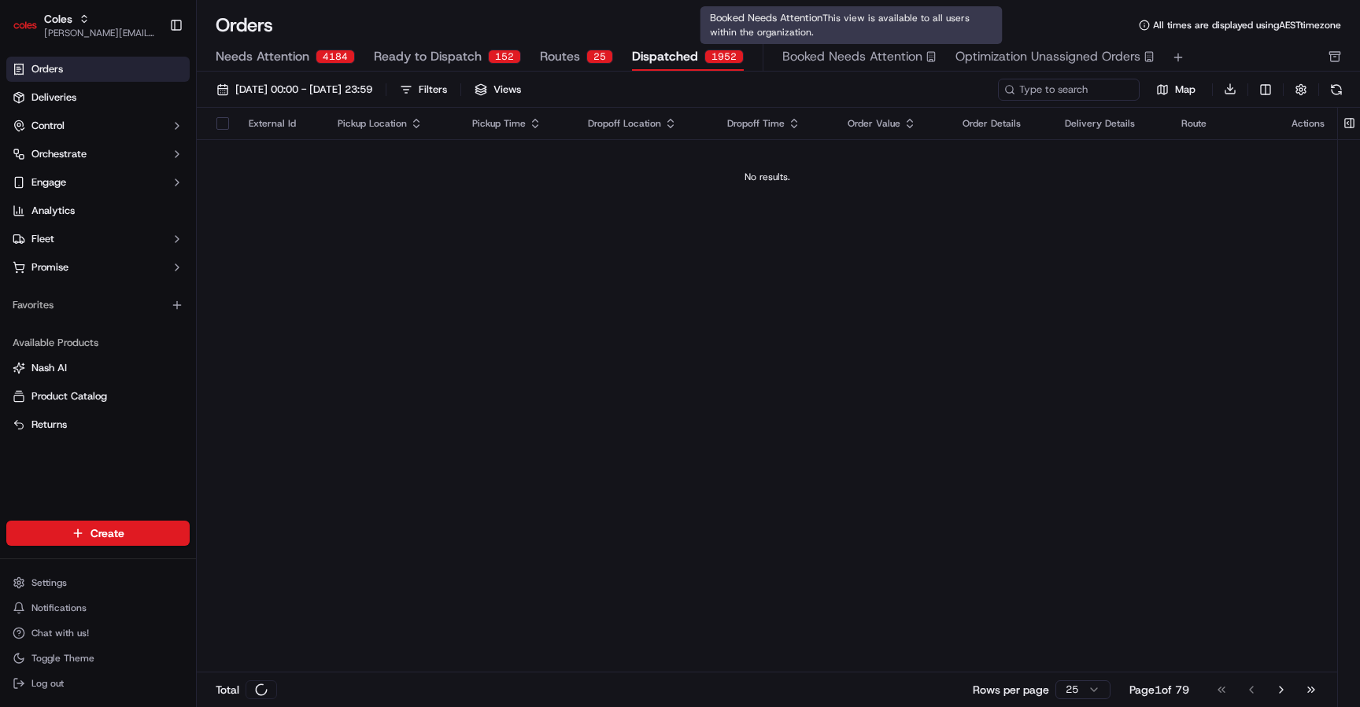
click at [911, 64] on div "Booked Needs Attention Optimization Unassigned Orders" at bounding box center [968, 57] width 372 height 27
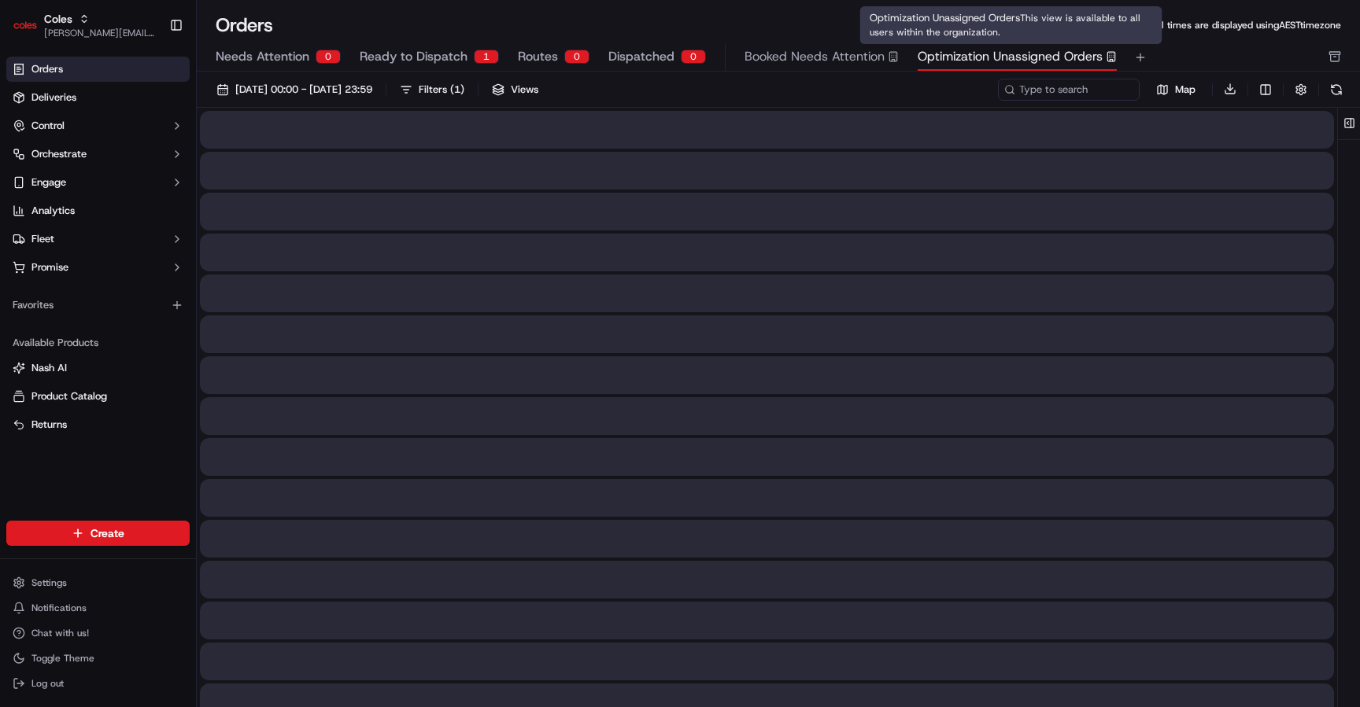
click at [1007, 60] on span "Optimization Unassigned Orders" at bounding box center [1009, 56] width 185 height 19
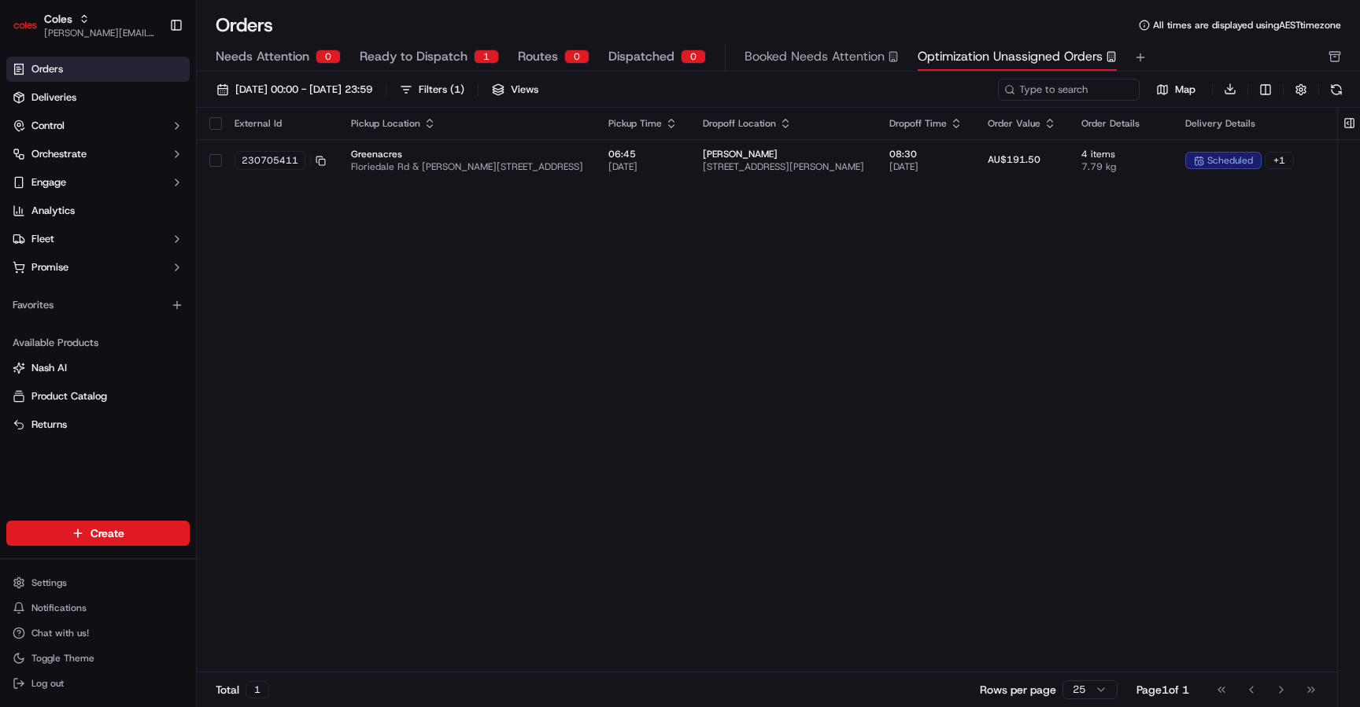
click at [560, 58] on button "Routes 0" at bounding box center [554, 57] width 72 height 27
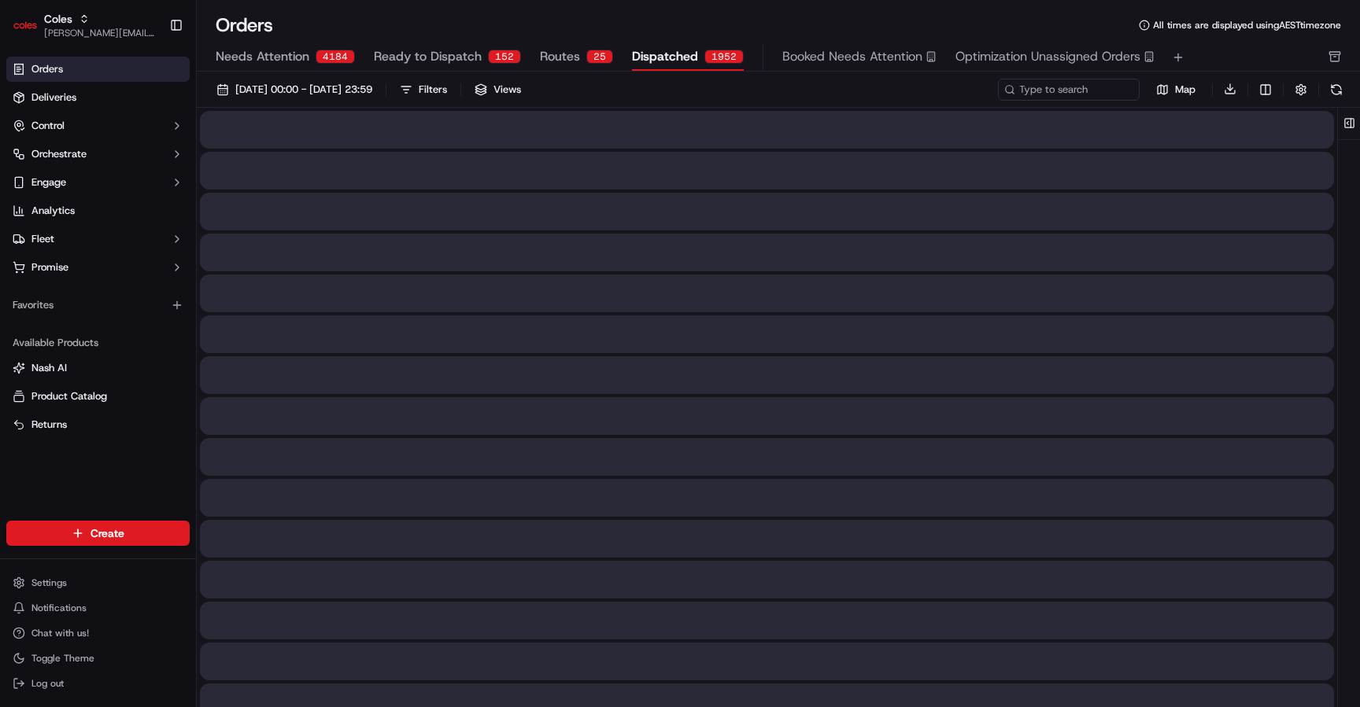
click at [647, 56] on span "Dispatched" at bounding box center [665, 56] width 66 height 19
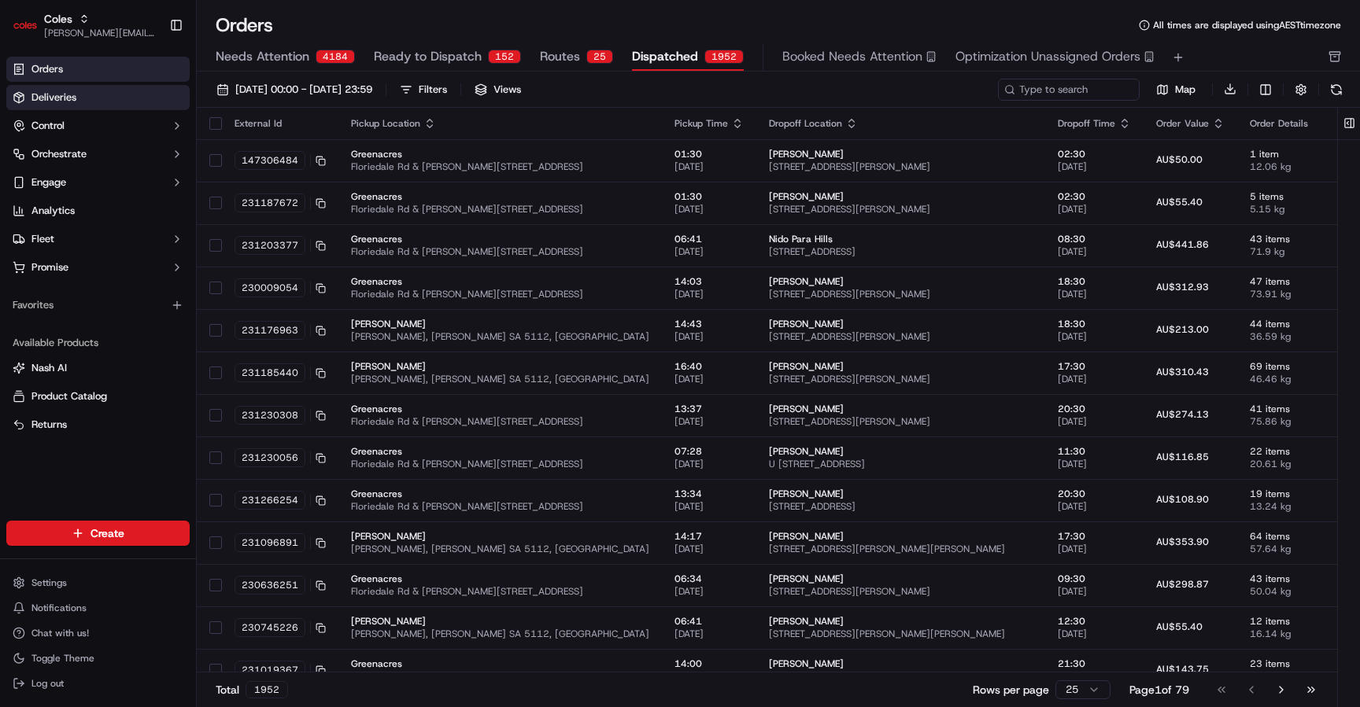
click at [127, 104] on link "Deliveries" at bounding box center [97, 97] width 183 height 25
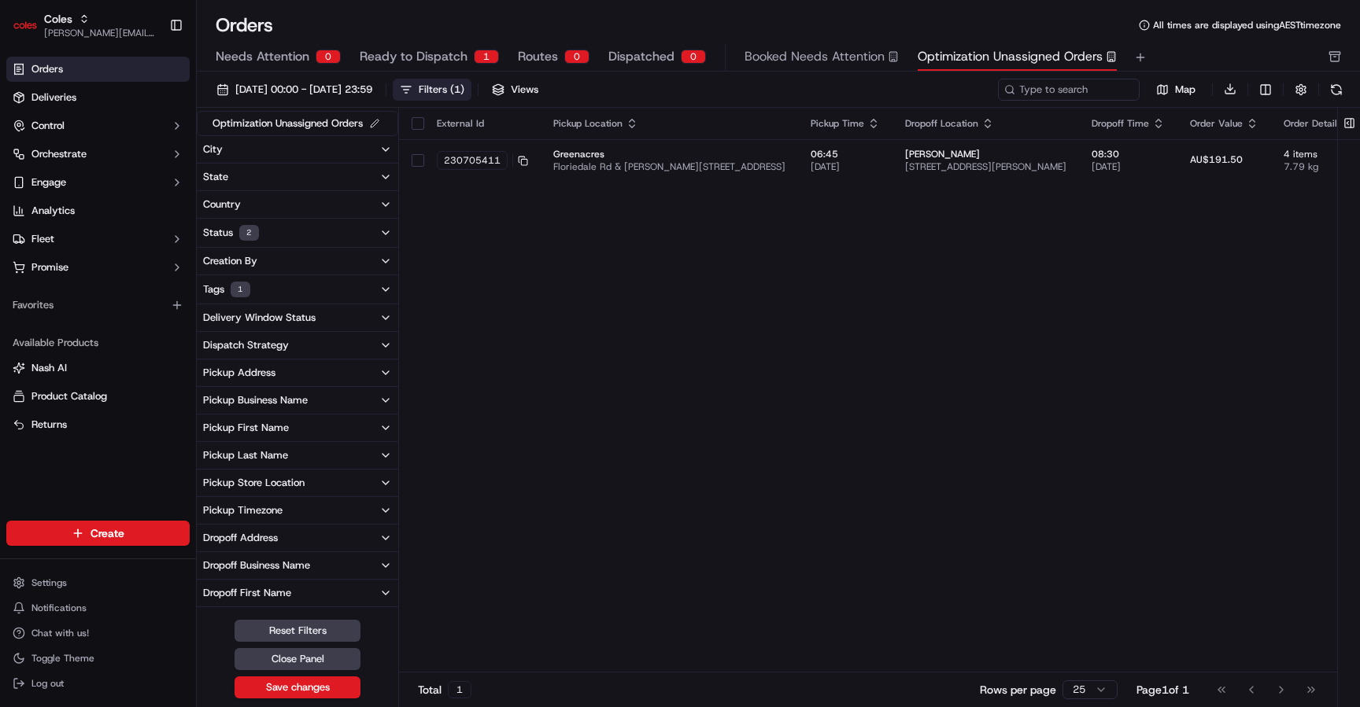
click at [507, 67] on div "Needs Attention 0 Ready to Dispatch 1 Routes 0 Dispatched 0 Booked Needs Attent…" at bounding box center [767, 57] width 1103 height 27
click at [530, 67] on div "Needs Attention 0 Ready to Dispatch 1 Routes 0 Dispatched 0 Booked Needs Attent…" at bounding box center [767, 57] width 1103 height 27
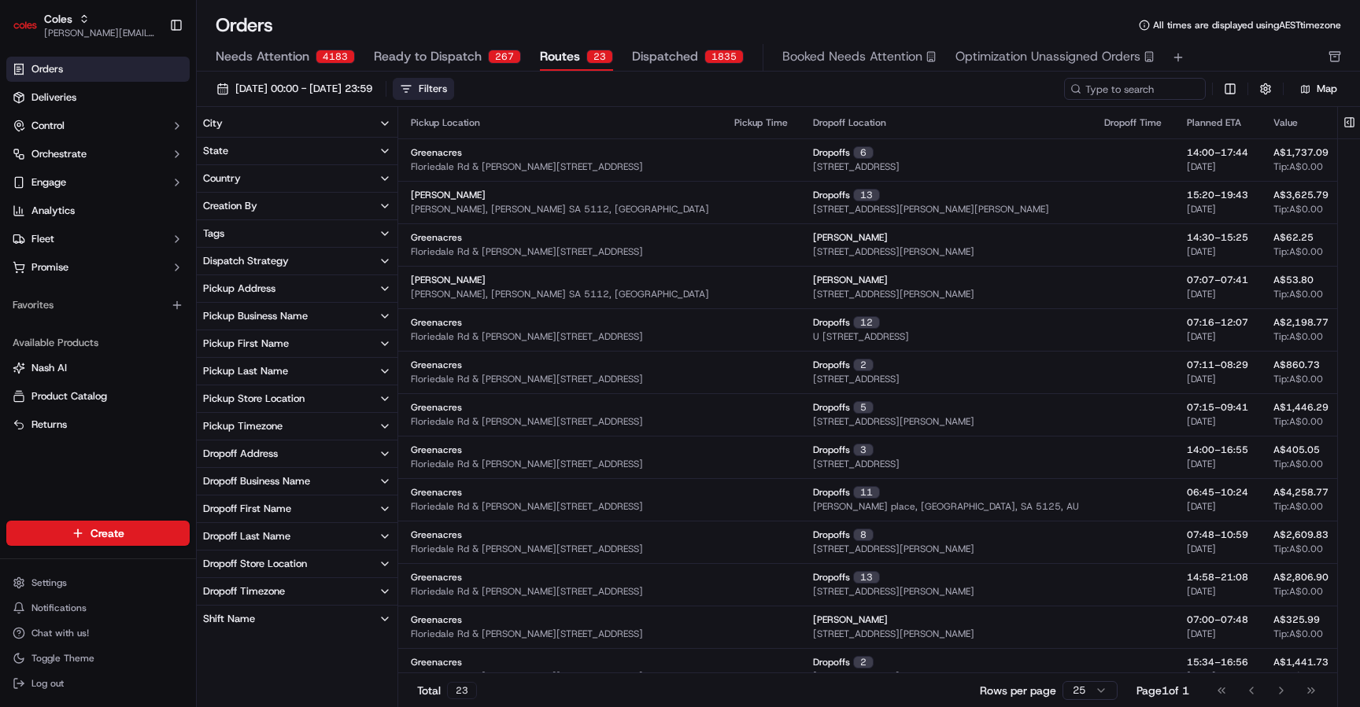
click at [447, 87] on div "Filters" at bounding box center [433, 89] width 28 height 14
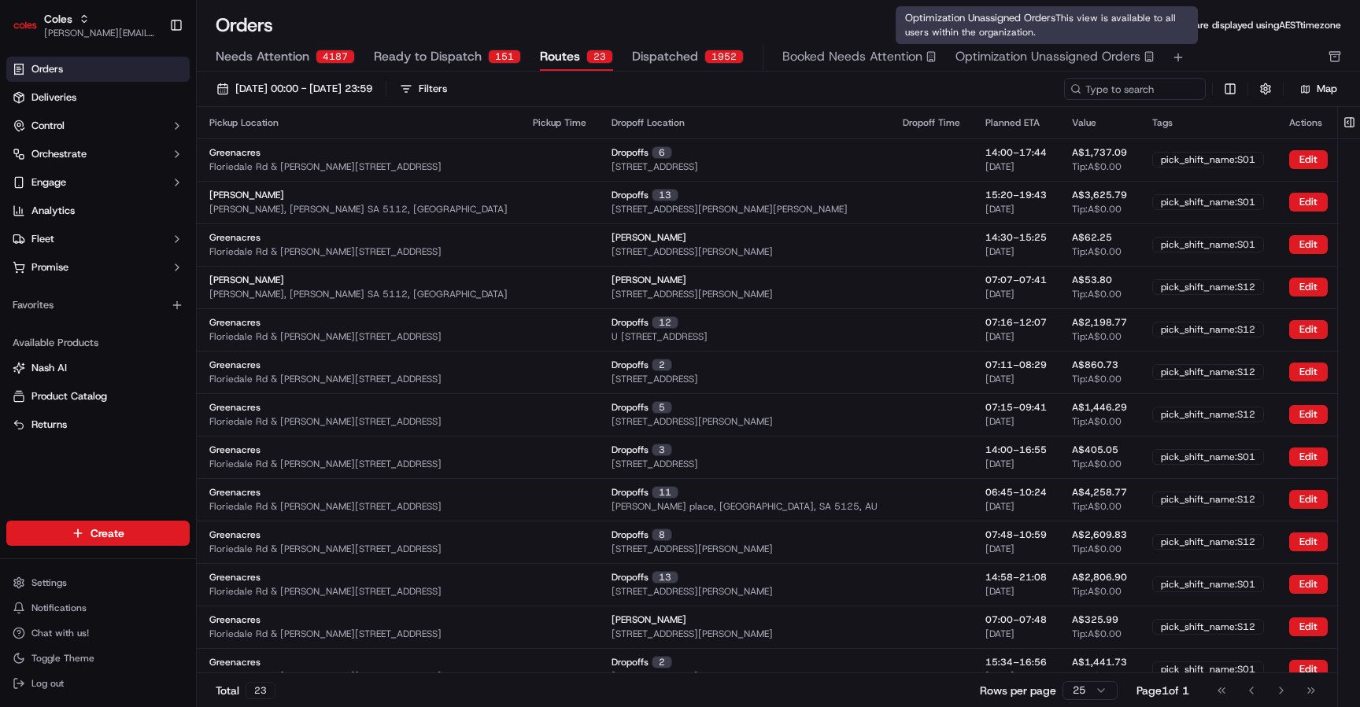
click at [959, 61] on span "Optimization Unassigned Orders" at bounding box center [1047, 56] width 185 height 19
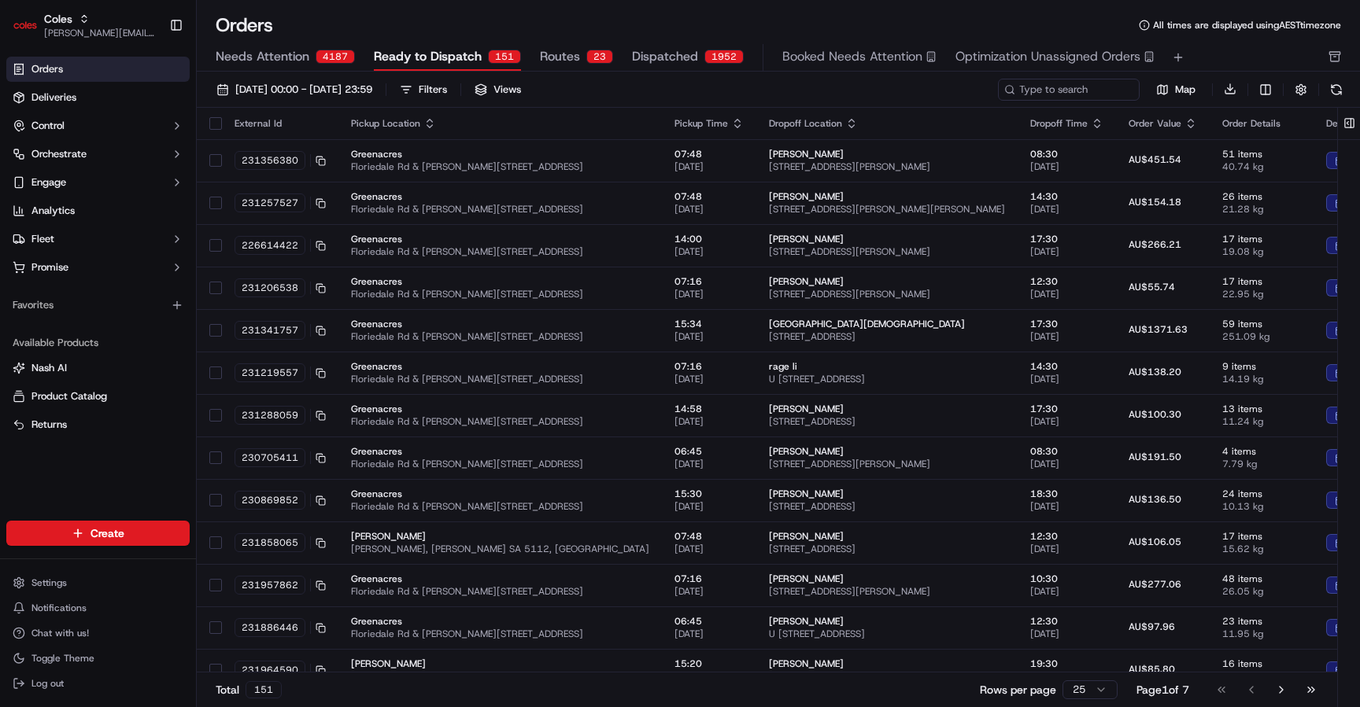
click at [121, 83] on ul "Orders Deliveries Control Orchestrate Engage Analytics Fleet Promise" at bounding box center [97, 168] width 183 height 223
click at [121, 97] on link "Deliveries" at bounding box center [97, 97] width 183 height 25
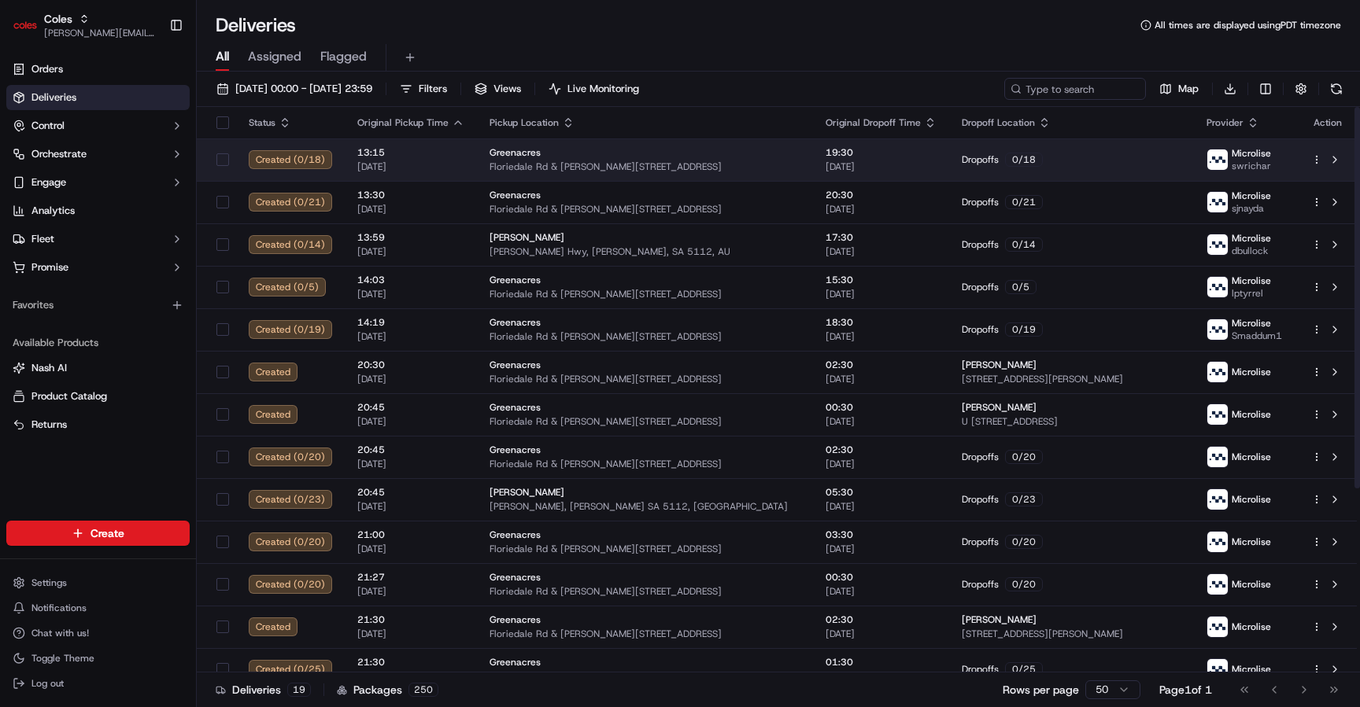
click at [477, 167] on td "Greenacres Floriedale Rd & Muller Rd, Greenacres, SA 5086, AU" at bounding box center [645, 159] width 336 height 42
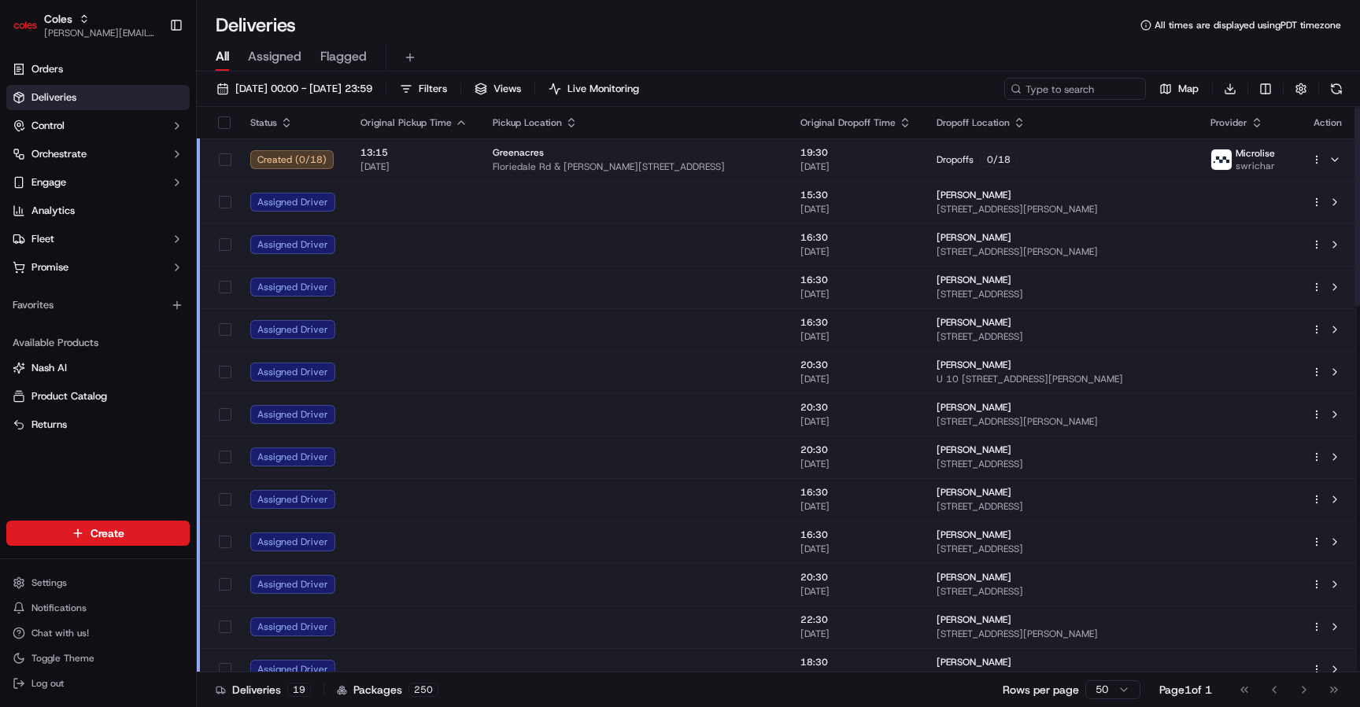
click at [1321, 166] on div at bounding box center [1327, 159] width 33 height 19
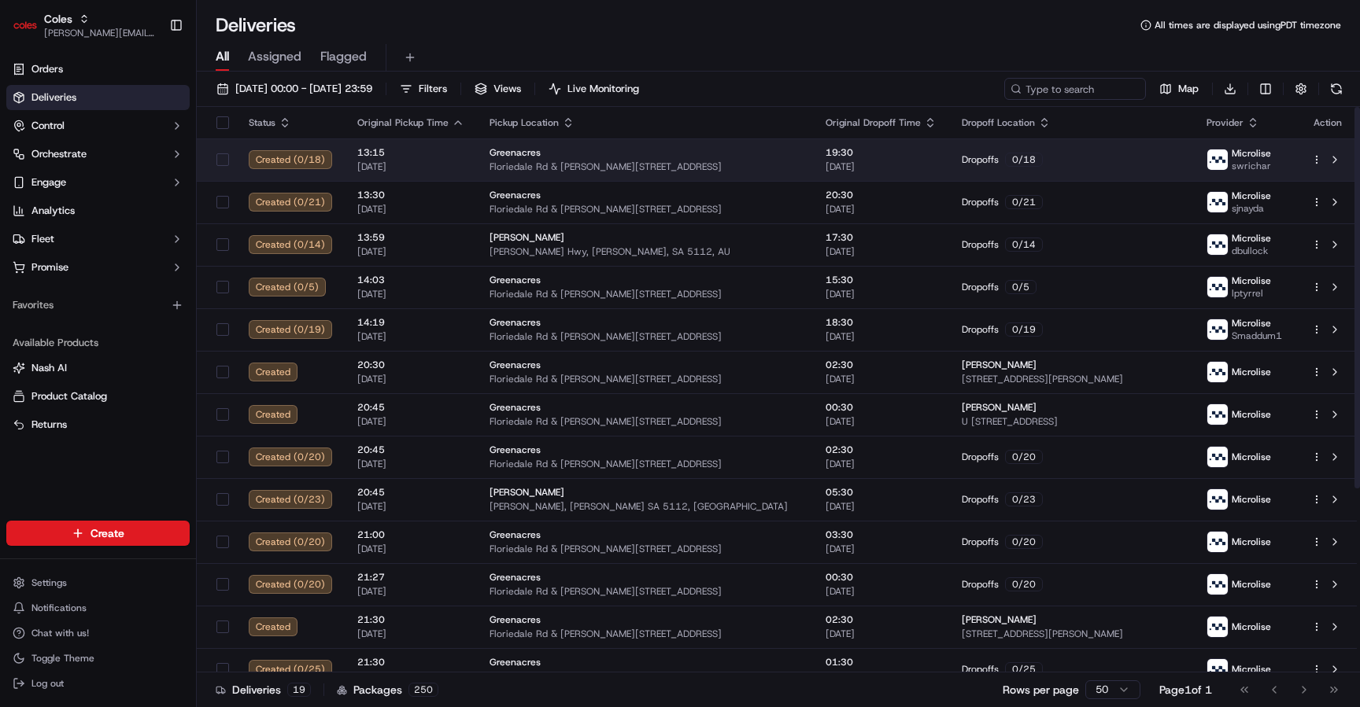
click at [1310, 153] on html "Coles majeed@usenash.com Toggle Sidebar Orders Deliveries Control Orchestrate E…" at bounding box center [680, 353] width 1360 height 707
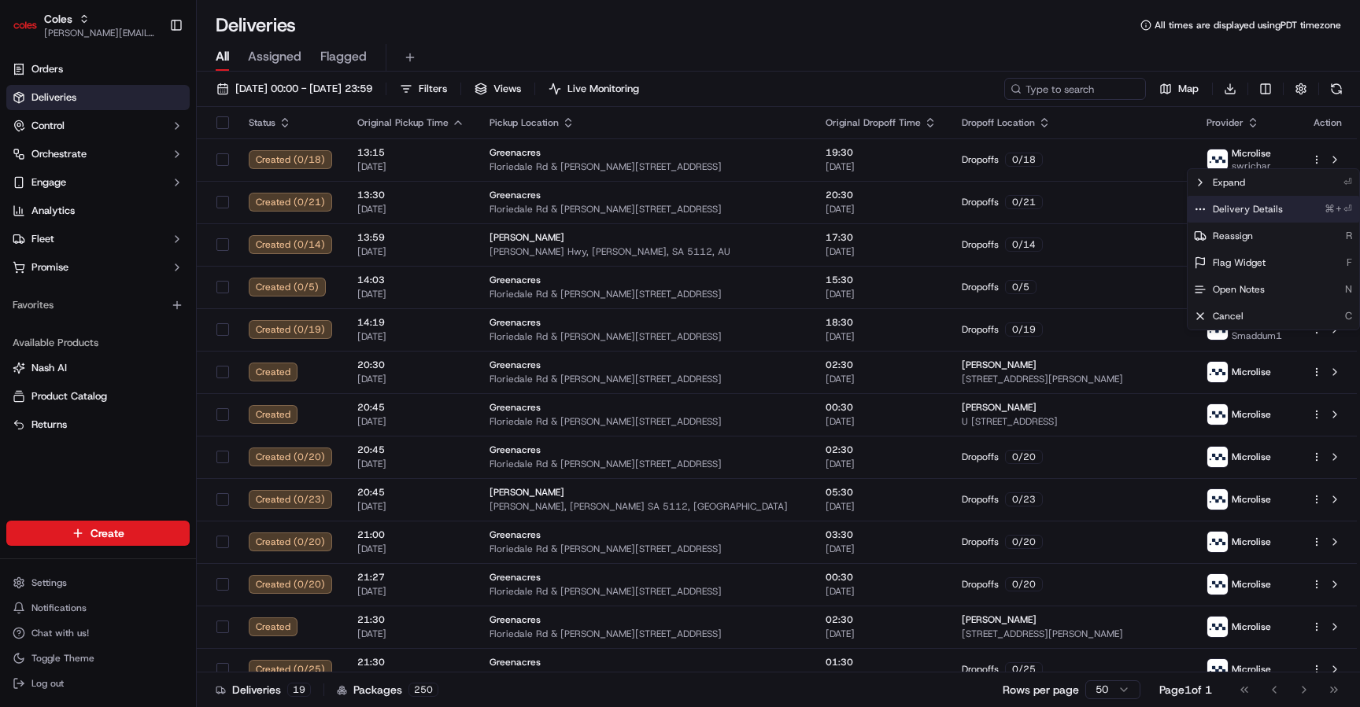
click at [1268, 210] on span "Delivery Details" at bounding box center [1248, 209] width 70 height 13
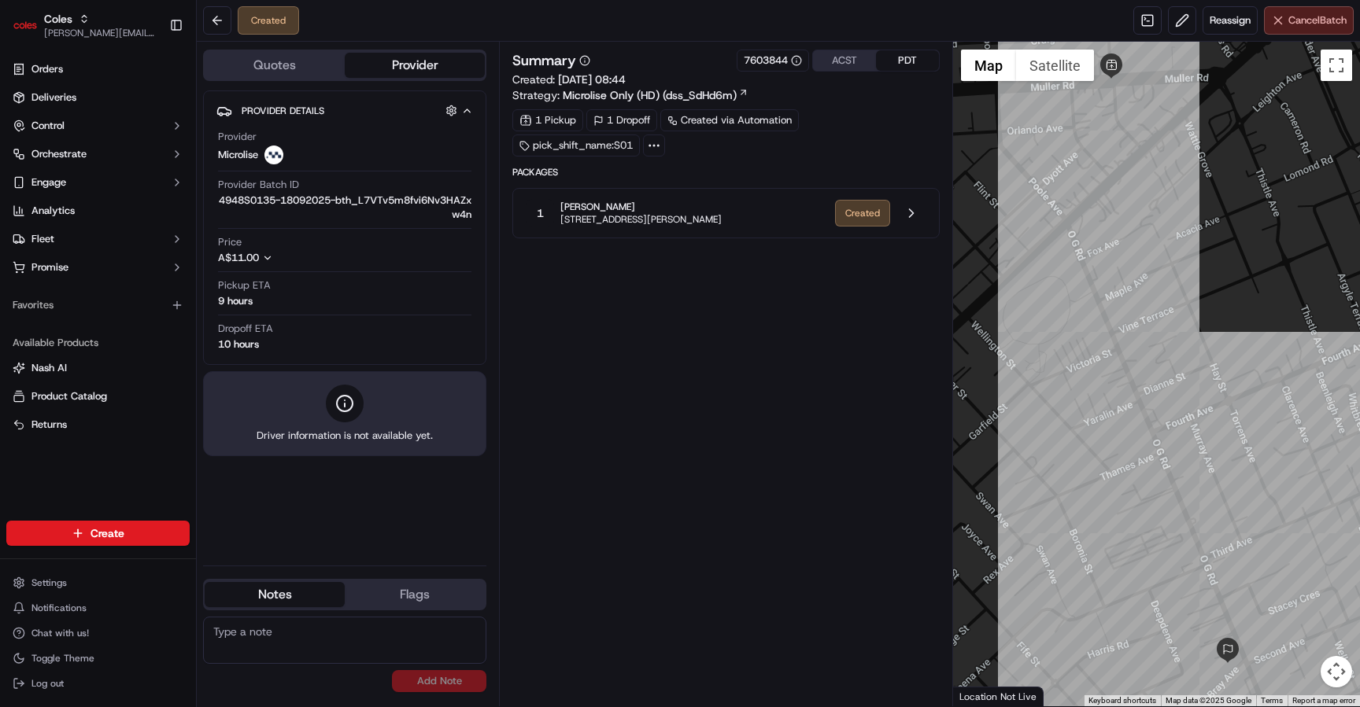
click at [1283, 19] on button "Cancel Batch" at bounding box center [1309, 20] width 90 height 28
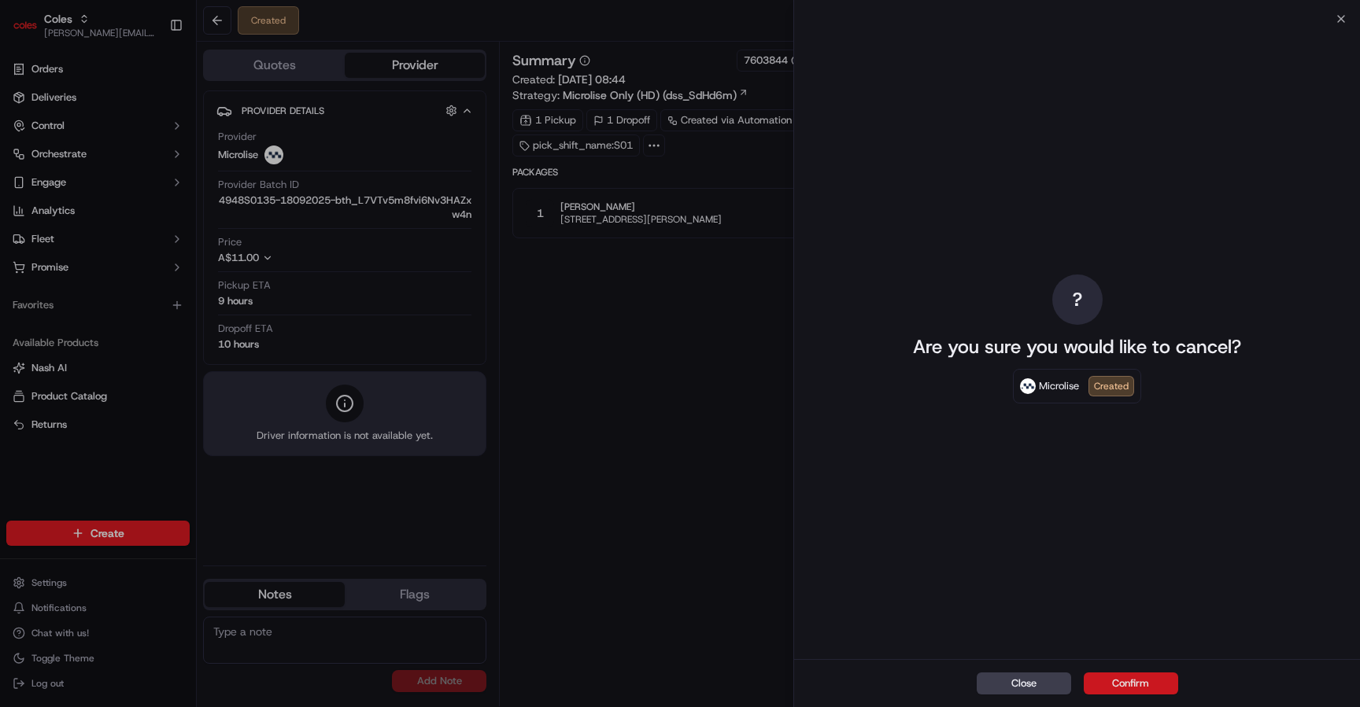
click at [1123, 689] on button "Confirm" at bounding box center [1131, 684] width 94 height 22
click at [1144, 682] on button "Confirm" at bounding box center [1131, 684] width 94 height 22
click at [1023, 687] on button "Close" at bounding box center [1023, 684] width 94 height 22
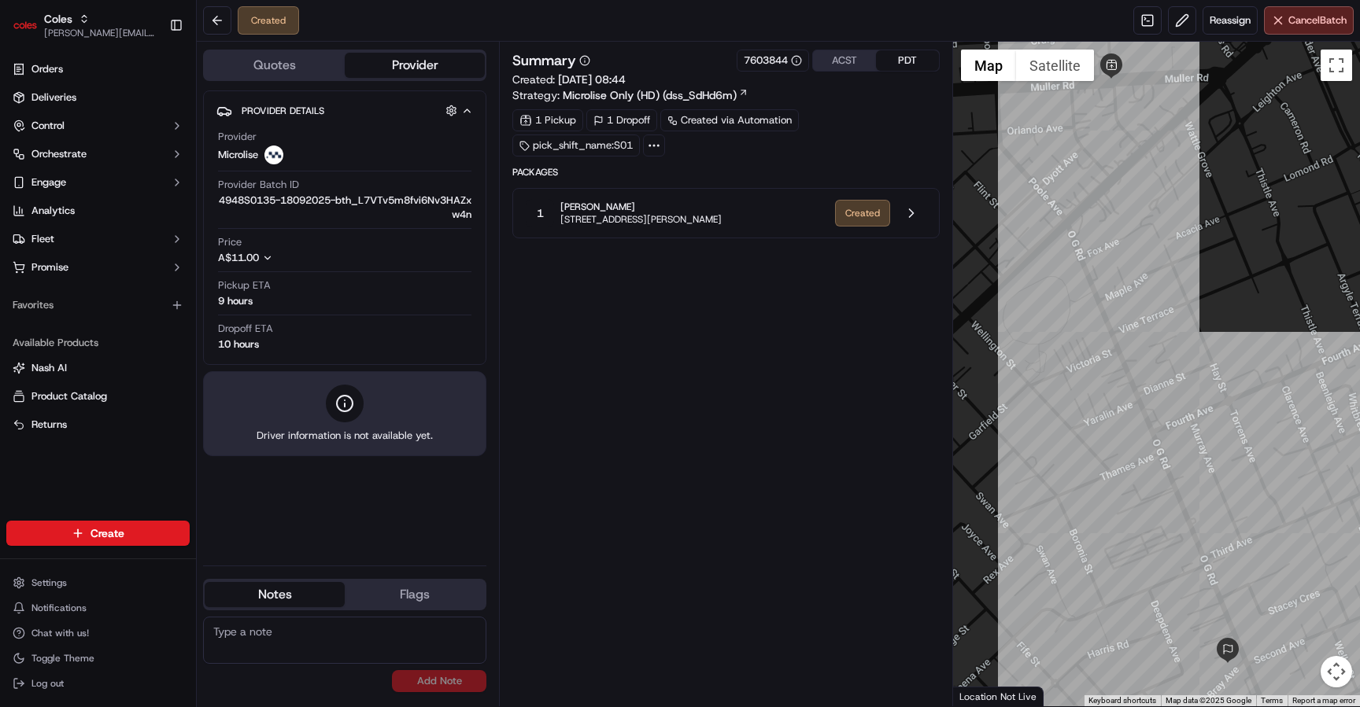
click at [762, 223] on div "[STREET_ADDRESS][PERSON_NAME]" at bounding box center [674, 213] width 296 height 28
click at [911, 206] on button at bounding box center [911, 213] width 30 height 30
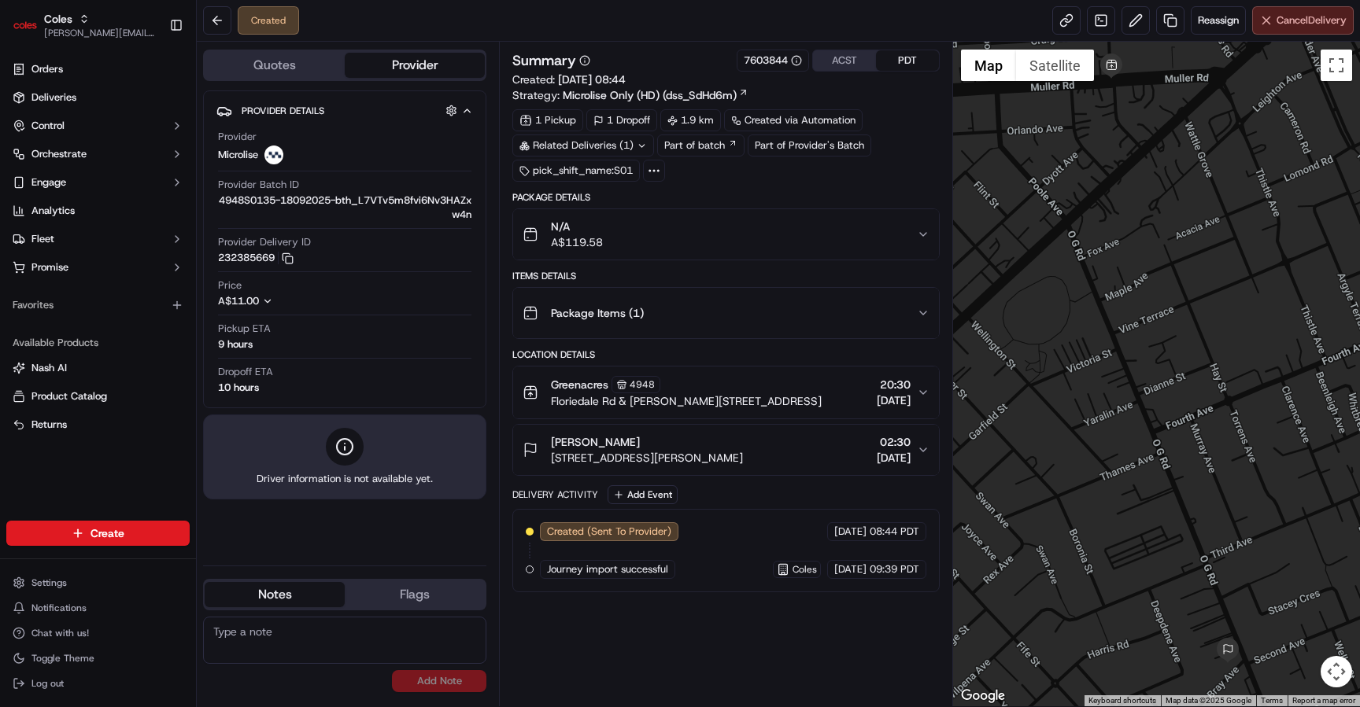
click at [1294, 28] on button "Cancel Delivery" at bounding box center [1303, 20] width 102 height 28
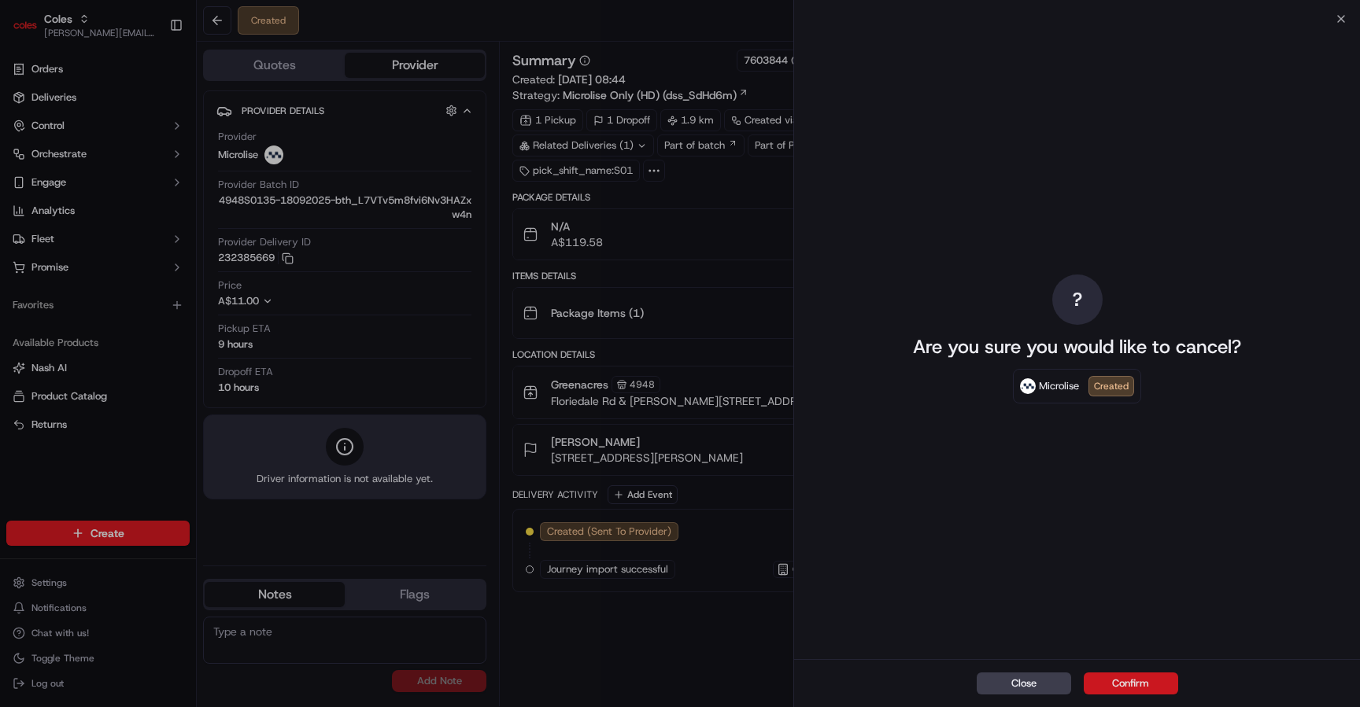
click at [1135, 677] on button "Confirm" at bounding box center [1131, 684] width 94 height 22
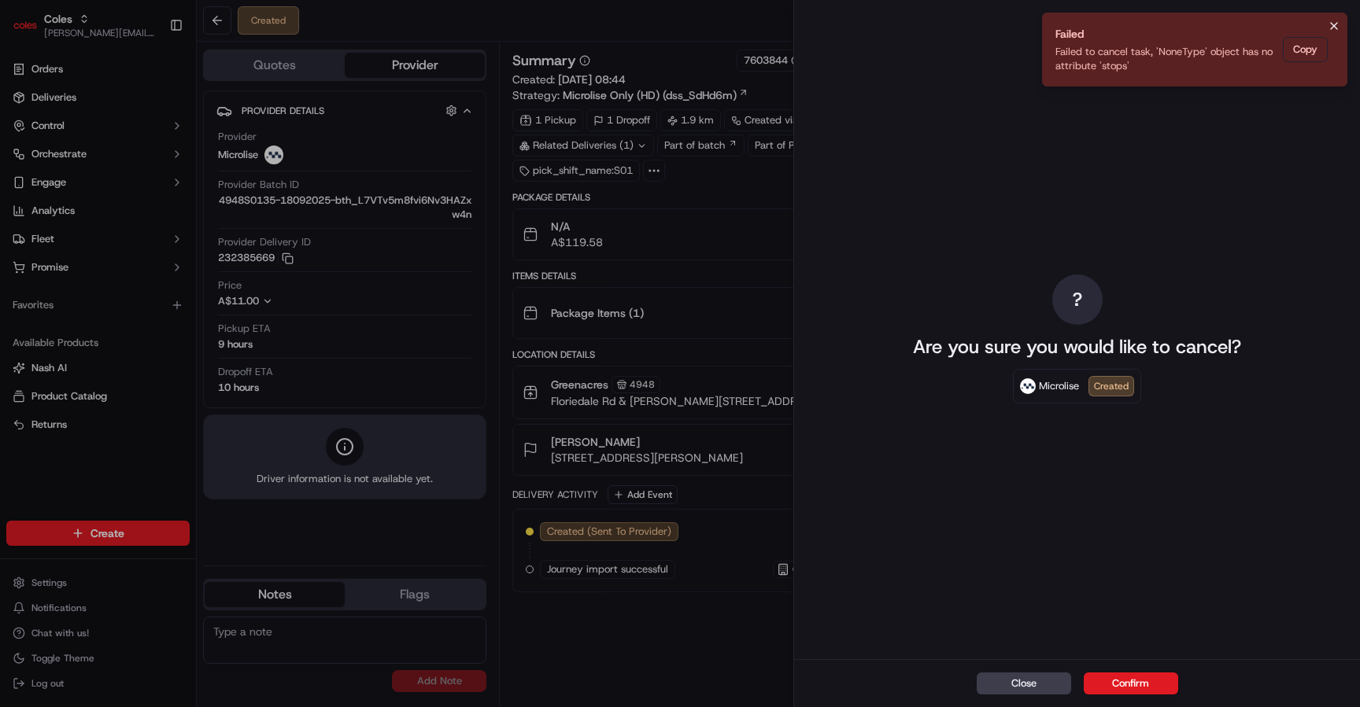
click at [1335, 22] on icon "Notifications (F8)" at bounding box center [1333, 26] width 13 height 13
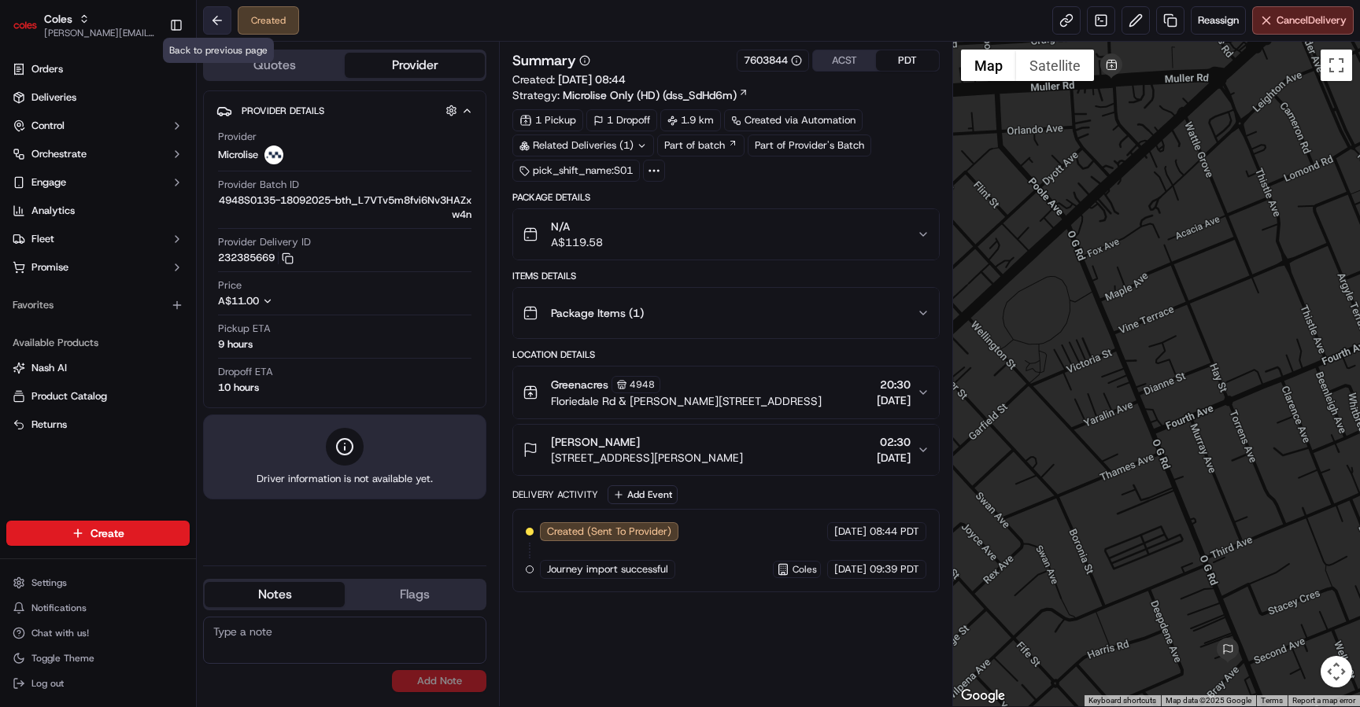
click at [212, 18] on button at bounding box center [217, 20] width 28 height 28
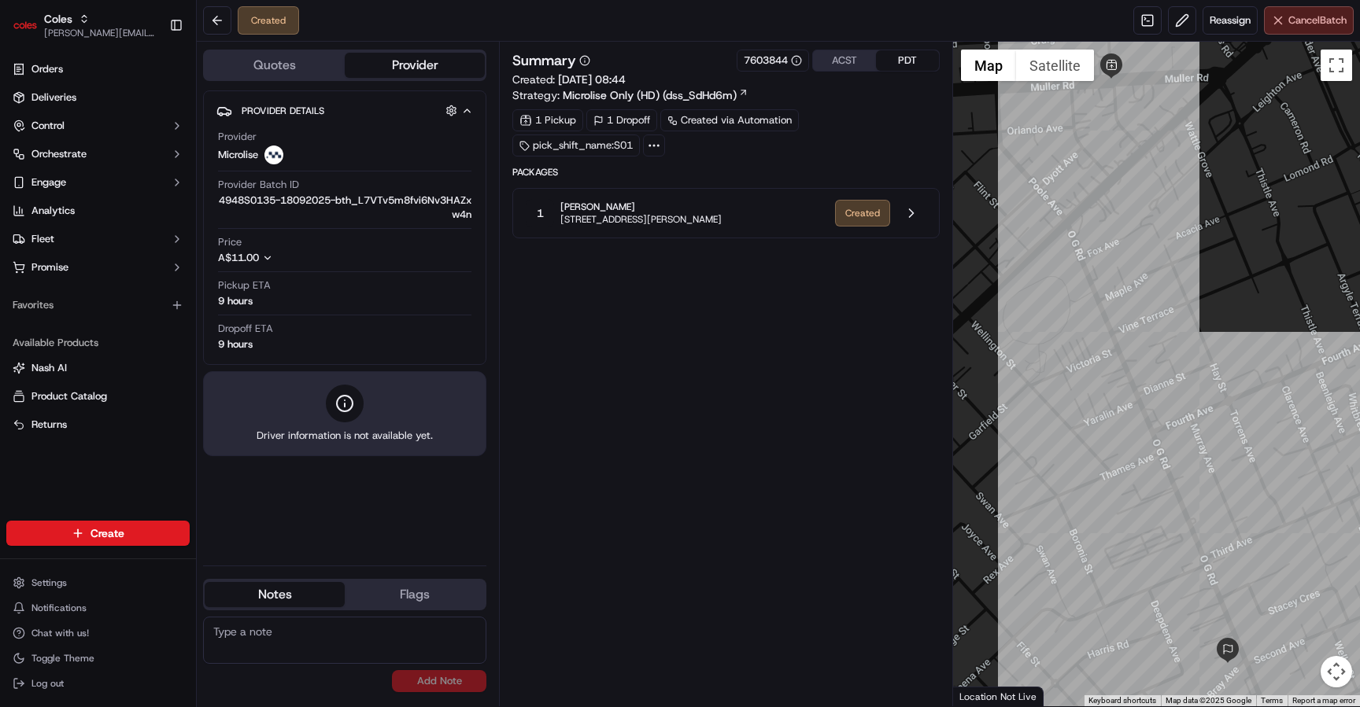
click at [1299, 24] on span "Cancel Batch" at bounding box center [1317, 20] width 58 height 14
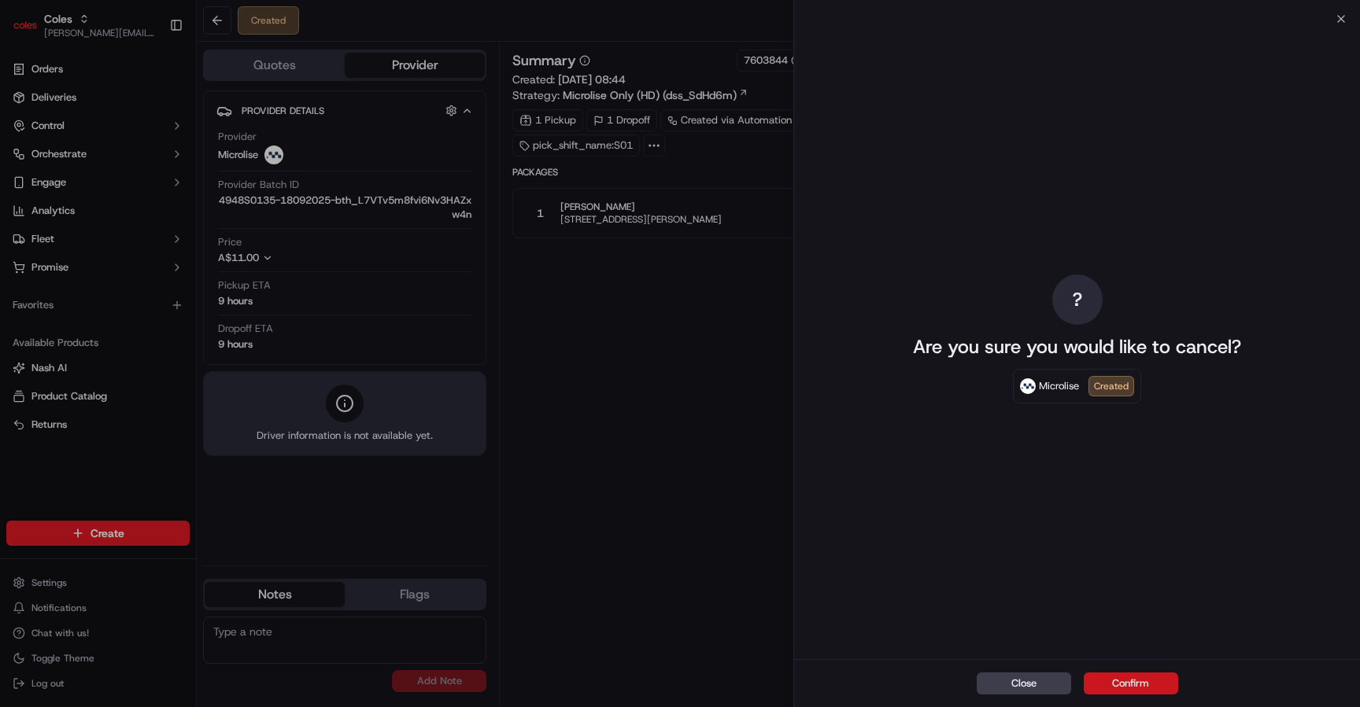
click at [1136, 685] on button "Confirm" at bounding box center [1131, 684] width 94 height 22
click at [1137, 685] on button "Confirm" at bounding box center [1131, 684] width 94 height 22
click at [1143, 678] on button "Confirm" at bounding box center [1131, 684] width 94 height 22
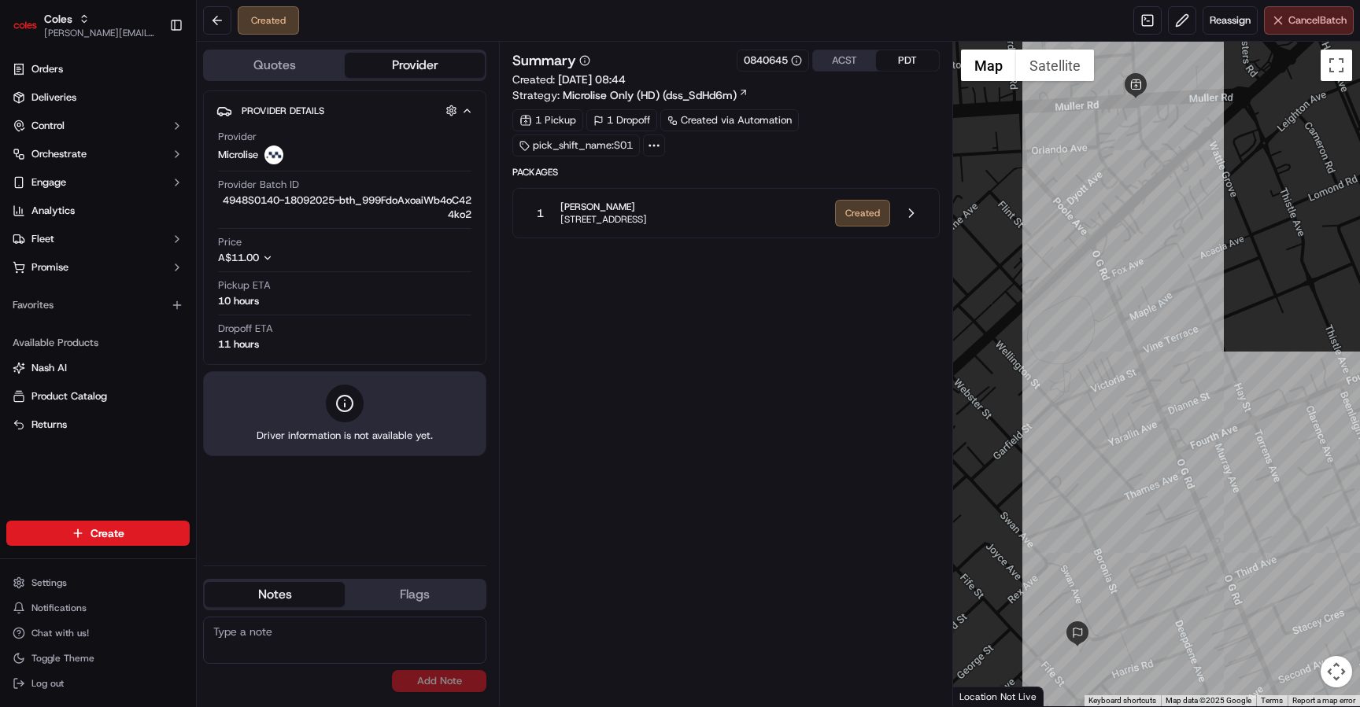
click at [1331, 27] on span "Cancel Batch" at bounding box center [1317, 20] width 58 height 14
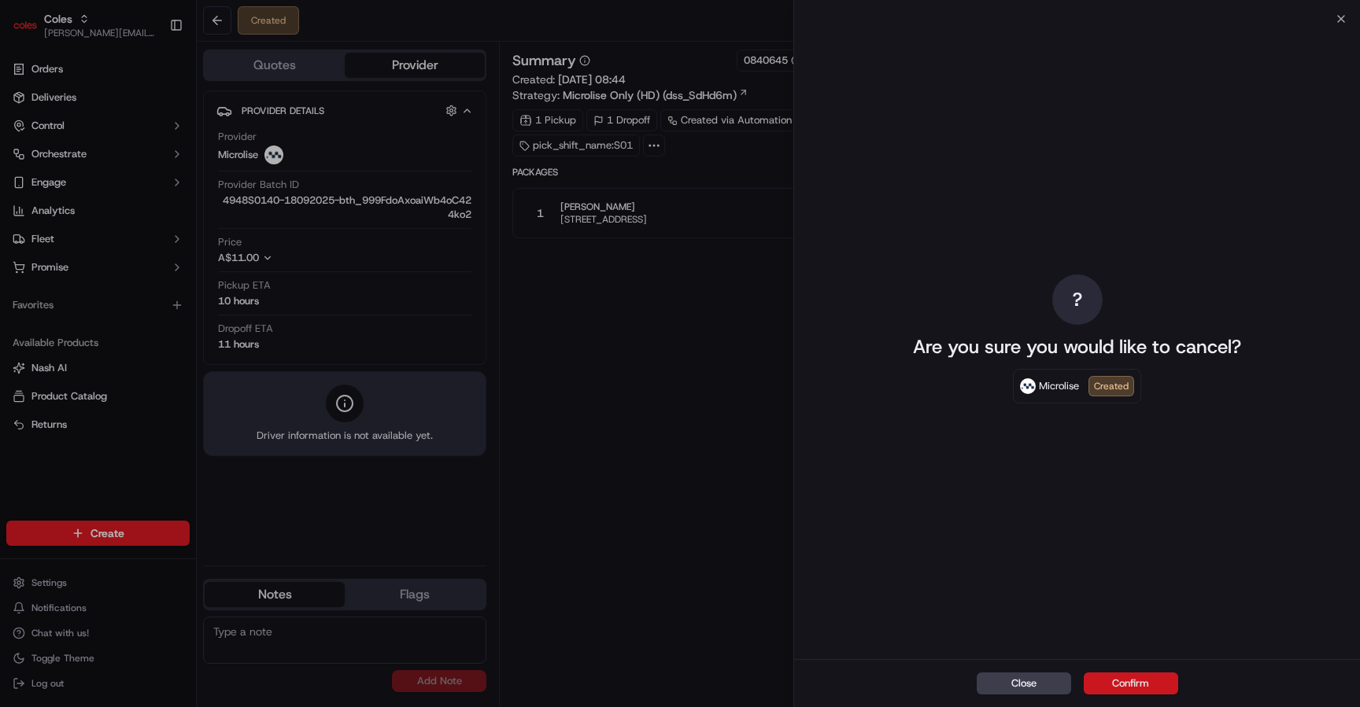
click at [1157, 684] on button "Confirm" at bounding box center [1131, 684] width 94 height 22
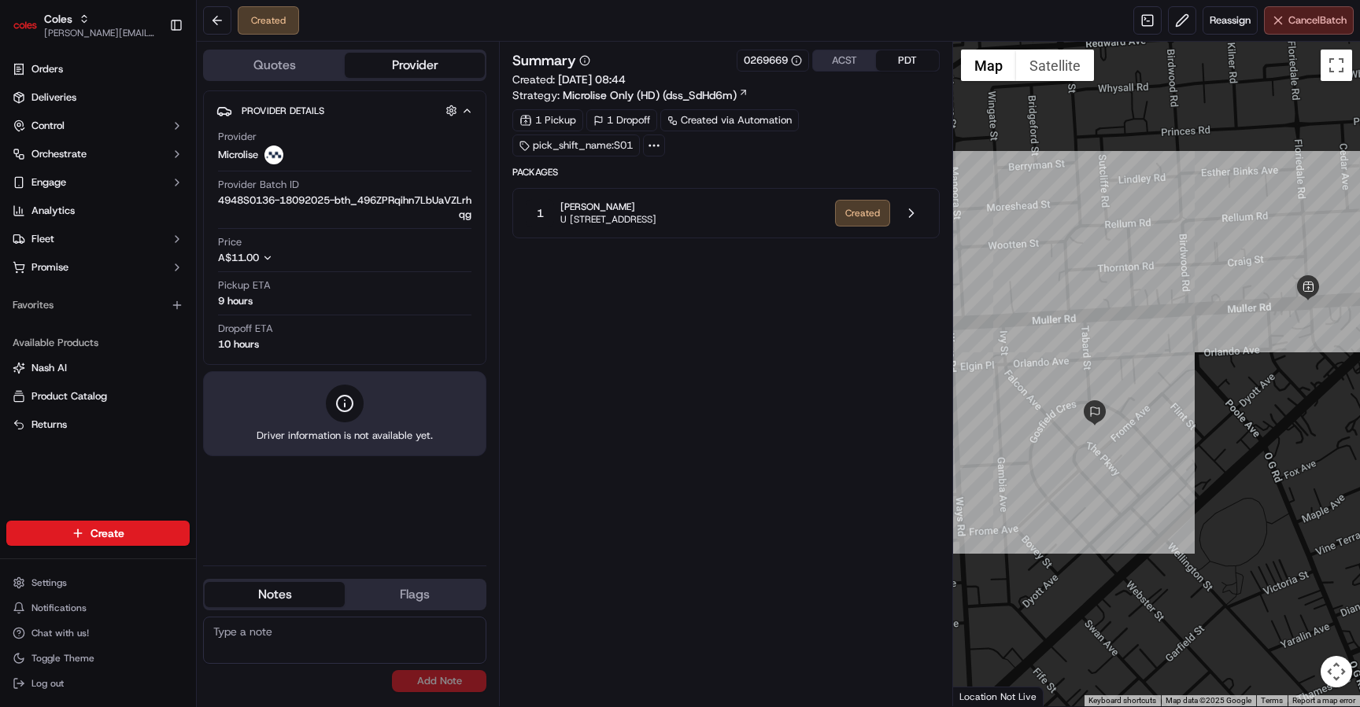
click at [1283, 26] on button "Cancel Batch" at bounding box center [1309, 20] width 90 height 28
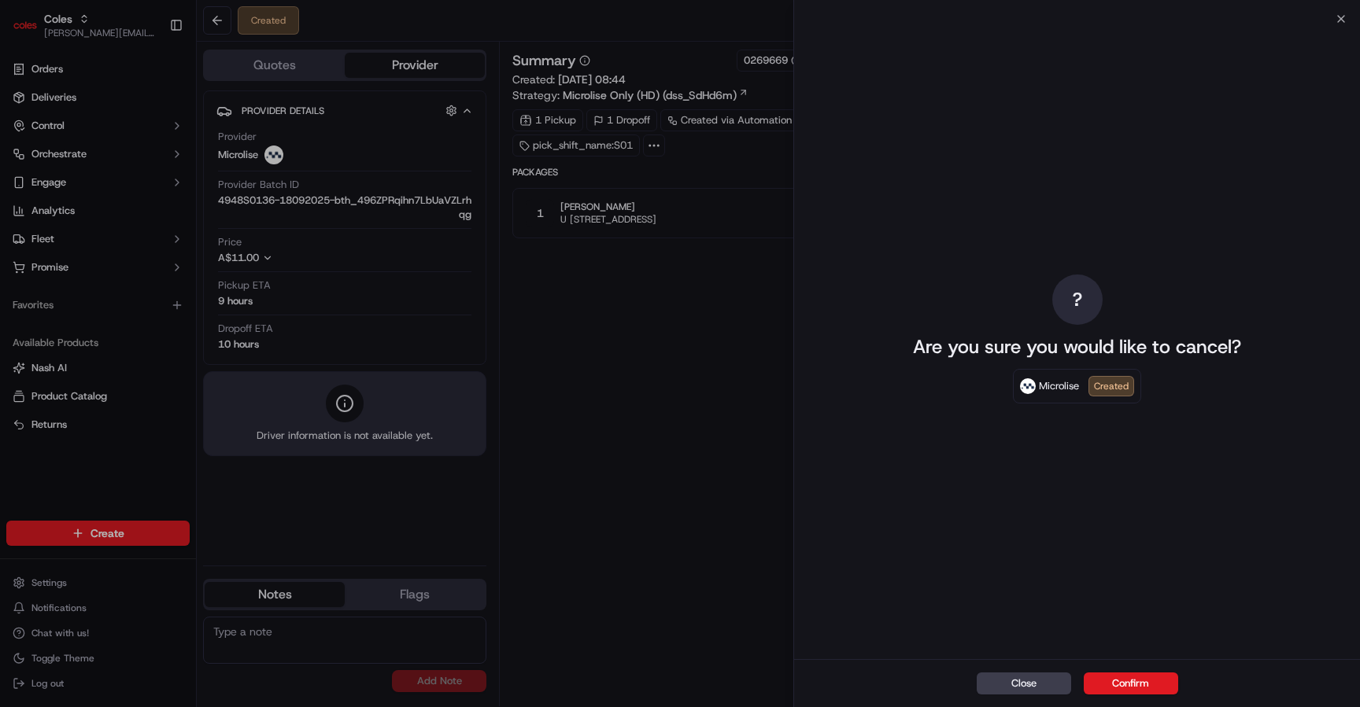
click button "Close" at bounding box center [1341, 19] width 13 height 13
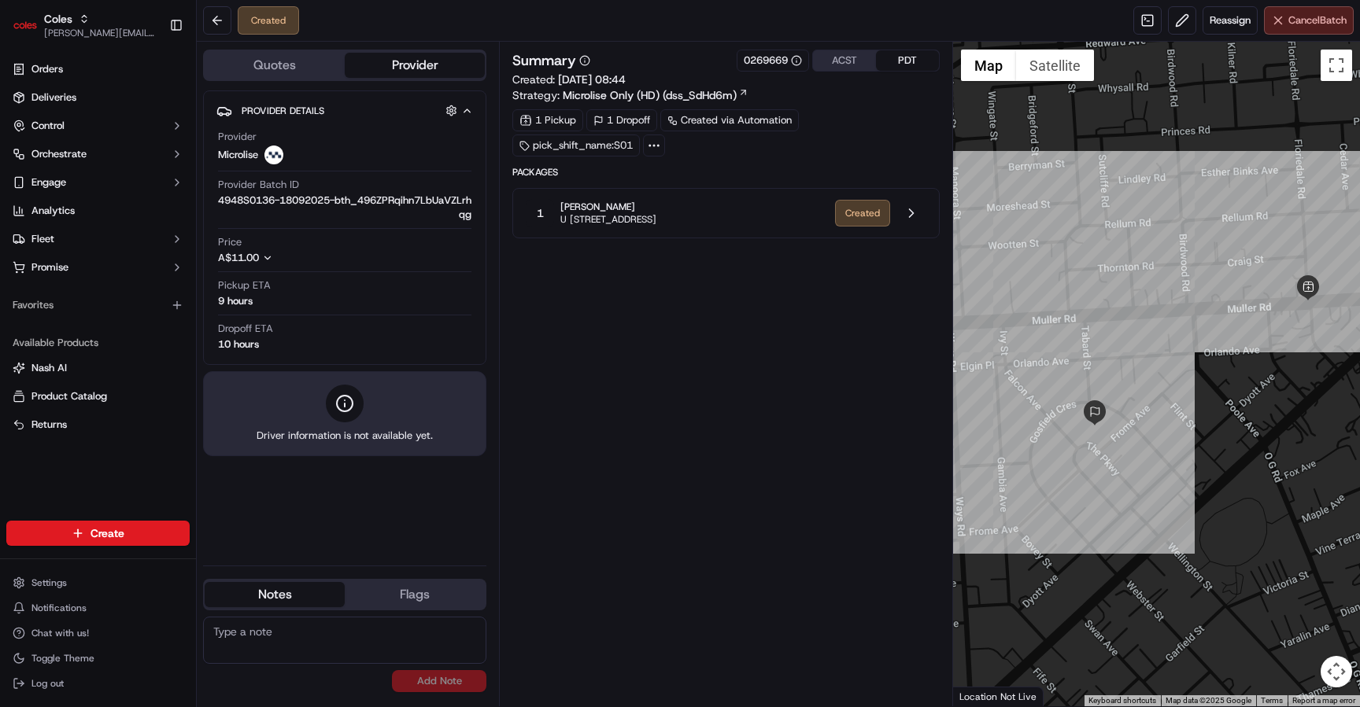
click at [1325, 20] on span "Cancel Batch" at bounding box center [1317, 20] width 58 height 14
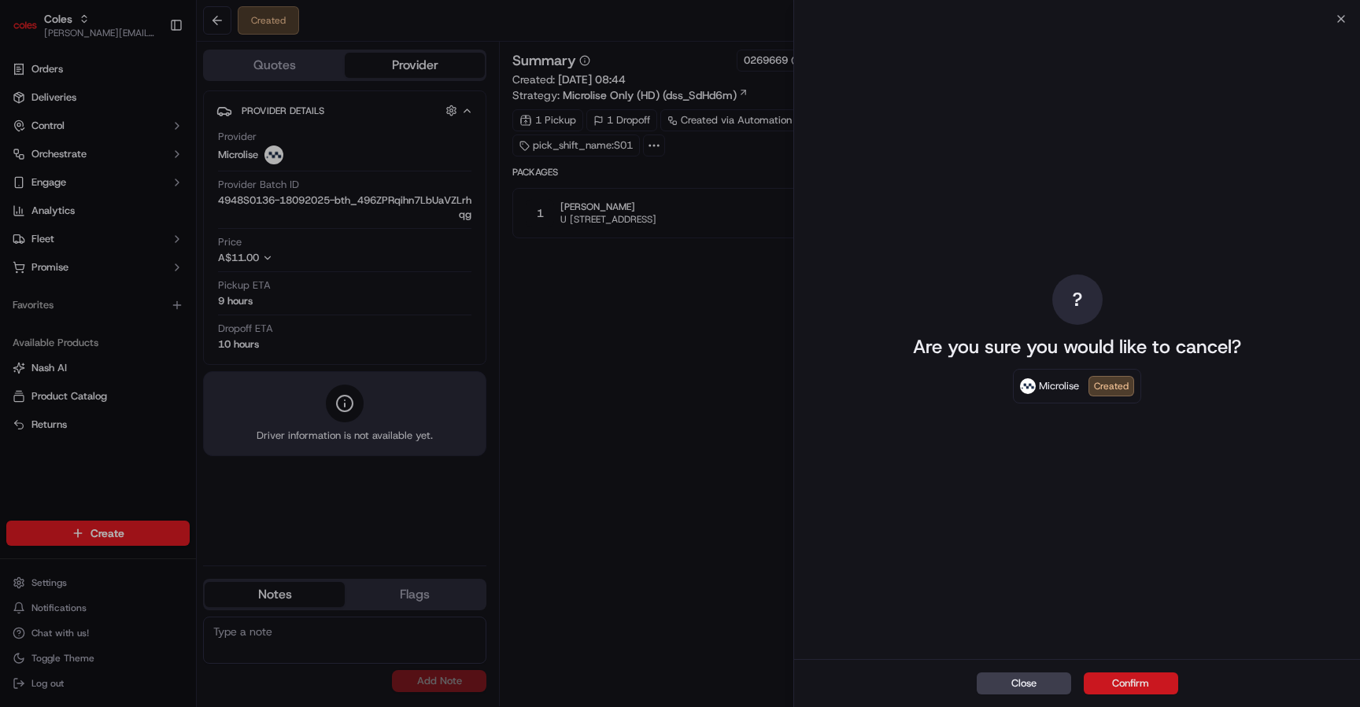
click at [1125, 686] on button "Confirm" at bounding box center [1131, 684] width 94 height 22
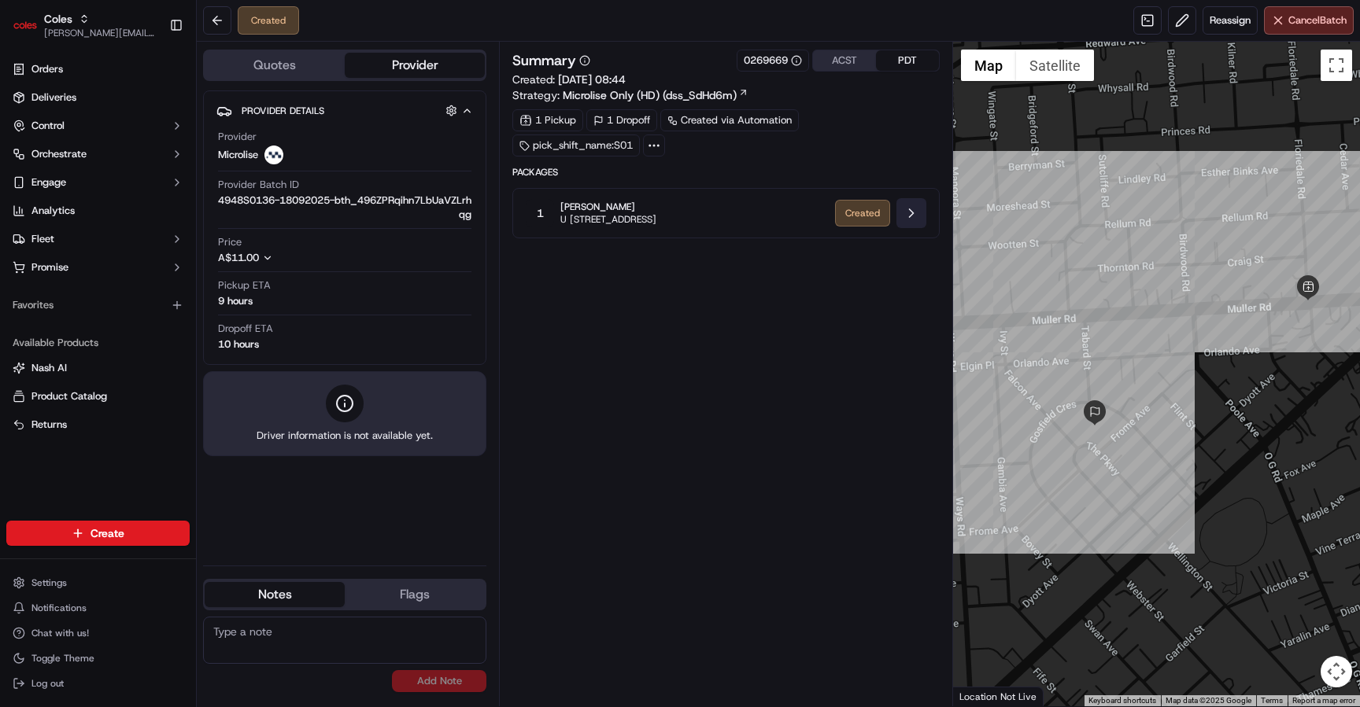
click at [917, 215] on button at bounding box center [911, 213] width 30 height 30
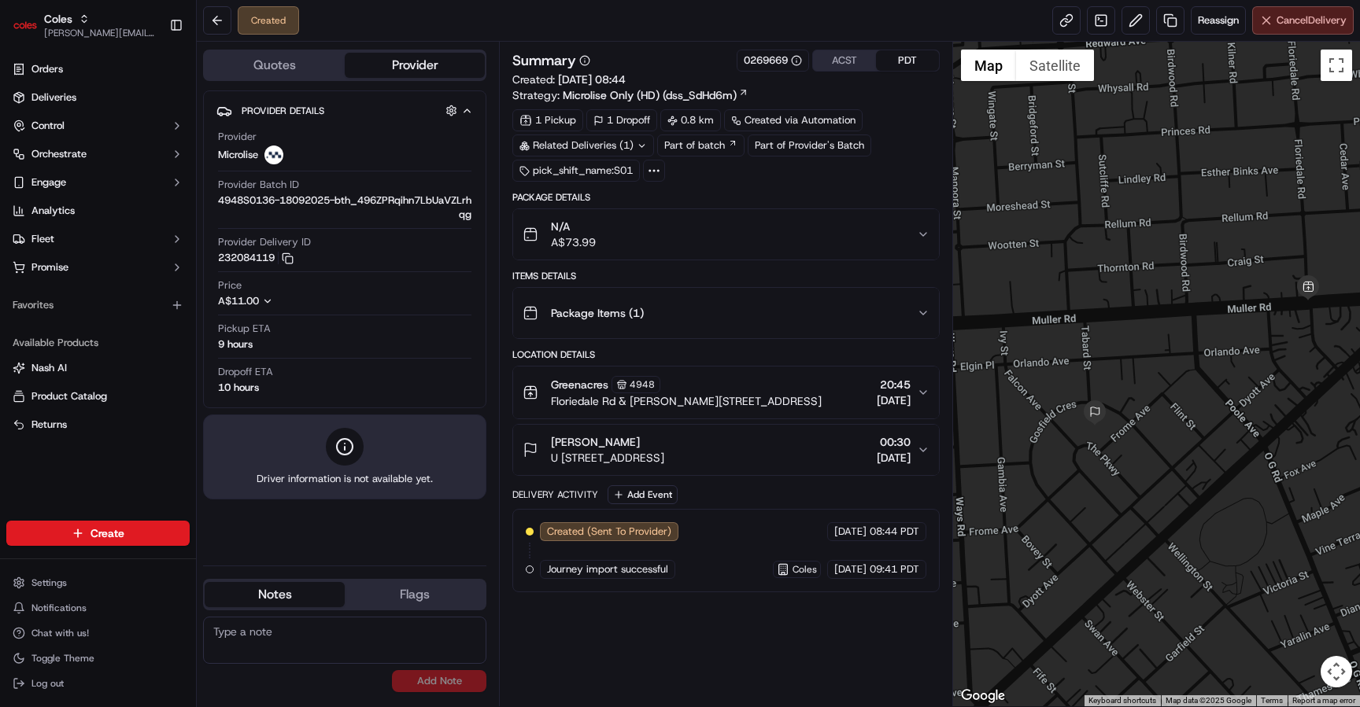
click at [1316, 17] on span "Cancel Delivery" at bounding box center [1311, 20] width 70 height 14
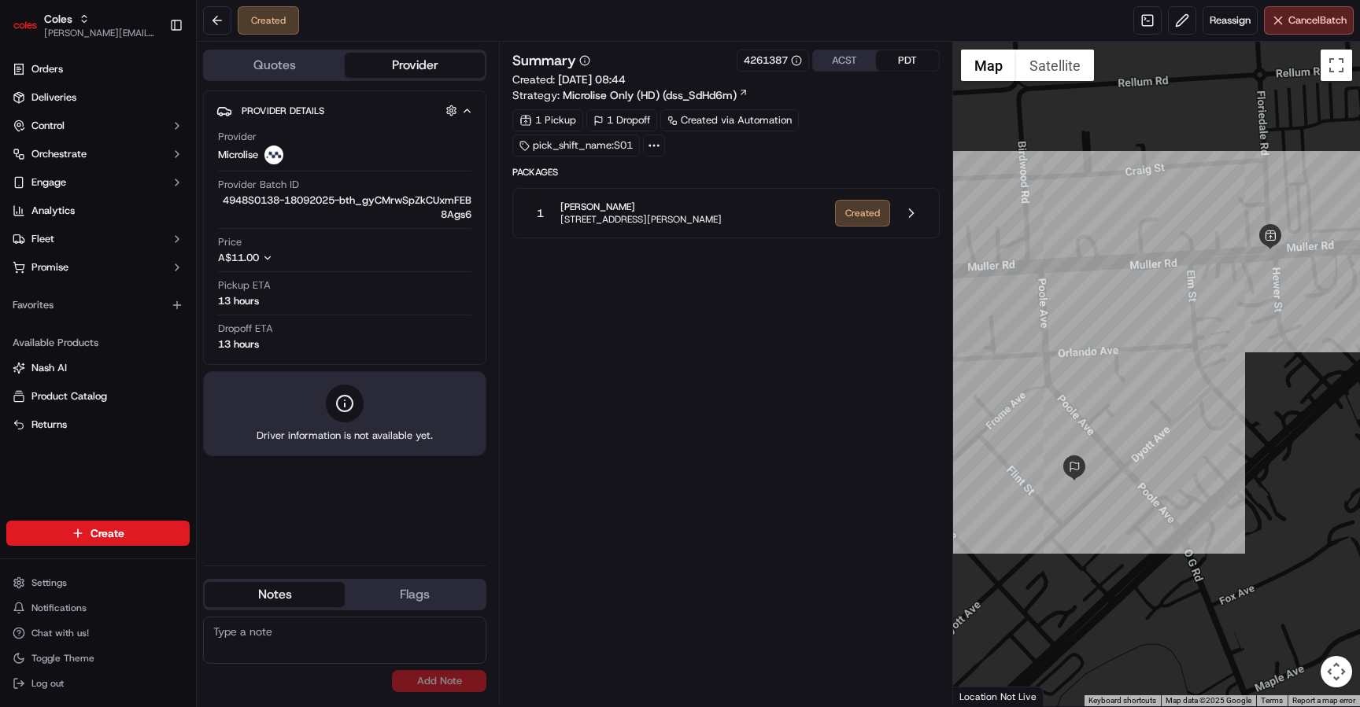
click at [615, 323] on div "Summary 4261387 ACST PDT Created: [DATE] 08:44 Strategy: Microlise Only (HD) (d…" at bounding box center [725, 374] width 426 height 649
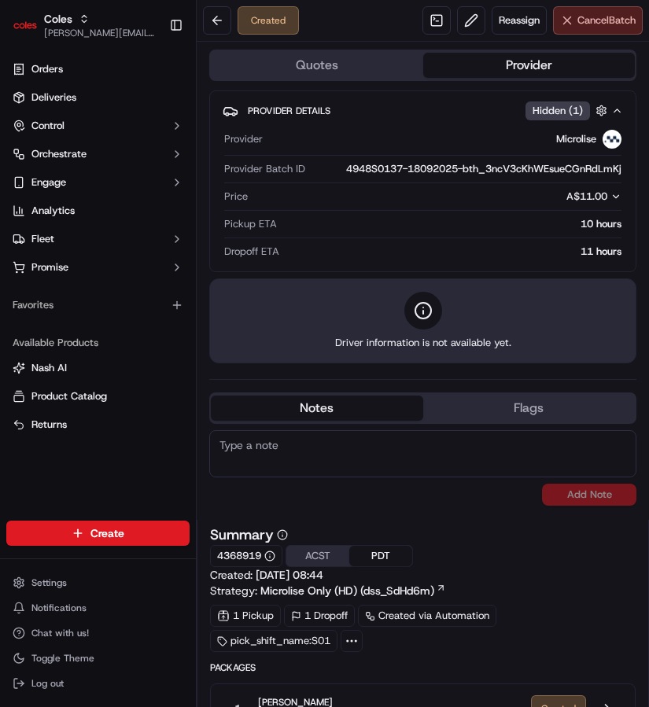
click at [628, 17] on span "Cancel Batch" at bounding box center [607, 20] width 58 height 14
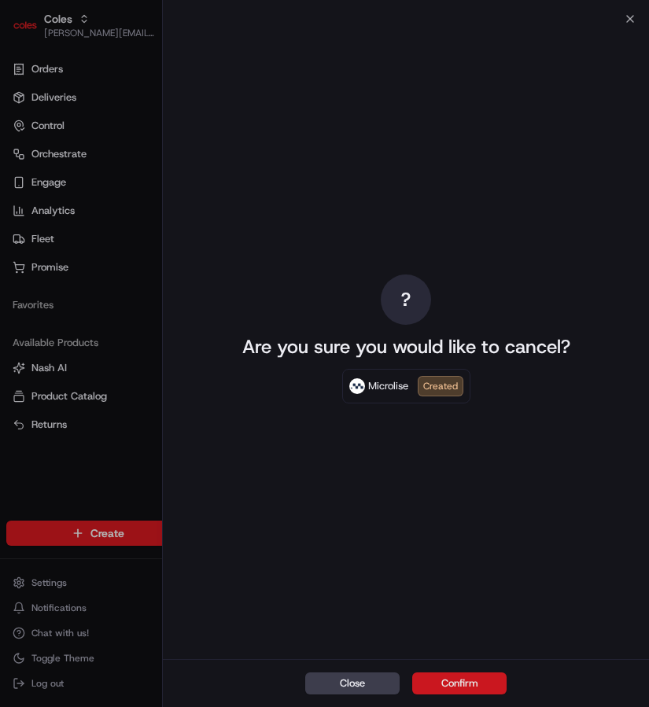
click at [425, 685] on button "Confirm" at bounding box center [459, 684] width 94 height 22
